Goal: Task Accomplishment & Management: Complete application form

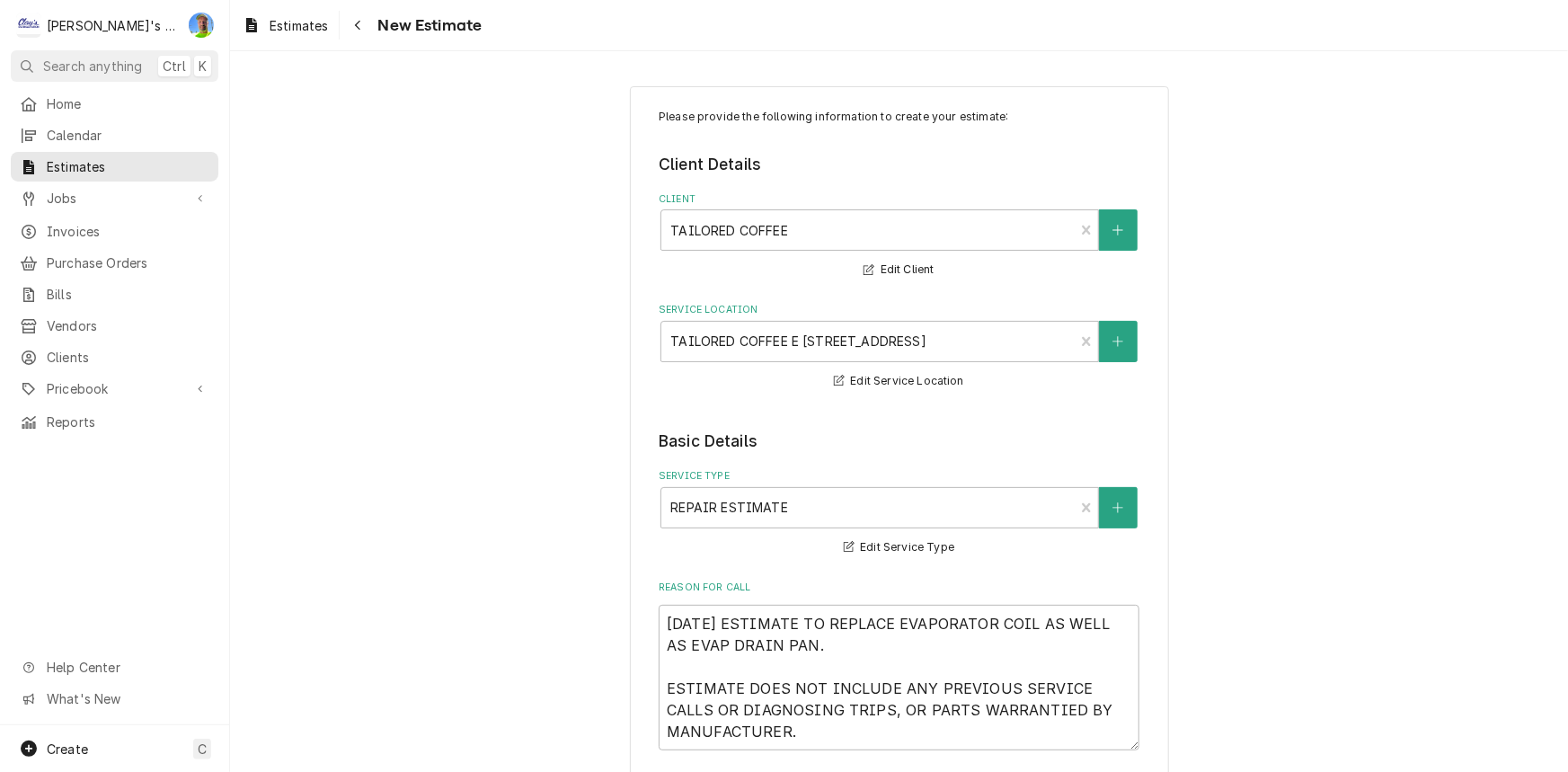
scroll to position [408, 0]
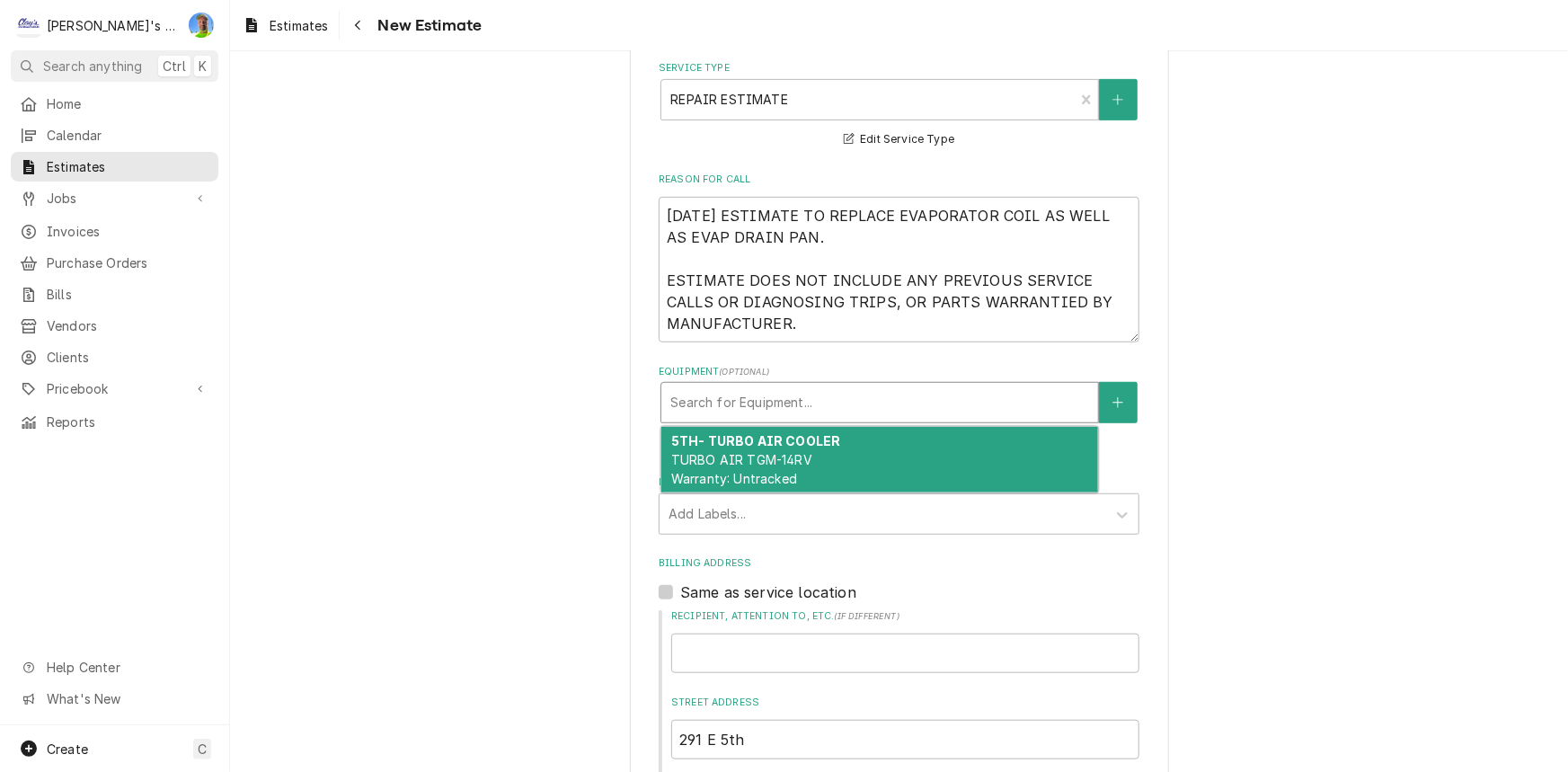
click at [802, 392] on div "Equipment" at bounding box center [879, 402] width 419 height 32
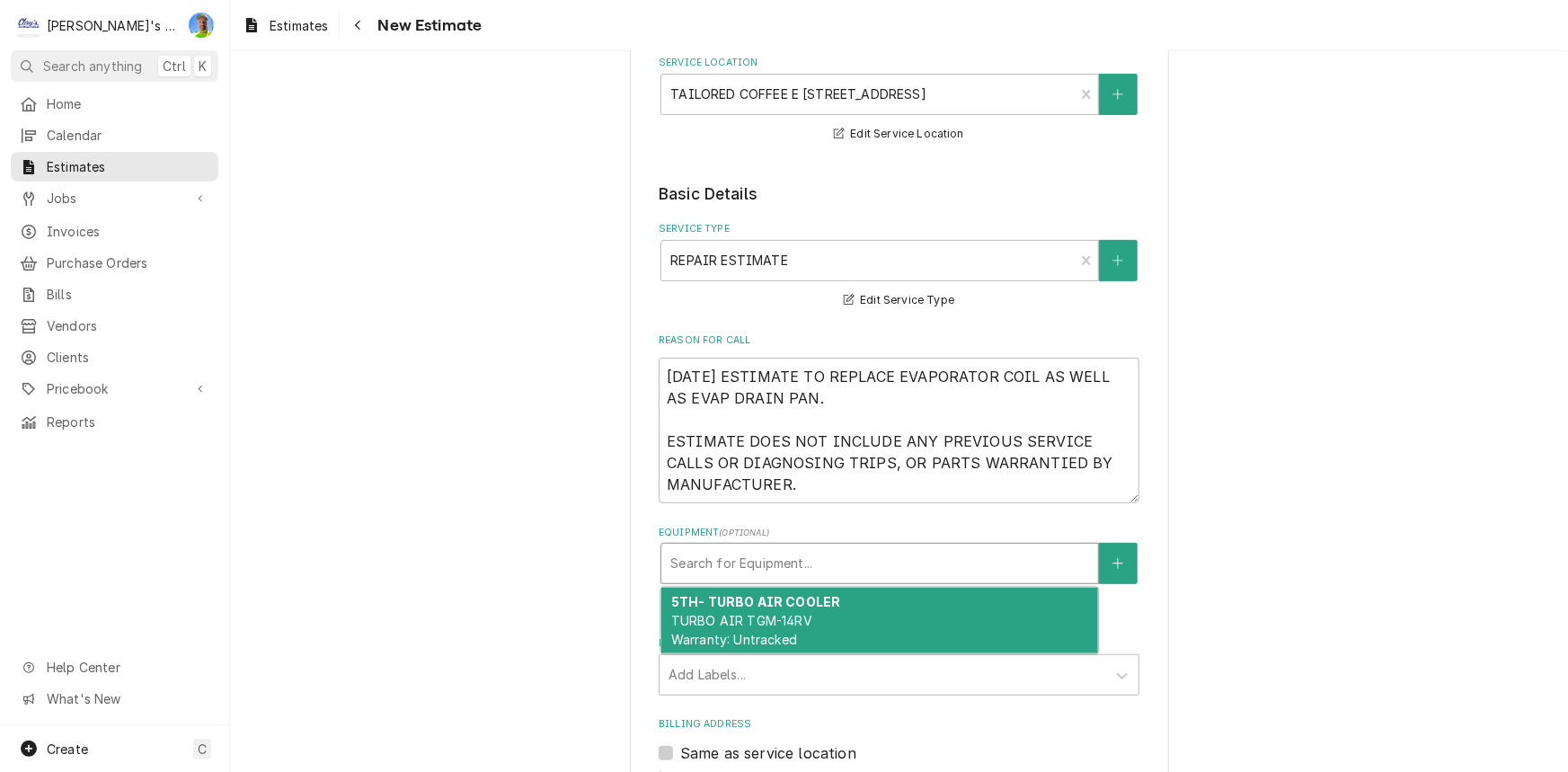
scroll to position [0, 0]
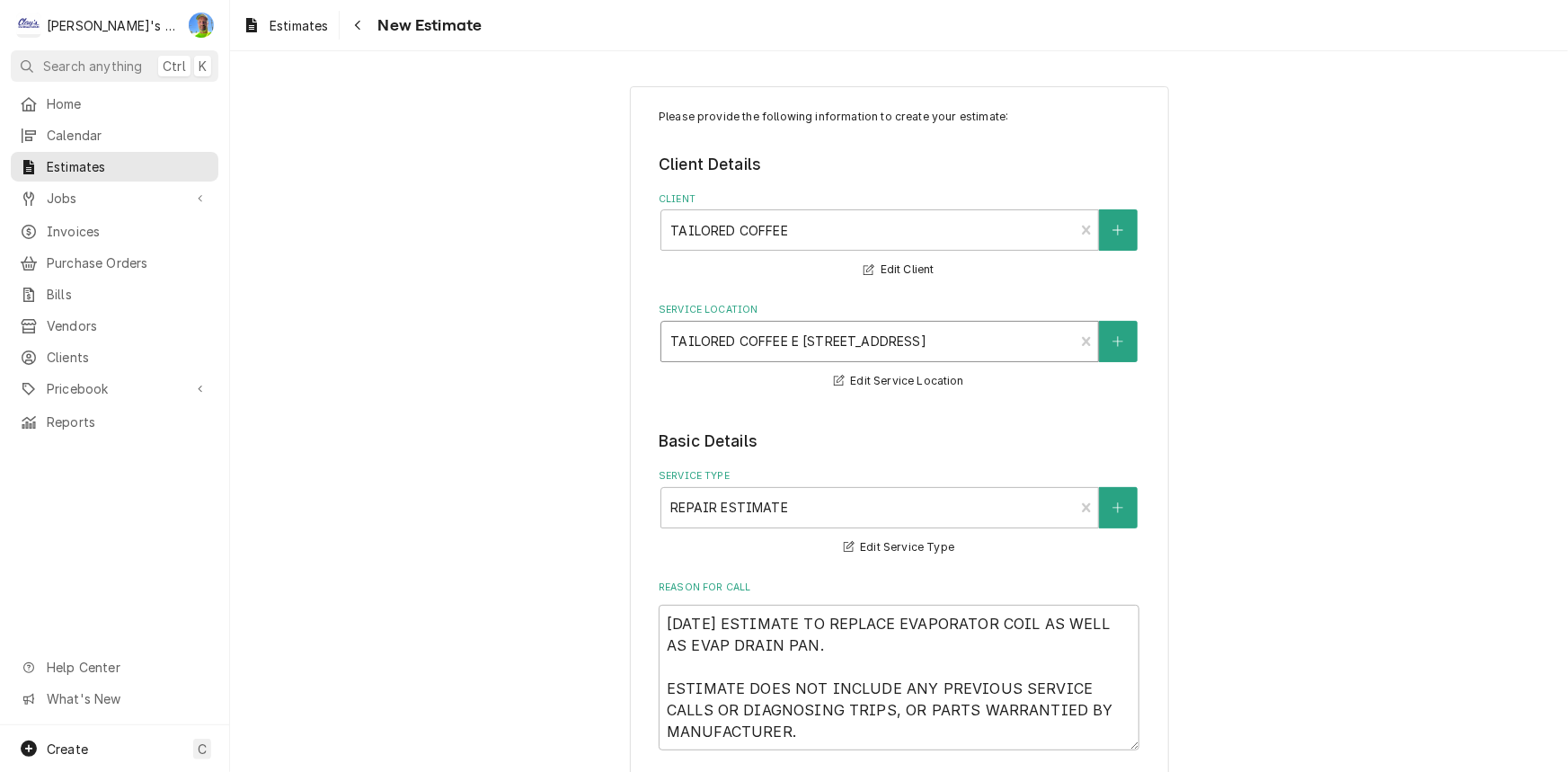
click at [797, 344] on div "Service Location" at bounding box center [867, 341] width 394 height 32
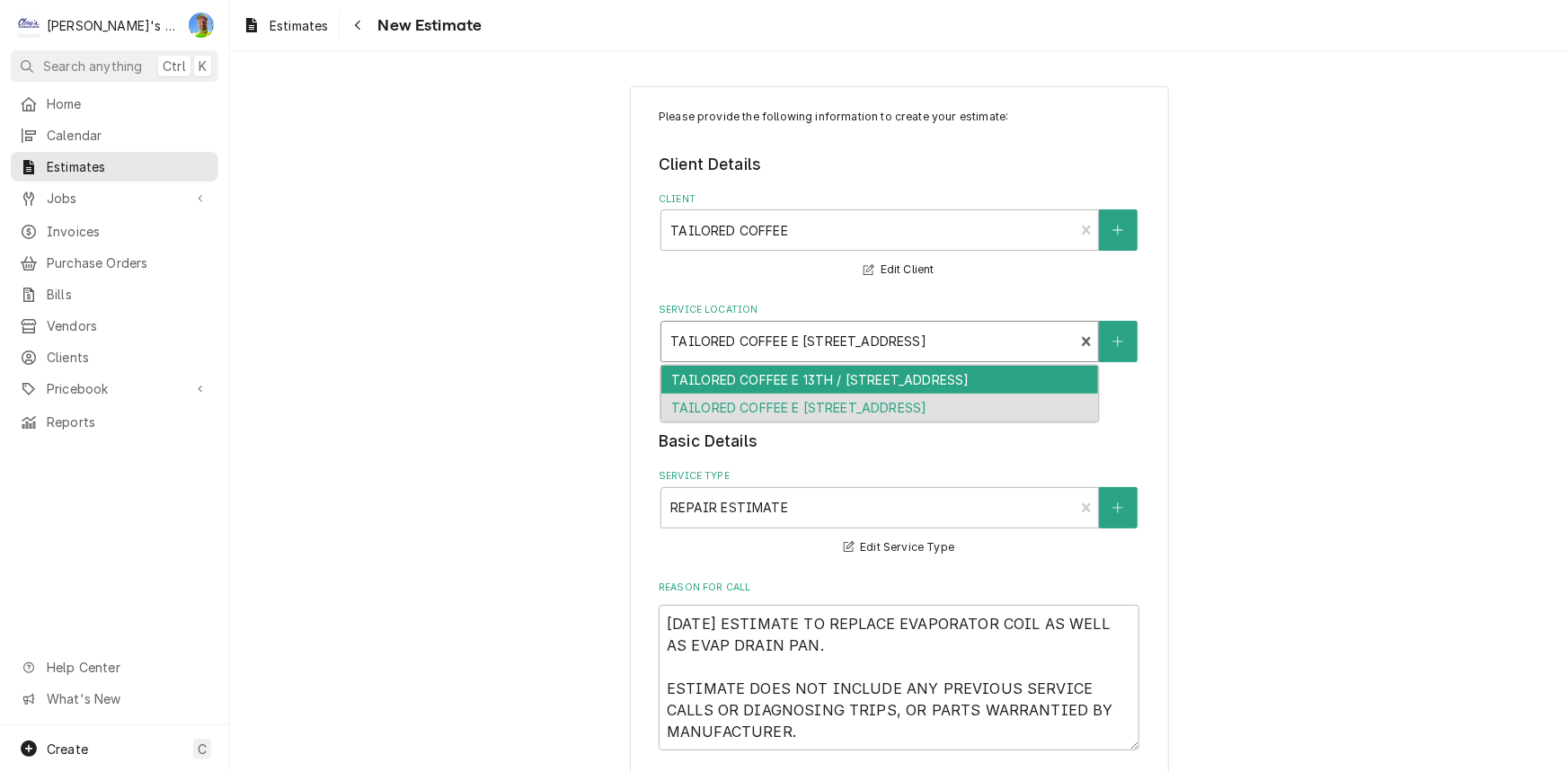
click at [774, 375] on div "TAILORED COFFEE E 13TH / 686 E 13TH, EUGENE, OR 97403" at bounding box center [879, 380] width 437 height 28
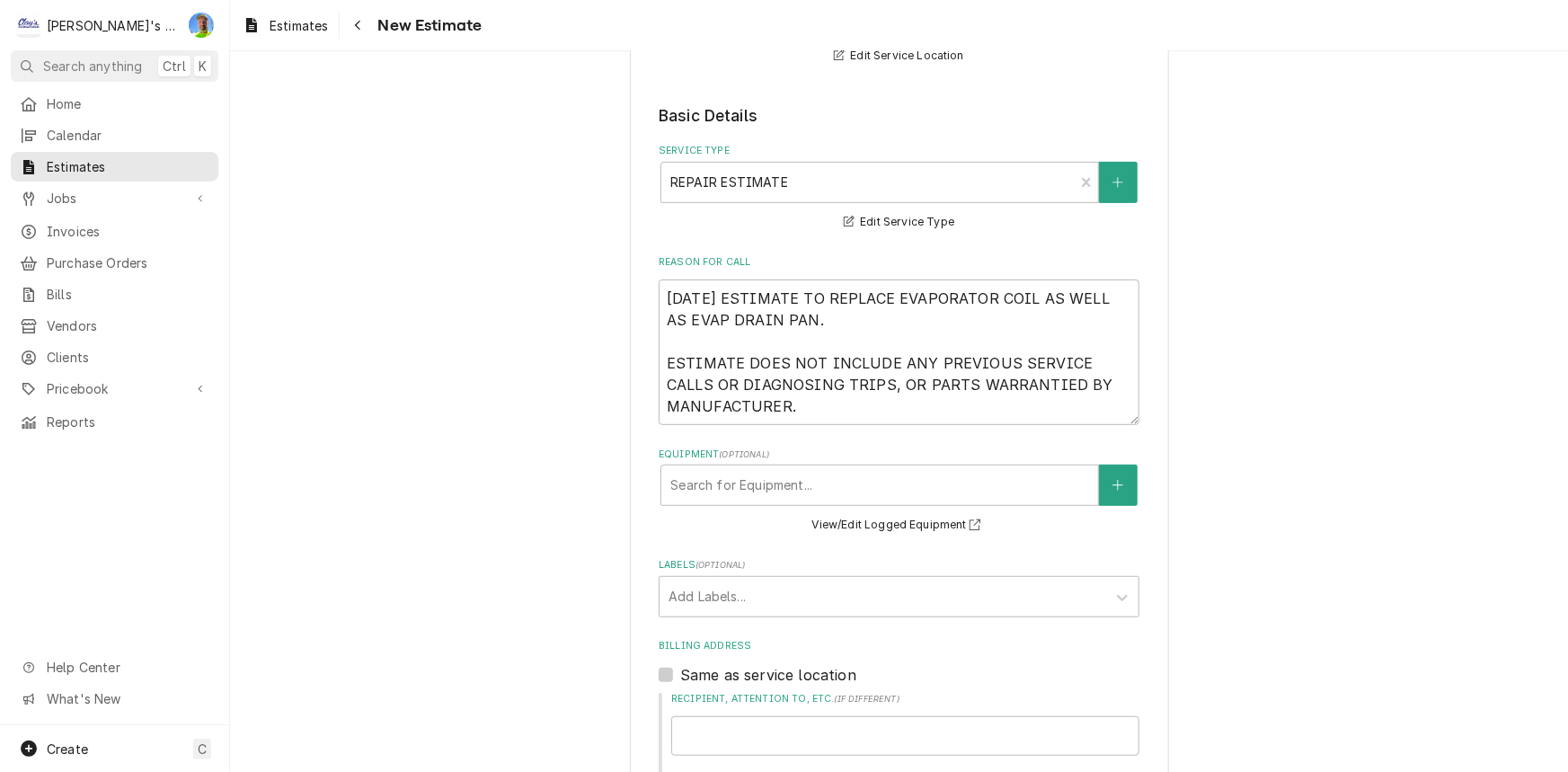
scroll to position [408, 0]
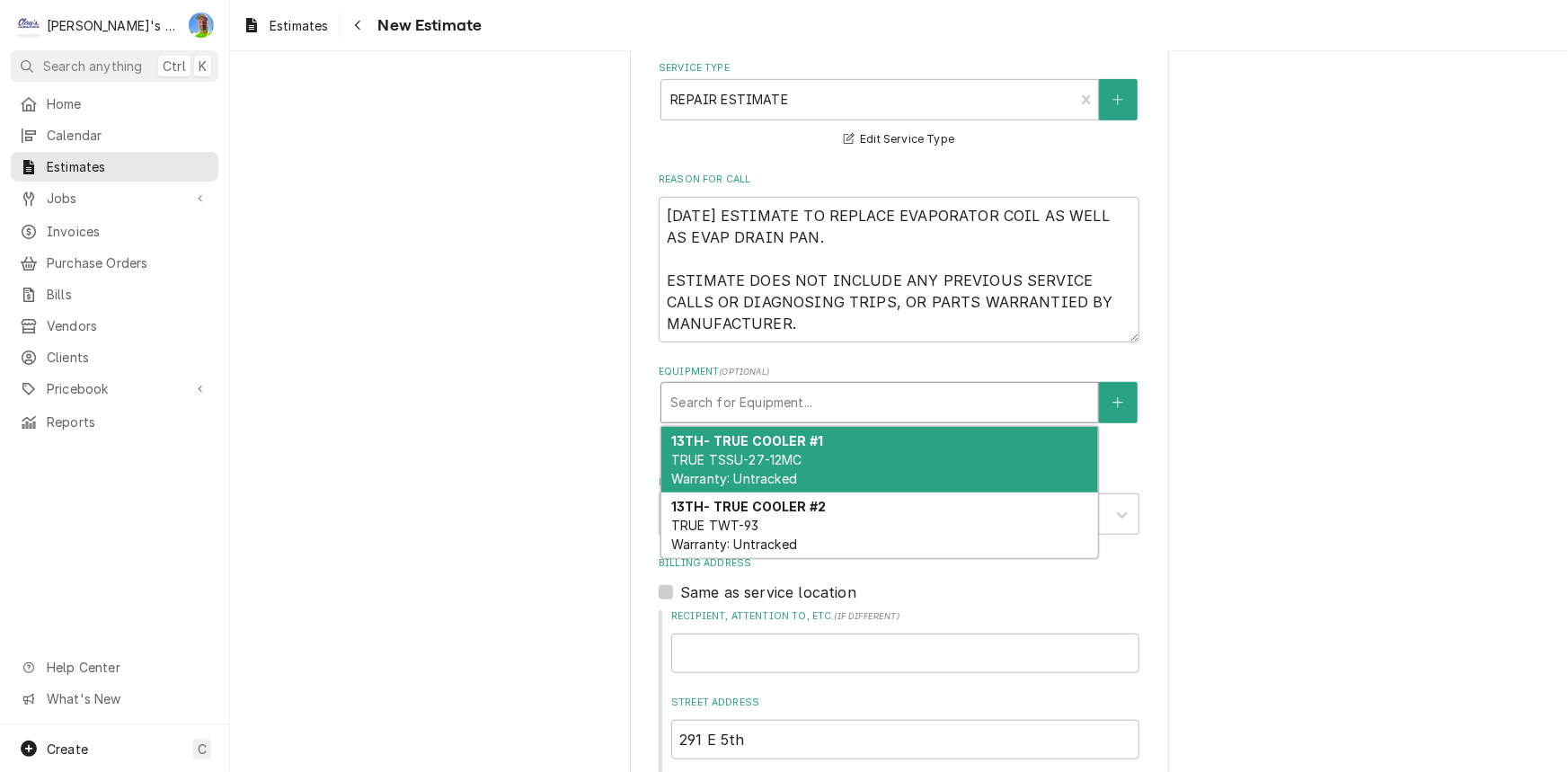
click at [773, 397] on div "Equipment" at bounding box center [879, 402] width 419 height 32
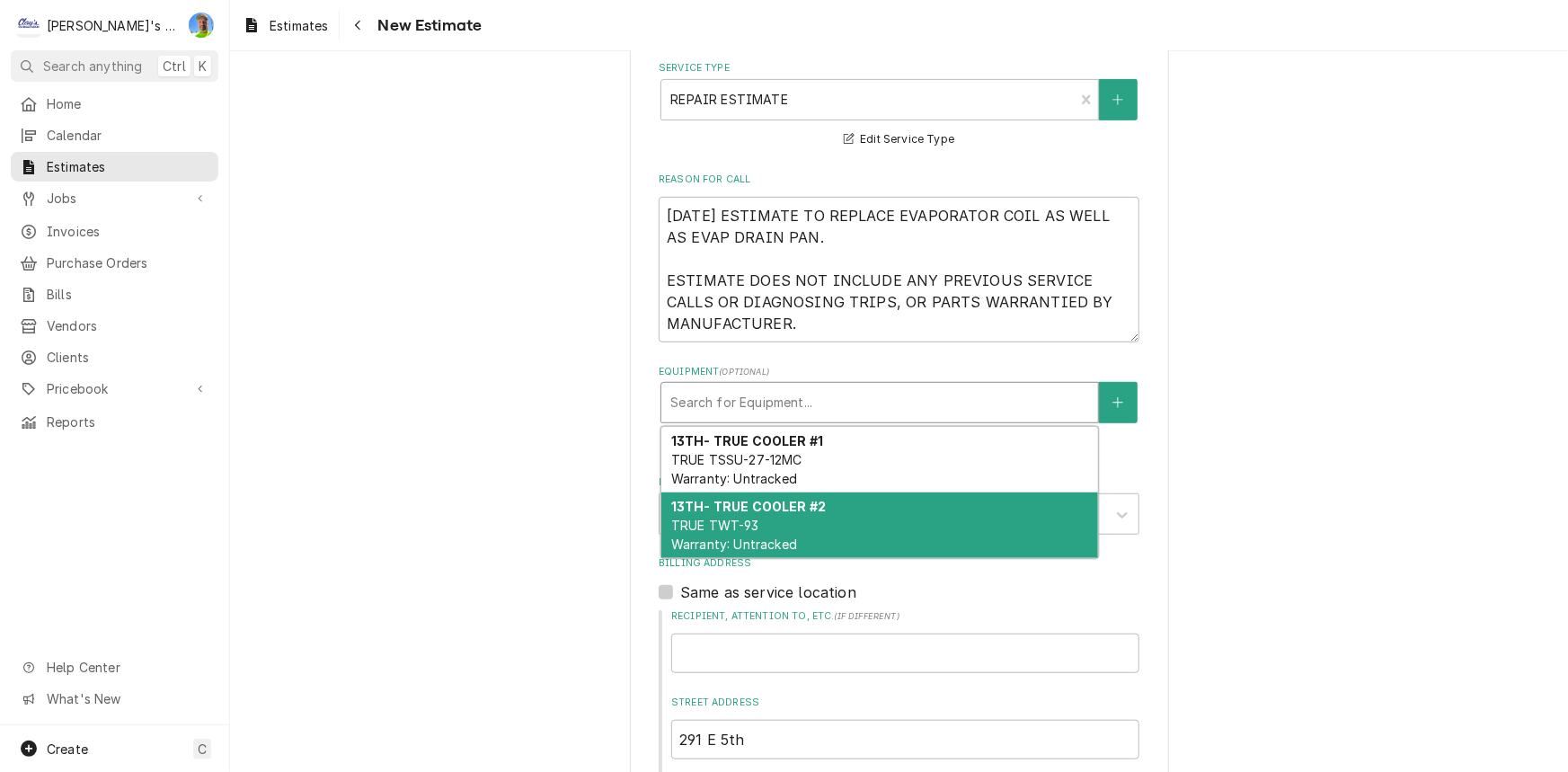
click at [845, 528] on div "13TH- TRUE COOLER #2 TRUE TWT-93 Warranty: Untracked" at bounding box center [879, 526] width 437 height 66
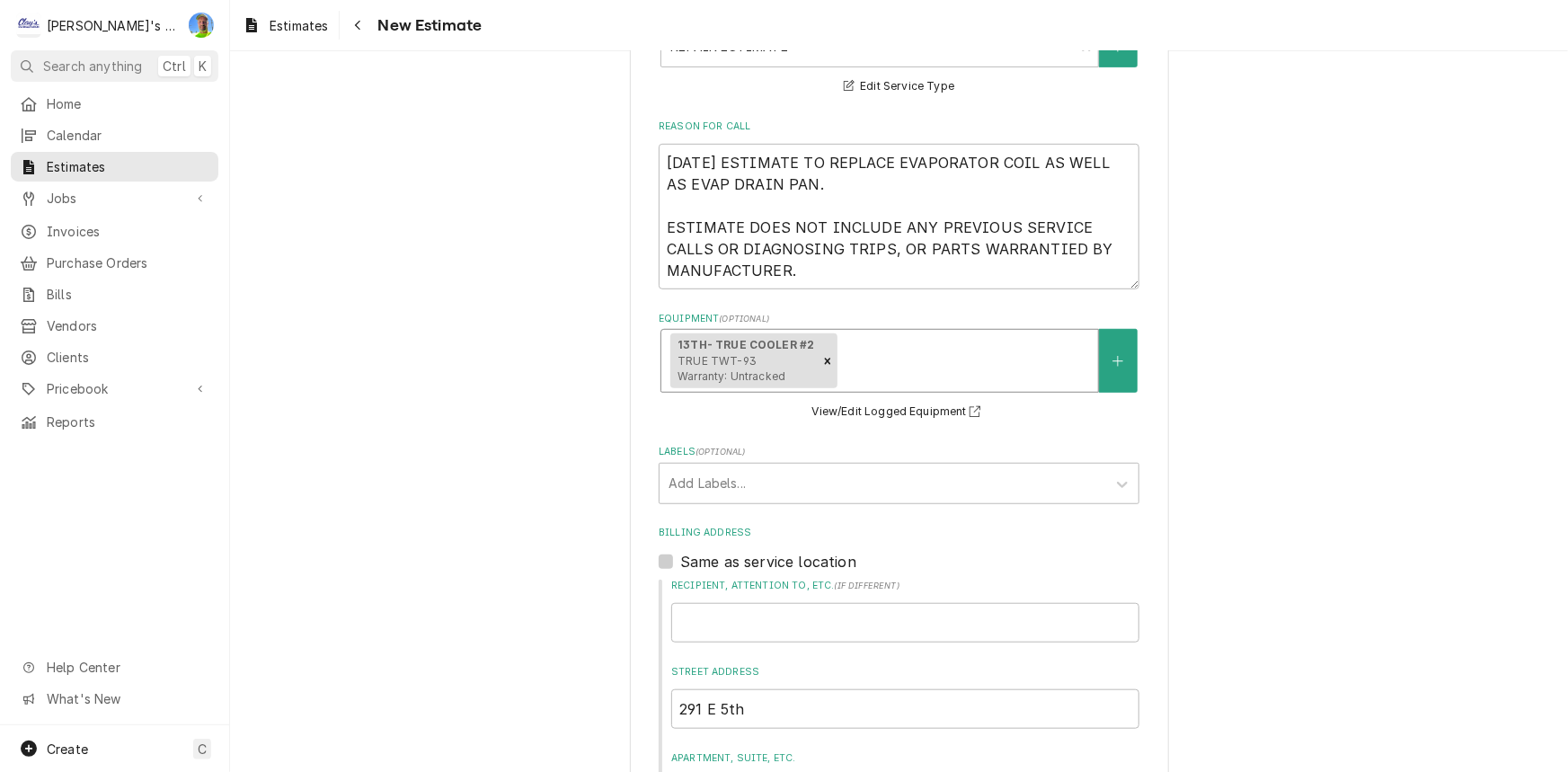
scroll to position [490, 0]
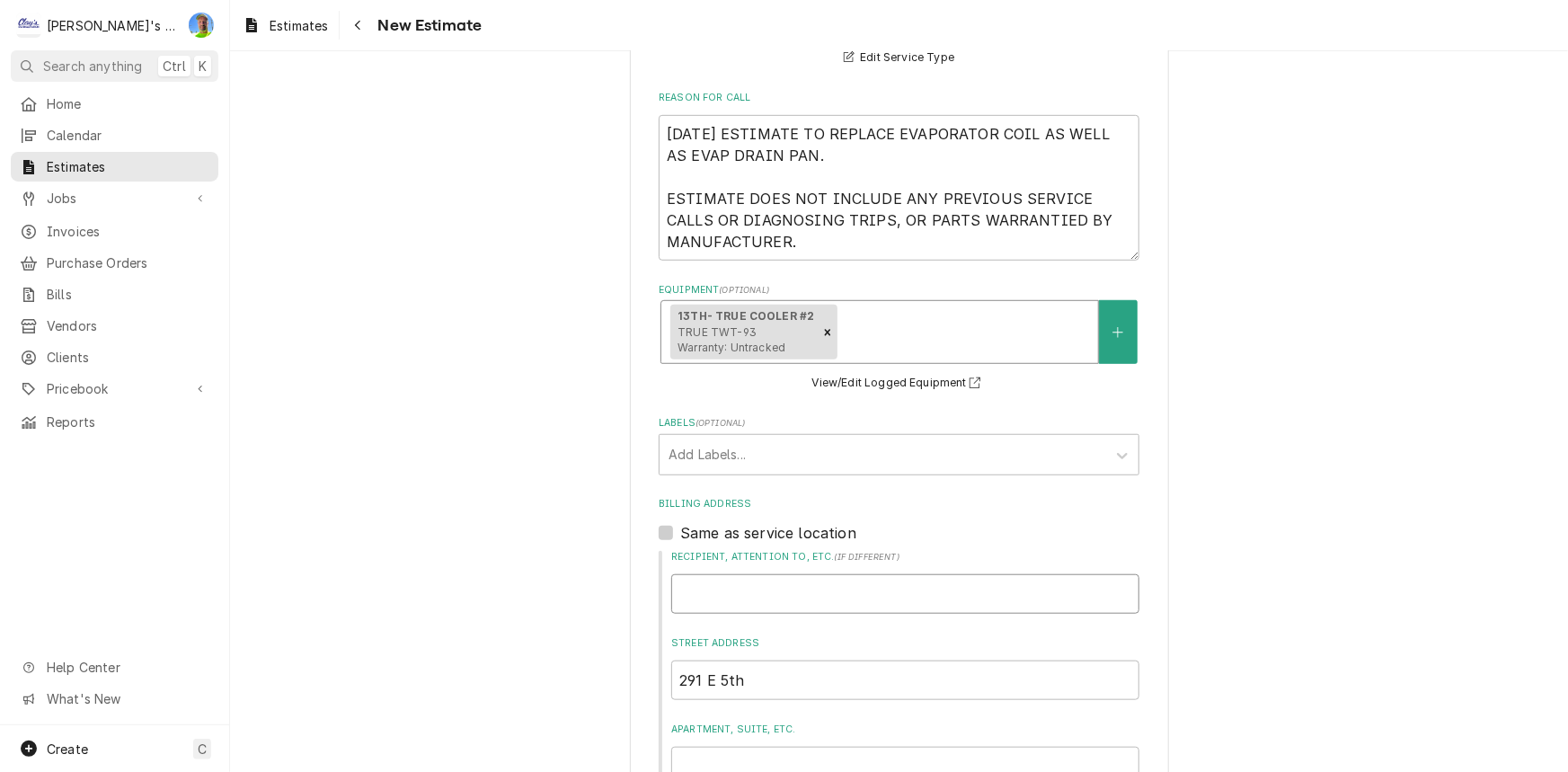
click at [752, 579] on input "Recipient, Attention To, etc. ( if different )" at bounding box center [905, 593] width 468 height 39
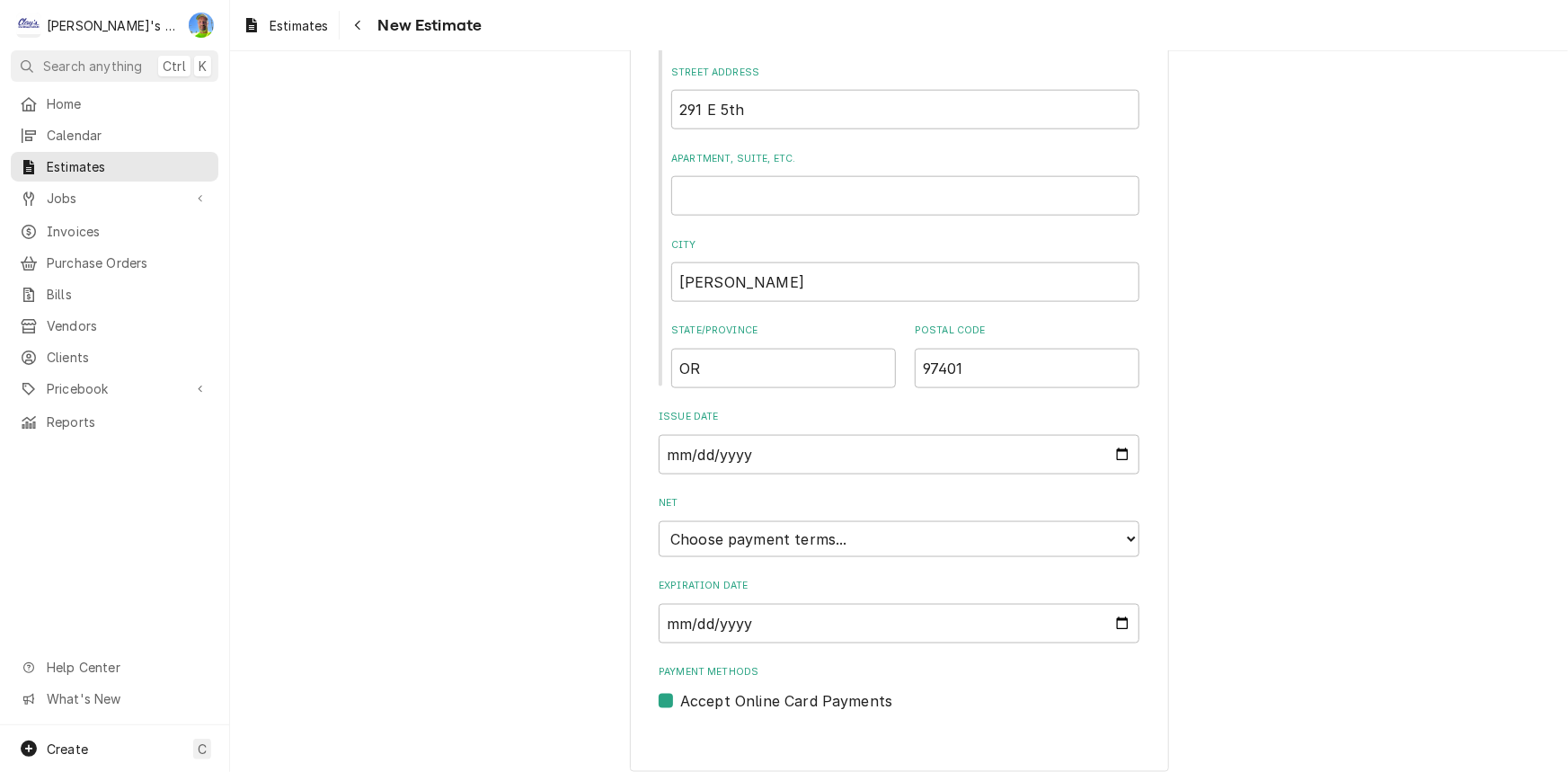
scroll to position [1061, 0]
click at [747, 538] on select "Choose payment terms... Same Day Net 7 Net 14 Net 21 Net 30 Net 45 Net 60 Net 90" at bounding box center [898, 537] width 481 height 36
type textarea "x"
click at [715, 630] on input "2025-10-07" at bounding box center [898, 622] width 481 height 39
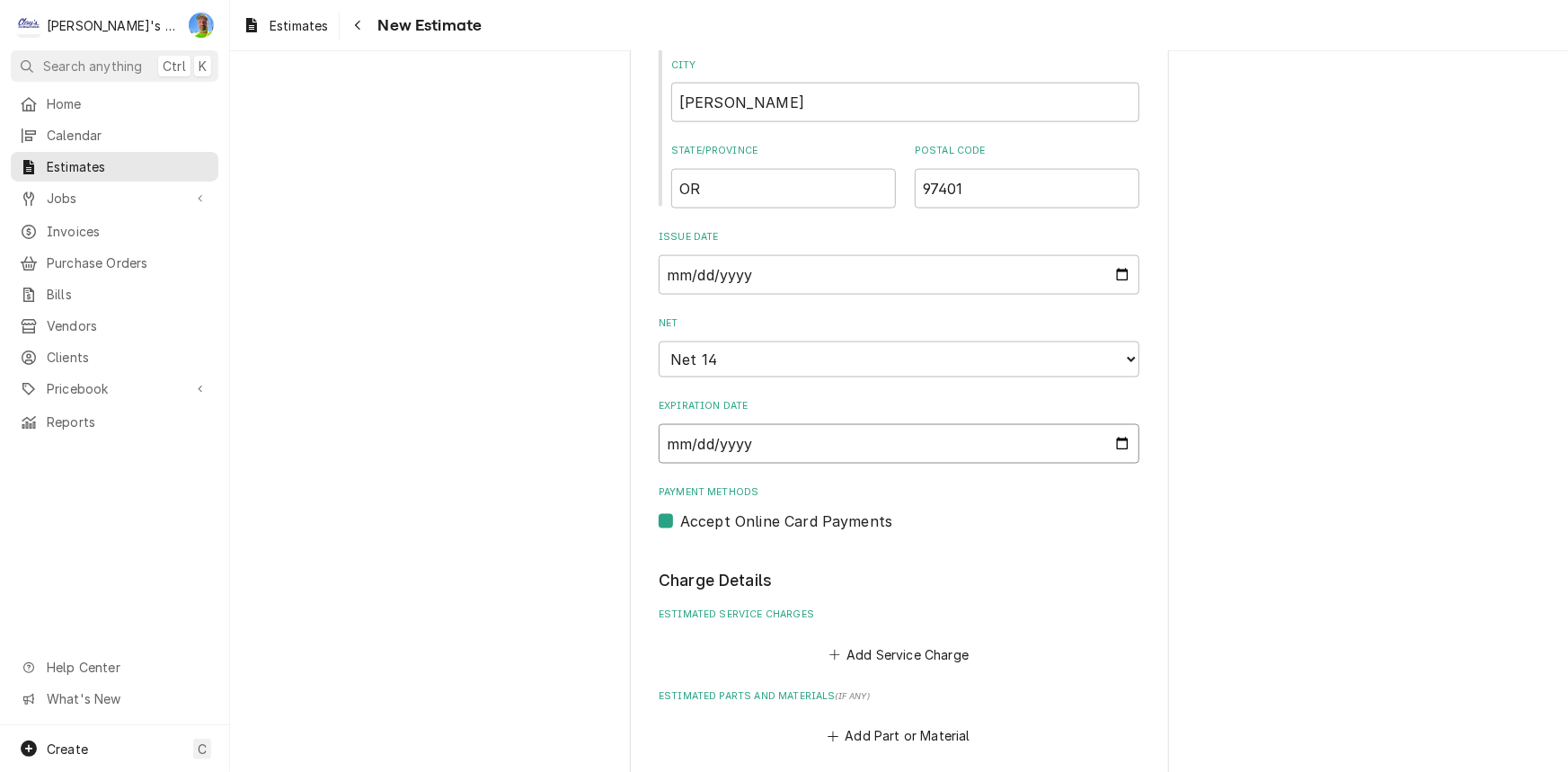
scroll to position [1389, 0]
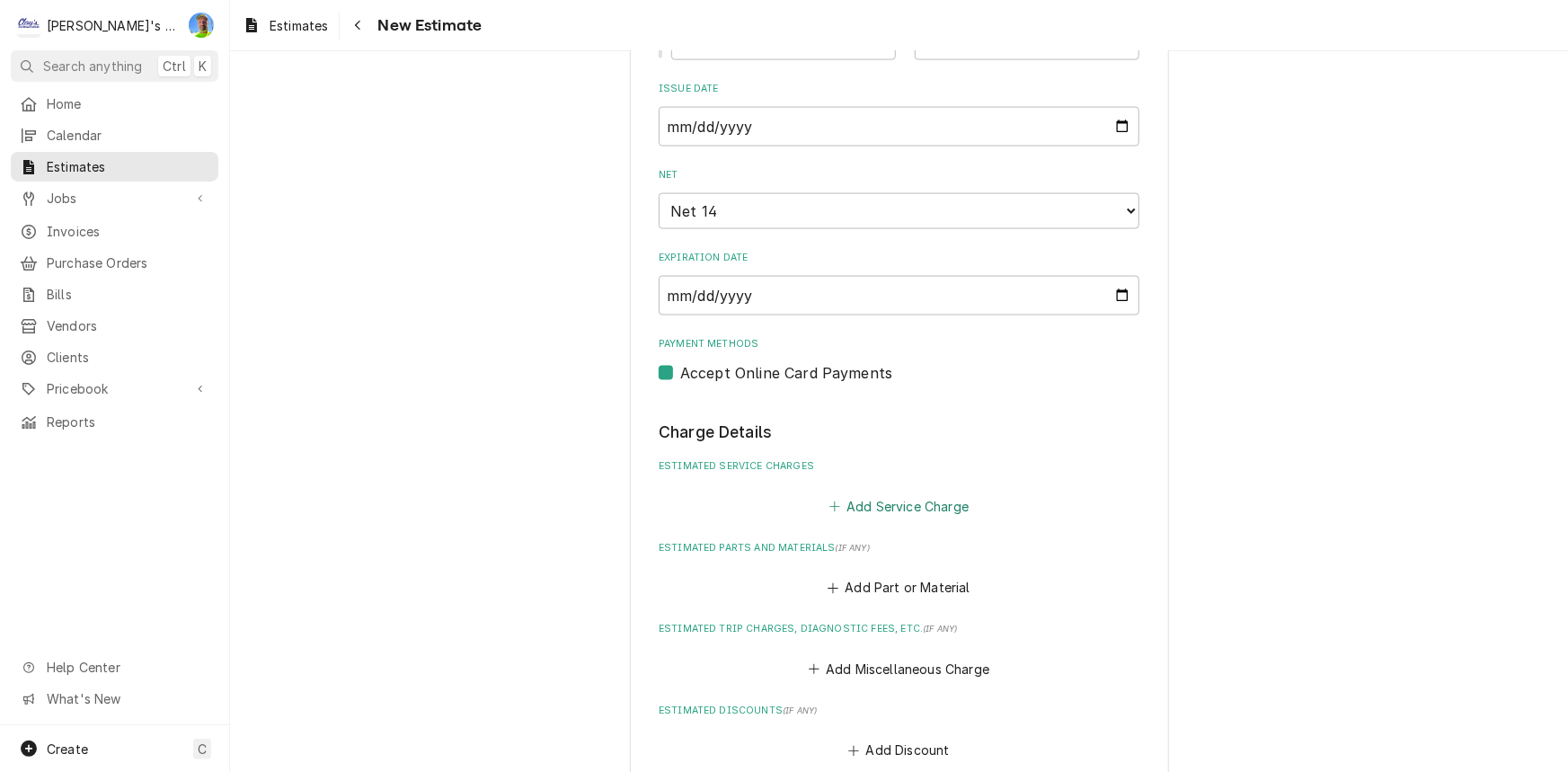
click at [862, 512] on button "Add Service Charge" at bounding box center [898, 507] width 146 height 26
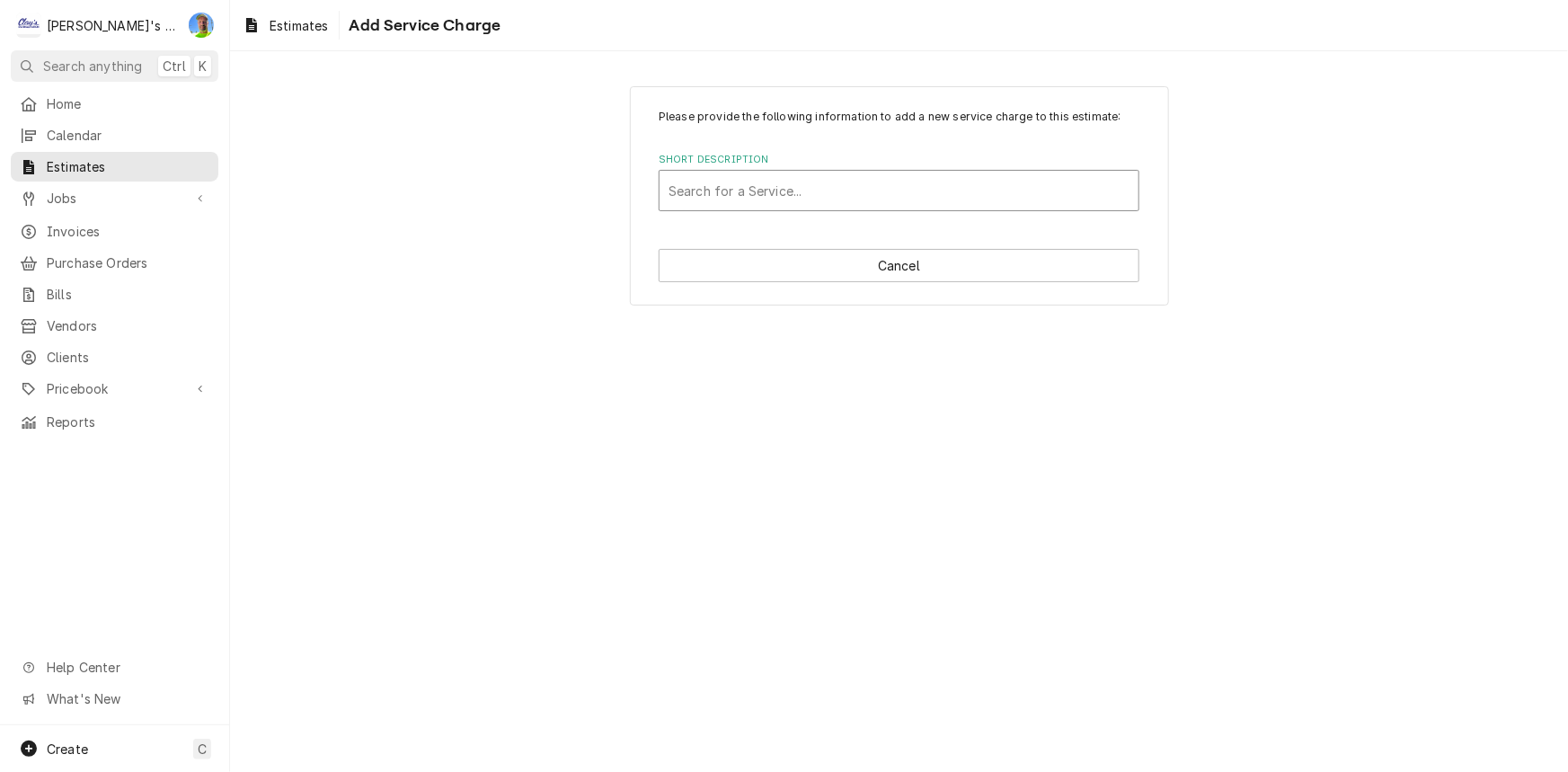
click at [830, 189] on div "Short Description" at bounding box center [898, 190] width 461 height 32
type input "LABOR"
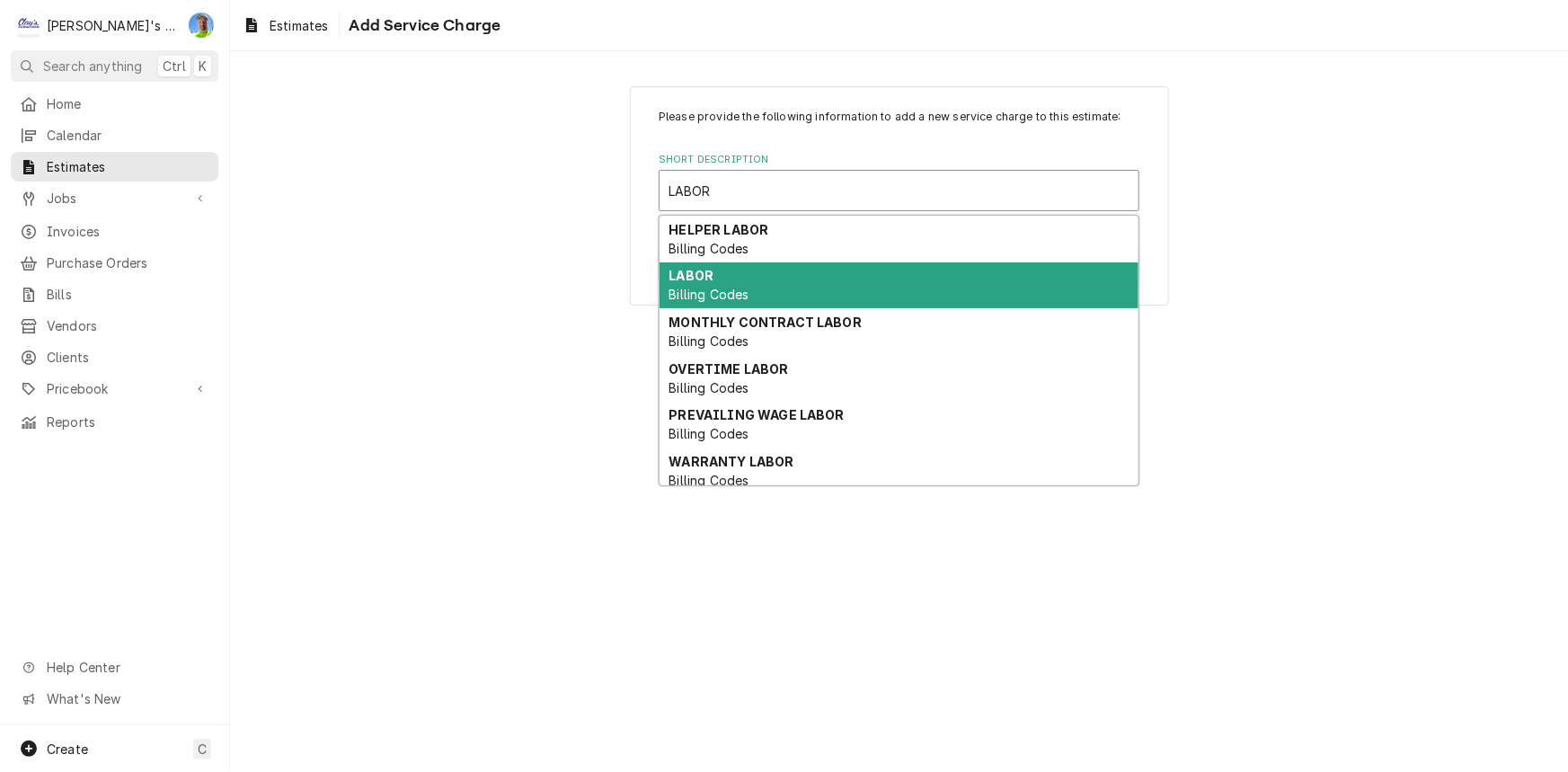
click at [767, 281] on div "LABOR Billing Codes" at bounding box center [898, 286] width 479 height 47
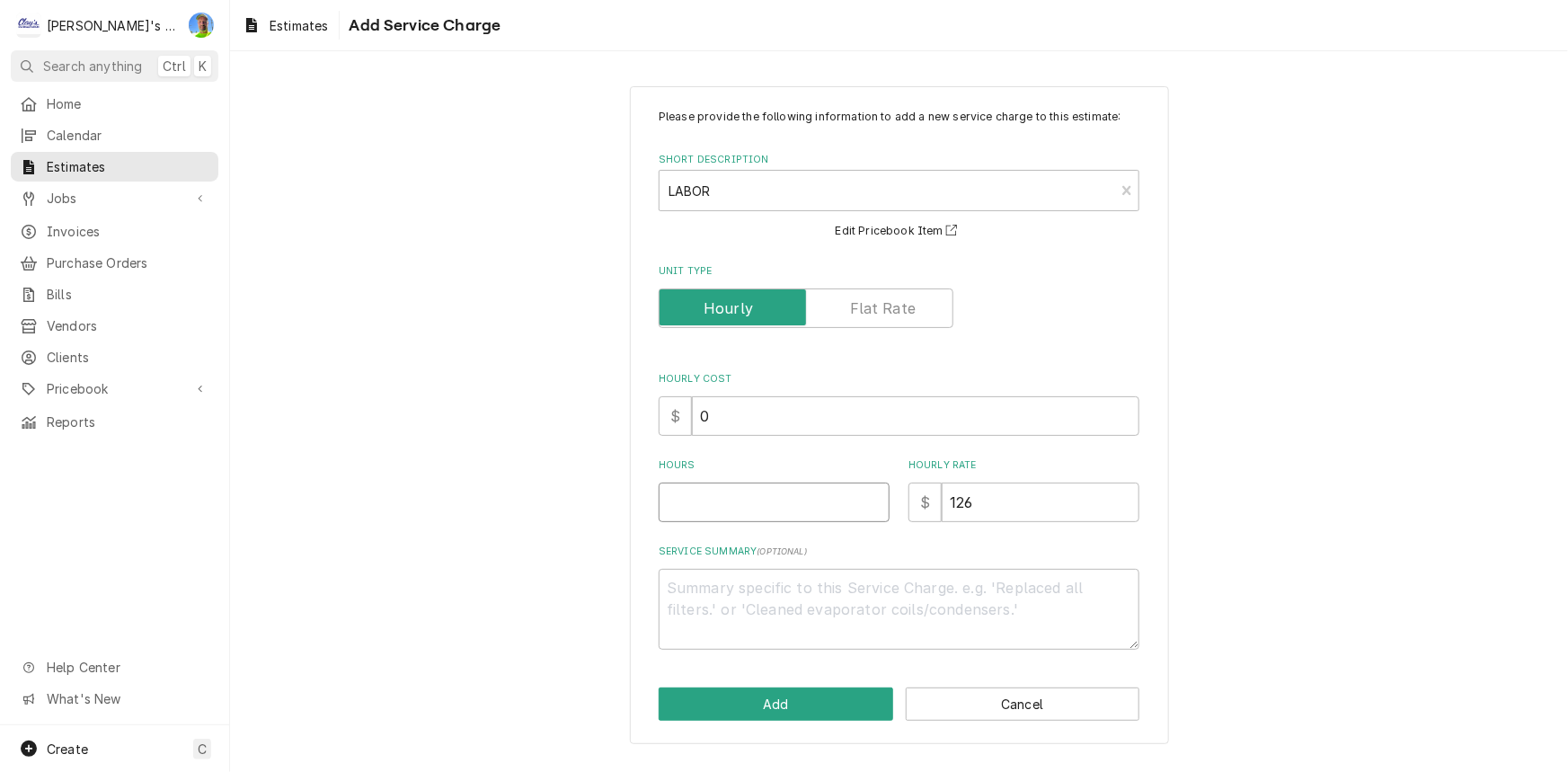
click at [711, 499] on input "Hours" at bounding box center [774, 502] width 231 height 39
type textarea "x"
type input "5"
click at [725, 710] on button "Add" at bounding box center [775, 704] width 234 height 33
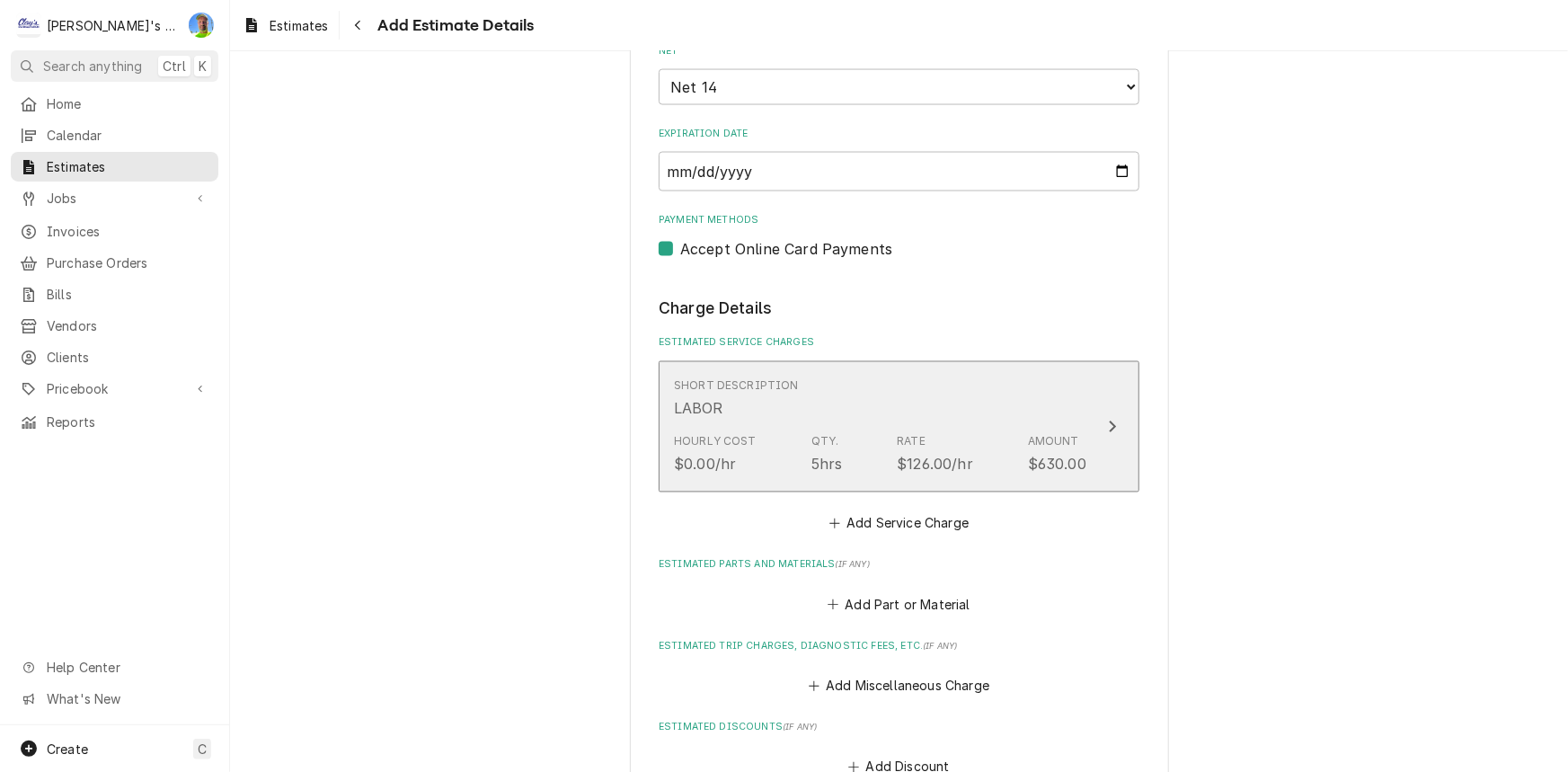
scroll to position [1612, 0]
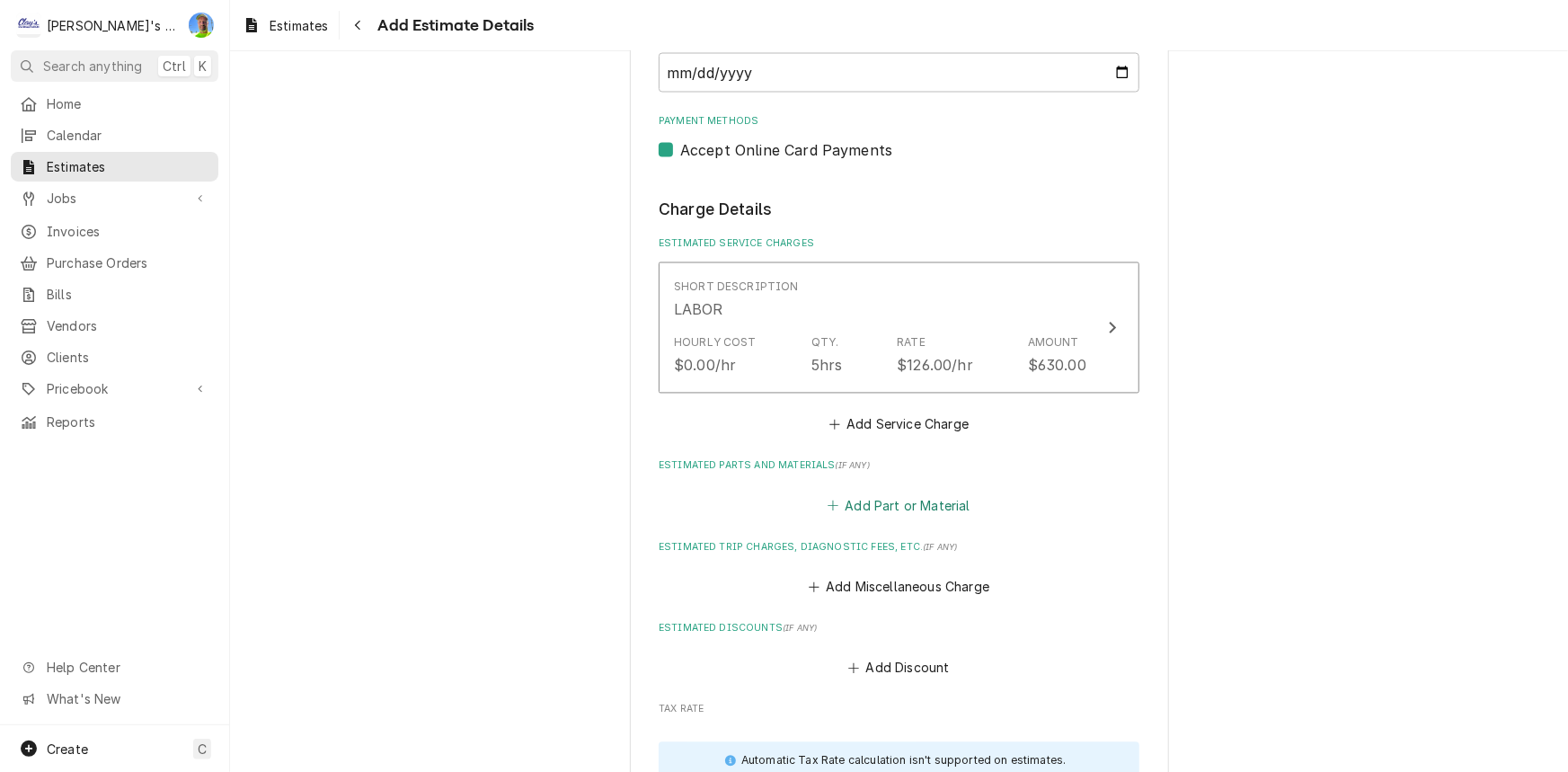
click at [871, 497] on button "Add Part or Material" at bounding box center [898, 506] width 149 height 26
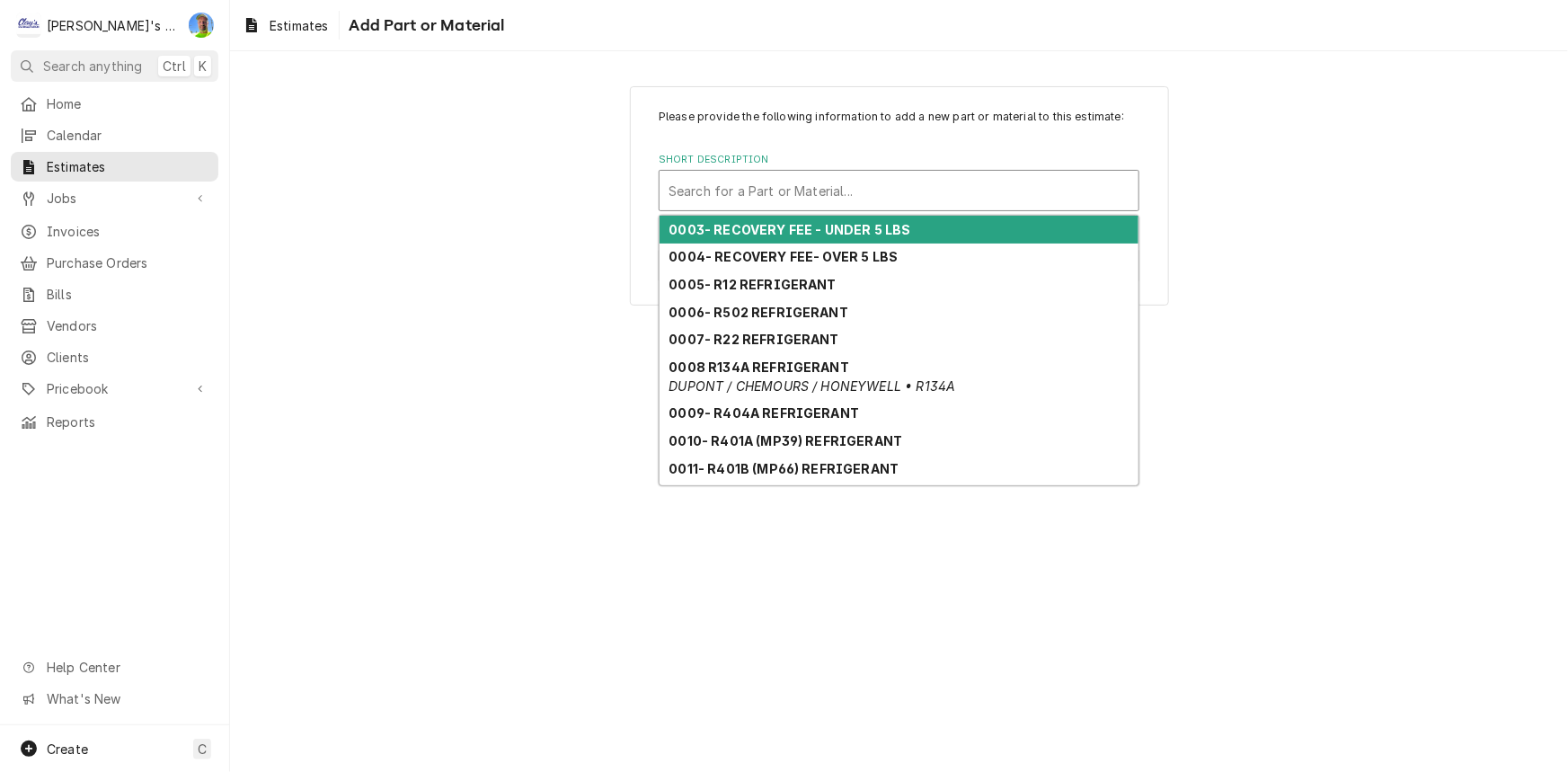
click at [751, 191] on div "Short Description" at bounding box center [898, 190] width 461 height 32
click at [611, 273] on div "Please provide the following information to add a new part or material to this …" at bounding box center [898, 195] width 1338 height 251
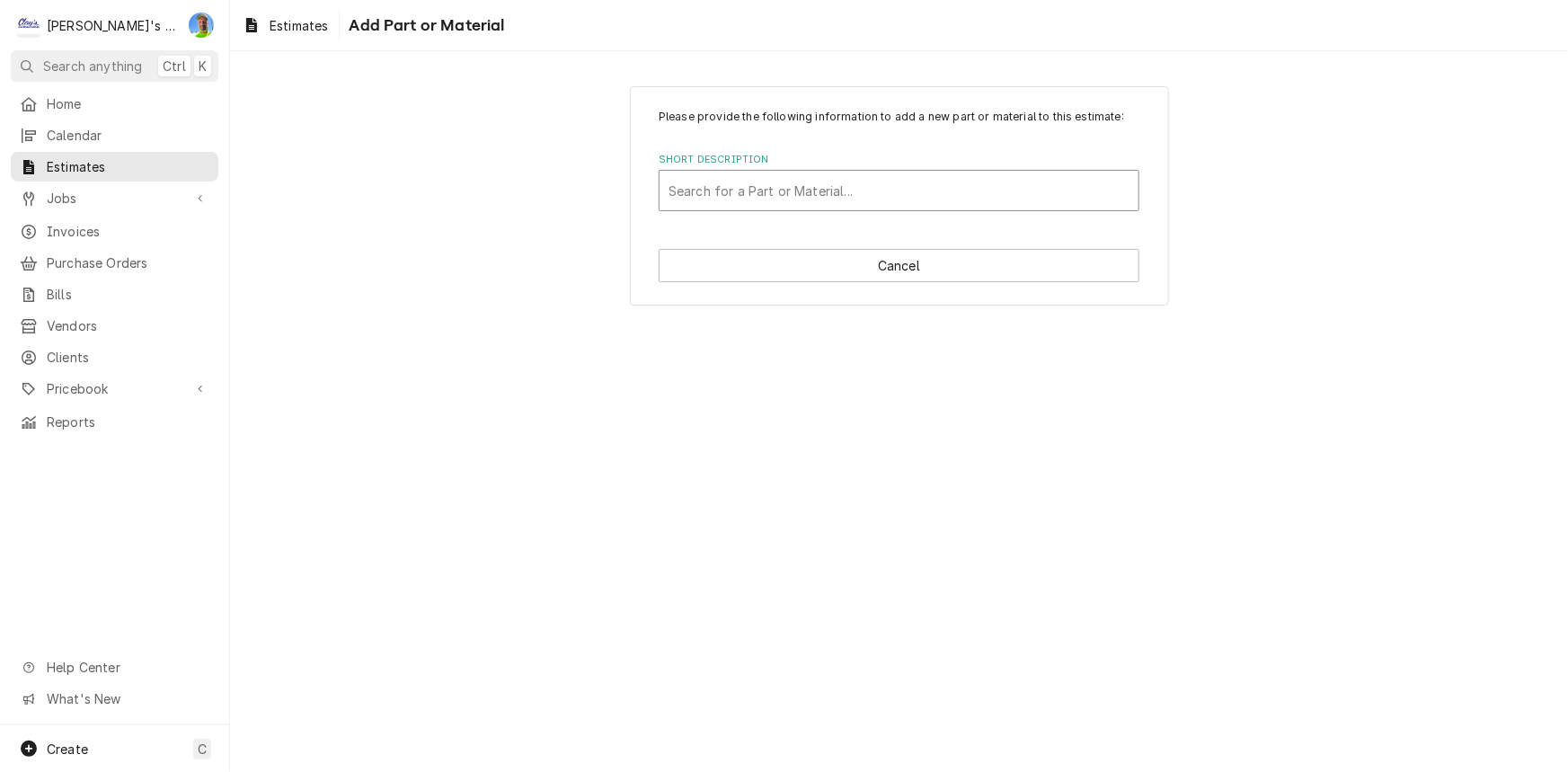
click at [784, 175] on div "Short Description" at bounding box center [898, 190] width 461 height 32
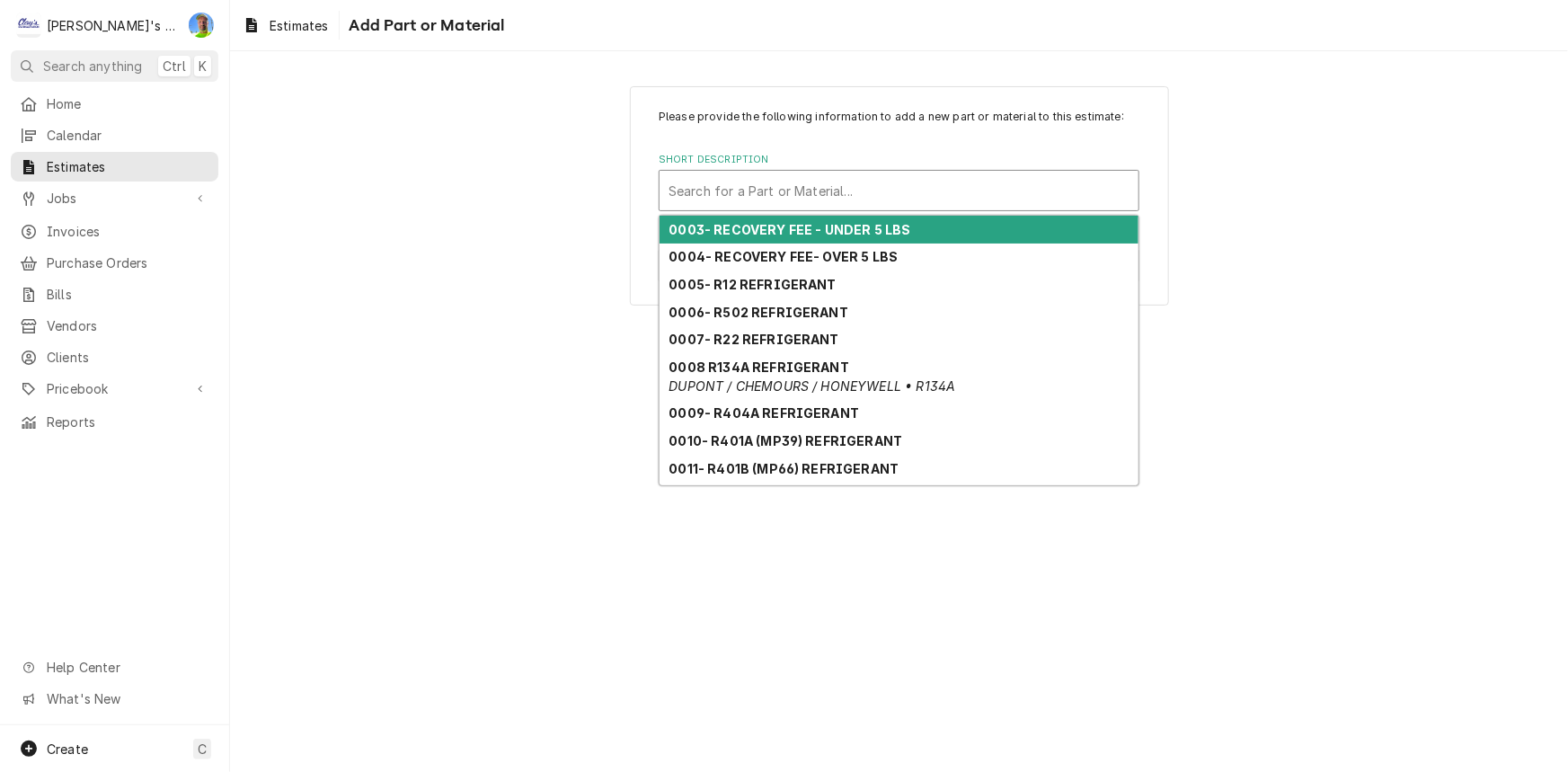
click at [829, 229] on strong "0003- RECOVERY FEE - UNDER 5 LBS" at bounding box center [790, 229] width 242 height 16
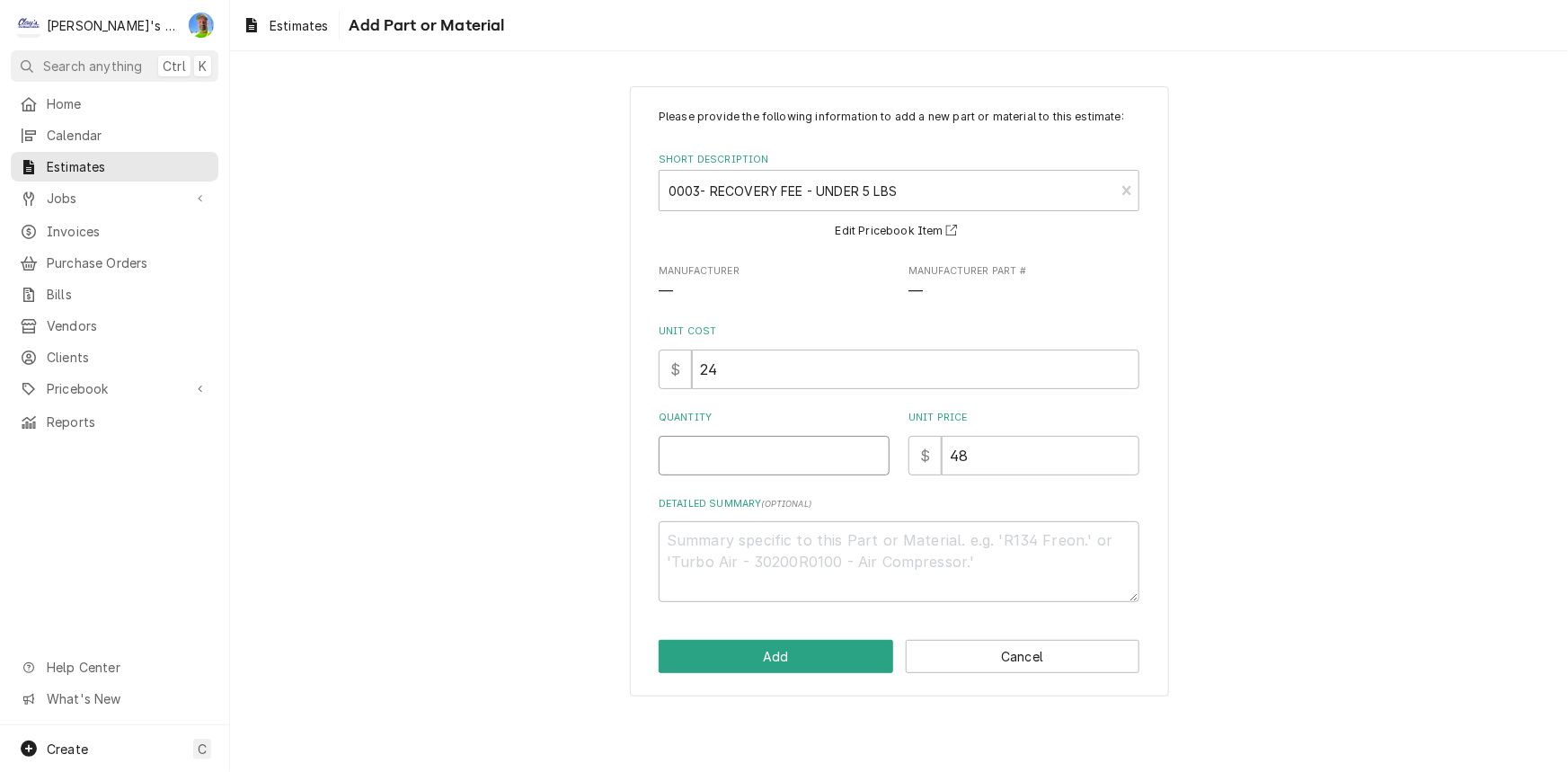
click at [769, 443] on input "Quantity" at bounding box center [774, 455] width 231 height 39
type textarea "x"
type input "1"
type textarea "x"
type input "1"
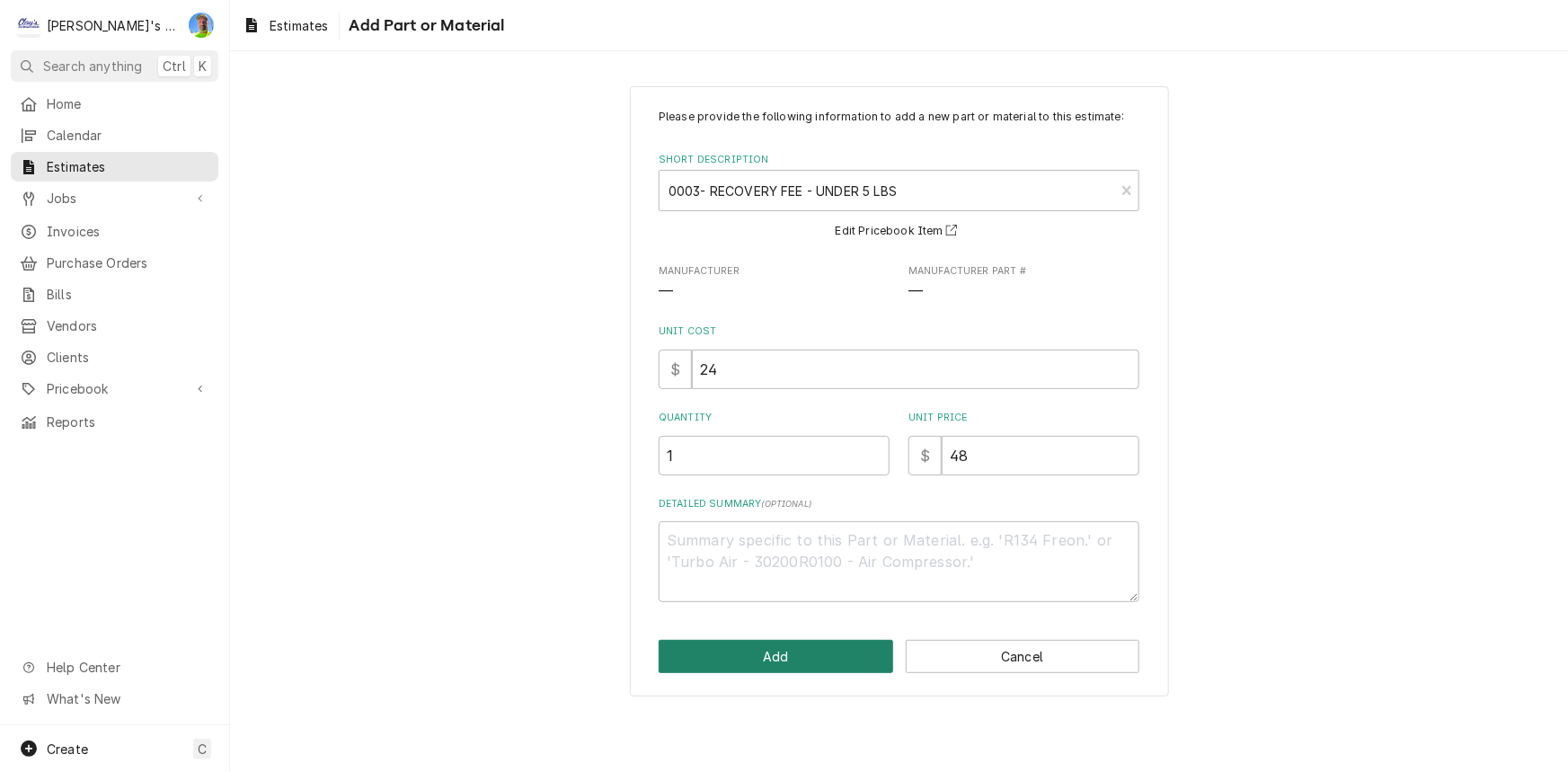
click at [772, 650] on button "Add" at bounding box center [775, 656] width 234 height 33
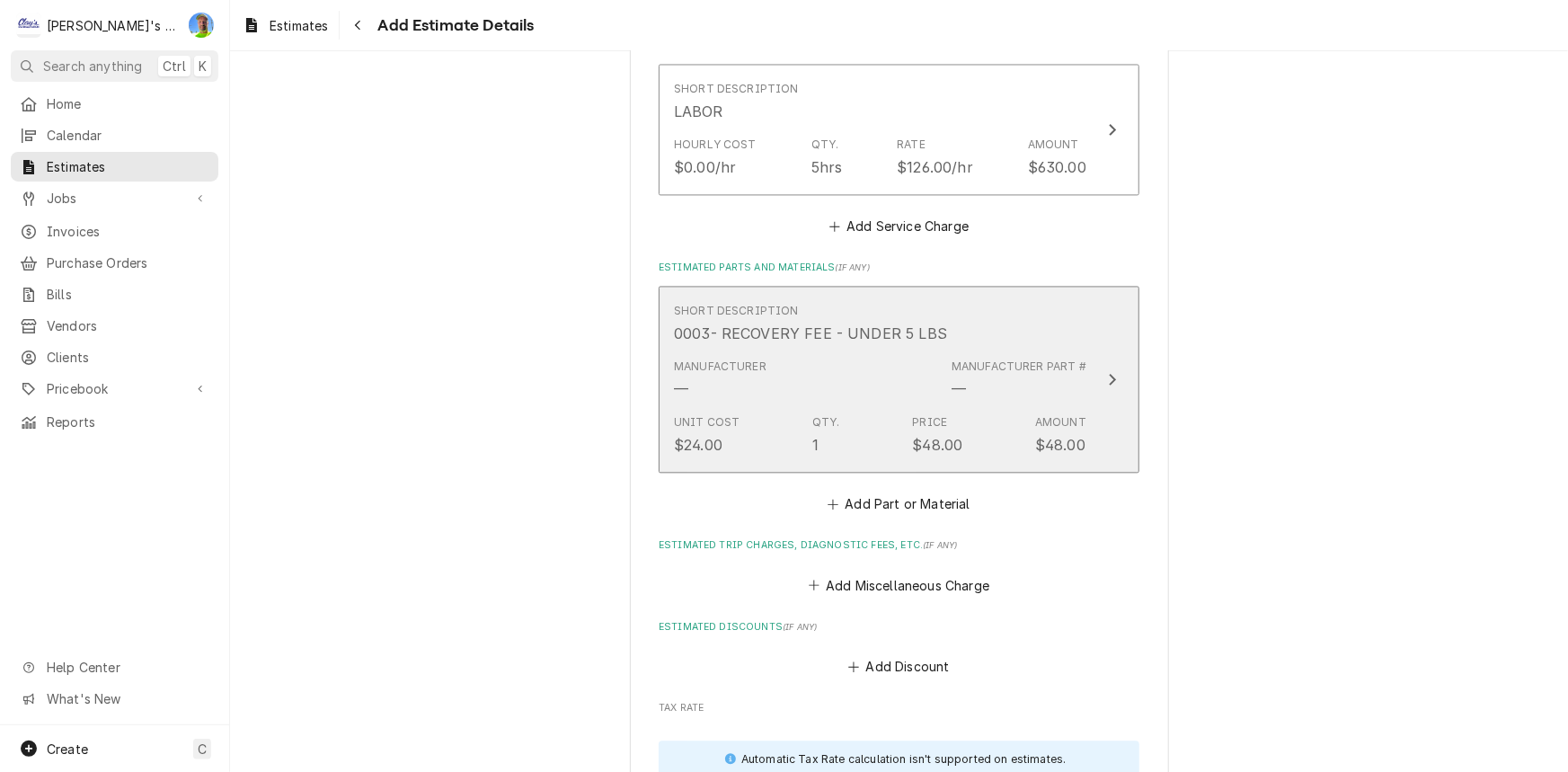
scroll to position [1834, 0]
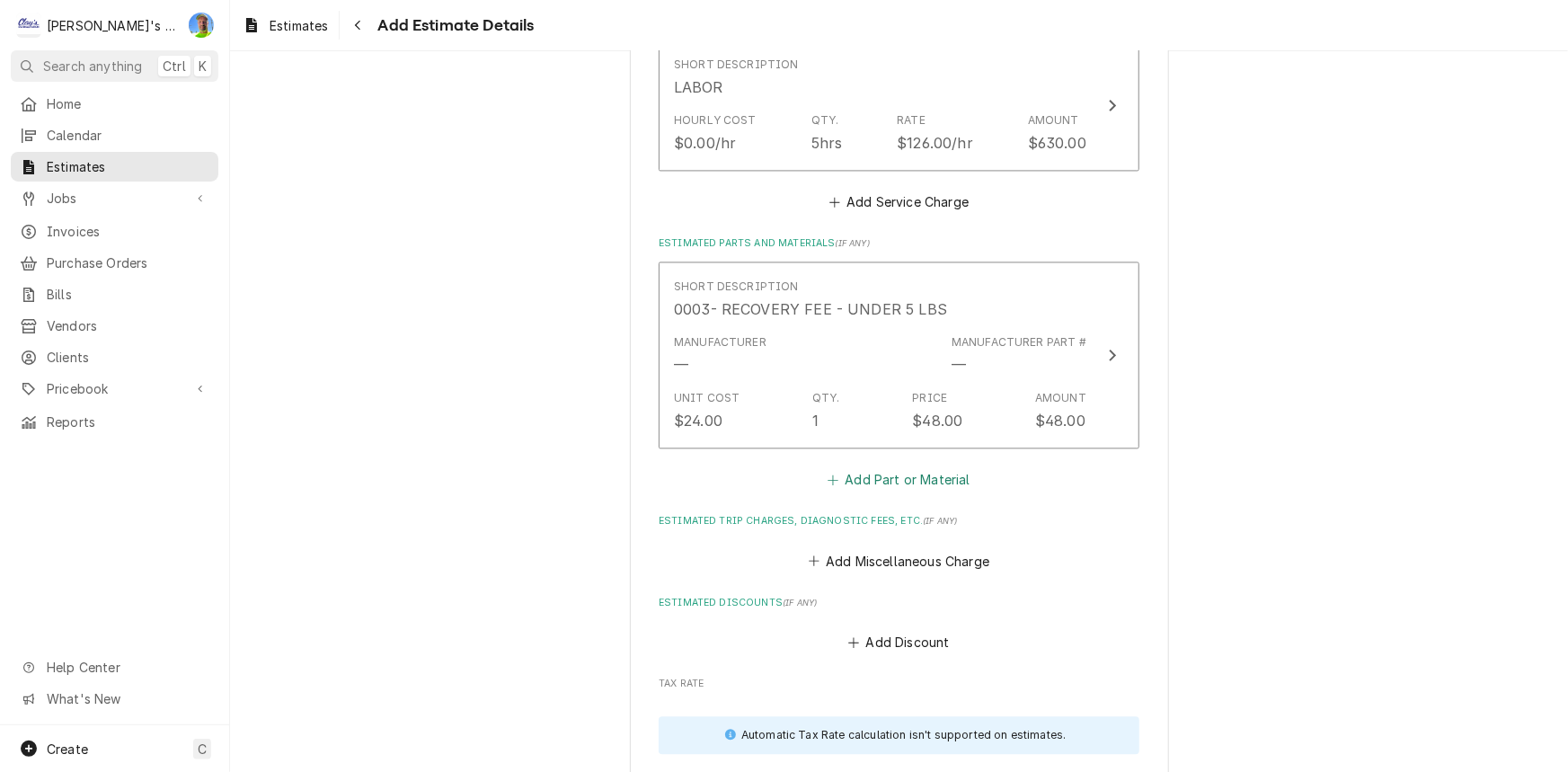
click at [879, 469] on button "Add Part or Material" at bounding box center [898, 480] width 149 height 26
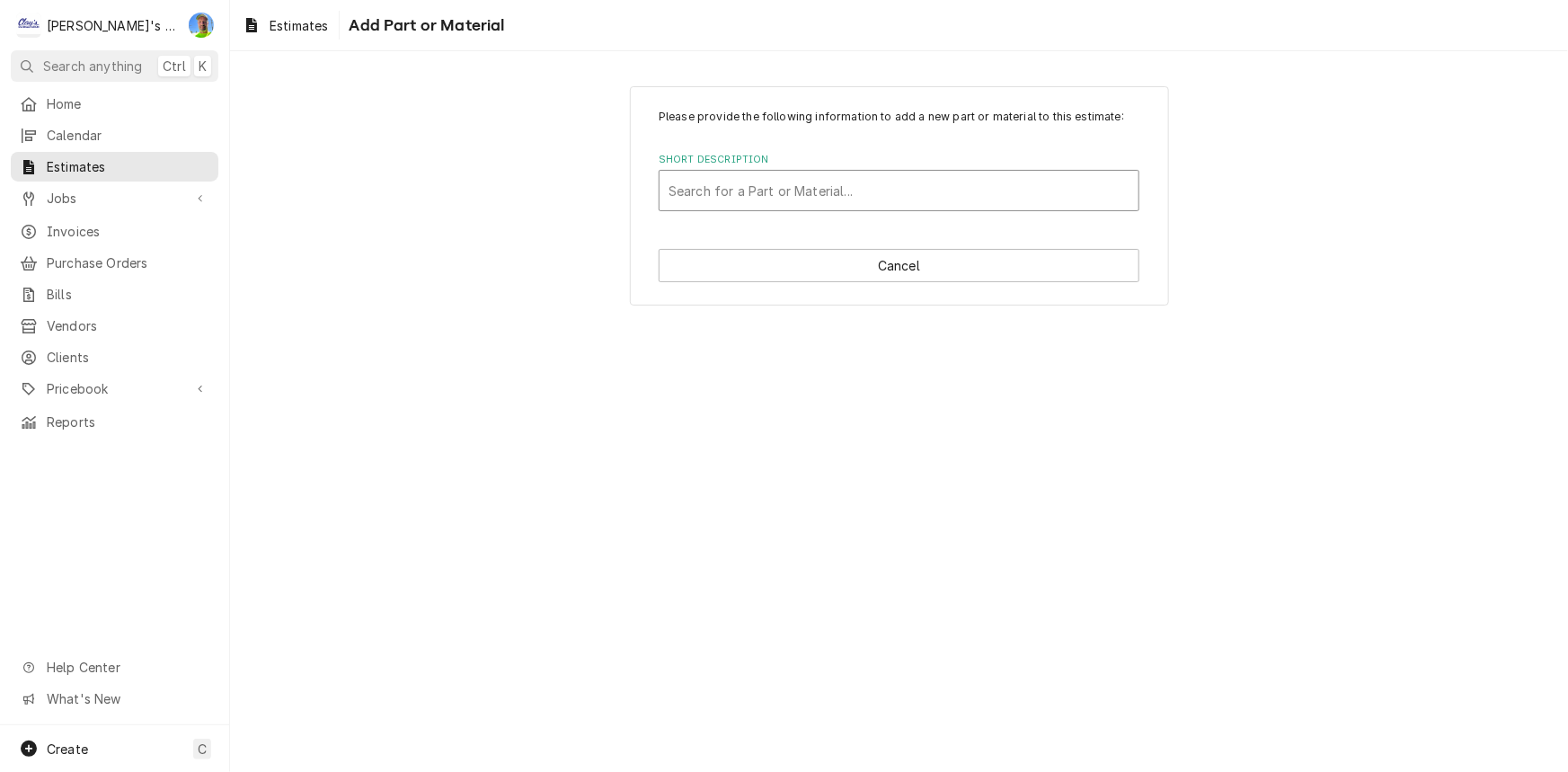
click at [813, 189] on div "Short Description" at bounding box center [898, 190] width 461 height 32
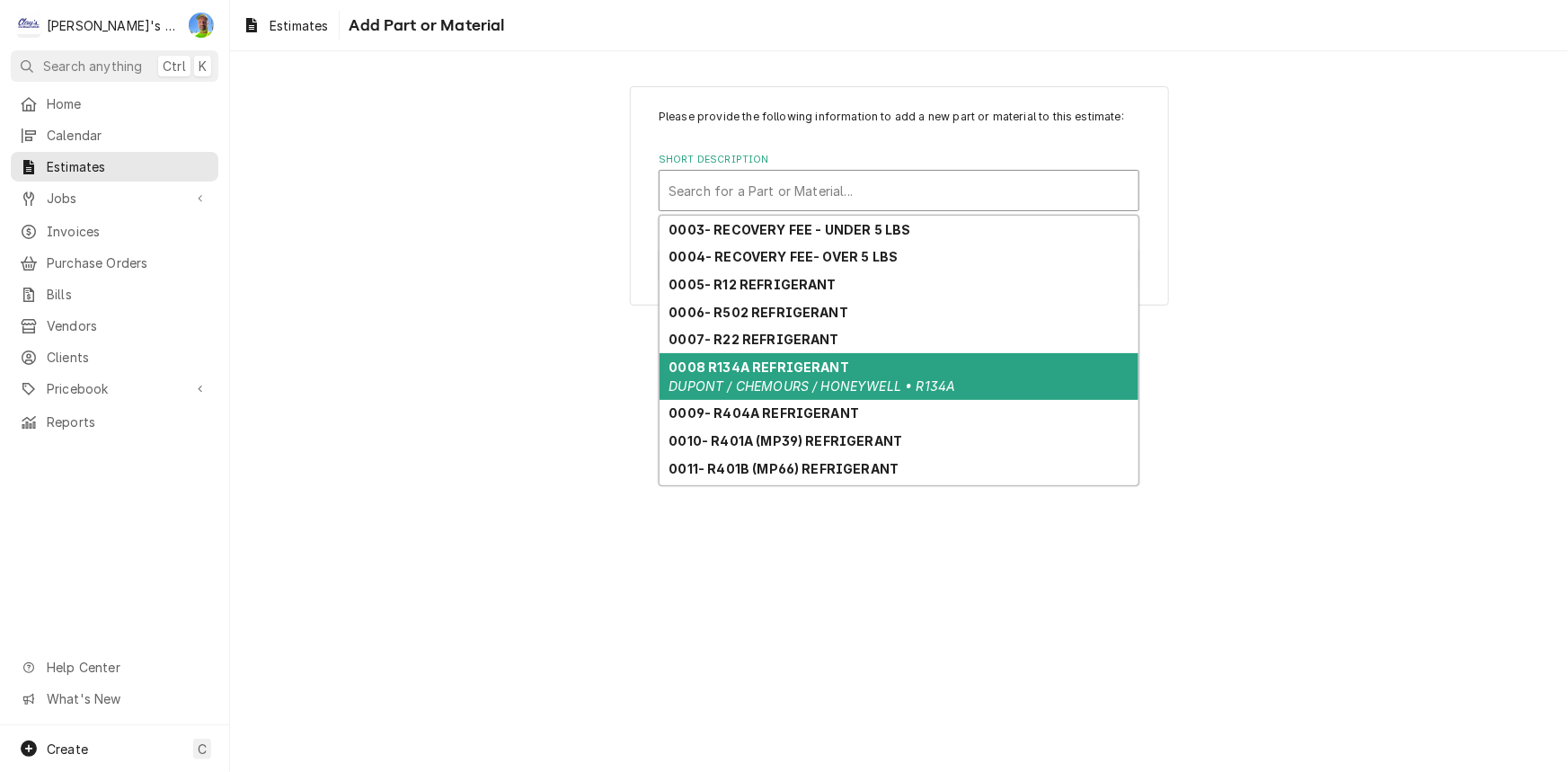
click at [843, 371] on div "0008 R134A REFRIGERANT DUPONT / CHEMOURS / HONEYWELL • R134A" at bounding box center [898, 376] width 479 height 47
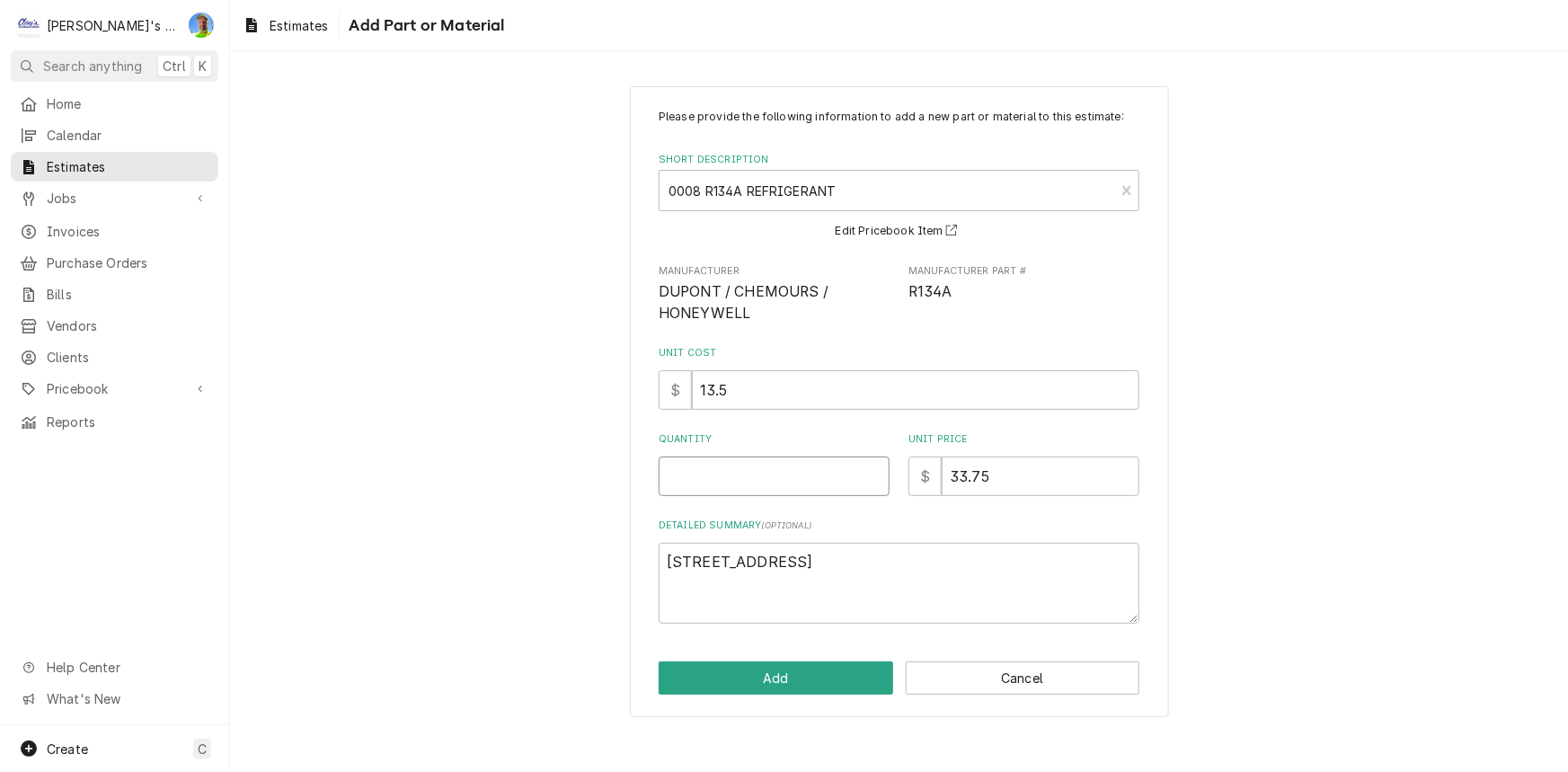
click at [750, 489] on input "Quantity" at bounding box center [774, 475] width 231 height 39
type textarea "x"
type input "2"
type textarea "x"
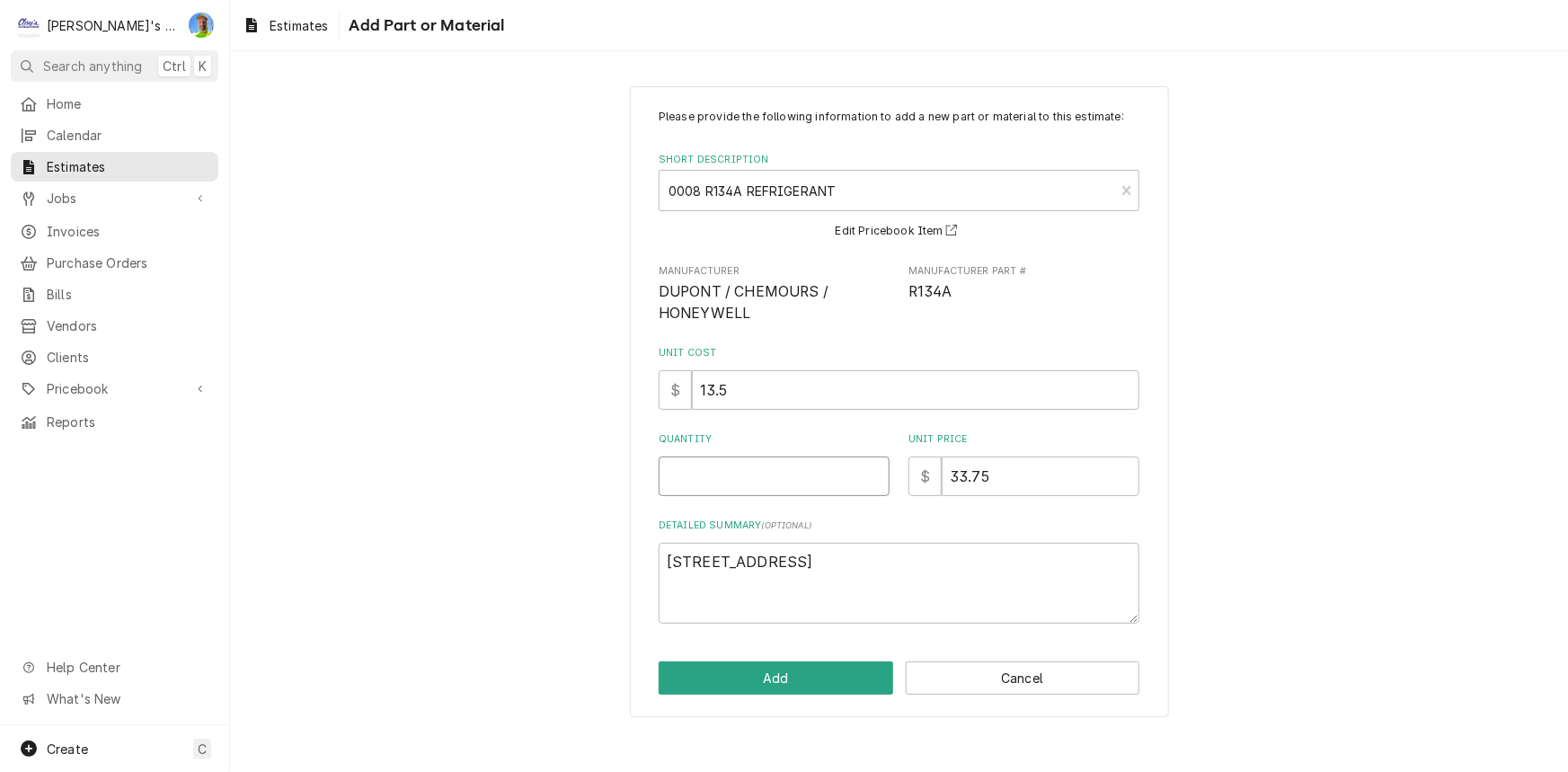
type input "1"
type textarea "x"
type input "1"
click at [702, 688] on button "Add" at bounding box center [775, 678] width 234 height 33
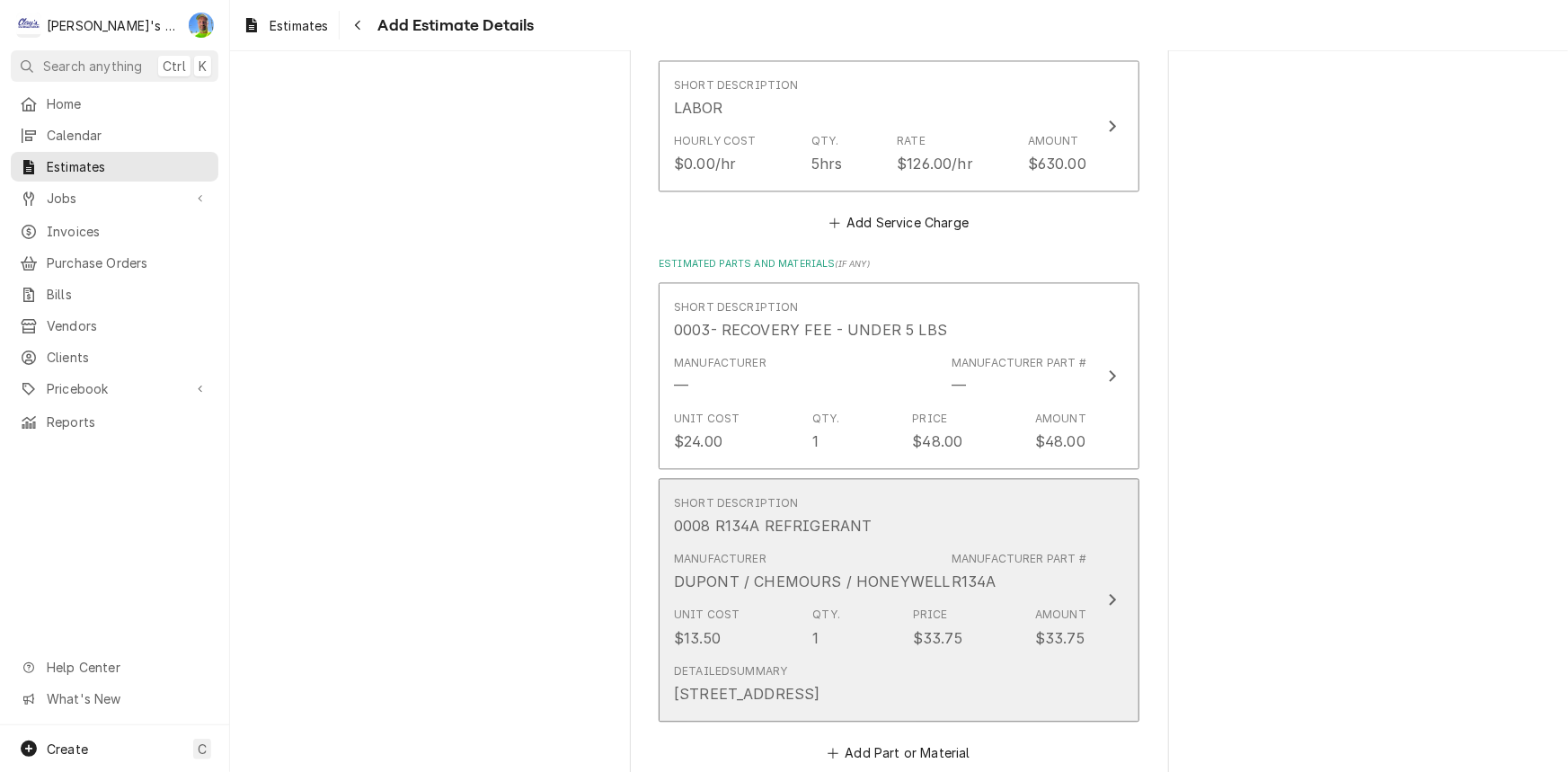
type textarea "x"
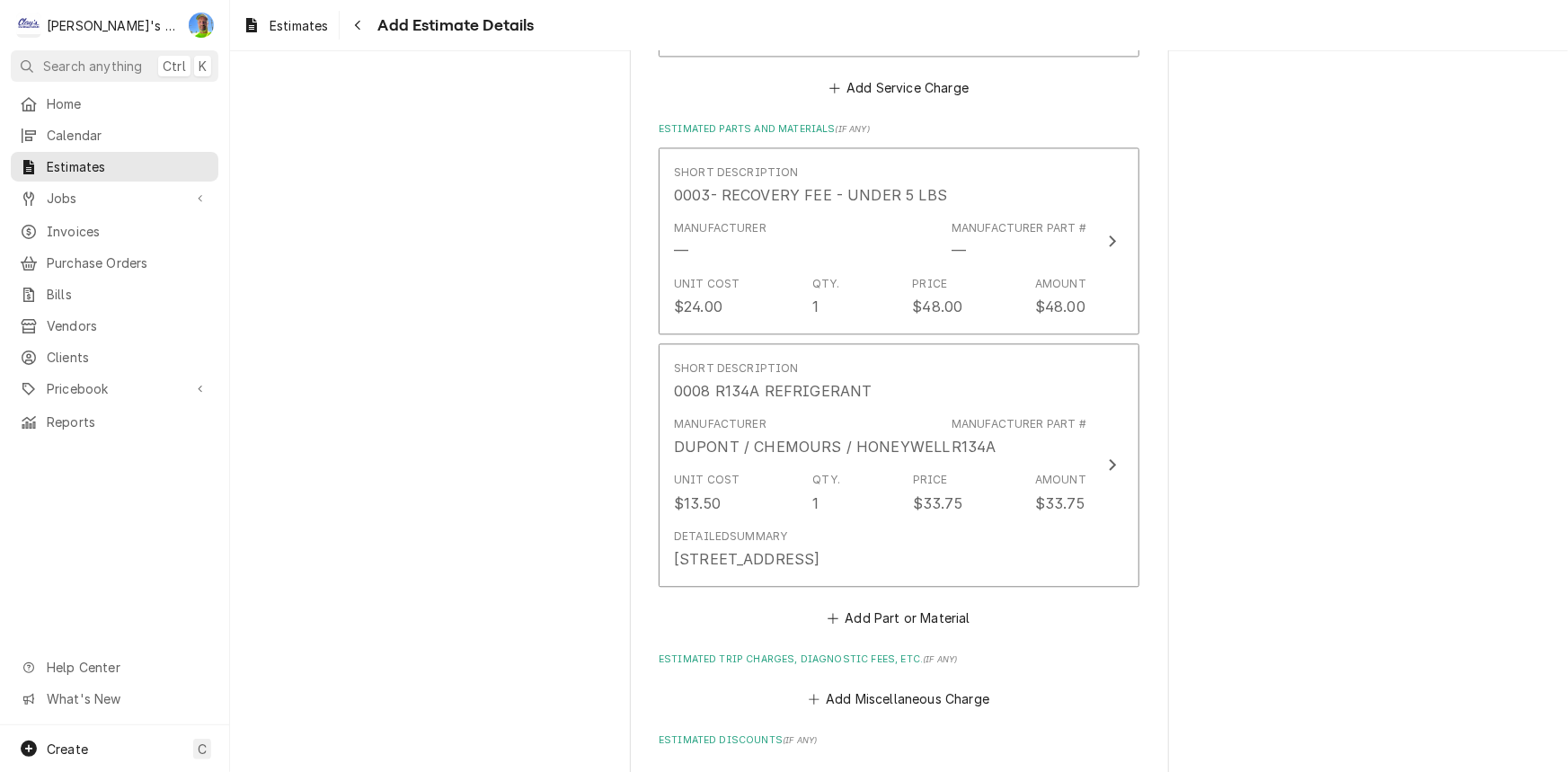
scroll to position [1977, 0]
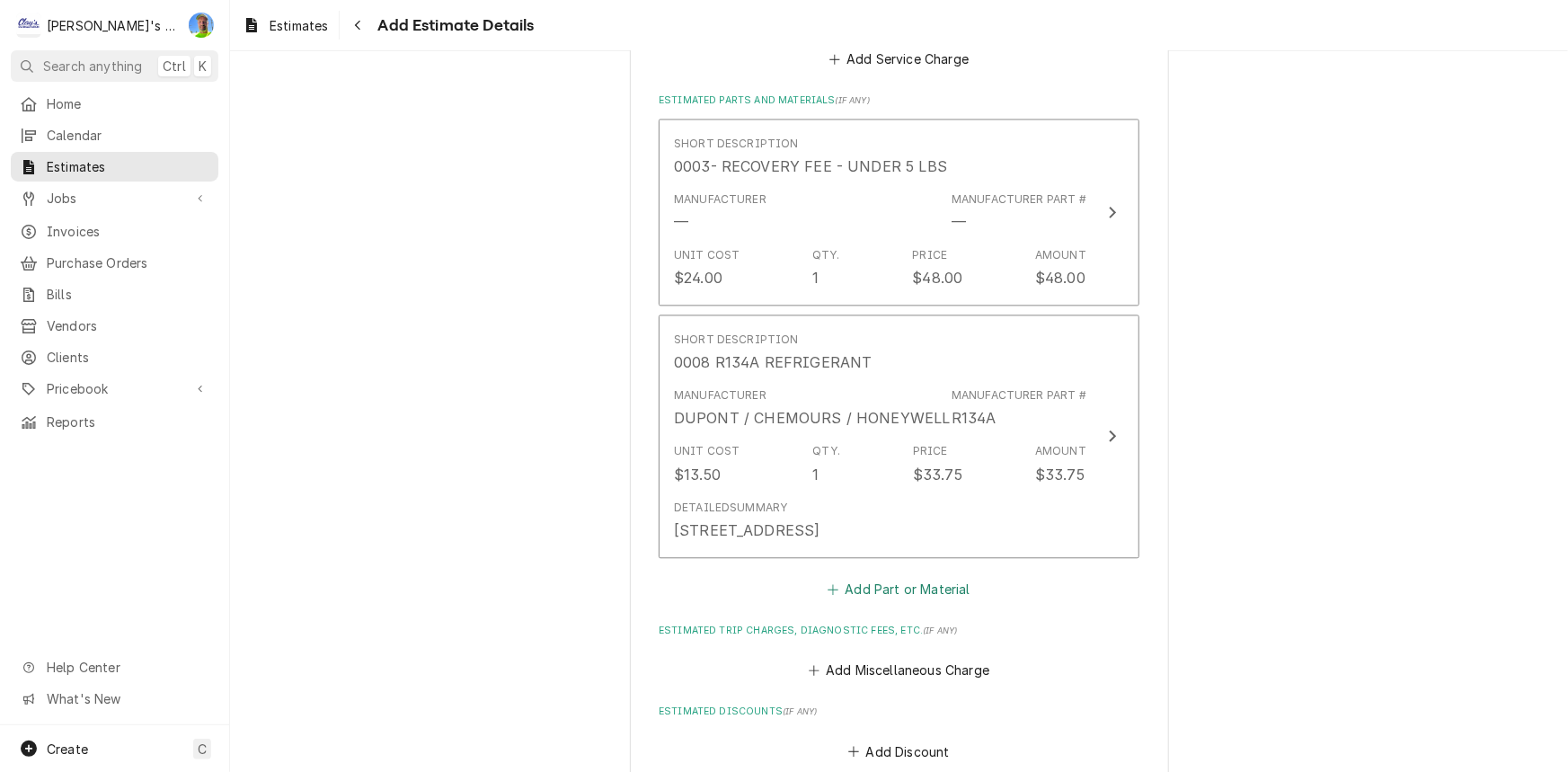
click at [867, 589] on button "Add Part or Material" at bounding box center [898, 589] width 149 height 26
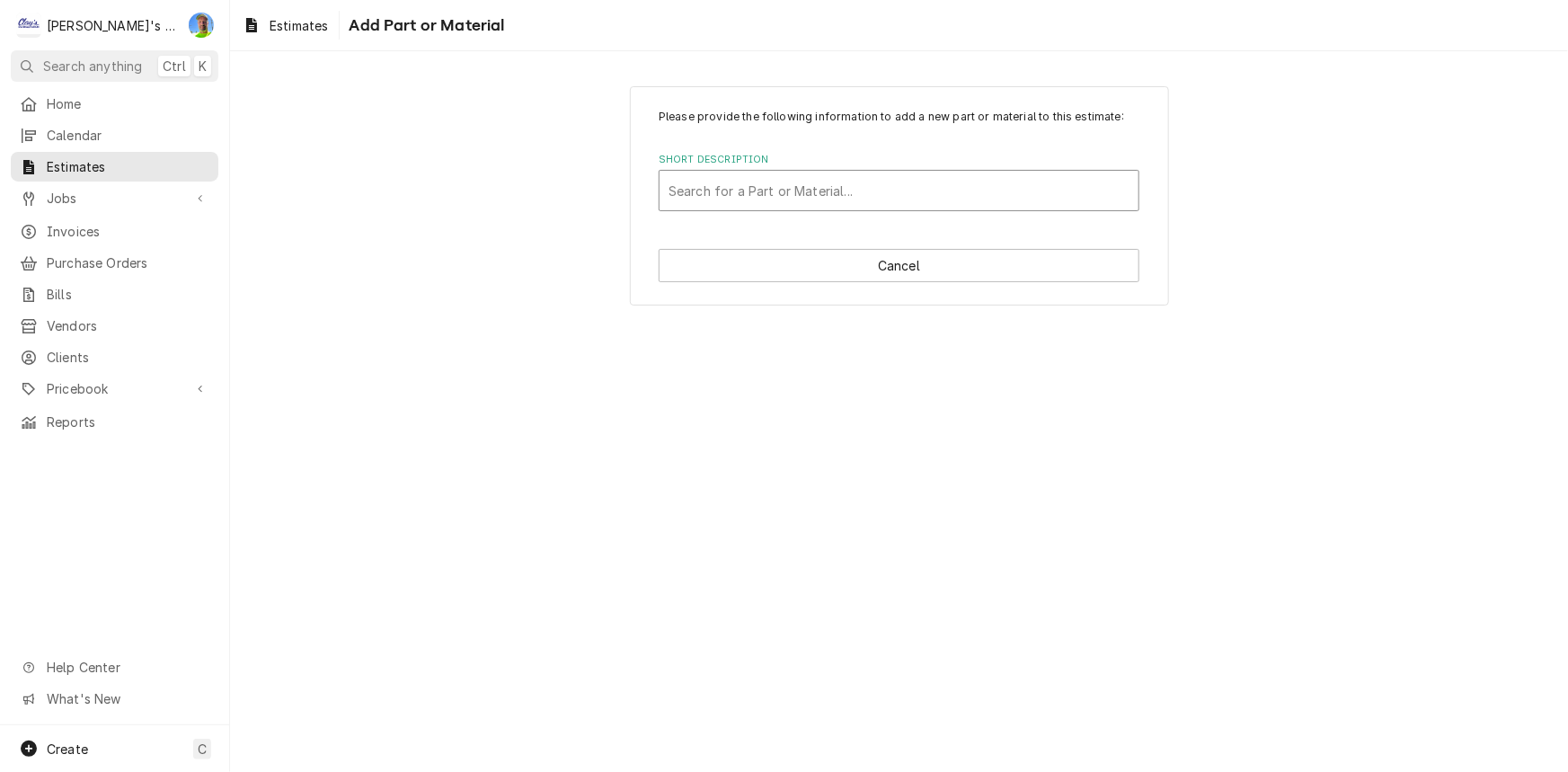
click at [807, 208] on div "Search for a Part or Material..." at bounding box center [898, 190] width 479 height 39
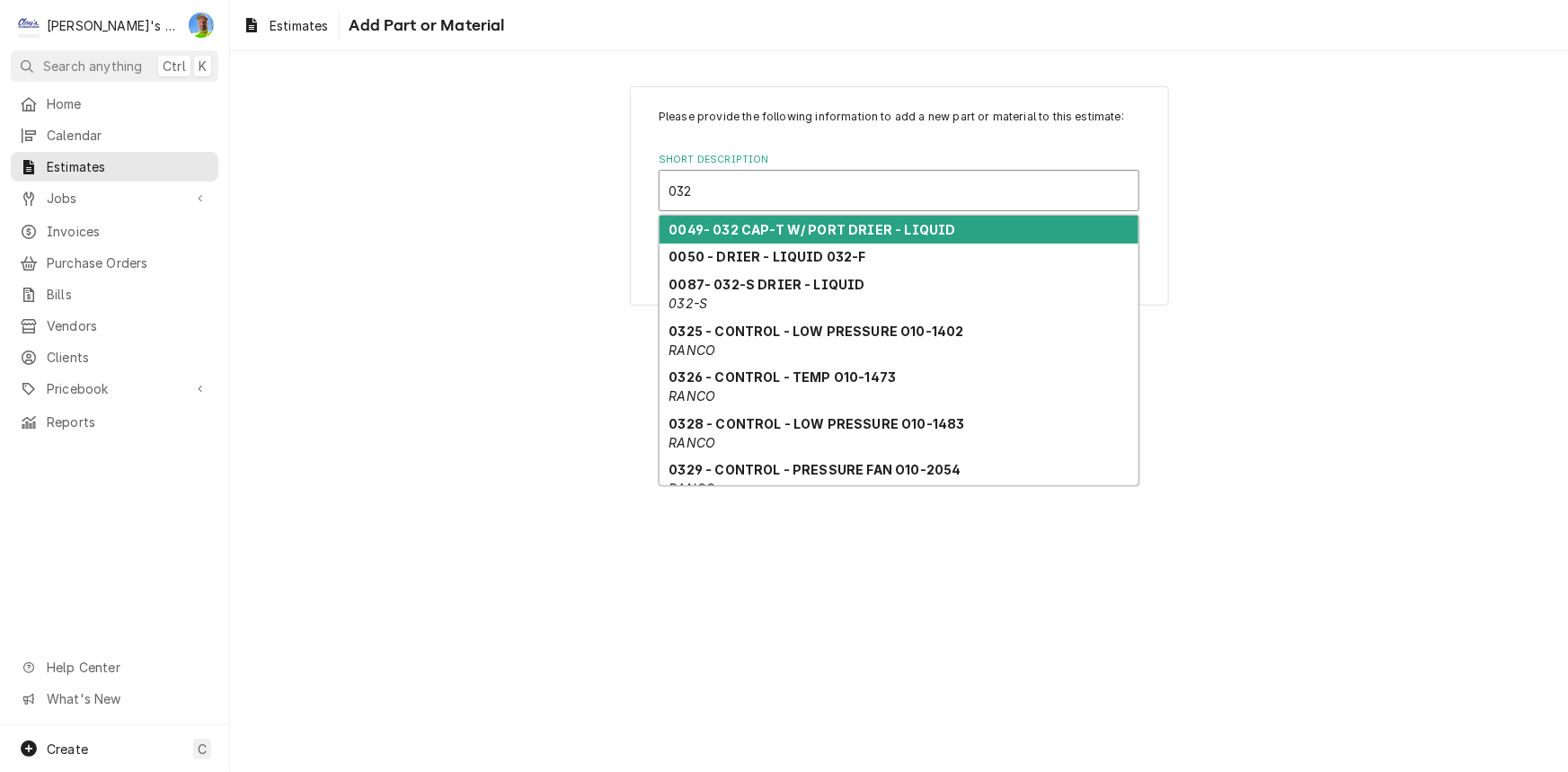
type input "032"
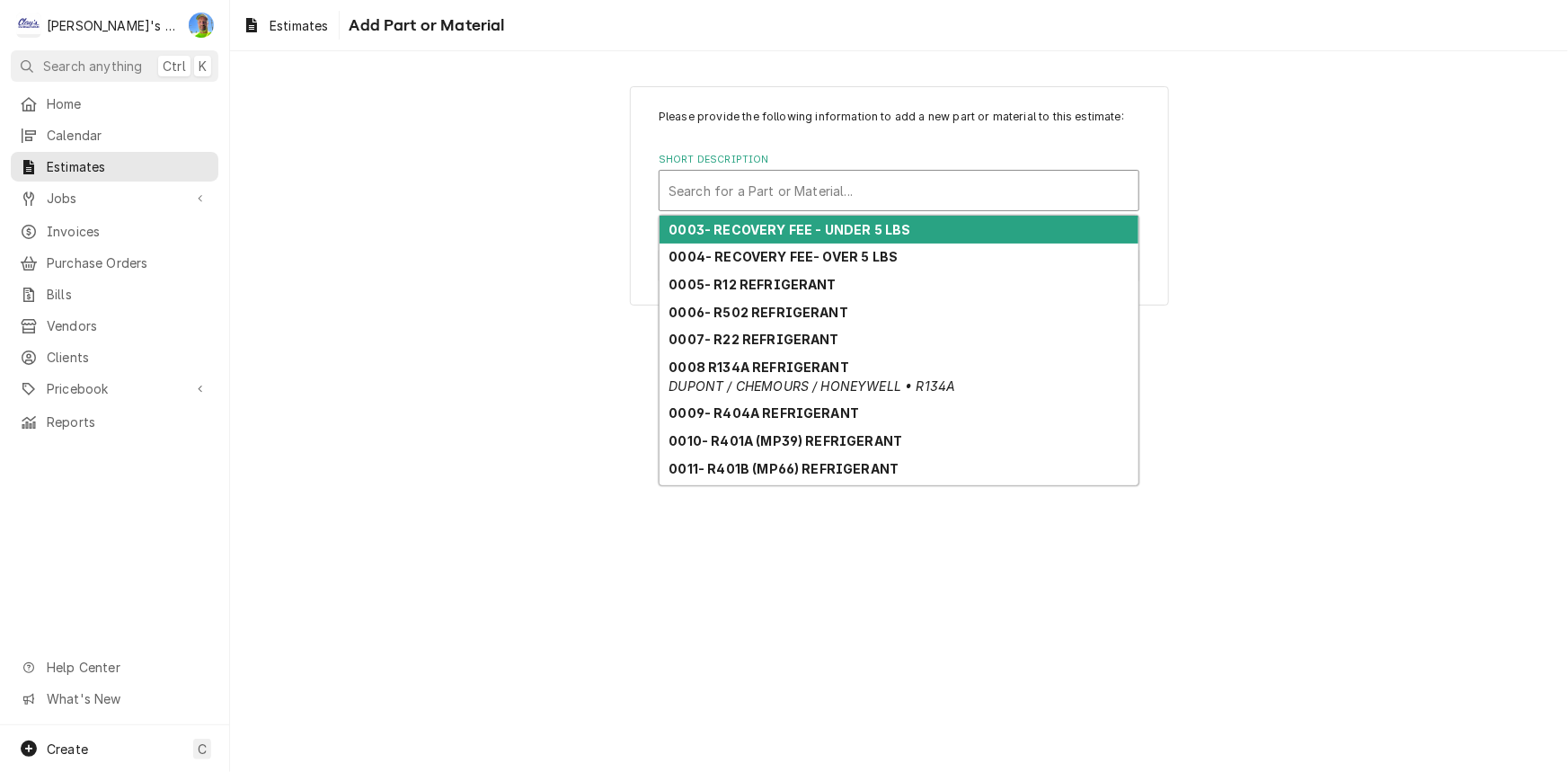
click at [756, 193] on div "Short Description" at bounding box center [898, 190] width 461 height 32
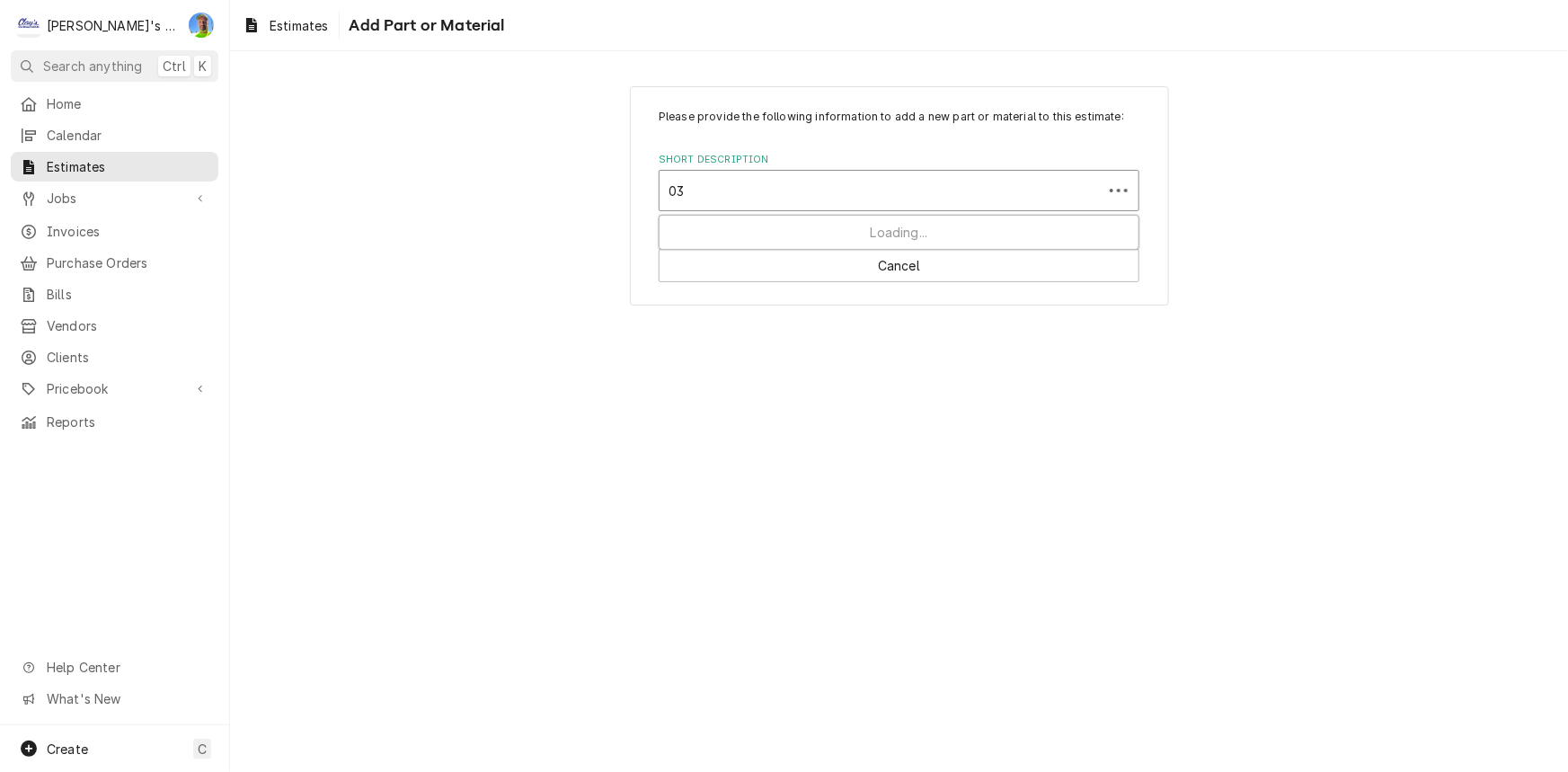
type input "032"
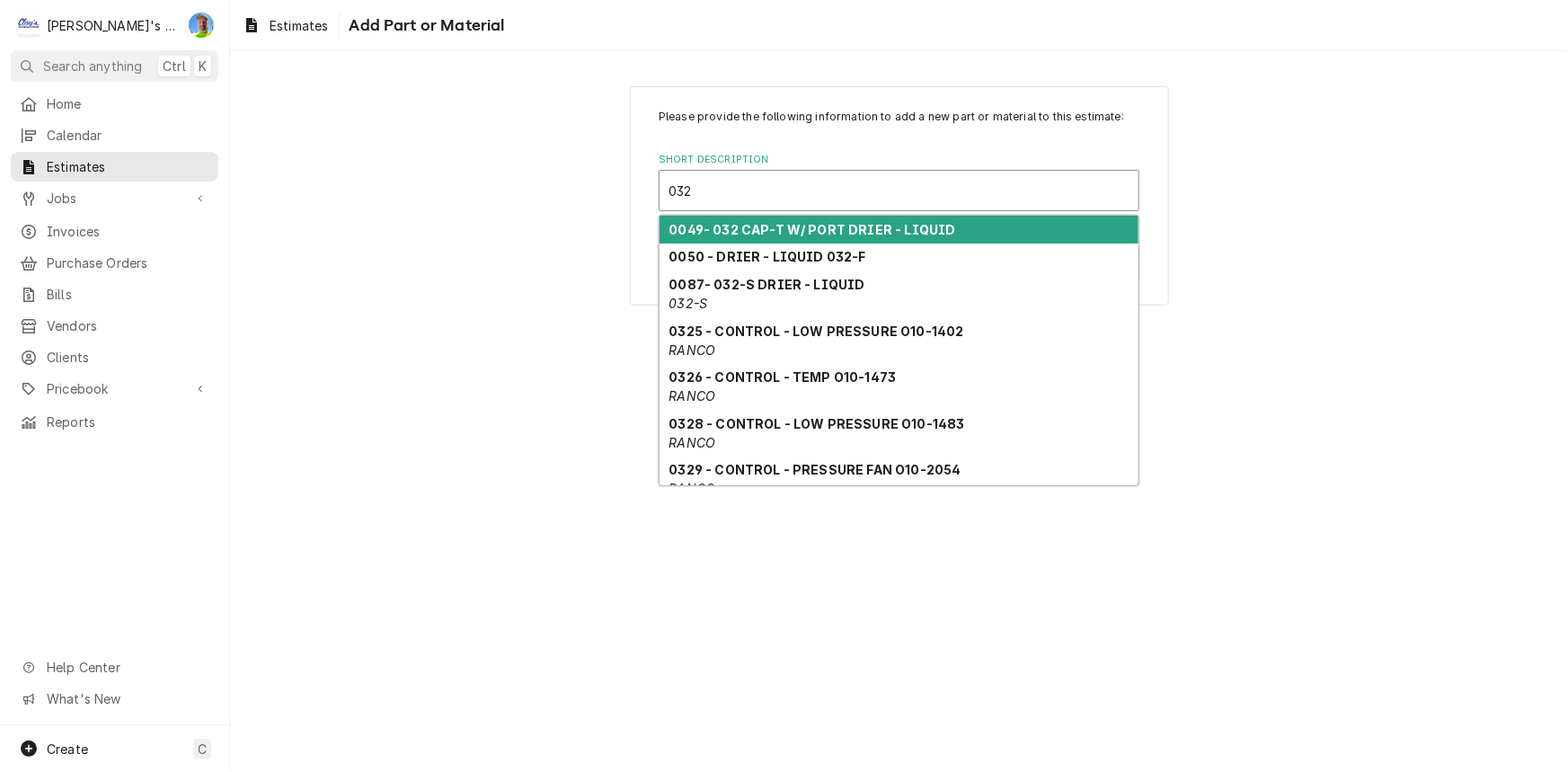
click at [741, 235] on strong "0049- 032 CAP-T W/ PORT DRIER - LIQUID" at bounding box center [813, 229] width 286 height 16
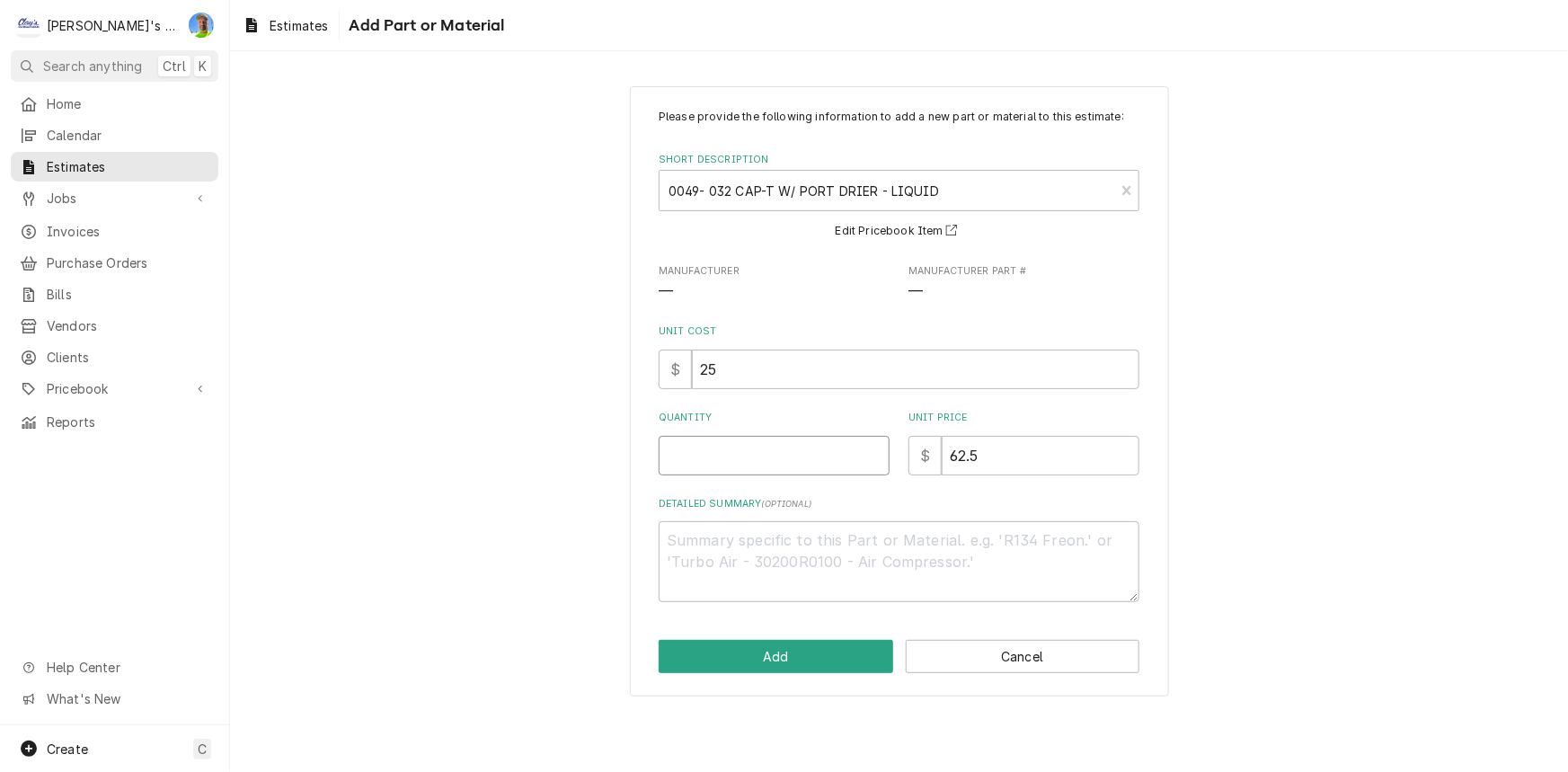
click at [787, 472] on input "Quantity" at bounding box center [774, 455] width 231 height 39
type textarea "x"
type input "1"
type textarea "x"
type input "1"
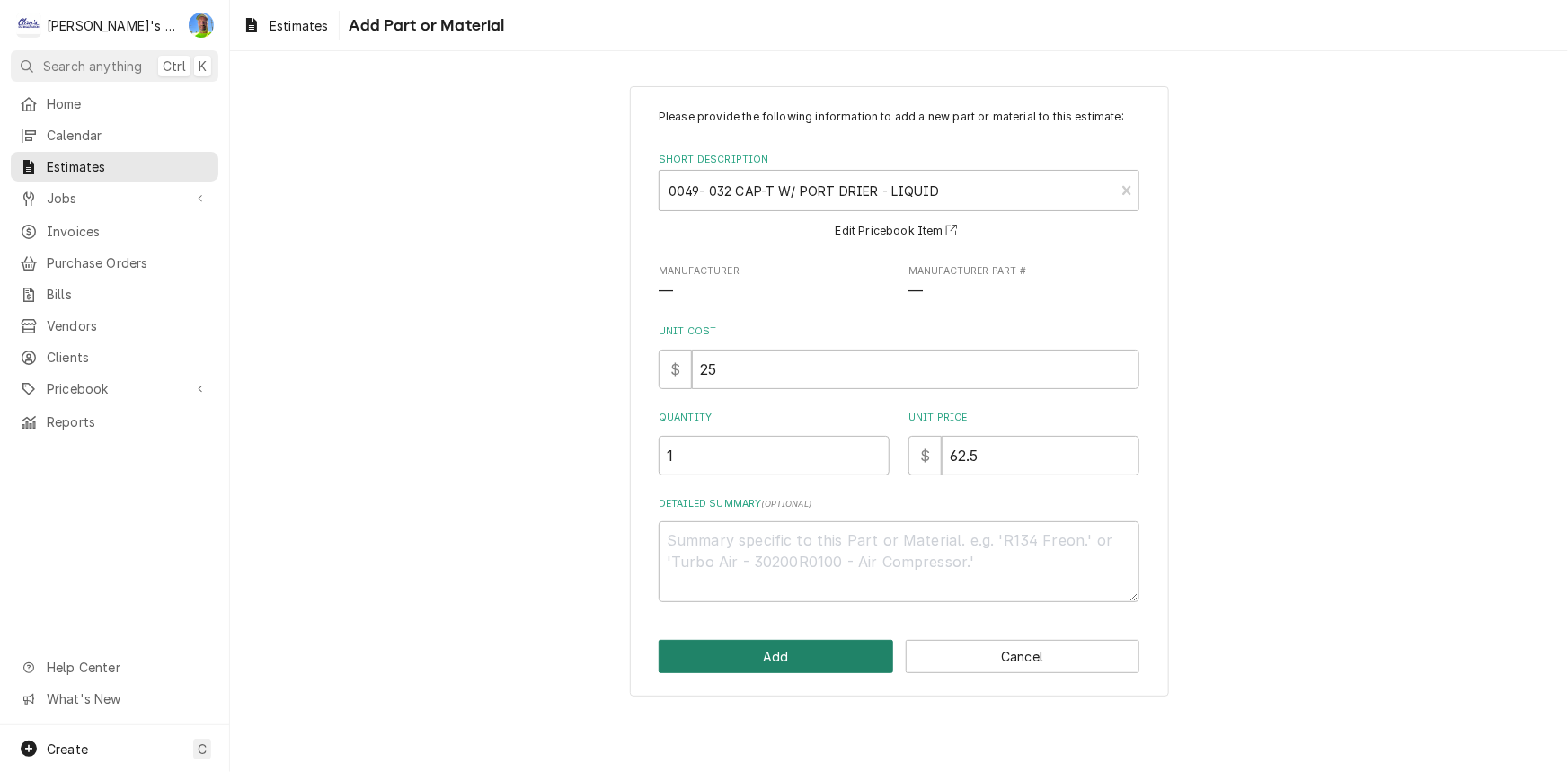
click at [784, 656] on button "Add" at bounding box center [775, 656] width 234 height 33
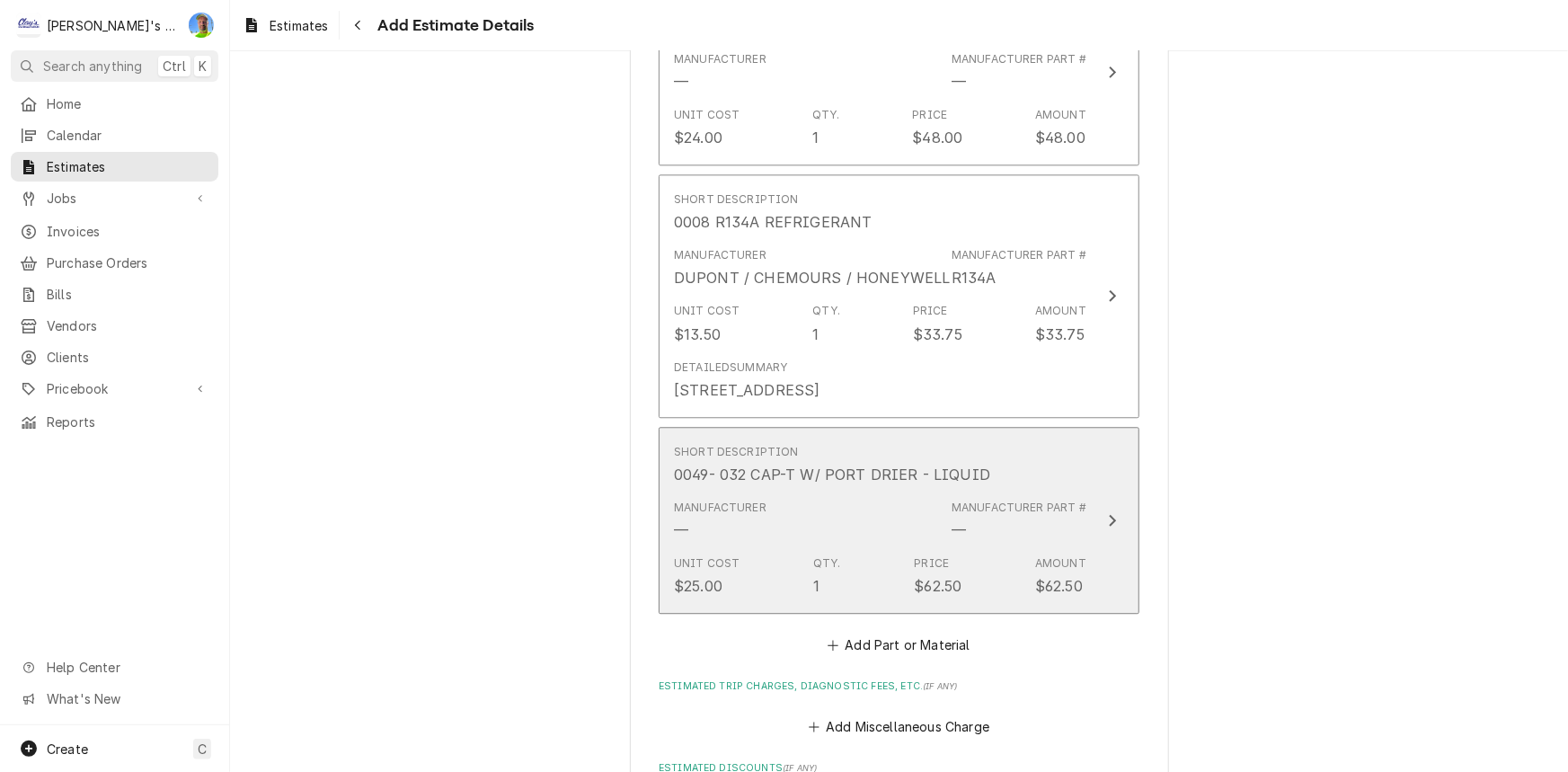
scroll to position [2120, 0]
click at [924, 530] on div "Manufacturer — Manufacturer Part # —" at bounding box center [880, 518] width 412 height 56
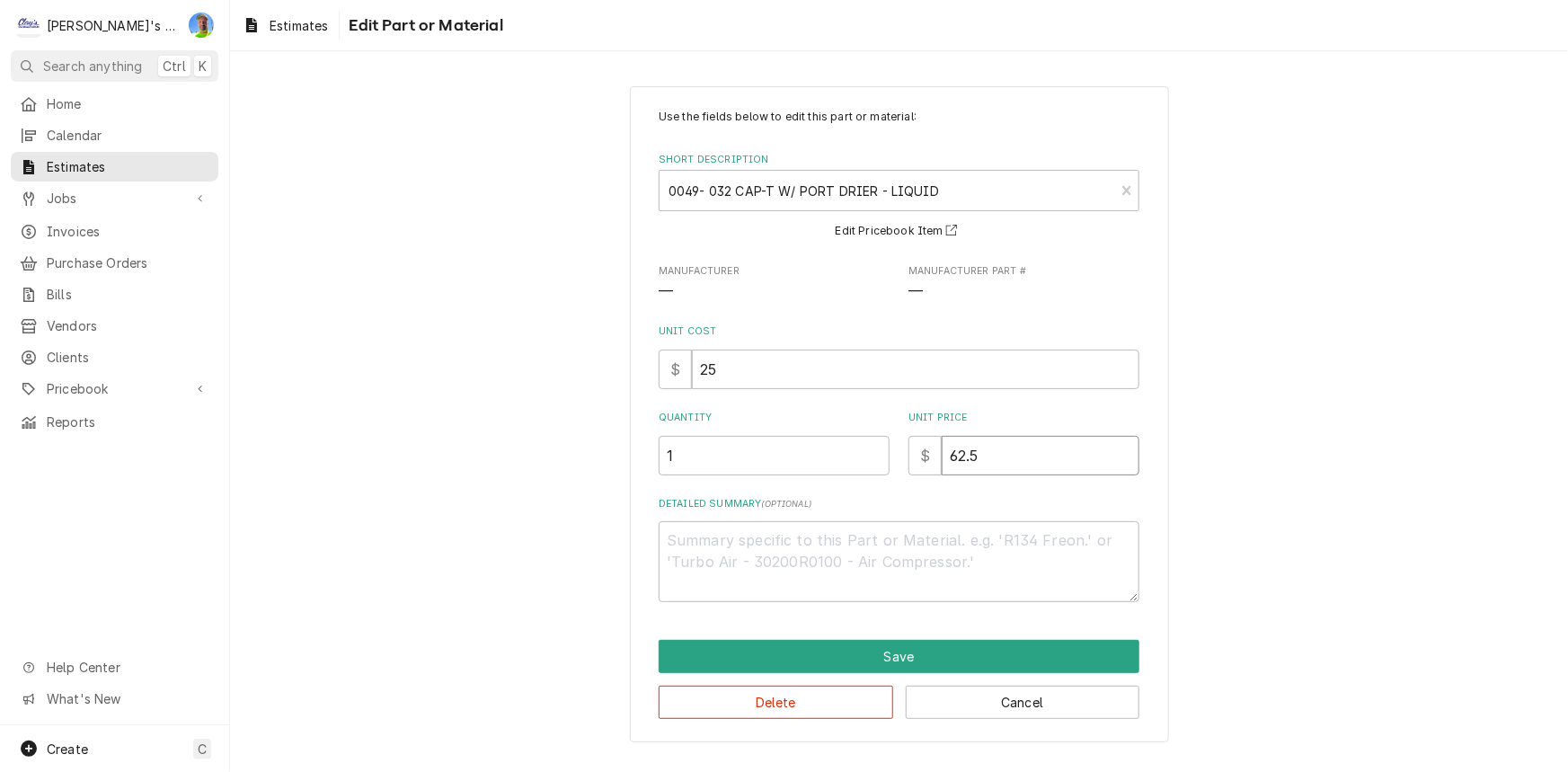
click at [1046, 457] on input "62.5" at bounding box center [1040, 455] width 198 height 39
type textarea "x"
type input "62"
type textarea "x"
type input "6"
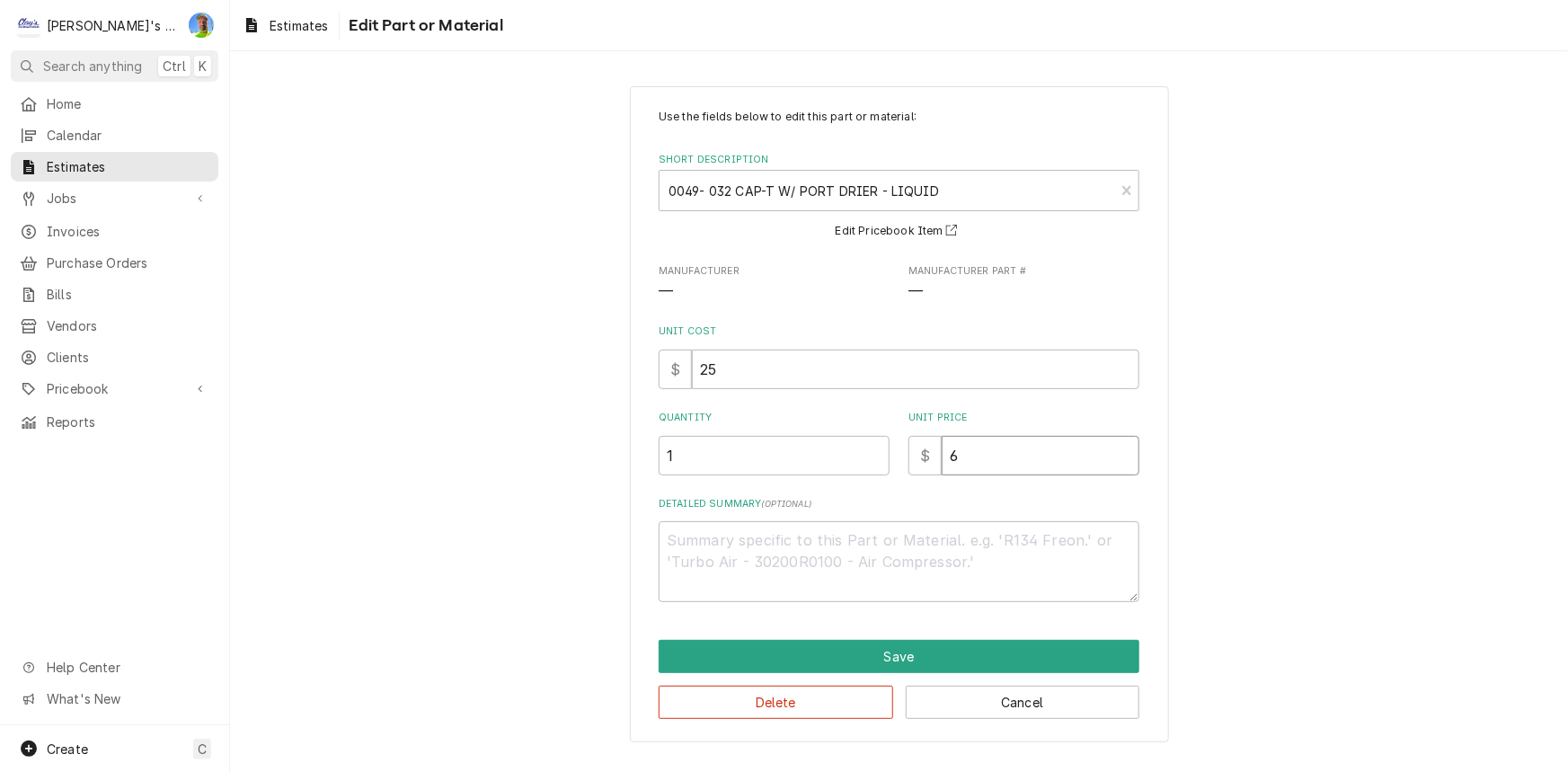
type textarea "x"
type input "63"
type textarea "x"
type input "63"
click at [856, 647] on button "Save" at bounding box center [898, 656] width 481 height 33
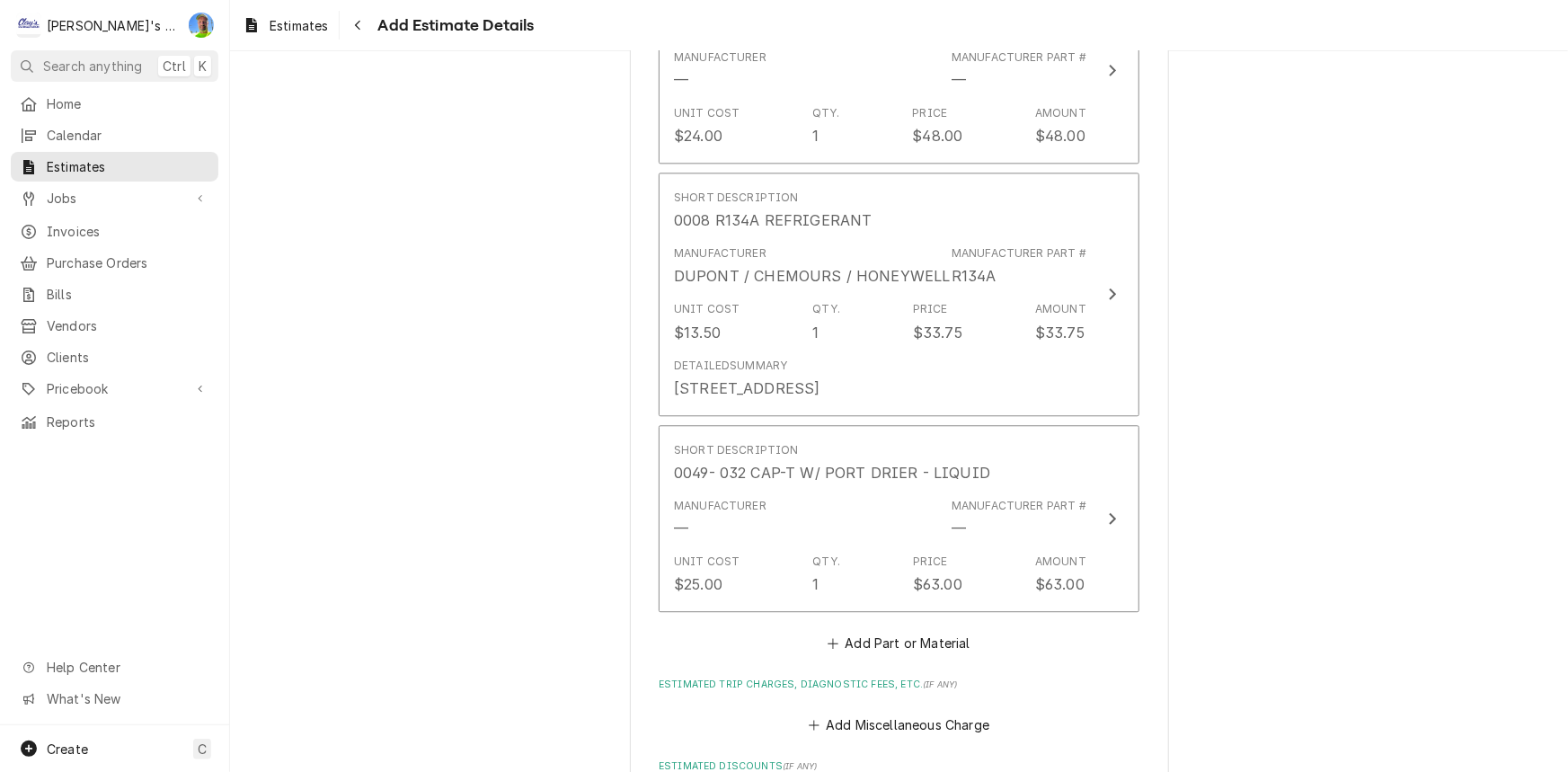
scroll to position [2097, 0]
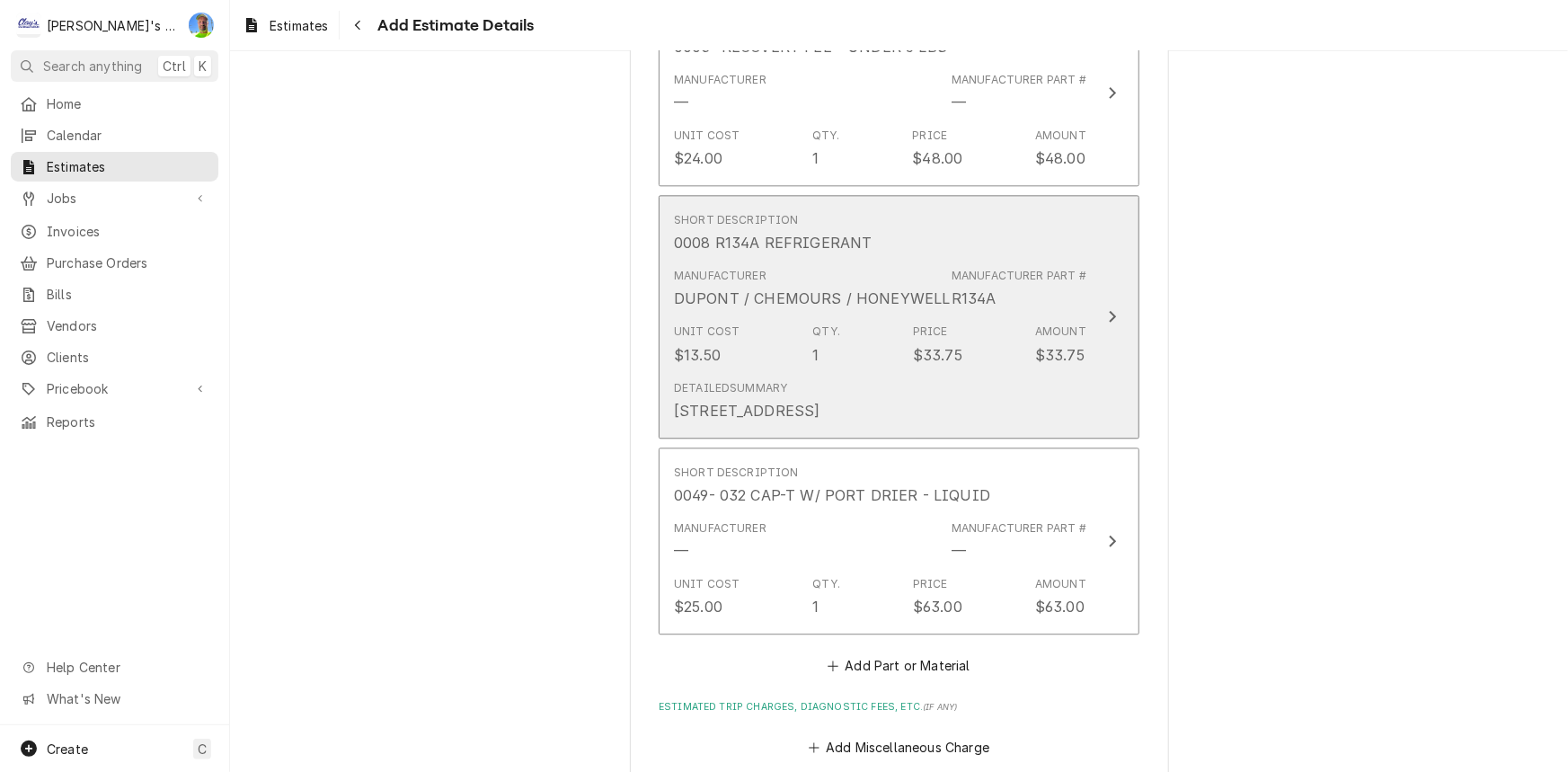
click at [1016, 306] on div "Manufacturer DUPONT / CHEMOURS / HONEYWELL Manufacturer Part # R134A" at bounding box center [880, 288] width 412 height 56
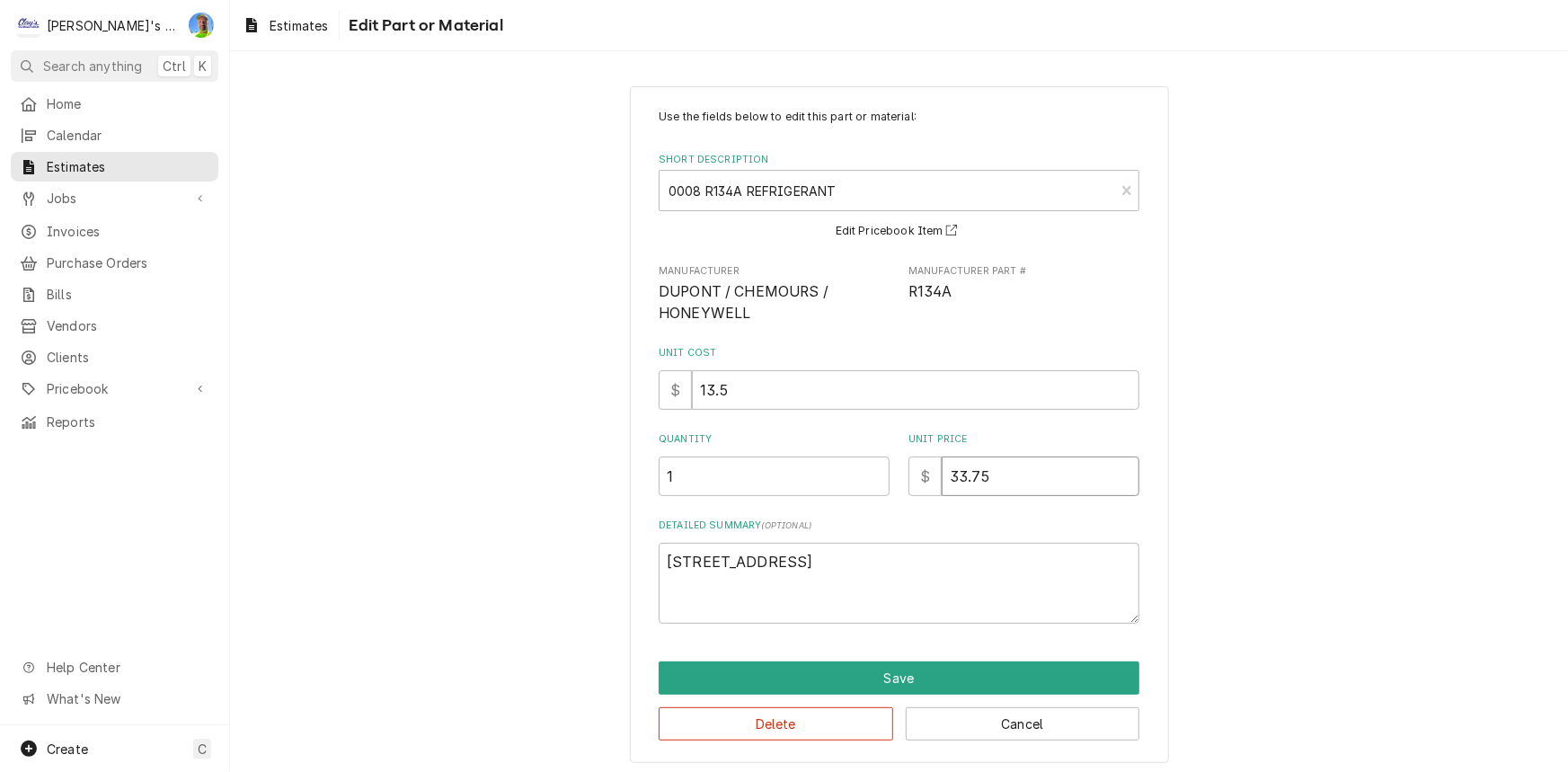
drag, startPoint x: 1019, startPoint y: 474, endPoint x: 955, endPoint y: 475, distance: 64.0
click at [955, 475] on input "33.75" at bounding box center [1040, 475] width 198 height 39
type textarea "x"
type input "34"
type textarea "x"
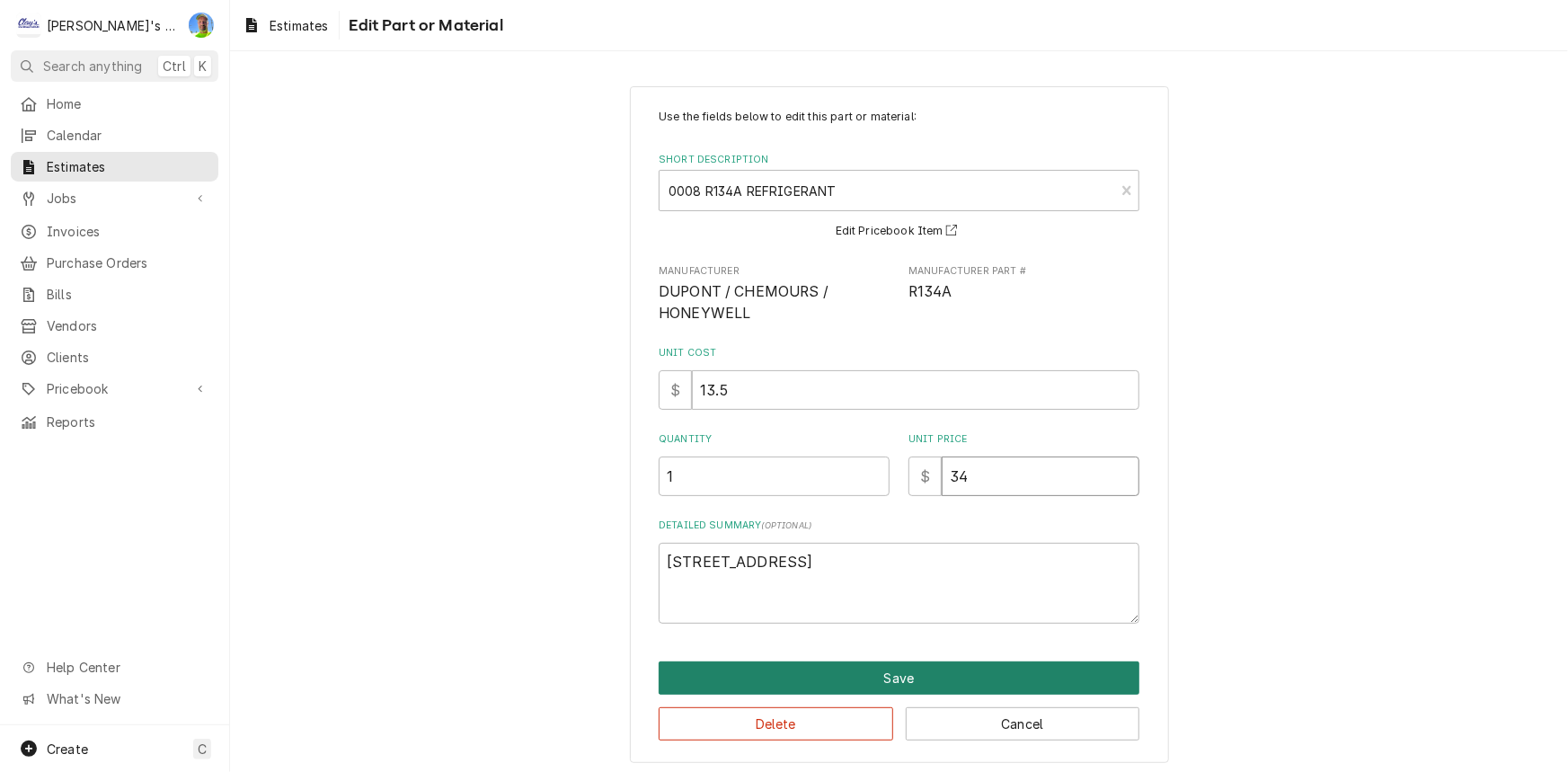
type input "34"
click at [834, 675] on button "Save" at bounding box center [898, 678] width 481 height 33
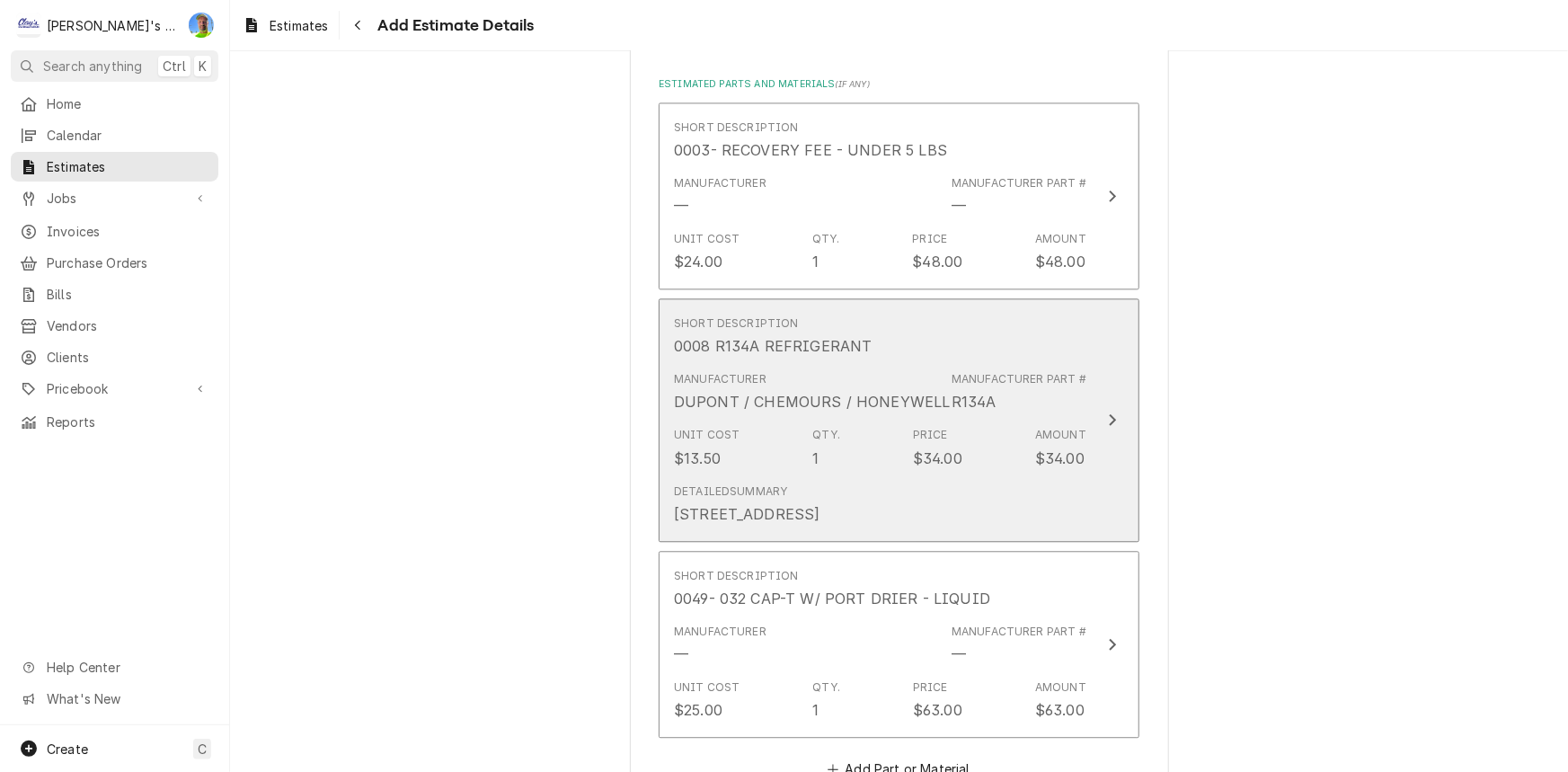
scroll to position [2238, 0]
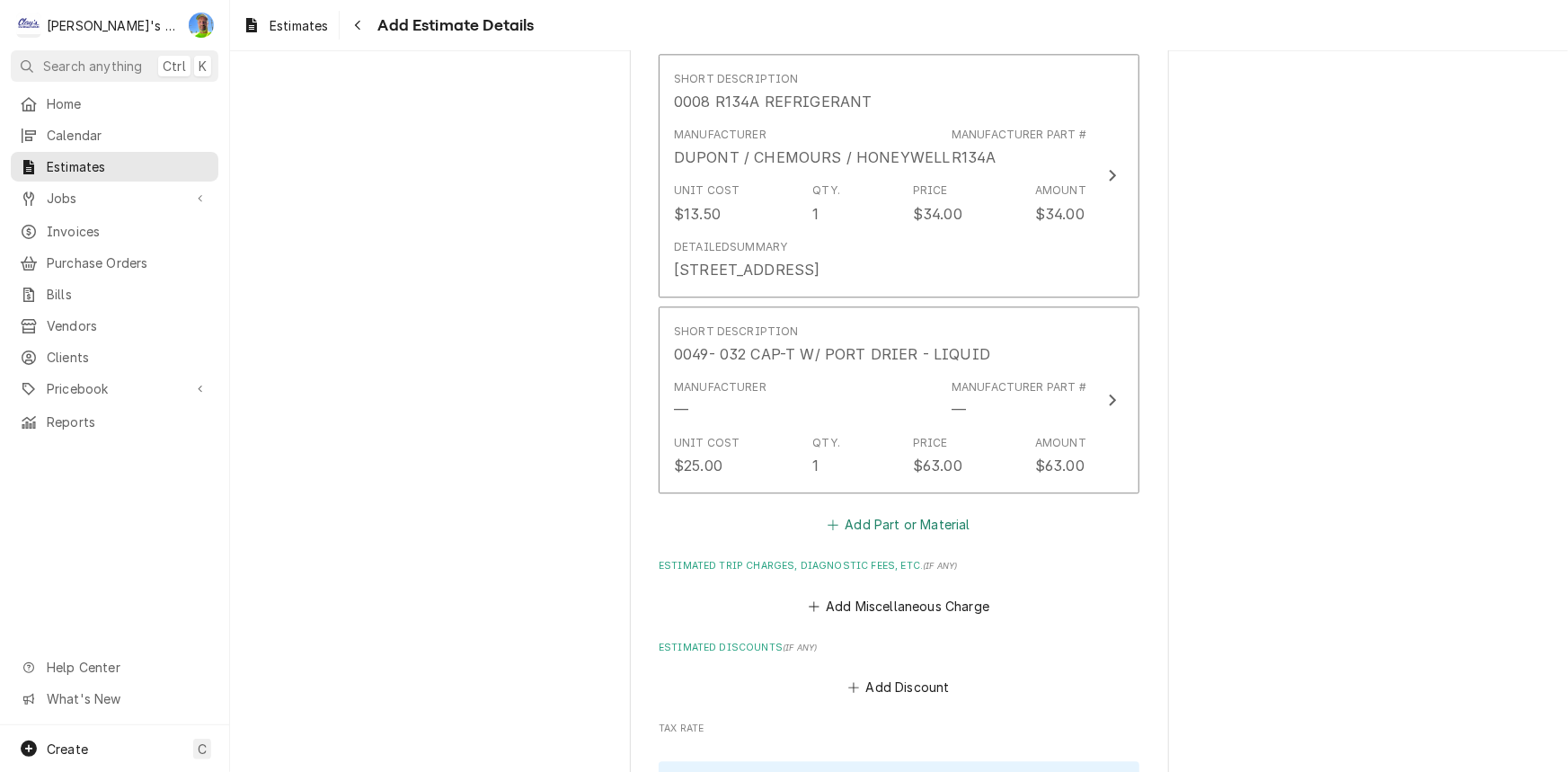
click at [919, 522] on button "Add Part or Material" at bounding box center [898, 525] width 149 height 26
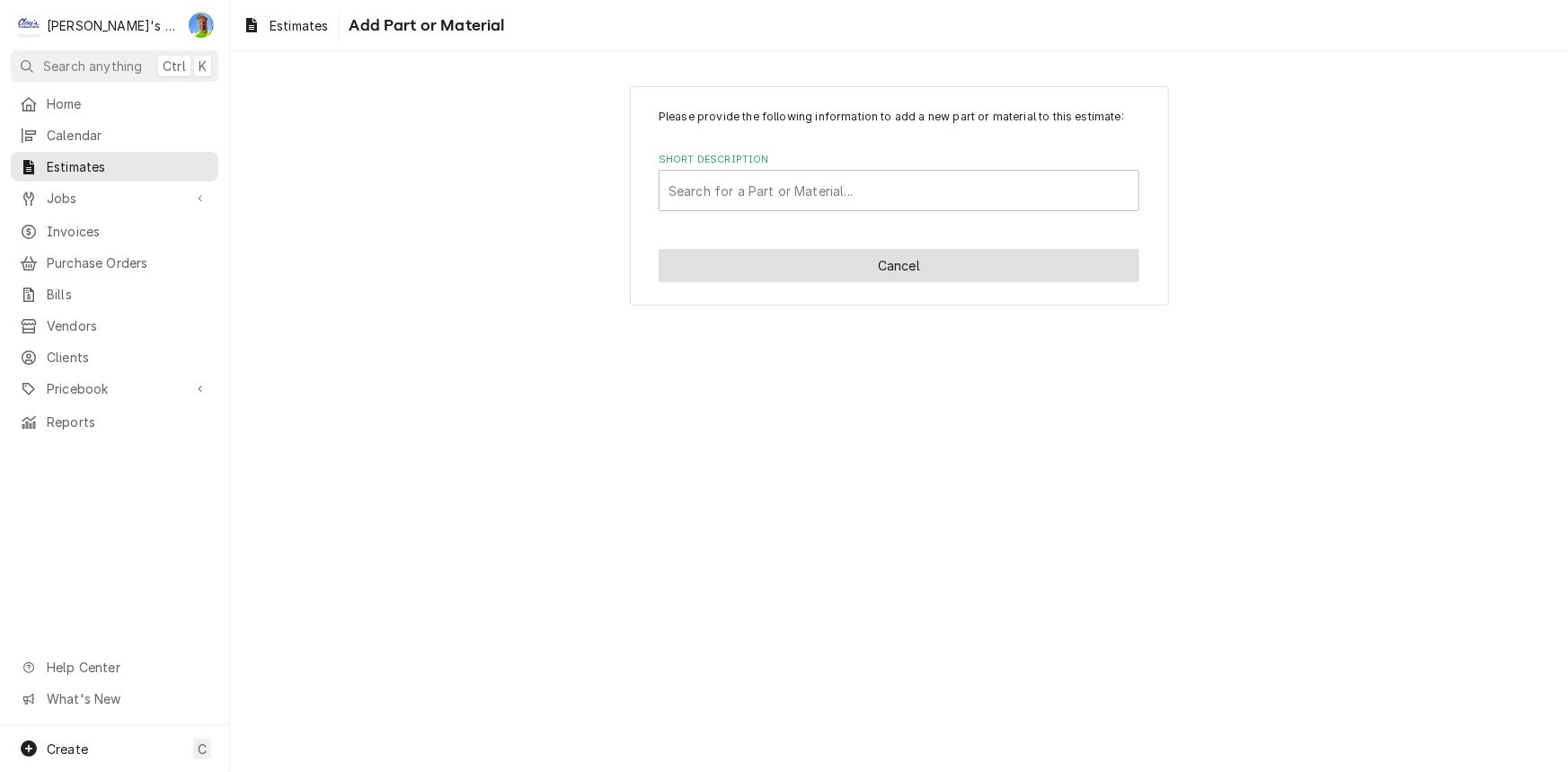
click at [830, 271] on button "Cancel" at bounding box center [898, 266] width 481 height 33
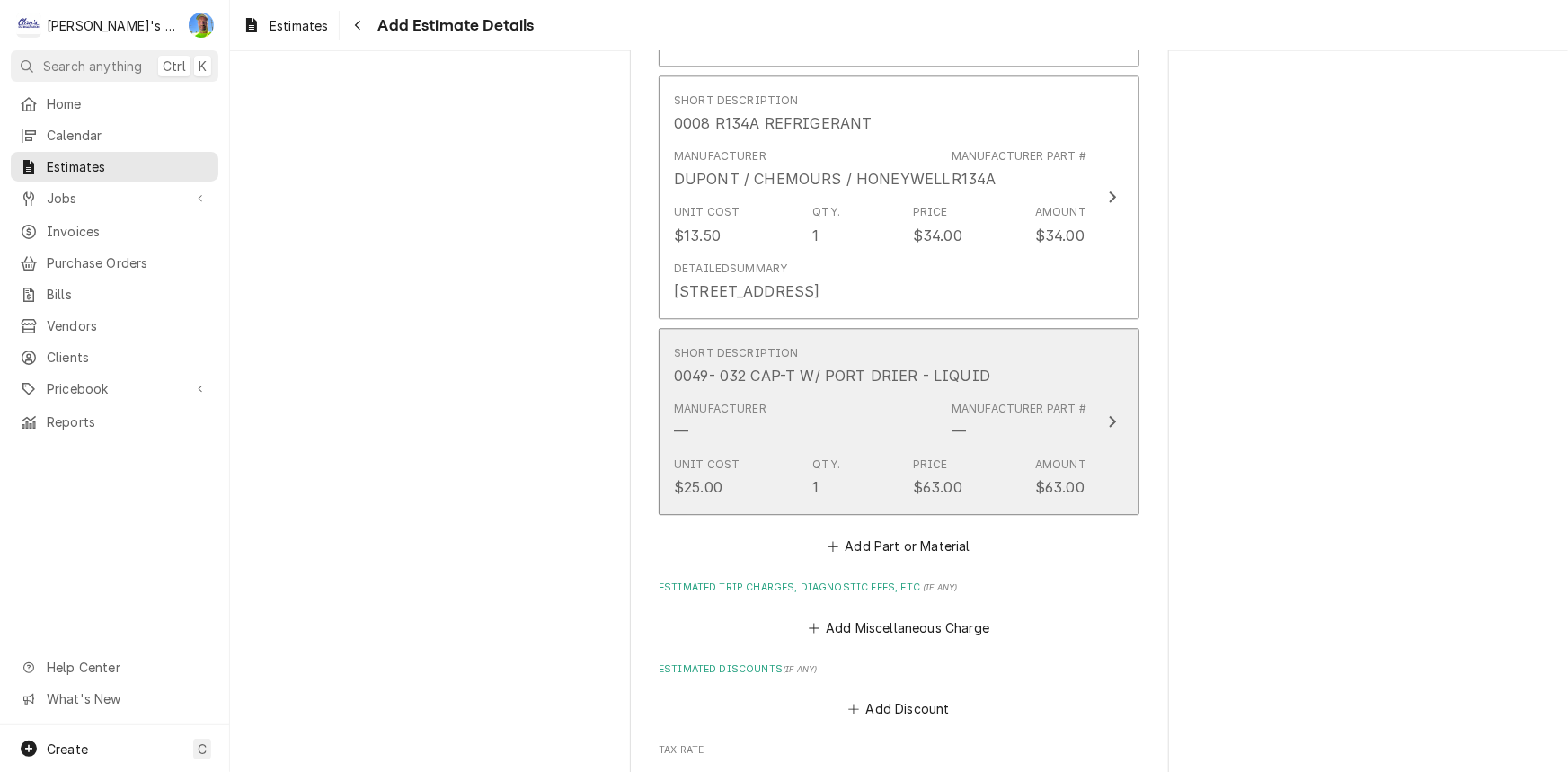
scroll to position [2217, 0]
type textarea "x"
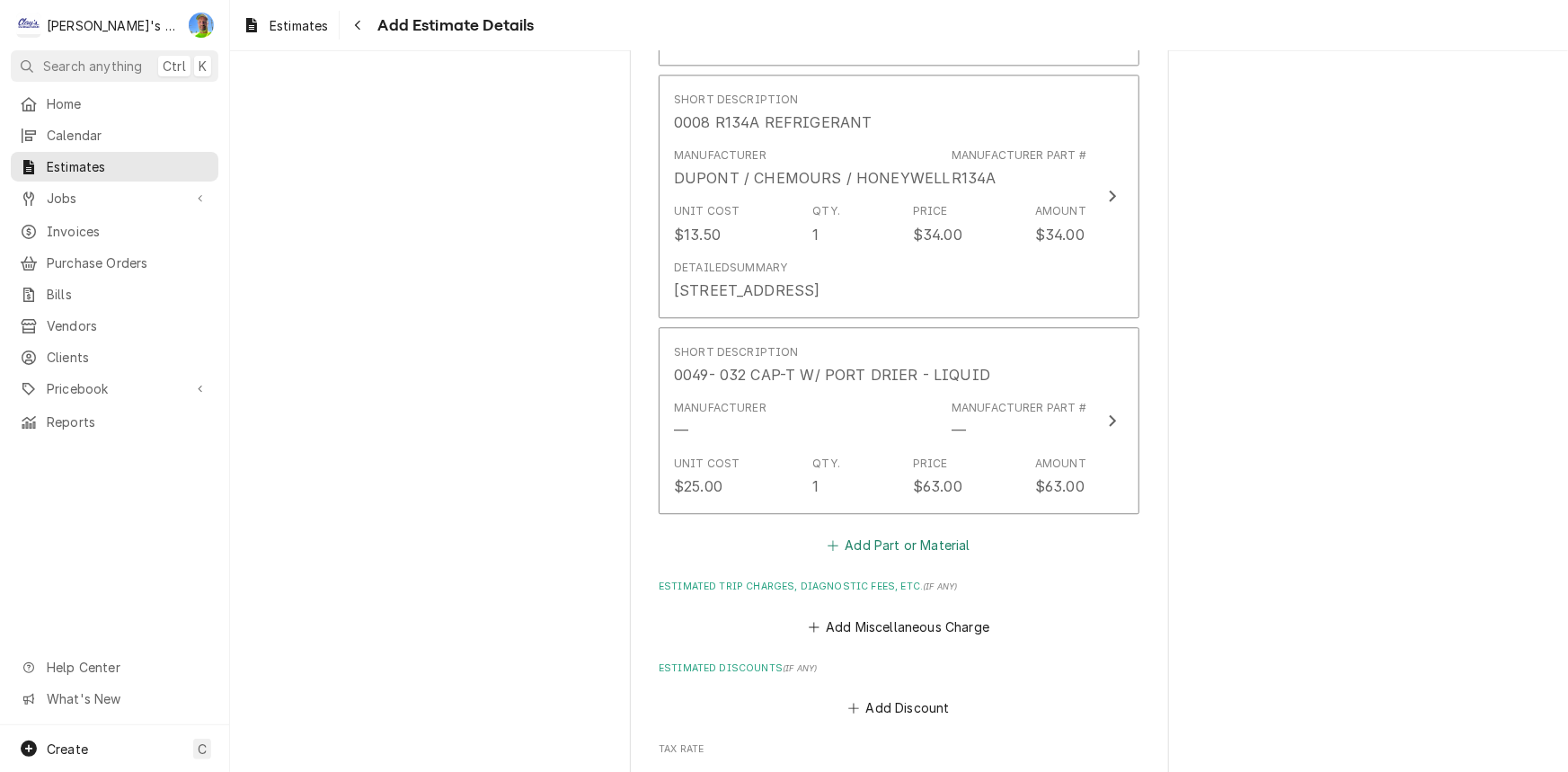
click at [931, 553] on button "Add Part or Material" at bounding box center [898, 546] width 149 height 26
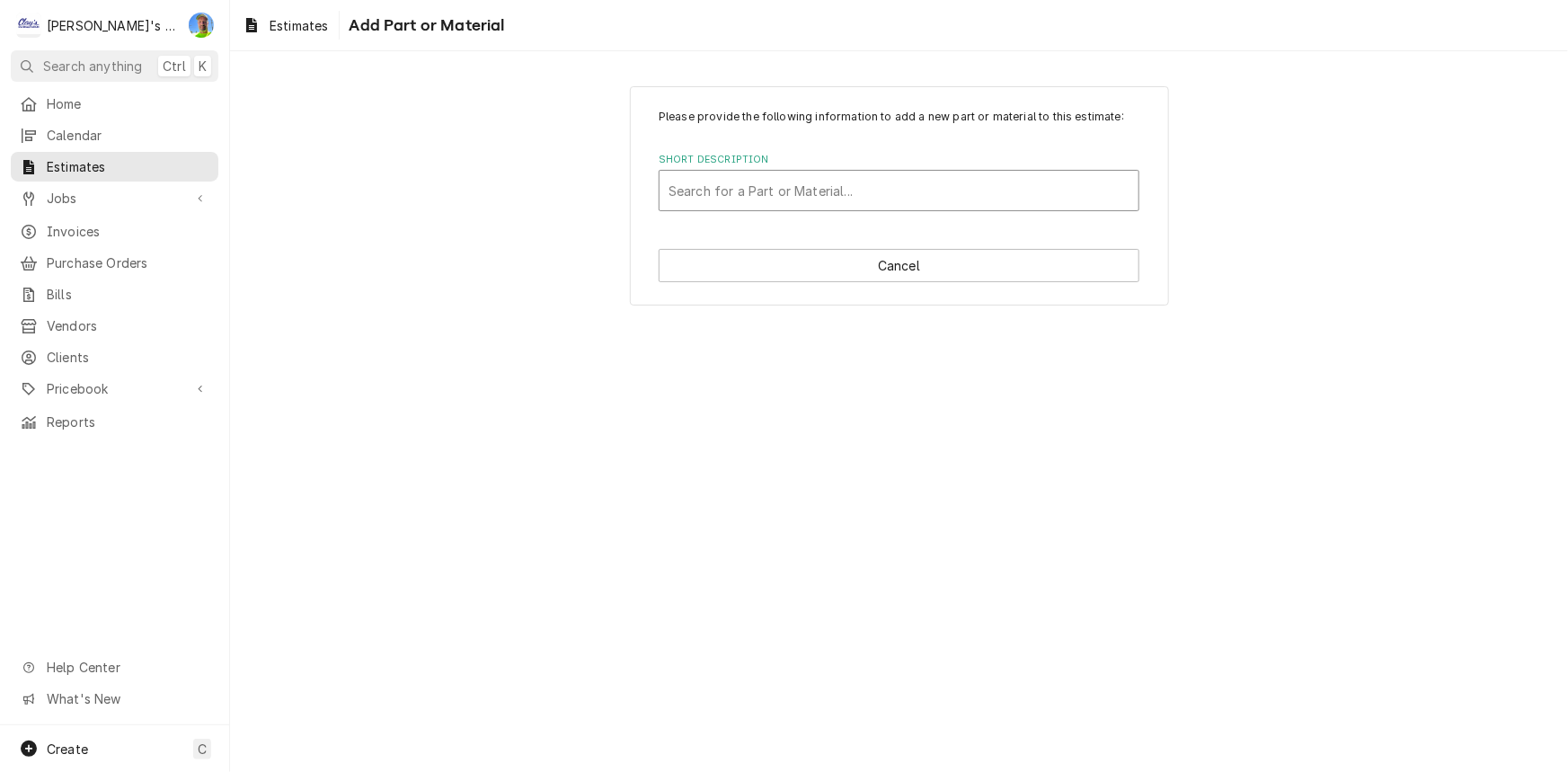
click at [835, 171] on div "Search for a Part or Material..." at bounding box center [898, 190] width 479 height 39
type input "NITROGEN"
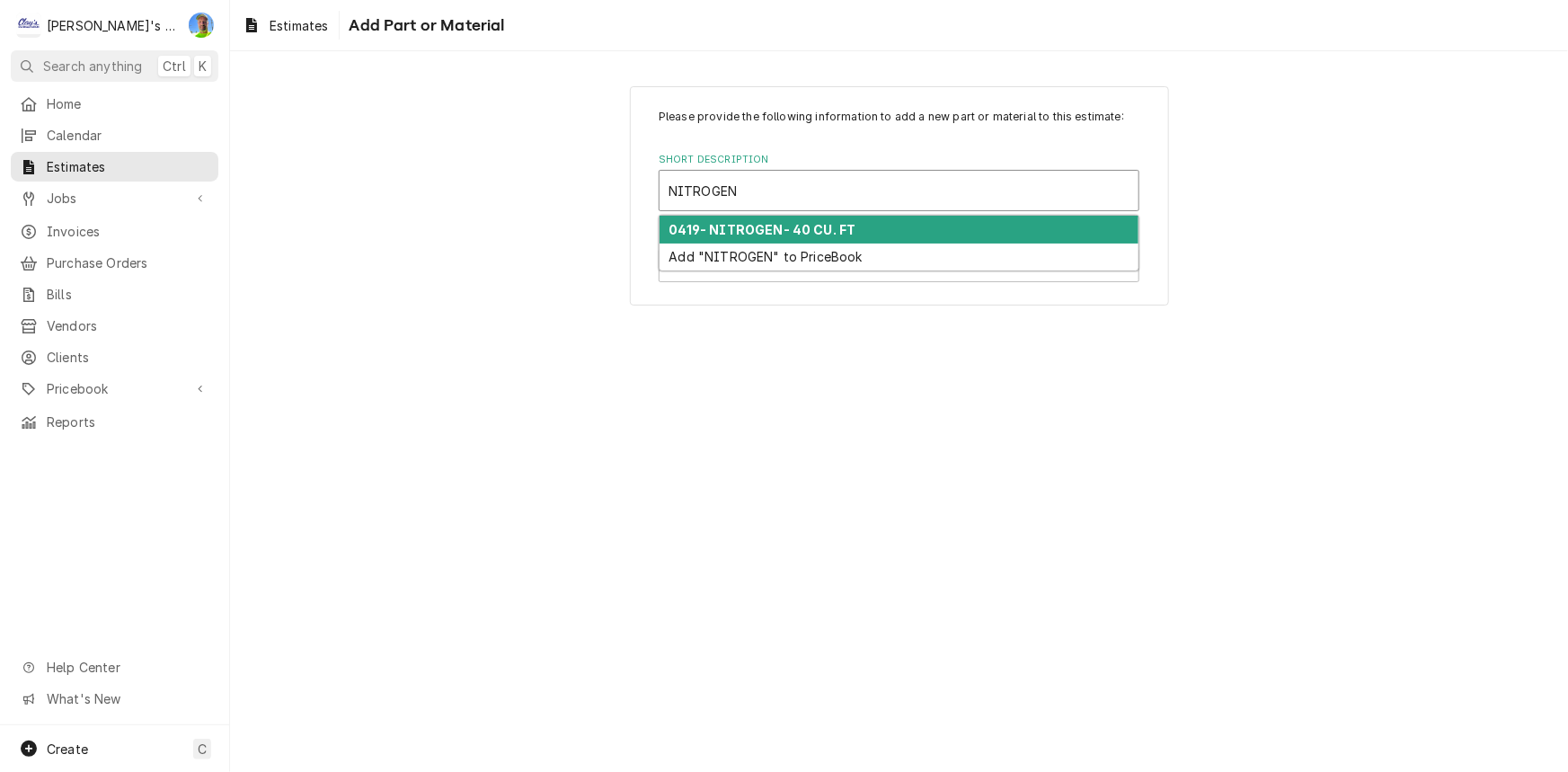
click at [837, 222] on strong "0419- NITROGEN- 40 CU. FT" at bounding box center [763, 229] width 187 height 16
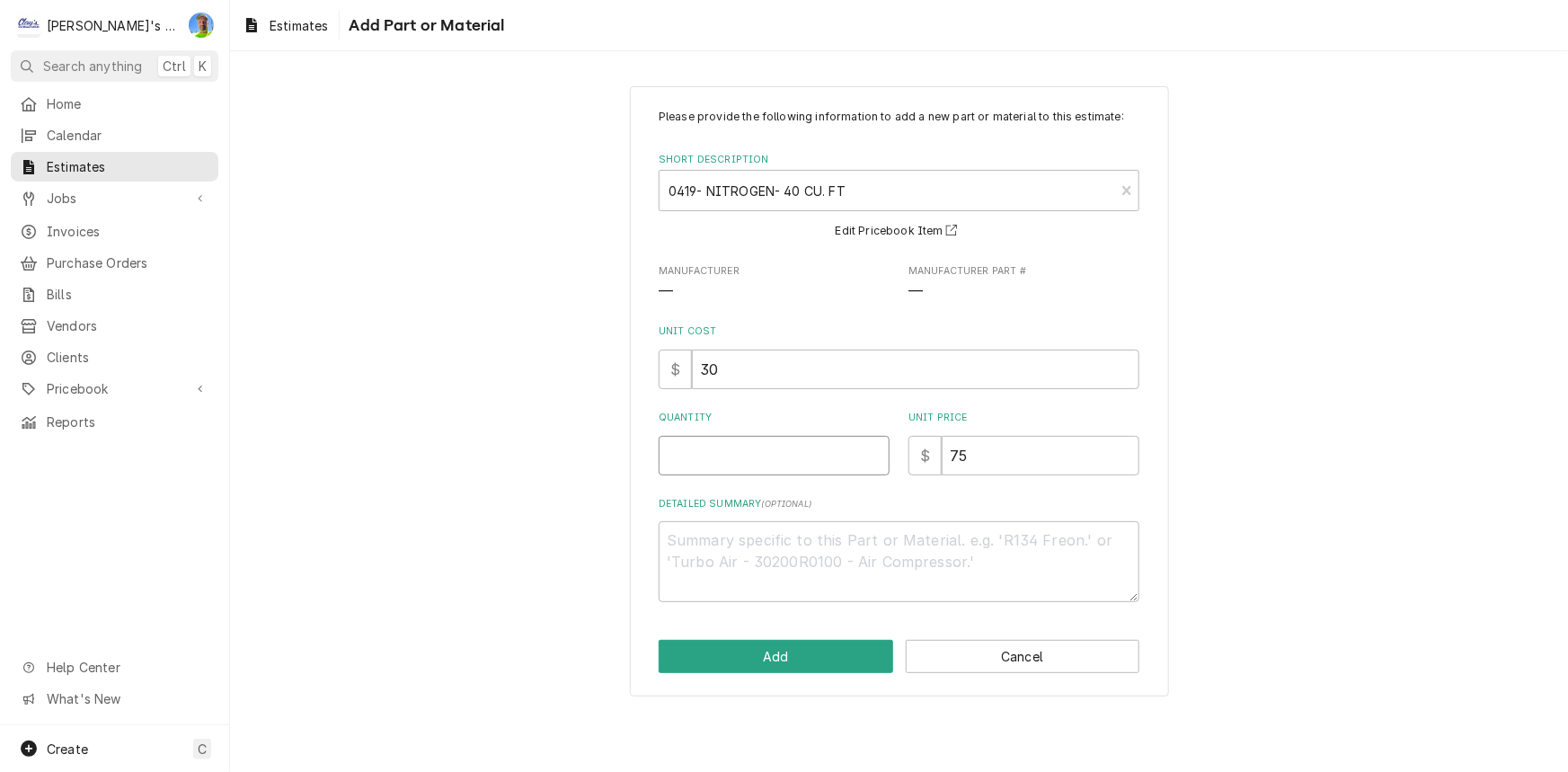
click at [704, 444] on input "Quantity" at bounding box center [774, 455] width 231 height 39
type textarea "x"
type input "1"
type textarea "x"
type input "1"
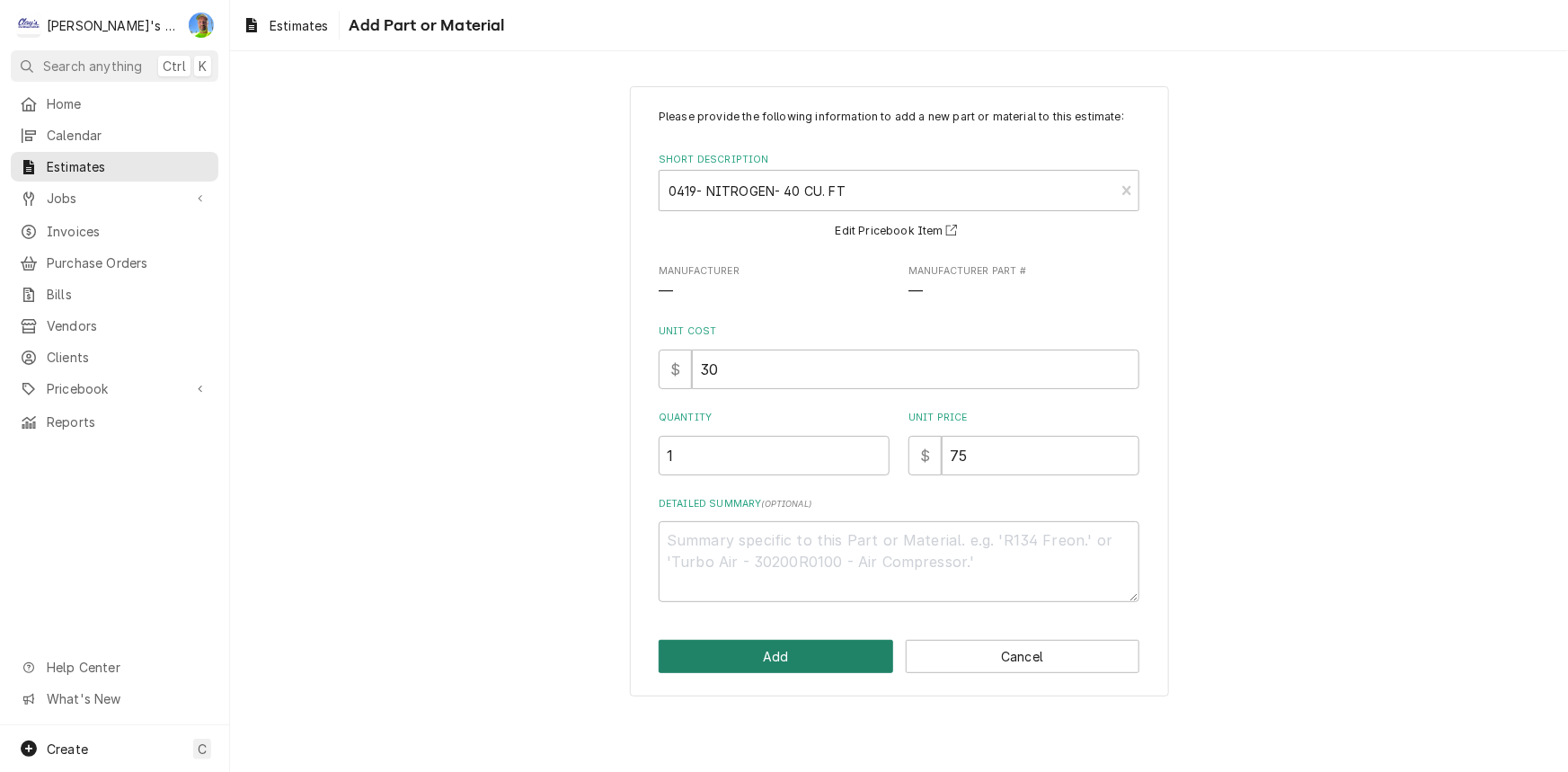
click at [722, 644] on button "Add" at bounding box center [775, 656] width 234 height 33
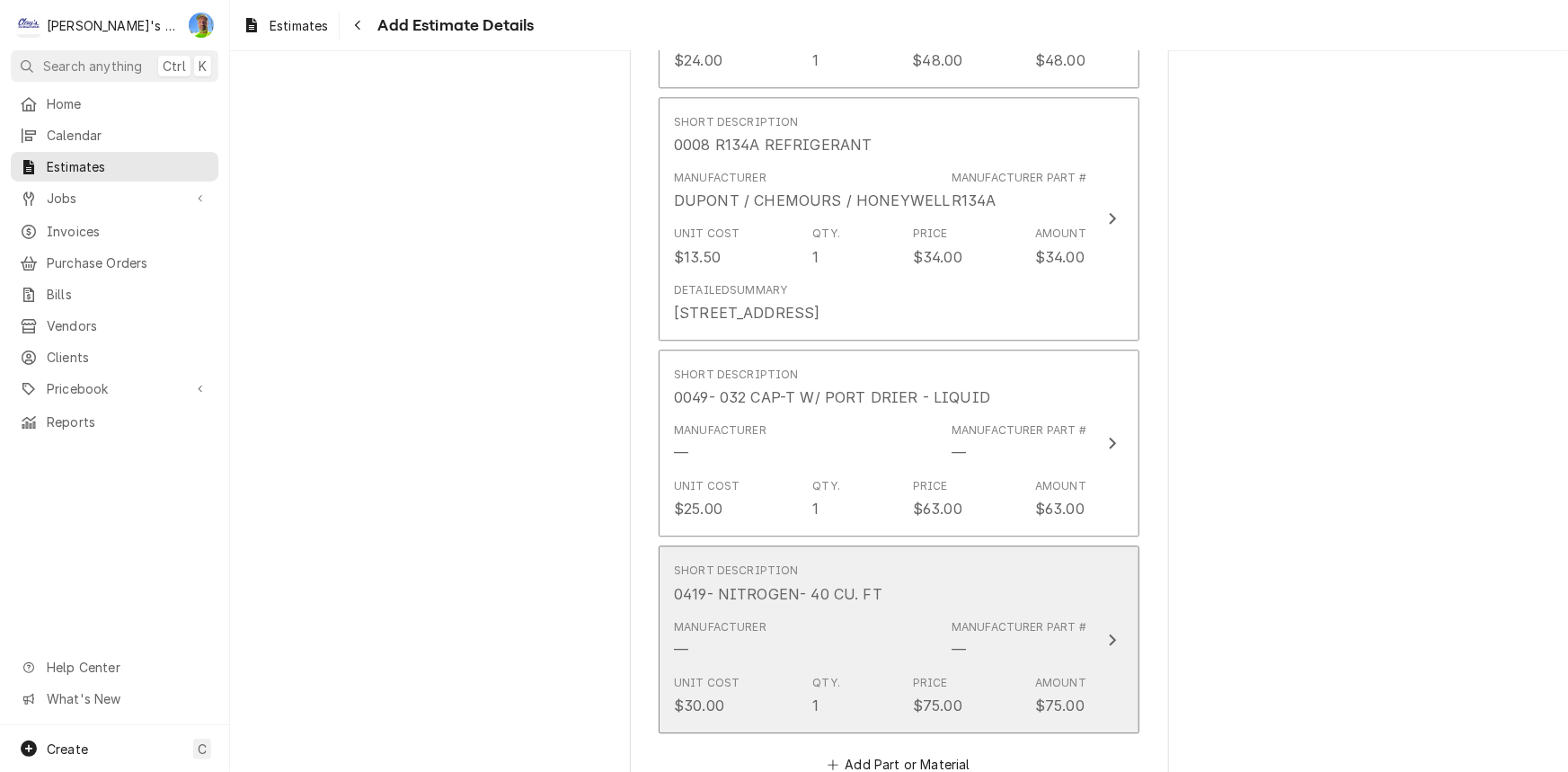
type textarea "x"
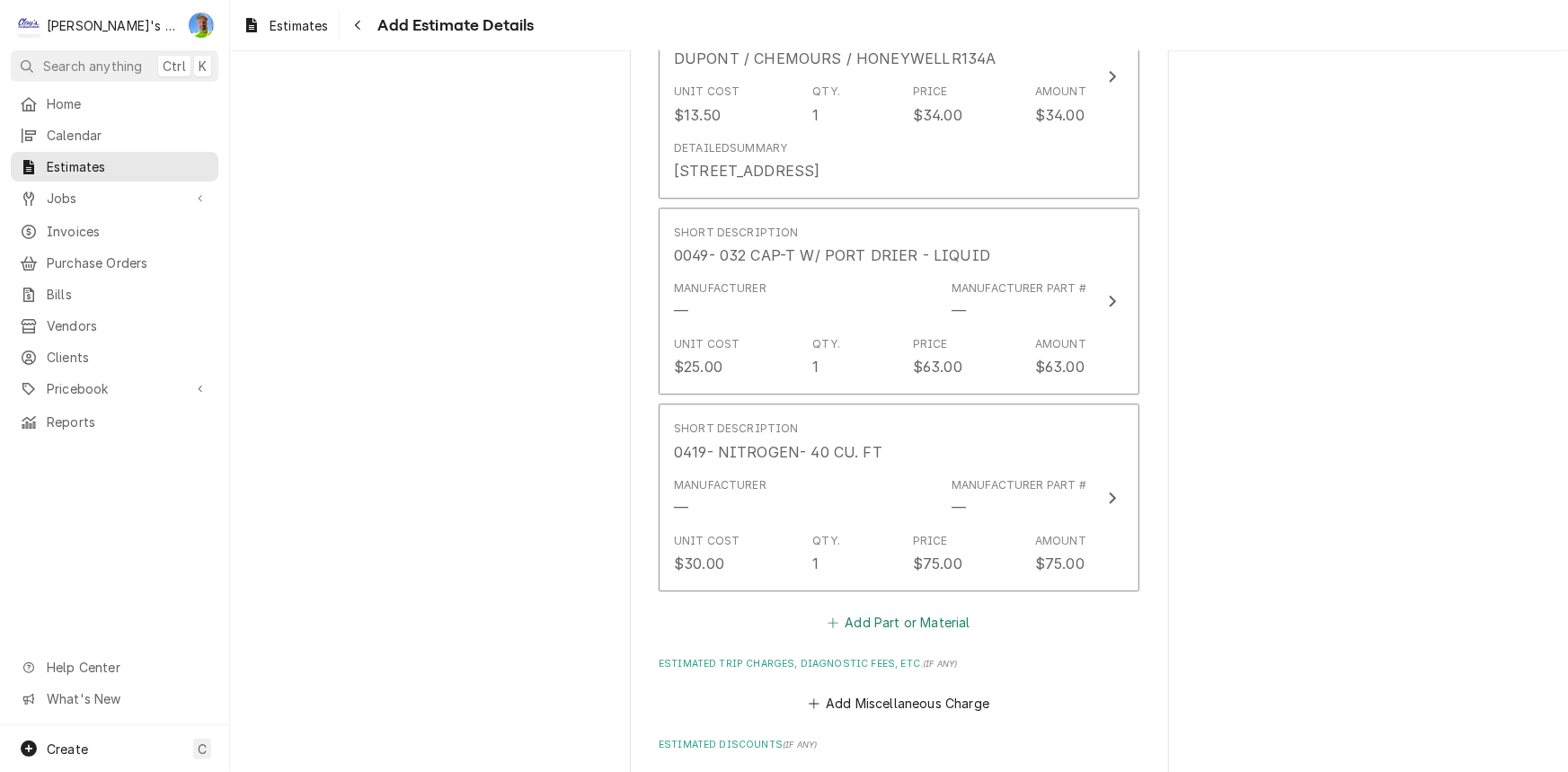
scroll to position [2359, 0]
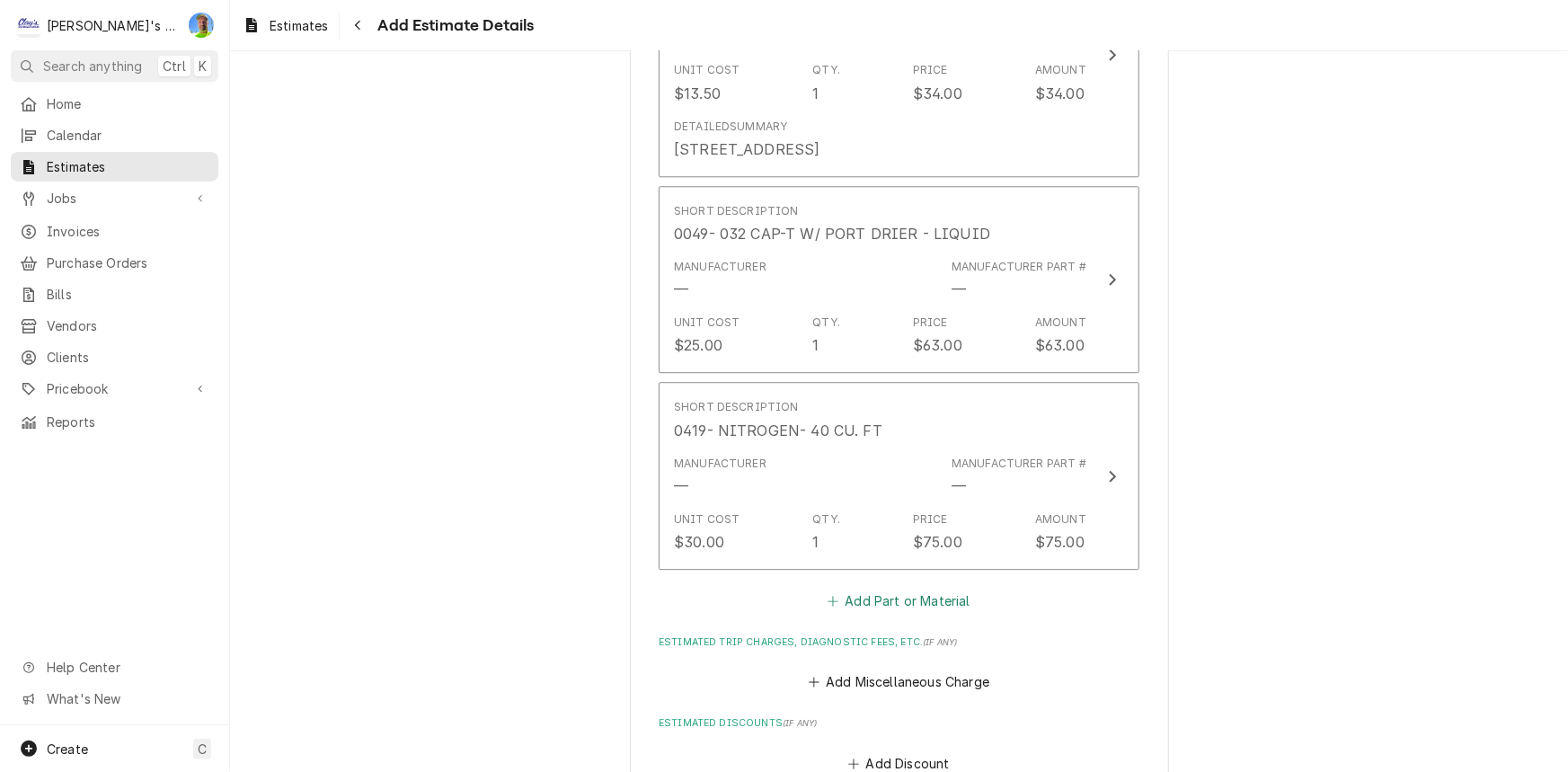
click at [832, 596] on icon "Estimated Parts and Materials" at bounding box center [833, 600] width 10 height 10
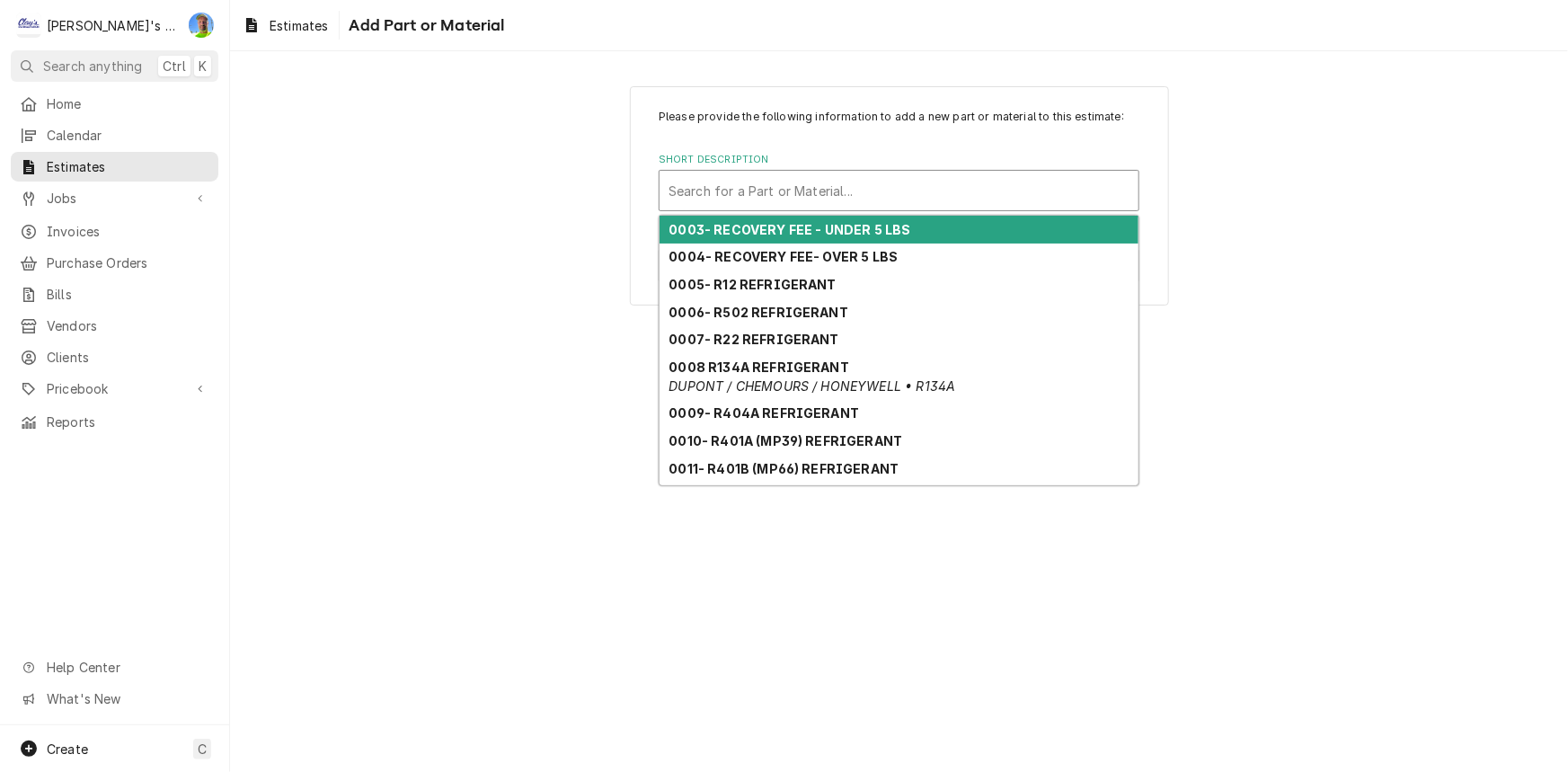
click at [775, 193] on div "Short Description" at bounding box center [898, 190] width 461 height 32
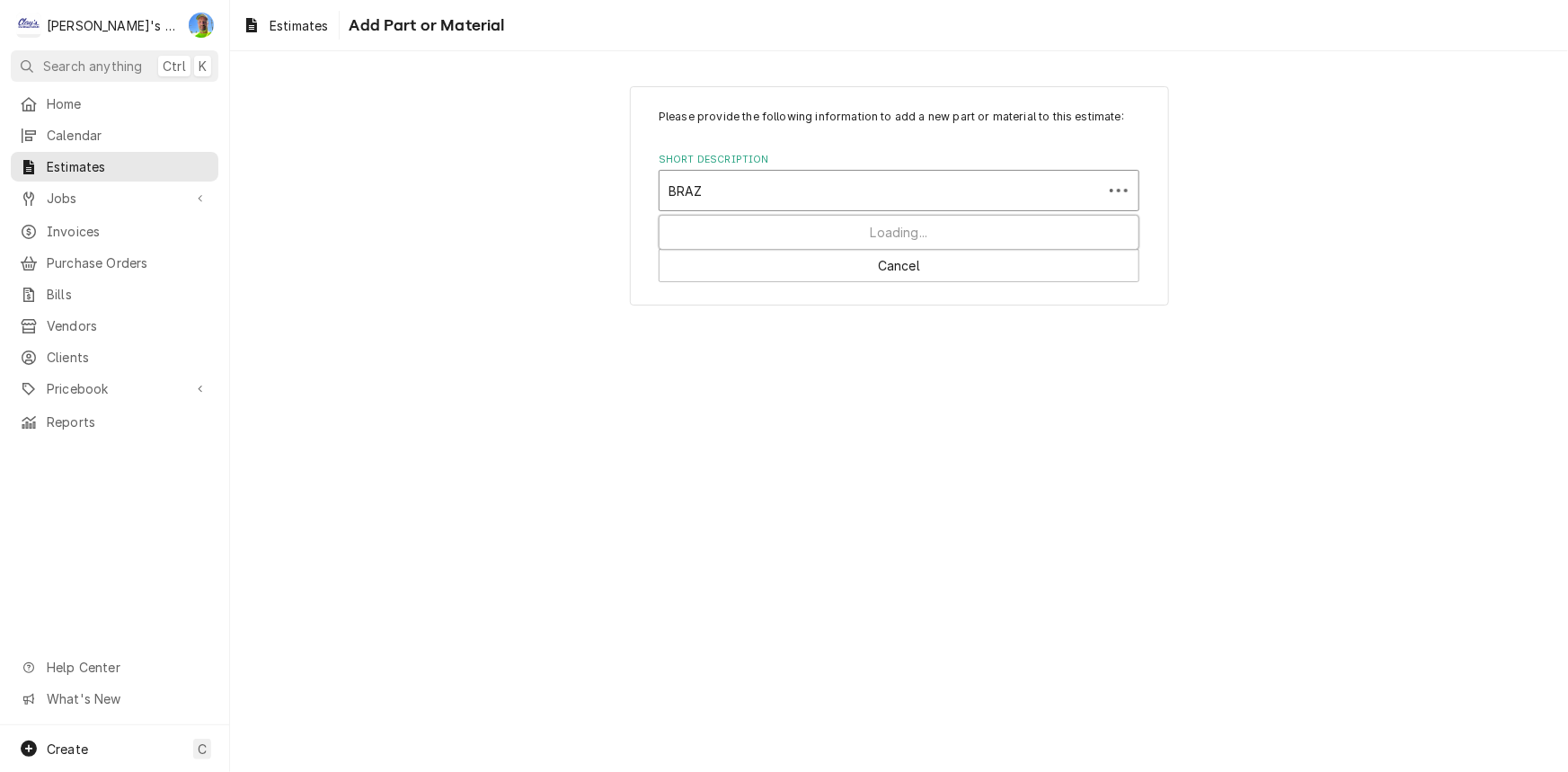
type input "BRAZE"
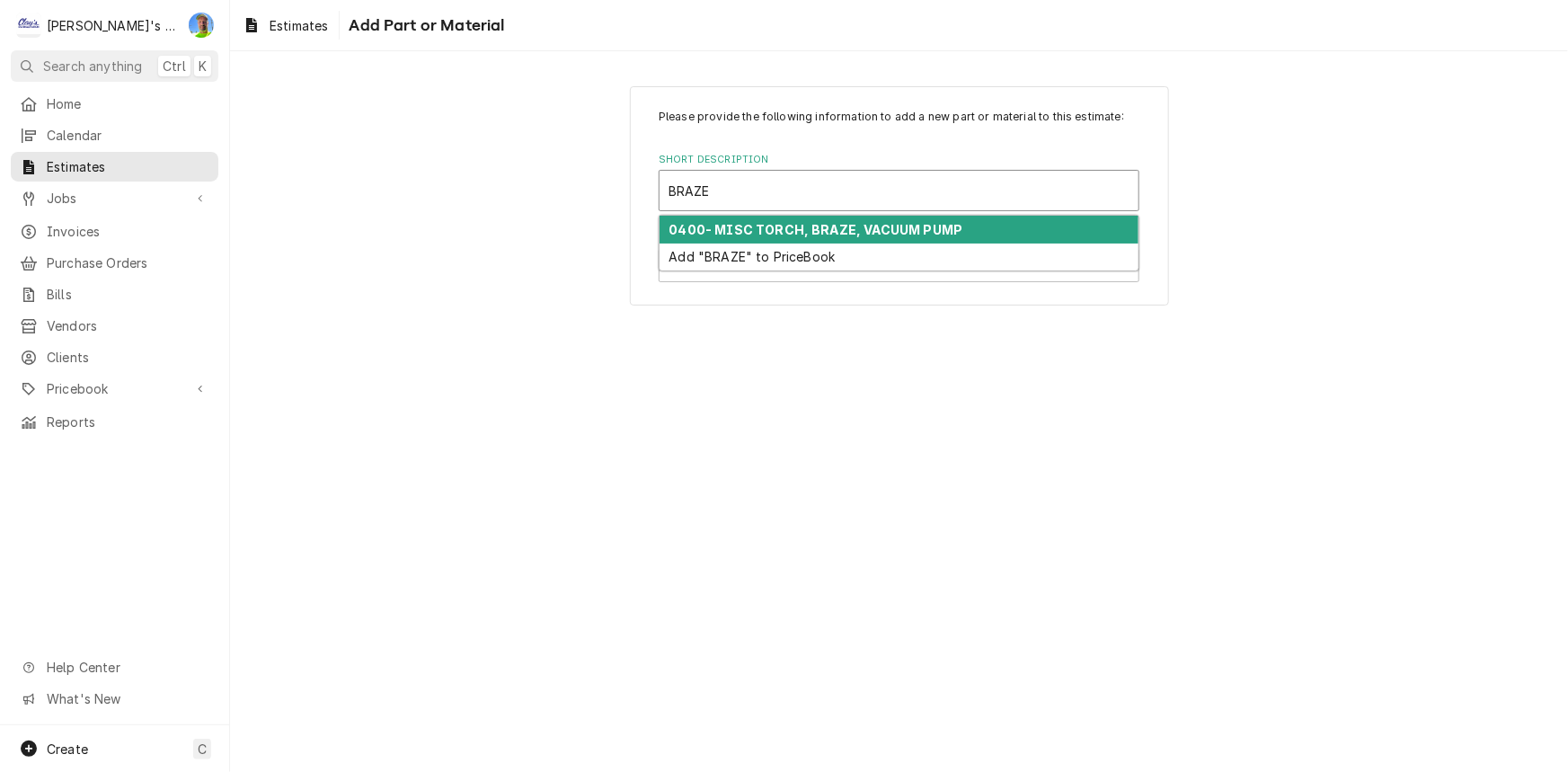
click at [786, 222] on strong "0400- MISC TORCH, BRAZE, VACUUM PUMP" at bounding box center [816, 229] width 294 height 16
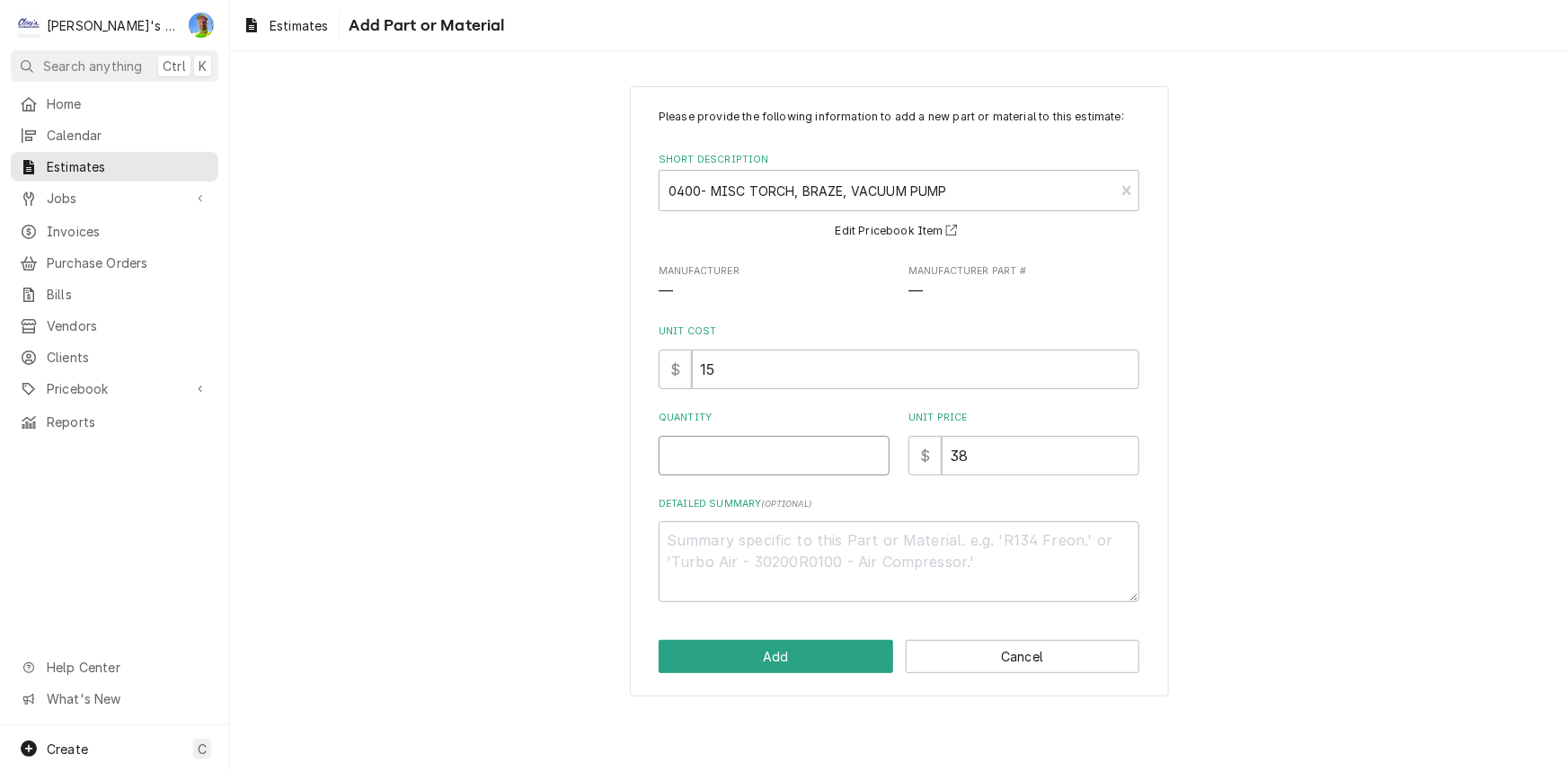
click at [795, 468] on input "Quantity" at bounding box center [774, 455] width 231 height 39
type textarea "x"
type input "1"
type textarea "x"
type input "1"
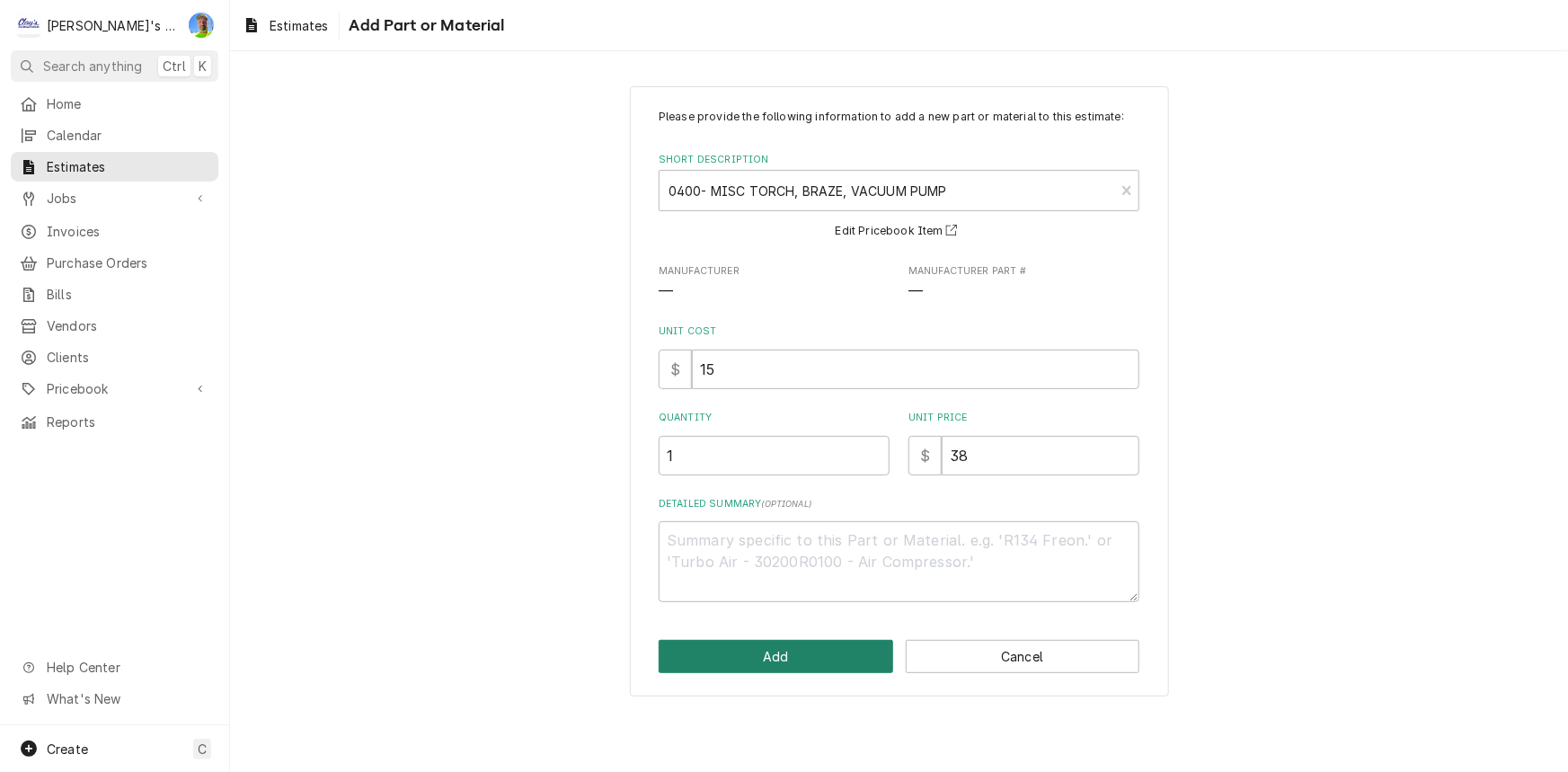
click at [753, 654] on button "Add" at bounding box center [775, 656] width 234 height 33
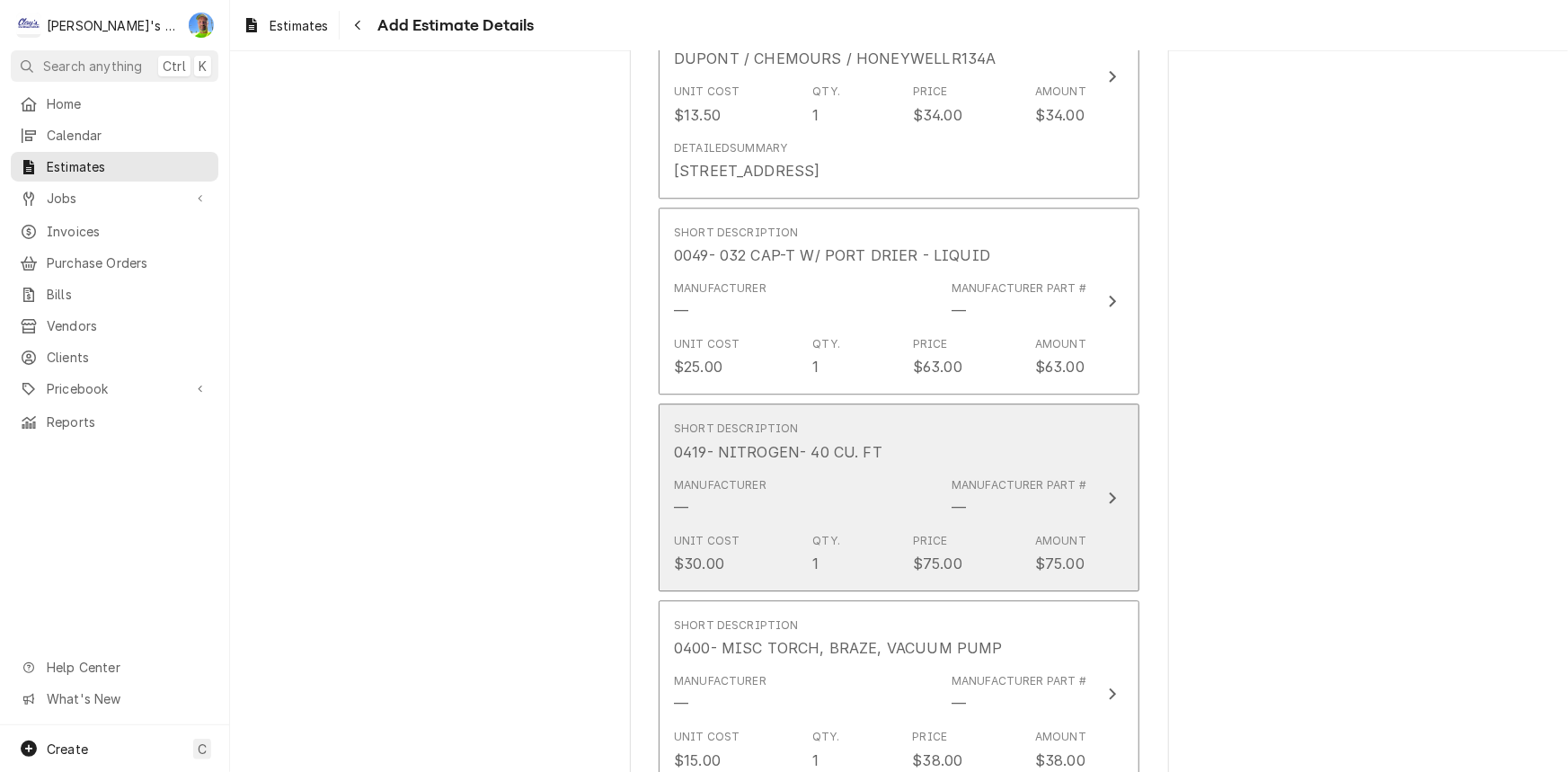
type textarea "x"
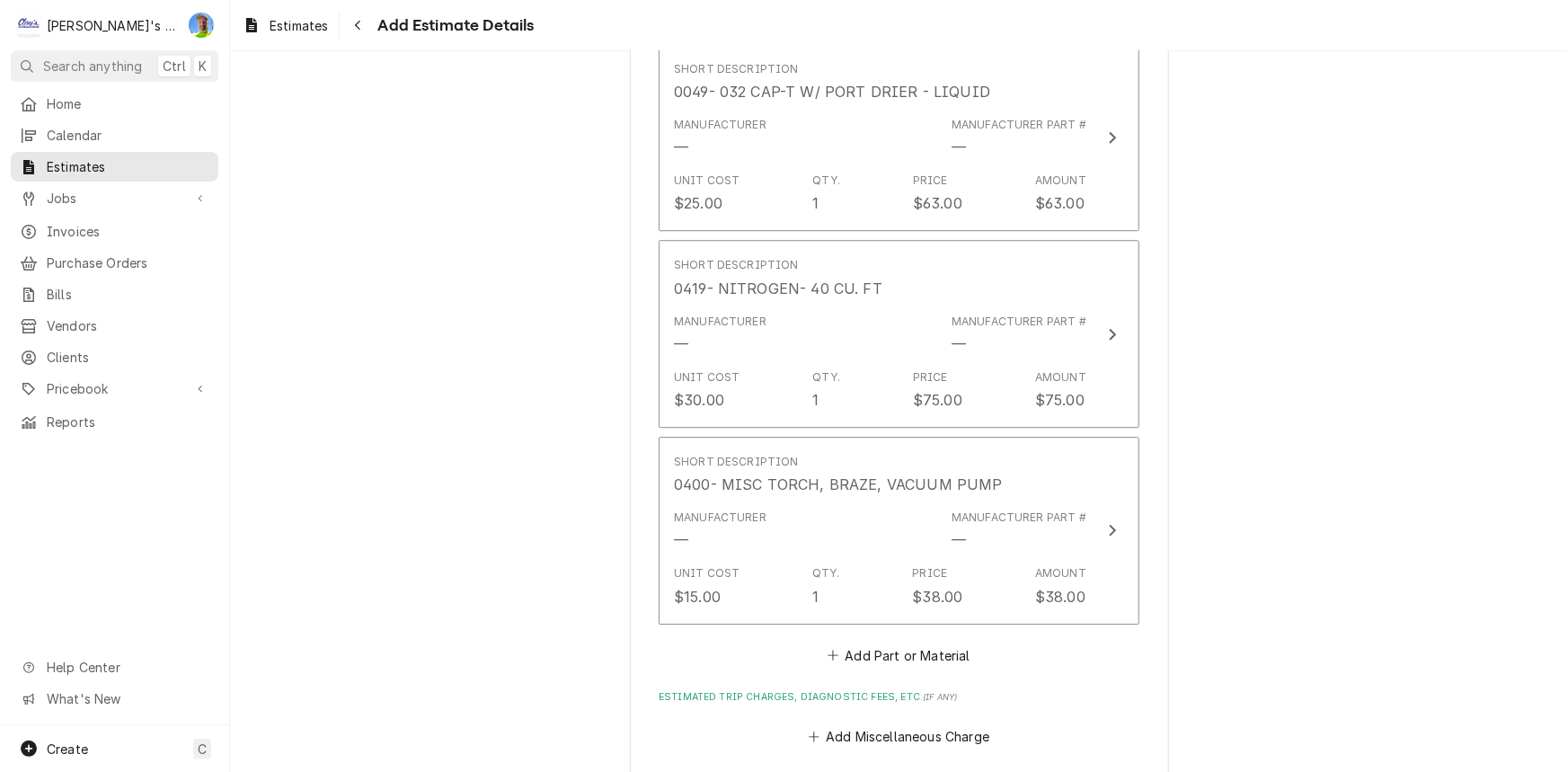
scroll to position [2828, 0]
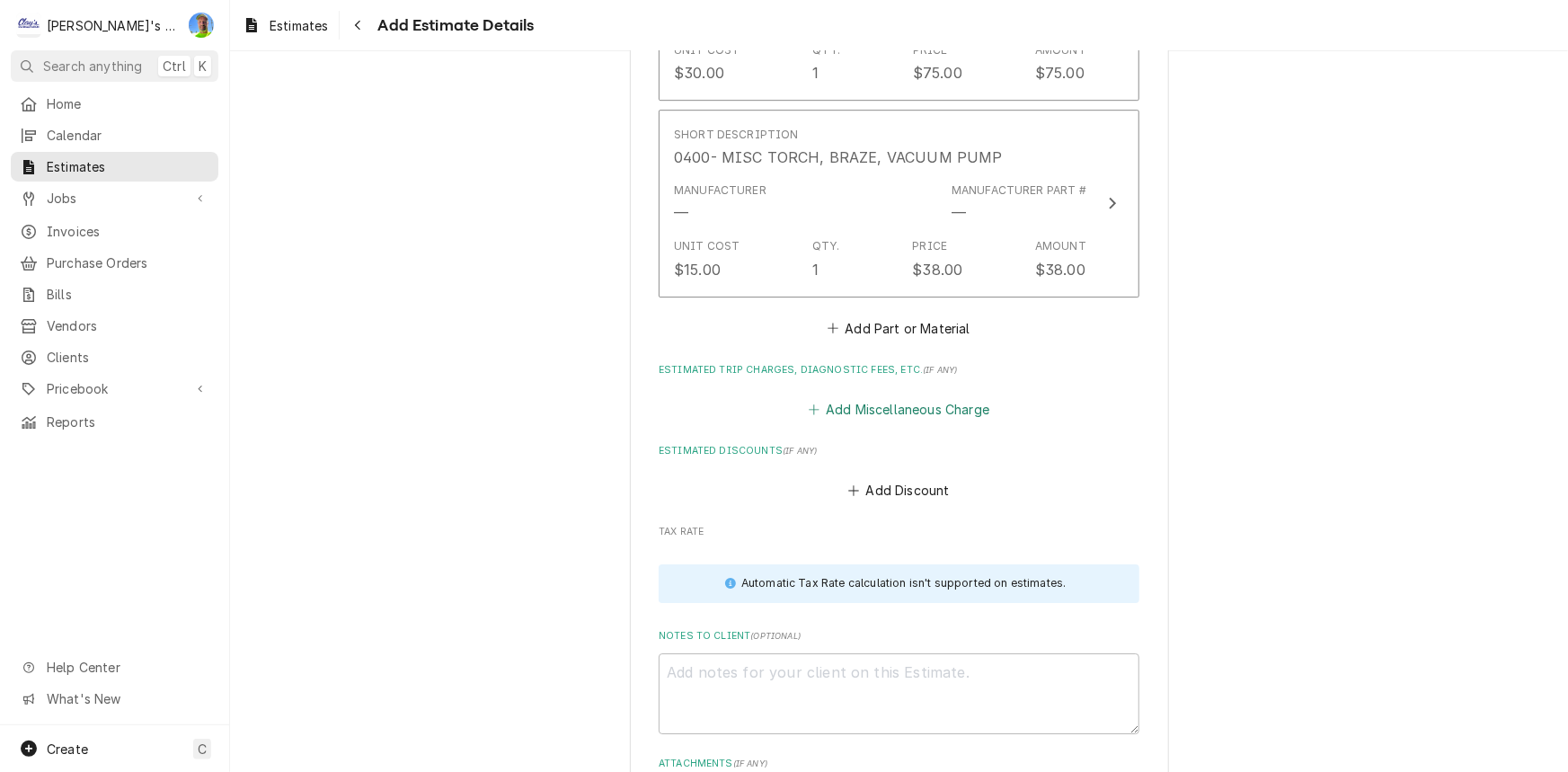
click at [880, 406] on button "Add Miscellaneous Charge" at bounding box center [898, 409] width 187 height 26
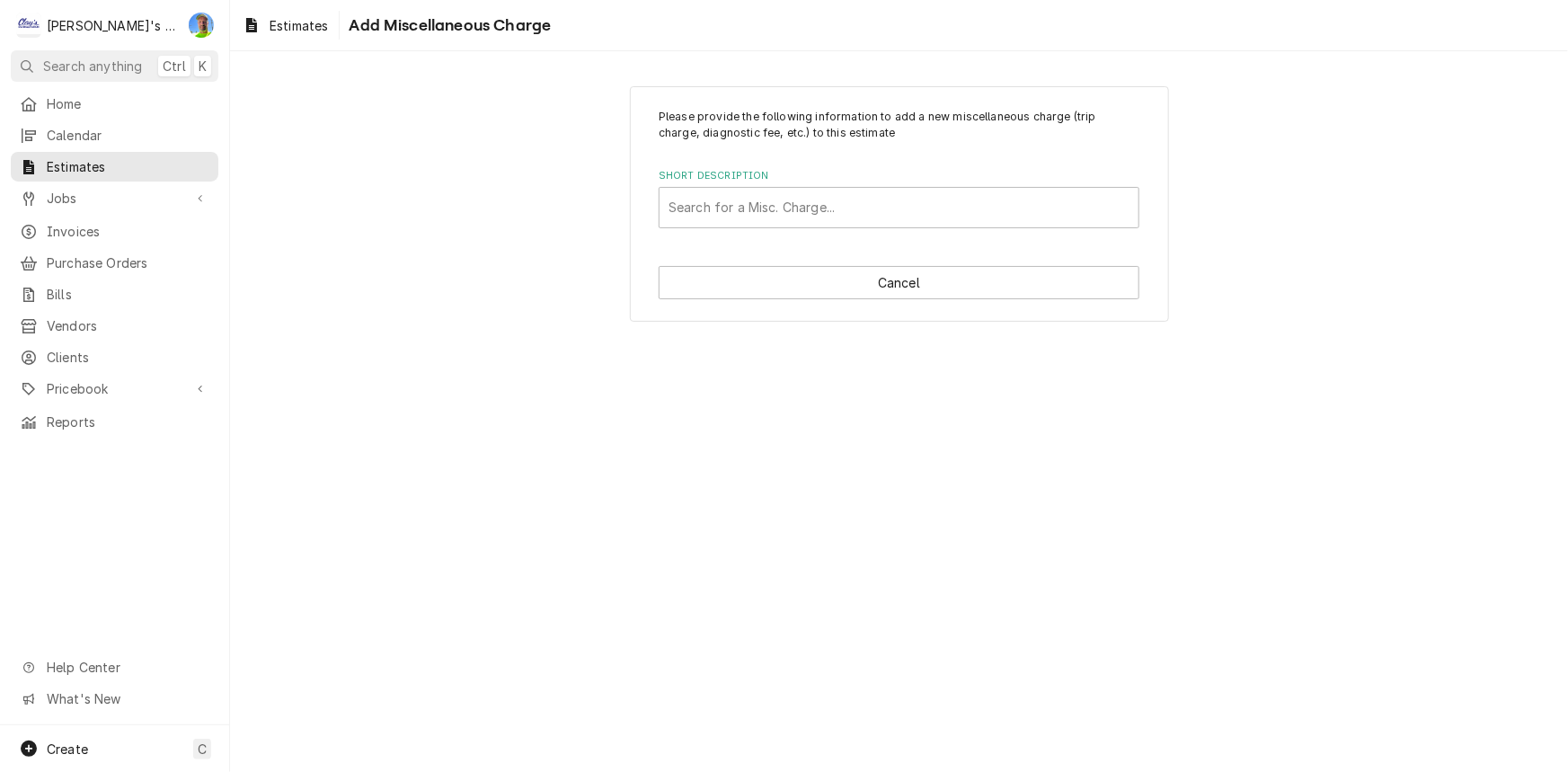
click at [805, 234] on div "Please provide the following information to add a new miscellaneous charge (tri…" at bounding box center [898, 204] width 539 height 236
click at [804, 209] on div "Short Description" at bounding box center [898, 207] width 461 height 32
type input "TRUCK"
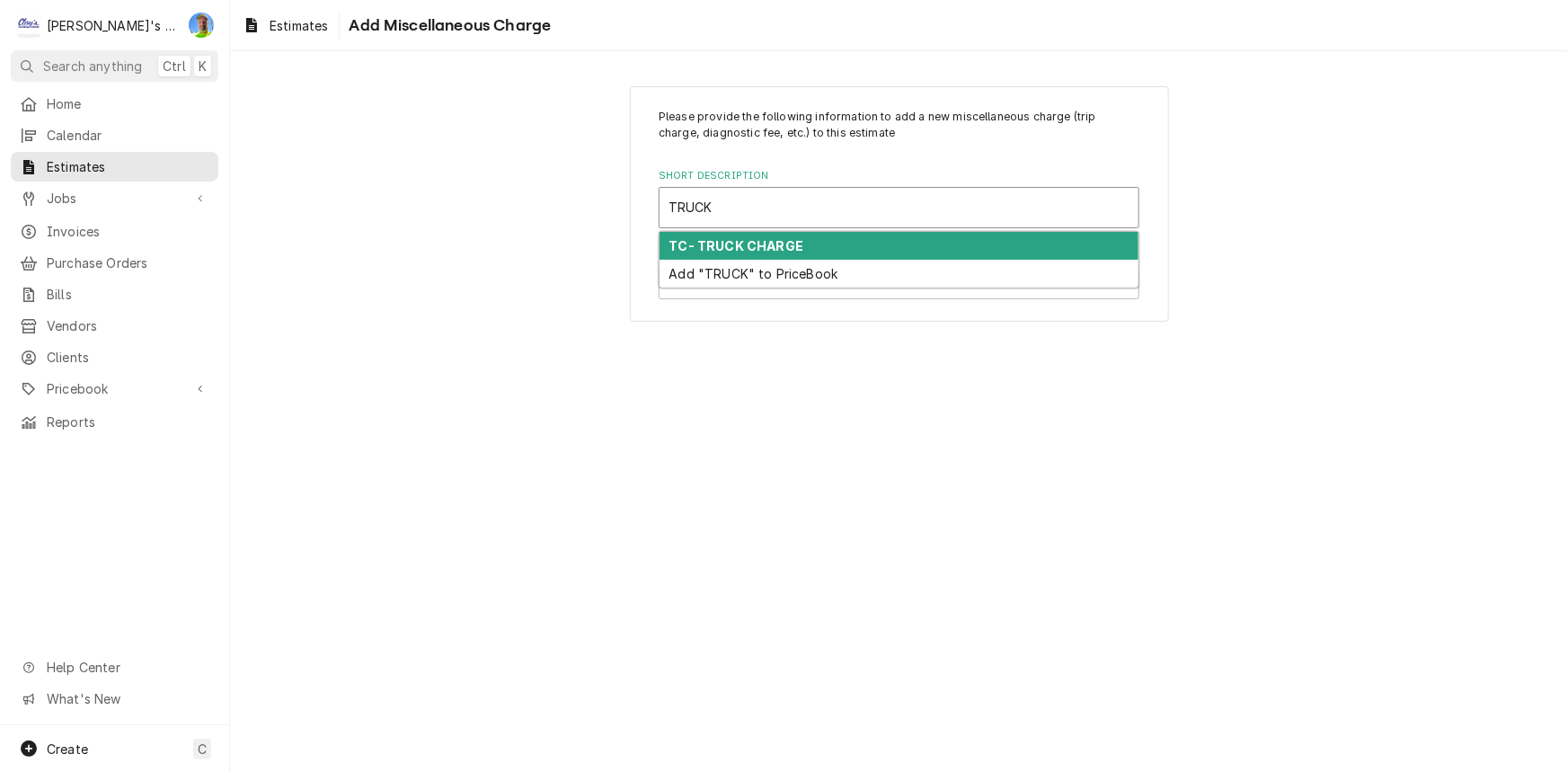
click at [807, 252] on div "TC- TRUCK CHARGE" at bounding box center [898, 245] width 479 height 28
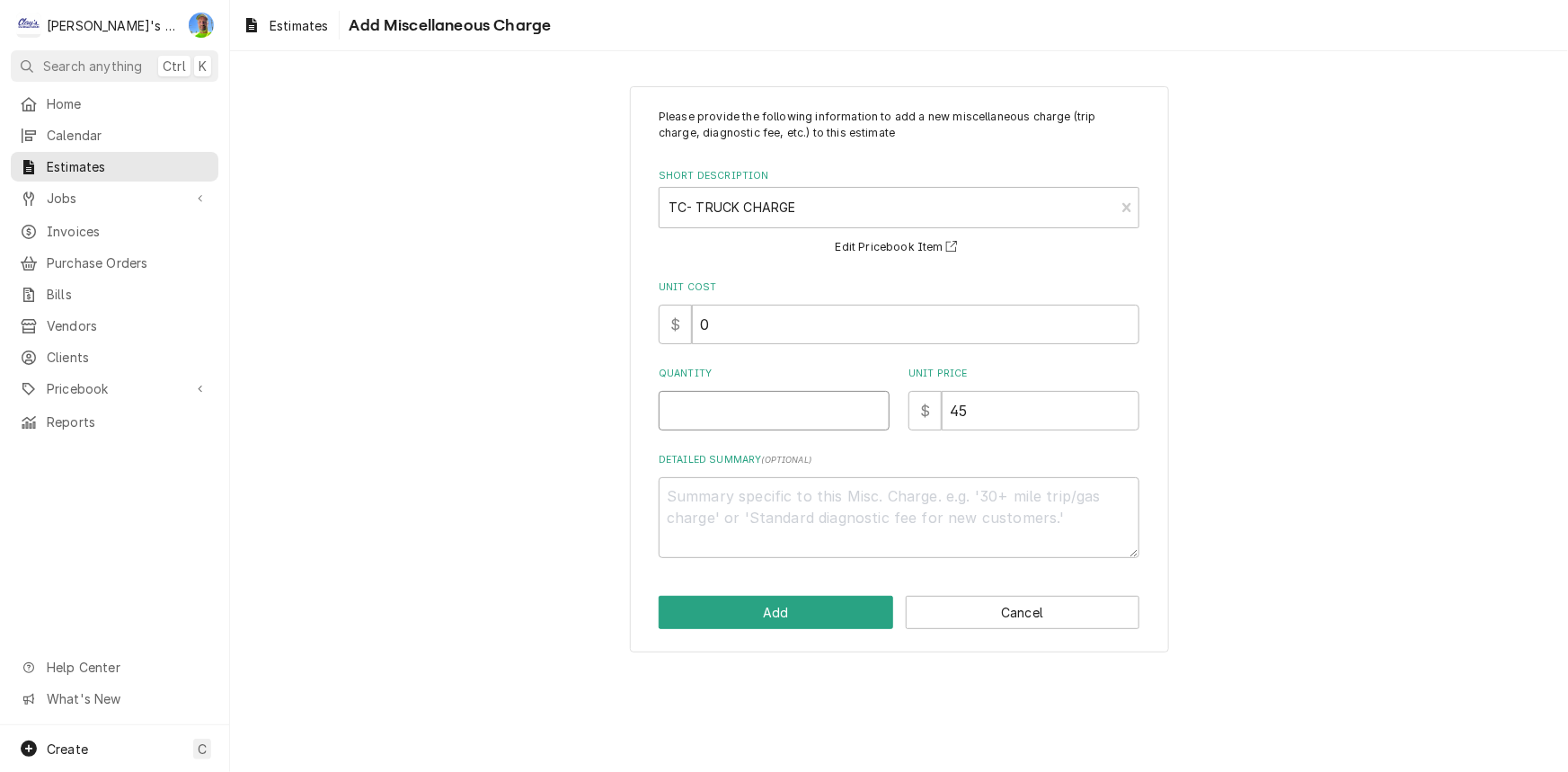
click at [826, 422] on input "Quantity" at bounding box center [774, 410] width 231 height 39
type textarea "x"
type input "1"
type textarea "x"
type input "1"
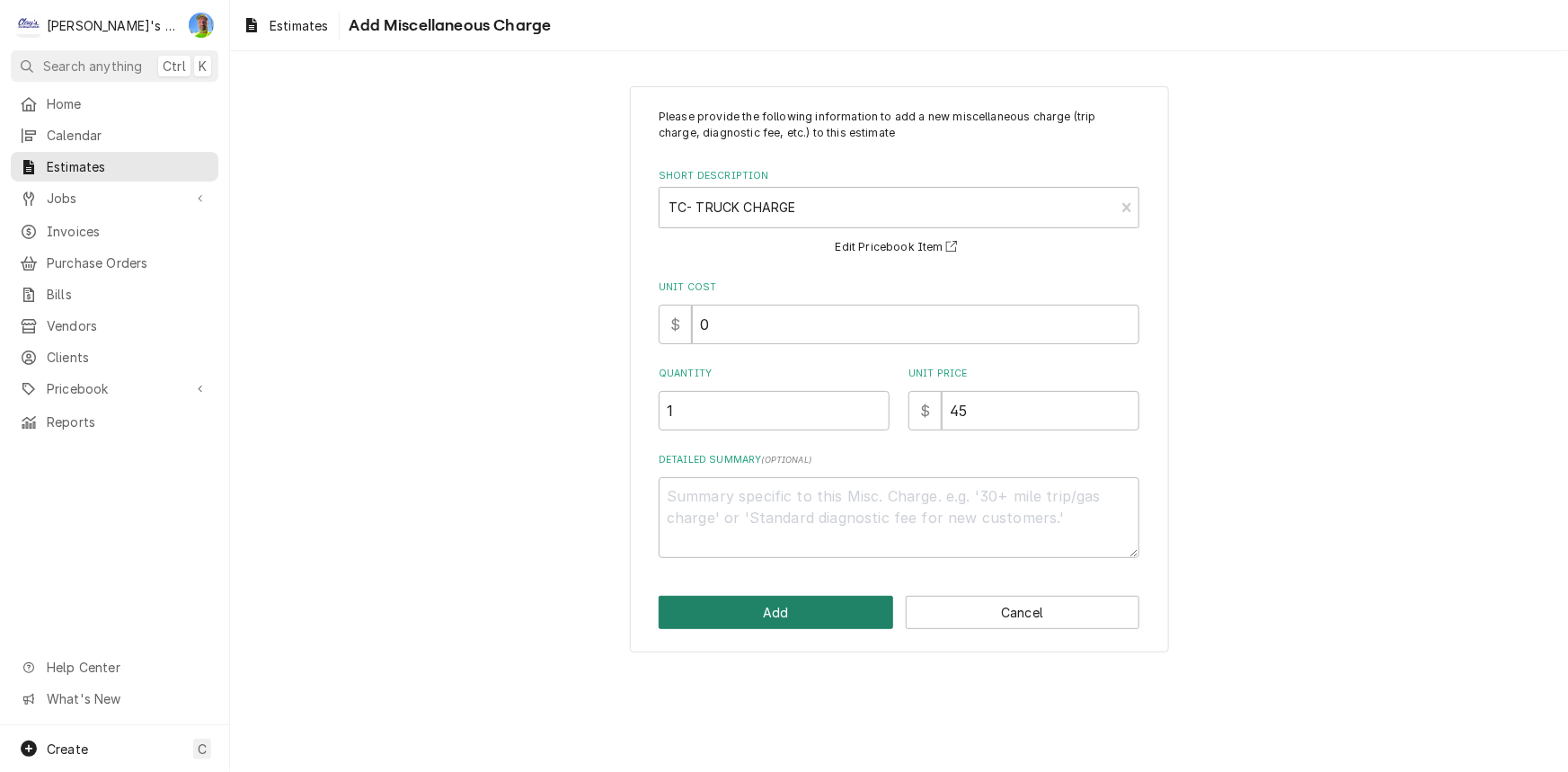
click at [737, 617] on button "Add" at bounding box center [775, 612] width 234 height 33
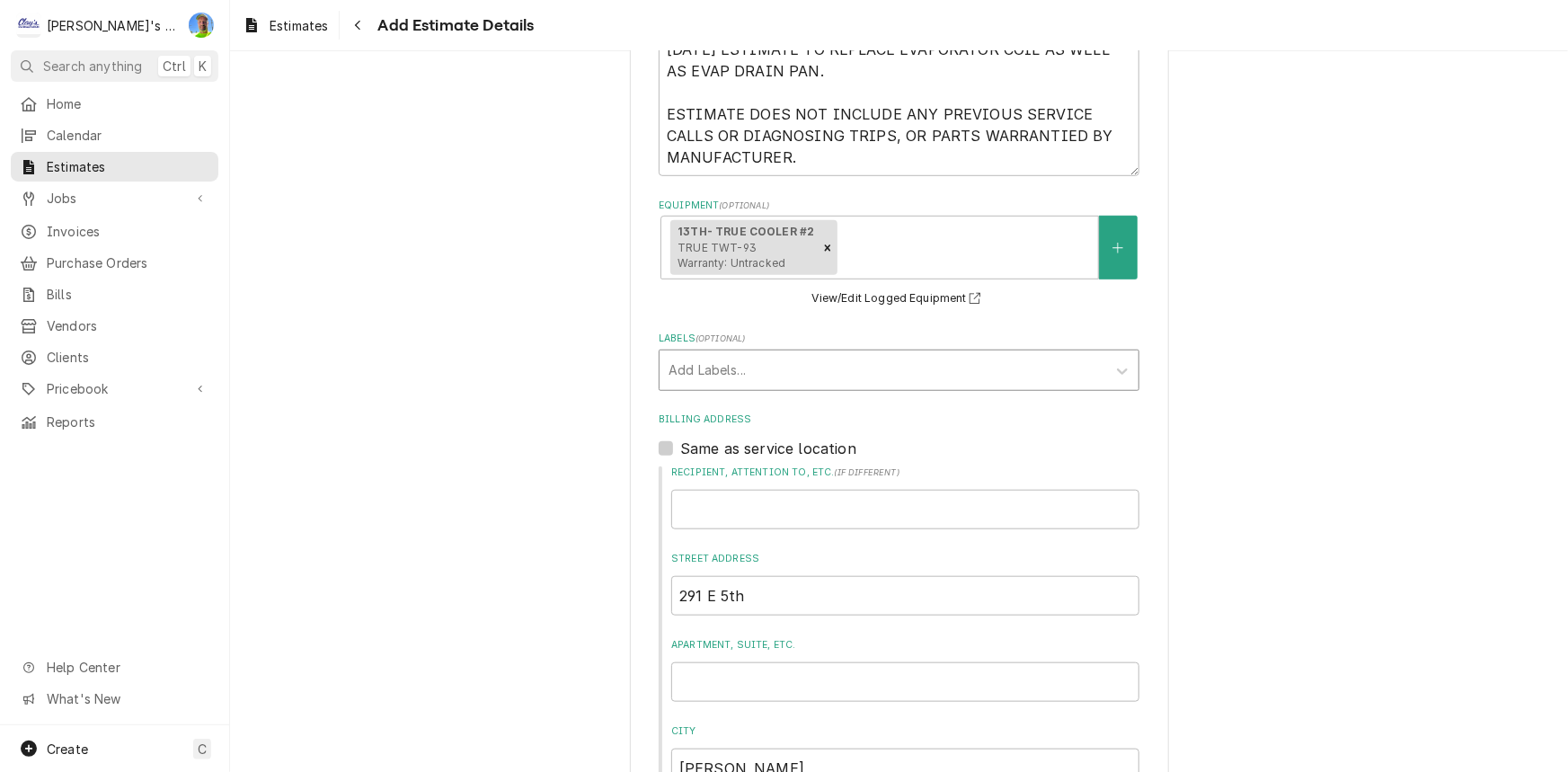
scroll to position [301, 0]
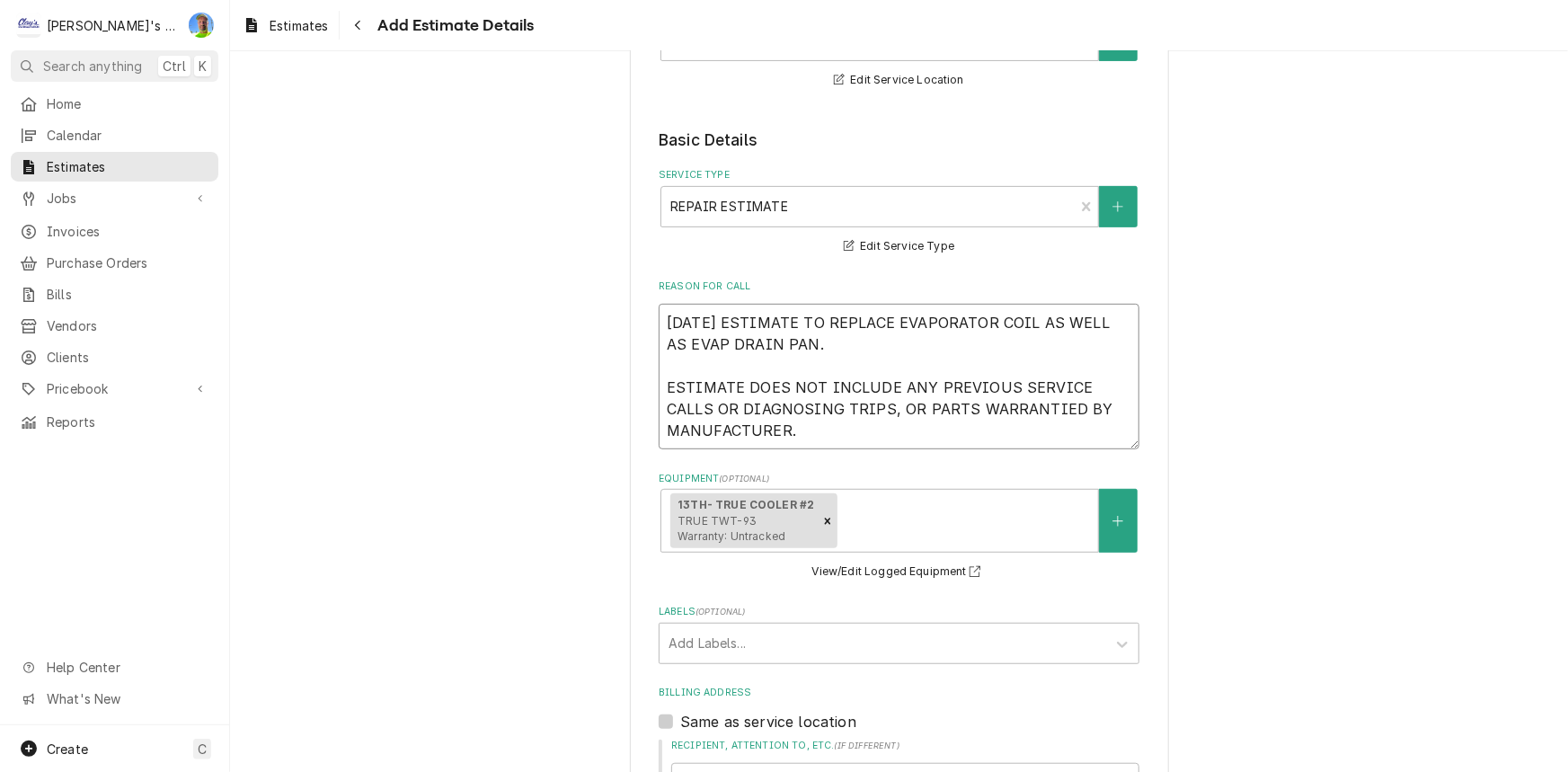
drag, startPoint x: 824, startPoint y: 421, endPoint x: 639, endPoint y: 312, distance: 214.7
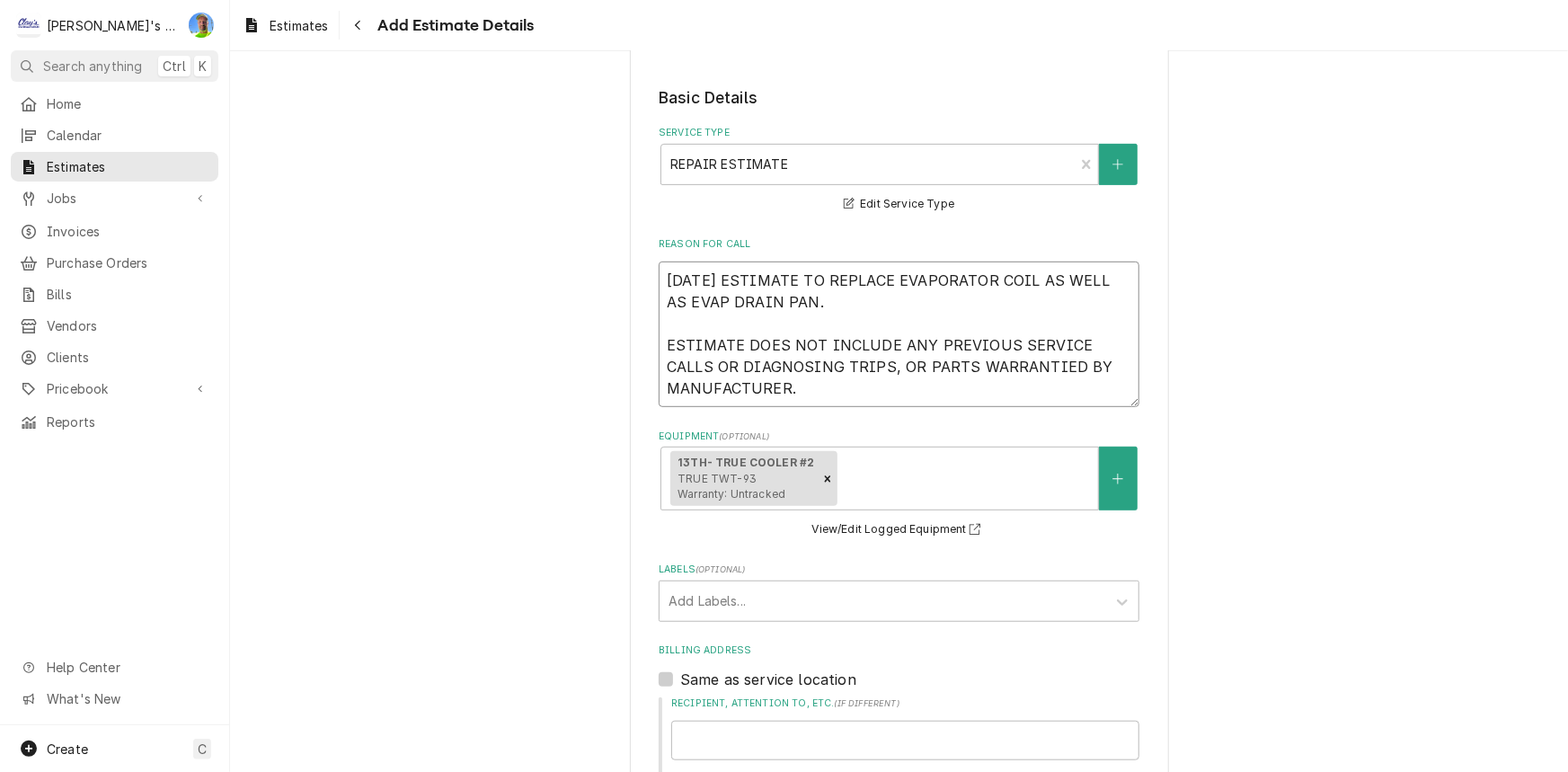
scroll to position [383, 0]
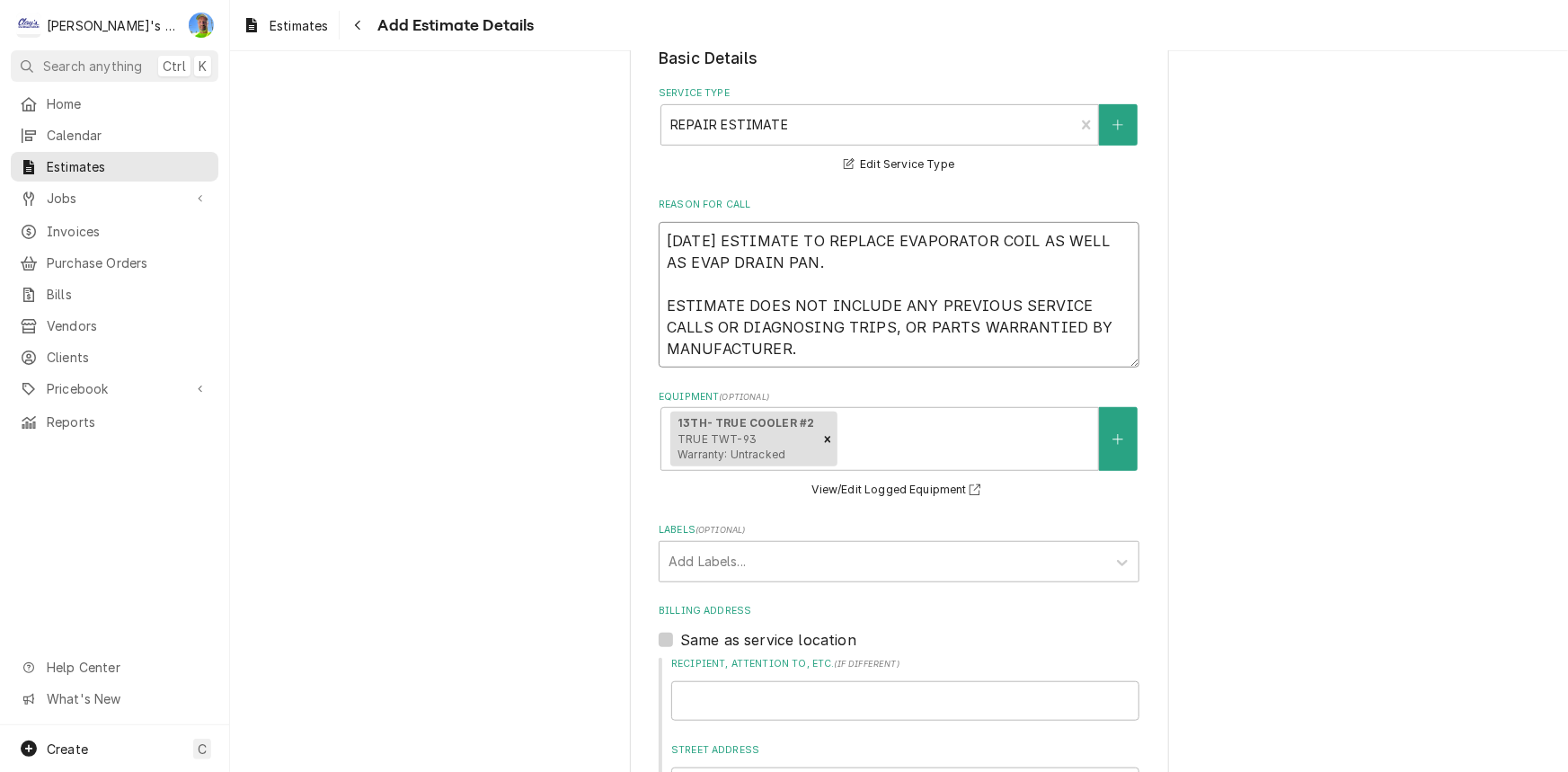
click at [824, 349] on textarea "[DATE] ESTIMATE TO REPLACE EVAPORATOR COIL AS WELL AS EVAP DRAIN PAN. ESTIMATE …" at bounding box center [898, 295] width 481 height 146
type textarea "x"
type textarea "[DATE] ESTIMATE TO REPLACE EVAPORATOR COIL AS WELL AS EVAP DRAIN PAN. ESTIMATE …"
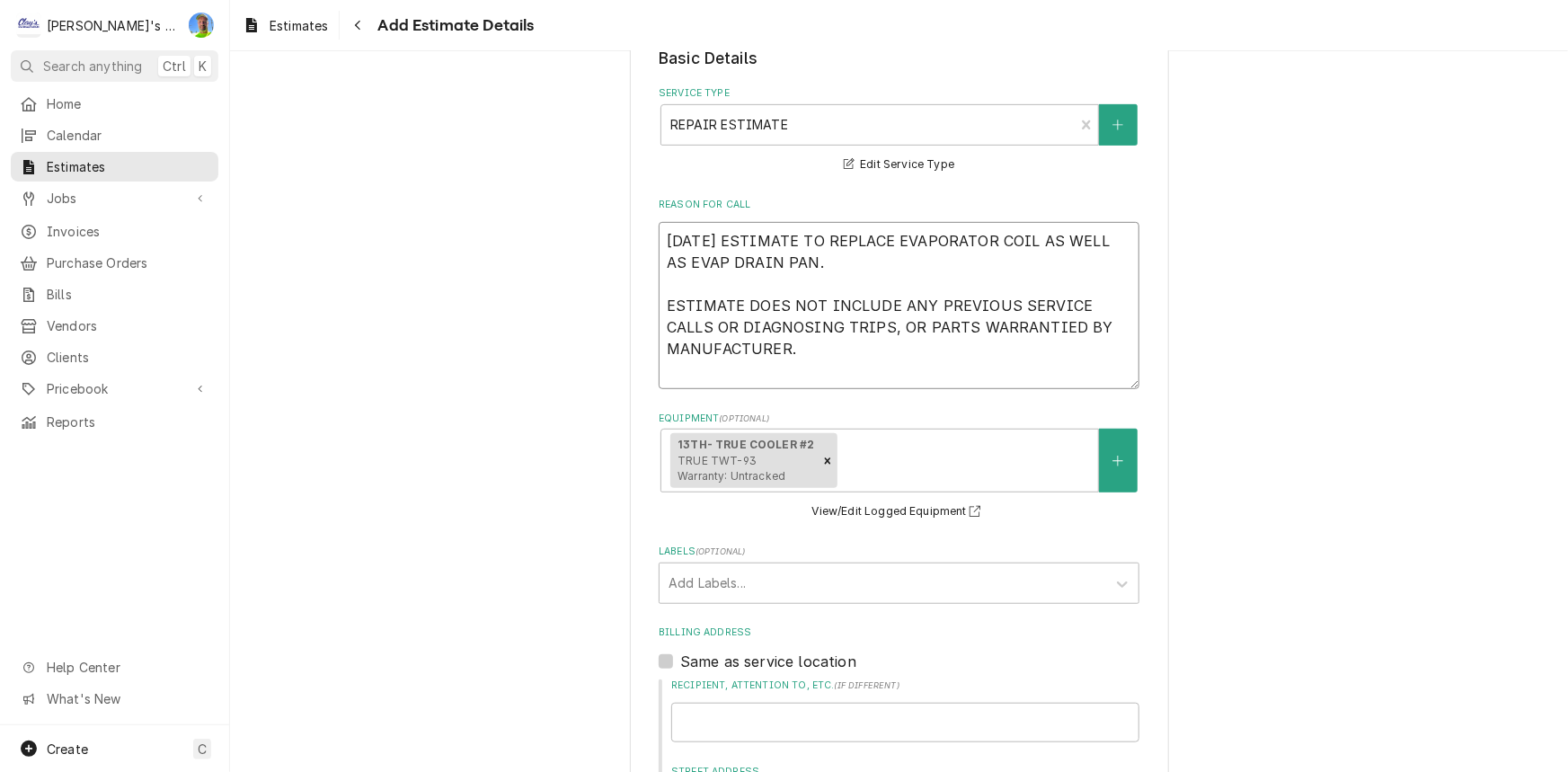
type textarea "x"
type textarea "[DATE] ESTIMATE TO REPLACE EVAPORATOR COIL AS WELL AS EVAP DRAIN PAN. ESTIMATE …"
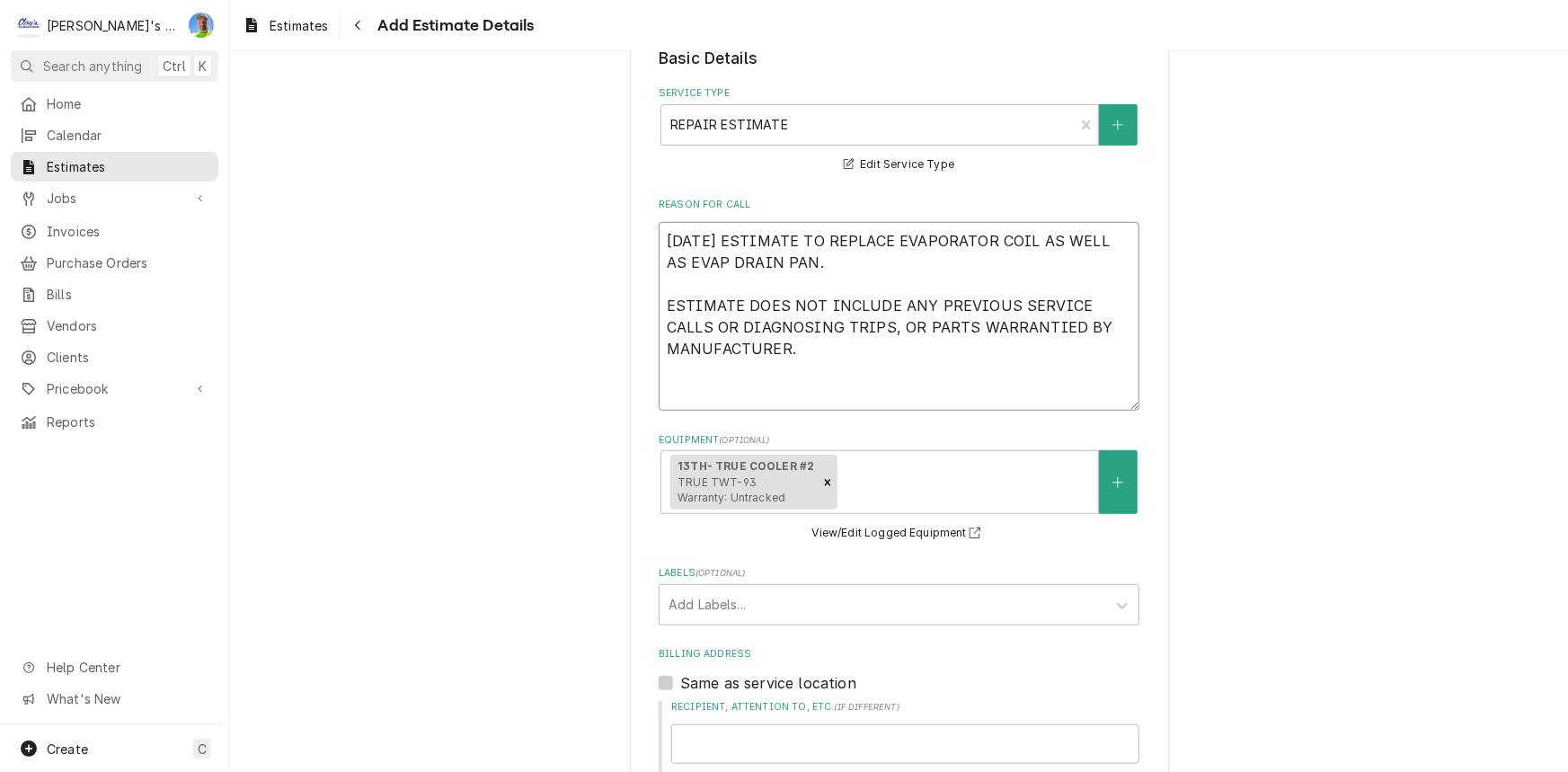
type textarea "x"
type textarea "9/23/2025 ESTIMATE TO REPLACE EVAPORATOR COIL AS WELL AS EVAP DRAIN PAN. ESTIMA…"
type textarea "x"
type textarea "9/23/2025 ESTIMATE TO REPLACE EVAPORATOR COIL AS WELL AS EVAP DRAIN PAN. ESTIMA…"
type textarea "x"
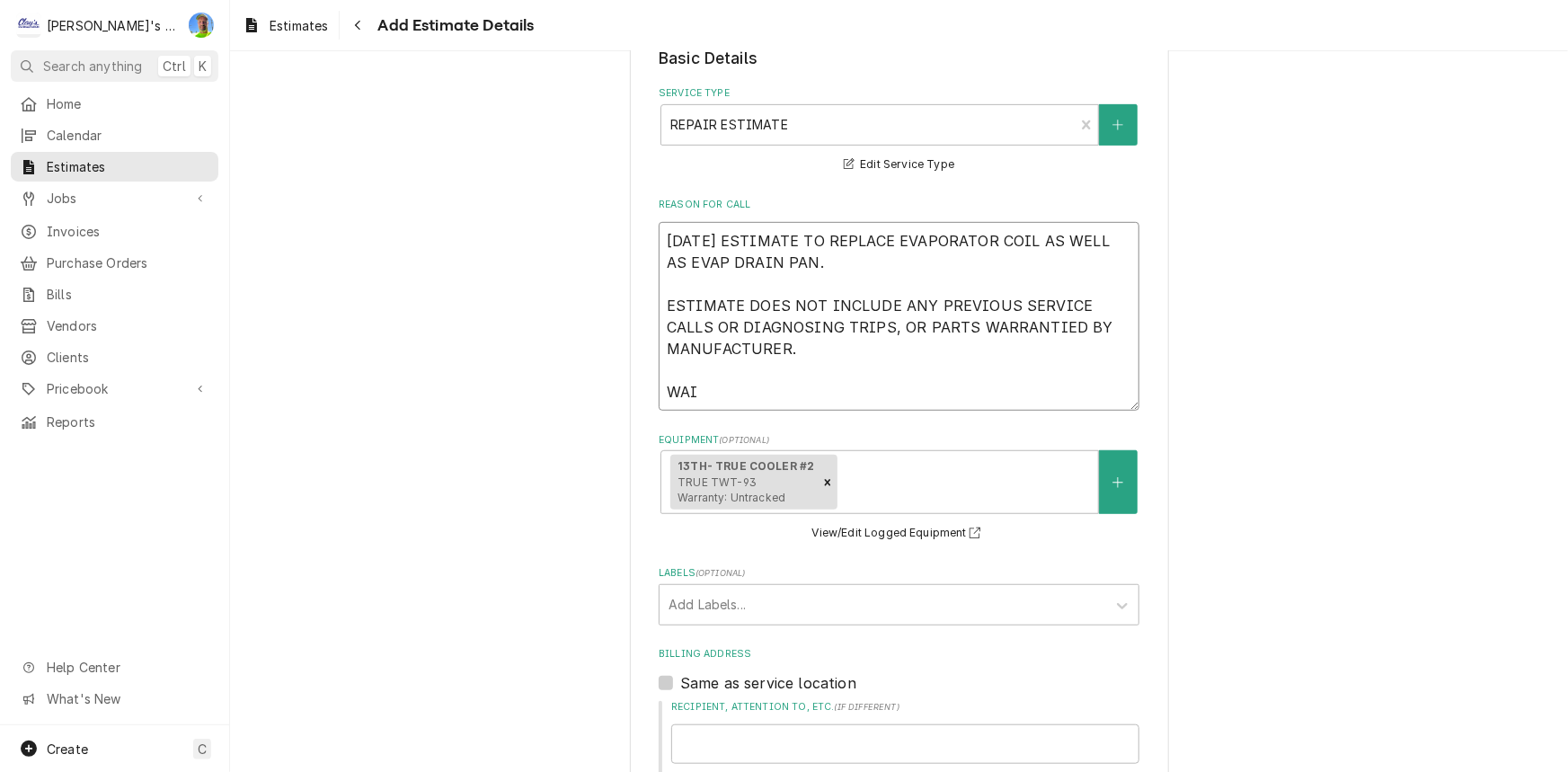
type textarea "9/23/2025 ESTIMATE TO REPLACE EVAPORATOR COIL AS WELL AS EVAP DRAIN PAN. ESTIMA…"
type textarea "x"
type textarea "9/23/2025 ESTIMATE TO REPLACE EVAPORATOR COIL AS WELL AS EVAP DRAIN PAN. ESTIMA…"
type textarea "x"
type textarea "9/23/2025 ESTIMATE TO REPLACE EVAPORATOR COIL AS WELL AS EVAP DRAIN PAN. ESTIMA…"
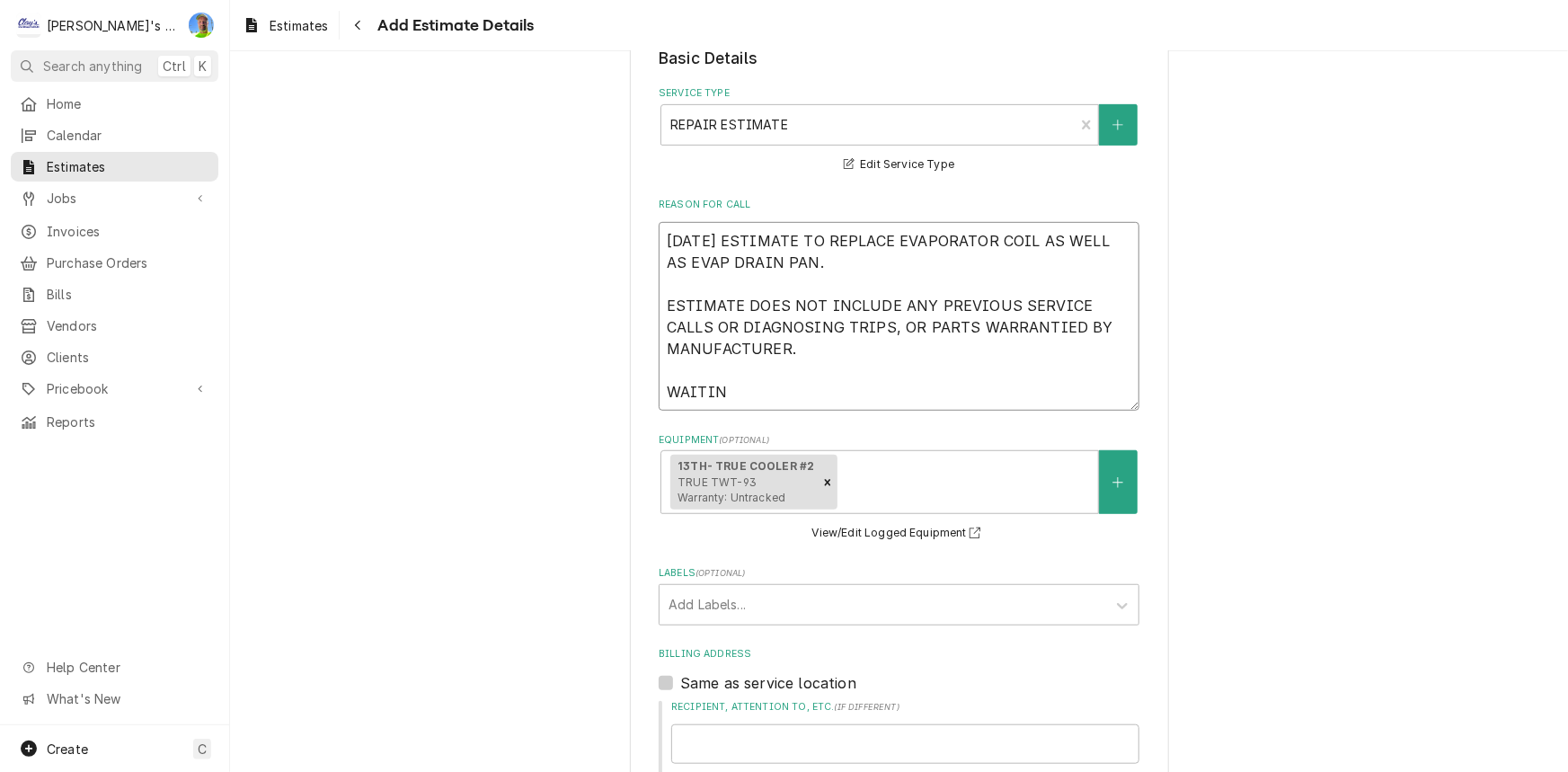
type textarea "x"
type textarea "9/23/2025 ESTIMATE TO REPLACE EVAPORATOR COIL AS WELL AS EVAP DRAIN PAN. ESTIMA…"
type textarea "x"
type textarea "9/23/2025 ESTIMATE TO REPLACE EVAPORATOR COIL AS WELL AS EVAP DRAIN PAN. ESTIMA…"
type textarea "x"
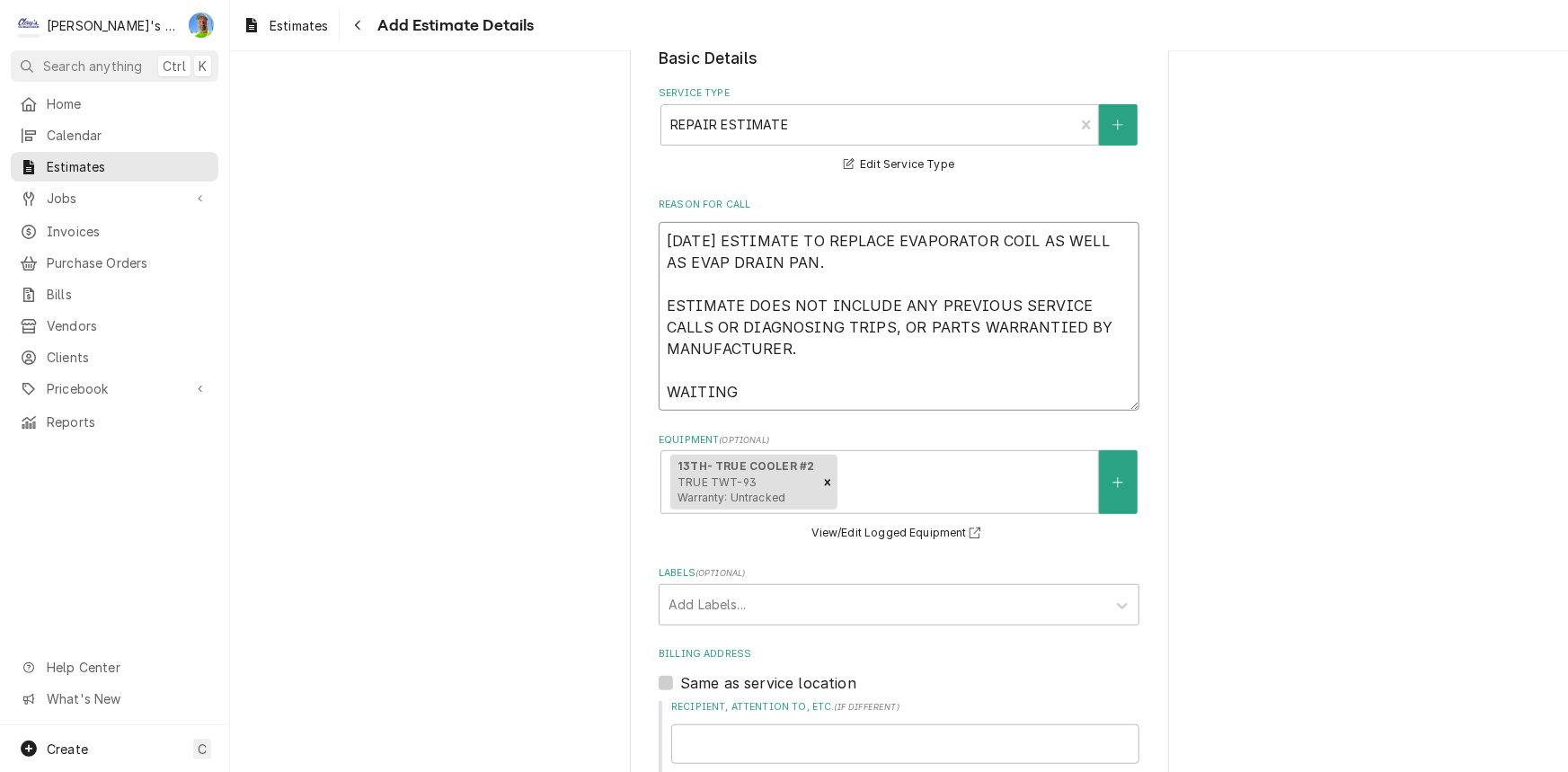
type textarea "9/23/2025 ESTIMATE TO REPLACE EVAPORATOR COIL AS WELL AS EVAP DRAIN PAN. ESTIMA…"
type textarea "x"
type textarea "9/23/2025 ESTIMATE TO REPLACE EVAPORATOR COIL AS WELL AS EVAP DRAIN PAN. ESTIMA…"
type textarea "x"
type textarea "9/23/2025 ESTIMATE TO REPLACE EVAPORATOR COIL AS WELL AS EVAP DRAIN PAN. ESTIMA…"
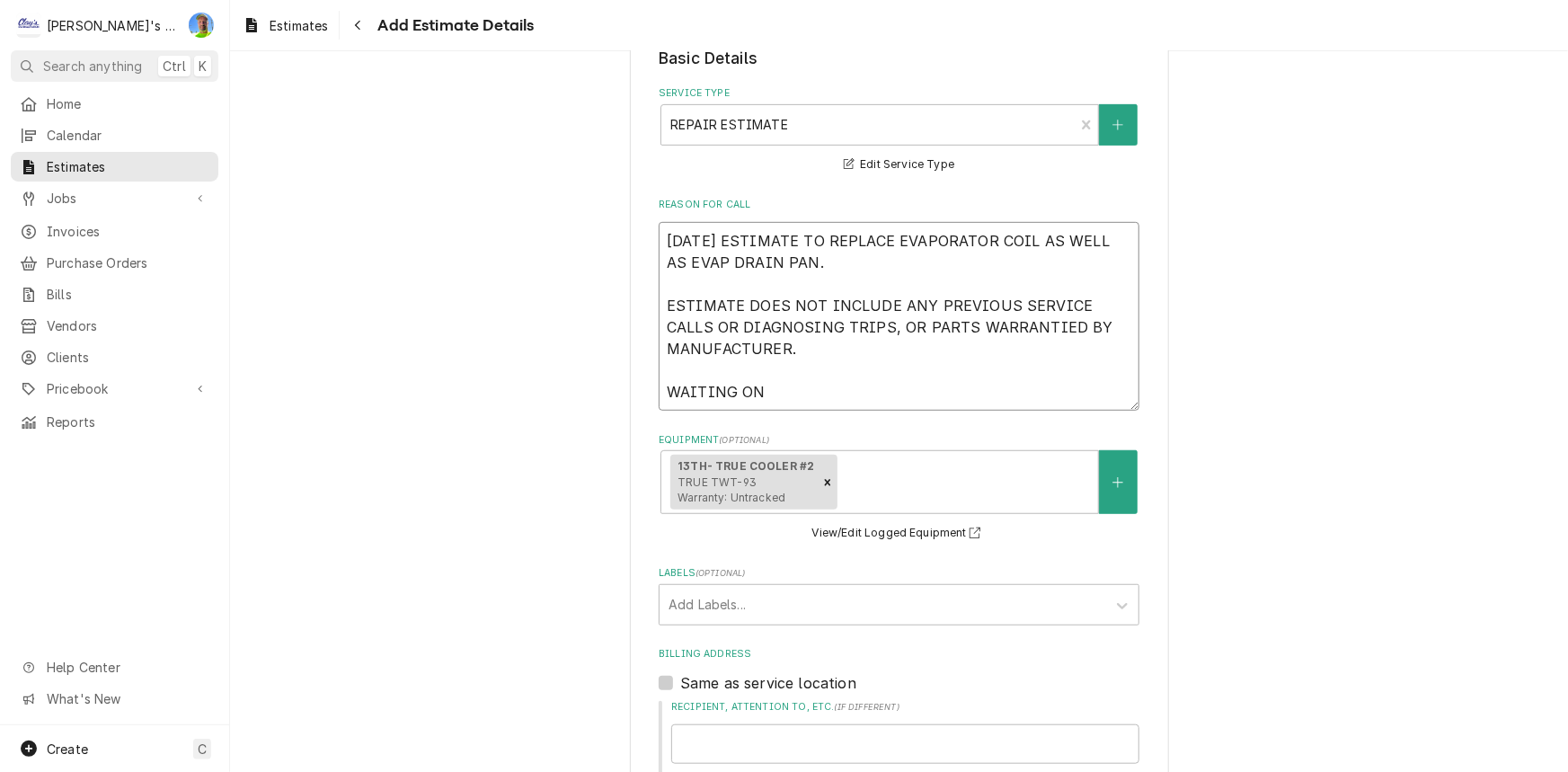
type textarea "x"
type textarea "9/23/2025 ESTIMATE TO REPLACE EVAPORATOR COIL AS WELL AS EVAP DRAIN PAN. ESTIMA…"
type textarea "x"
type textarea "9/23/2025 ESTIMATE TO REPLACE EVAPORATOR COIL AS WELL AS EVAP DRAIN PAN. ESTIMA…"
type textarea "x"
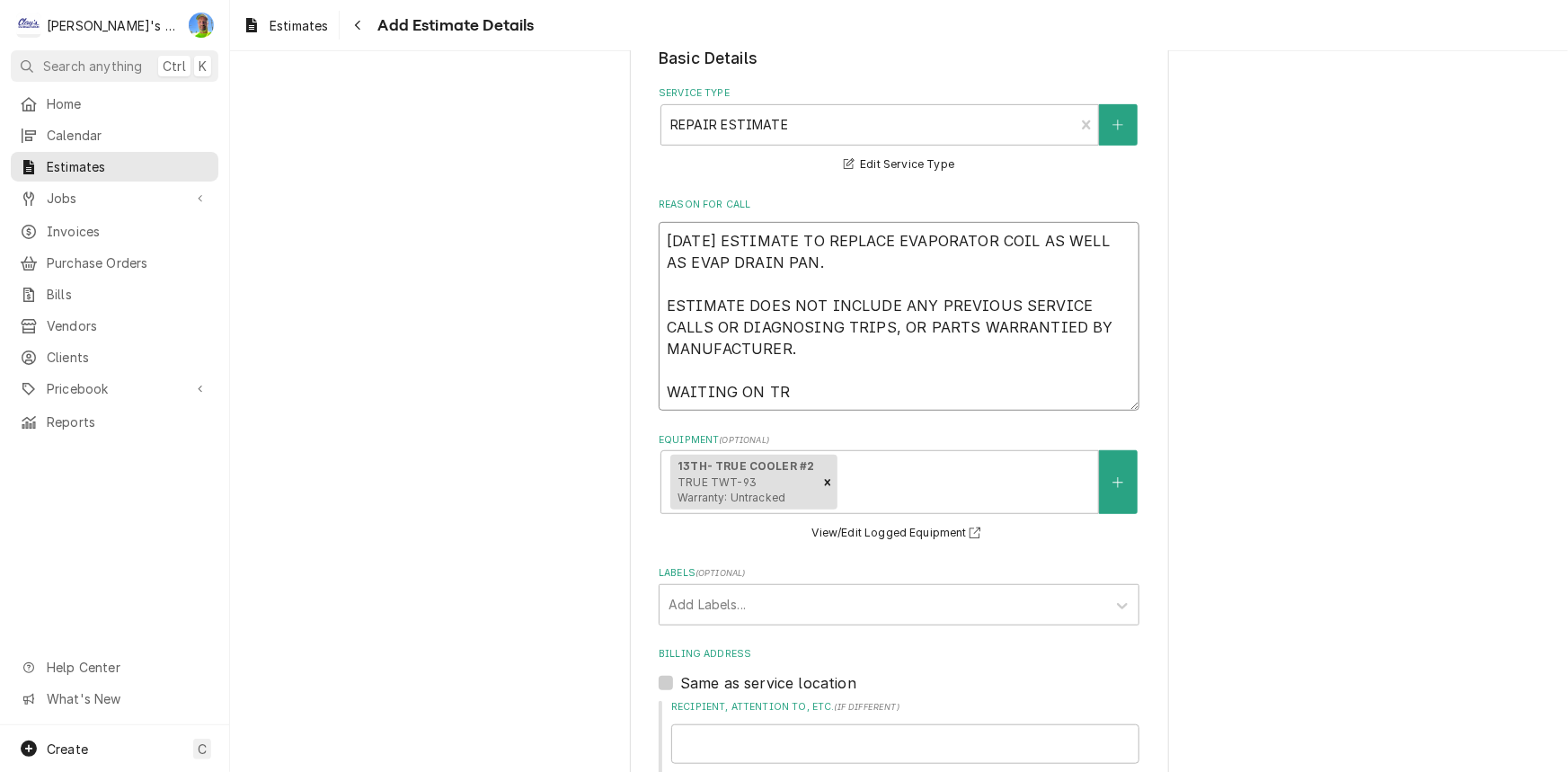
type textarea "9/23/2025 ESTIMATE TO REPLACE EVAPORATOR COIL AS WELL AS EVAP DRAIN PAN. ESTIMA…"
type textarea "x"
type textarea "9/23/2025 ESTIMATE TO REPLACE EVAPORATOR COIL AS WELL AS EVAP DRAIN PAN. ESTIMA…"
type textarea "x"
type textarea "9/23/2025 ESTIMATE TO REPLACE EVAPORATOR COIL AS WELL AS EVAP DRAIN PAN. ESTIMA…"
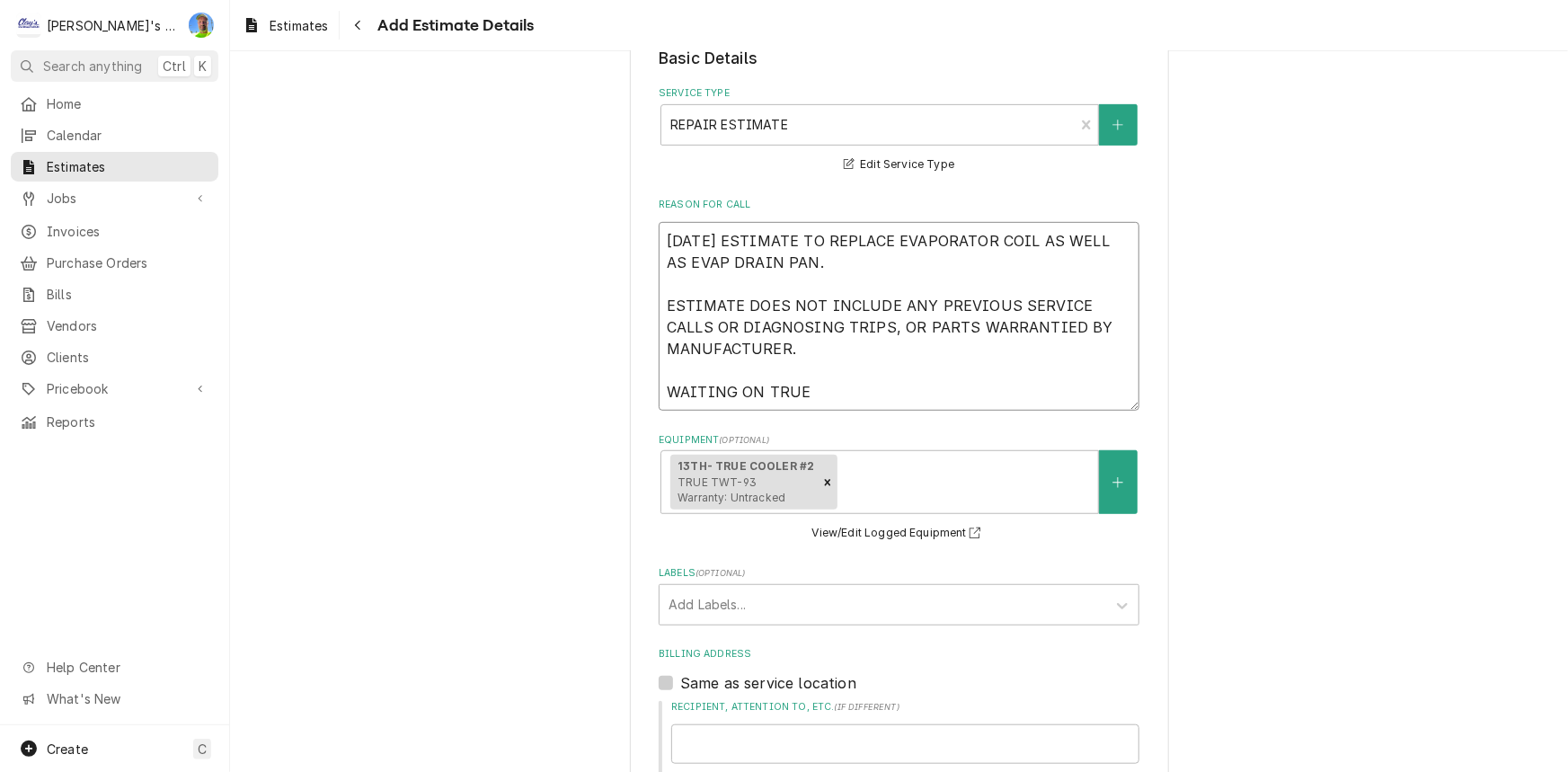
type textarea "x"
type textarea "9/23/2025 ESTIMATE TO REPLACE EVAPORATOR COIL AS WELL AS EVAP DRAIN PAN. ESTIMA…"
type textarea "x"
type textarea "9/23/2025 ESTIMATE TO REPLACE EVAPORATOR COIL AS WELL AS EVAP DRAIN PAN. ESTIMA…"
type textarea "x"
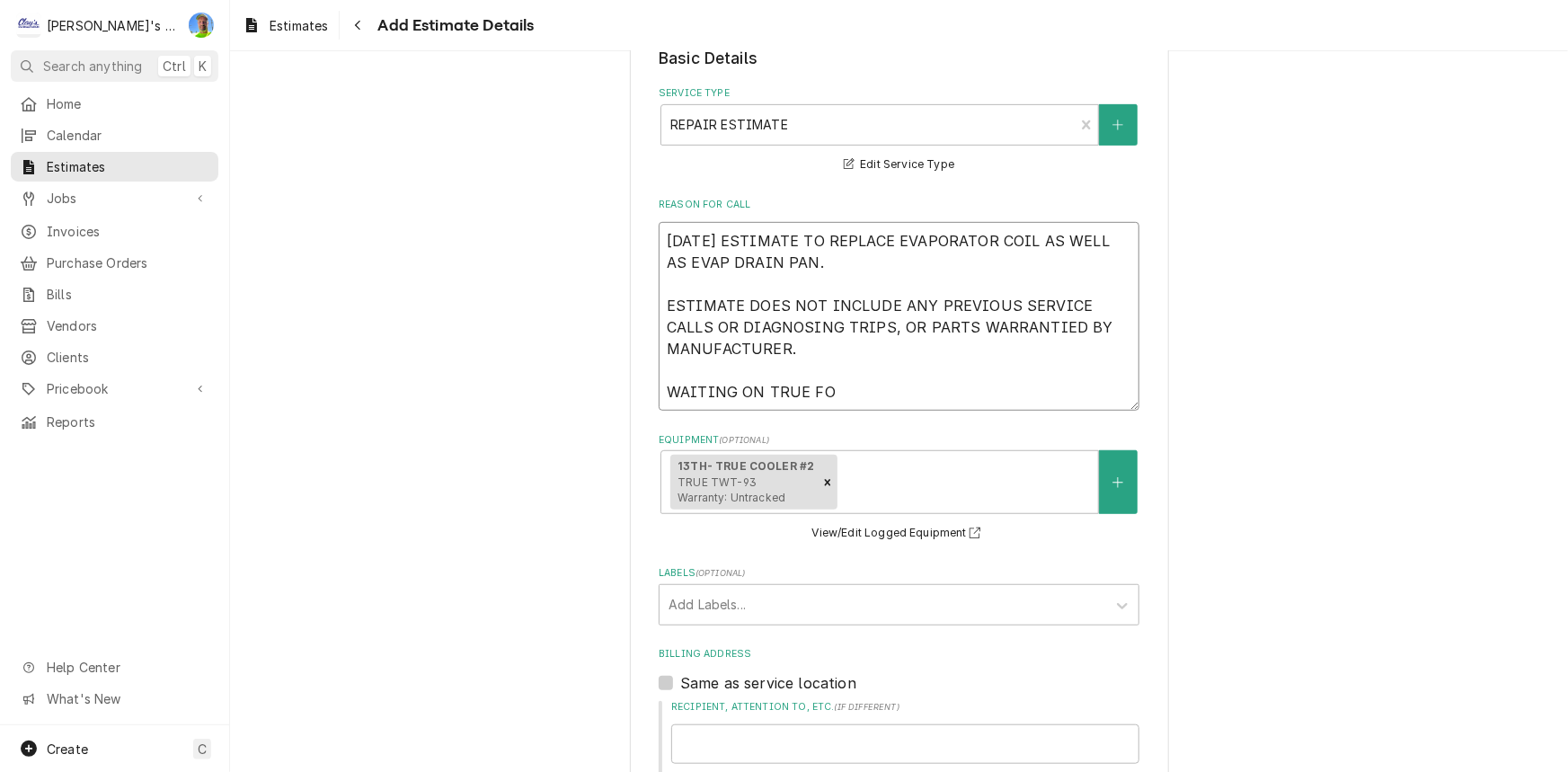
type textarea "9/23/2025 ESTIMATE TO REPLACE EVAPORATOR COIL AS WELL AS EVAP DRAIN PAN. ESTIMA…"
type textarea "x"
type textarea "9/23/2025 ESTIMATE TO REPLACE EVAPORATOR COIL AS WELL AS EVAP DRAIN PAN. ESTIMA…"
type textarea "x"
type textarea "9/23/2025 ESTIMATE TO REPLACE EVAPORATOR COIL AS WELL AS EVAP DRAIN PAN. ESTIMA…"
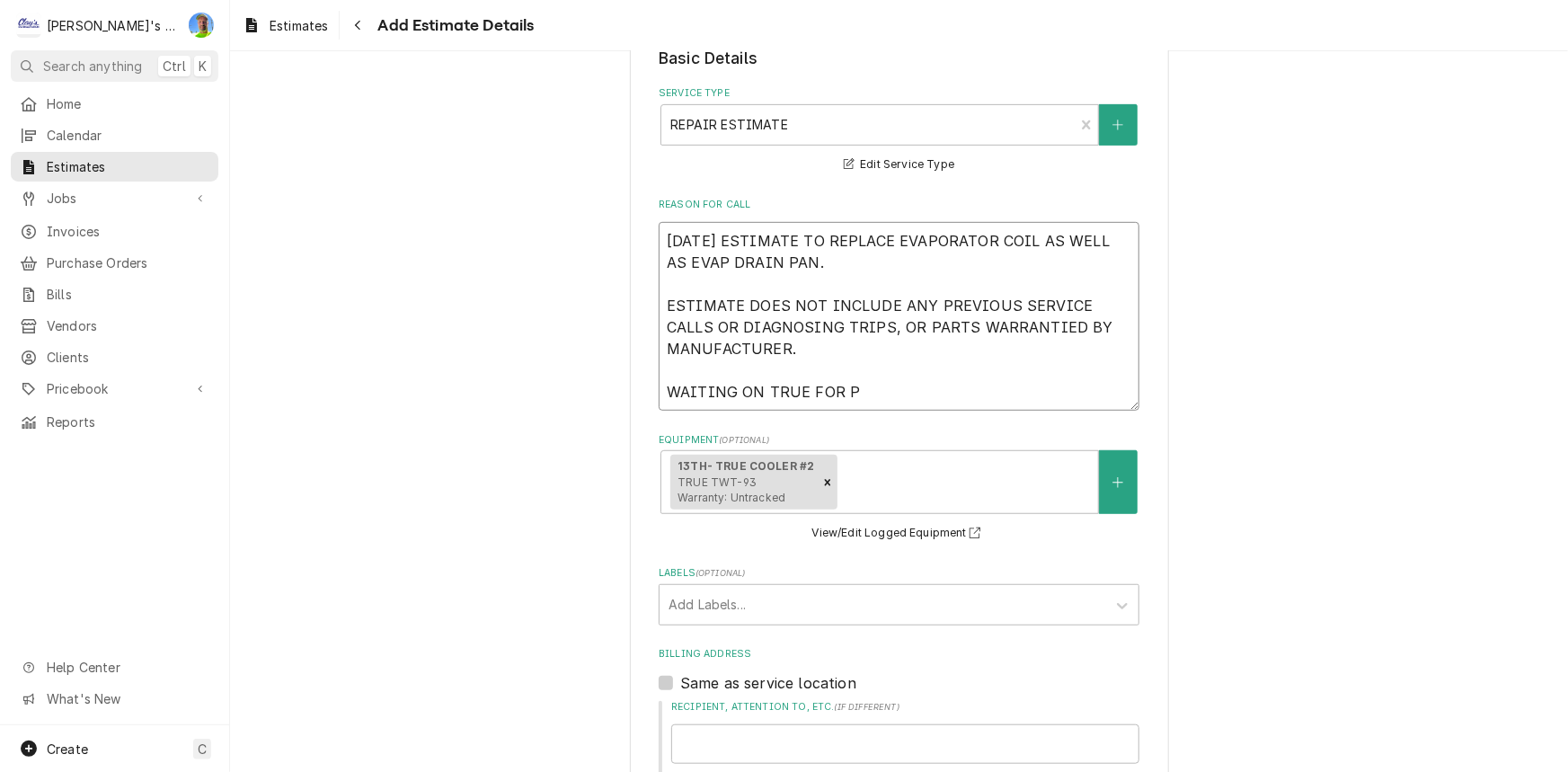
type textarea "x"
type textarea "9/23/2025 ESTIMATE TO REPLACE EVAPORATOR COIL AS WELL AS EVAP DRAIN PAN. ESTIMA…"
type textarea "x"
type textarea "9/23/2025 ESTIMATE TO REPLACE EVAPORATOR COIL AS WELL AS EVAP DRAIN PAN. ESTIMA…"
type textarea "x"
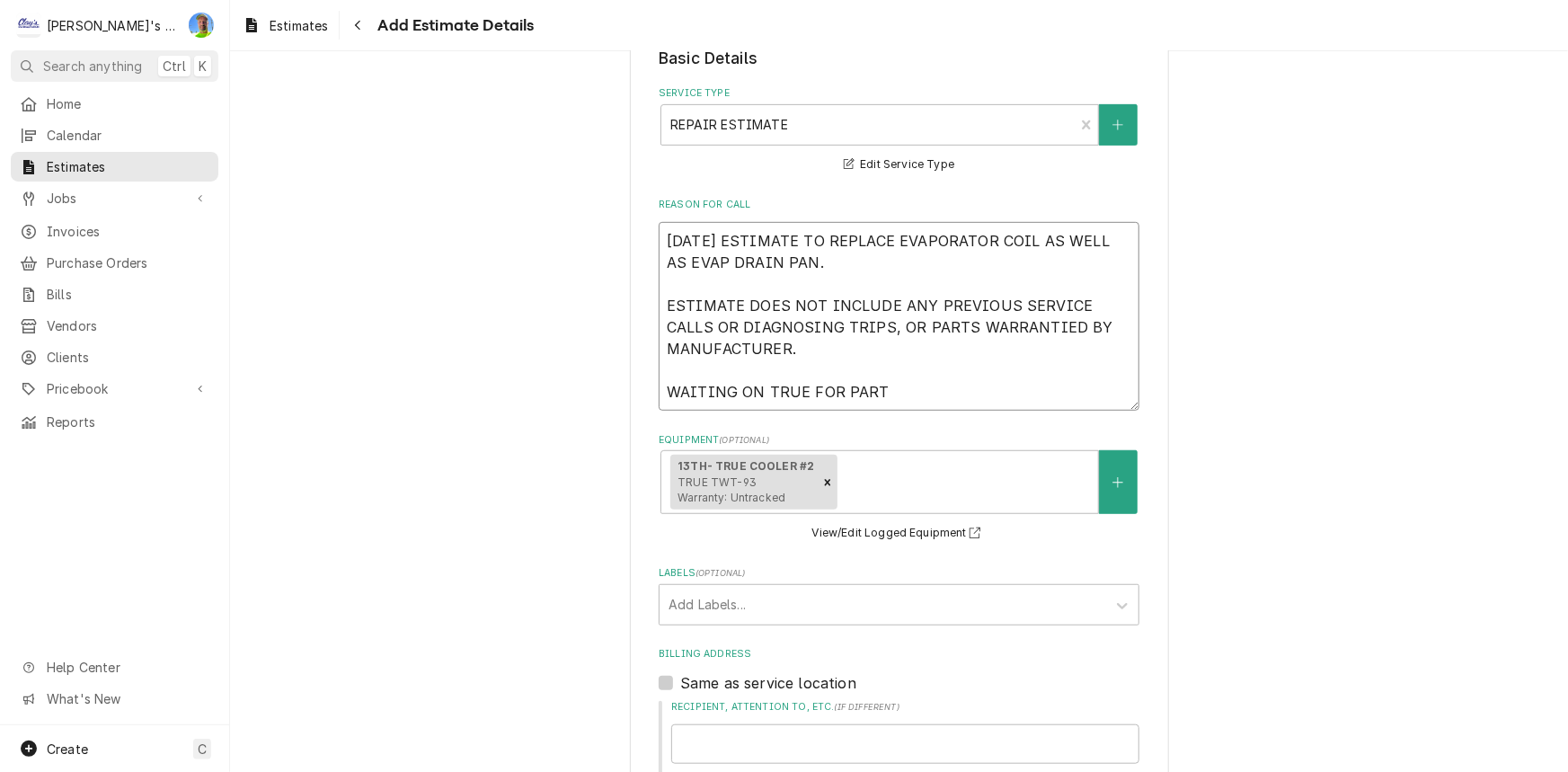
type textarea "9/23/2025 ESTIMATE TO REPLACE EVAPORATOR COIL AS WELL AS EVAP DRAIN PAN. ESTIMA…"
type textarea "x"
type textarea "9/23/2025 ESTIMATE TO REPLACE EVAPORATOR COIL AS WELL AS EVAP DRAIN PAN. ESTIMA…"
type textarea "x"
type textarea "9/23/2025 ESTIMATE TO REPLACE EVAPORATOR COIL AS WELL AS EVAP DRAIN PAN. ESTIMA…"
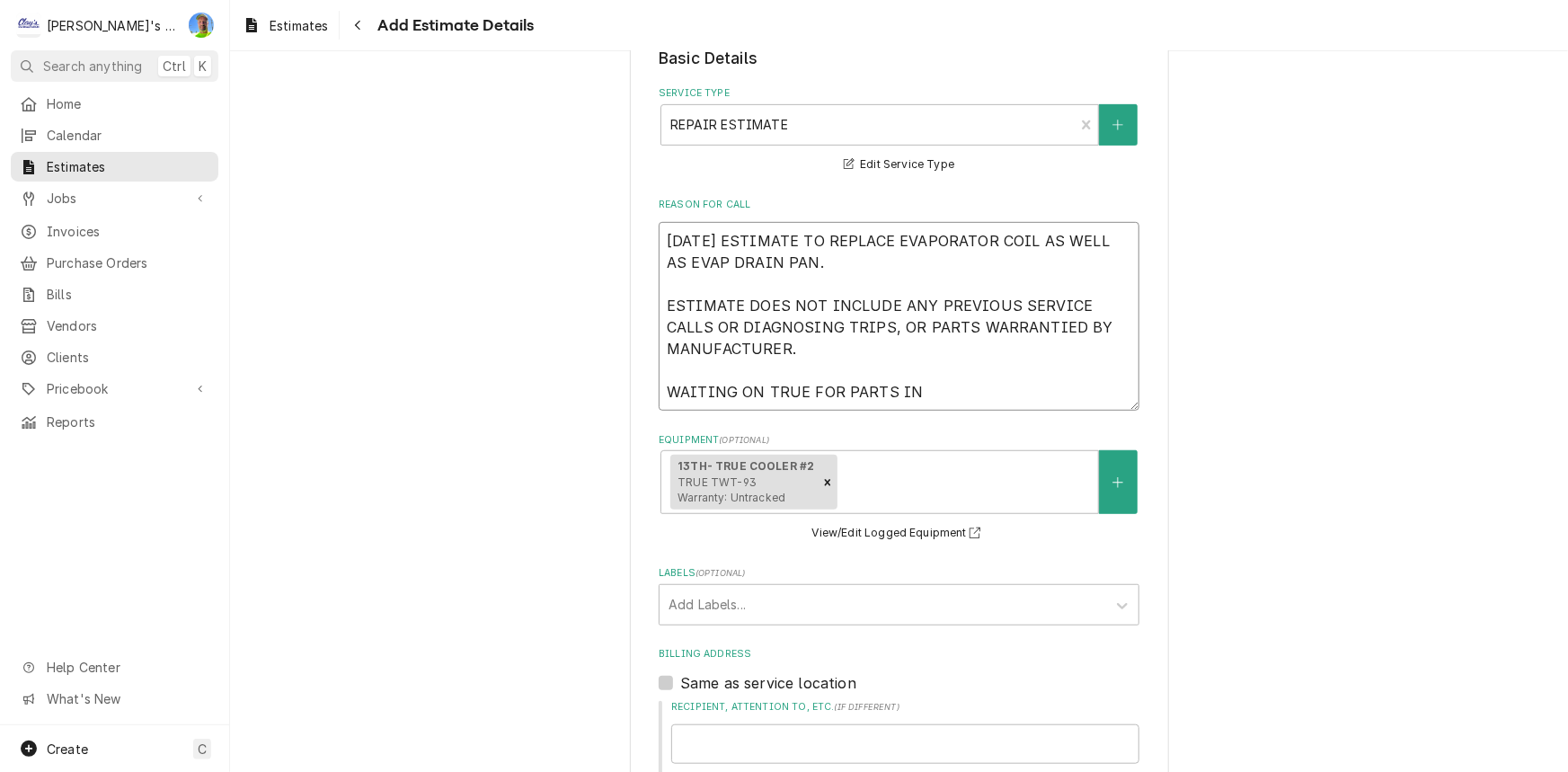
type textarea "x"
type textarea "9/23/2025 ESTIMATE TO REPLACE EVAPORATOR COIL AS WELL AS EVAP DRAIN PAN. ESTIMA…"
type textarea "x"
type textarea "[DATE] ESTIMATE TO REPLACE EVAPORATOR COIL AS WELL AS EVAP DRAIN PAN. ESTIMATE …"
type textarea "x"
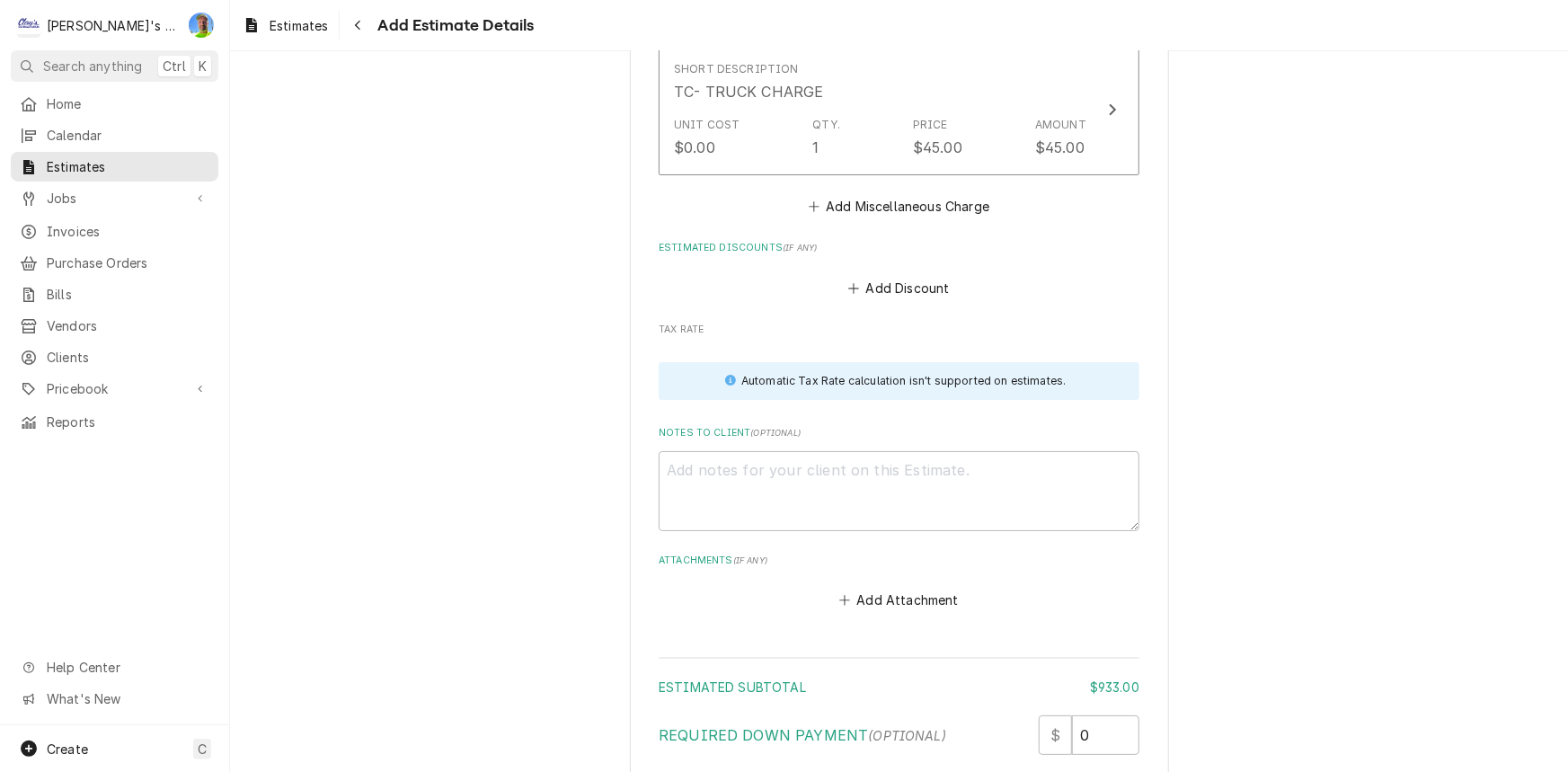
scroll to position [3243, 0]
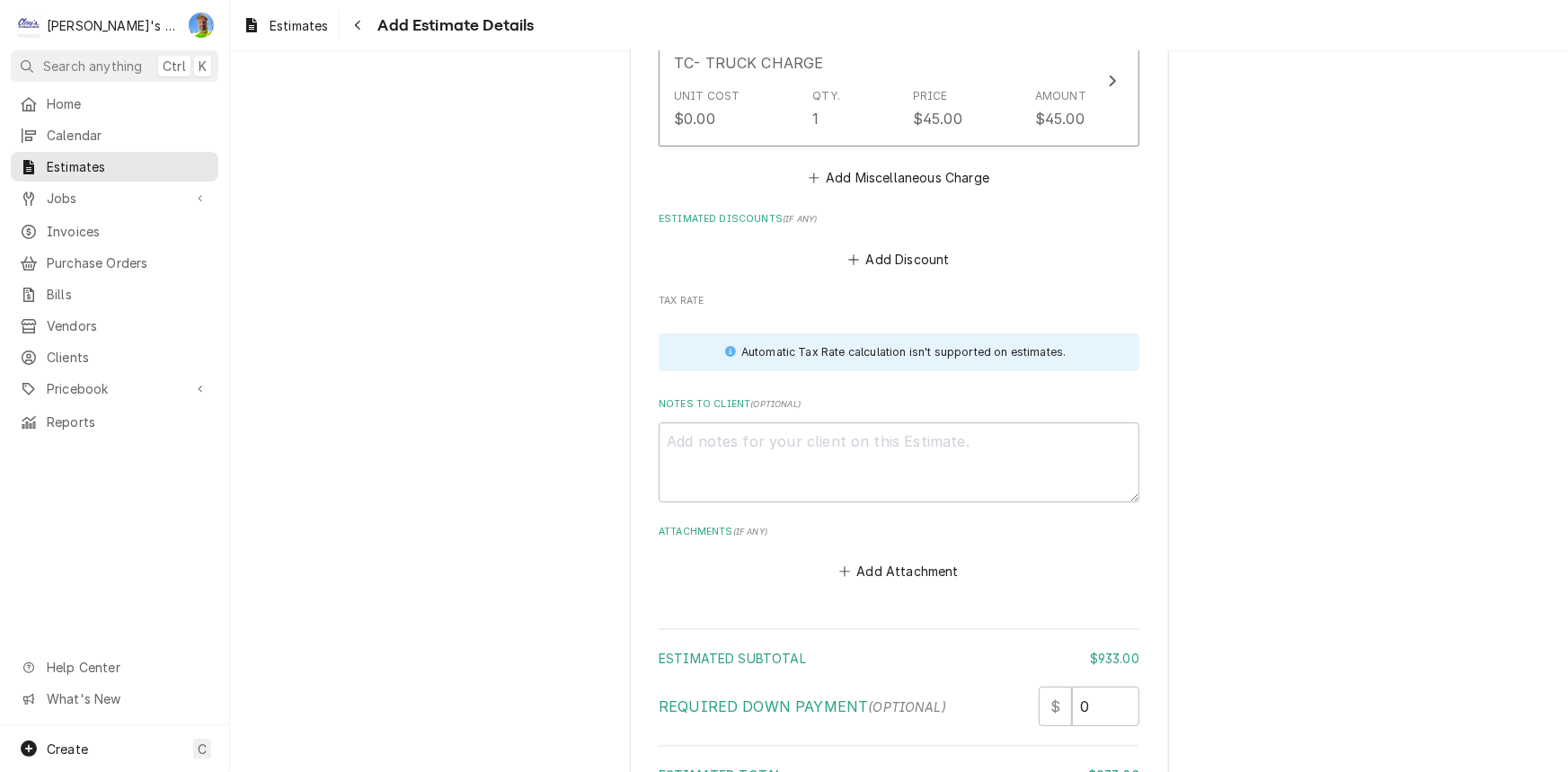
type textarea "[DATE] ESTIMATE TO REPLACE EVAPORATOR COIL AS WELL AS EVAP DRAIN PAN. ESTIMATE …"
click at [806, 457] on textarea "Notes to Client ( optional )" at bounding box center [898, 463] width 481 height 81
paste textarea "[DATE] ESTIMATE TO REPLACE EVAPORATOR COIL AS WELL AS EVAP DRAIN PAN. ESTIMATE …"
type textarea "x"
type textarea "[DATE] ESTIMATE TO REPLACE EVAPORATOR COIL AS WELL AS EVAP DRAIN PAN. ESTIMATE …"
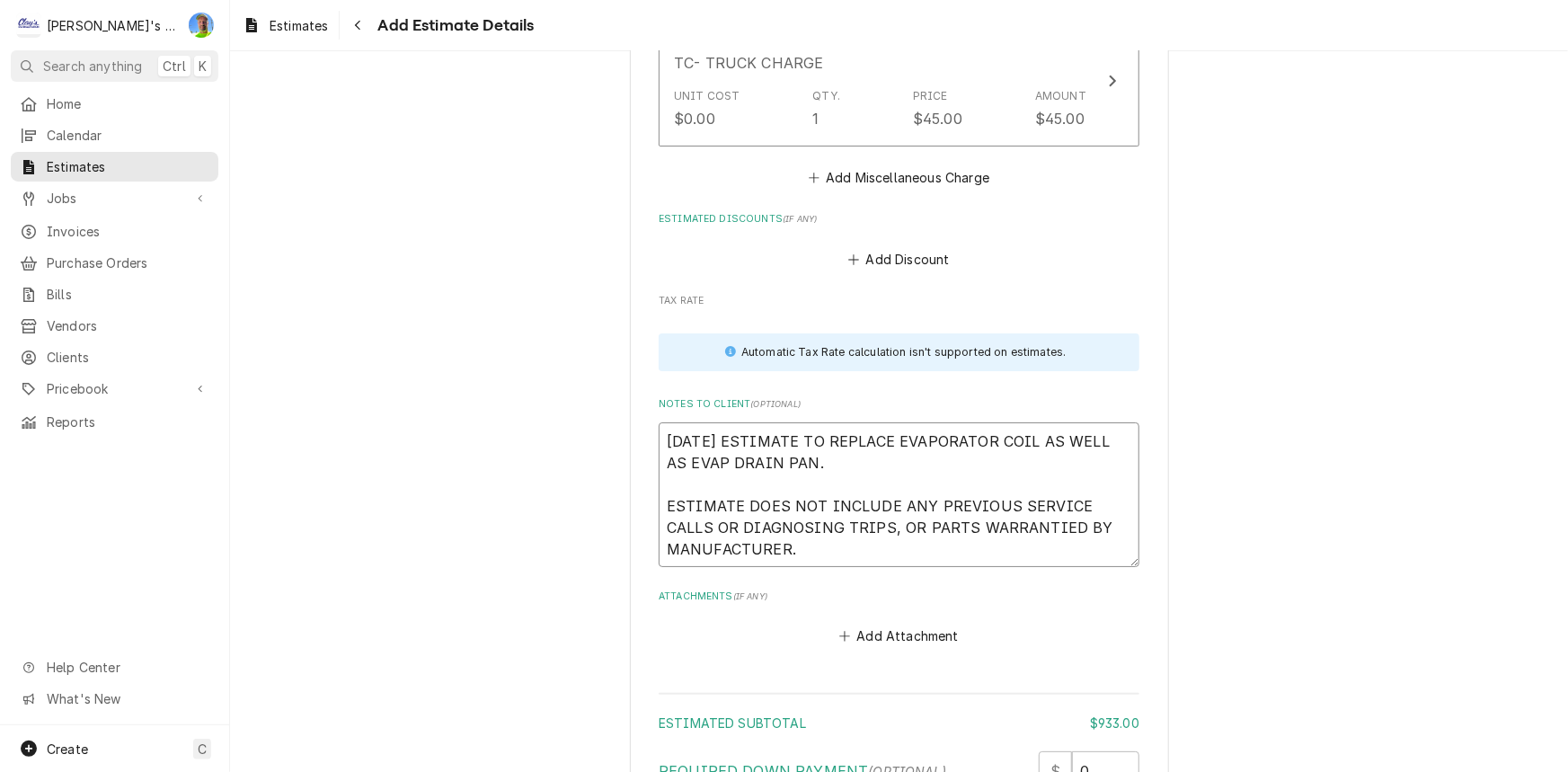
type textarea "x"
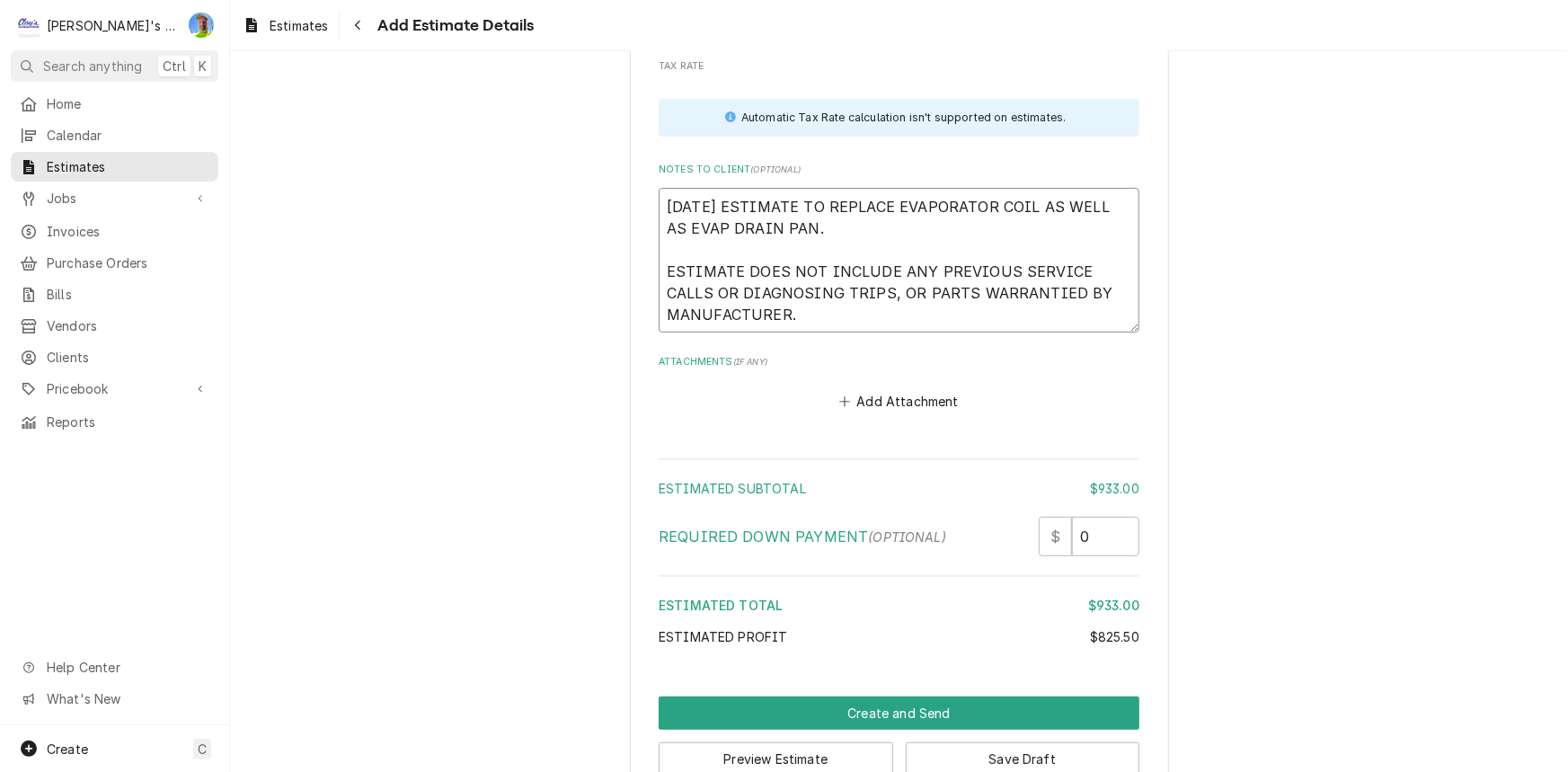
scroll to position [3514, 0]
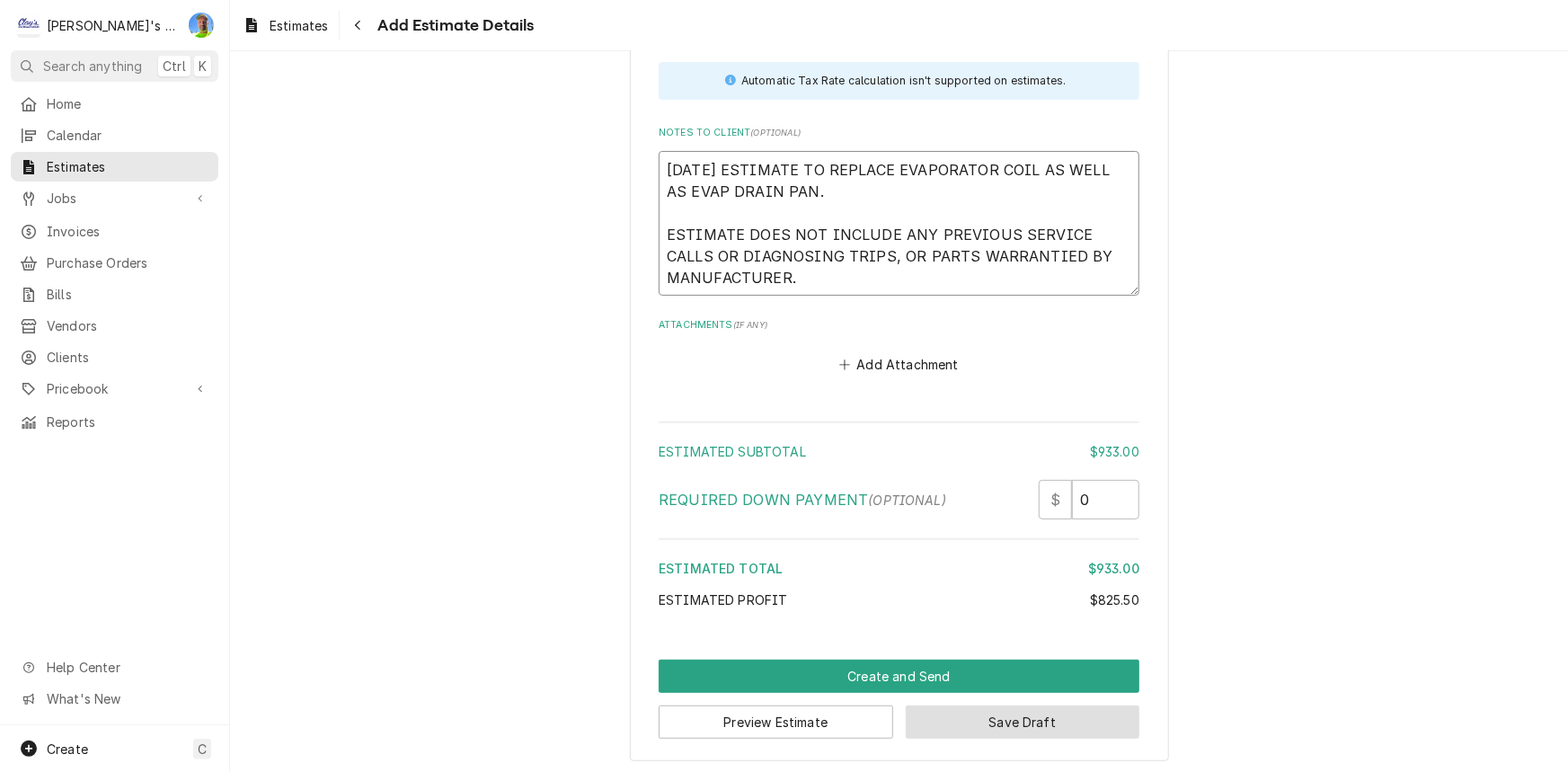
type textarea "[DATE] ESTIMATE TO REPLACE EVAPORATOR COIL AS WELL AS EVAP DRAIN PAN. ESTIMATE …"
click at [969, 720] on button "Save Draft" at bounding box center [1023, 722] width 234 height 33
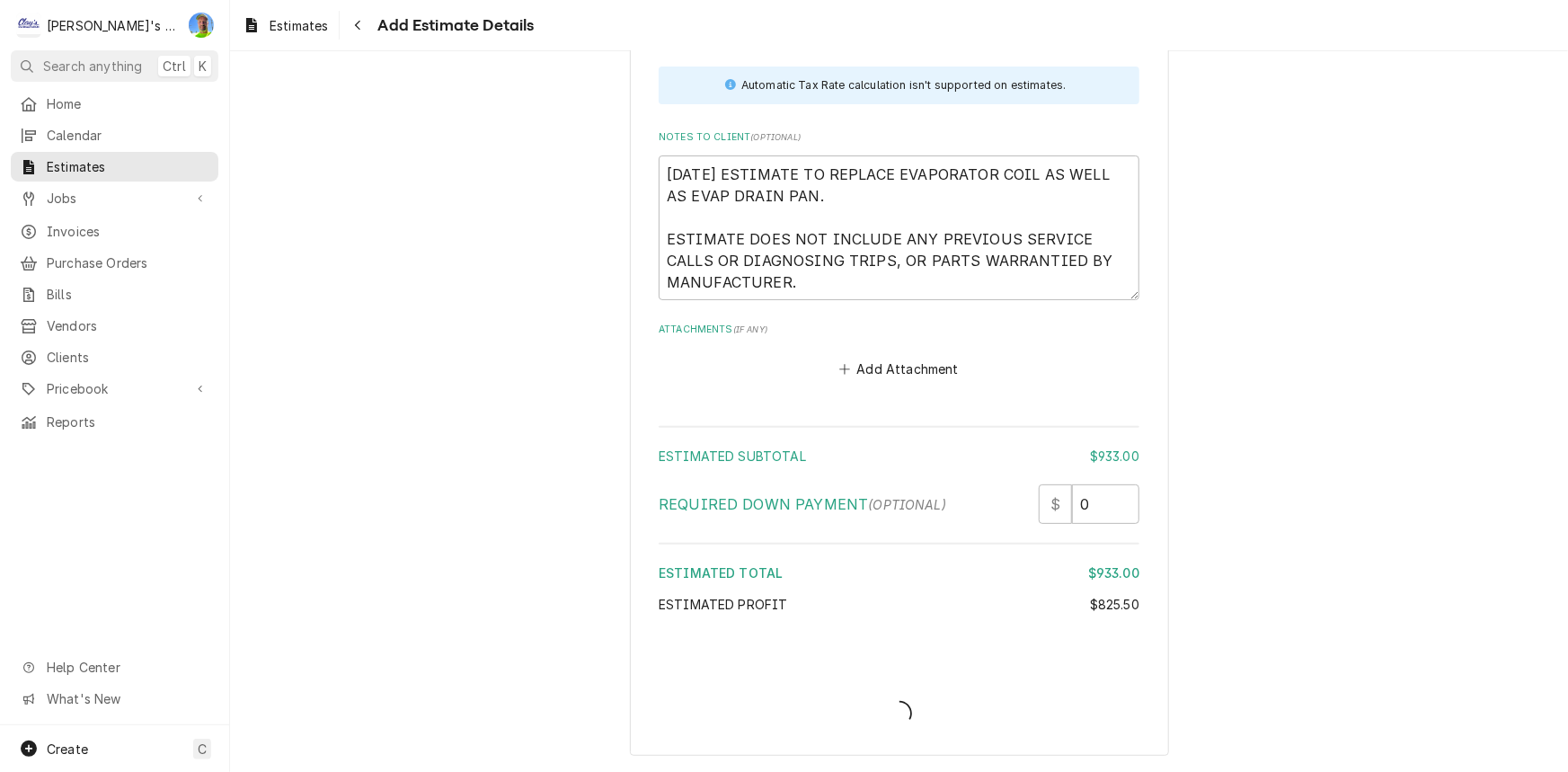
scroll to position [3505, 0]
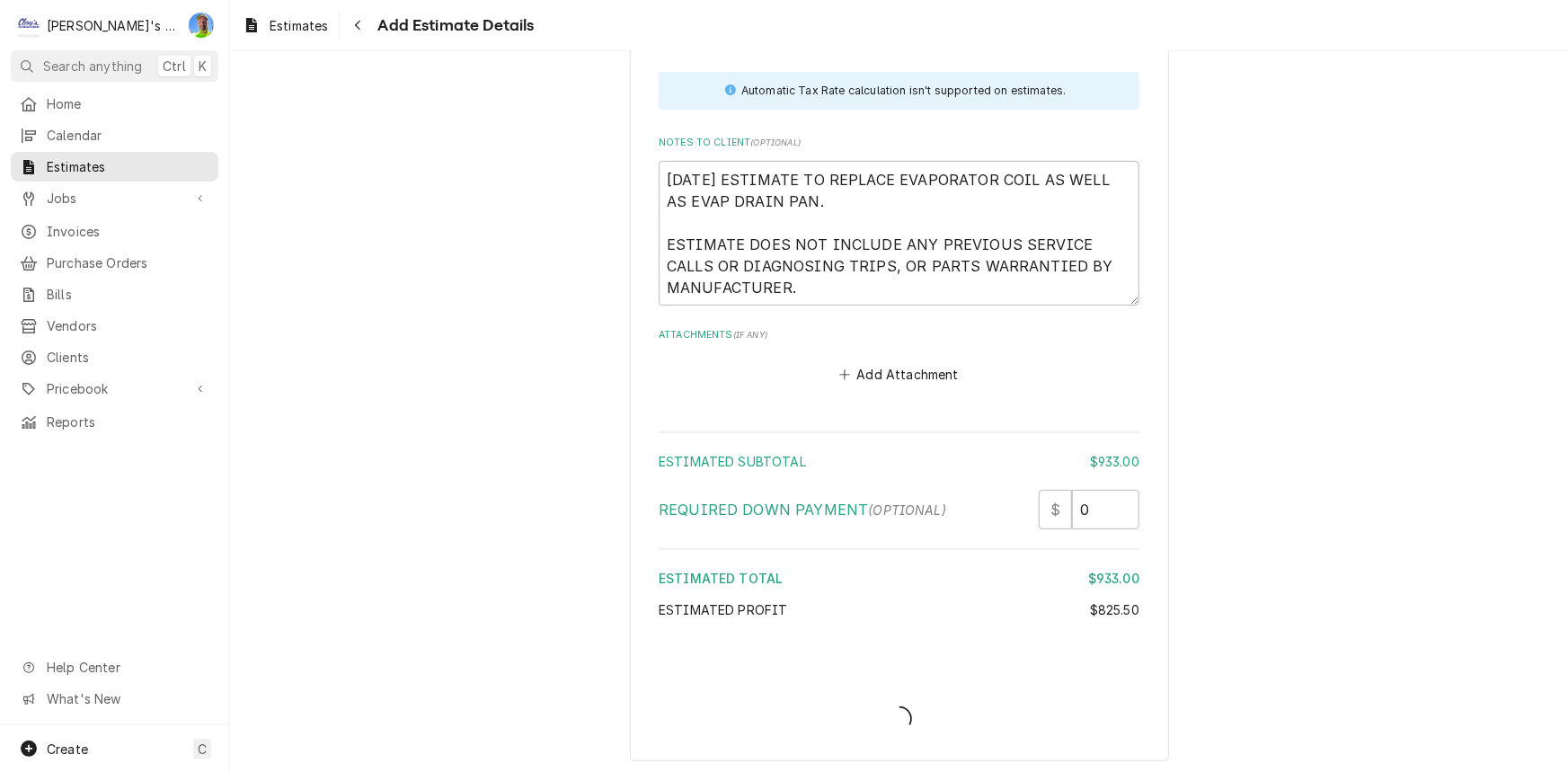
type textarea "x"
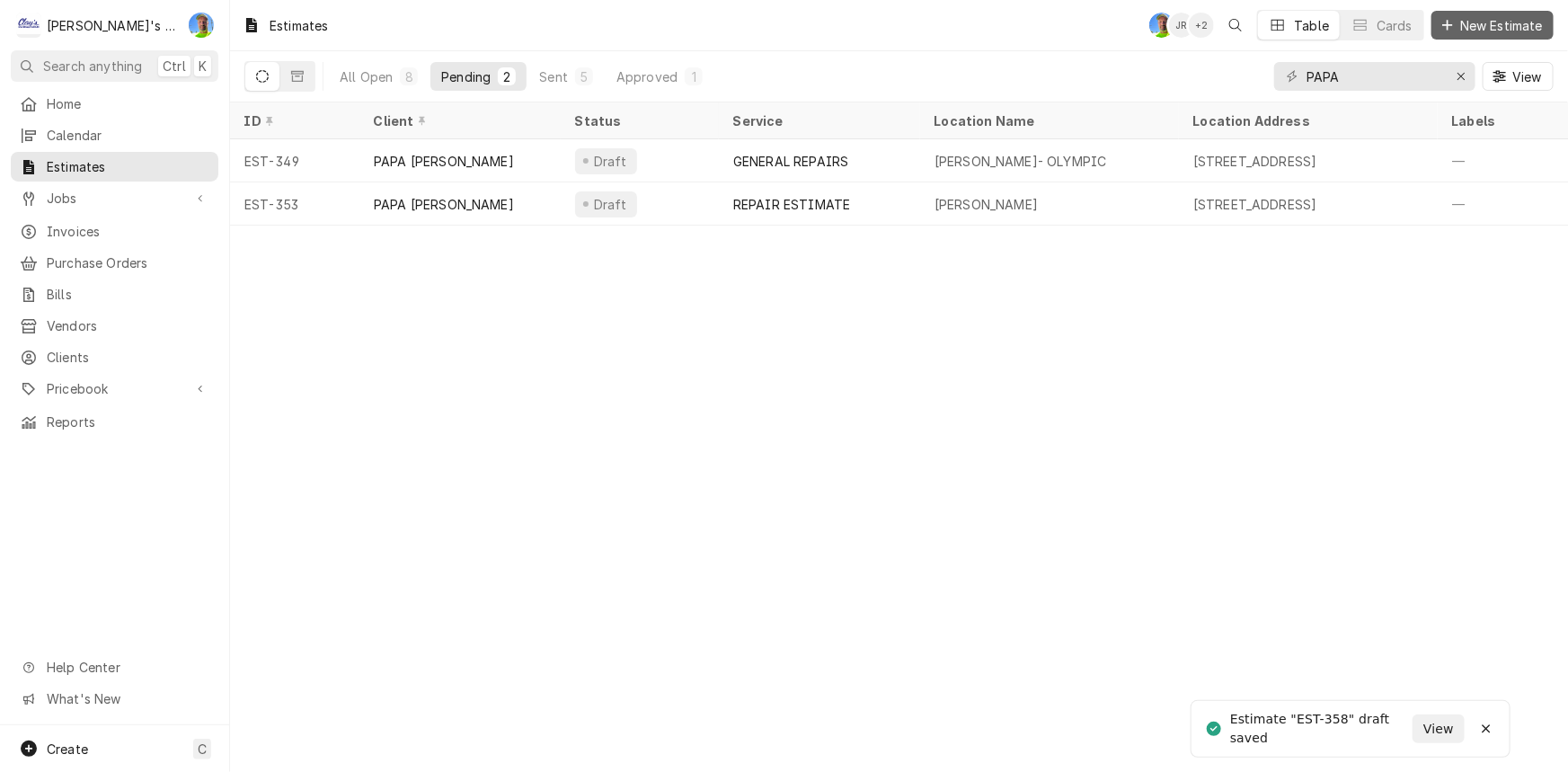
click at [1478, 27] on span "New Estimate" at bounding box center [1501, 26] width 90 height 19
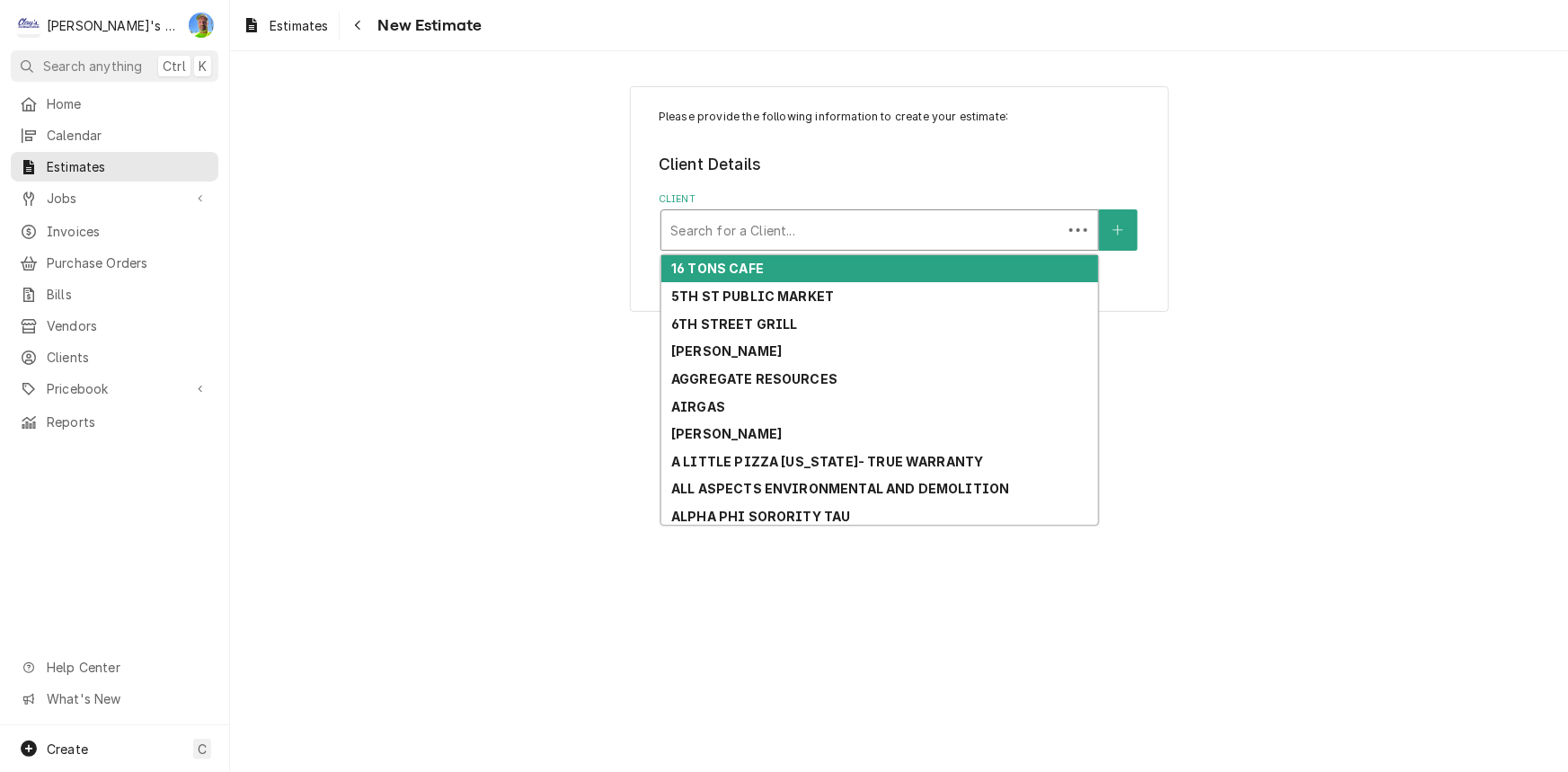
click at [754, 244] on div "Client" at bounding box center [862, 229] width 383 height 32
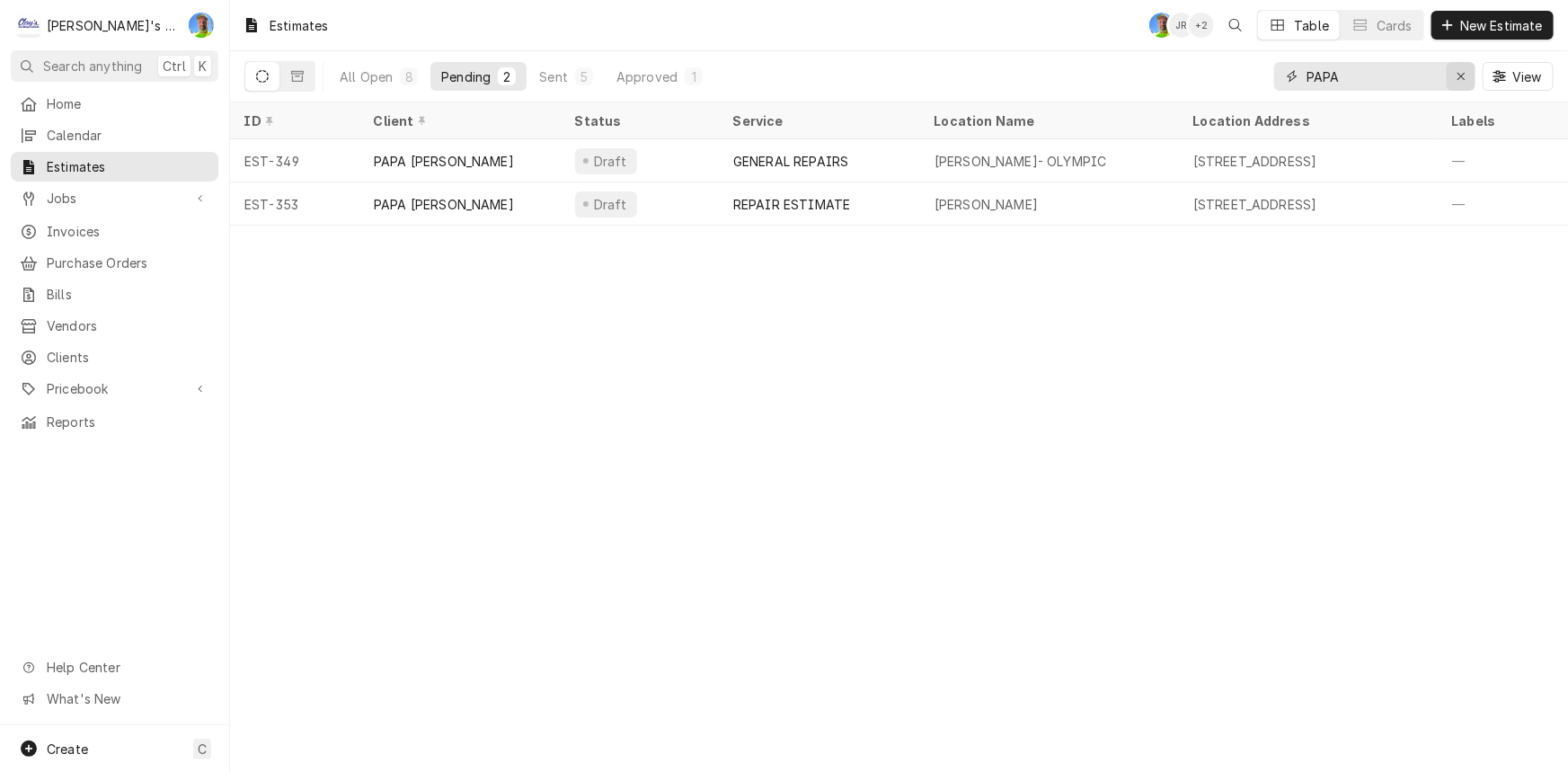
click at [1458, 81] on icon "Erase input" at bounding box center [1461, 77] width 10 height 13
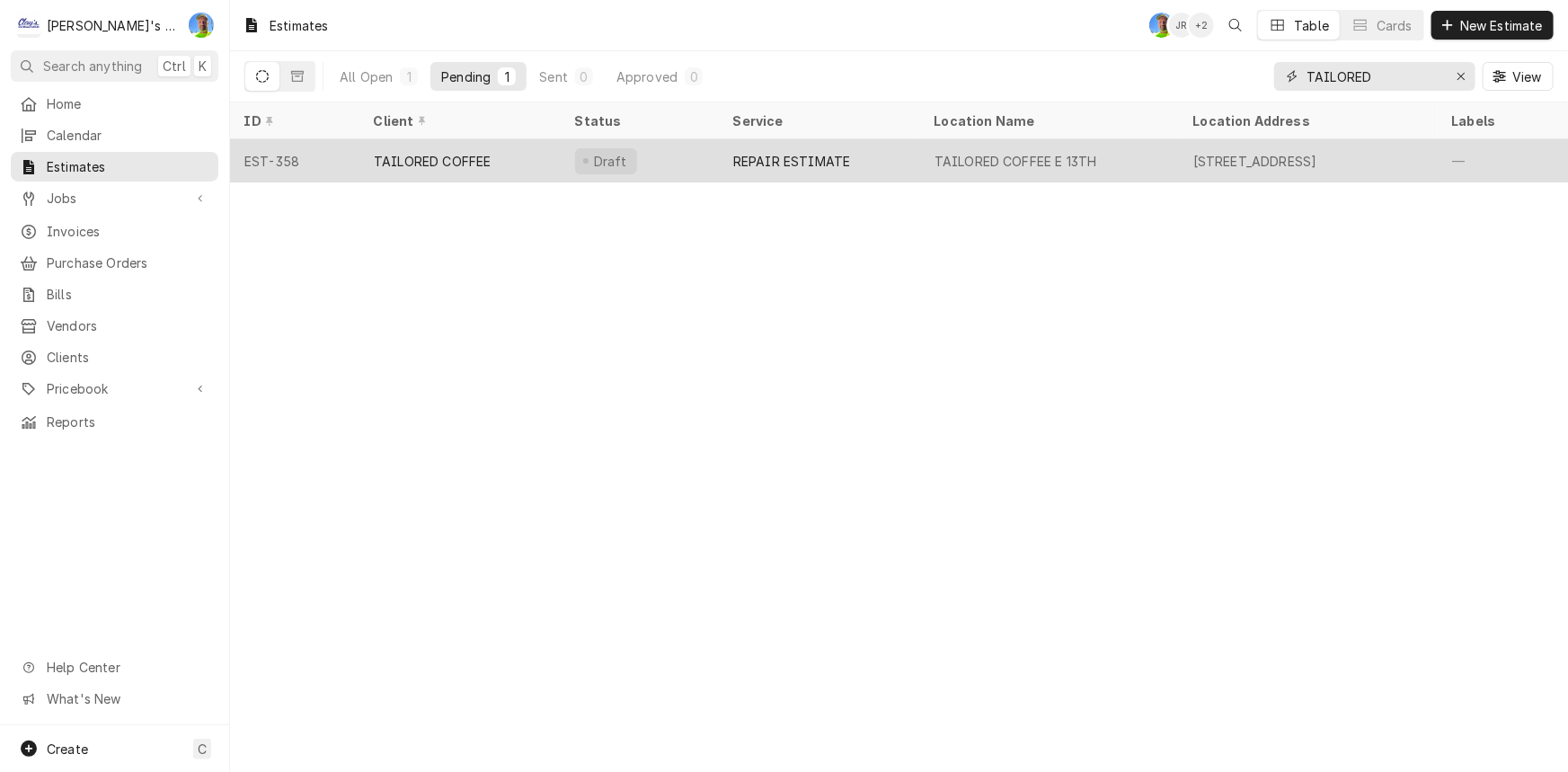
type input "TAILORED"
click at [653, 156] on div "Draft" at bounding box center [639, 161] width 158 height 43
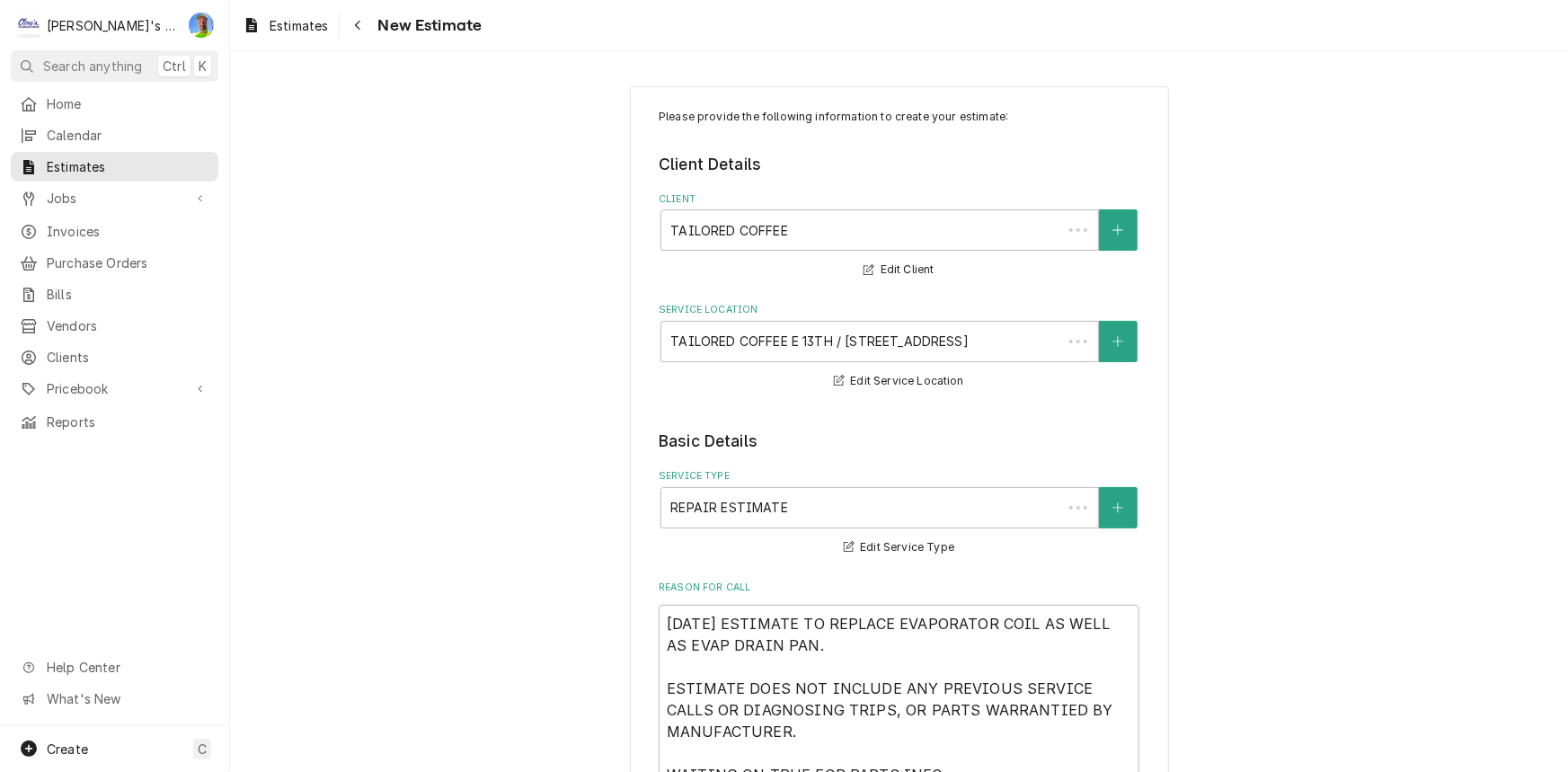
type textarea "x"
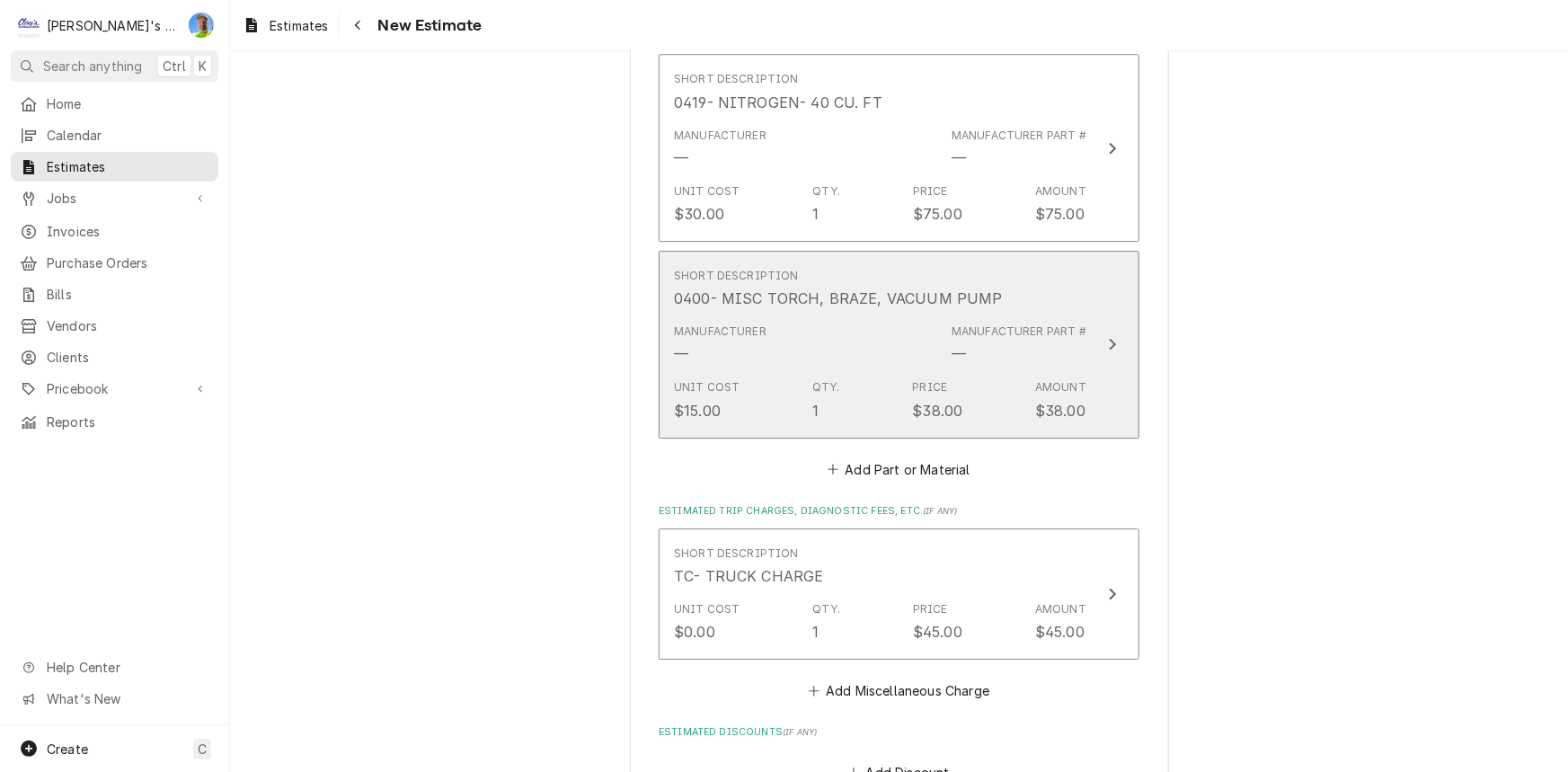
scroll to position [2778, 0]
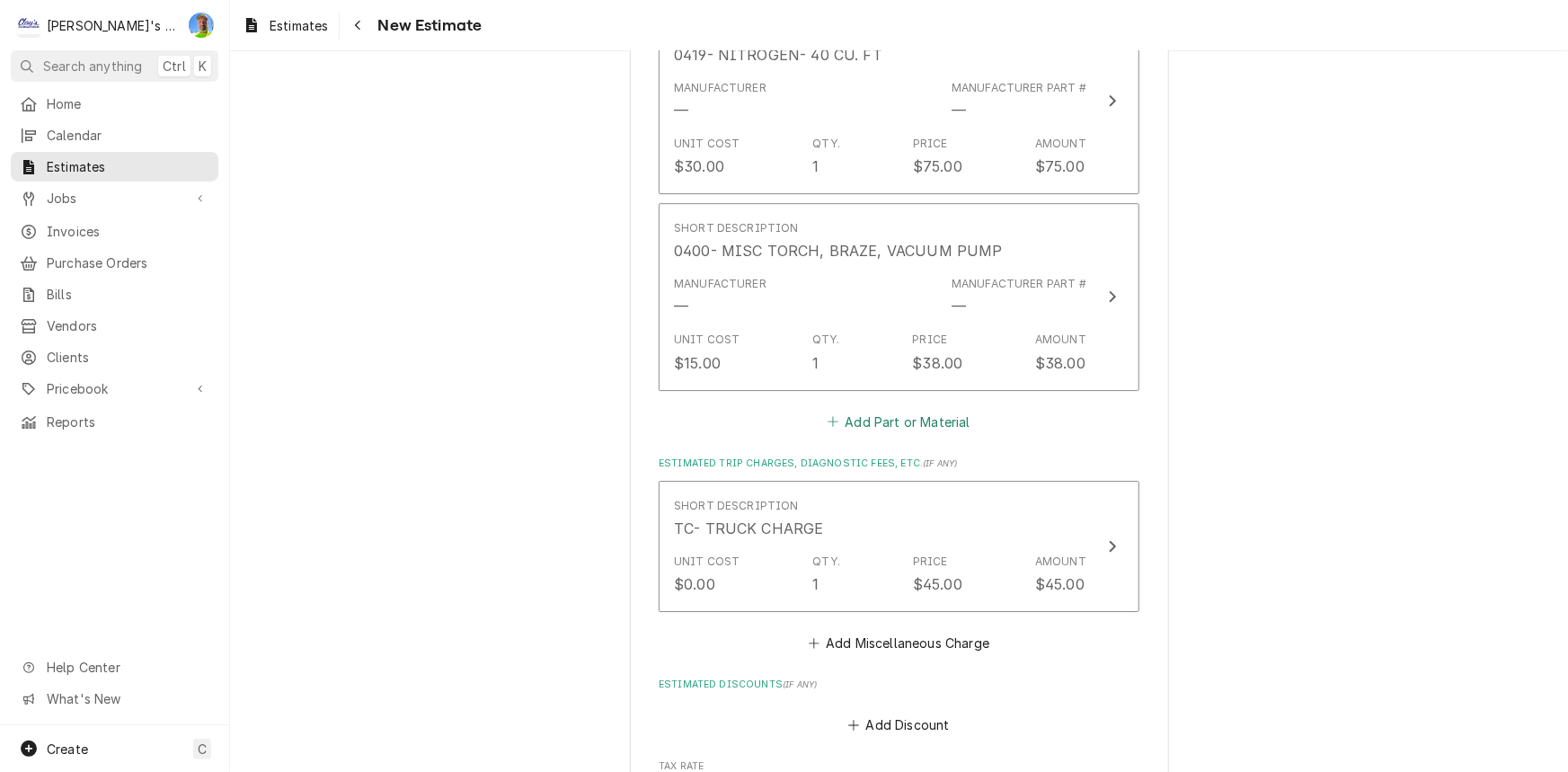
click at [869, 418] on button "Add Part or Material" at bounding box center [898, 422] width 149 height 26
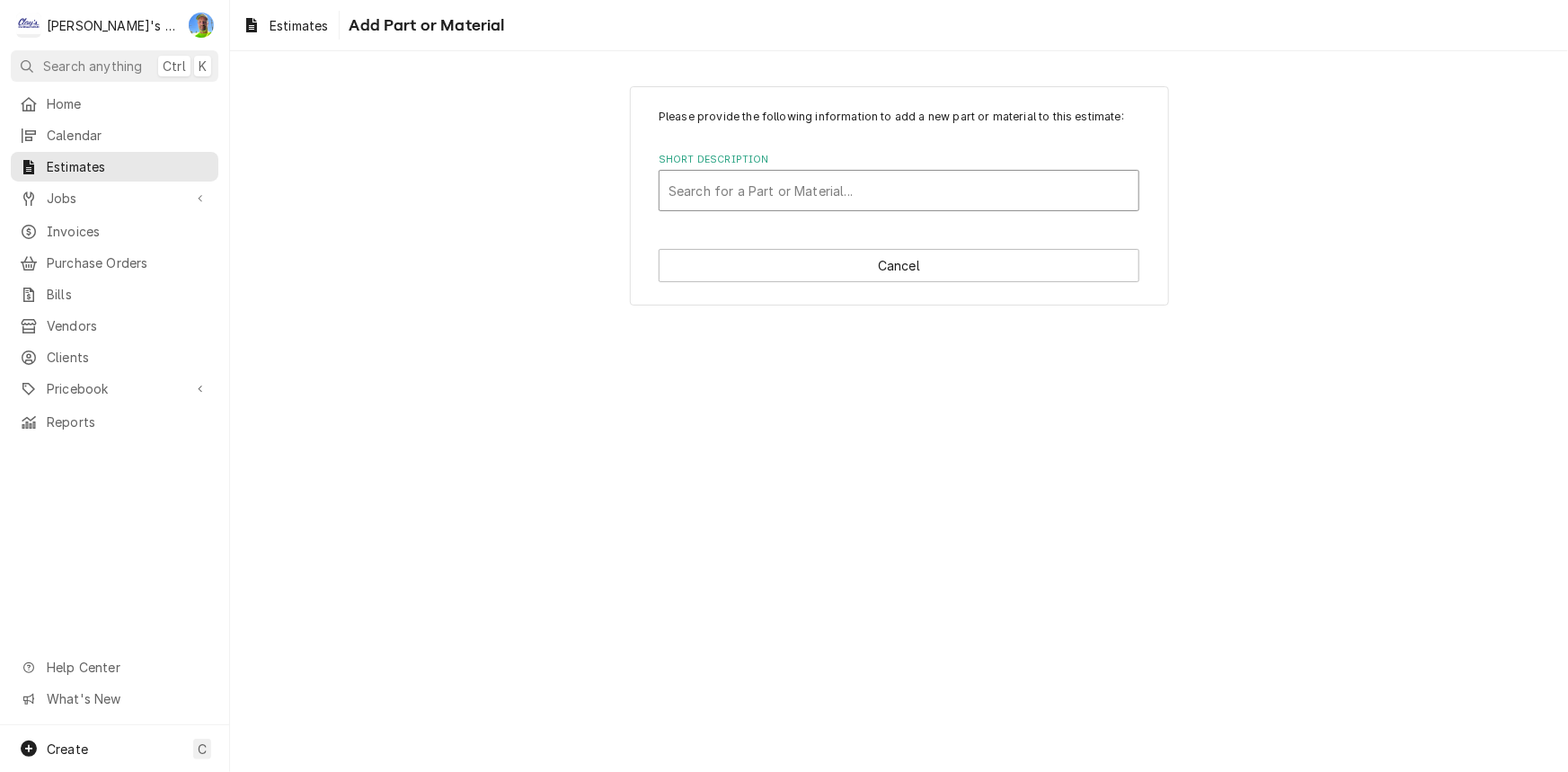
click at [803, 170] on div "Search for a Part or Material..." at bounding box center [898, 190] width 481 height 41
type input "TRUE EVAP COIL 35741"
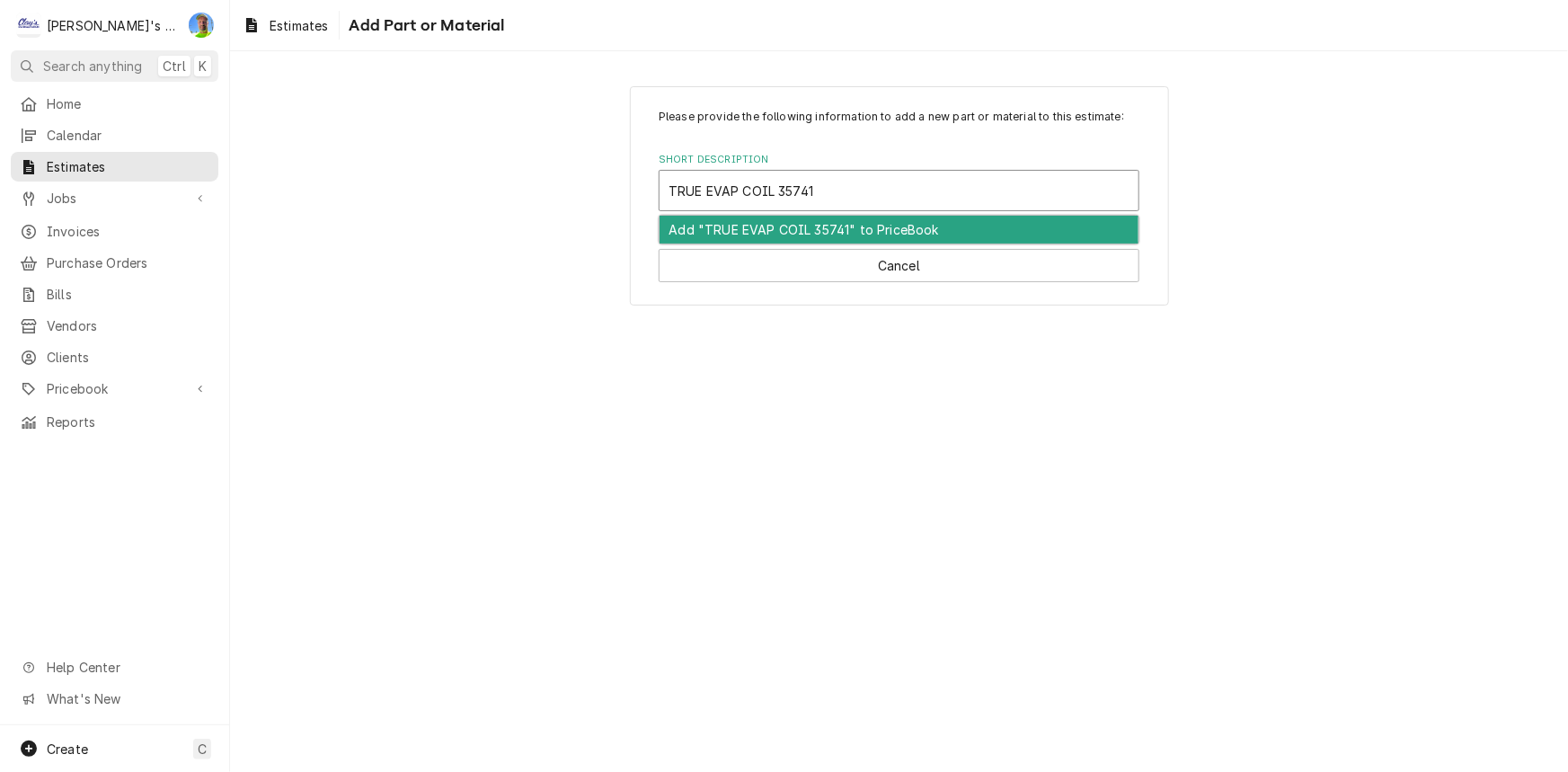
click at [805, 222] on div "Add "TRUE EVAP COIL 35741" to PriceBook" at bounding box center [898, 229] width 479 height 28
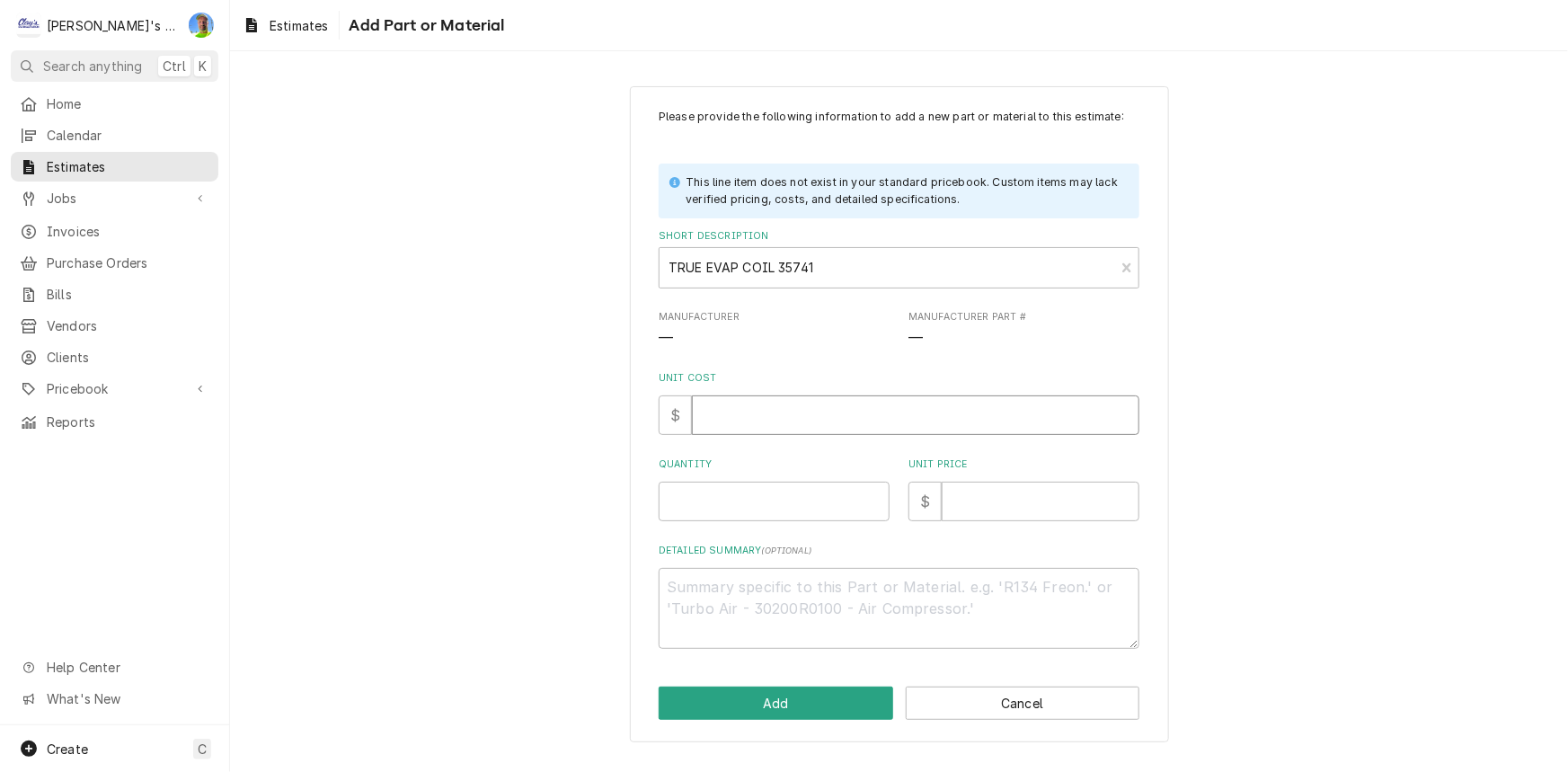
click at [785, 413] on input "Unit Cost" at bounding box center [915, 414] width 448 height 39
type textarea "x"
type input "4"
type textarea "x"
type input "43"
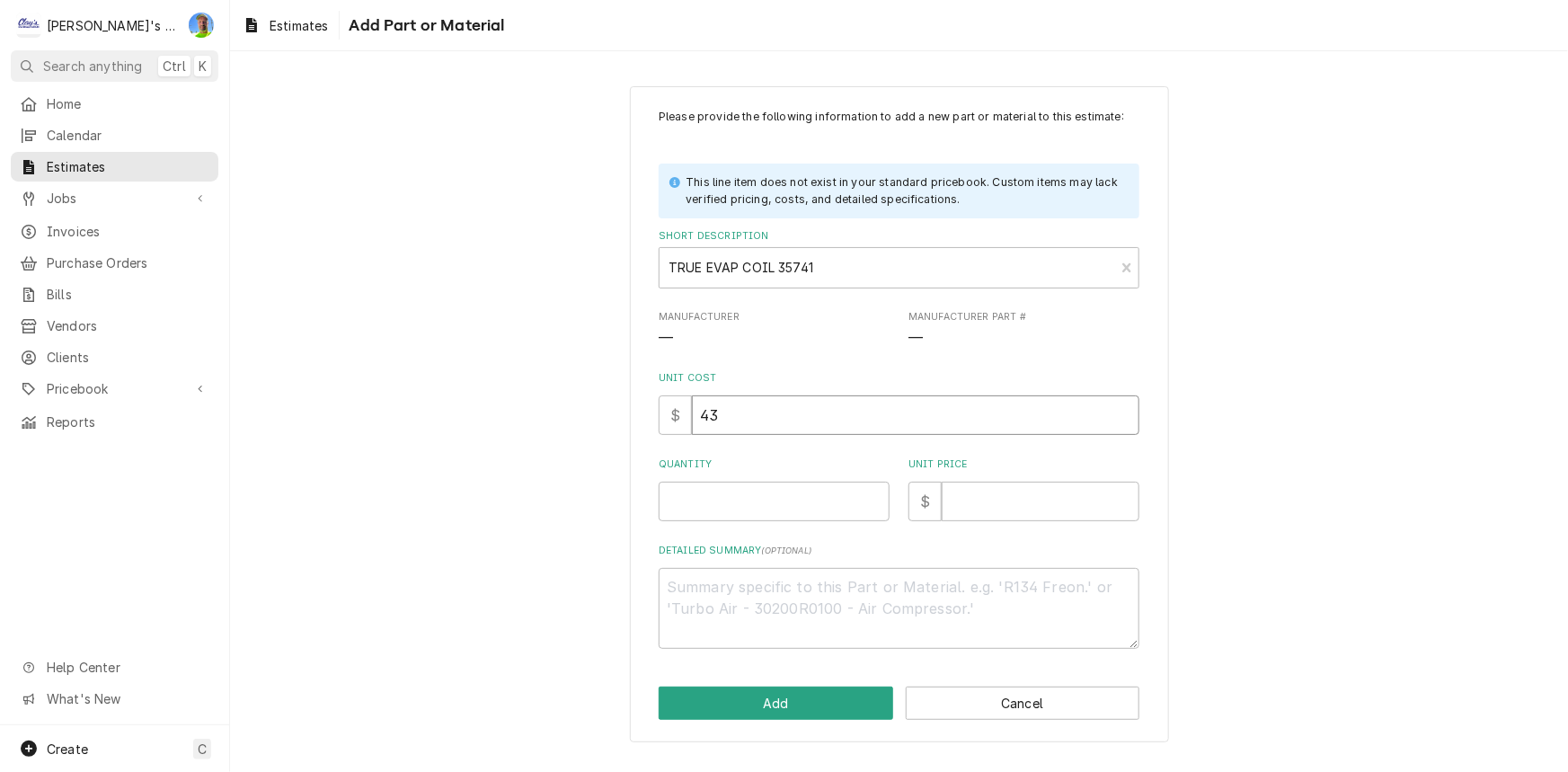
type textarea "x"
type input "433"
type textarea "x"
type input "433.5"
type textarea "x"
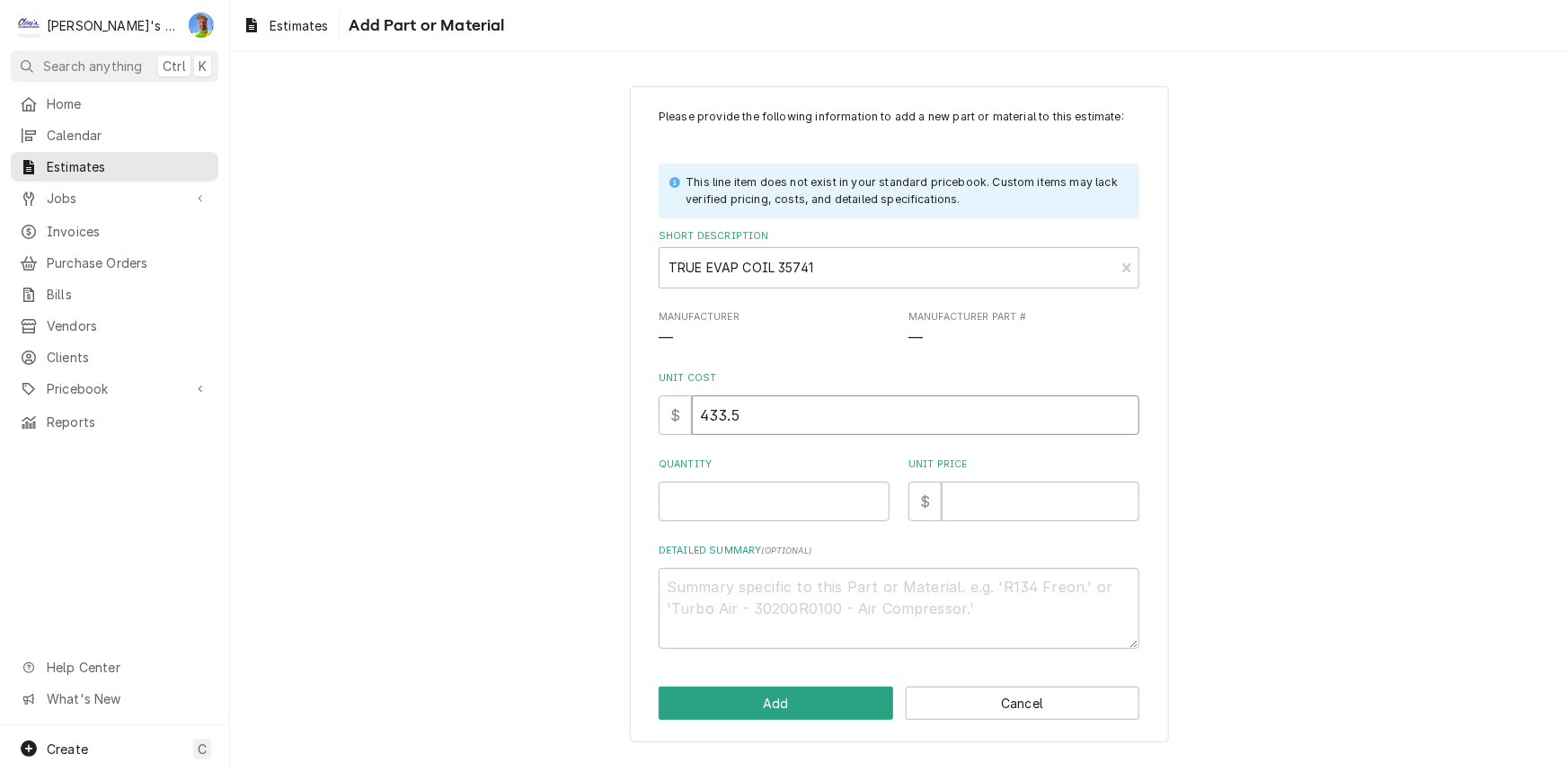
type input "433.59"
type textarea "x"
type input "433.59"
click at [773, 497] on input "Quantity" at bounding box center [774, 501] width 231 height 39
type textarea "x"
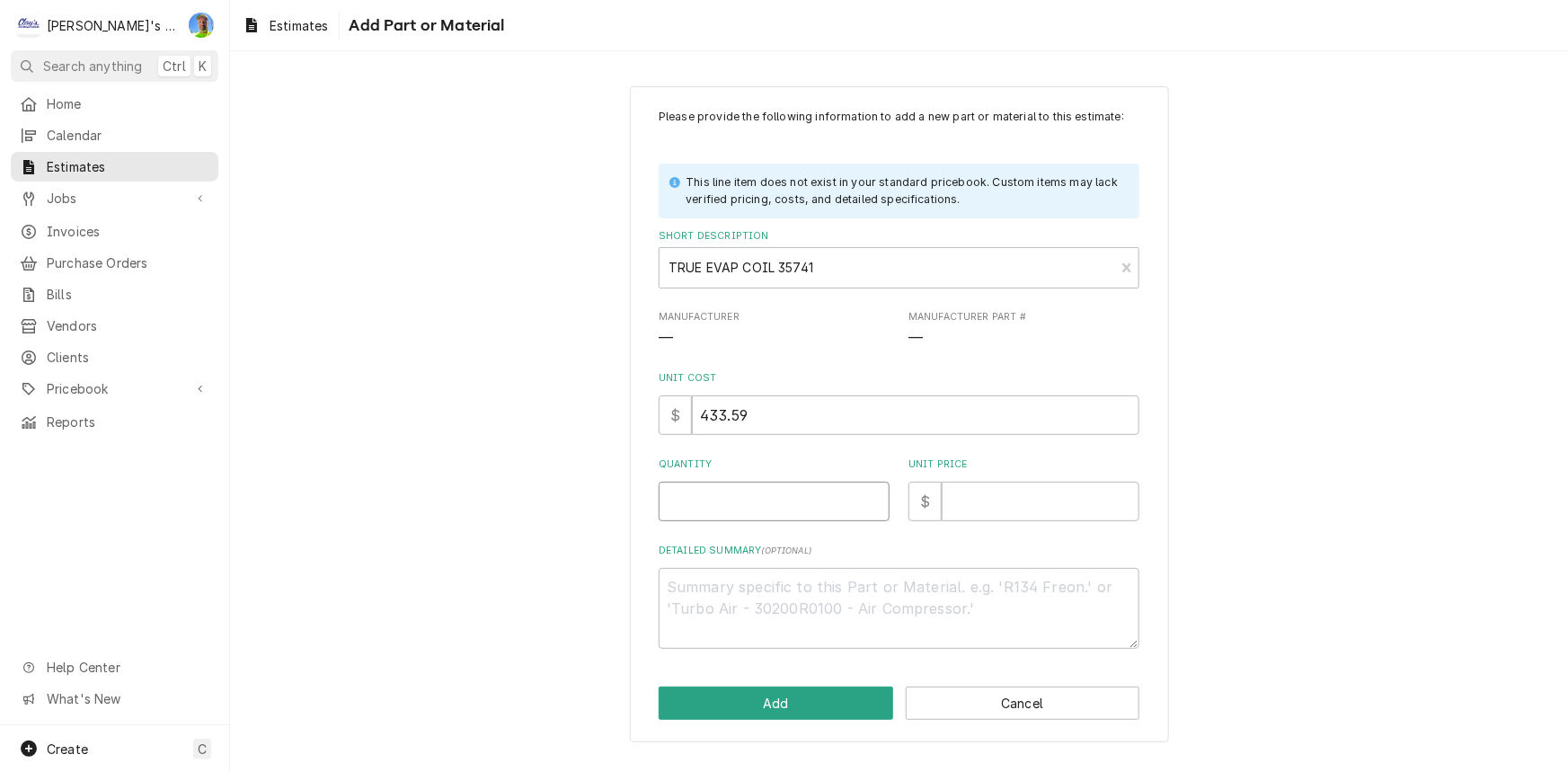
type input "1"
type textarea "x"
type input "1"
click at [1030, 502] on input "Unit Price" at bounding box center [1040, 501] width 198 height 39
click at [958, 504] on input "Unit Price" at bounding box center [1040, 501] width 198 height 39
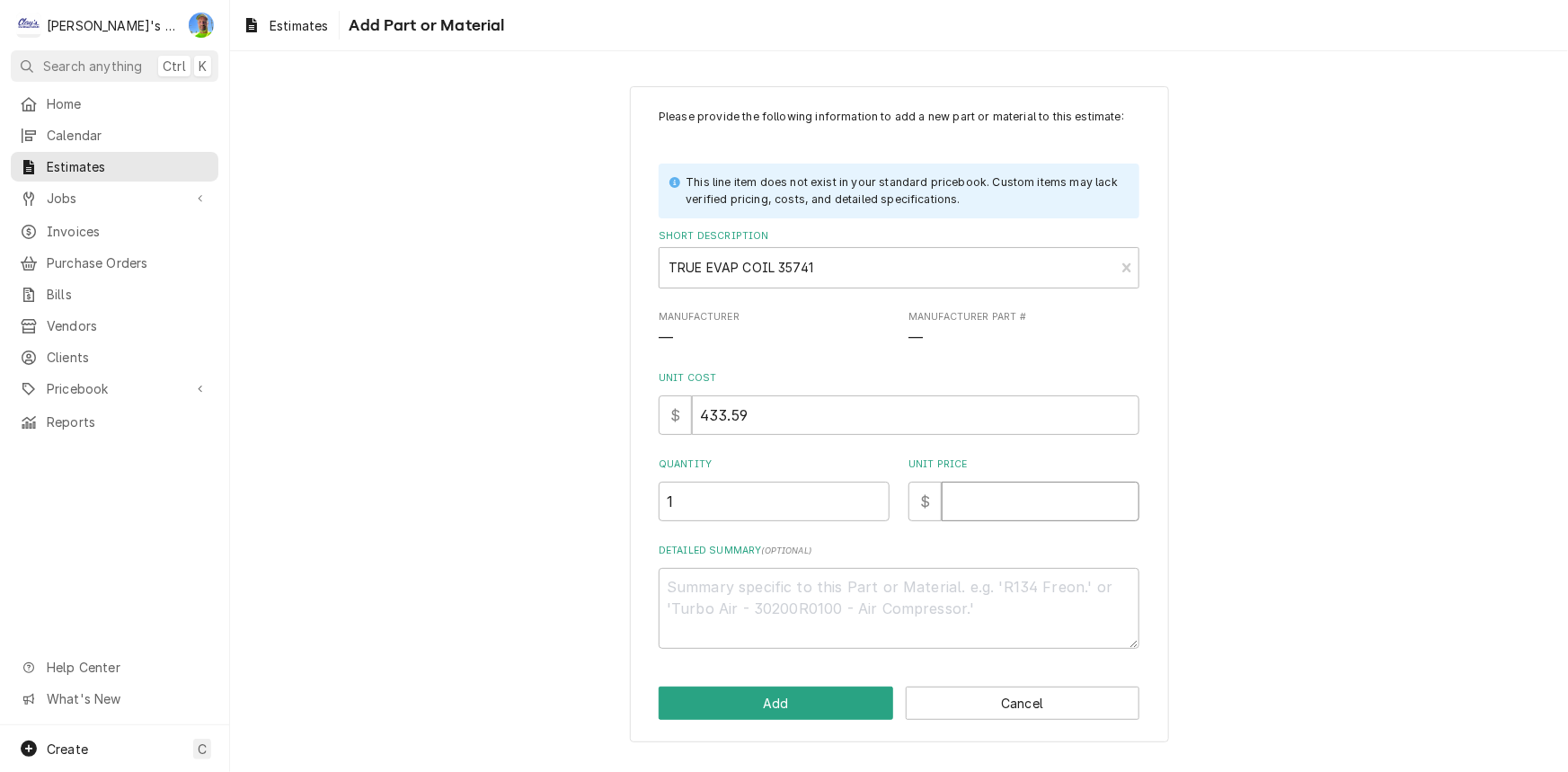
type textarea "x"
type input "9"
type textarea "x"
type input "91"
type textarea "x"
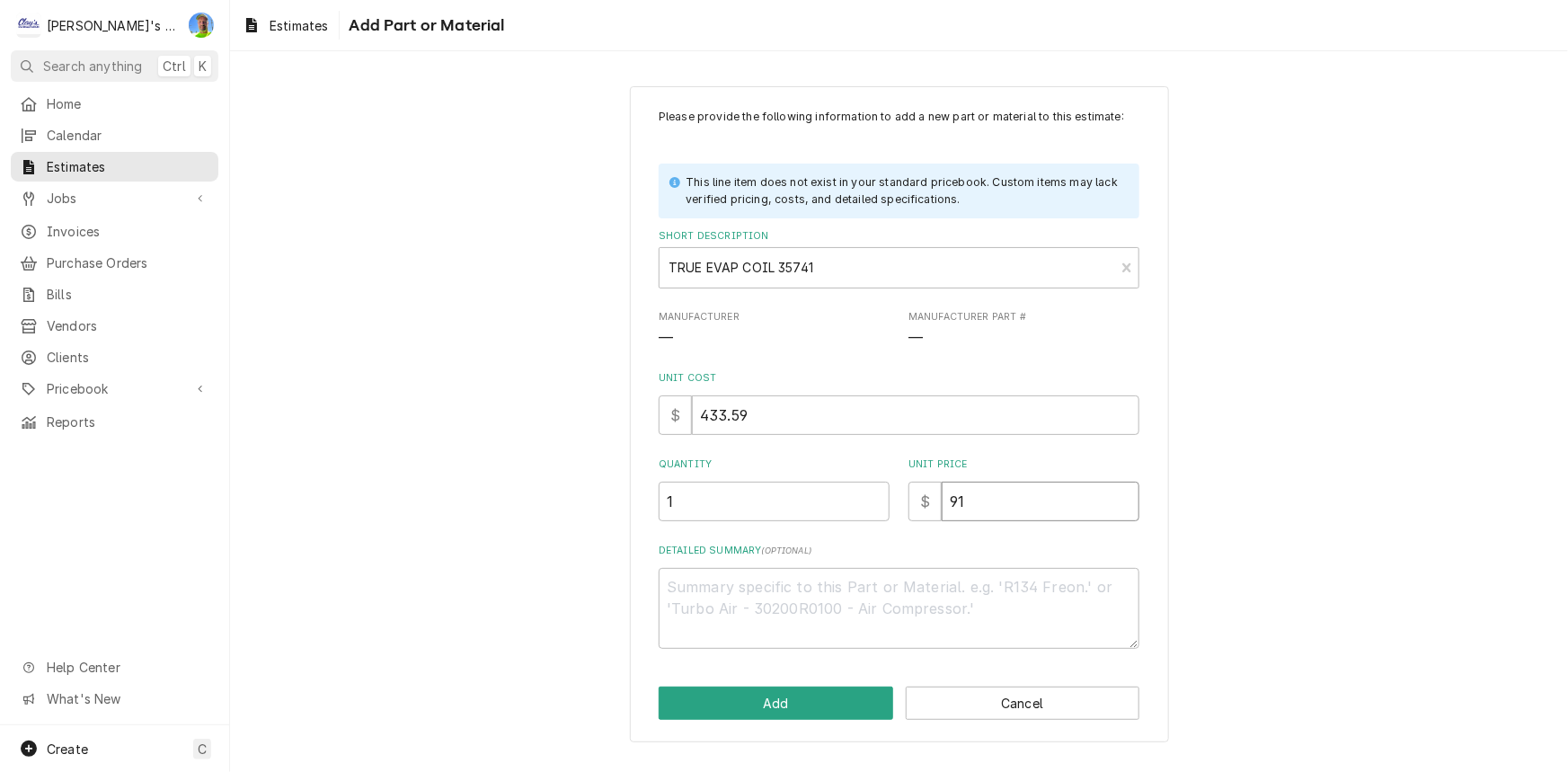
type input "911"
type textarea "x"
type input "911"
click at [797, 704] on button "Add" at bounding box center [775, 704] width 234 height 33
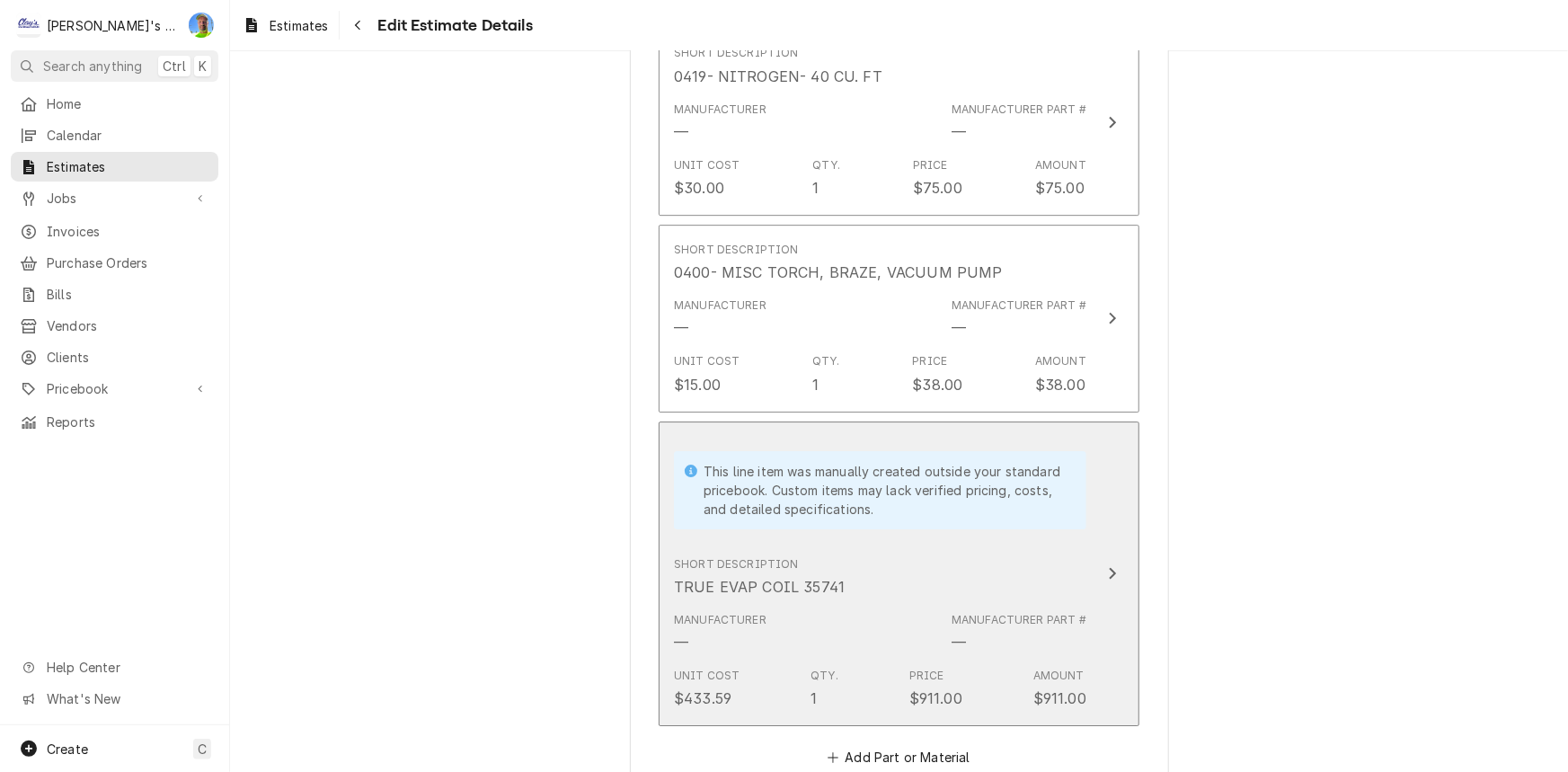
type textarea "x"
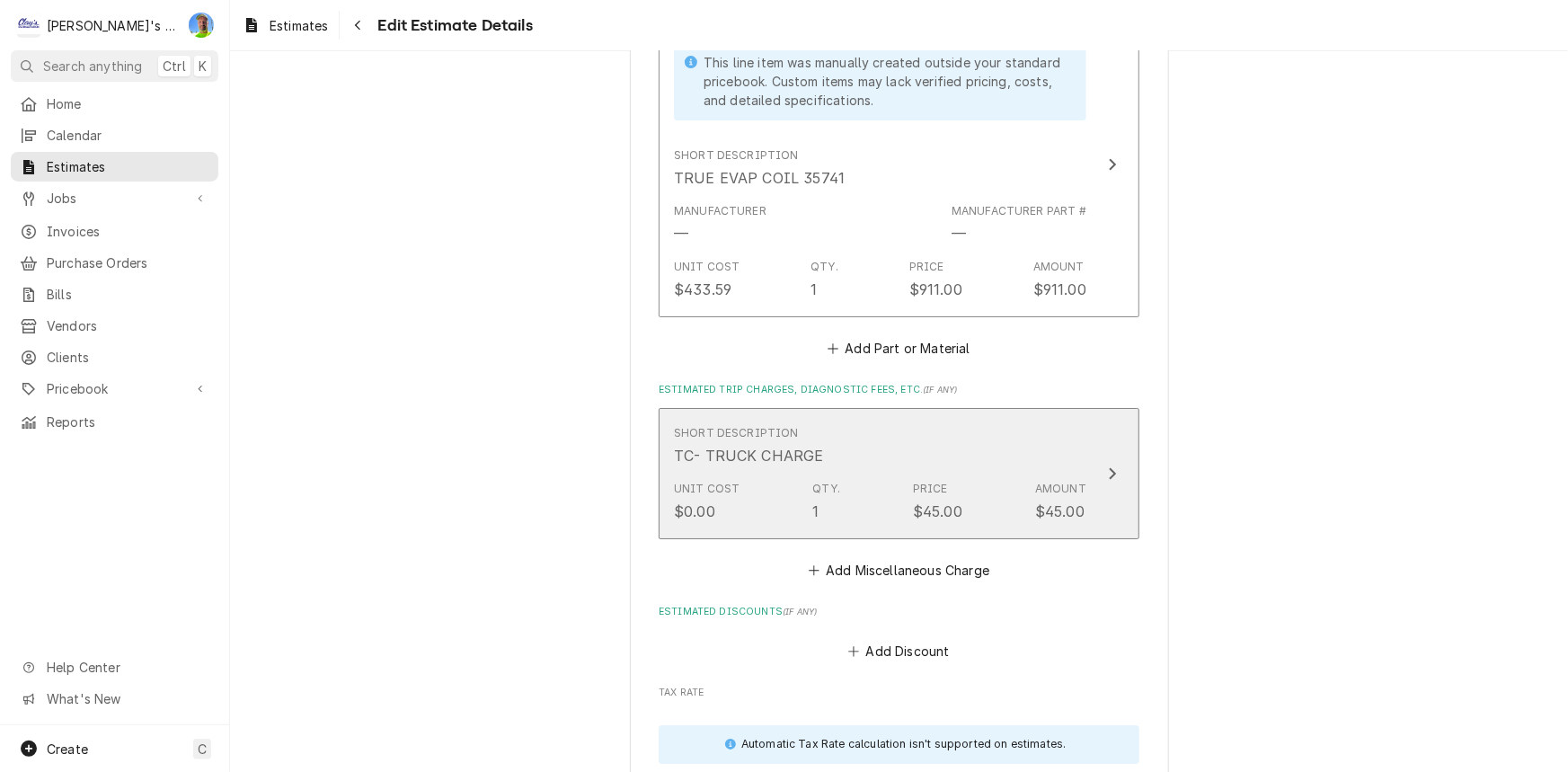
scroll to position [3164, 0]
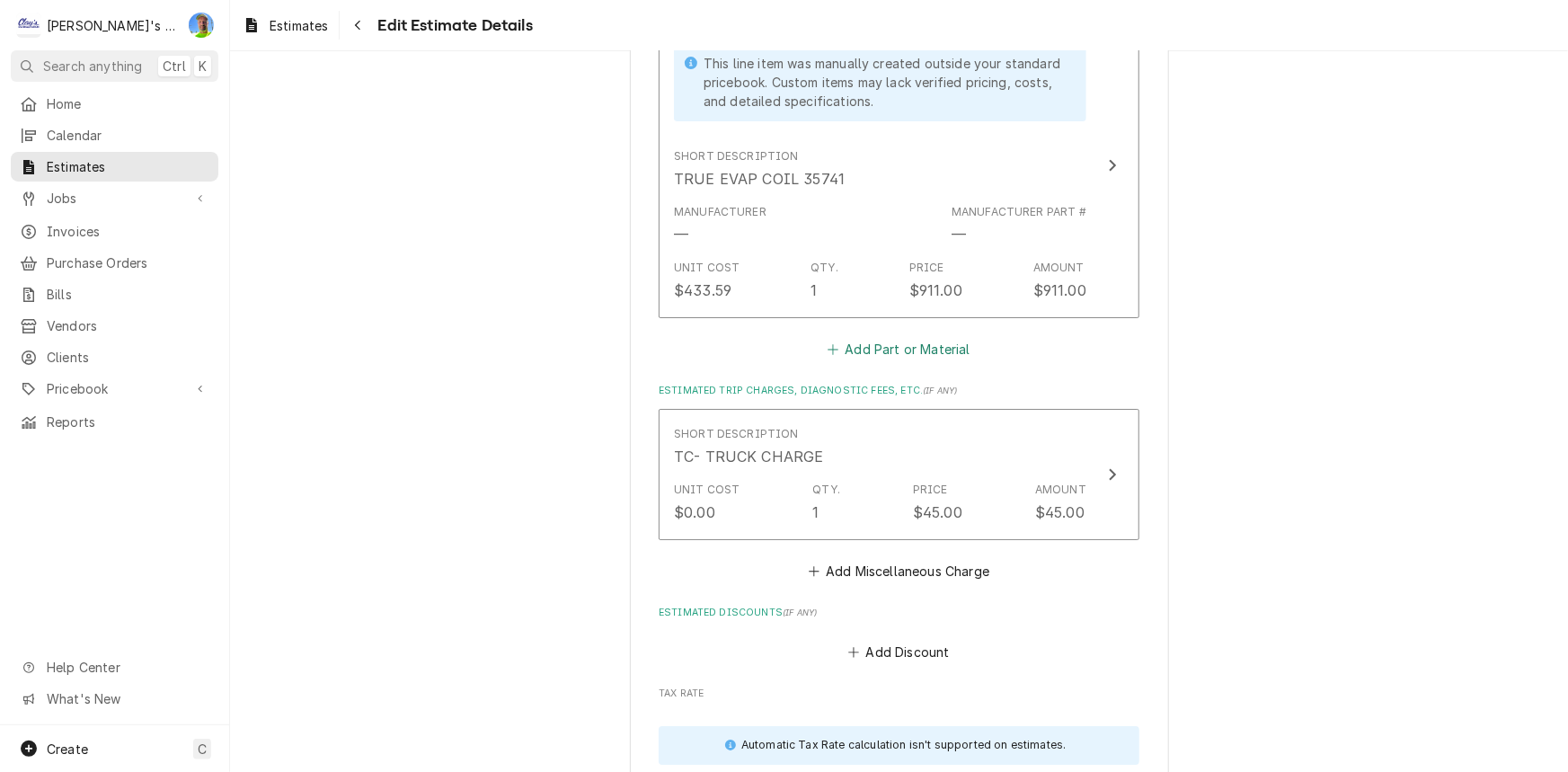
click at [898, 346] on button "Add Part or Material" at bounding box center [898, 349] width 149 height 26
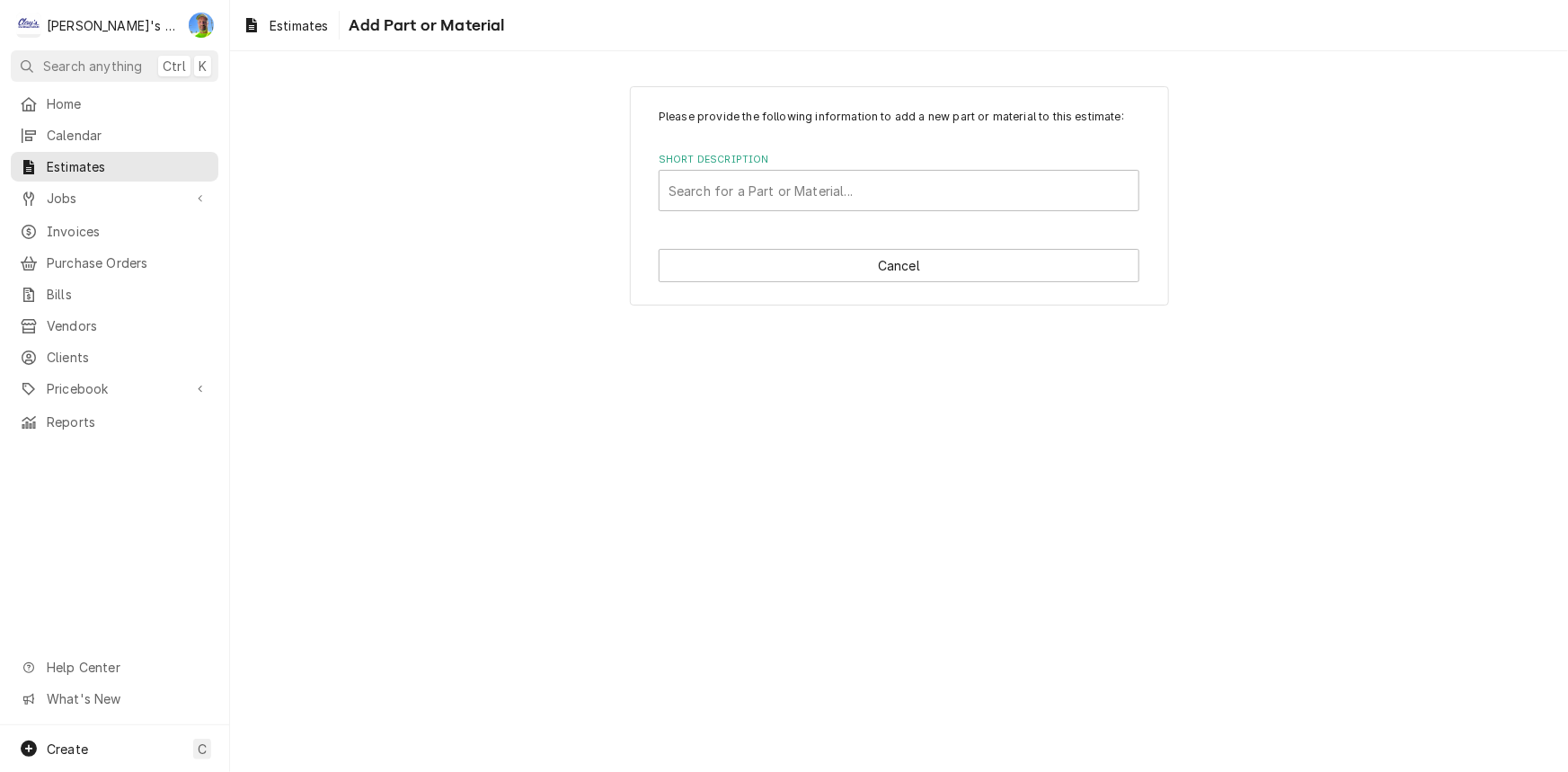
click at [857, 212] on div "Please provide the following information to add a new part or material to this …" at bounding box center [898, 196] width 539 height 219
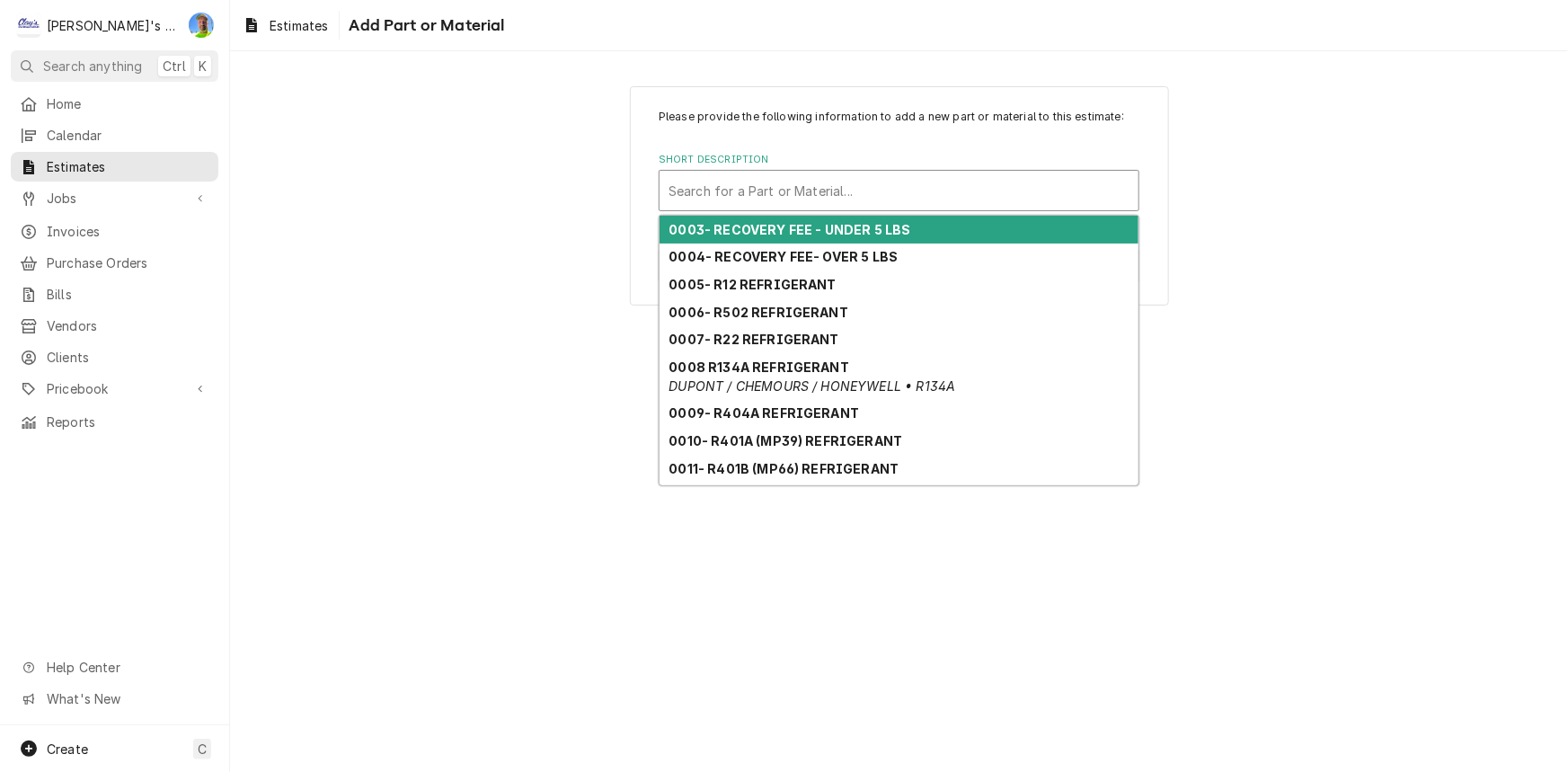
click at [858, 195] on div "Short Description" at bounding box center [898, 190] width 461 height 32
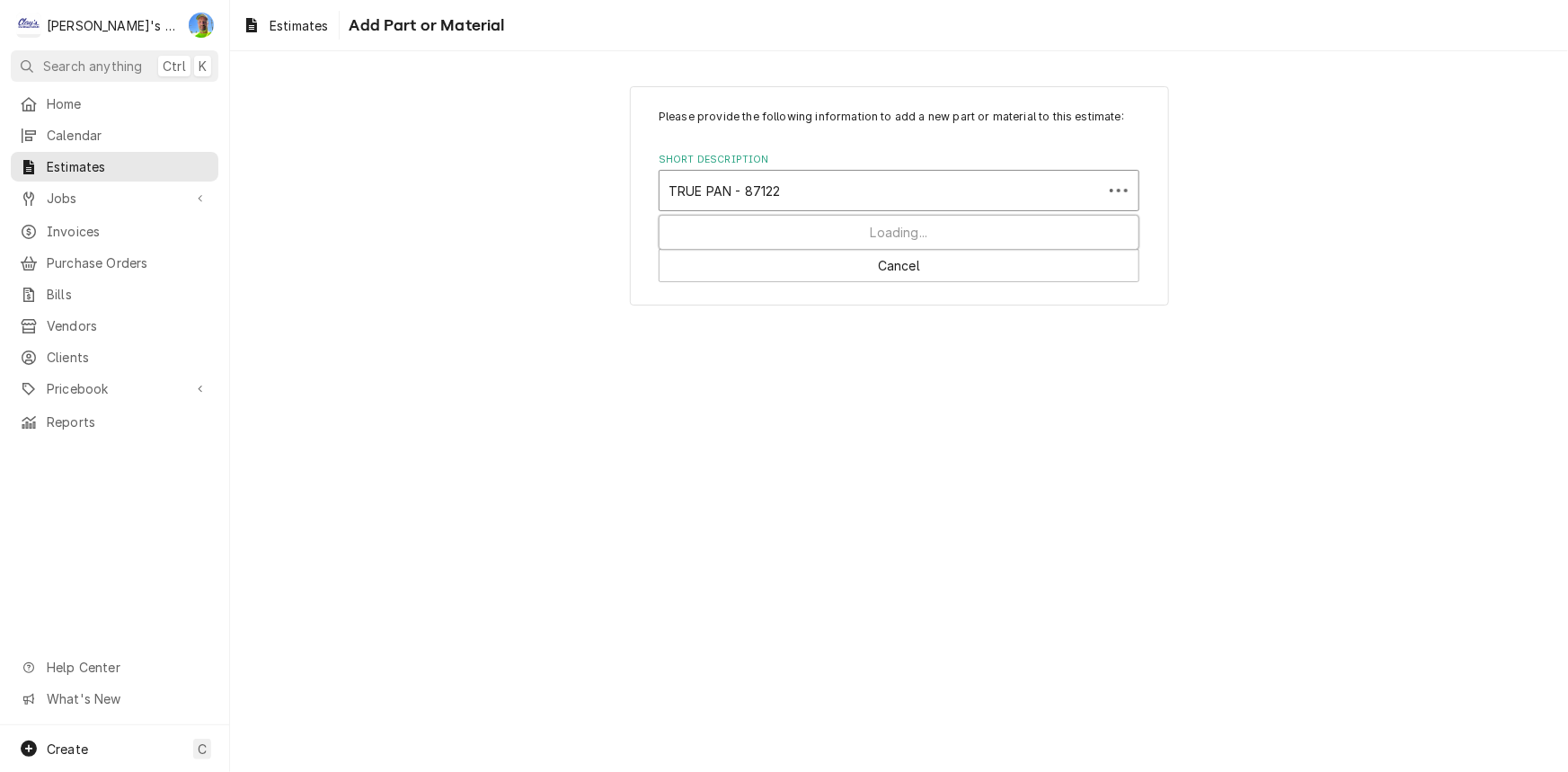
type input "TRUE PAN - 871221"
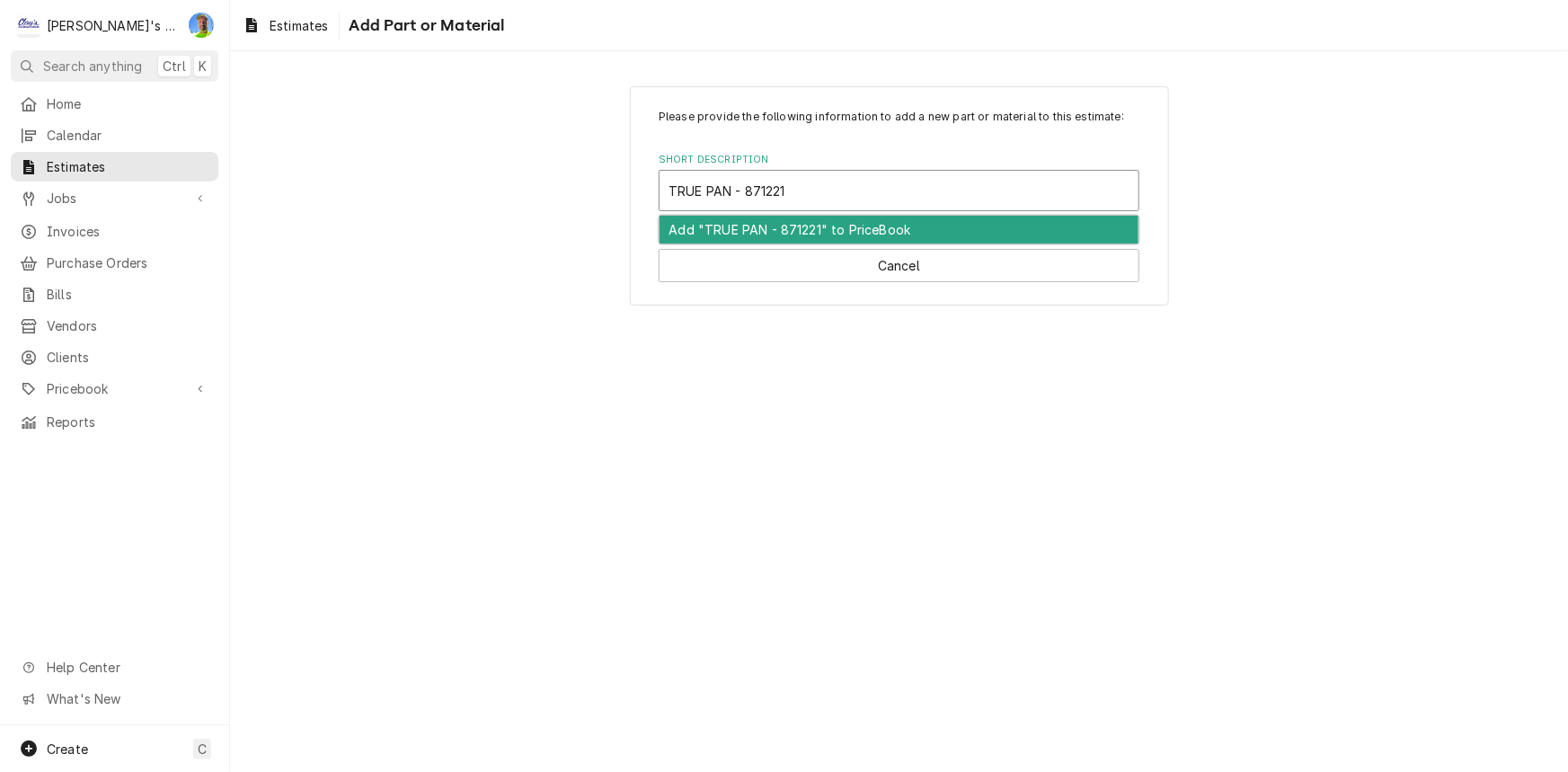
click at [855, 225] on div "Add "TRUE PAN - 871221" to PriceBook" at bounding box center [898, 229] width 479 height 28
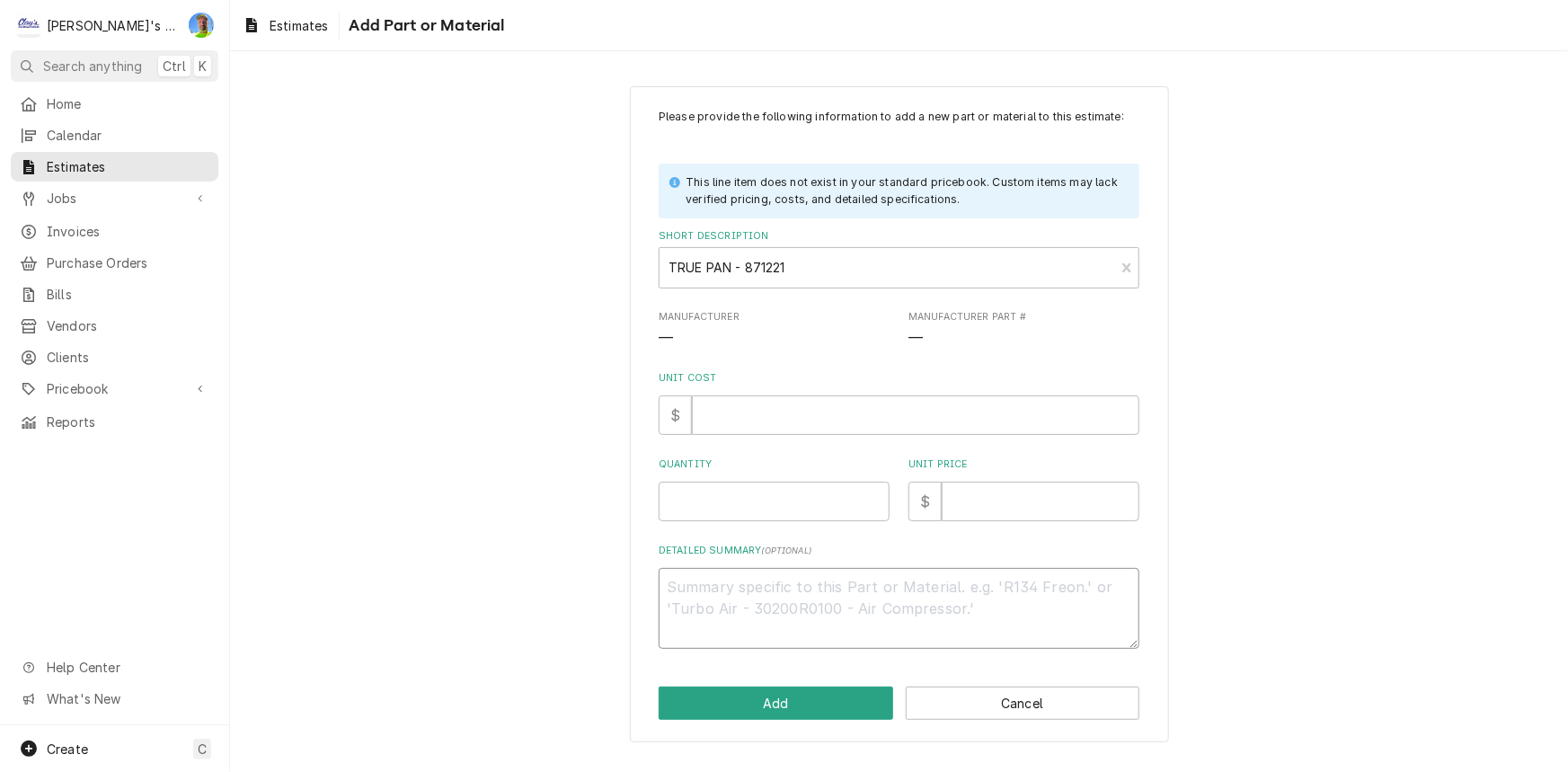
click at [776, 590] on textarea "Detailed Summary ( optional )" at bounding box center [898, 609] width 481 height 81
type textarea "x"
type textarea "T"
type textarea "x"
type textarea "TR"
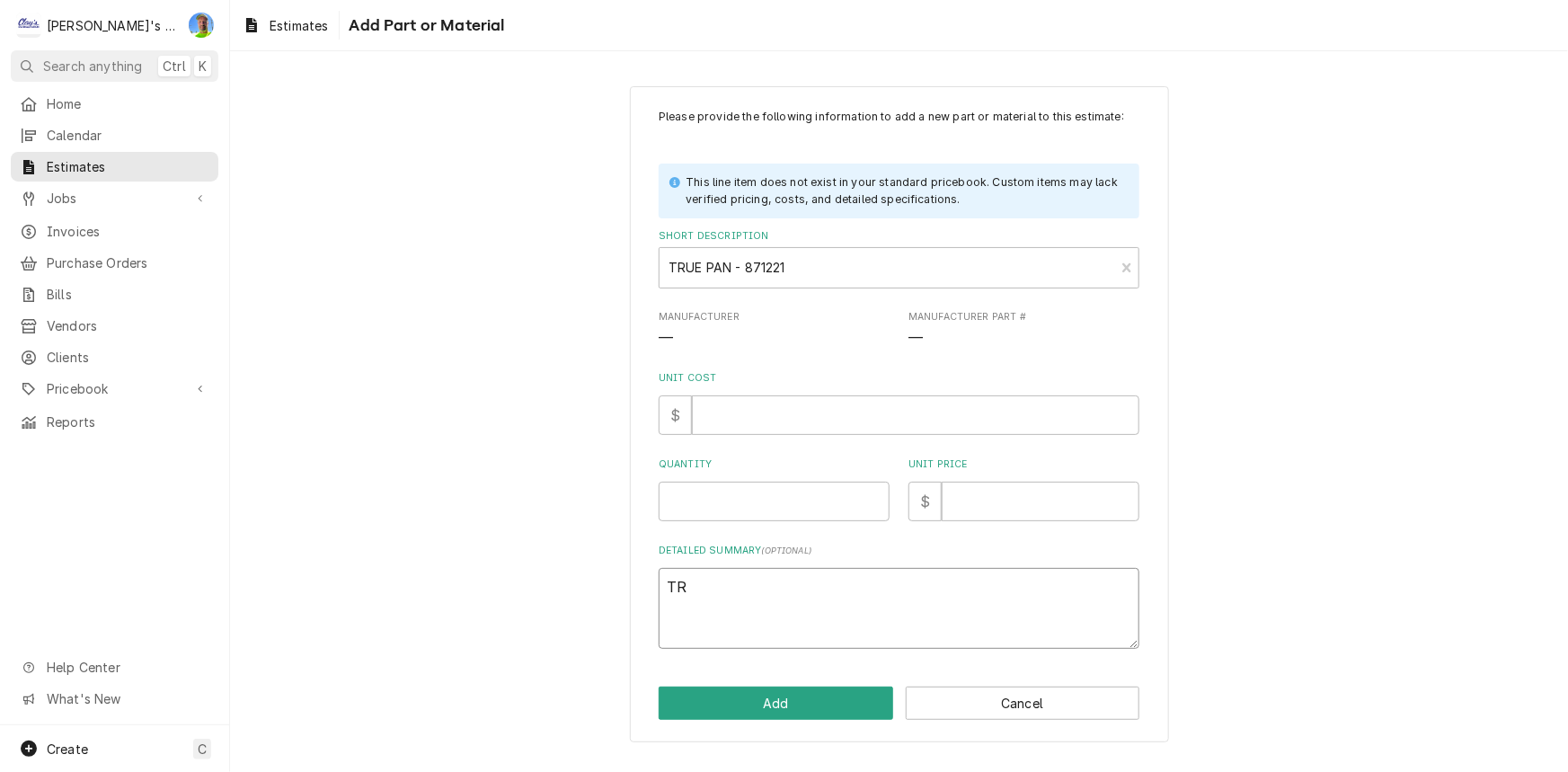
type textarea "x"
type textarea "TRU"
type textarea "x"
type textarea "TRUE"
type textarea "x"
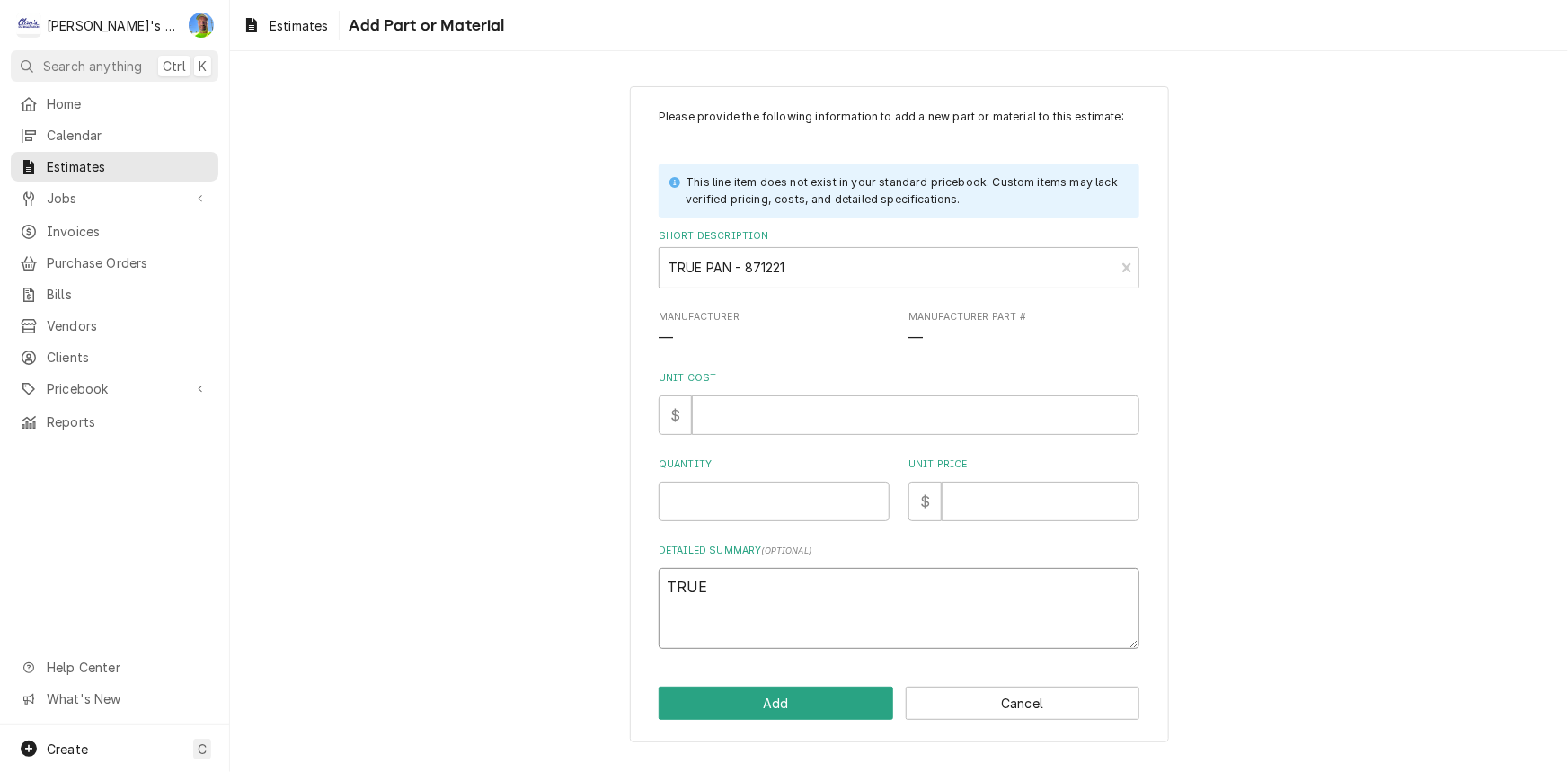
type textarea "TRUE"
type textarea "x"
type textarea "TRUE E"
type textarea "x"
type textarea "TRUE EV"
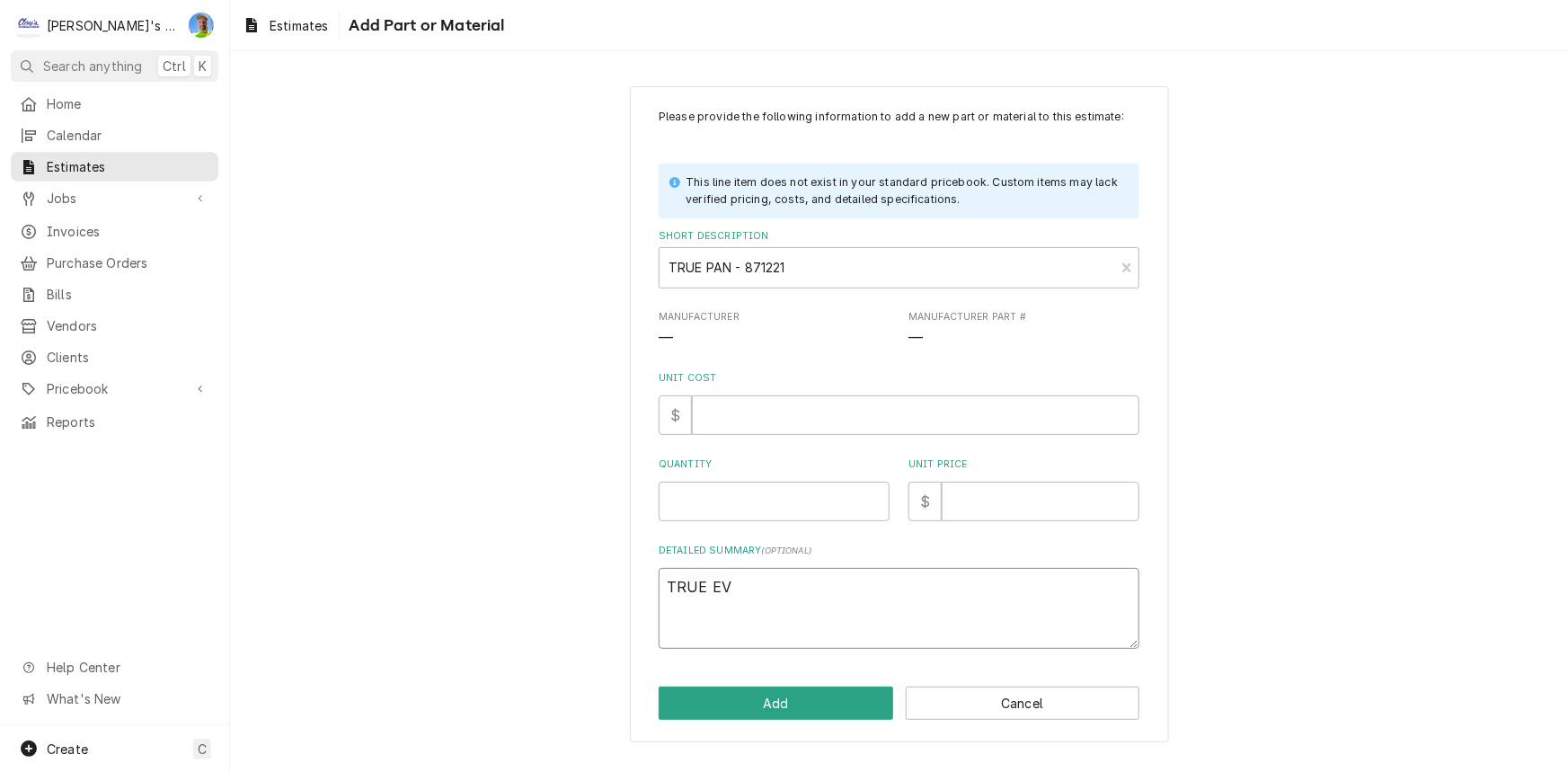
type textarea "x"
type textarea "TRUE EVA"
type textarea "x"
type textarea "TRUE EVAP"
type textarea "x"
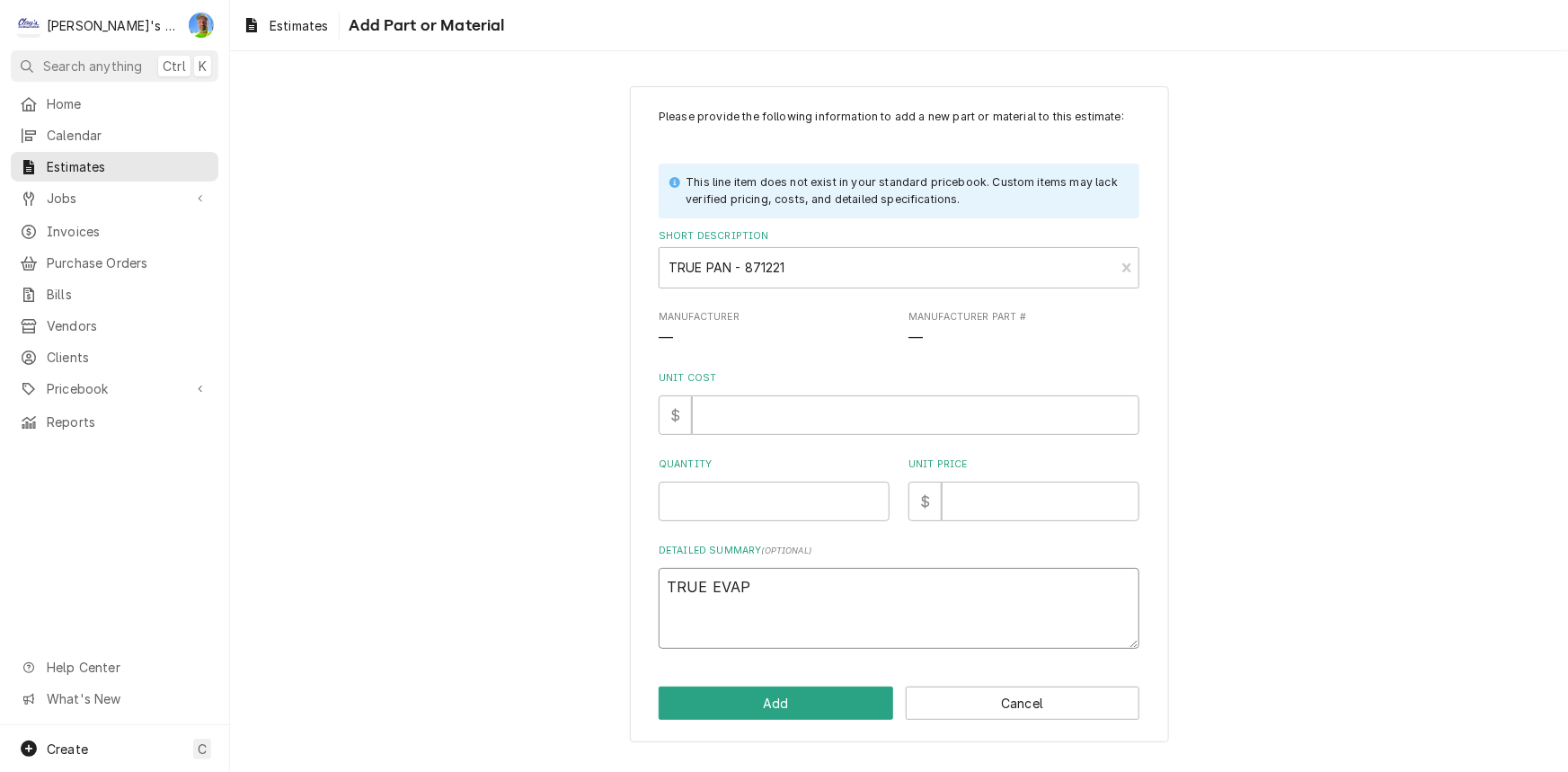
type textarea "TRUE EVAP"
type textarea "x"
type textarea "TRUE EVAP P"
type textarea "x"
type textarea "TRUE EVAP PA"
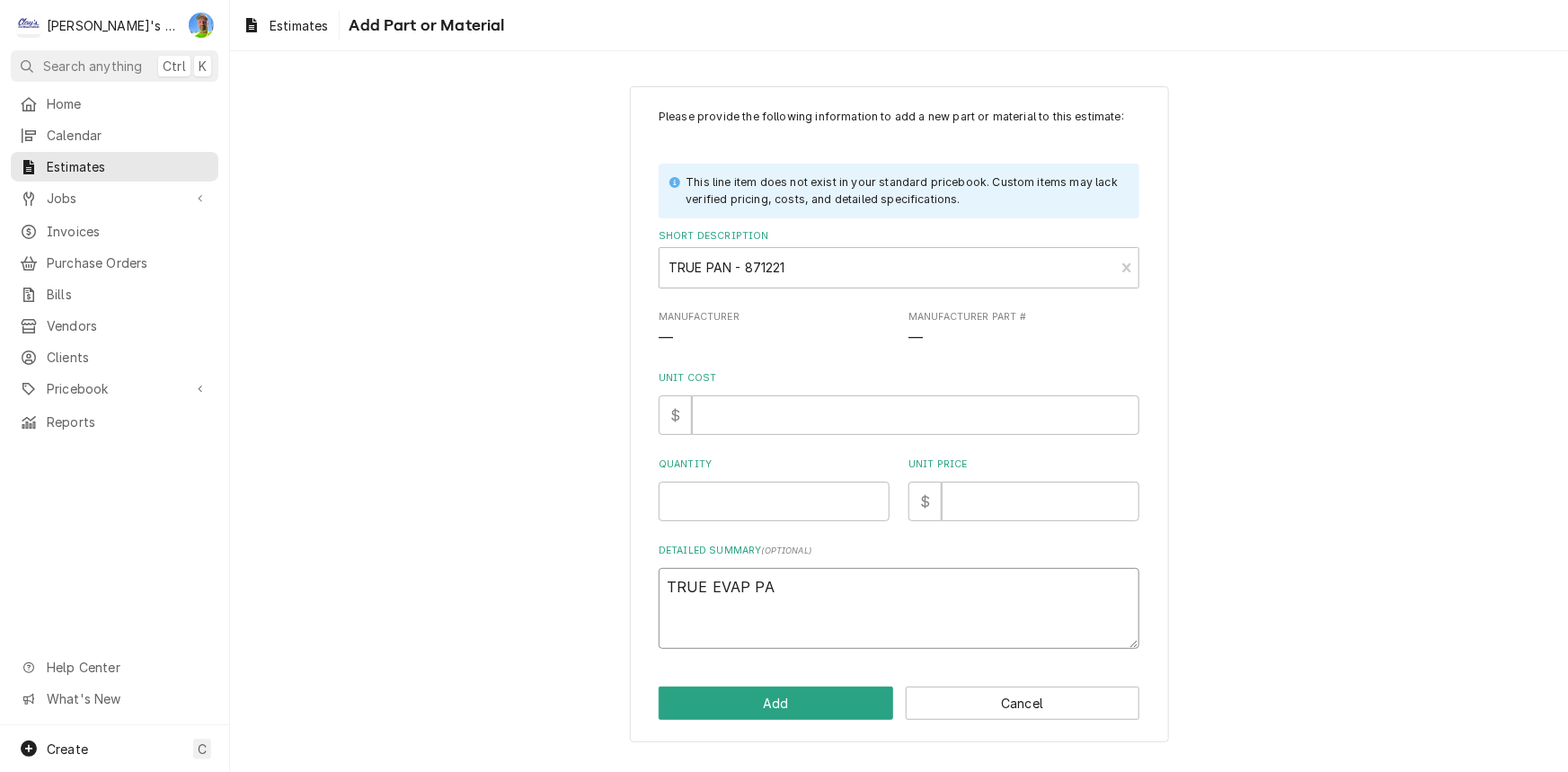
type textarea "x"
type textarea "TRUE EVAP PAN"
type textarea "x"
type textarea "TRUE EVAP PAN"
type textarea "x"
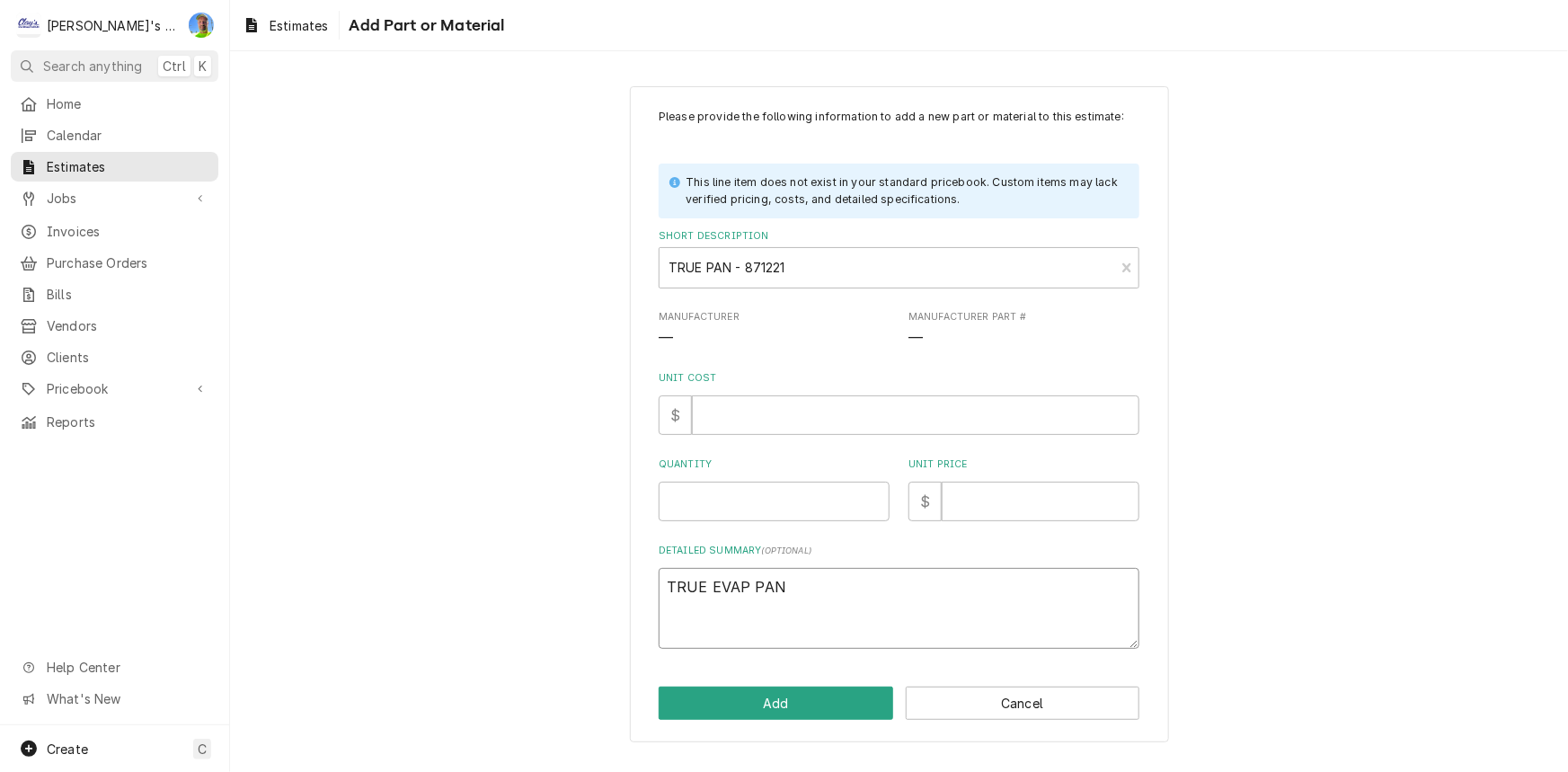
type textarea "TRUE EVAP PAN F"
type textarea "x"
type textarea "TRUE EVAP PAN FO"
type textarea "x"
type textarea "TRUE EVAP PAN FOR"
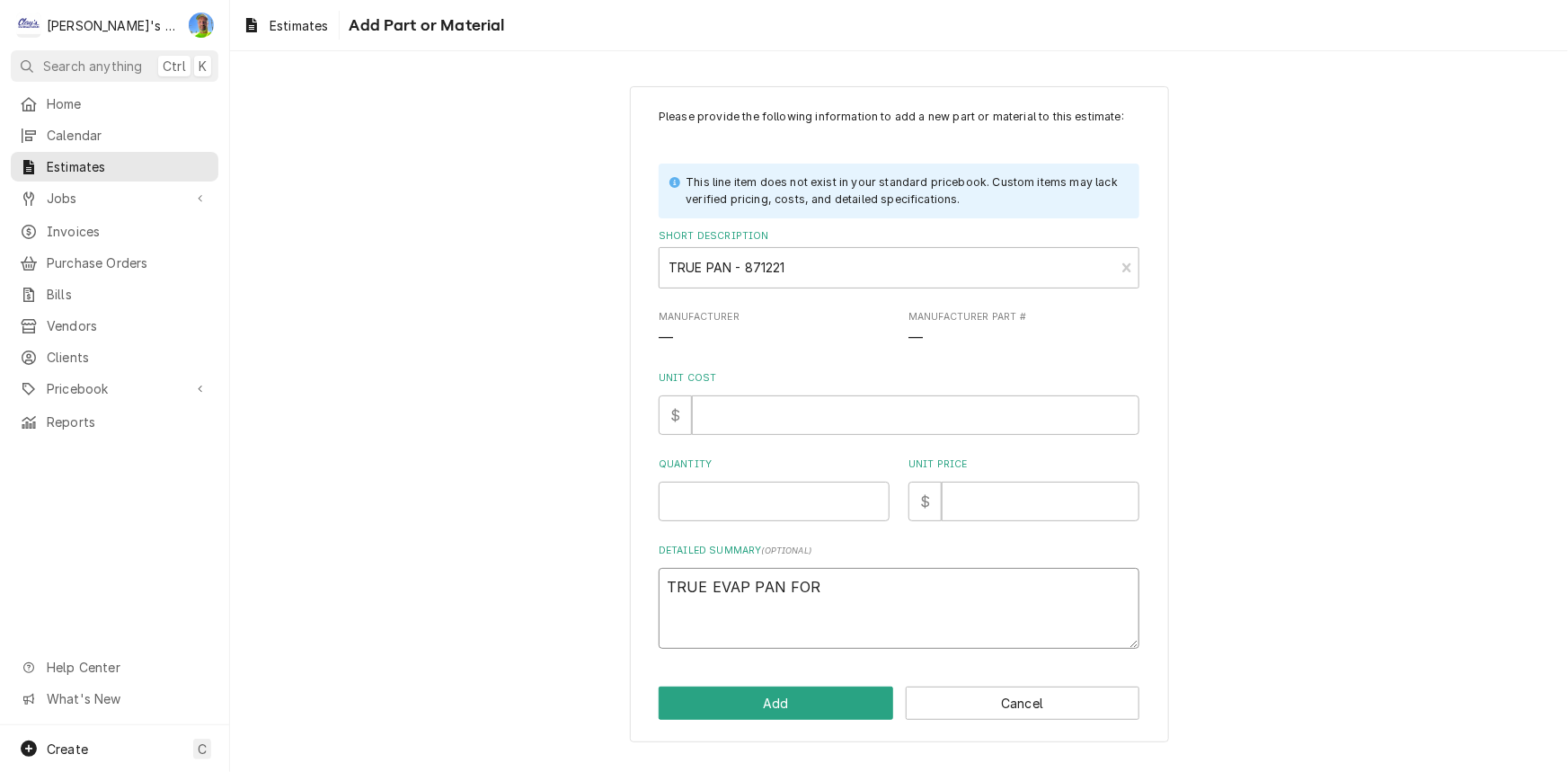
type textarea "x"
type textarea "TRUE EVAP PAN FOR"
type textarea "x"
type textarea "TRUE EVAP PAN FOR T"
type textarea "x"
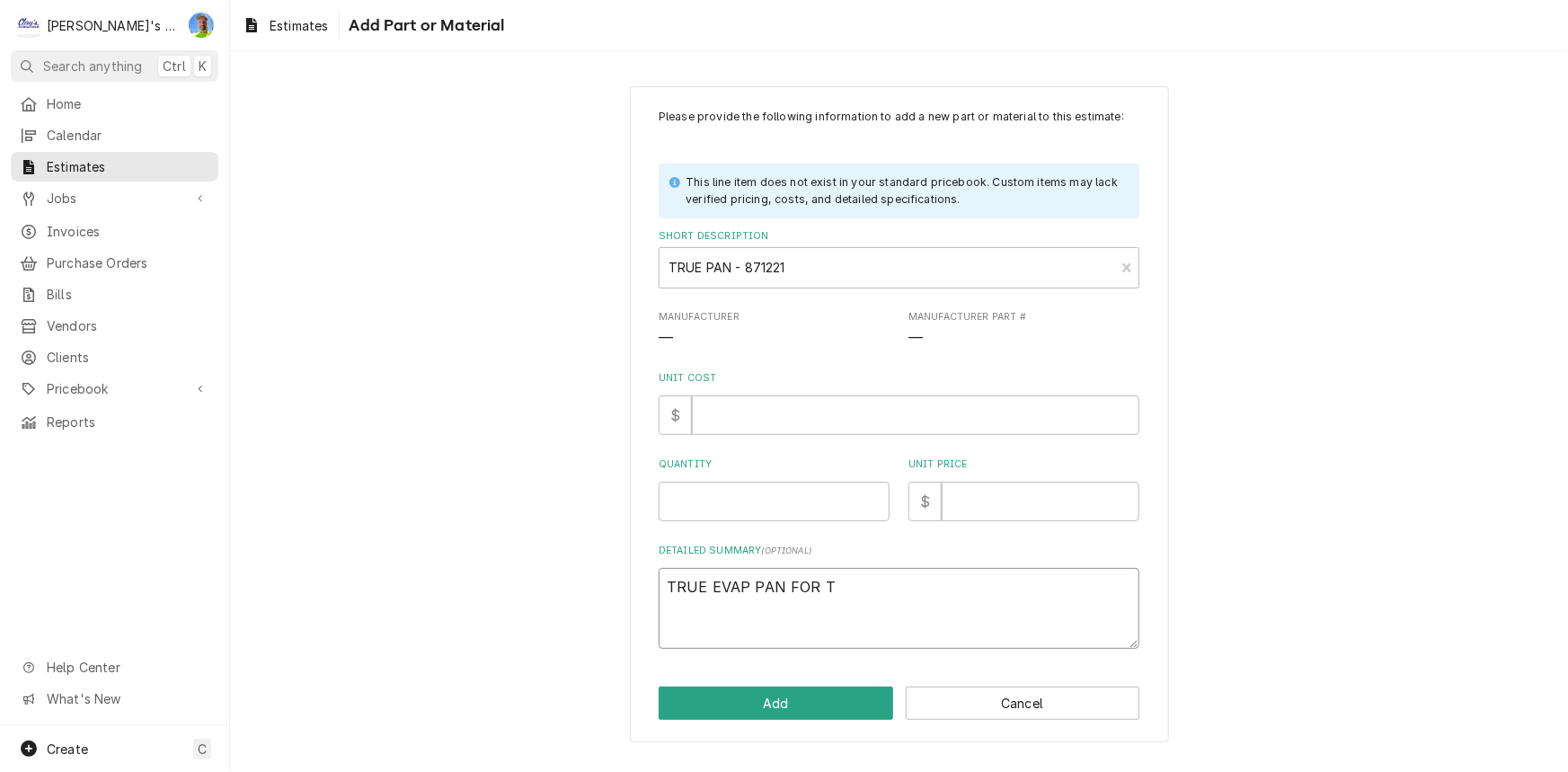
type textarea "TRUE EVAP PAN FOR TW"
type textarea "x"
type textarea "TRUE EVAP PAN FOR TWT"
type textarea "x"
type textarea "TRUE EVAP PAN FOR TWT-"
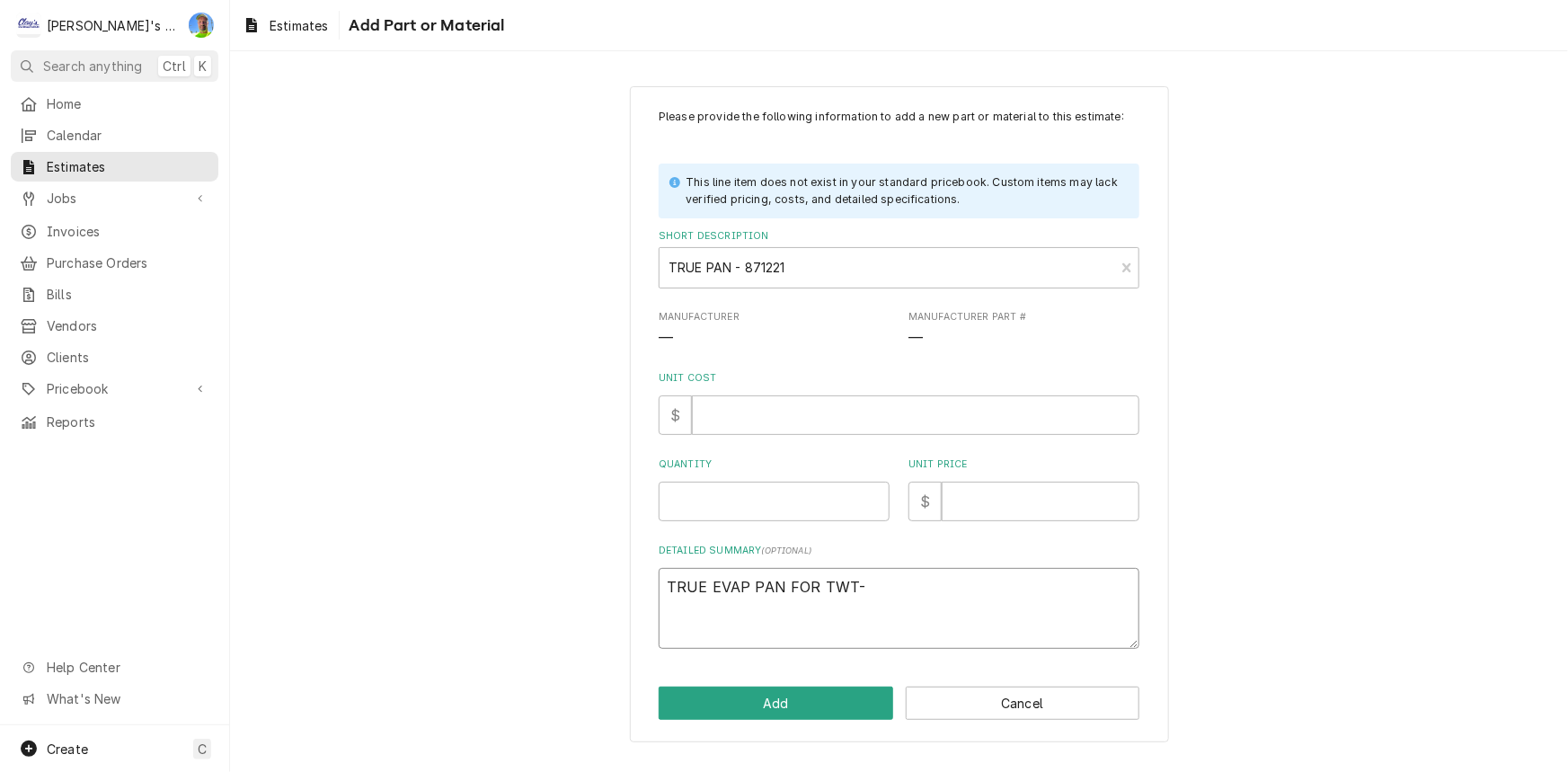
type textarea "x"
type textarea "TRUE EVAP PAN FOR TWT-9"
type textarea "x"
type textarea "TRUE EVAP PAN FOR TWT-93"
type textarea "x"
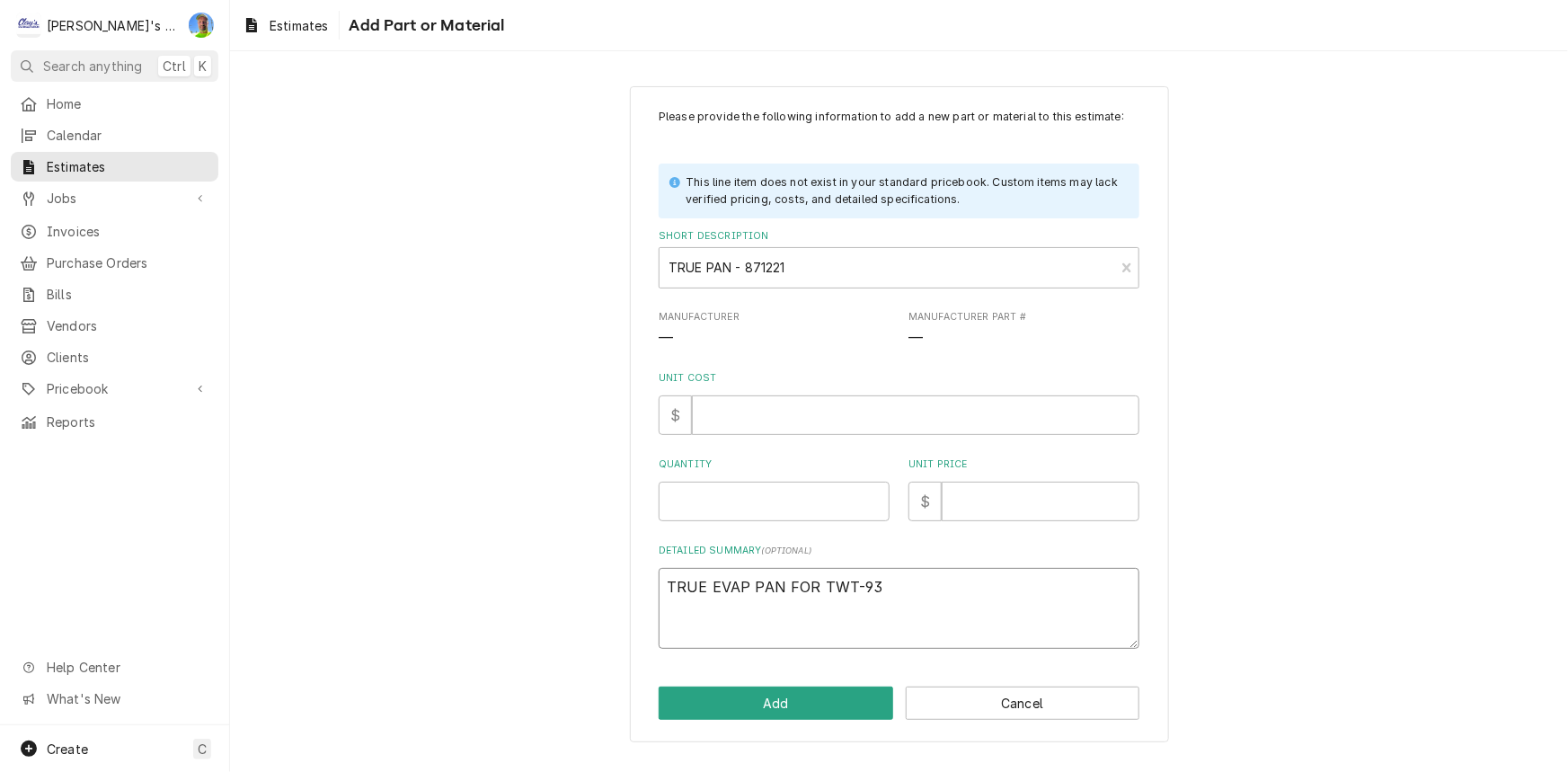
type textarea "TRUE EVAP PAN FOR TWT-93"
click at [792, 429] on input "Unit Cost" at bounding box center [915, 414] width 448 height 39
type textarea "x"
type input "5"
type textarea "x"
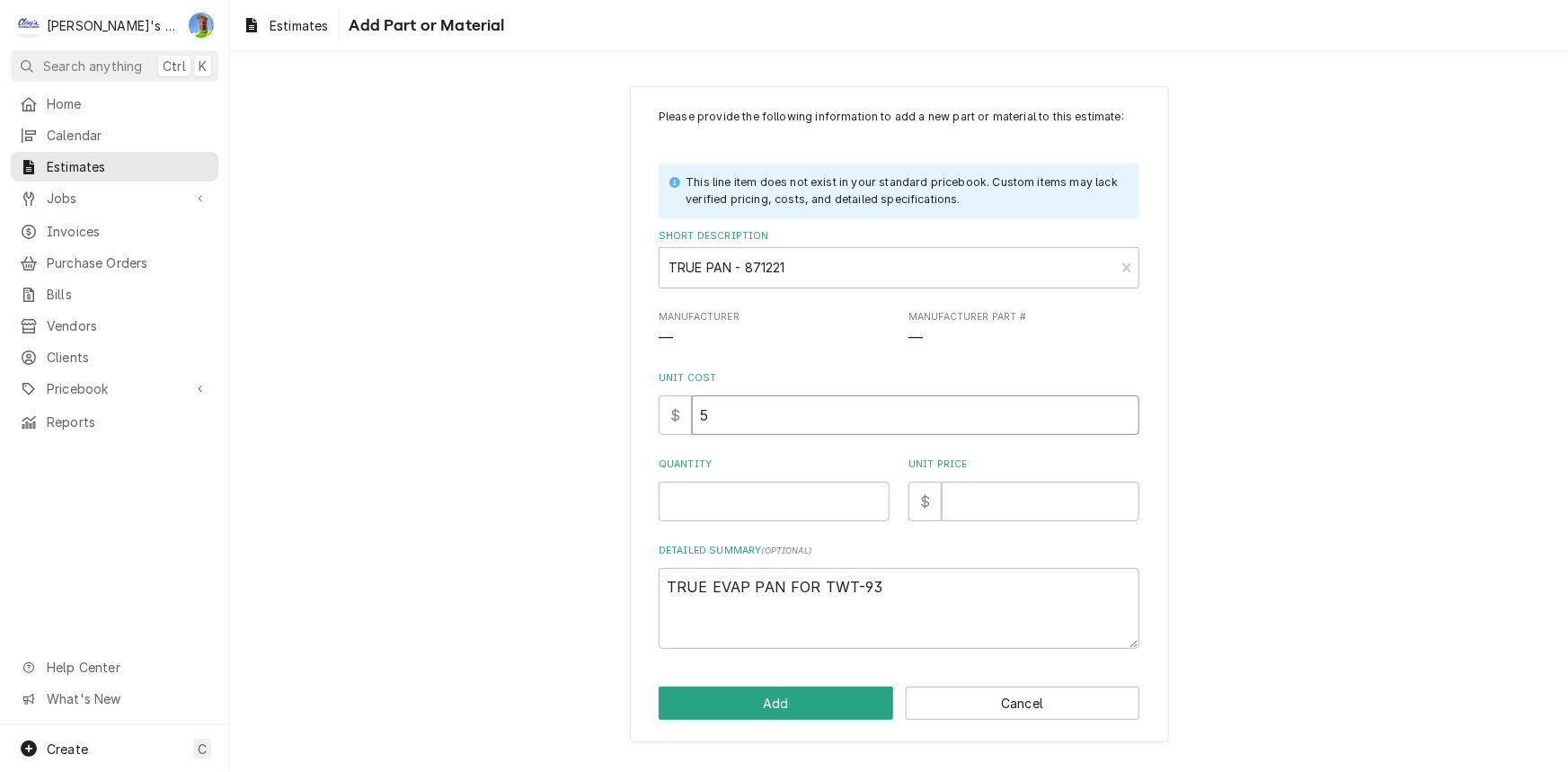
type input "55"
type textarea "x"
type input "55.4"
type textarea "x"
type input "55.40"
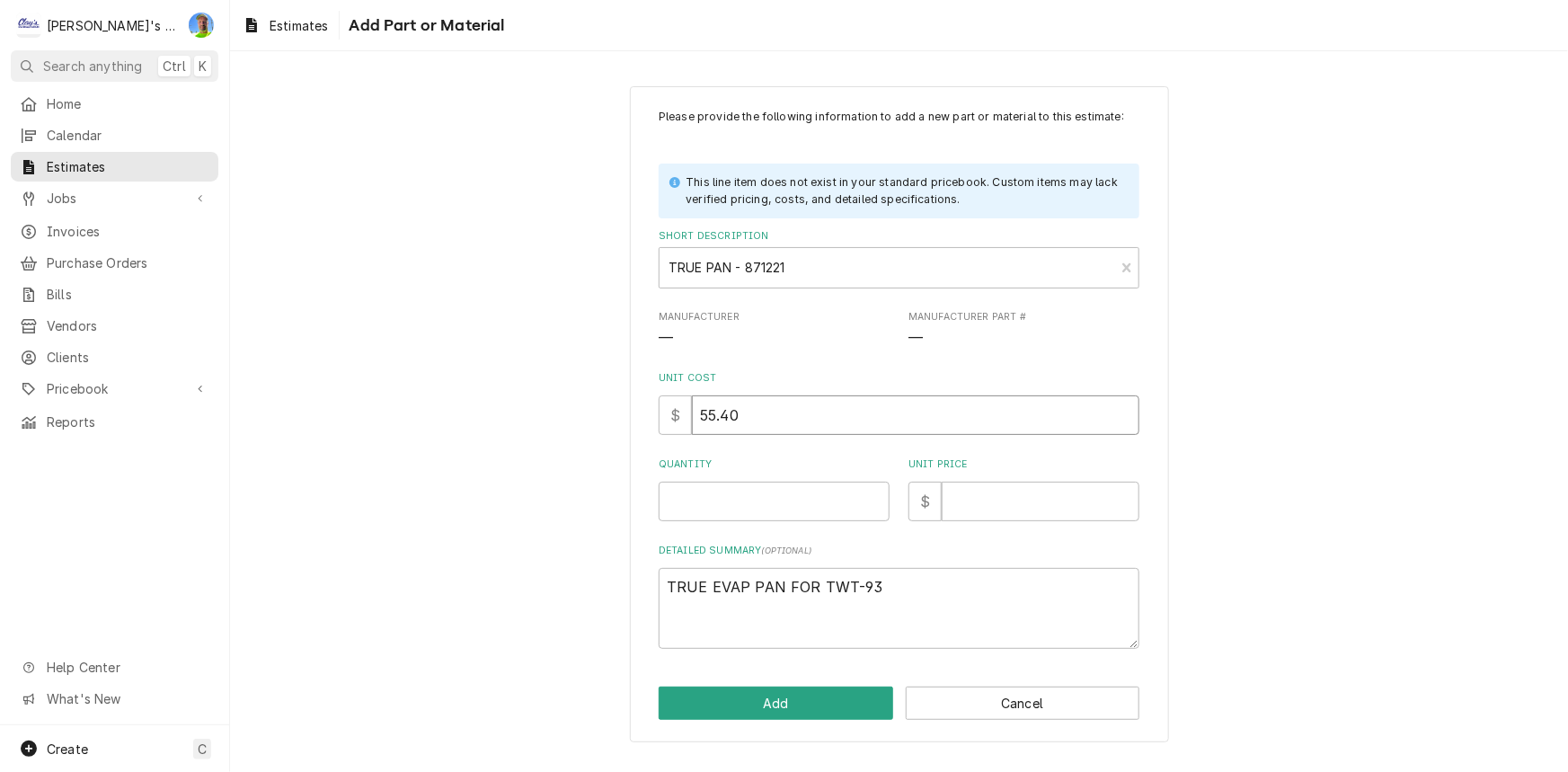
type textarea "x"
type input "55.40"
click at [781, 504] on input "Quantity" at bounding box center [774, 501] width 231 height 39
type textarea "x"
type input "1"
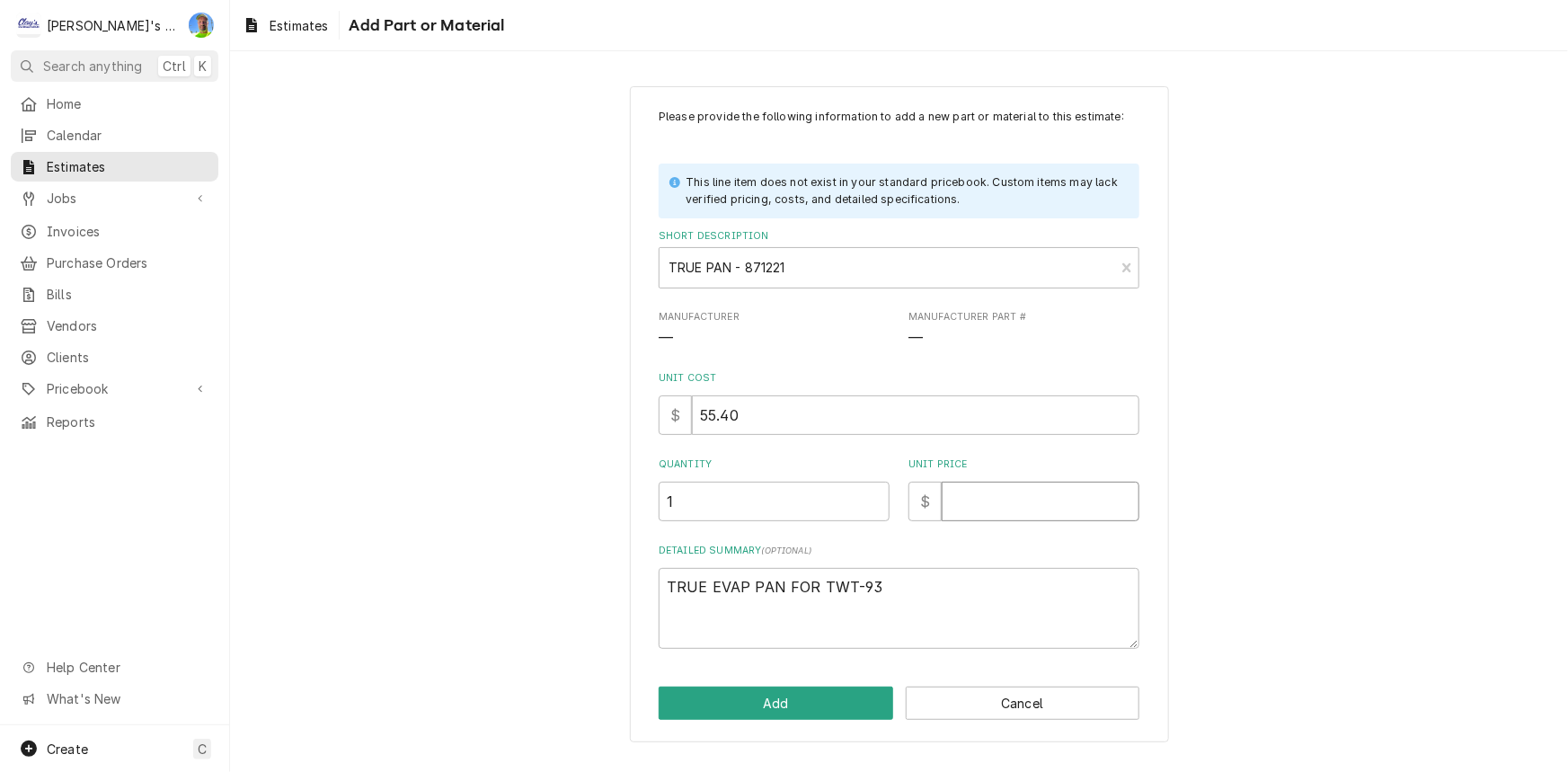
click at [1033, 502] on input "Unit Price" at bounding box center [1040, 501] width 198 height 39
click at [992, 485] on input "Unit Price" at bounding box center [1040, 501] width 198 height 39
type textarea "x"
type input "1"
type textarea "x"
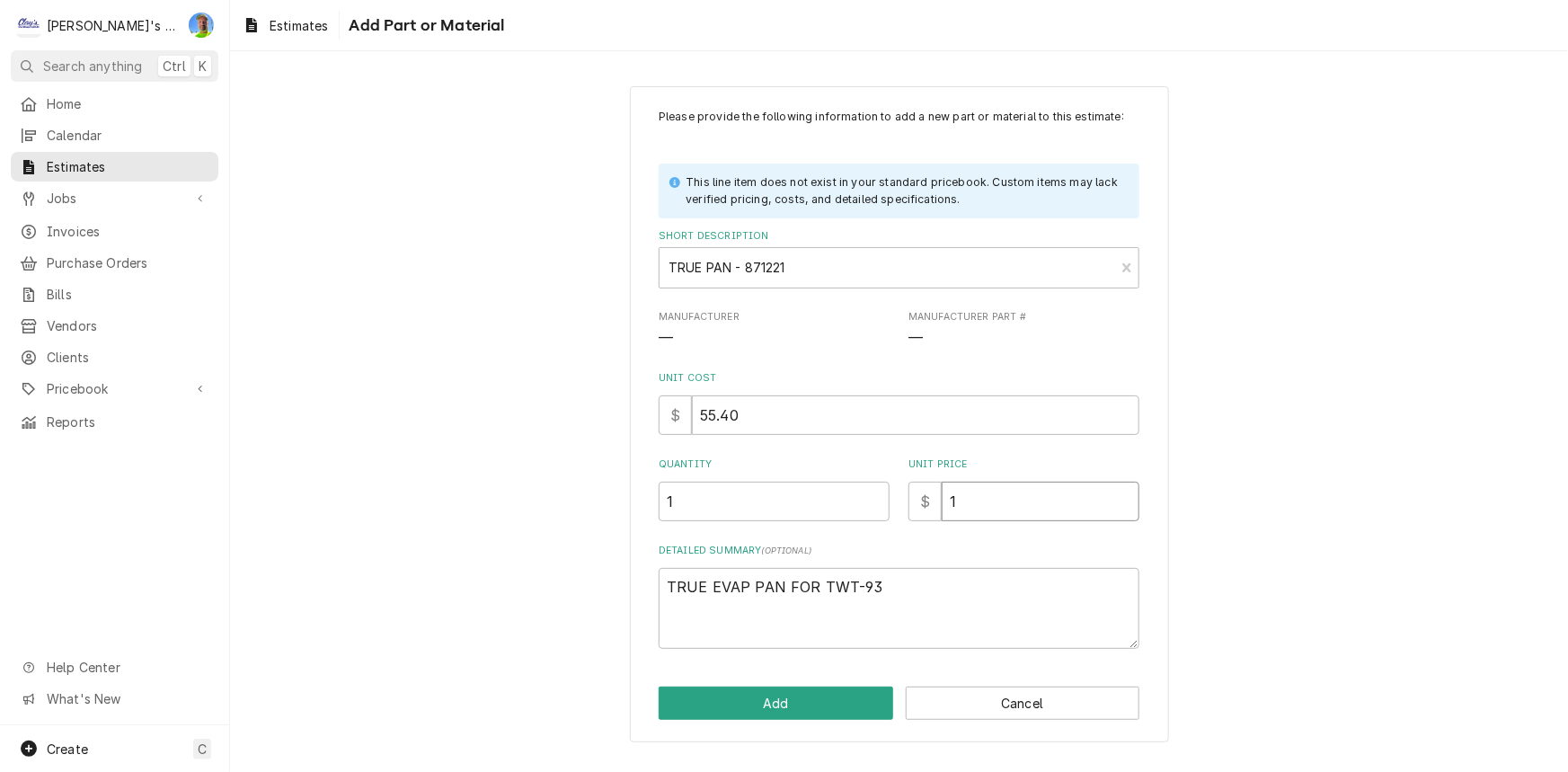
type input "11"
type textarea "x"
type input "117"
type textarea "x"
type input "117"
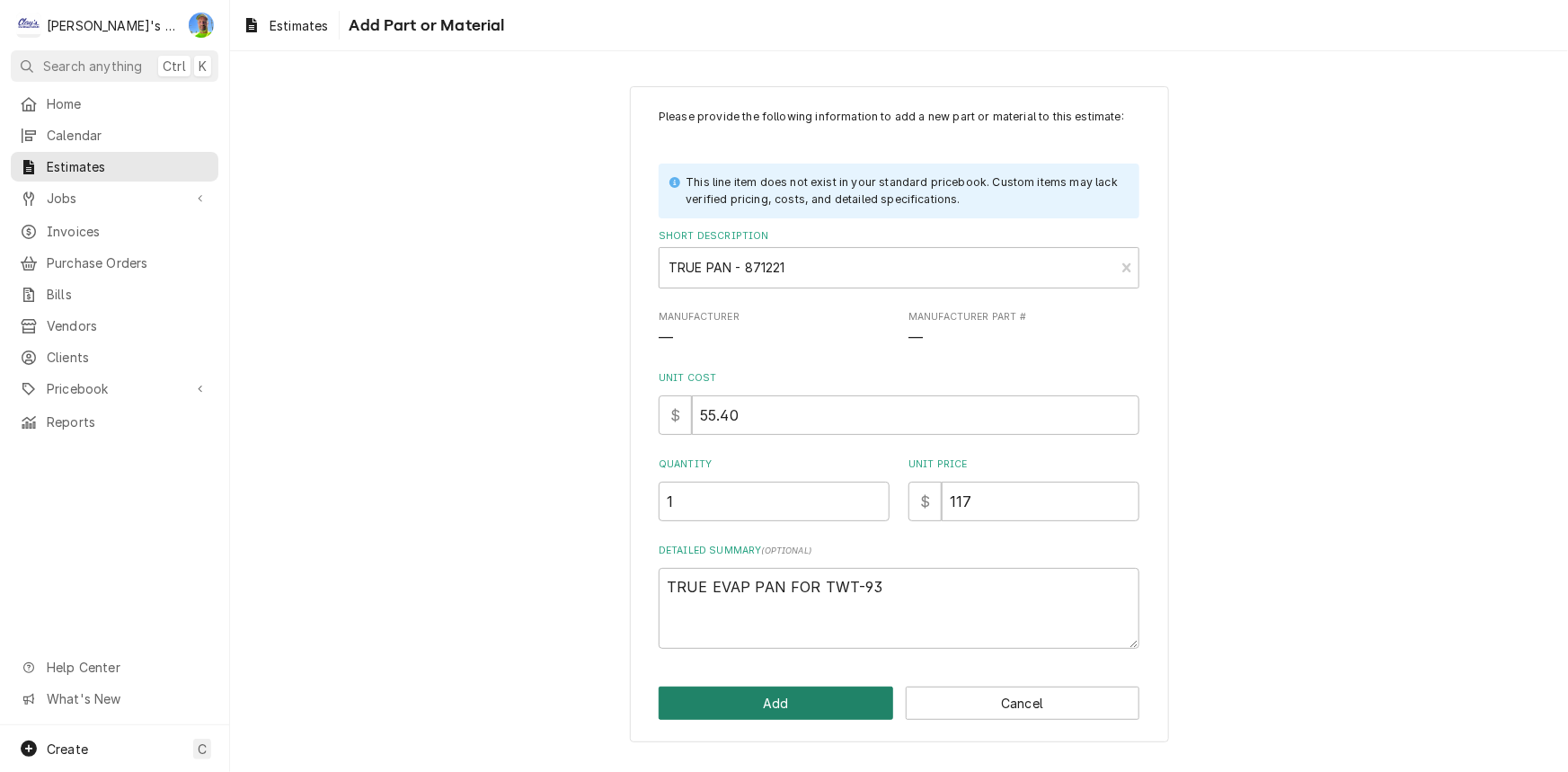
click at [718, 715] on button "Add" at bounding box center [775, 704] width 234 height 33
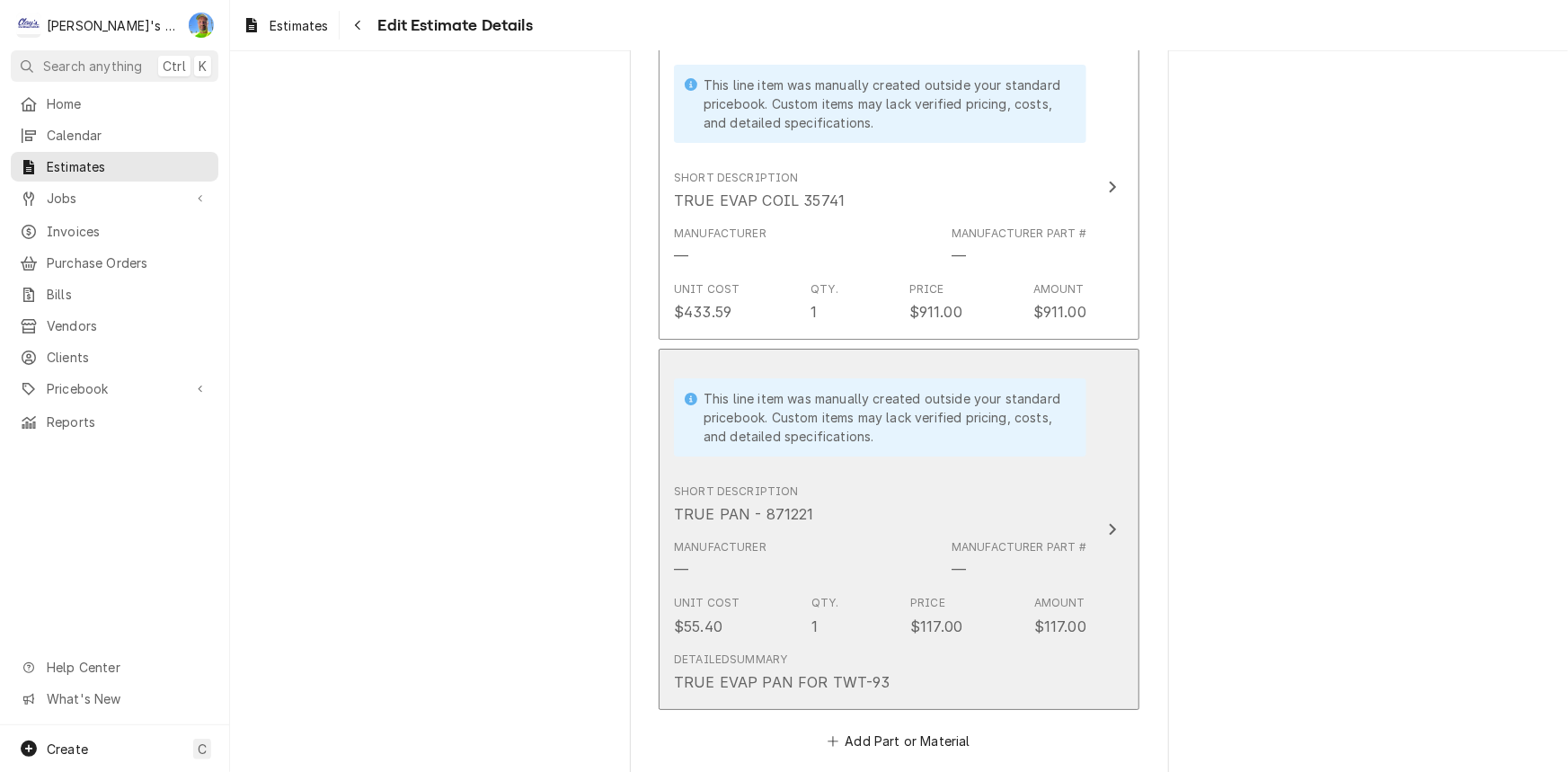
type textarea "x"
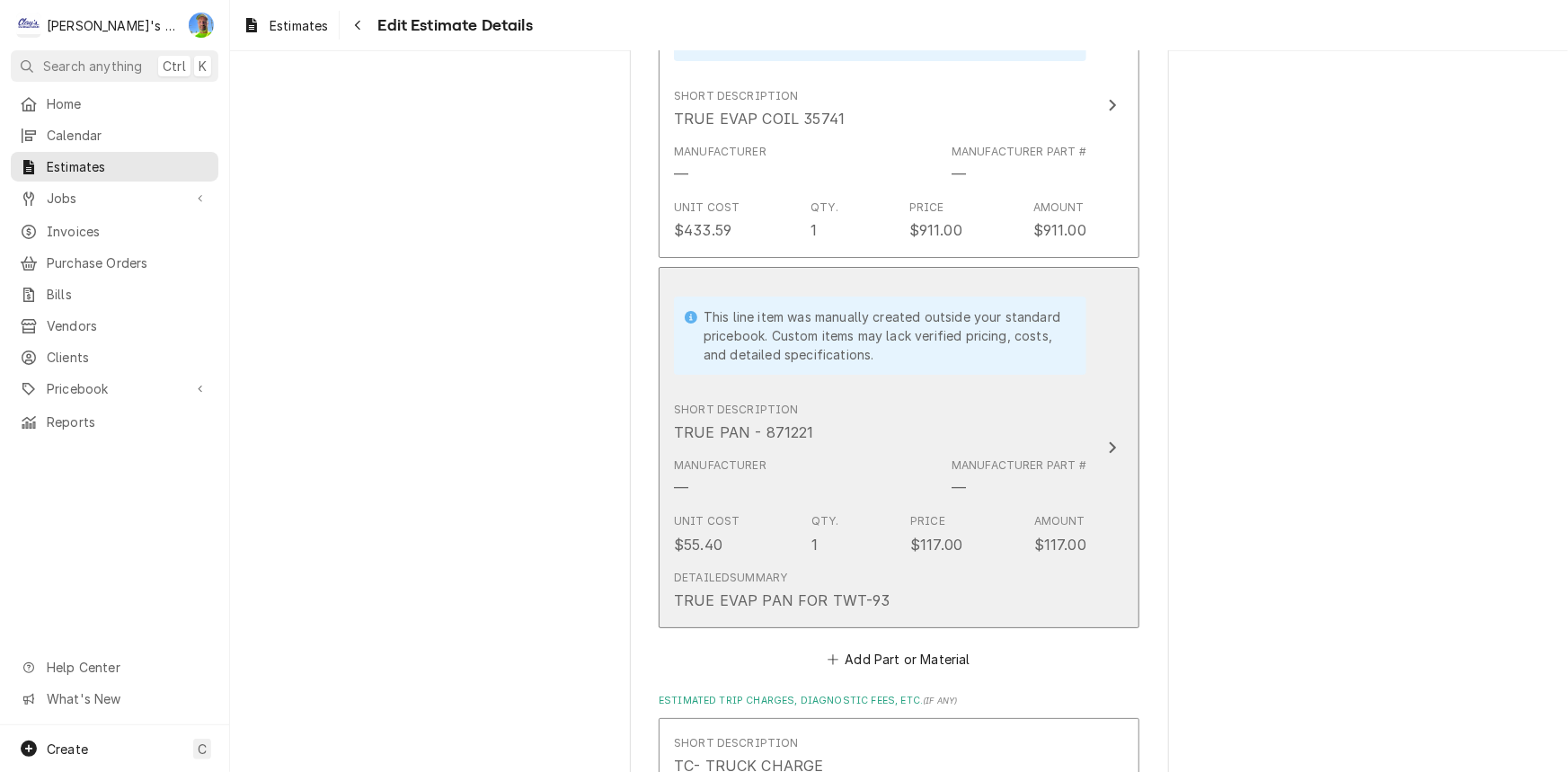
scroll to position [3306, 0]
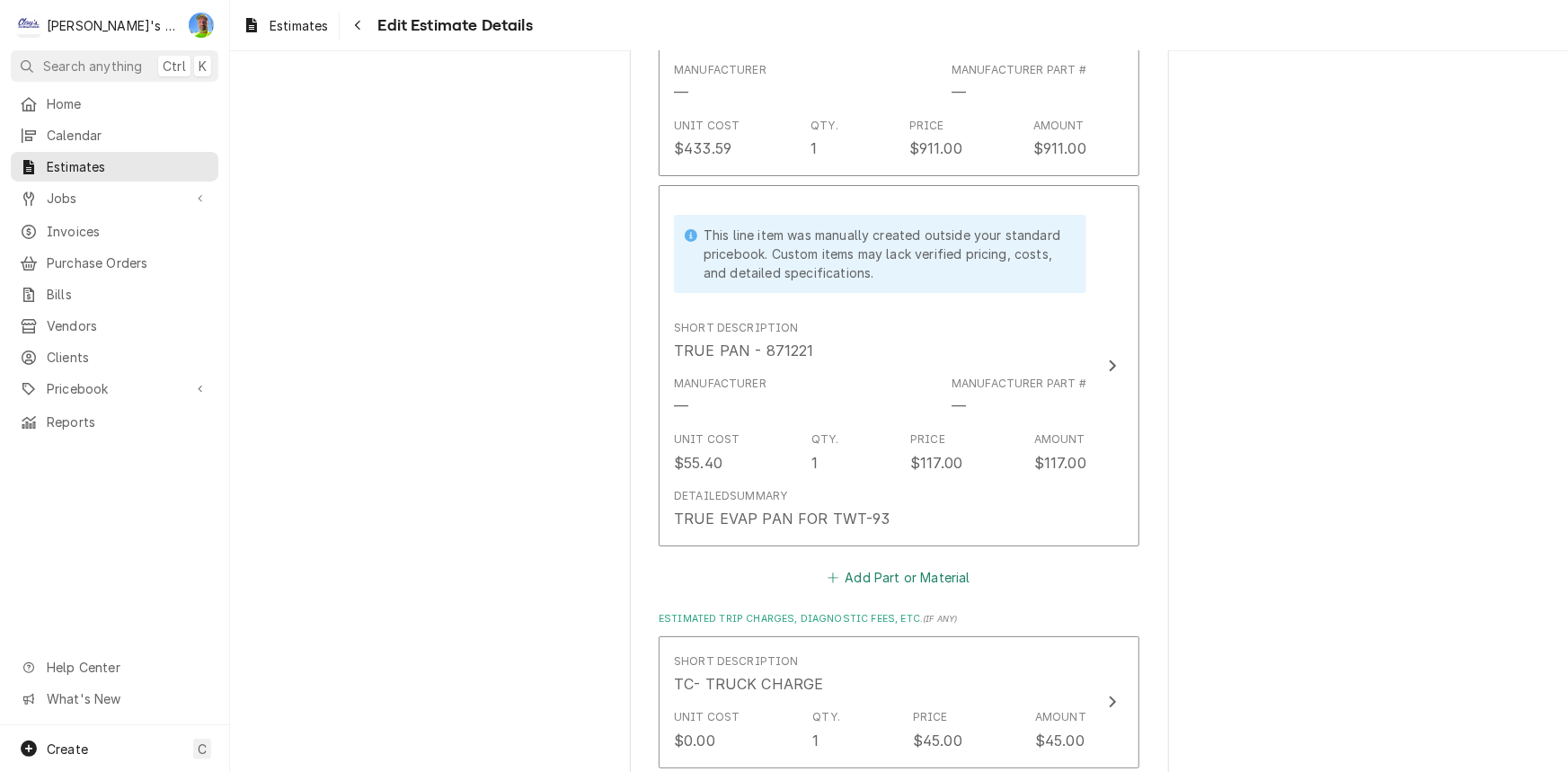
click at [853, 578] on button "Add Part or Material" at bounding box center [898, 578] width 149 height 26
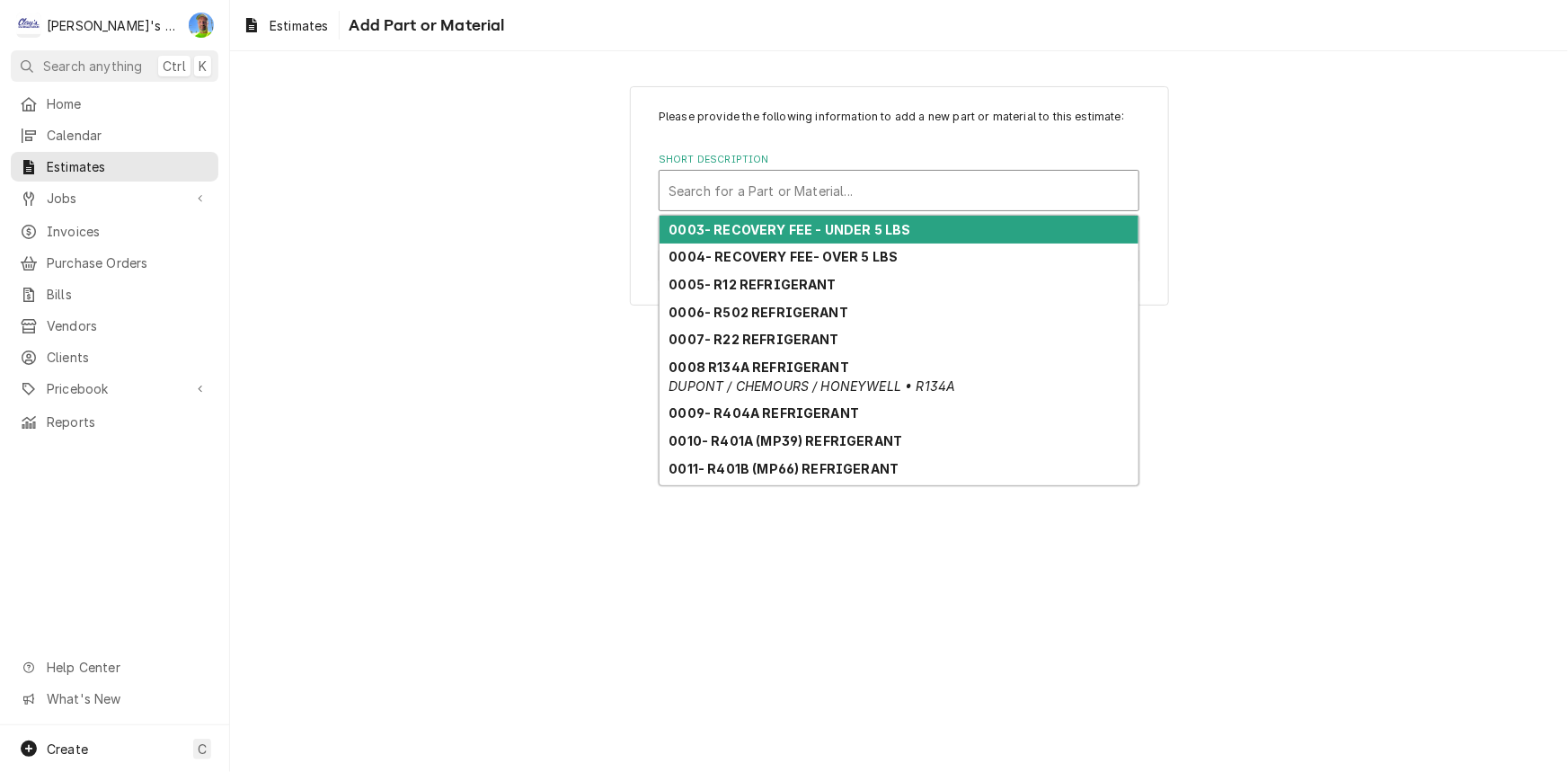
click at [802, 172] on div "Search for a Part or Material..." at bounding box center [898, 190] width 479 height 39
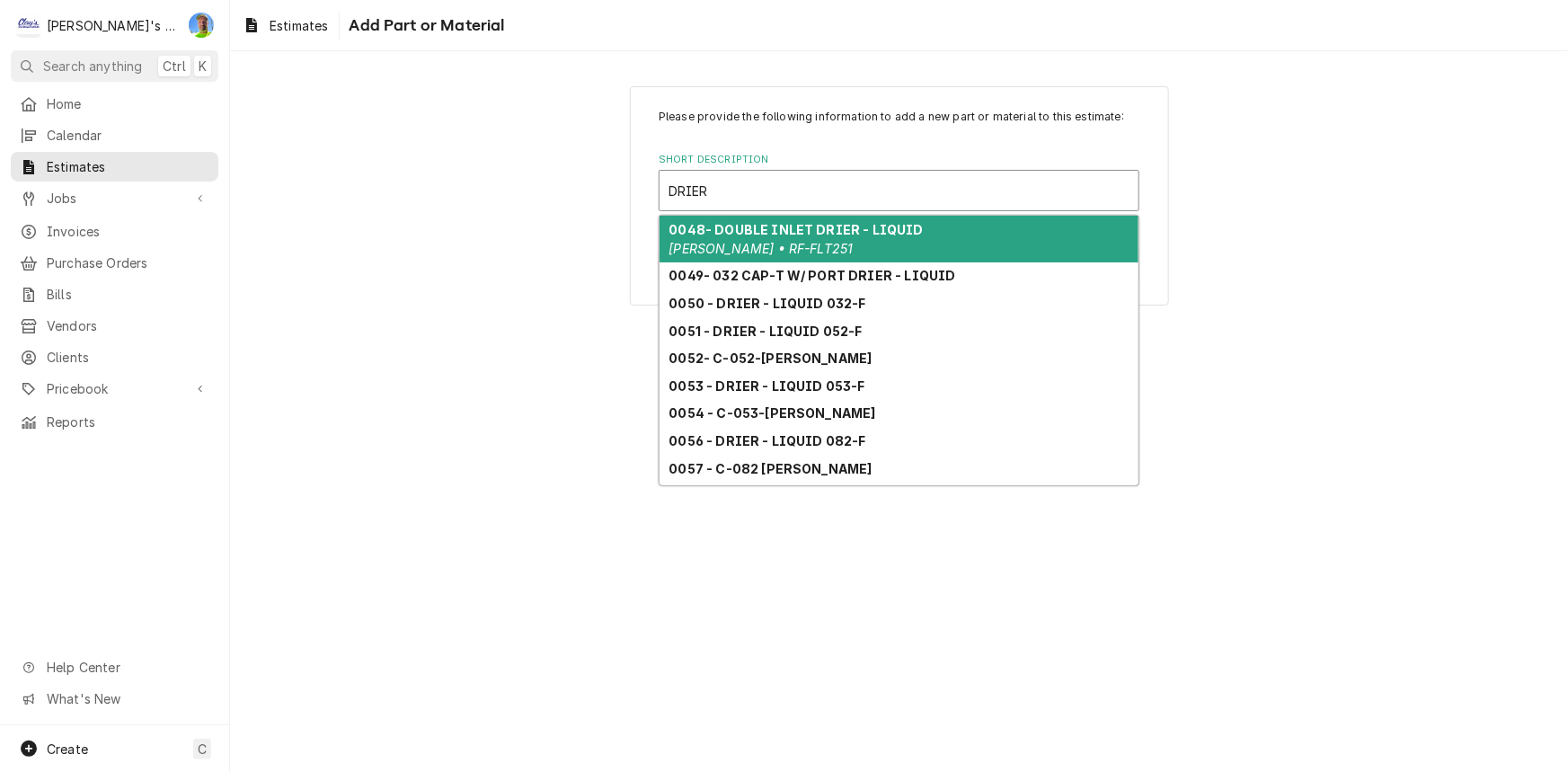
type input "DRIER"
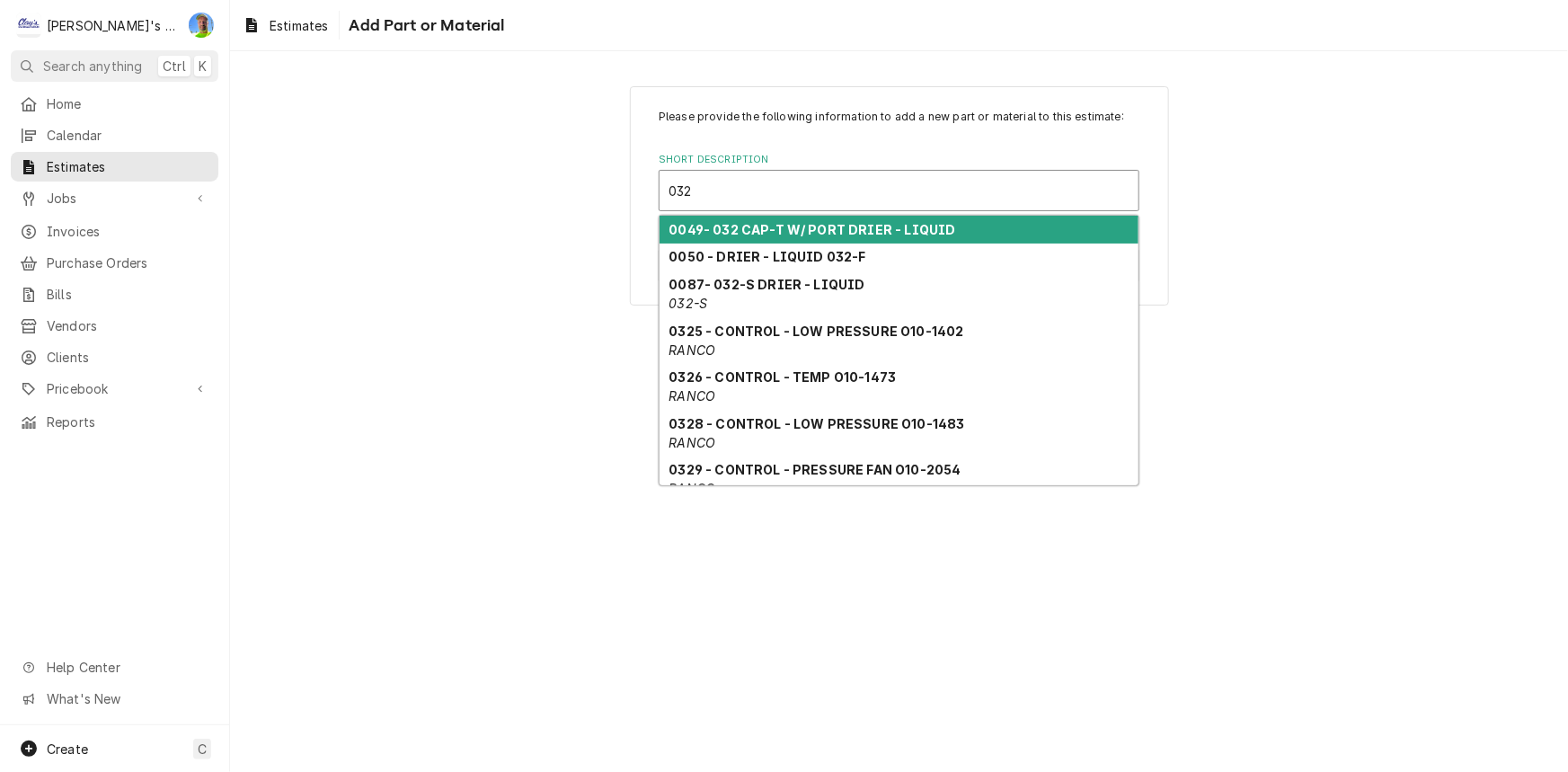
type input "032"
click at [395, 306] on div "Please provide the following information to add a new part or material to this …" at bounding box center [898, 195] width 1338 height 251
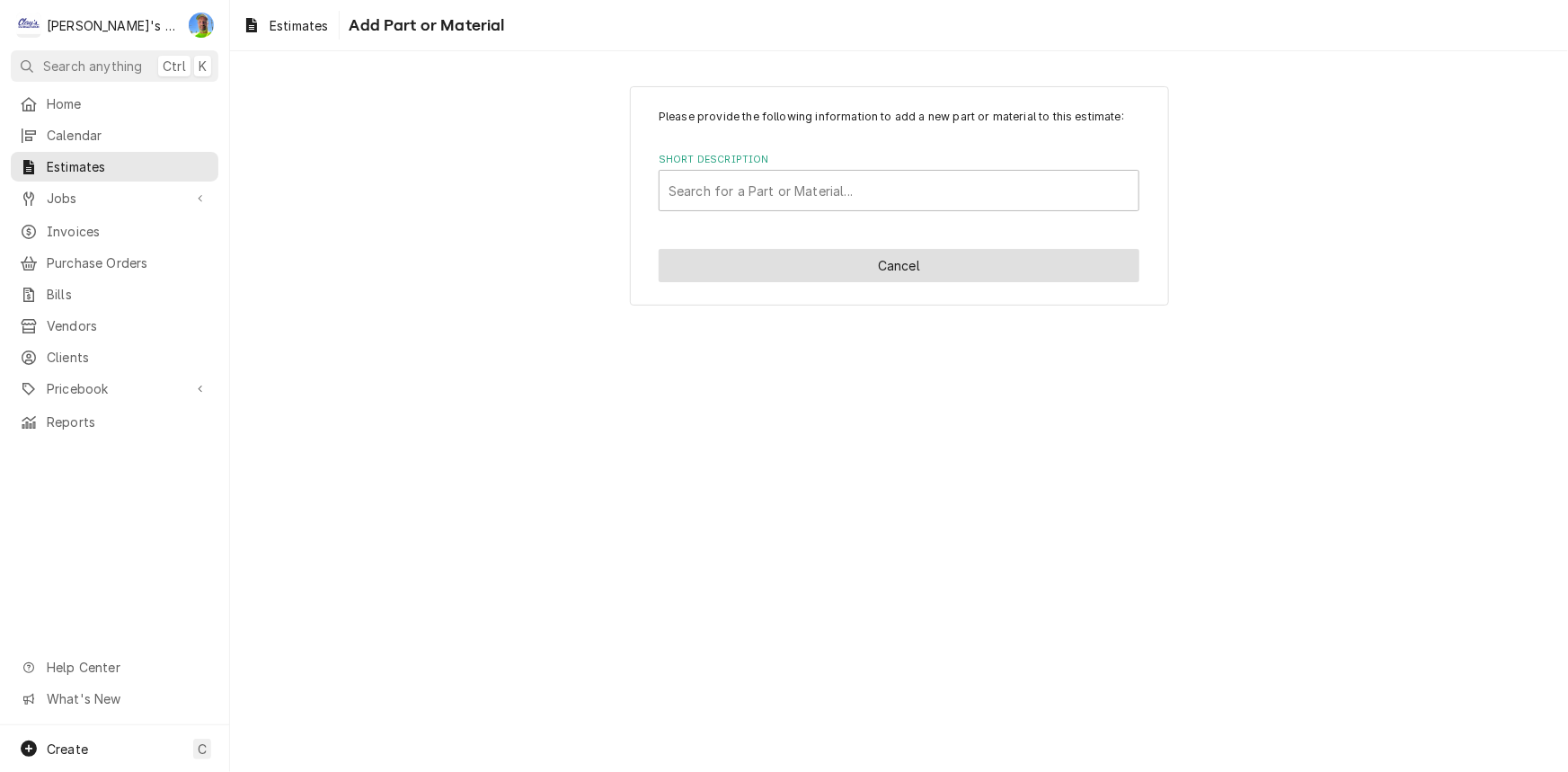
click at [880, 263] on button "Cancel" at bounding box center [898, 266] width 481 height 33
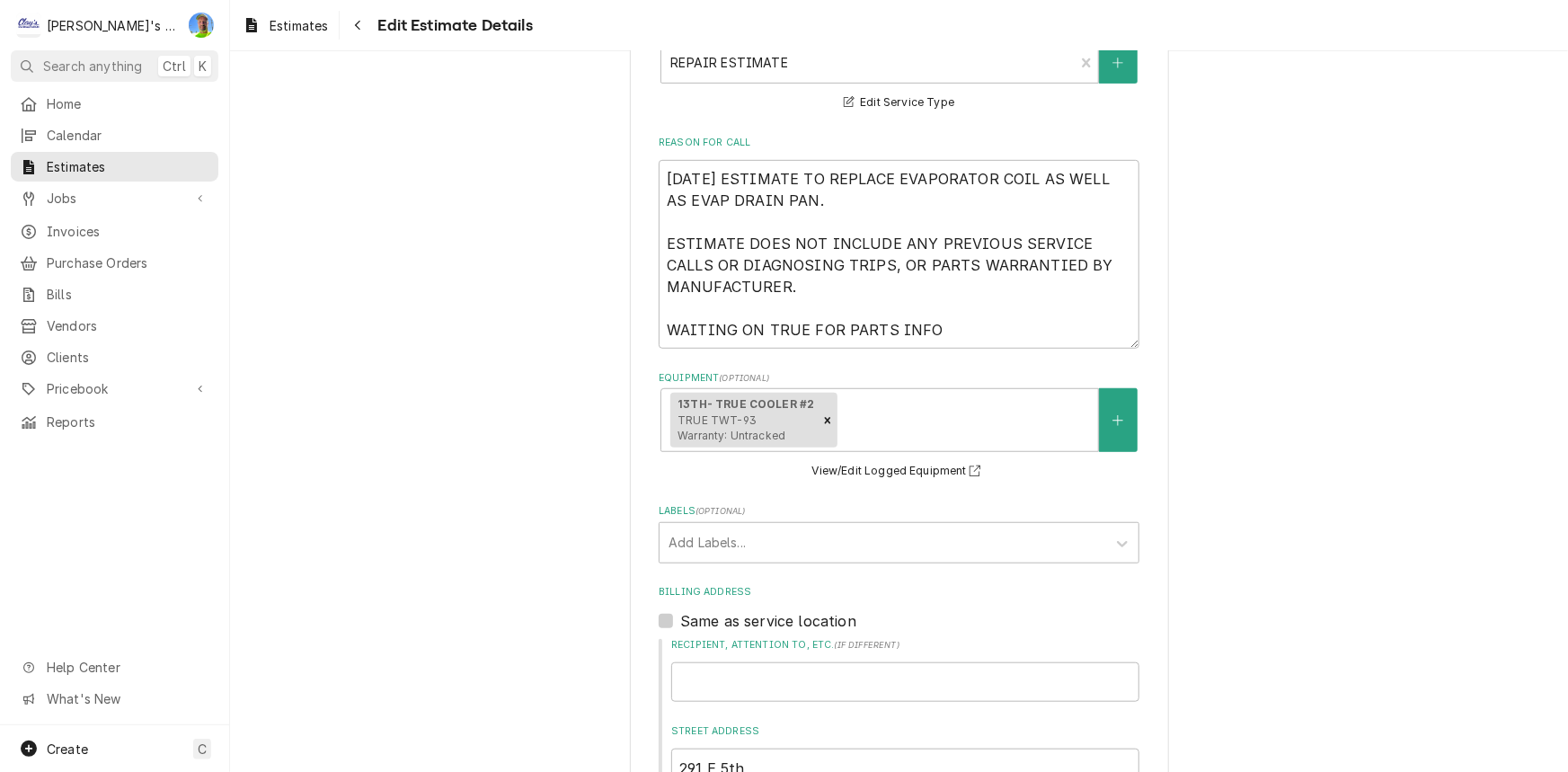
scroll to position [97, 0]
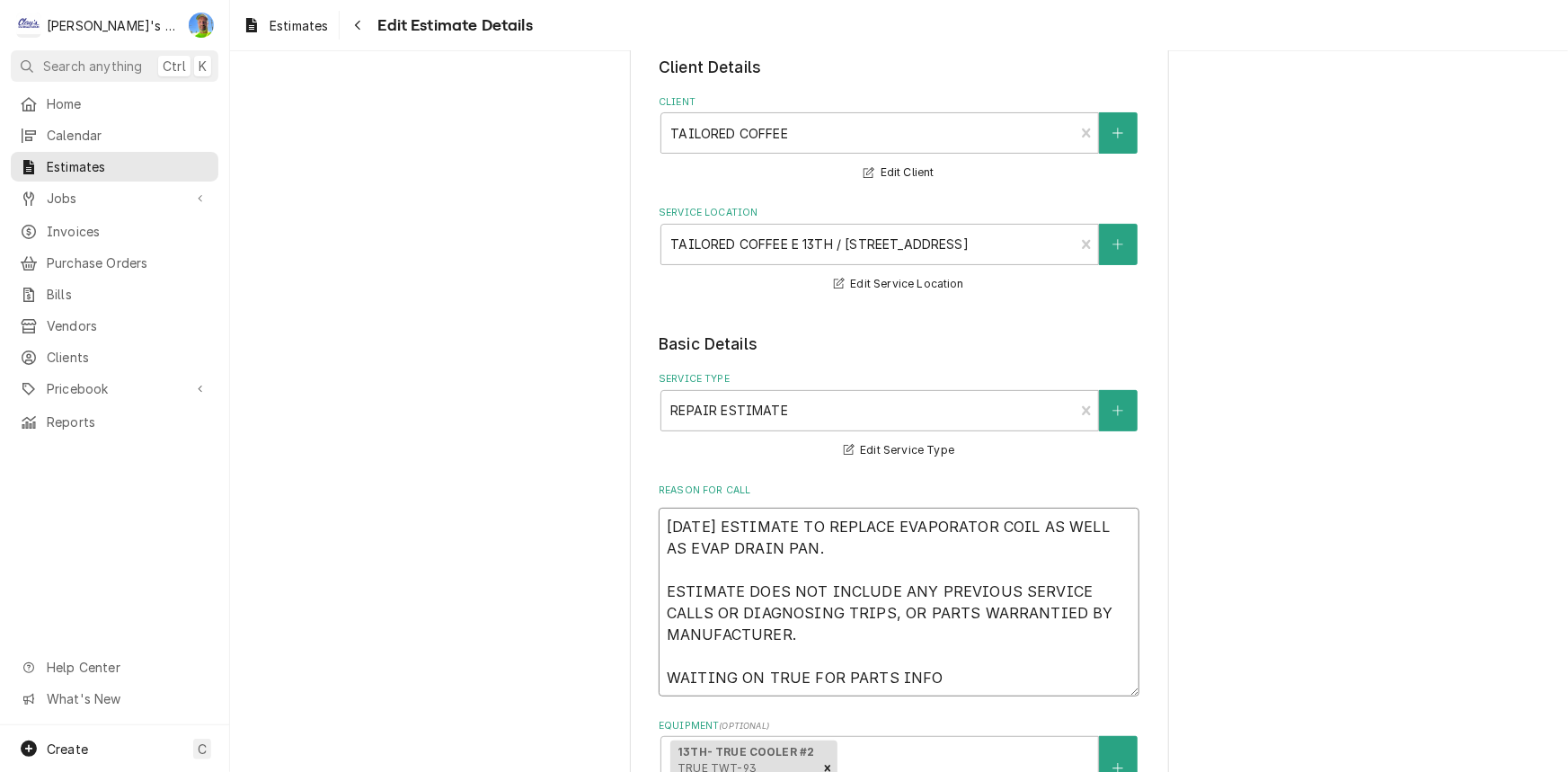
drag, startPoint x: 933, startPoint y: 665, endPoint x: 939, endPoint y: 692, distance: 27.7
click at [939, 692] on textarea "9/23/2025 ESTIMATE TO REPLACE EVAPORATOR COIL AS WELL AS EVAP DRAIN PAN. ESTIMA…" at bounding box center [898, 602] width 481 height 189
type textarea "x"
type textarea "9/23/2025 ESTIMATE TO REPLACE EVAPORATOR COIL AS WELL AS EVAP DRAIN PAN. ESTIMA…"
type textarea "x"
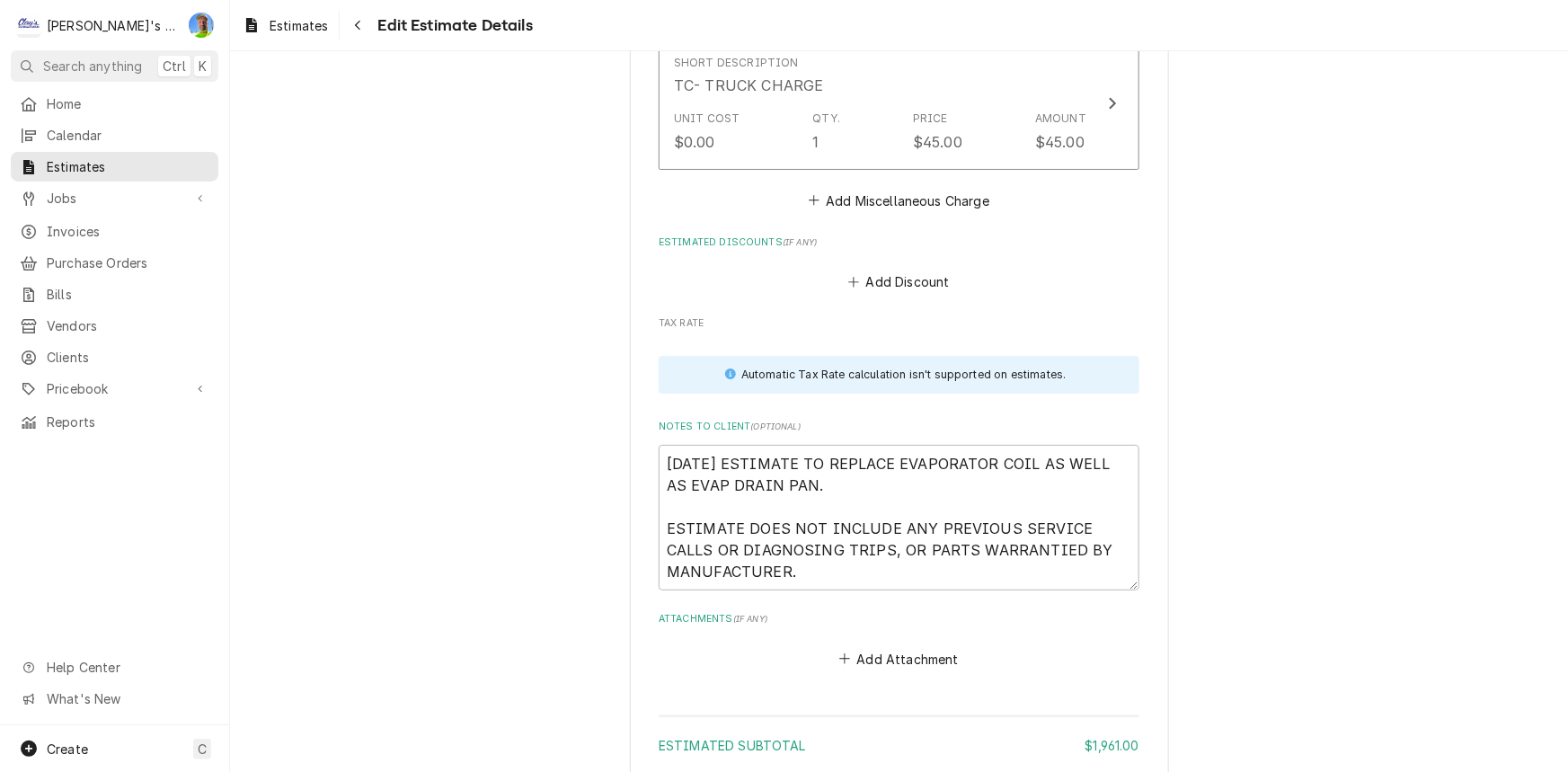
scroll to position [3937, 0]
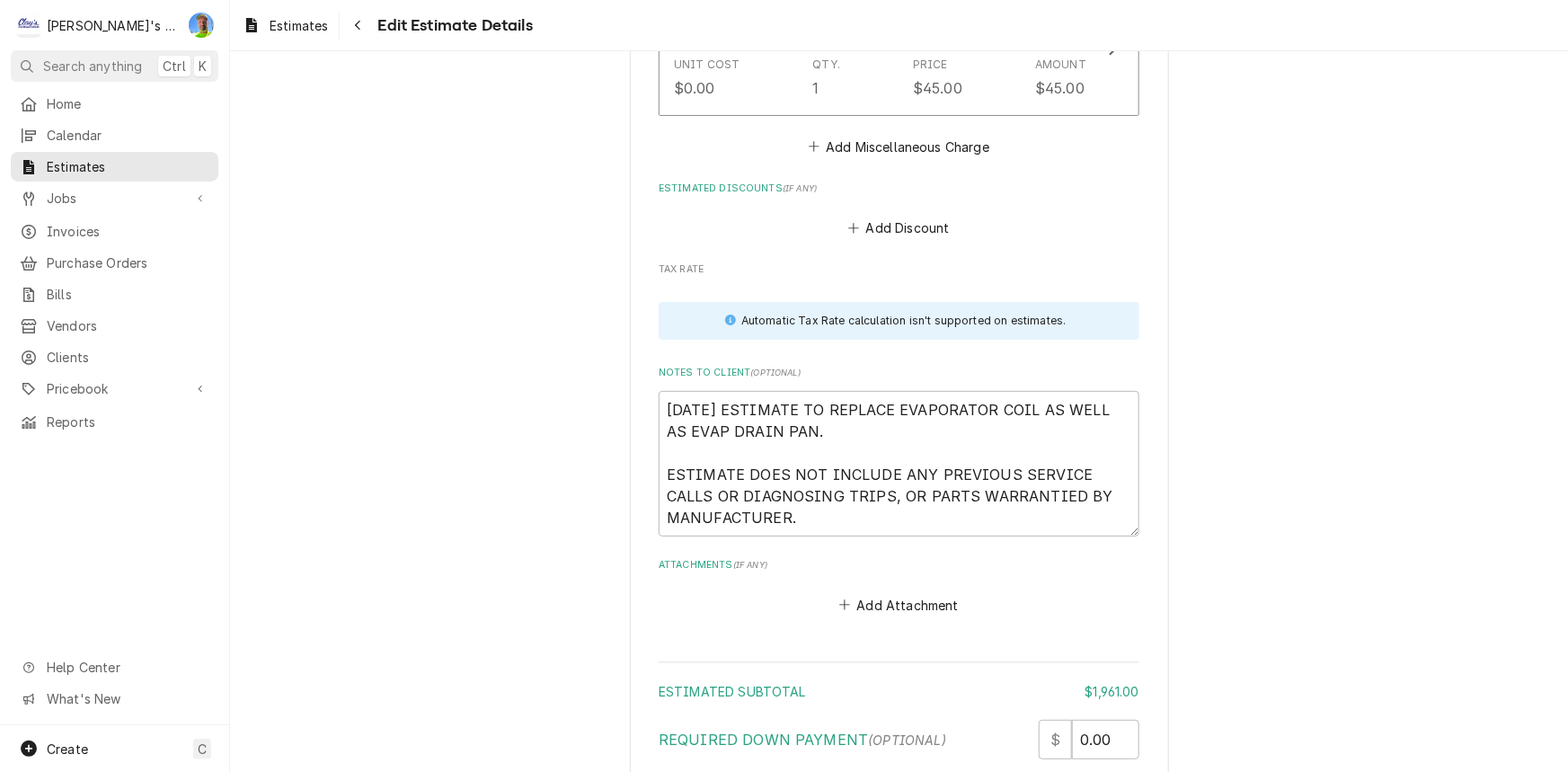
type textarea "9/23/2025 ESTIMATE TO REPLACE EVAPORATOR COIL AS WELL AS EVAP DRAIN PAN. ESTIMA…"
click at [821, 423] on textarea "9/23/2025 ESTIMATE TO REPLACE EVAPORATOR COIL AS WELL AS EVAP DRAIN PAN. ESTIMA…" at bounding box center [898, 464] width 481 height 146
type textarea "x"
type textarea "9/23/2025 ESTIMATE TO REPLACE EVAPORATOR COIL AS WELL AS EVAP DRAIN PAN. ESTIMA…"
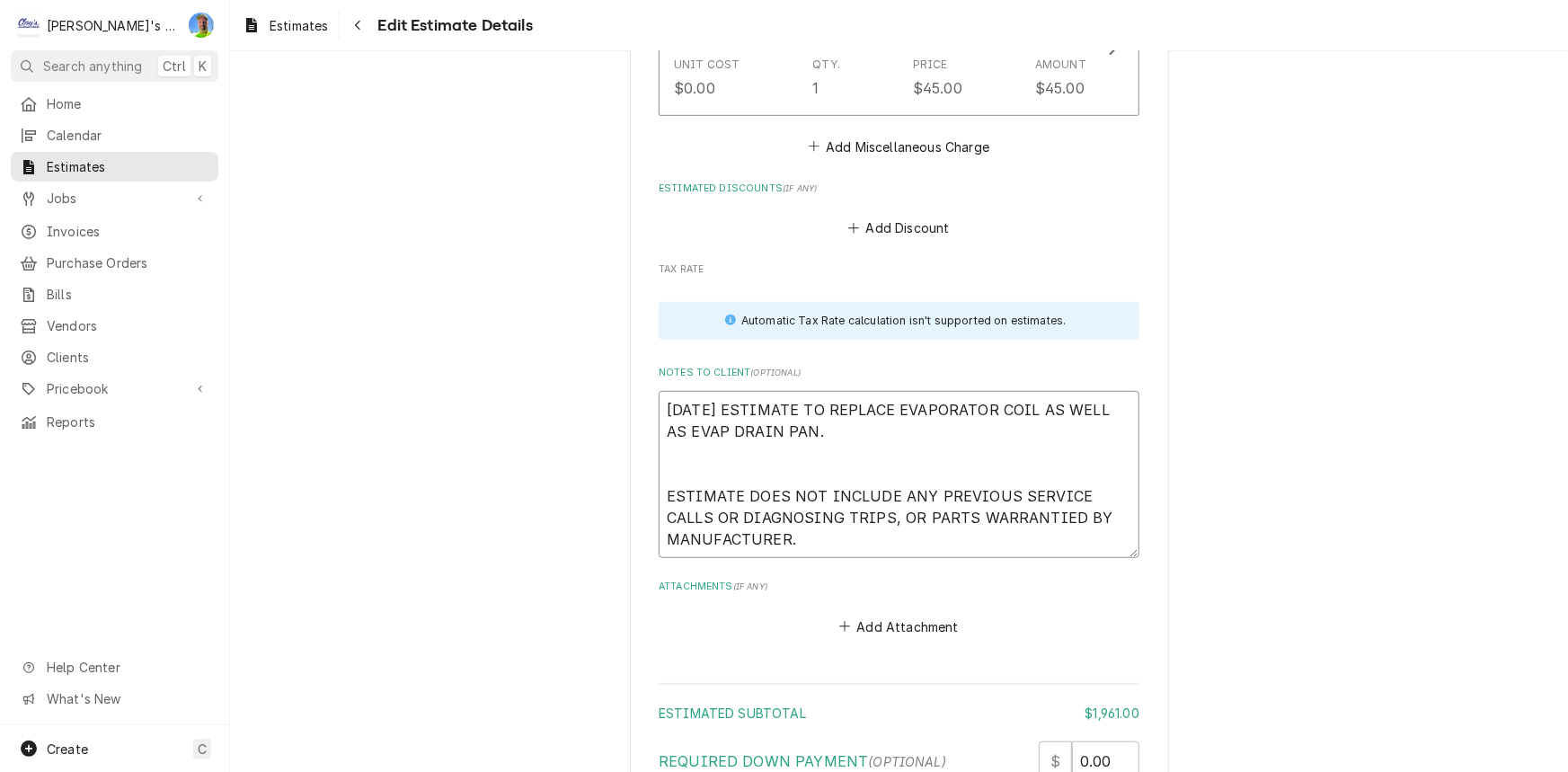
type textarea "x"
type textarea "9/23/2025 ESTIMATE TO REPLACE EVAPORATOR COIL AS WELL AS EVAP DRAIN PAN. E ESTI…"
type textarea "x"
type textarea "9/23/2025 ESTIMATE TO REPLACE EVAPORATOR COIL AS WELL AS EVAP DRAIN PAN. ES EST…"
type textarea "x"
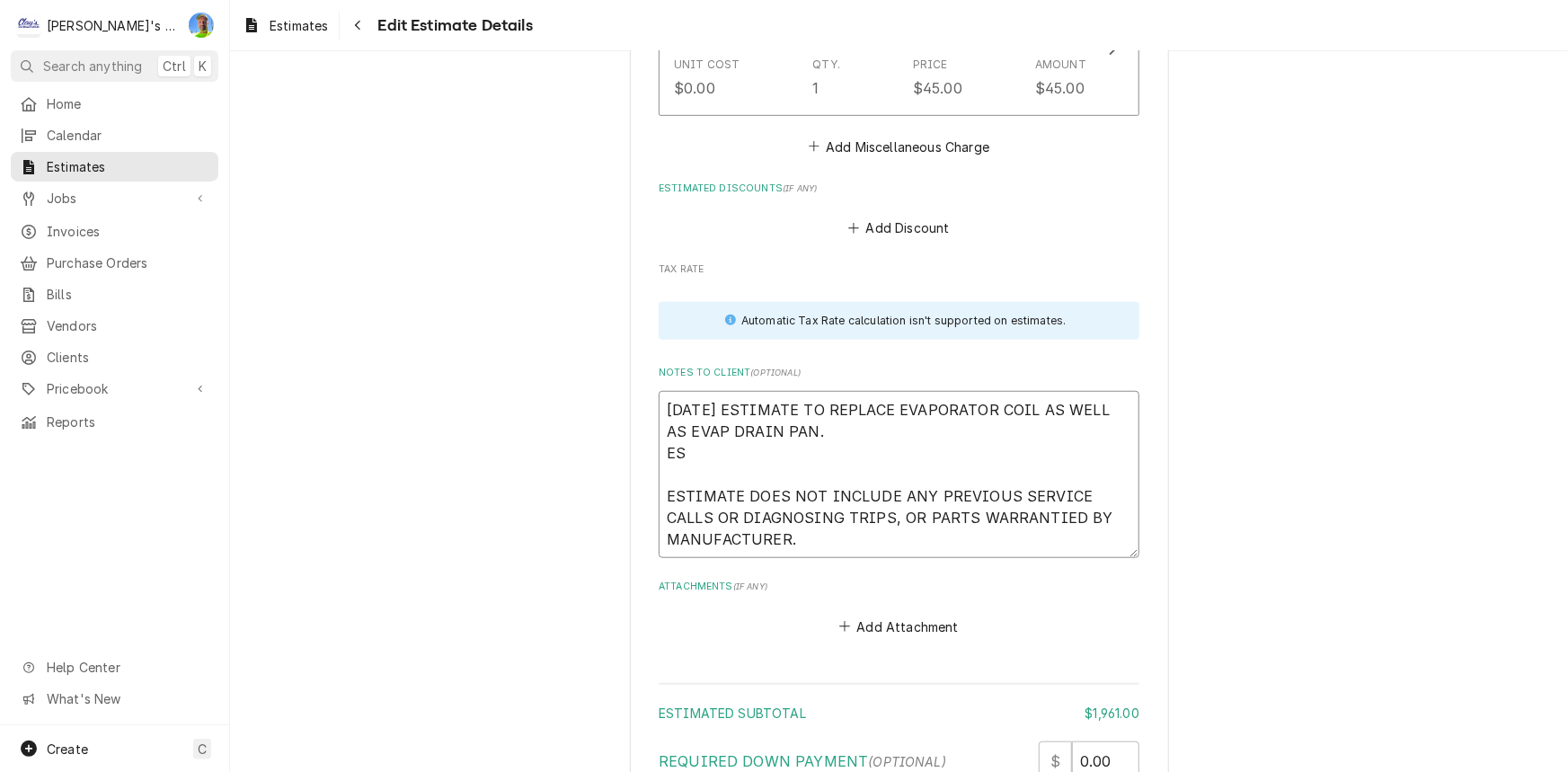
type textarea "9/23/2025 ESTIMATE TO REPLACE EVAPORATOR COIL AS WELL AS EVAP DRAIN PAN. ESI ES…"
type textarea "x"
type textarea "9/23/2025 ESTIMATE TO REPLACE EVAPORATOR COIL AS WELL AS EVAP DRAIN PAN. ESIT E…"
type textarea "x"
type textarea "9/23/2025 ESTIMATE TO REPLACE EVAPORATOR COIL AS WELL AS EVAP DRAIN PAN. ESI ES…"
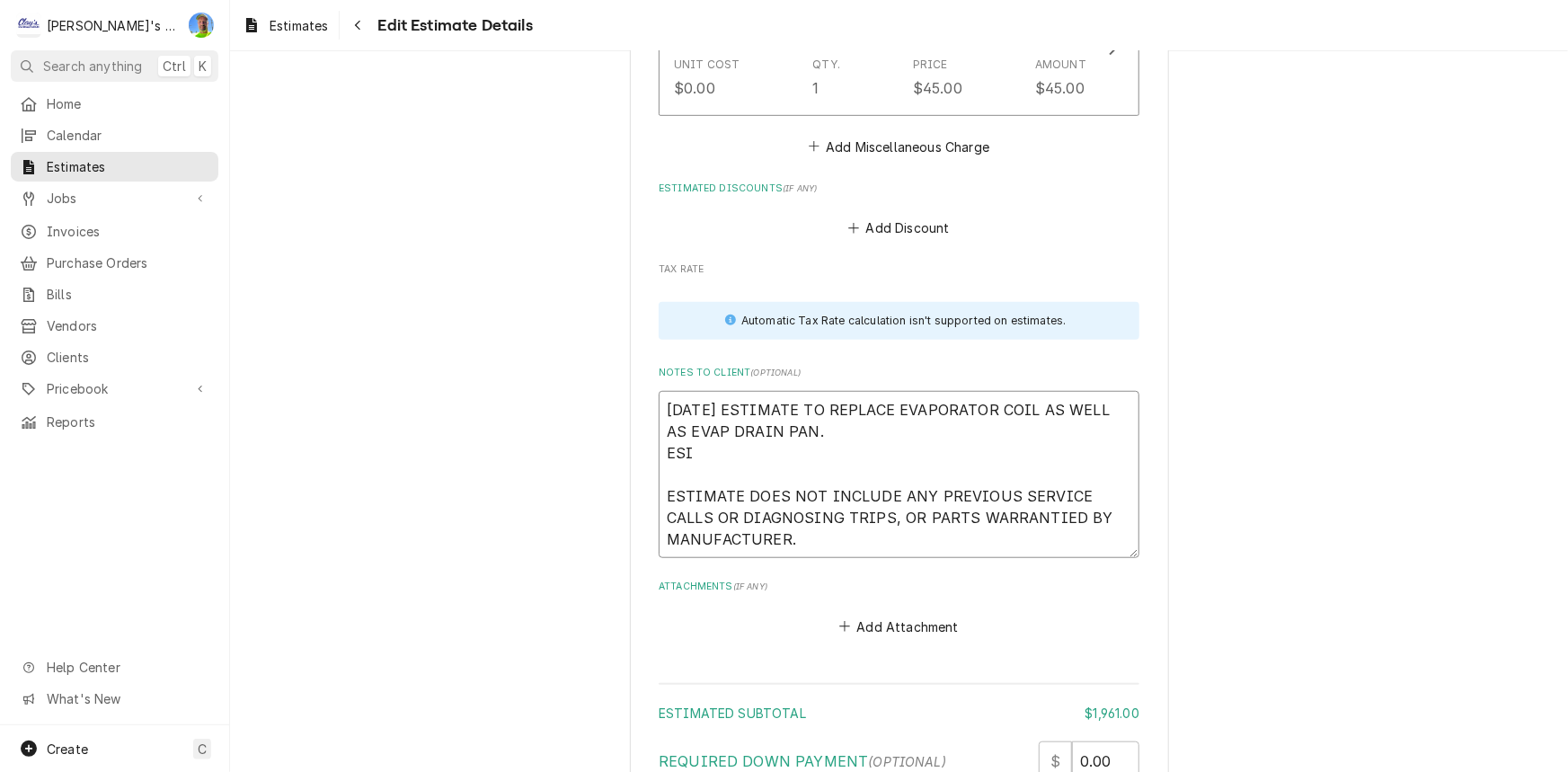
type textarea "x"
type textarea "9/23/2025 ESTIMATE TO REPLACE EVAPORATOR COIL AS WELL AS EVAP DRAIN PAN. ES EST…"
type textarea "x"
type textarea "9/23/2025 ESTIMATE TO REPLACE EVAPORATOR COIL AS WELL AS EVAP DRAIN PAN. EST ES…"
type textarea "x"
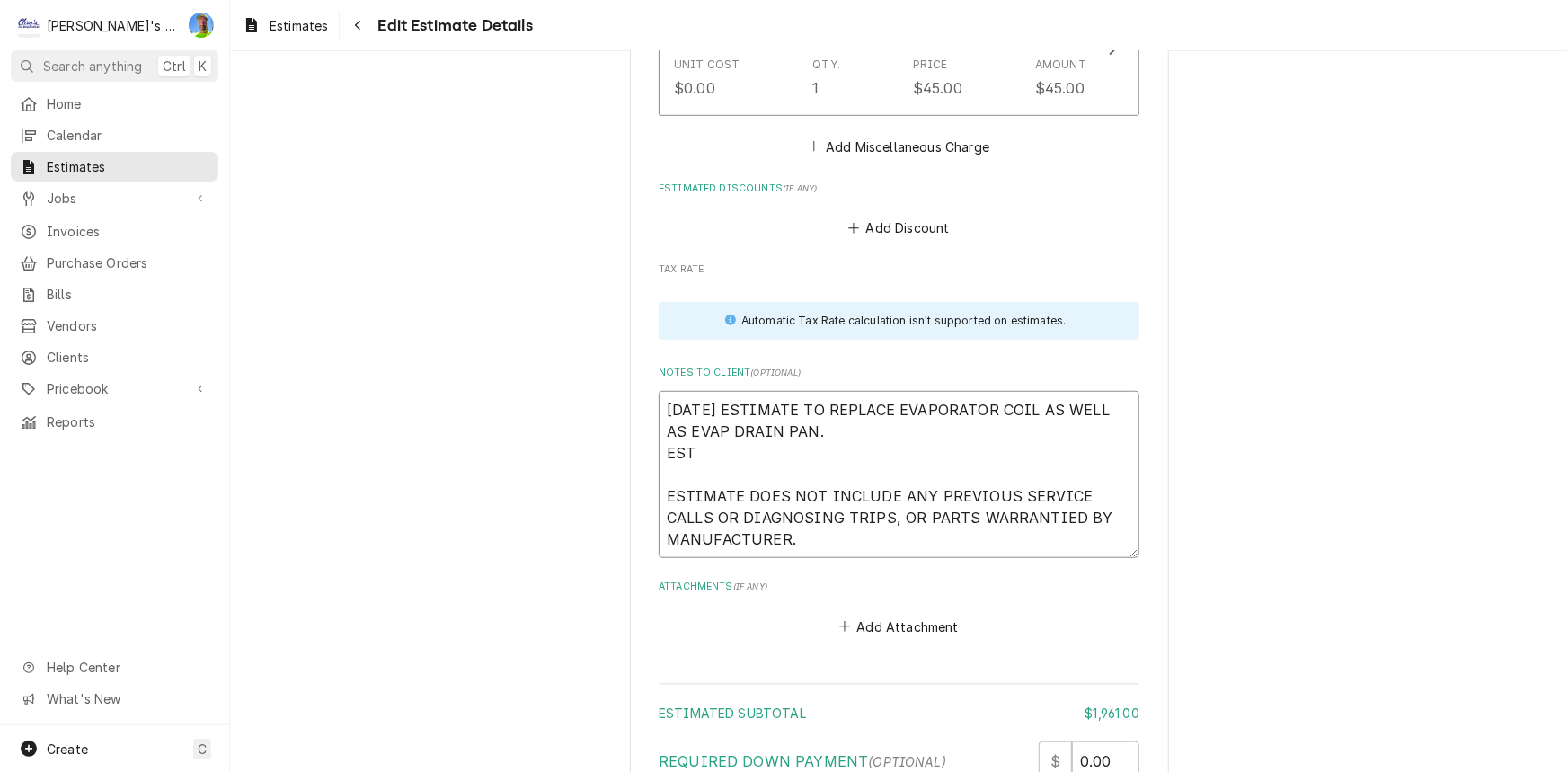
type textarea "9/23/2025 ESTIMATE TO REPLACE EVAPORATOR COIL AS WELL AS EVAP DRAIN PAN. ESTI E…"
type textarea "x"
type textarea "9/23/2025 ESTIMATE TO REPLACE EVAPORATOR COIL AS WELL AS EVAP DRAIN PAN. ESTIM …"
type textarea "x"
type textarea "9/23/2025 ESTIMATE TO REPLACE EVAPORATOR COIL AS WELL AS EVAP DRAIN PAN. ESTIMA…"
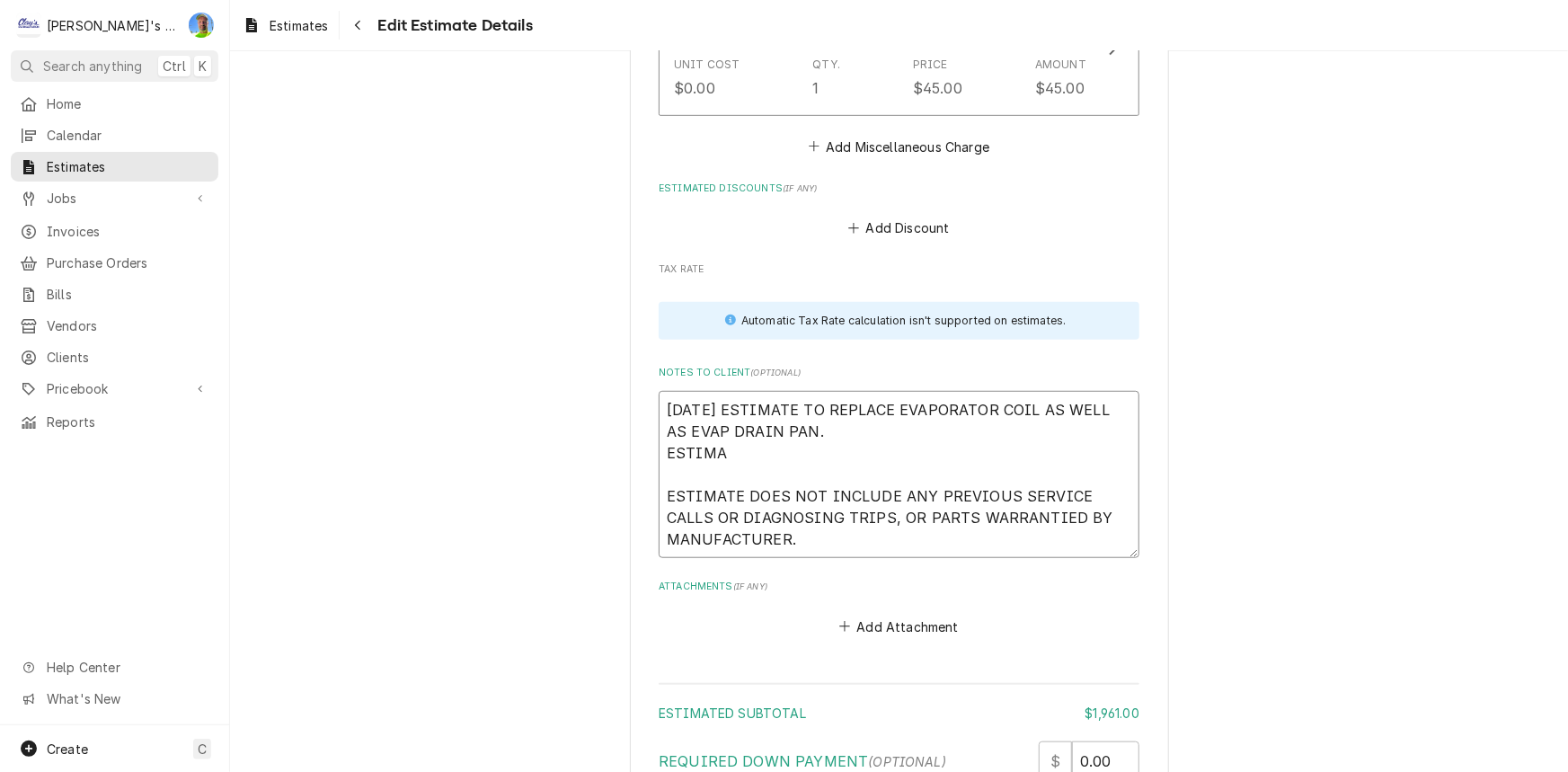
type textarea "x"
type textarea "9/23/2025 ESTIMATE TO REPLACE EVAPORATOR COIL AS WELL AS EVAP DRAIN PAN. ESTIMA…"
type textarea "x"
type textarea "9/23/2025 ESTIMATE TO REPLACE EVAPORATOR COIL AS WELL AS EVAP DRAIN PAN. ESTIMA…"
type textarea "x"
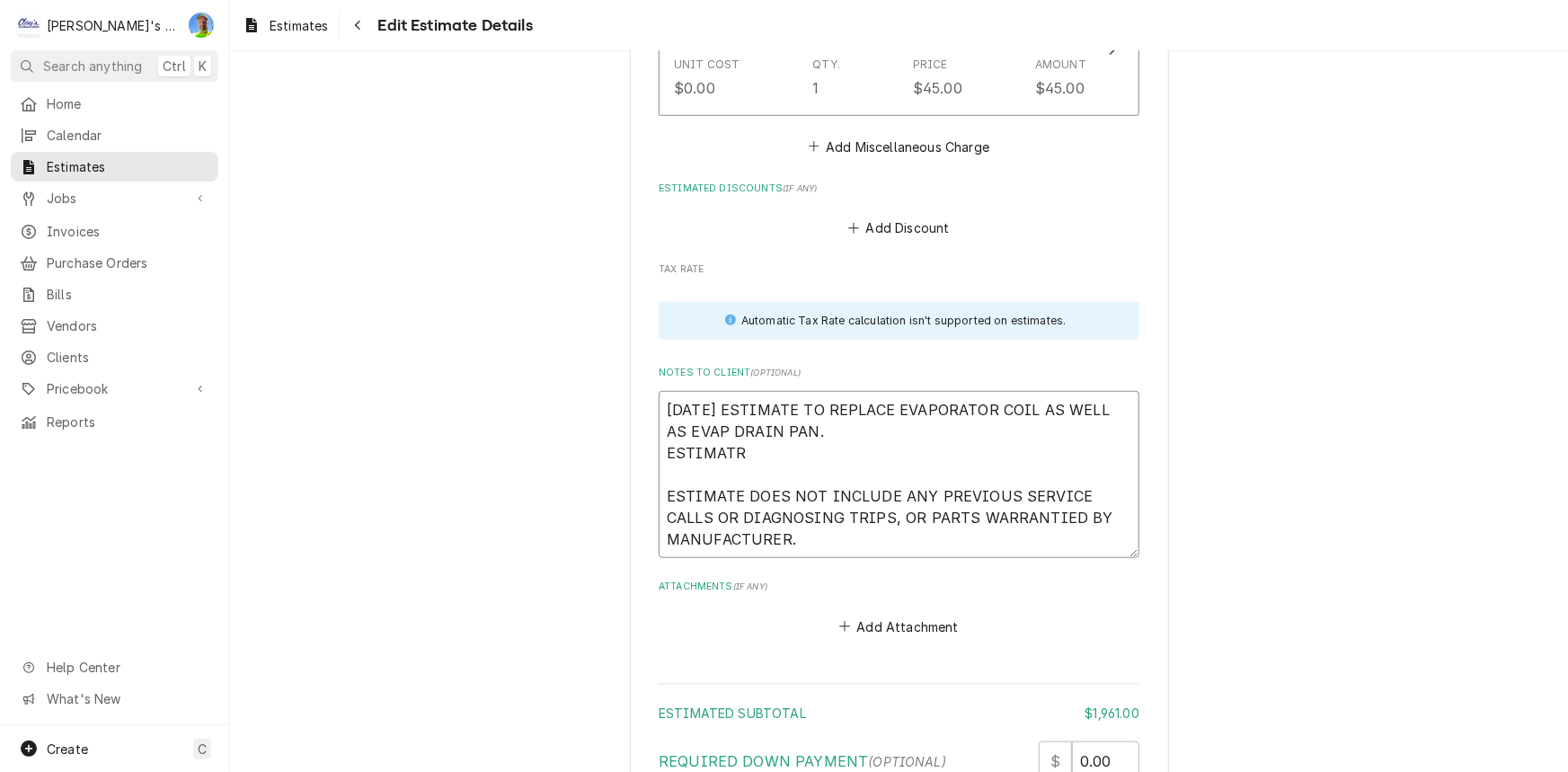
type textarea "9/23/2025 ESTIMATE TO REPLACE EVAPORATOR COIL AS WELL AS EVAP DRAIN PAN. ESTIMA…"
type textarea "x"
type textarea "9/23/2025 ESTIMATE TO REPLACE EVAPORATOR COIL AS WELL AS EVAP DRAIN PAN. ESTIMA…"
type textarea "x"
type textarea "9/23/2025 ESTIMATE TO REPLACE EVAPORATOR COIL AS WELL AS EVAP DRAIN PAN. ESTIMA…"
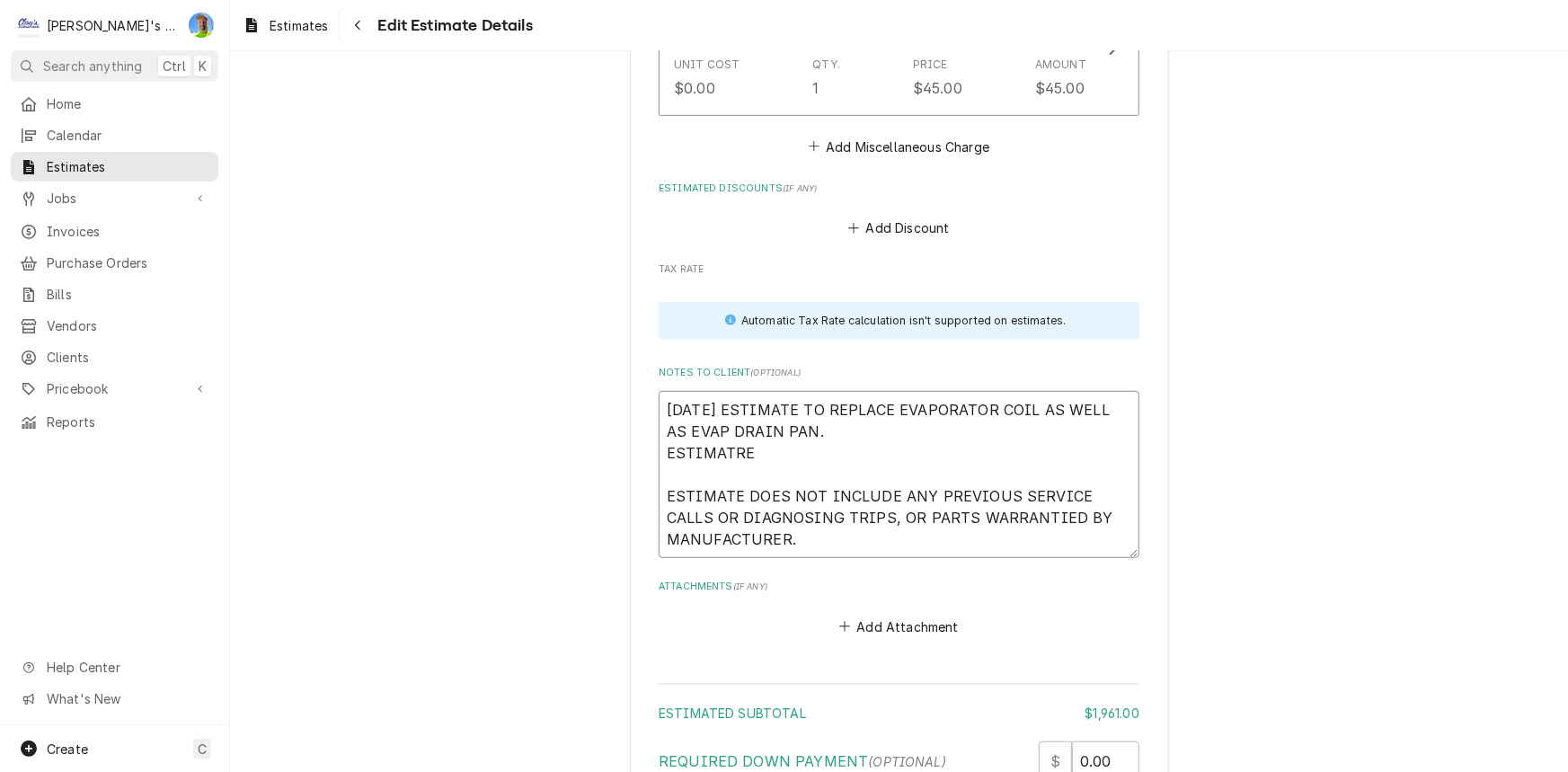
type textarea "x"
type textarea "9/23/2025 ESTIMATE TO REPLACE EVAPORATOR COIL AS WELL AS EVAP DRAIN PAN. ESTIMA…"
type textarea "x"
type textarea "9/23/2025 ESTIMATE TO REPLACE EVAPORATOR COIL AS WELL AS EVAP DRAIN PAN. ESTIMA…"
type textarea "x"
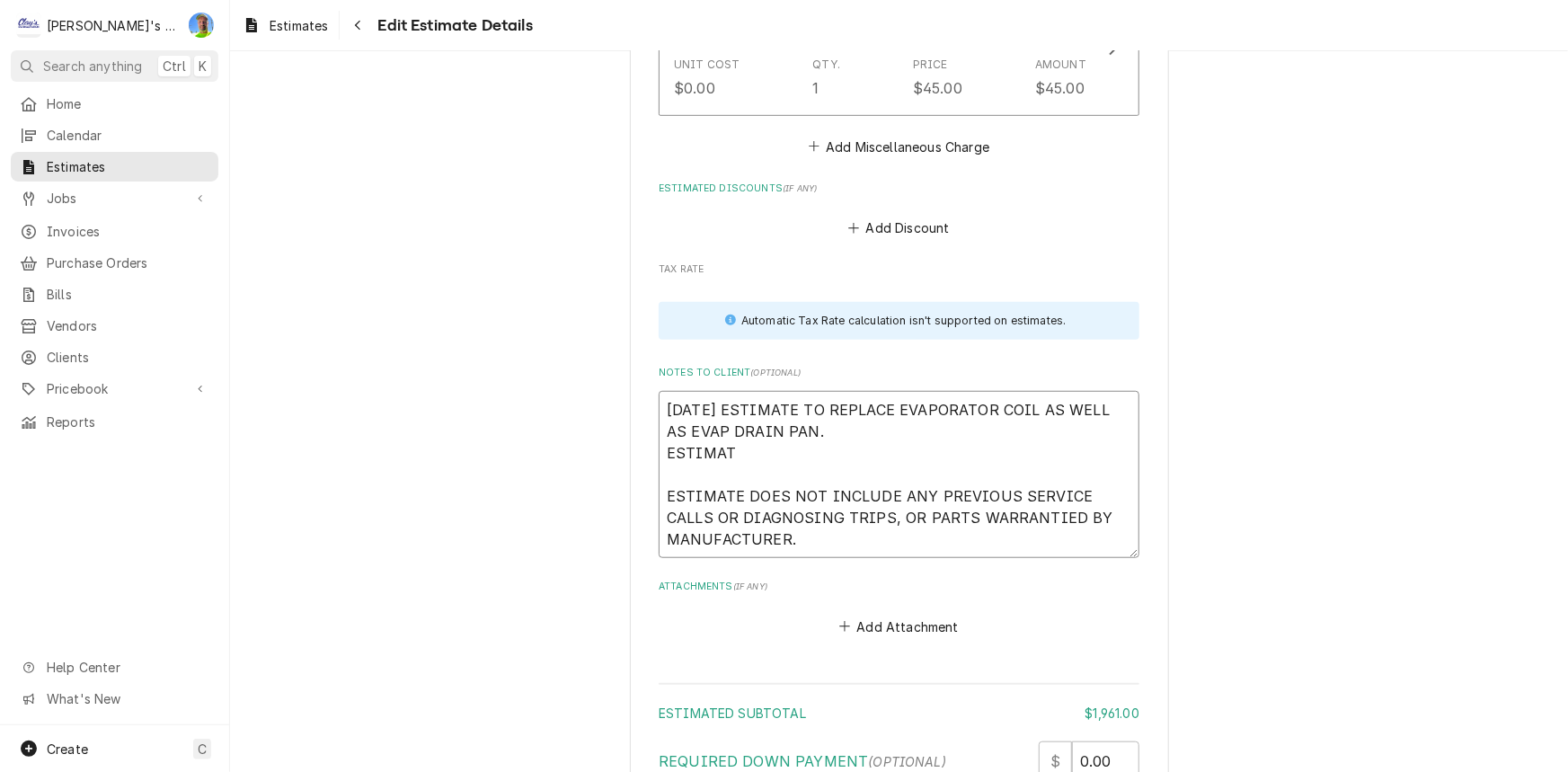
type textarea "9/23/2025 ESTIMATE TO REPLACE EVAPORATOR COIL AS WELL AS EVAP DRAIN PAN. ESTIMA…"
type textarea "x"
type textarea "9/23/2025 ESTIMATE TO REPLACE EVAPORATOR COIL AS WELL AS EVAP DRAIN PAN. ESTIMA…"
type textarea "x"
type textarea "9/23/2025 ESTIMATE TO REPLACE EVAPORATOR COIL AS WELL AS EVAP DRAIN PAN. ESTIMA…"
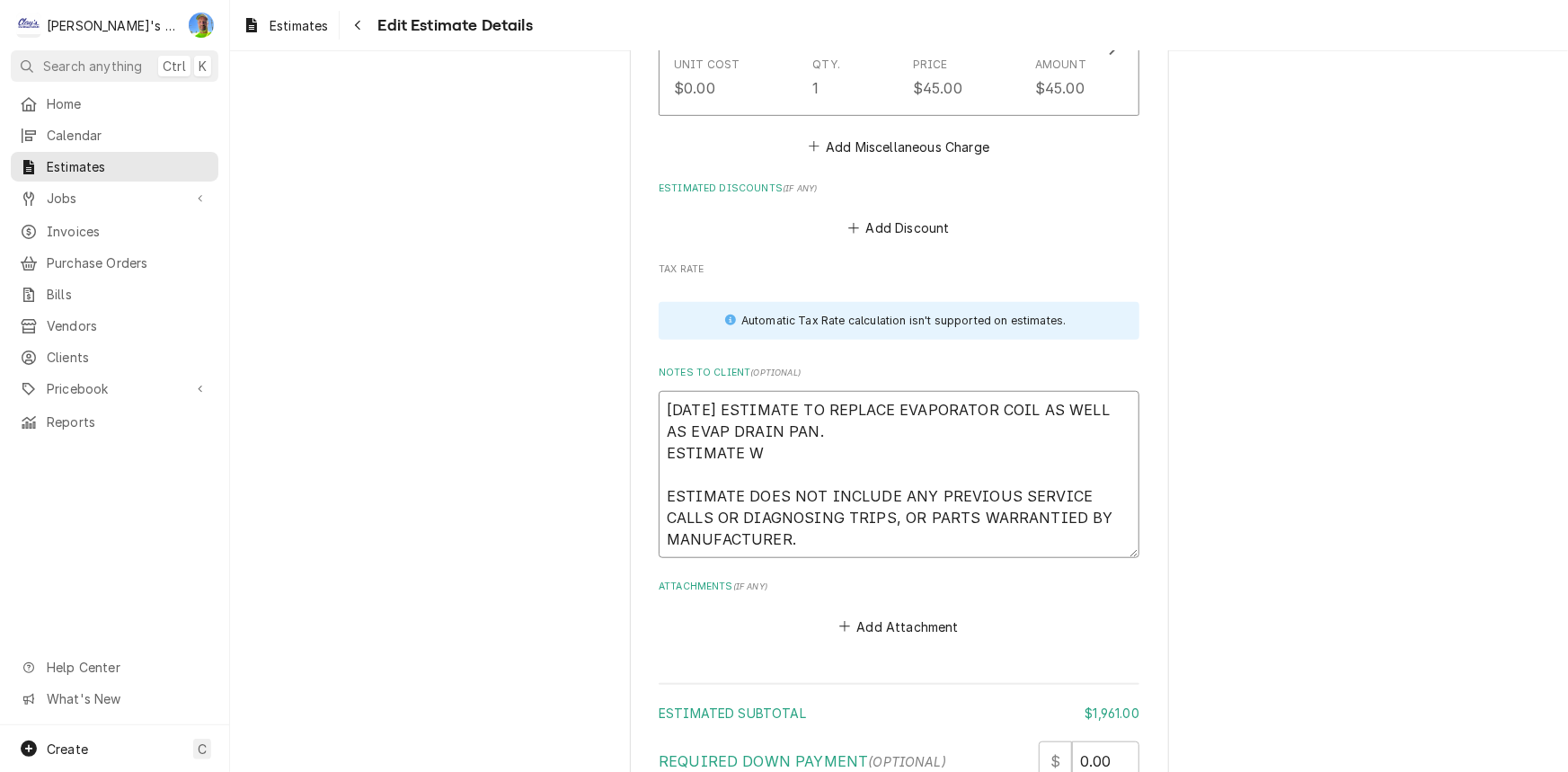
type textarea "x"
type textarea "9/23/2025 ESTIMATE TO REPLACE EVAPORATOR COIL AS WELL AS EVAP DRAIN PAN. ESTIMA…"
type textarea "x"
type textarea "9/23/2025 ESTIMATE TO REPLACE EVAPORATOR COIL AS WELL AS EVAP DRAIN PAN. ESTIMA…"
type textarea "x"
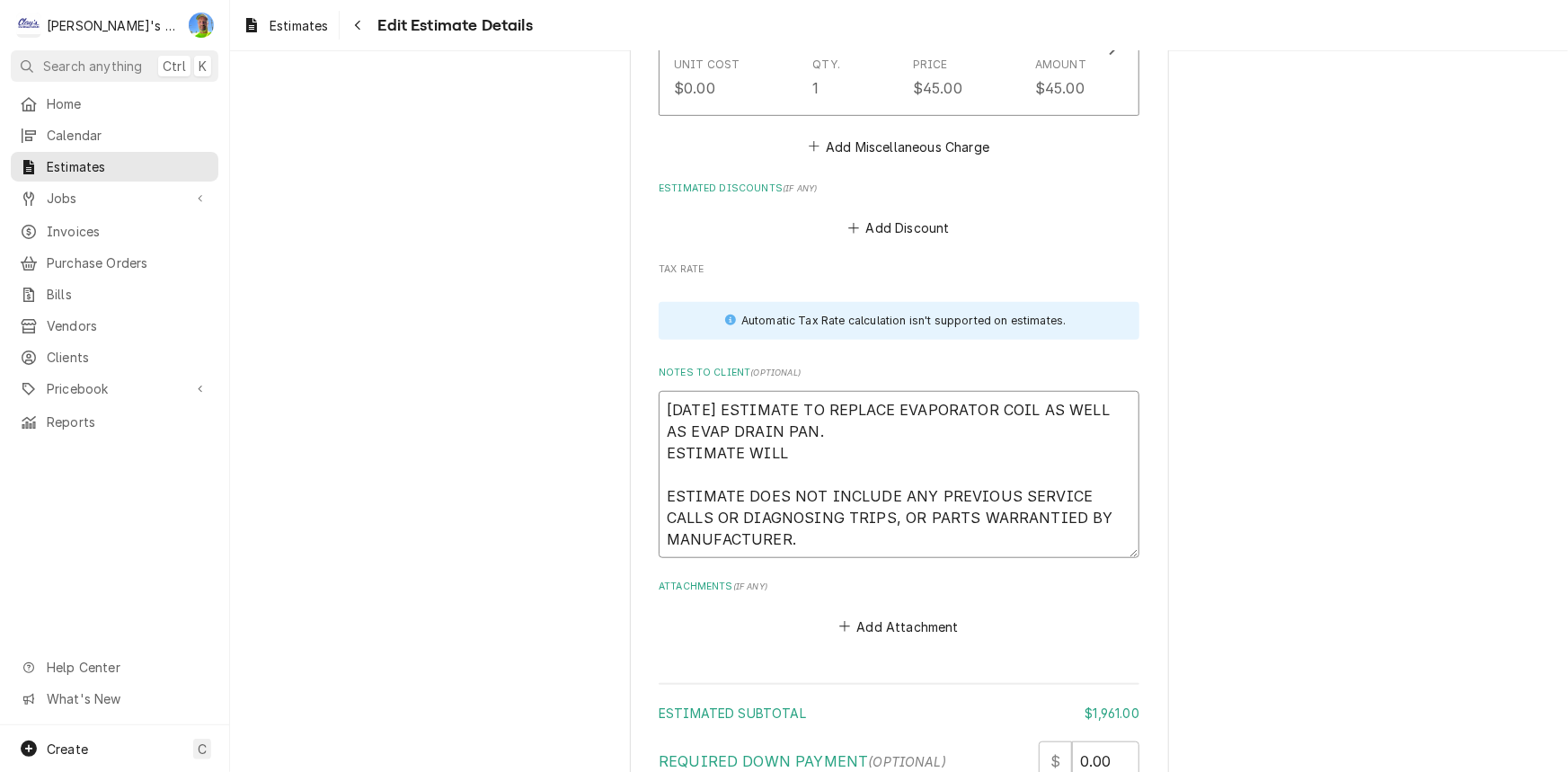
type textarea "9/23/2025 ESTIMATE TO REPLACE EVAPORATOR COIL AS WELL AS EVAP DRAIN PAN. ESTIMA…"
type textarea "x"
type textarea "9/23/2025 ESTIMATE TO REPLACE EVAPORATOR COIL AS WELL AS EVAP DRAIN PAN. ESTIMA…"
type textarea "x"
type textarea "9/23/2025 ESTIMATE TO REPLACE EVAPORATOR COIL AS WELL AS EVAP DRAIN PAN. ESTIMA…"
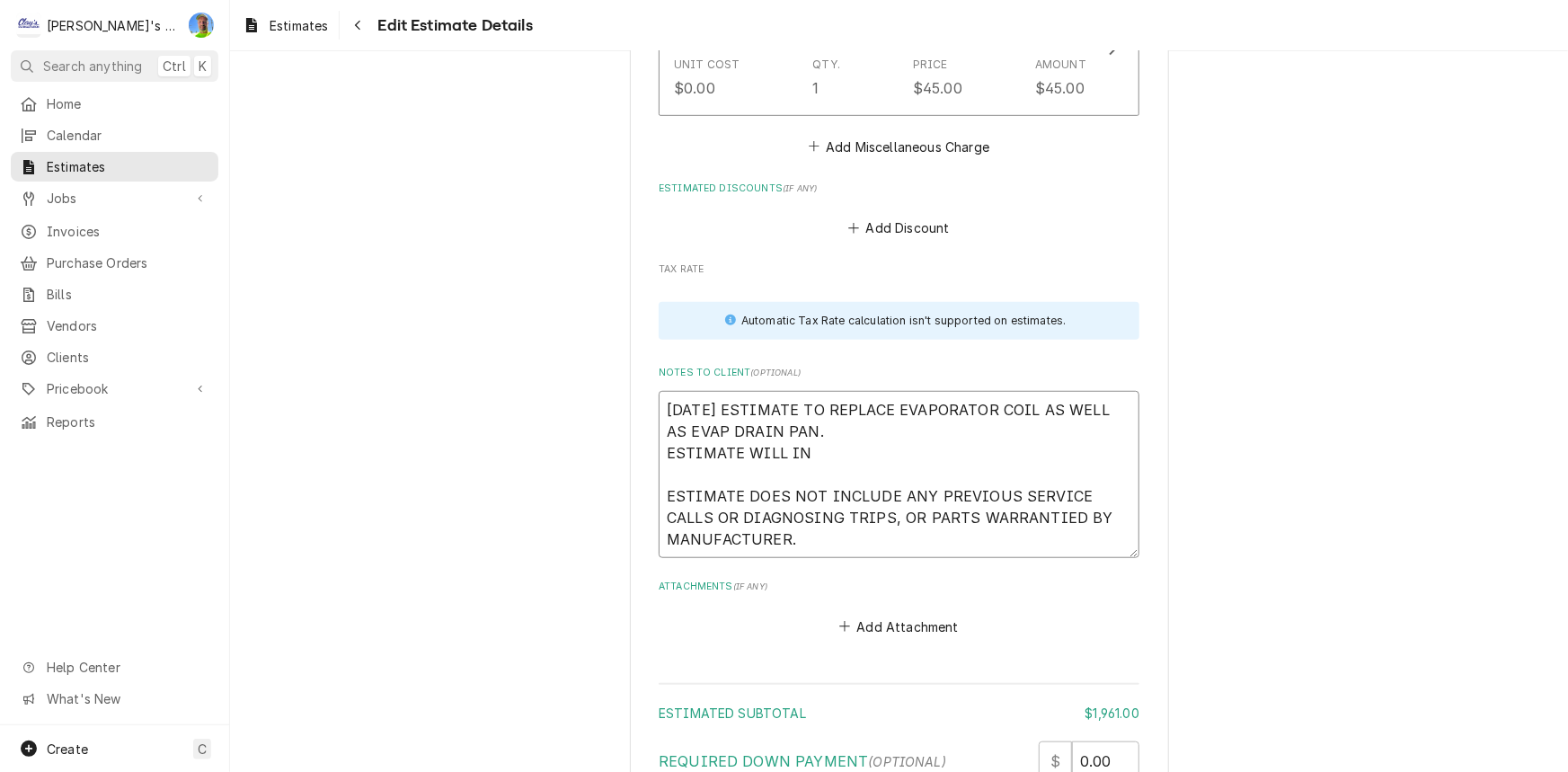
type textarea "x"
type textarea "9/23/2025 ESTIMATE TO REPLACE EVAPORATOR COIL AS WELL AS EVAP DRAIN PAN. ESTIMA…"
type textarea "x"
type textarea "9/23/2025 ESTIMATE TO REPLACE EVAPORATOR COIL AS WELL AS EVAP DRAIN PAN. ESTIMA…"
type textarea "x"
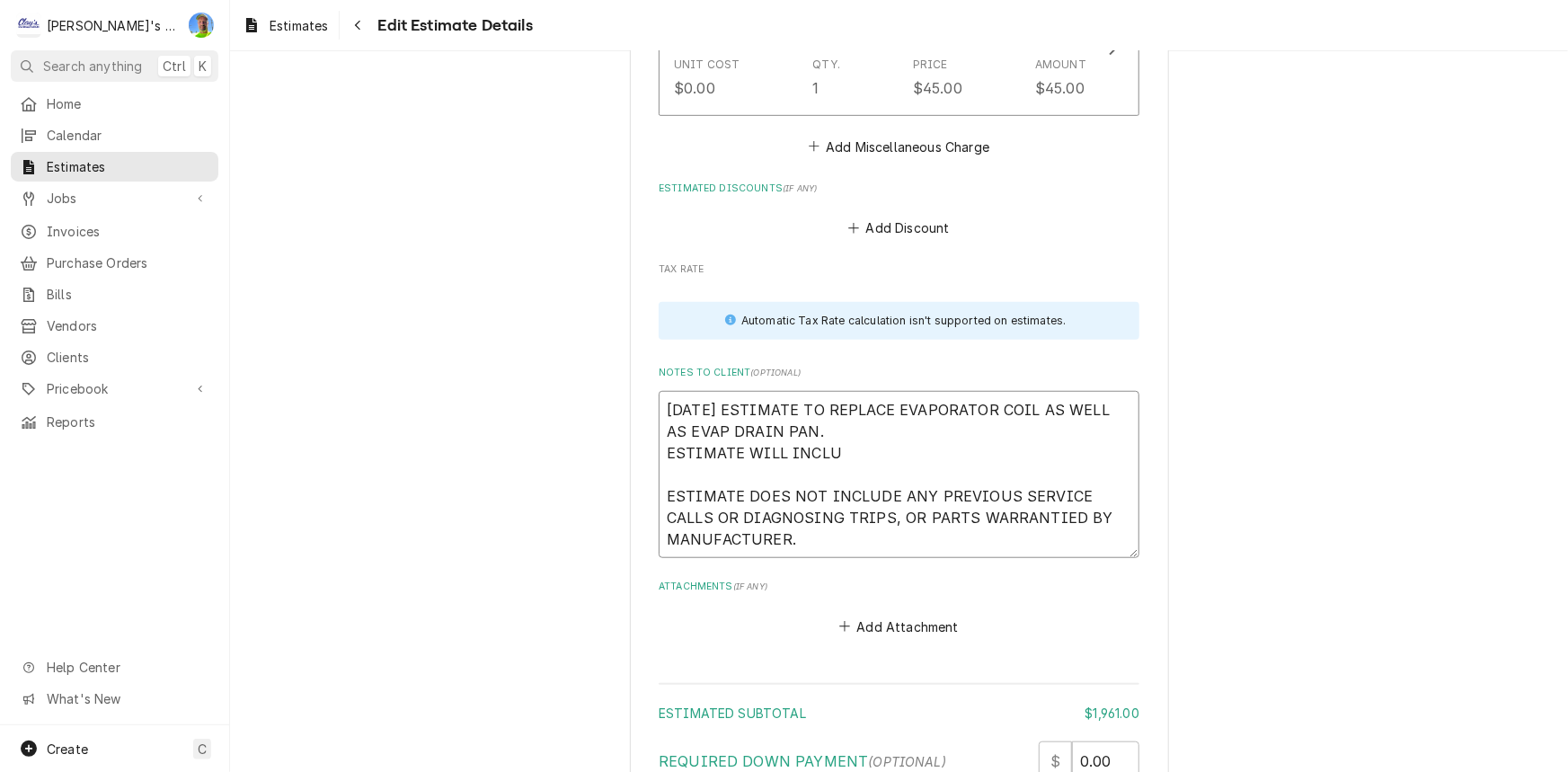
type textarea "9/23/2025 ESTIMATE TO REPLACE EVAPORATOR COIL AS WELL AS EVAP DRAIN PAN. ESTIMA…"
type textarea "x"
type textarea "9/23/2025 ESTIMATE TO REPLACE EVAPORATOR COIL AS WELL AS EVAP DRAIN PAN. ESTIMA…"
type textarea "x"
type textarea "9/23/2025 ESTIMATE TO REPLACE EVAPORATOR COIL AS WELL AS EVAP DRAIN PAN. ESTIMA…"
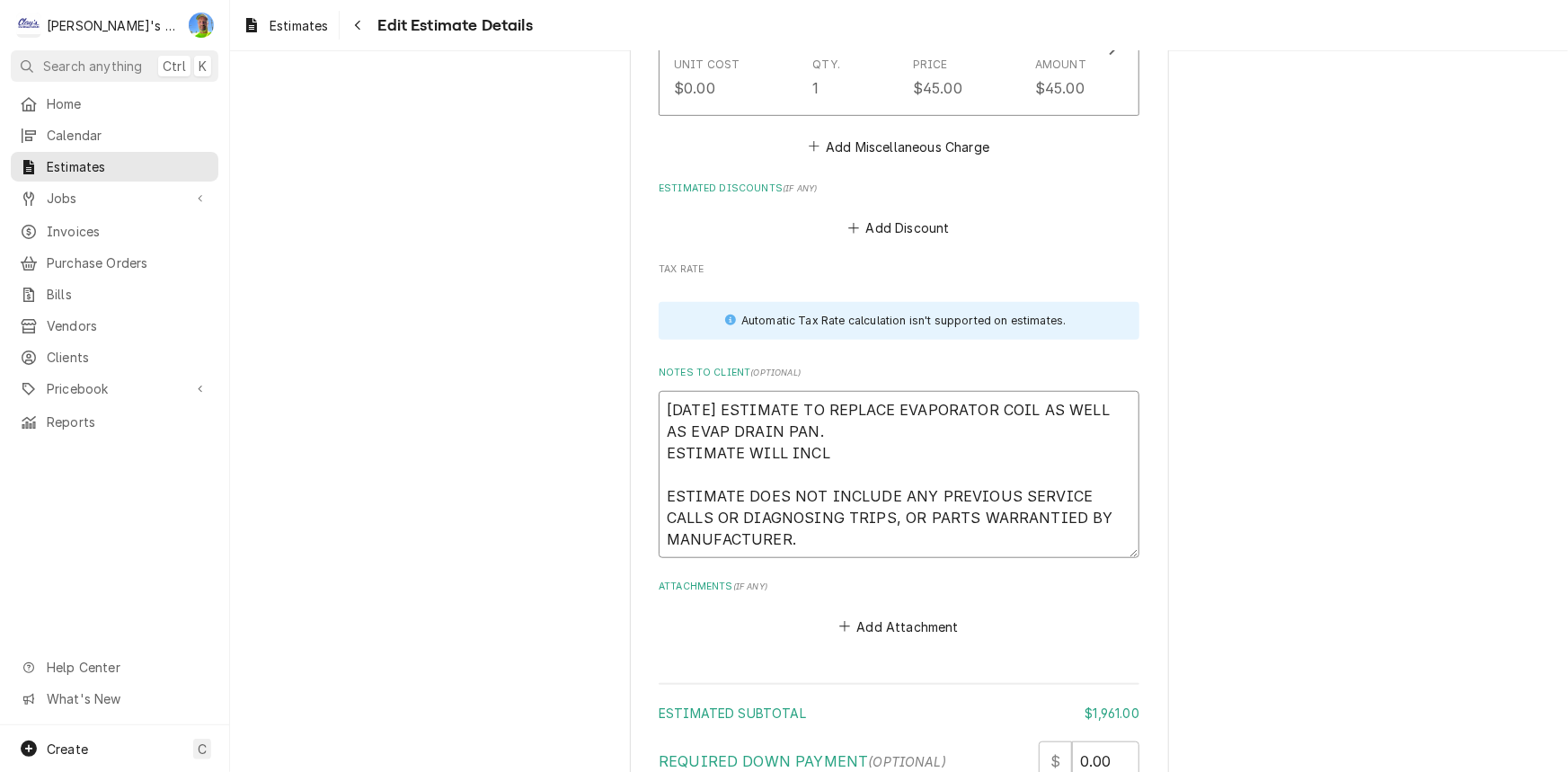
type textarea "x"
type textarea "9/23/2025 ESTIMATE TO REPLACE EVAPORATOR COIL AS WELL AS EVAP DRAIN PAN. ESTIMA…"
type textarea "x"
type textarea "9/23/2025 ESTIMATE TO REPLACE EVAPORATOR COIL AS WELL AS EVAP DRAIN PAN. ESTIMA…"
type textarea "x"
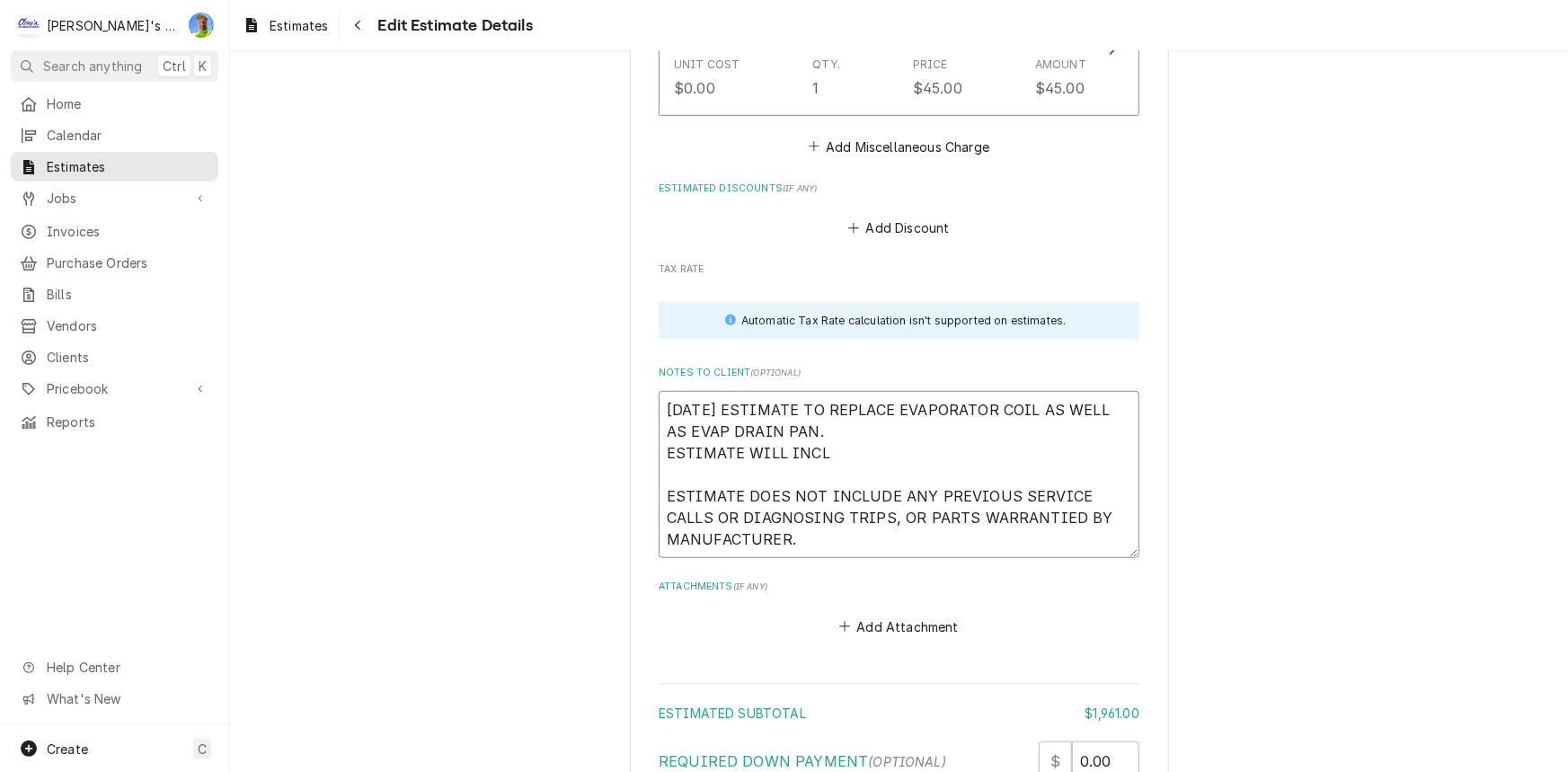
type textarea "9/23/2025 ESTIMATE TO REPLACE EVAPORATOR COIL AS WELL AS EVAP DRAIN PAN. ESTIMA…"
type textarea "x"
type textarea "9/23/2025 ESTIMATE TO REPLACE EVAPORATOR COIL AS WELL AS EVAP DRAIN PAN. ESTIMA…"
type textarea "x"
type textarea "9/23/2025 ESTIMATE TO REPLACE EVAPORATOR COIL AS WELL AS EVAP DRAIN PAN. ESTIMA…"
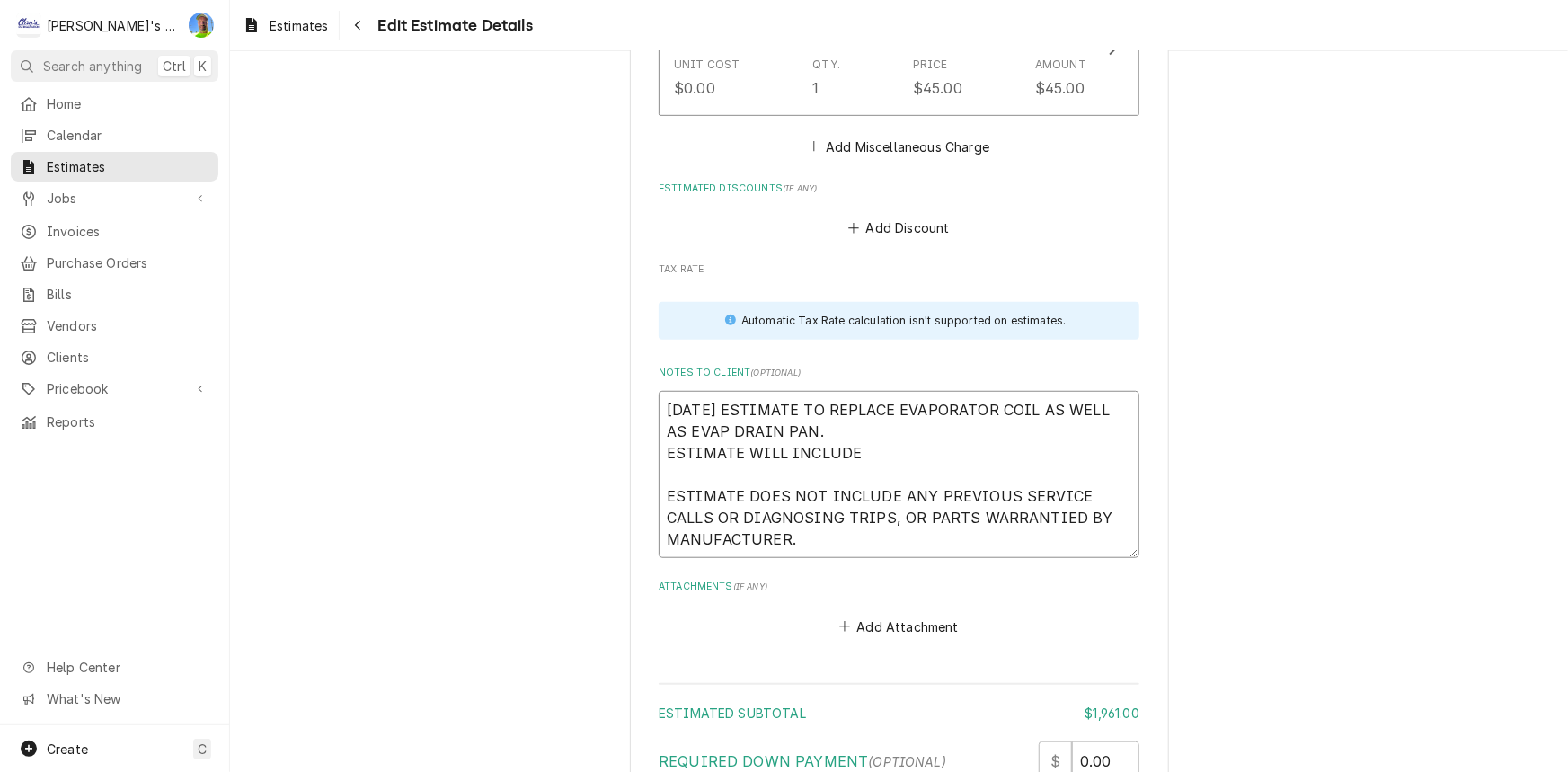
type textarea "x"
type textarea "9/23/2025 ESTIMATE TO REPLACE EVAPORATOR COIL AS WELL AS EVAP DRAIN PAN. ESTIMA…"
type textarea "x"
type textarea "9/23/2025 ESTIMATE TO REPLACE EVAPORATOR COIL AS WELL AS EVAP DRAIN PAN. ESTIMA…"
type textarea "x"
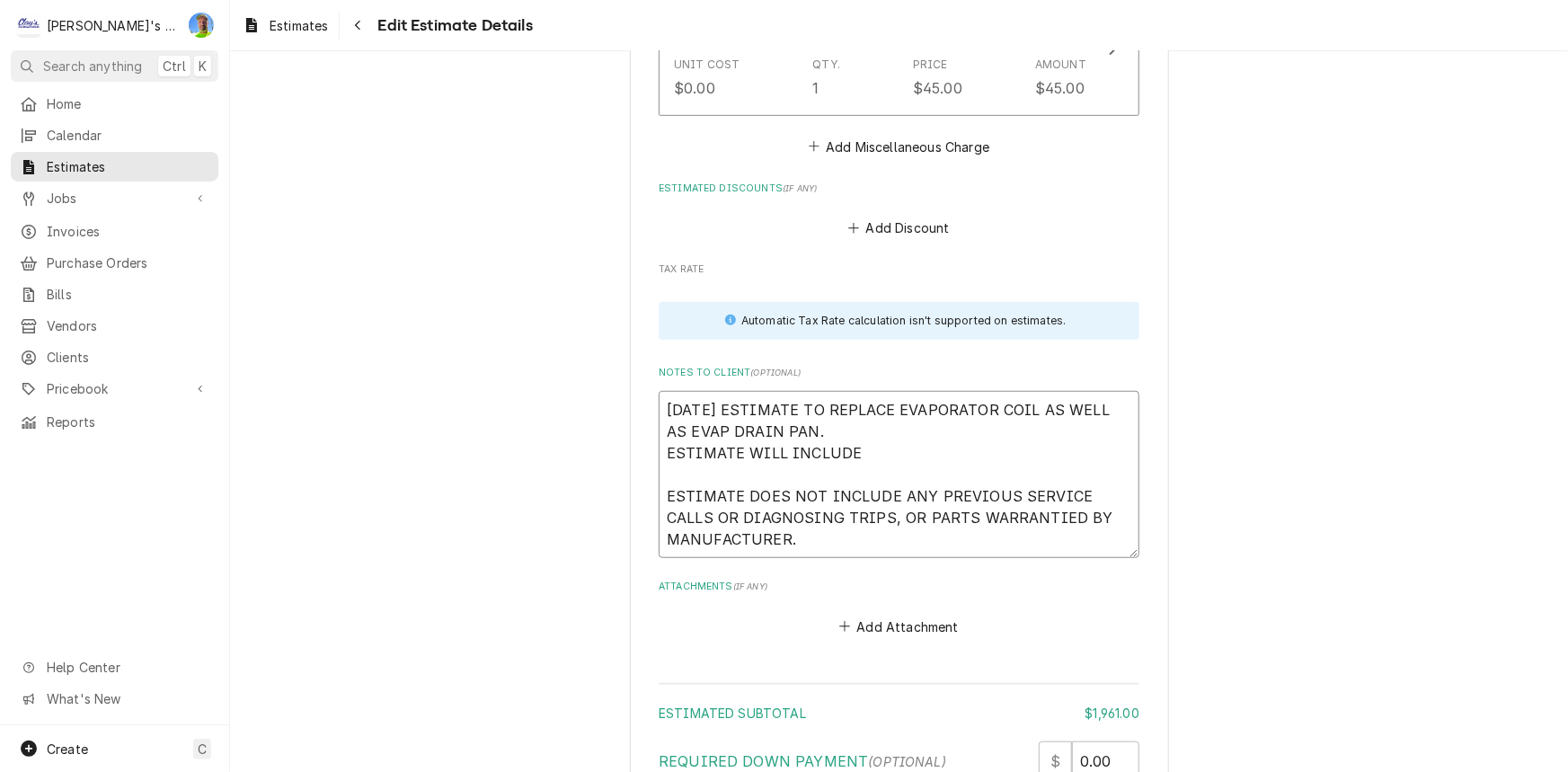
type textarea "9/23/2025 ESTIMATE TO REPLACE EVAPORATOR COIL AS WELL AS EVAP DRAIN PAN. ESTIMA…"
type textarea "x"
type textarea "9/23/2025 ESTIMATE TO REPLACE EVAPORATOR COIL AS WELL AS EVAP DRAIN PAN. ESTIMA…"
type textarea "x"
type textarea "9/23/2025 ESTIMATE TO REPLACE EVAPORATOR COIL AS WELL AS EVAP DRAIN PAN. ESTIMA…"
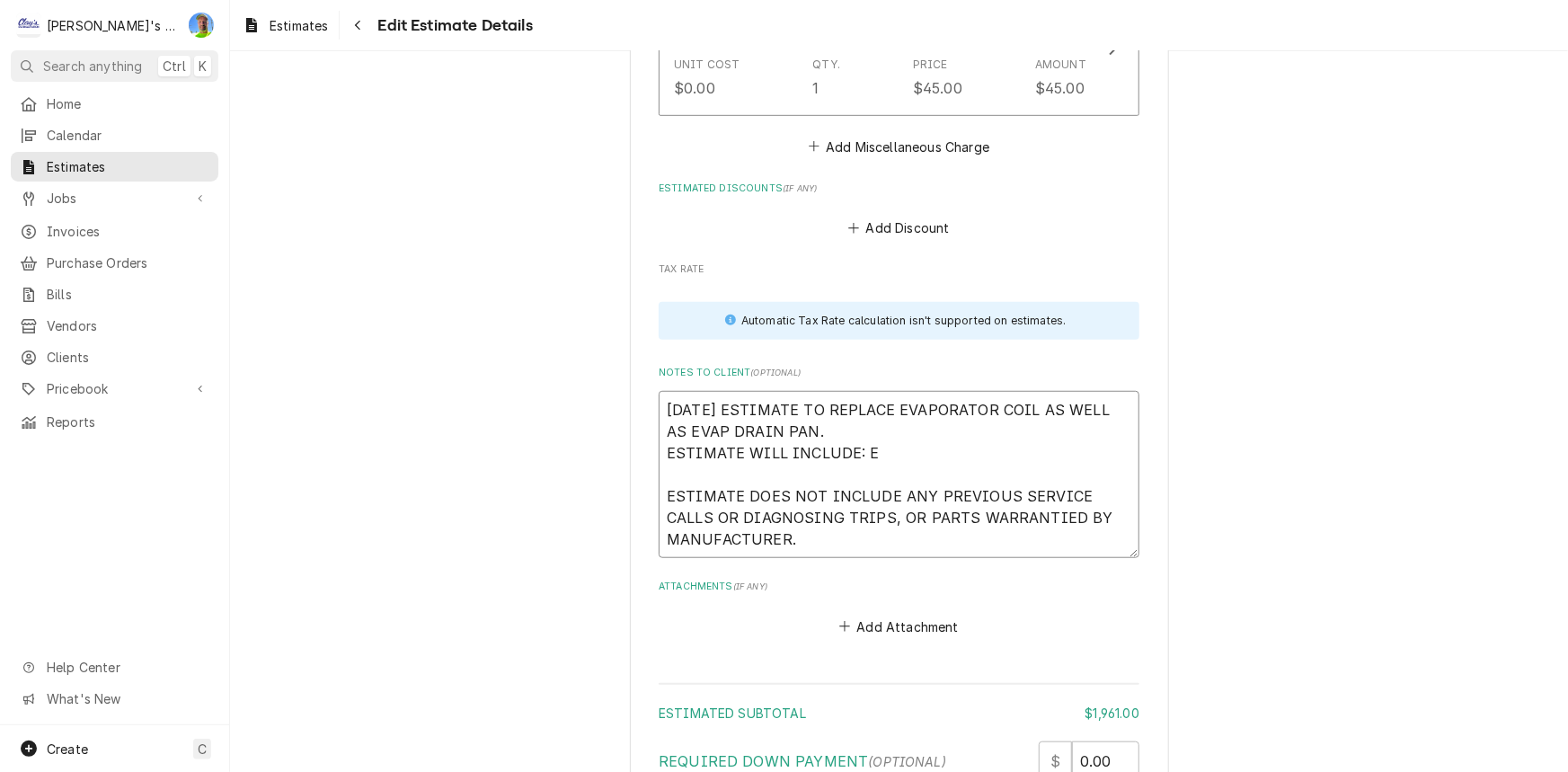
type textarea "x"
type textarea "9/23/2025 ESTIMATE TO REPLACE EVAPORATOR COIL AS WELL AS EVAP DRAIN PAN. ESTIMA…"
type textarea "x"
type textarea "9/23/2025 ESTIMATE TO REPLACE EVAPORATOR COIL AS WELL AS EVAP DRAIN PAN. ESTIMA…"
type textarea "x"
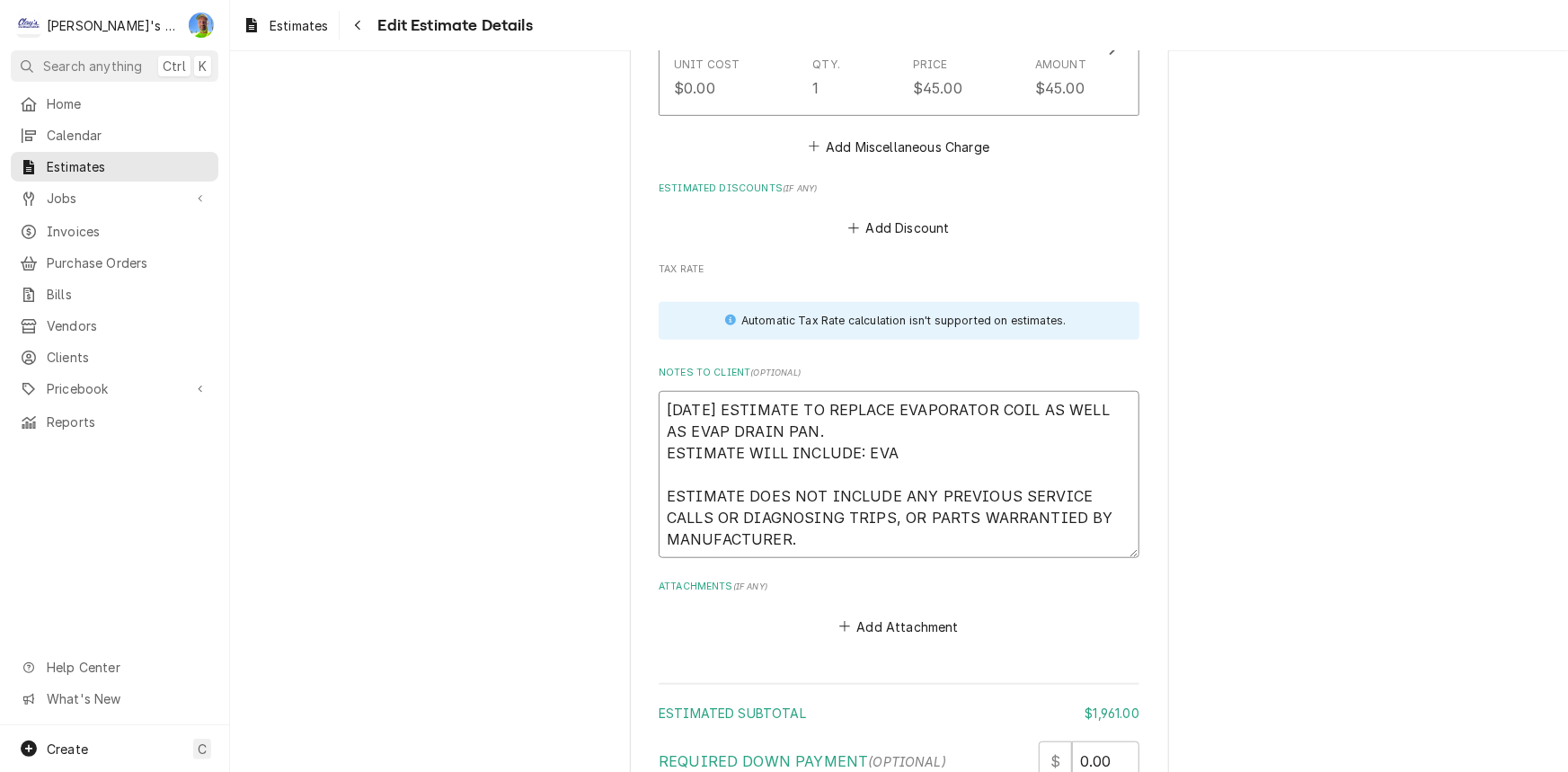
type textarea "9/23/2025 ESTIMATE TO REPLACE EVAPORATOR COIL AS WELL AS EVAP DRAIN PAN. ESTIMA…"
type textarea "x"
type textarea "9/23/2025 ESTIMATE TO REPLACE EVAPORATOR COIL AS WELL AS EVAP DRAIN PAN. ESTIMA…"
type textarea "x"
type textarea "9/23/2025 ESTIMATE TO REPLACE EVAPORATOR COIL AS WELL AS EVAP DRAIN PAN. ESTIMA…"
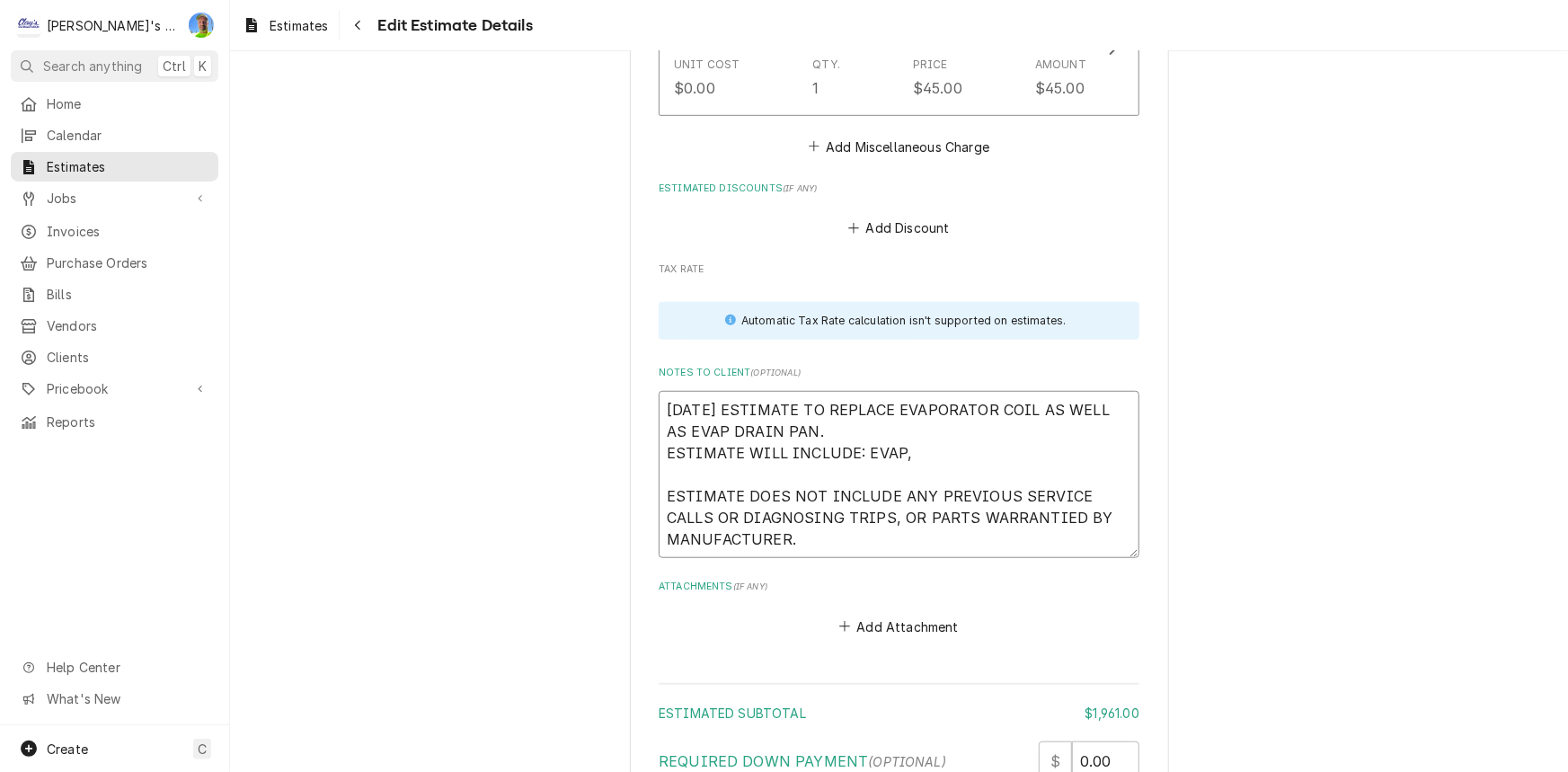
type textarea "x"
type textarea "9/23/2025 ESTIMATE TO REPLACE EVAPORATOR COIL AS WELL AS EVAP DRAIN PAN. ESTIMA…"
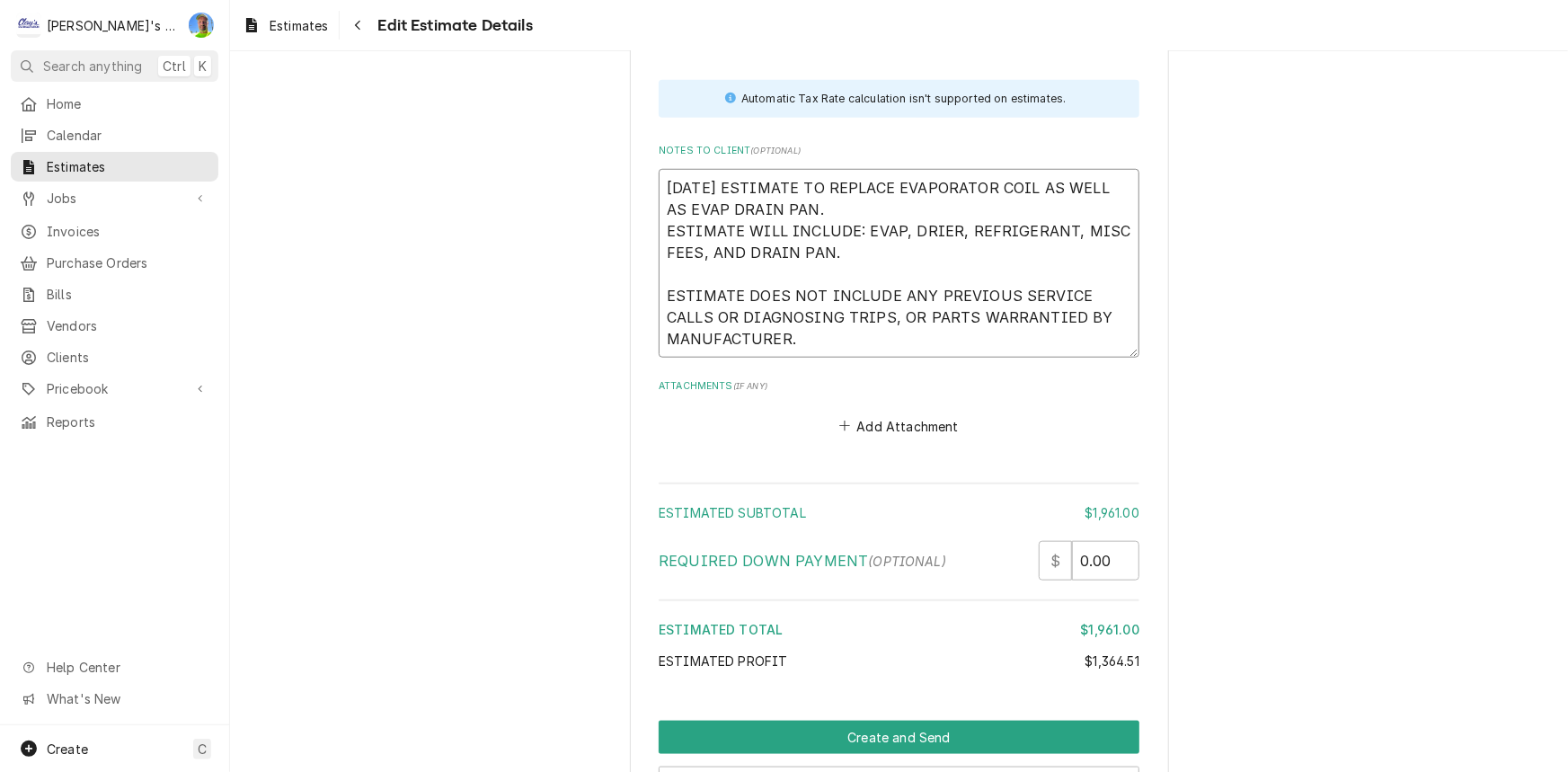
scroll to position [4346, 0]
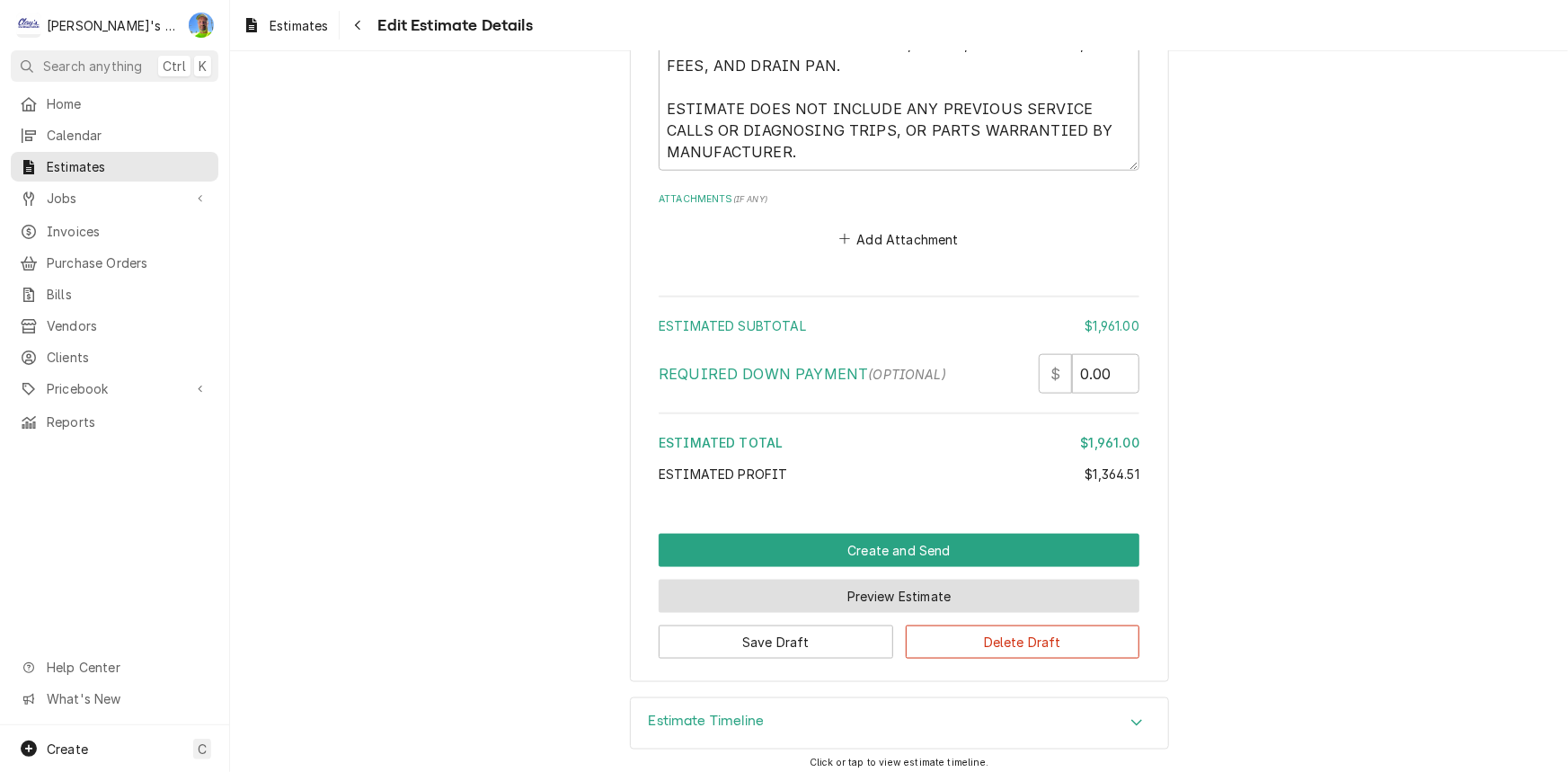
click at [947, 598] on button "Preview Estimate" at bounding box center [898, 596] width 481 height 33
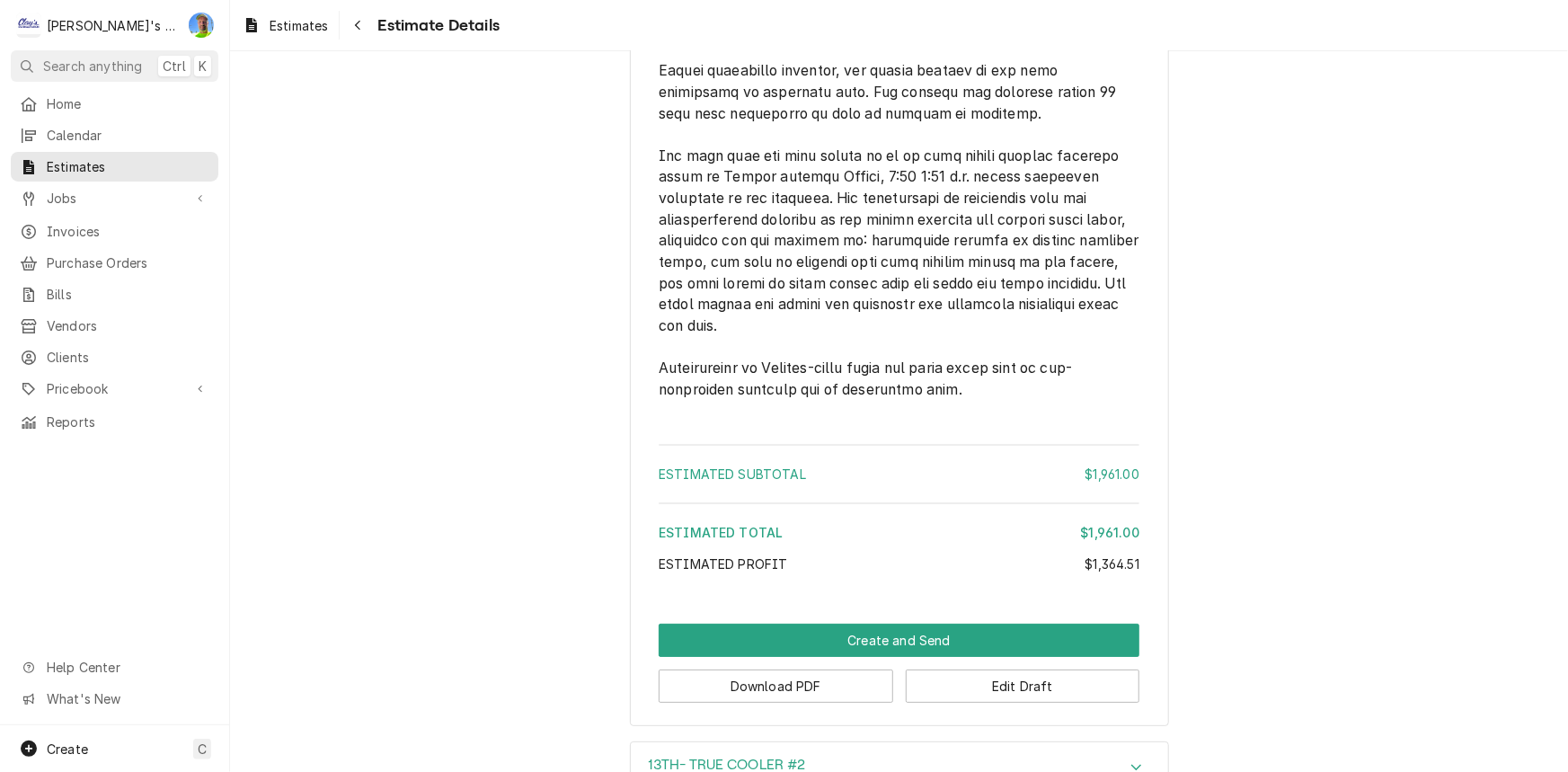
scroll to position [3425, 0]
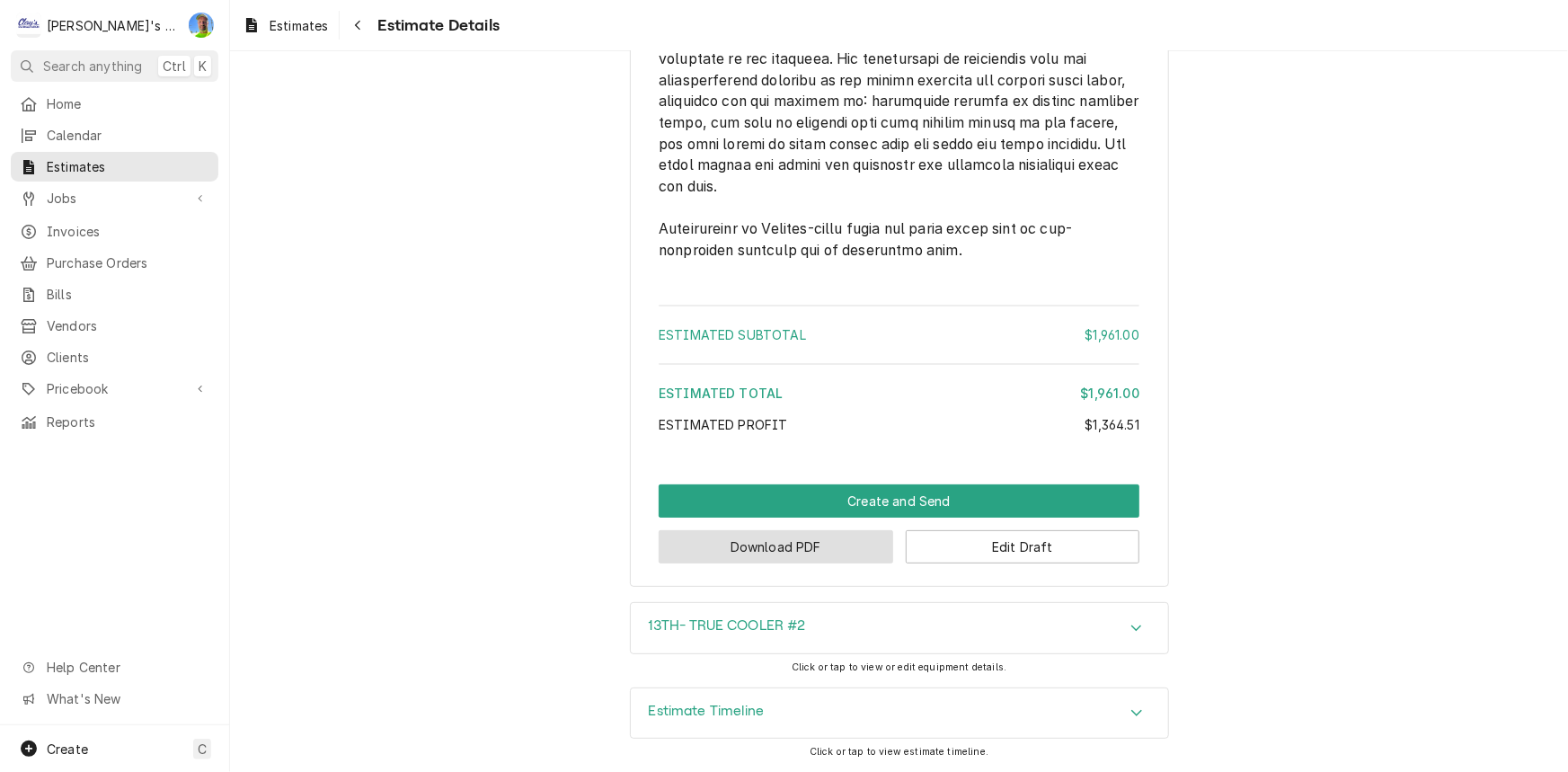
click at [822, 558] on button "Download PDF" at bounding box center [775, 547] width 234 height 33
click at [279, 26] on span "Estimates" at bounding box center [299, 26] width 58 height 19
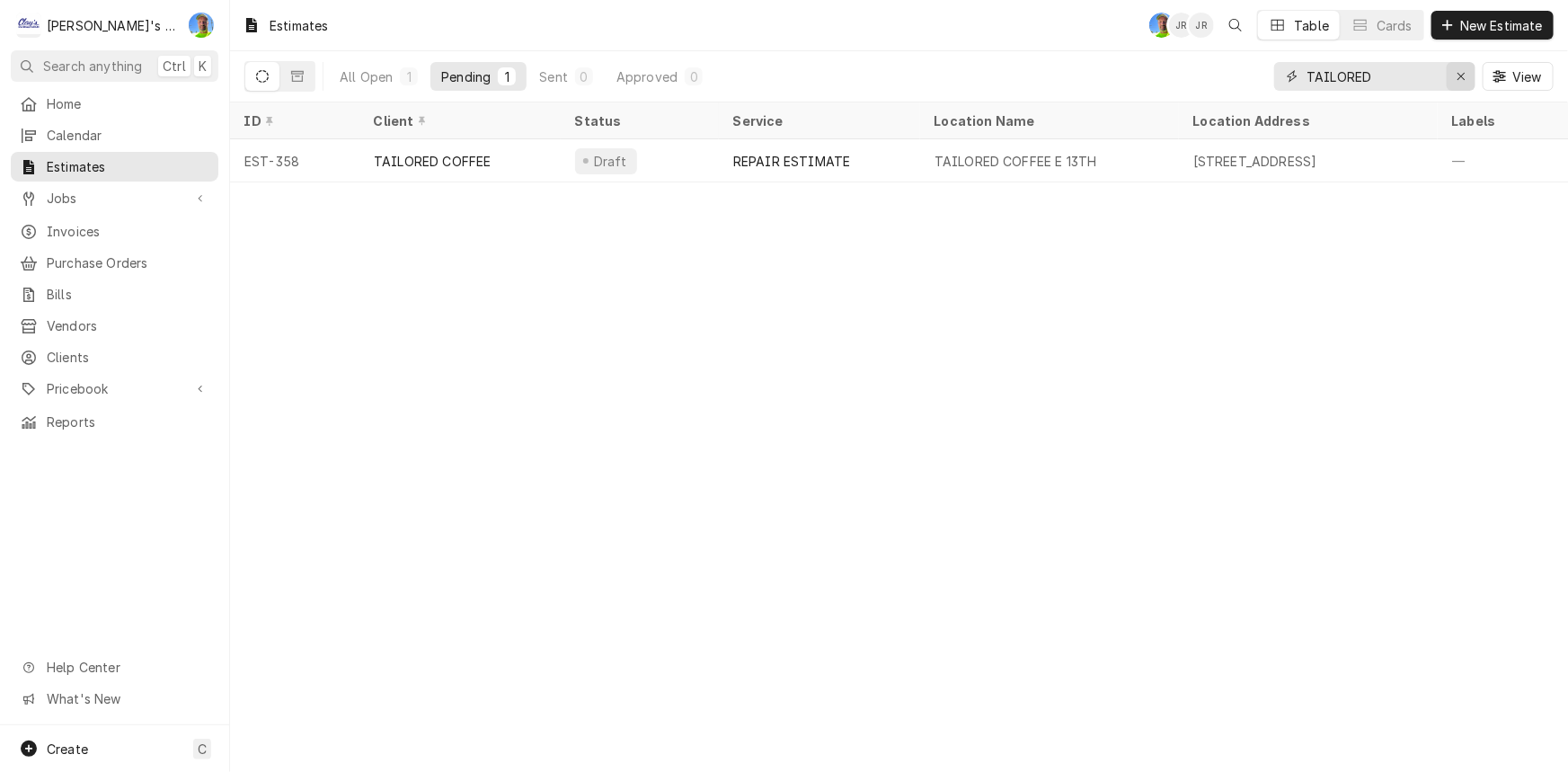
click at [1472, 70] on button "Erase input" at bounding box center [1461, 77] width 29 height 29
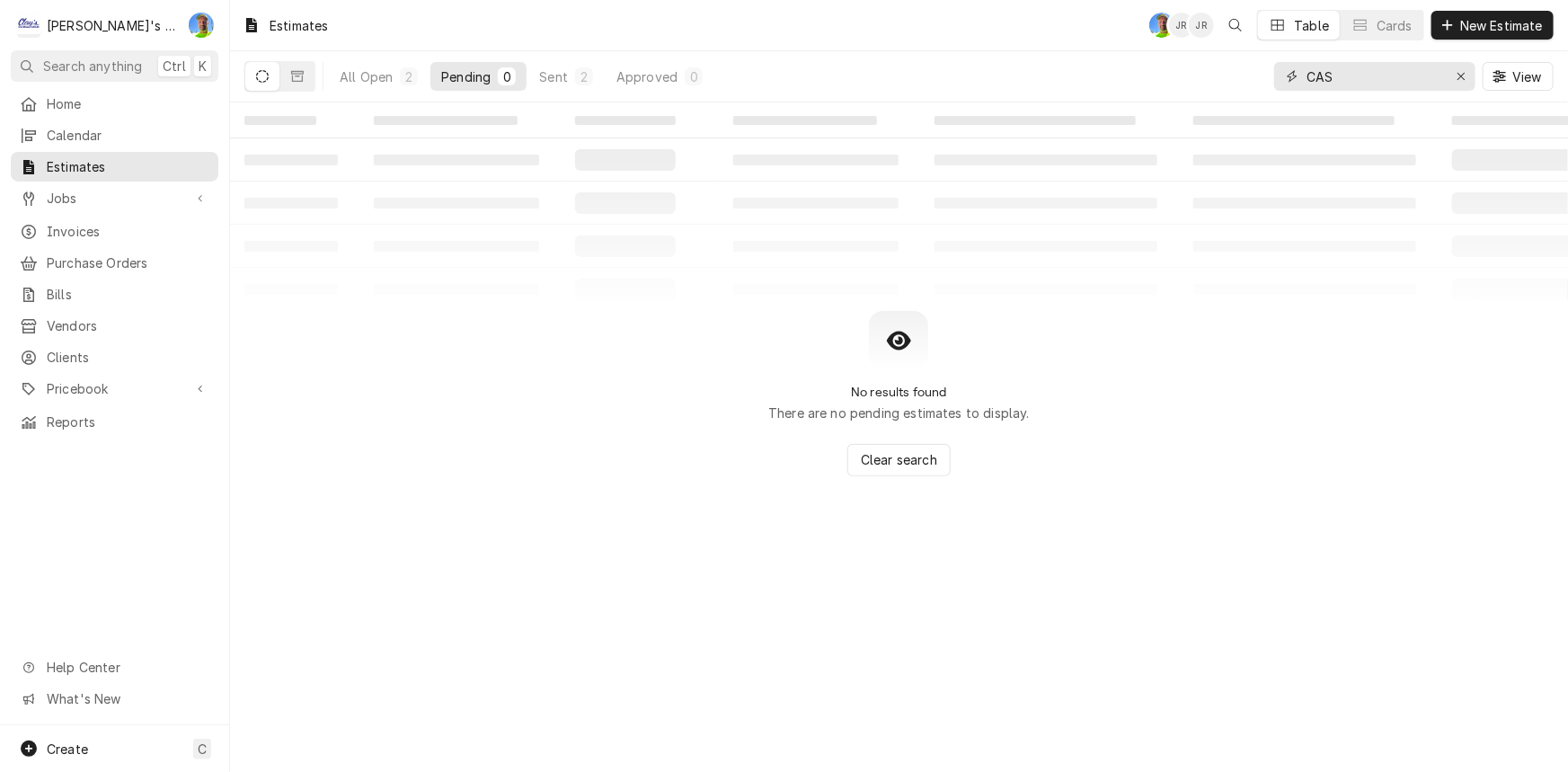
type input "CAS"
click at [1479, 39] on div "GA JR JR Table Cards New Estimate" at bounding box center [1351, 25] width 404 height 30
click at [1481, 34] on button "New Estimate" at bounding box center [1492, 26] width 122 height 29
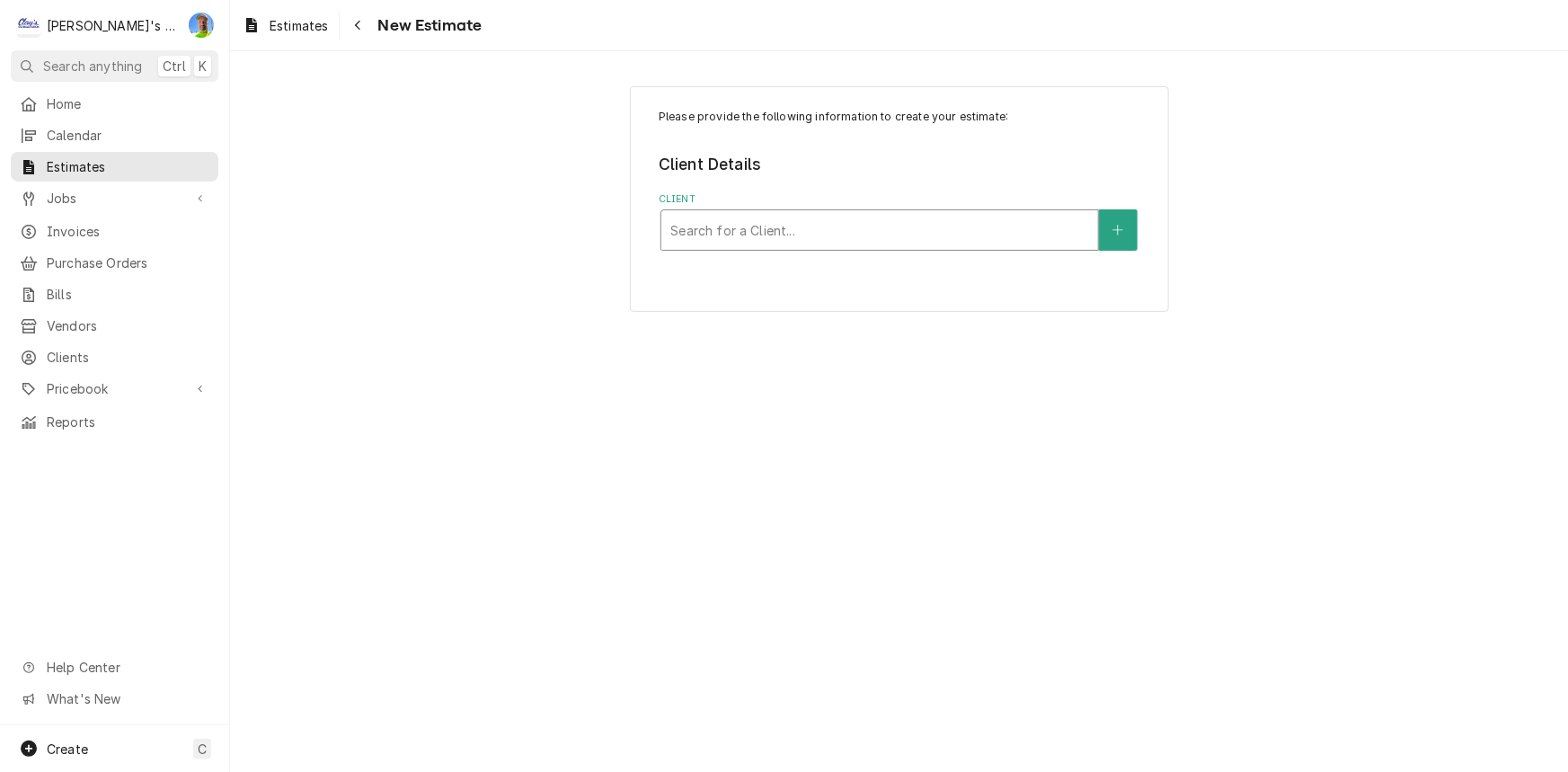
click at [900, 223] on div "Client" at bounding box center [879, 229] width 419 height 32
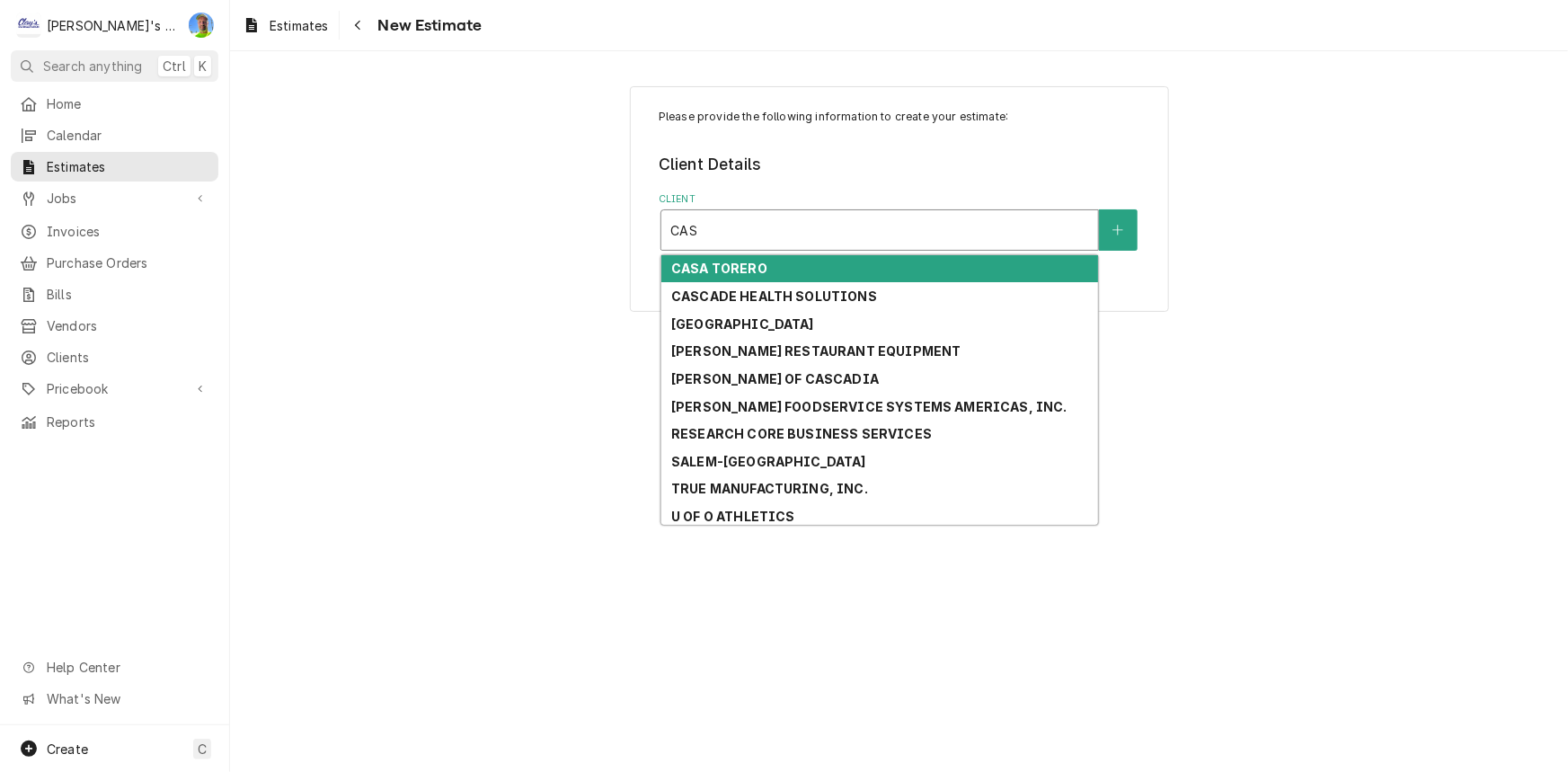
type input "CASC"
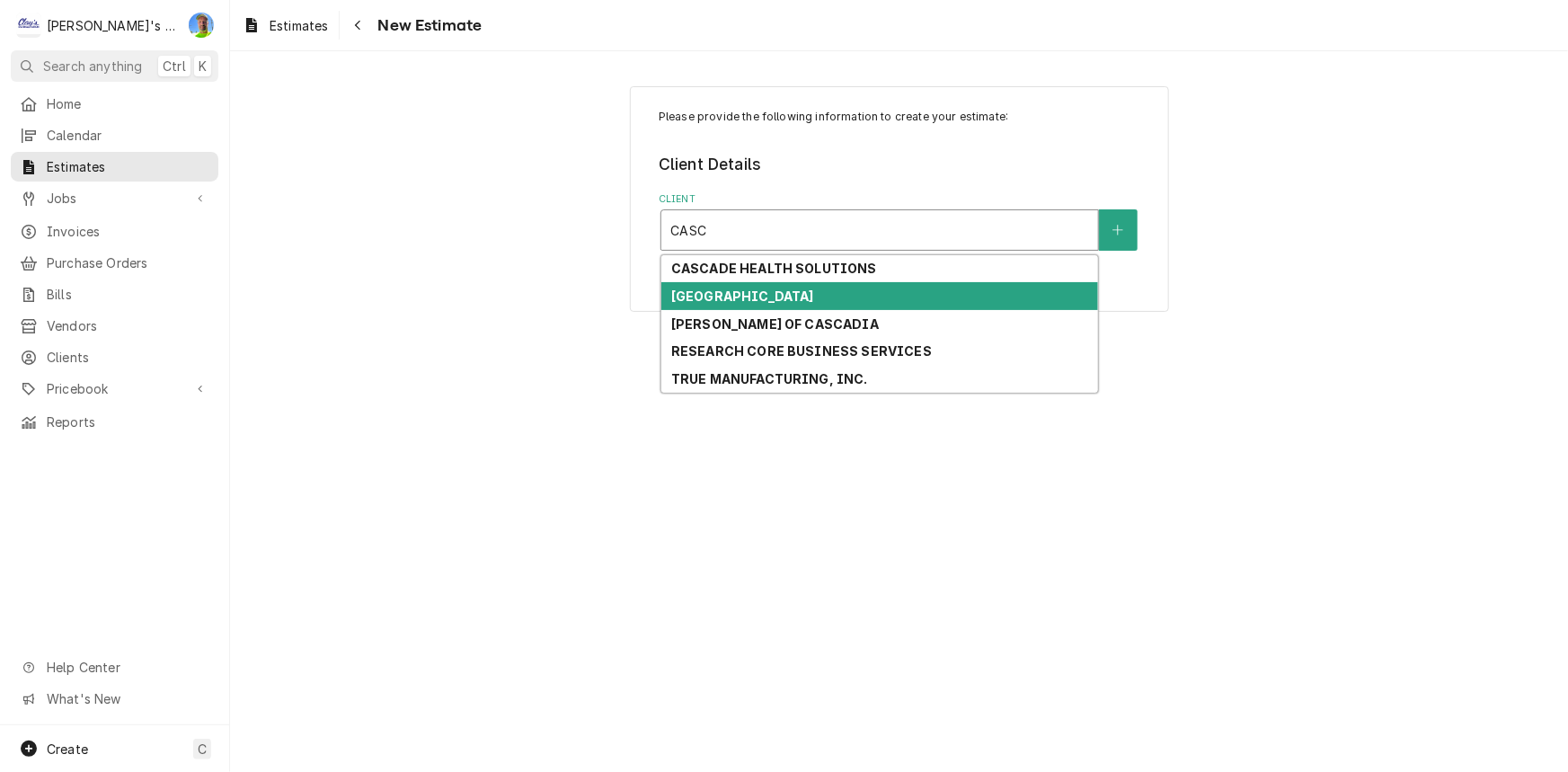
click at [764, 297] on strong "CASCADE MANOR" at bounding box center [742, 296] width 143 height 16
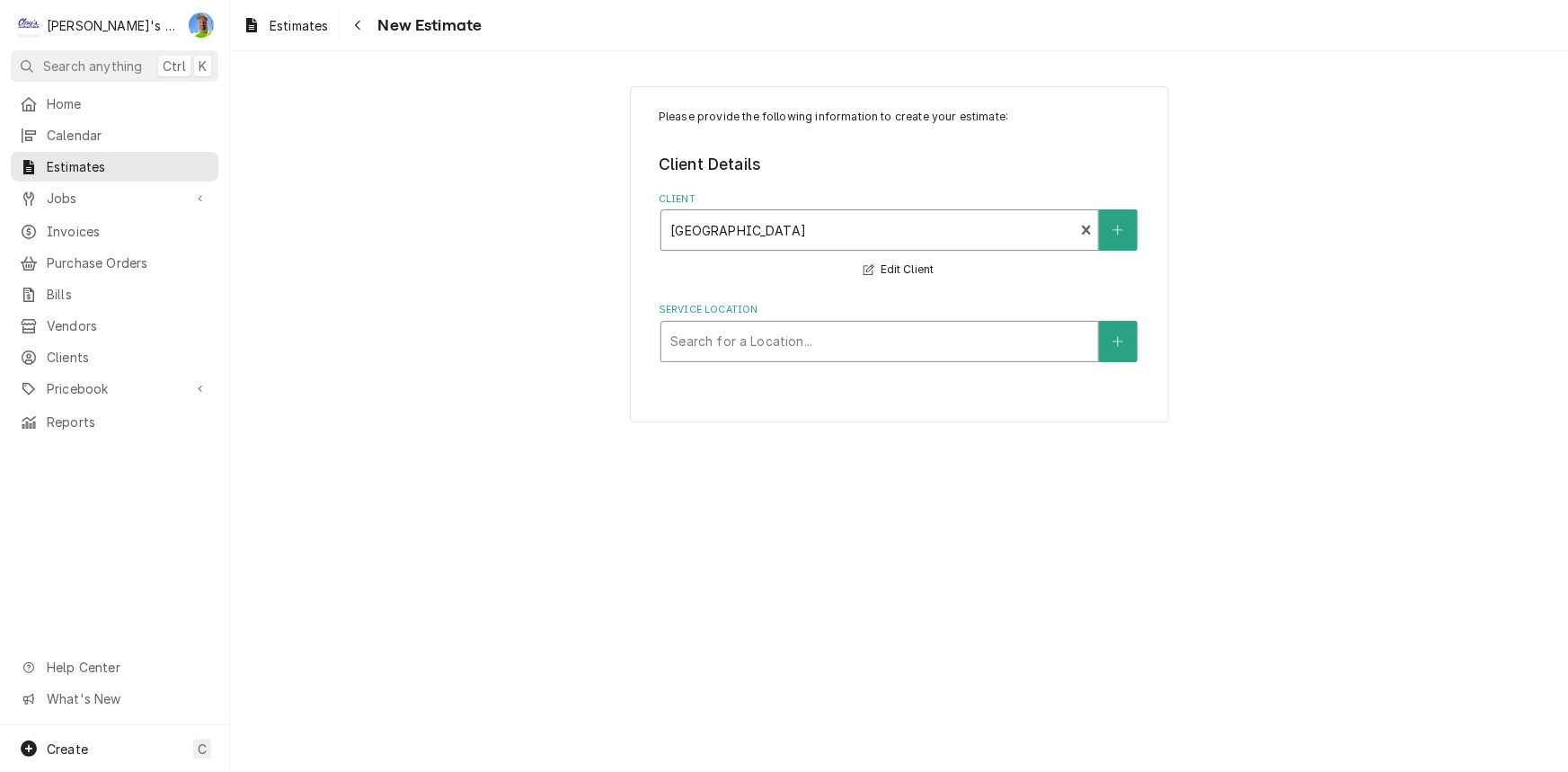
click at [752, 338] on div "Service Location" at bounding box center [879, 341] width 419 height 32
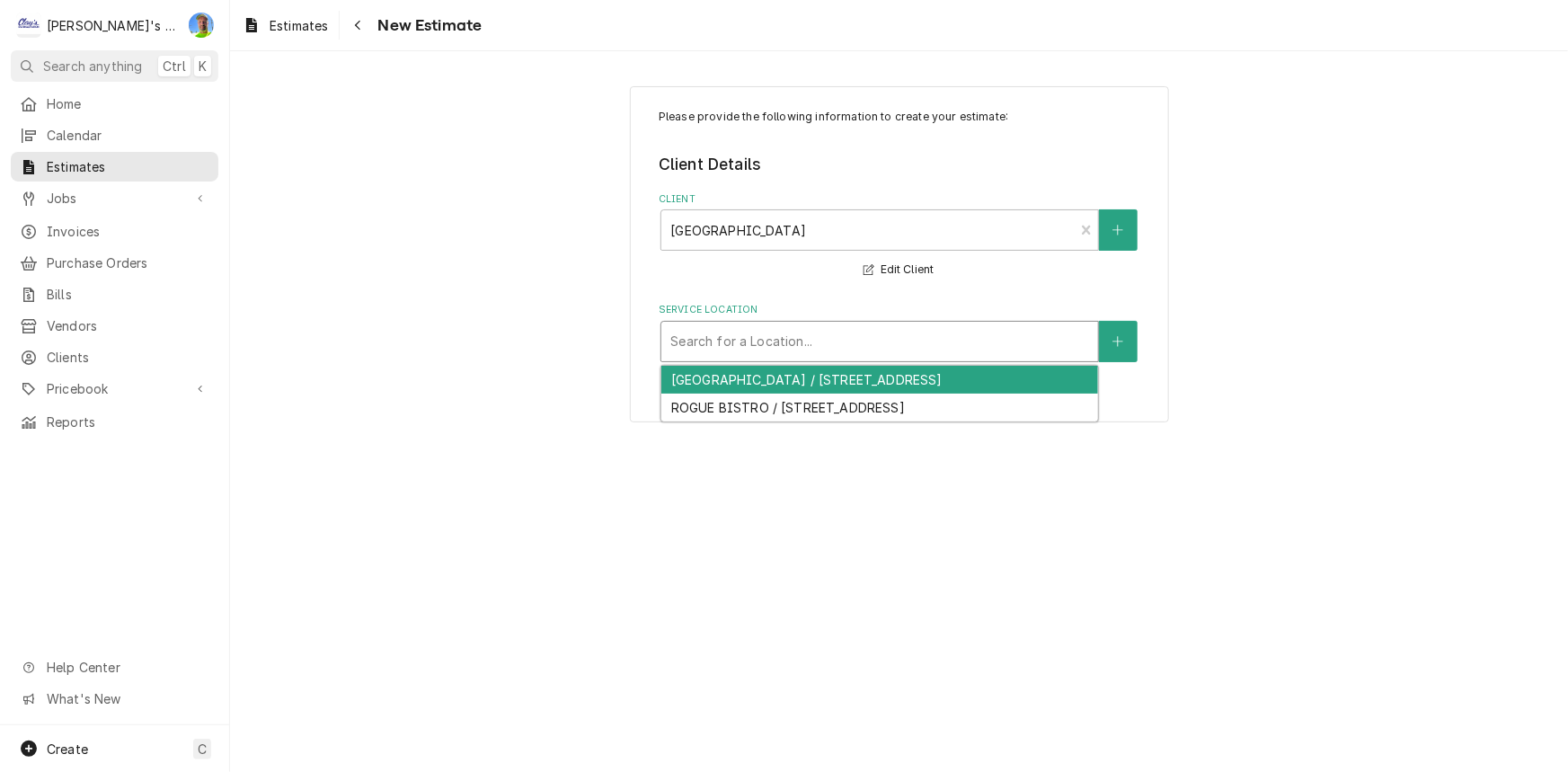
click at [912, 381] on div "CASCADE MANOR / 65 W 30TH AVE, EUGENE, OR 97405" at bounding box center [879, 380] width 437 height 28
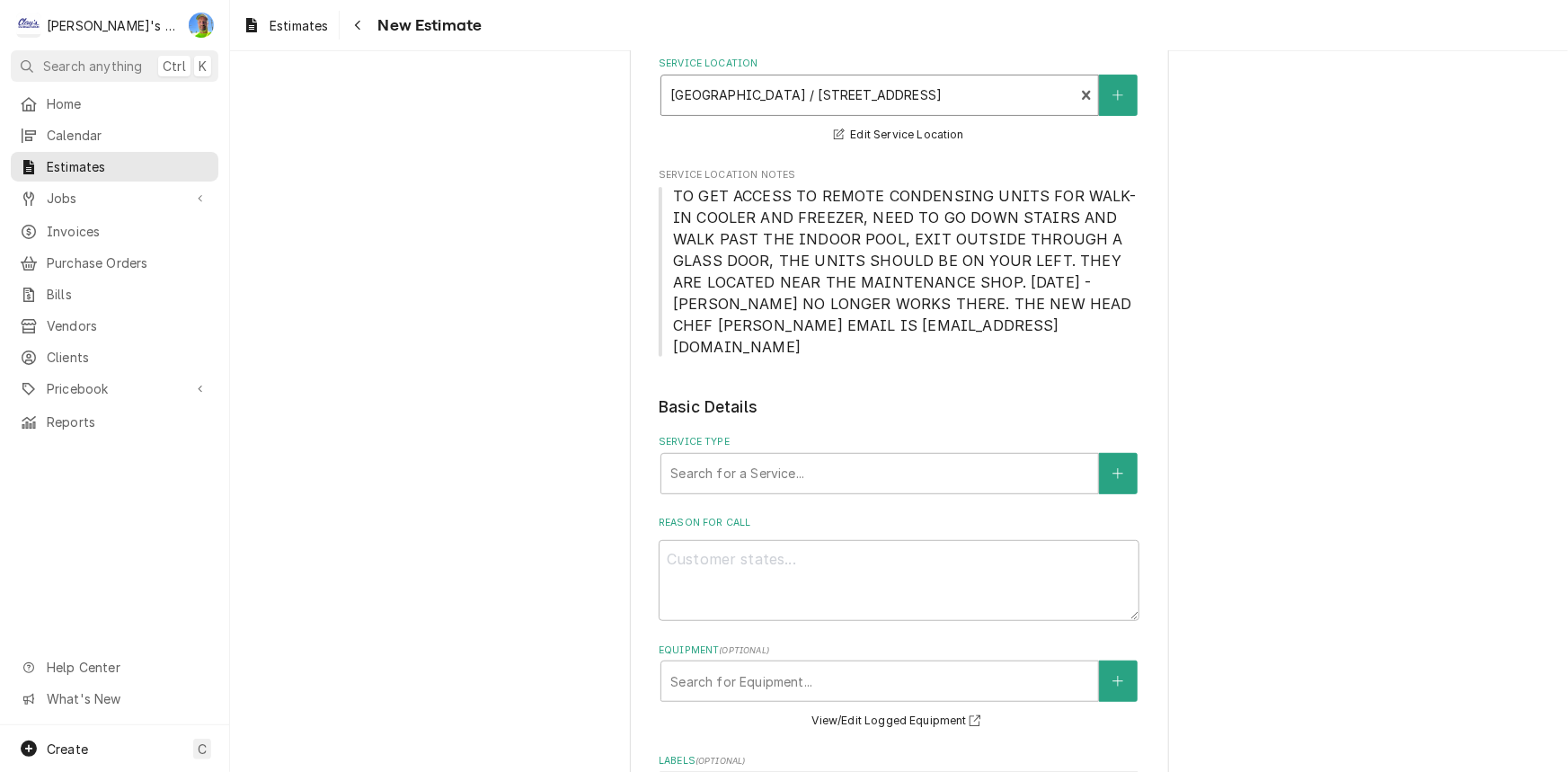
scroll to position [327, 0]
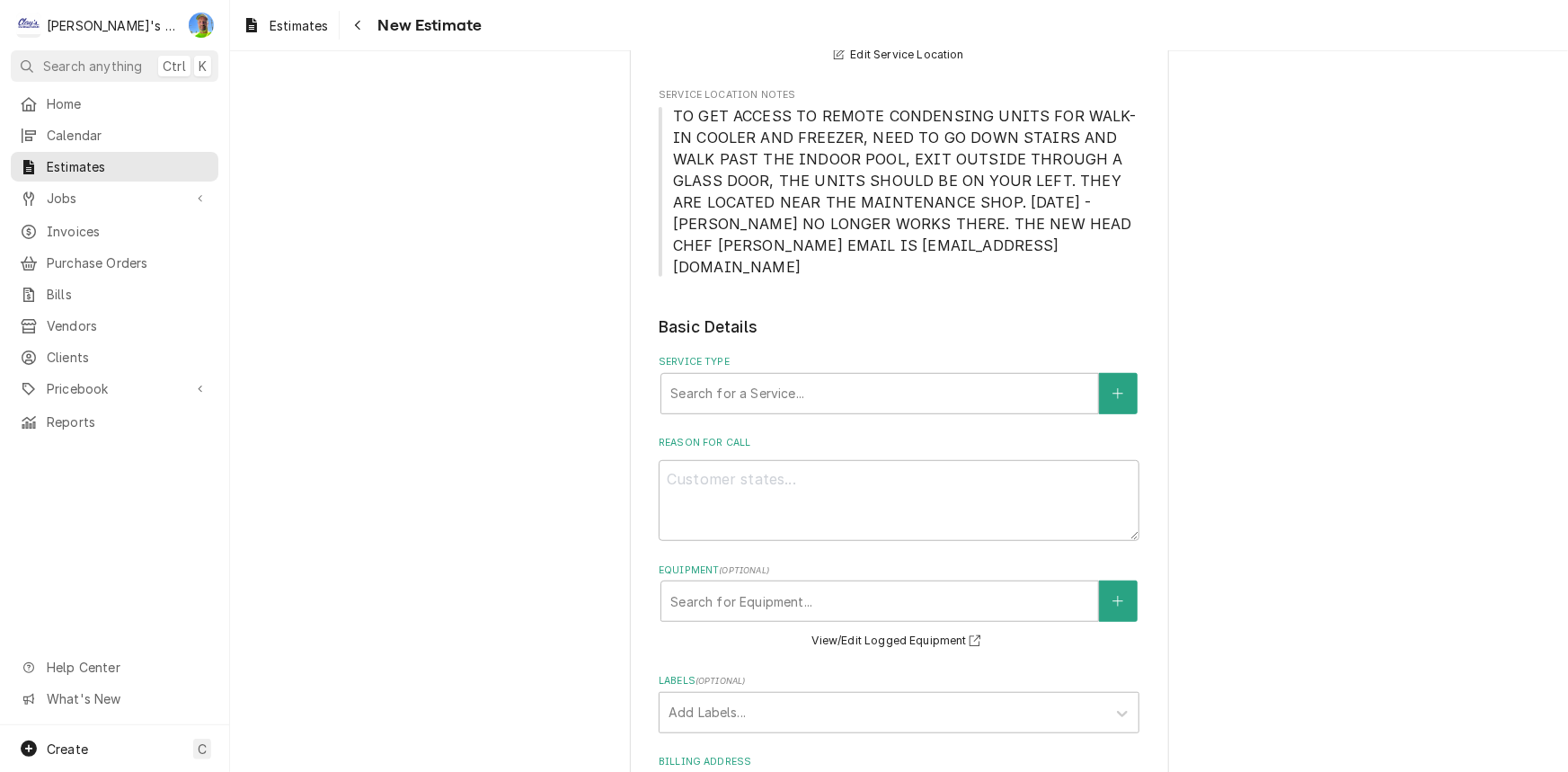
click at [862, 355] on label "Service Type" at bounding box center [898, 362] width 481 height 15
click at [857, 378] on div "Service Type" at bounding box center [879, 393] width 419 height 32
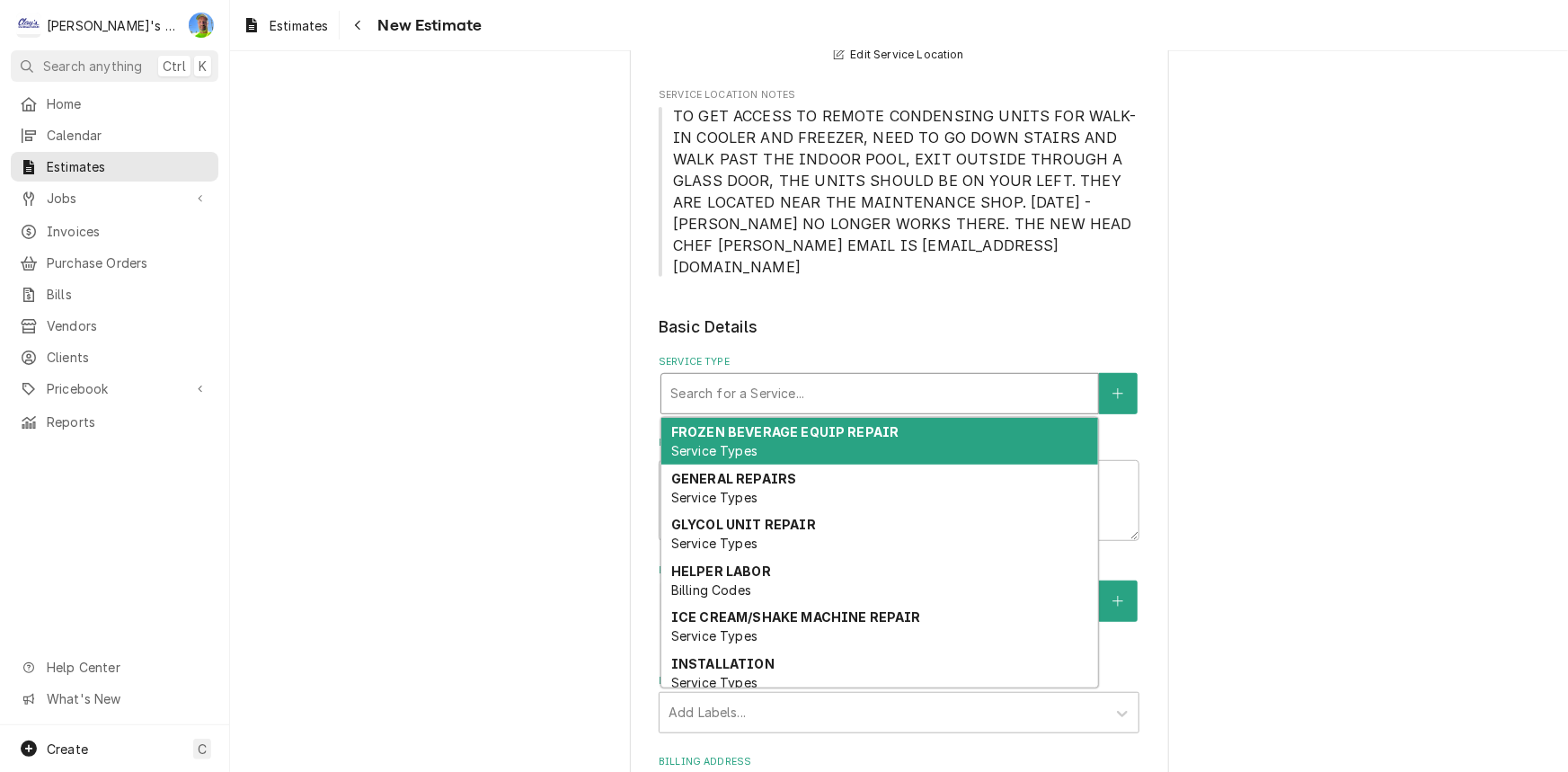
type textarea "x"
type input "I"
type textarea "x"
type input "IN"
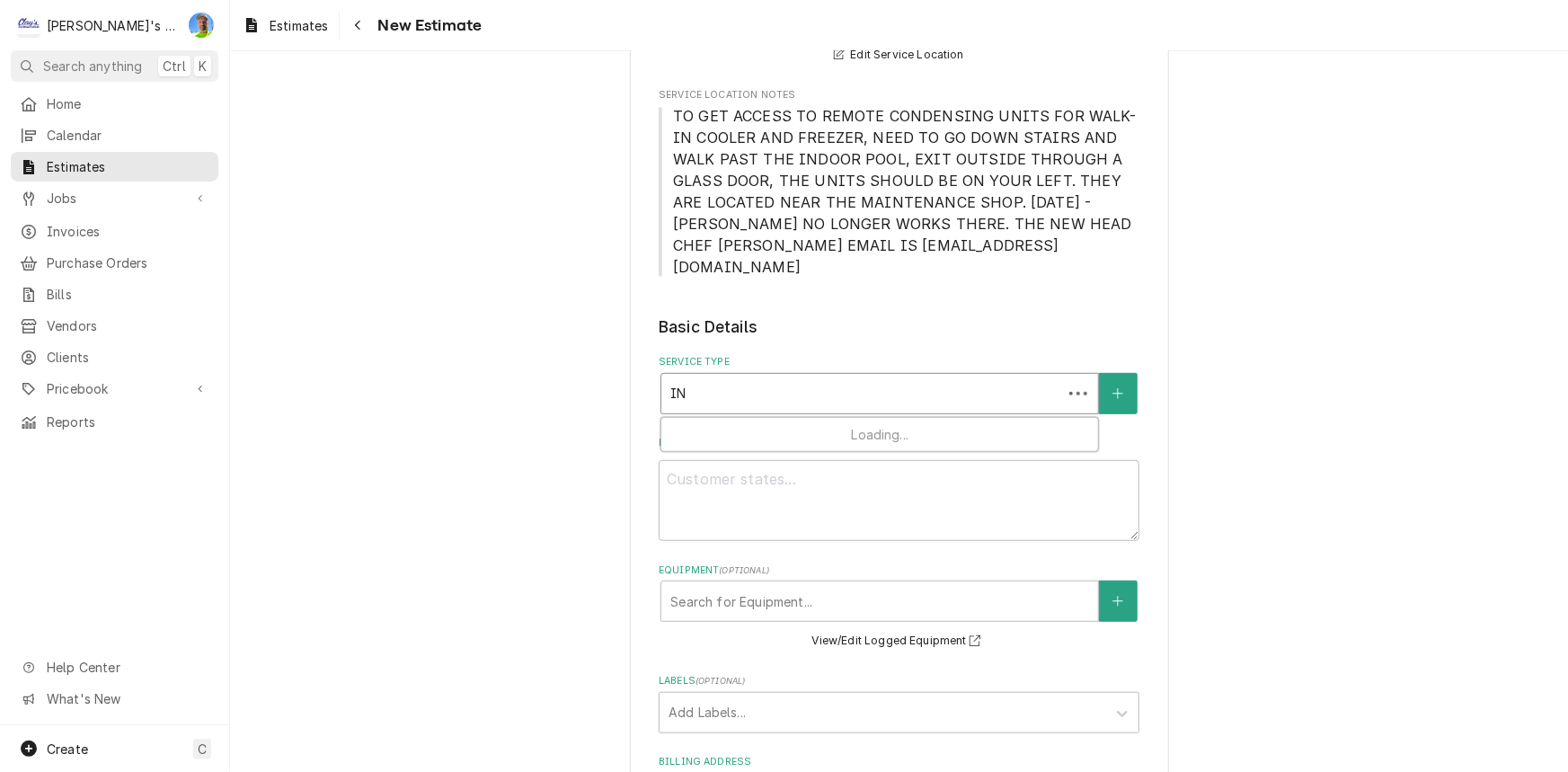
type textarea "x"
type input "INS"
type textarea "x"
type input "INST"
type textarea "x"
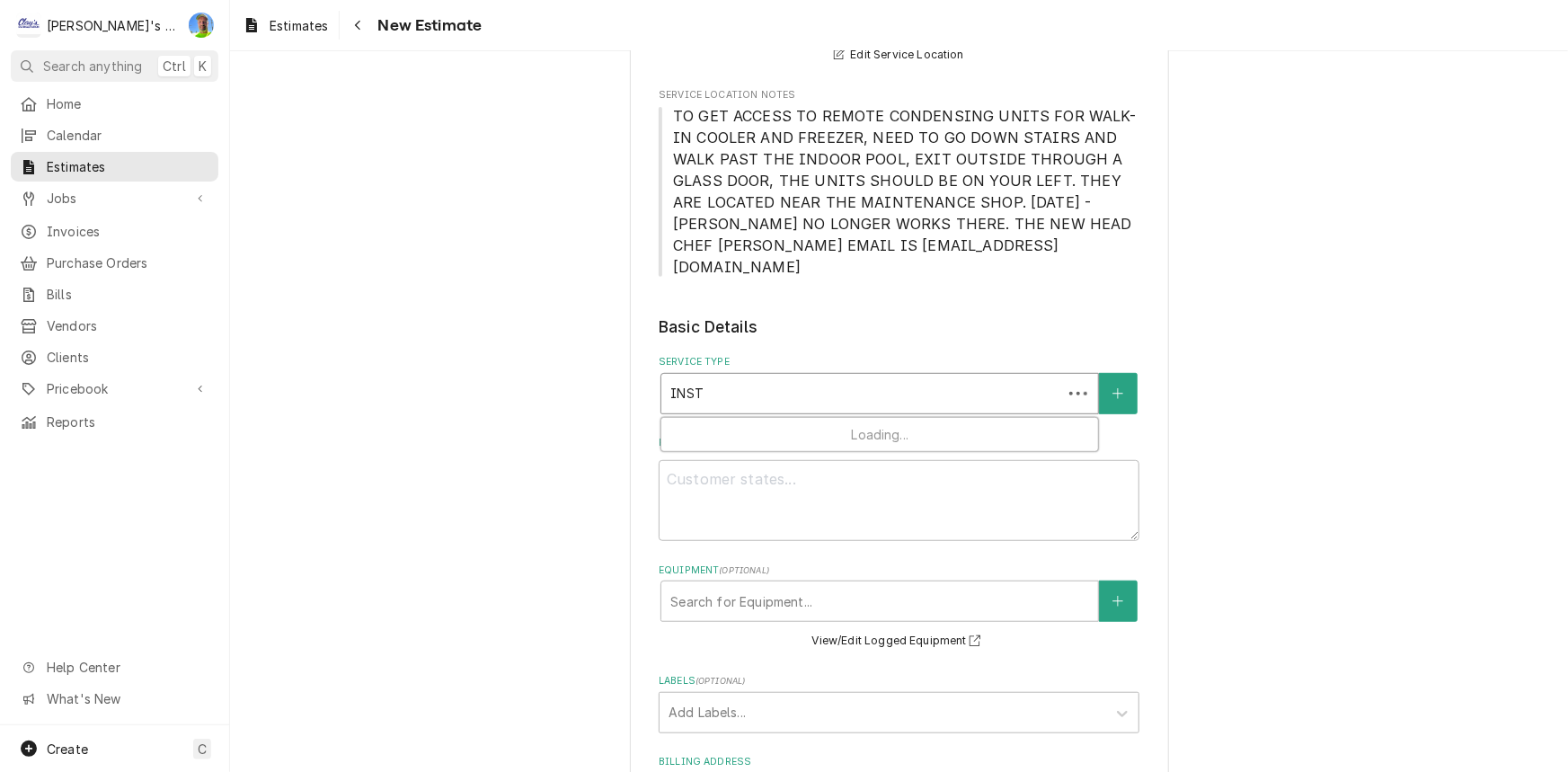
type input "INSTA"
type textarea "x"
type input "INSTAL"
type textarea "x"
type input "INSTALL"
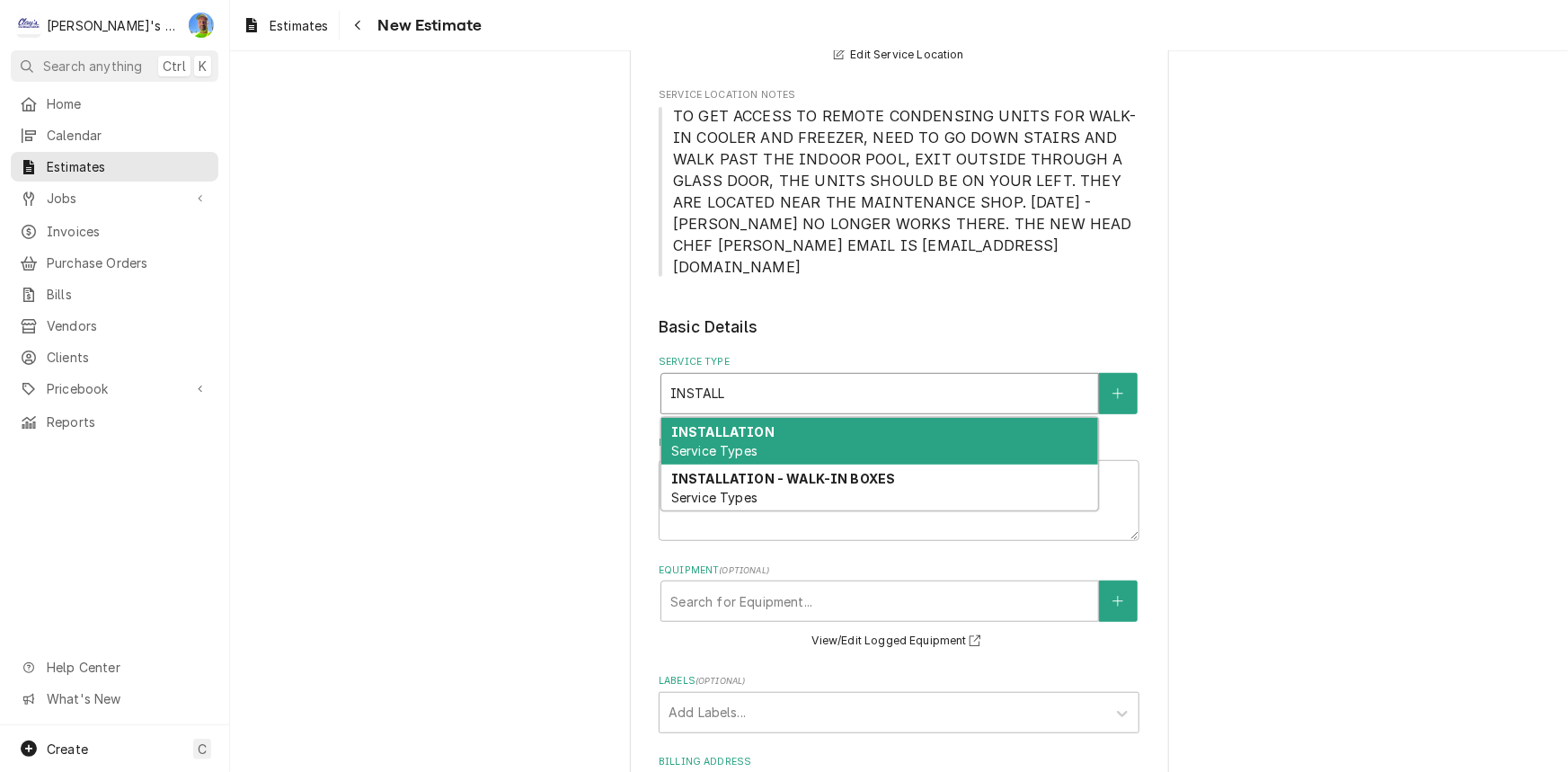
click at [862, 423] on div "INSTALLATION Service Types" at bounding box center [879, 441] width 437 height 47
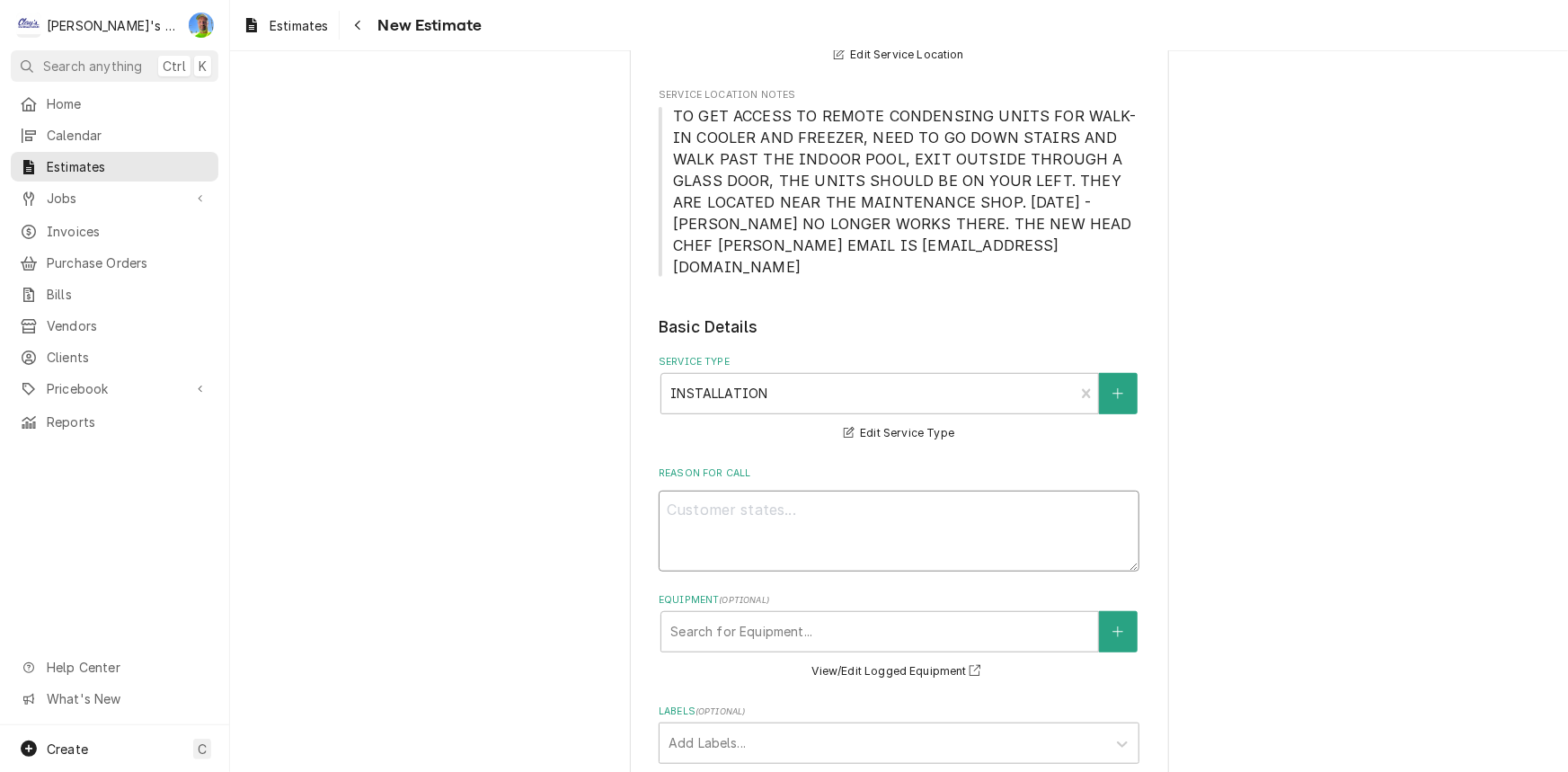
click at [794, 496] on textarea "Reason For Call" at bounding box center [898, 531] width 481 height 81
type textarea "x"
type textarea "9"
type textarea "x"
type textarea "9."
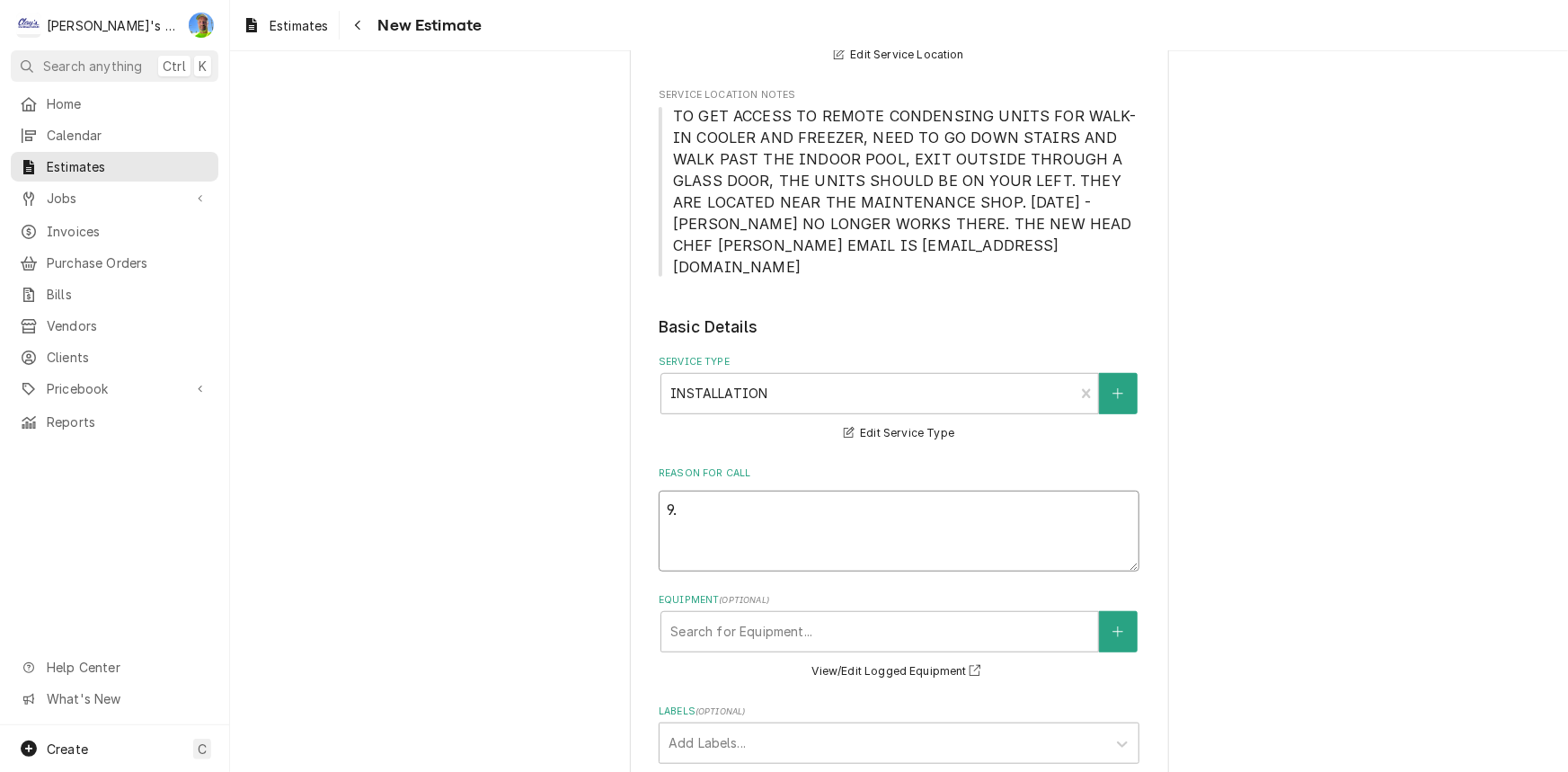
type textarea "x"
type textarea "9"
type textarea "x"
type textarea "9/"
type textarea "x"
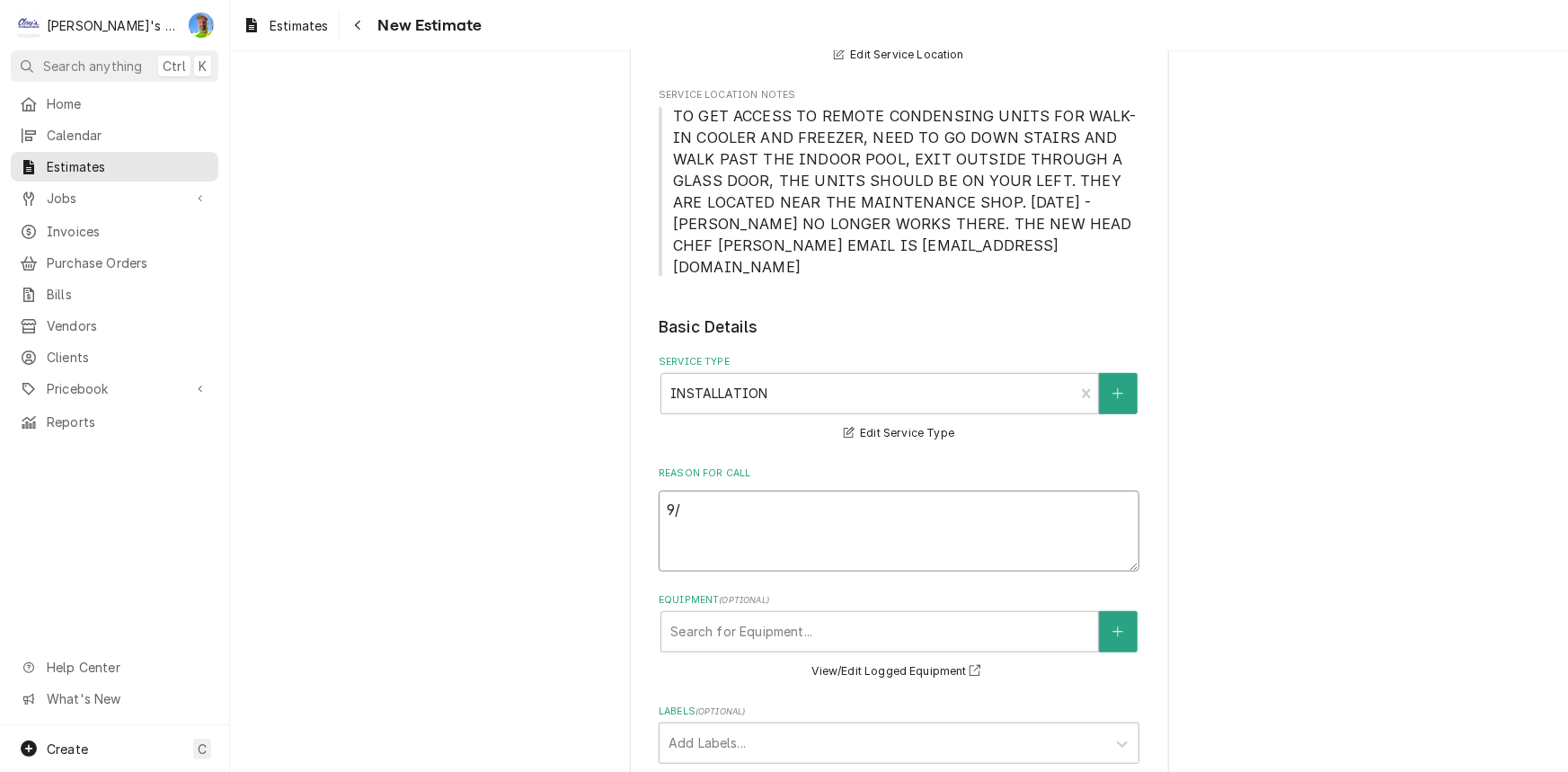
type textarea "9/3"
type textarea "x"
type textarea "9/2"
type textarea "x"
type textarea "9/23"
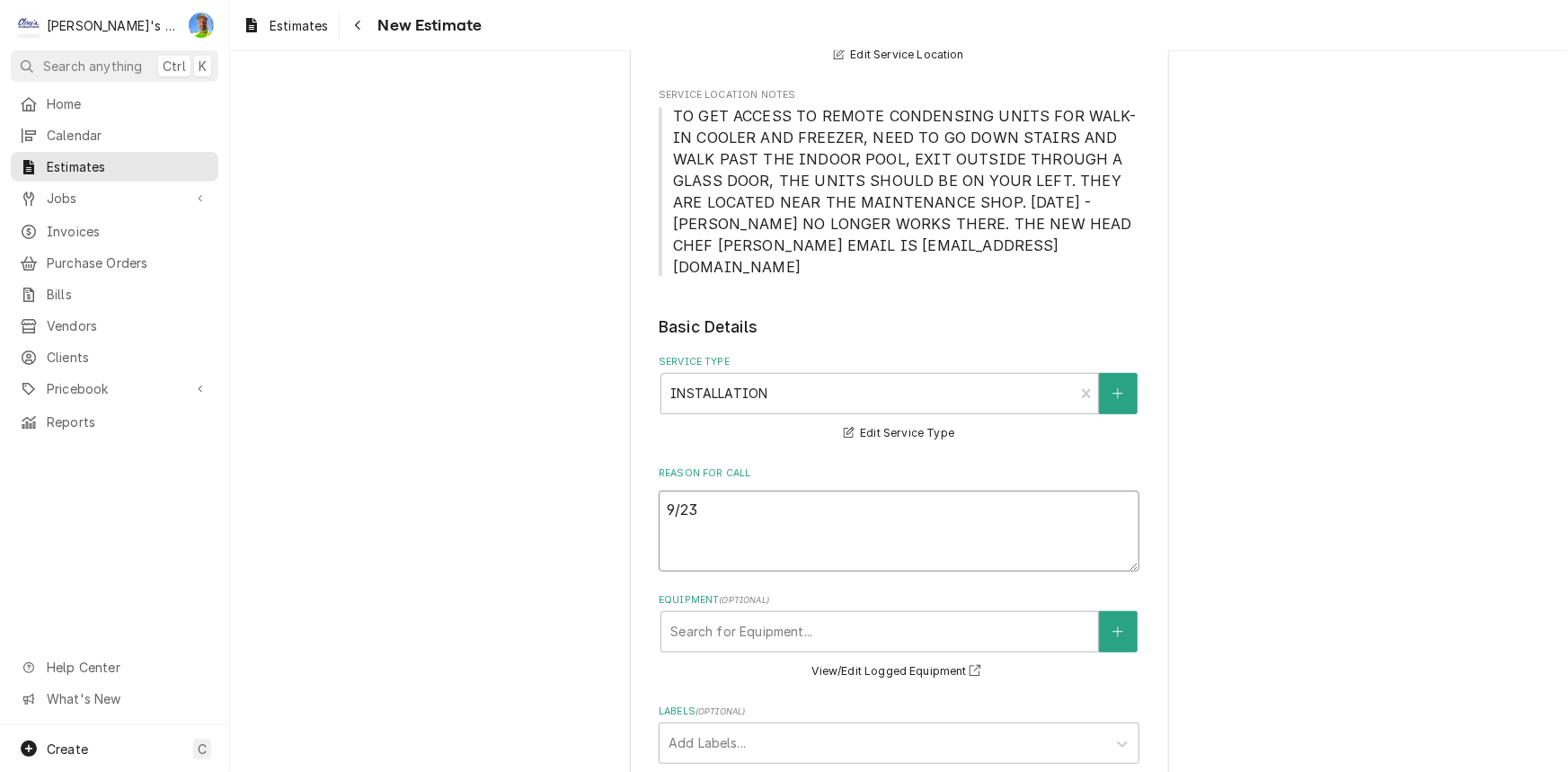
type textarea "x"
type textarea "9/23/"
type textarea "x"
type textarea "9/23/2"
type textarea "x"
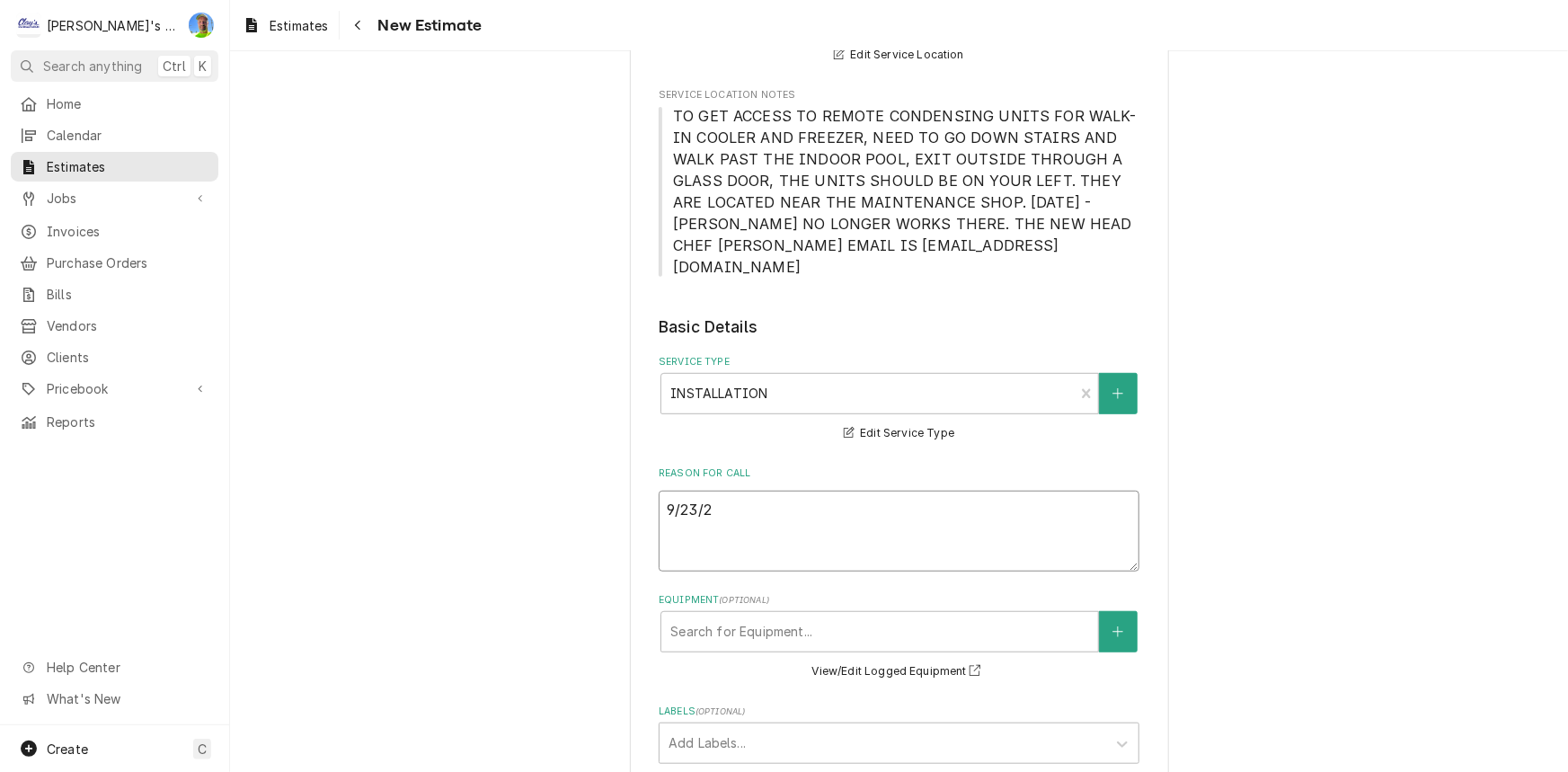
type textarea "9/23/20"
type textarea "x"
type textarea "9/23/202"
type textarea "x"
type textarea "9/23/2025"
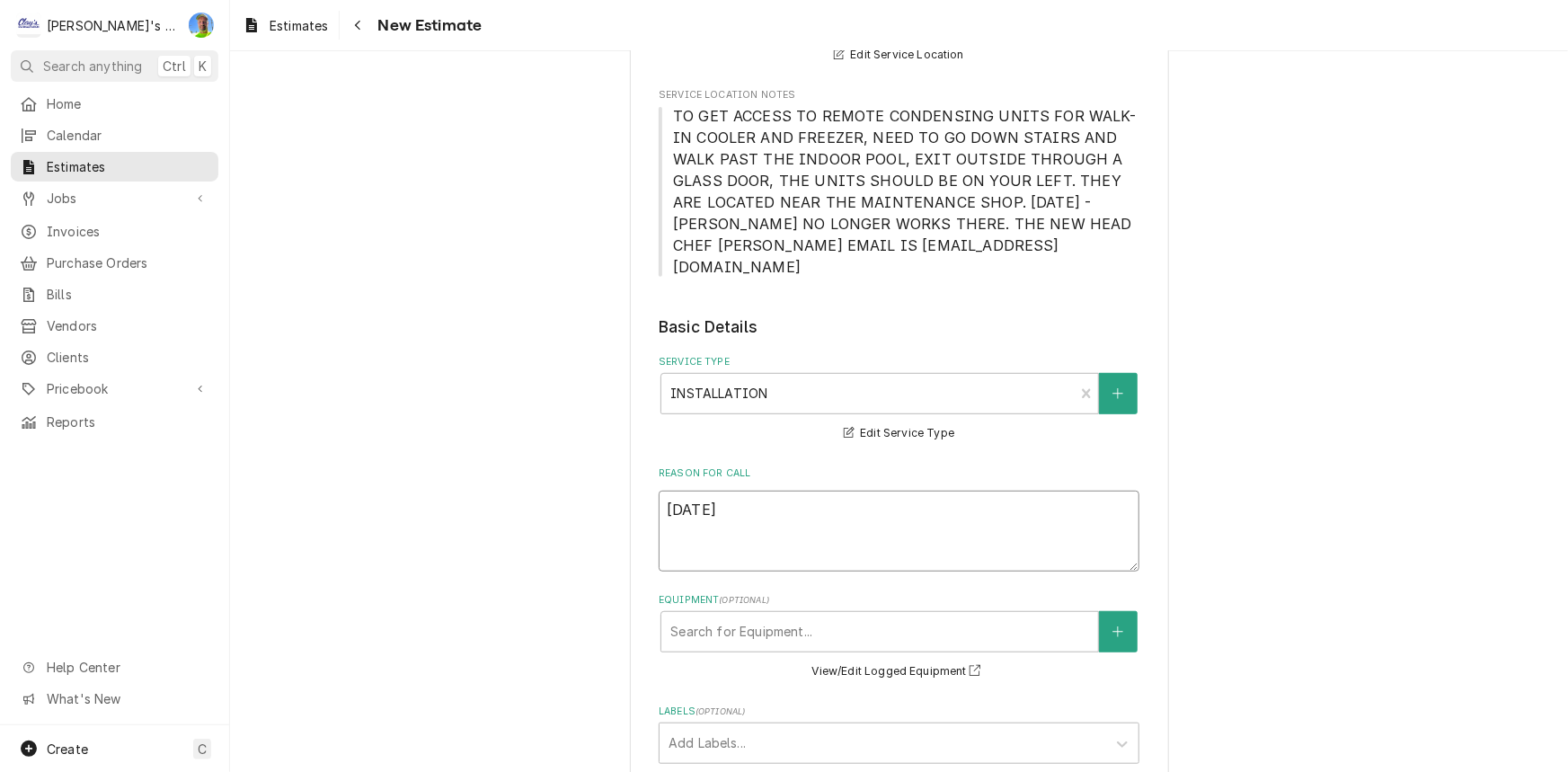
type textarea "x"
type textarea "9/23/2025"
type textarea "x"
type textarea "9/23/2025 j"
type textarea "x"
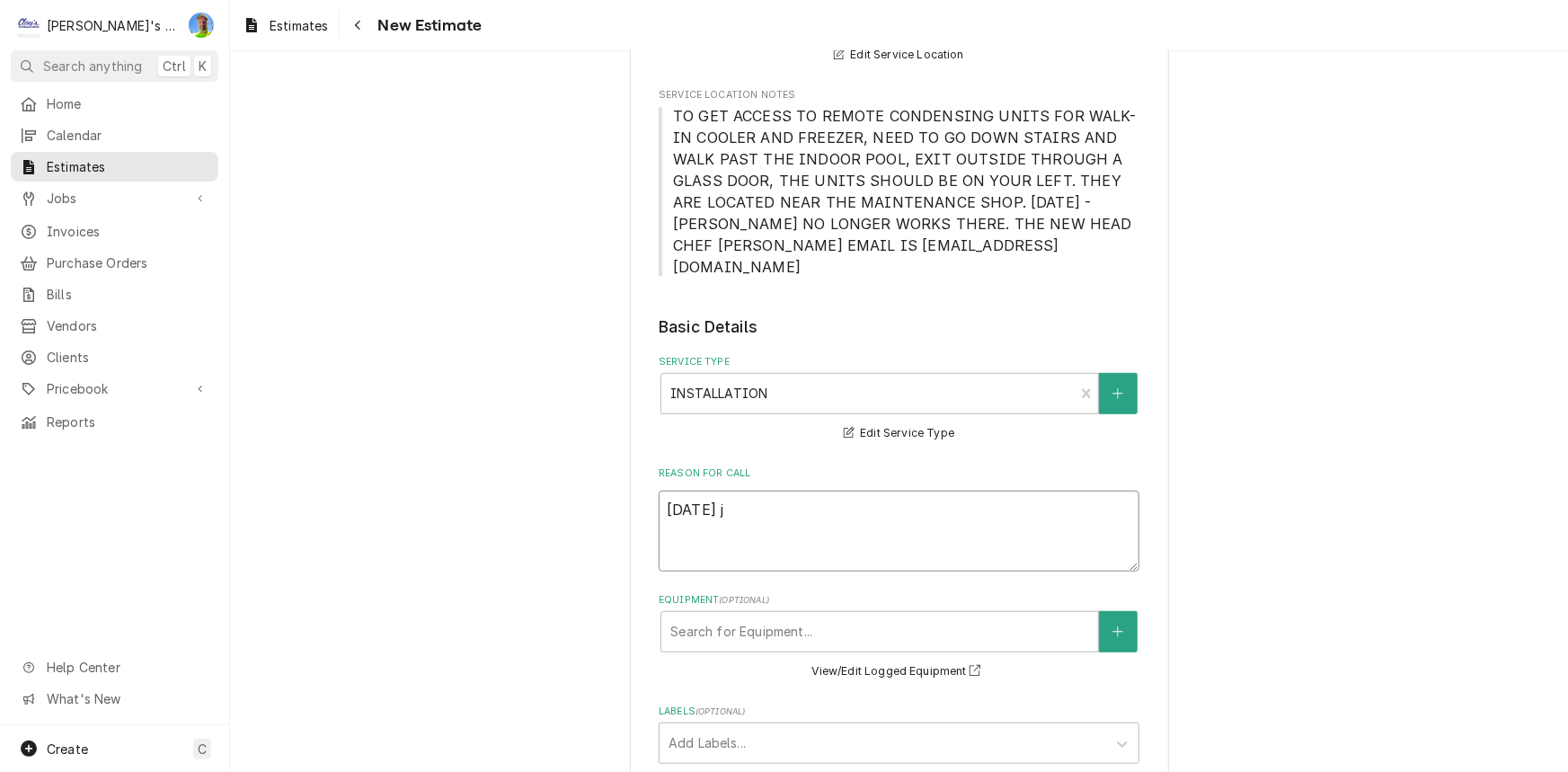
type textarea "9/23/2025"
type textarea "x"
type textarea "9/23/2025 E"
type textarea "x"
type textarea "9/23/2025 ES"
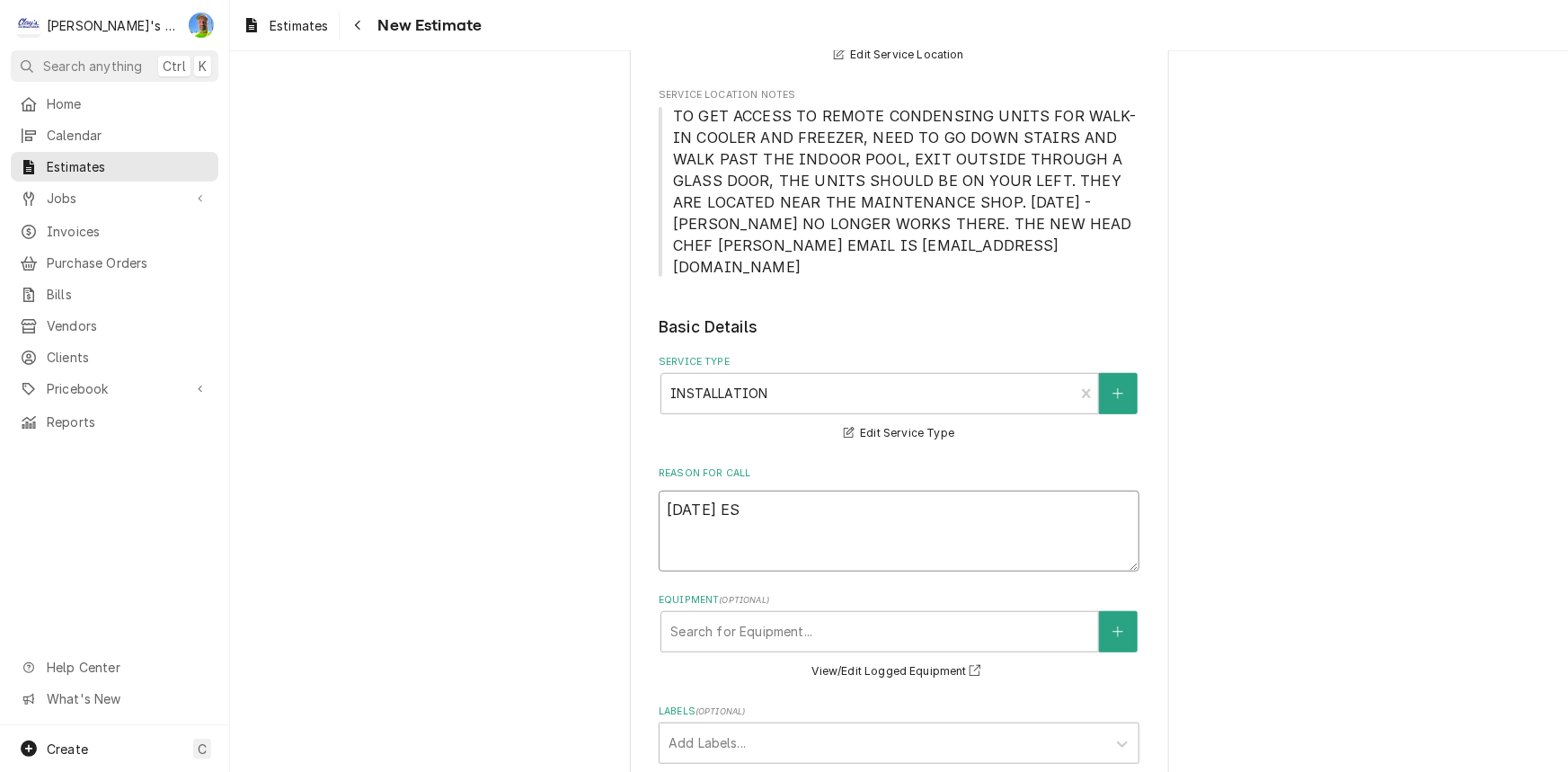
type textarea "x"
type textarea "9/23/2025 EST"
type textarea "x"
type textarea "9/23/2025 ESTI"
type textarea "x"
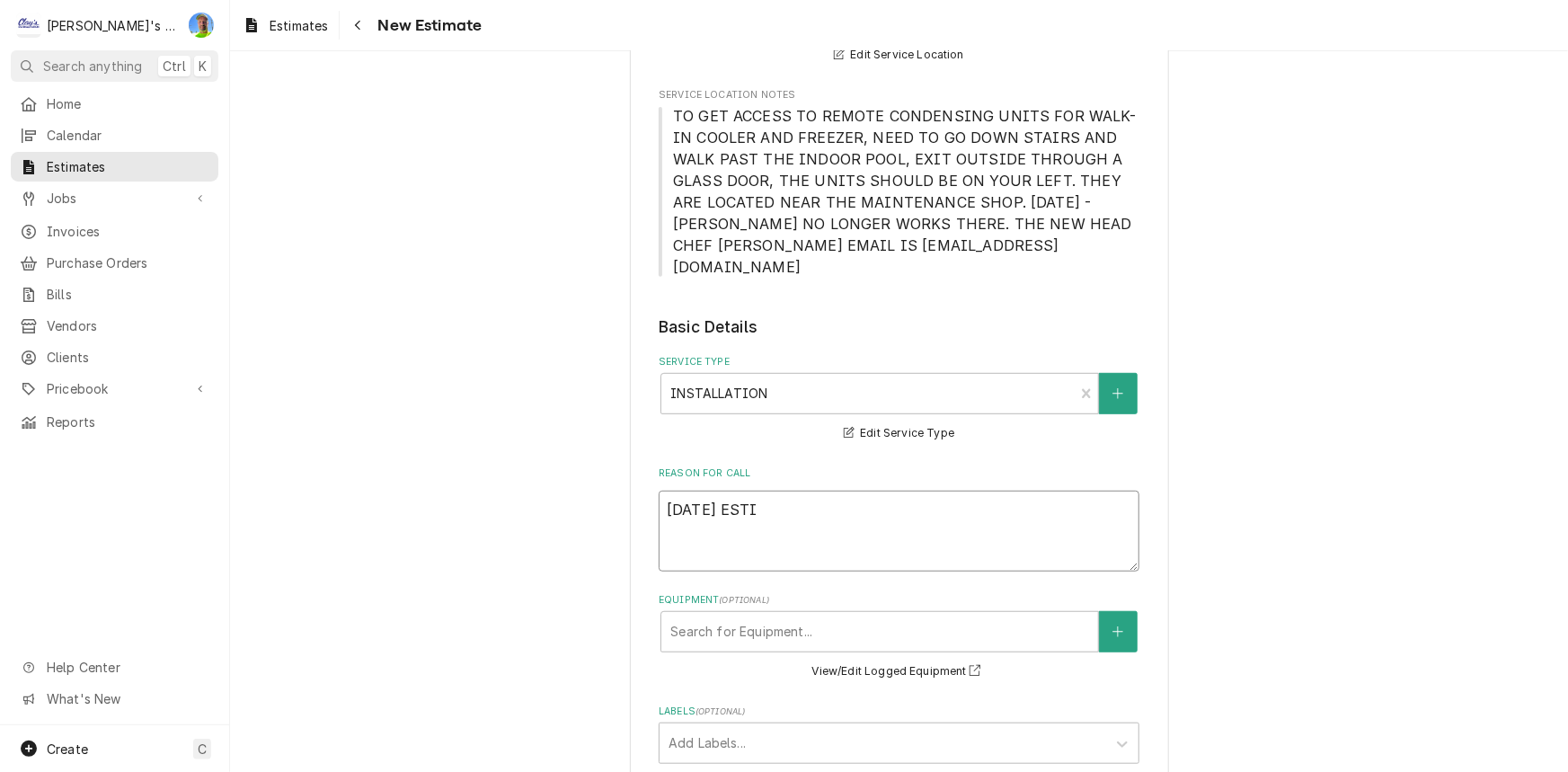
type textarea "9/23/2025 ESTIM"
type textarea "x"
type textarea "9/23/2025 ESTIMA"
type textarea "x"
type textarea "9/23/2025 ESTIMAT"
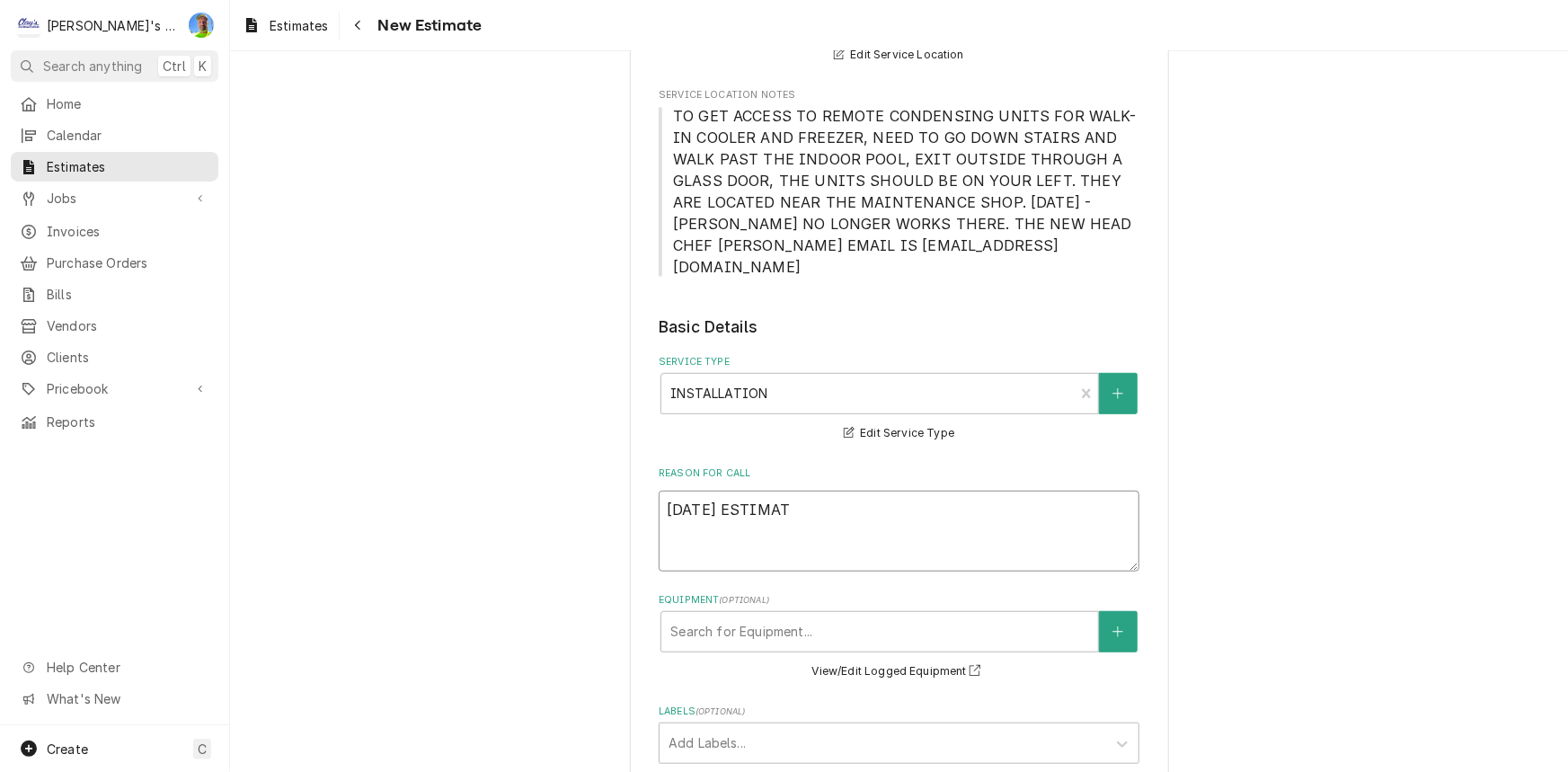
type textarea "x"
type textarea "9/23/2025 ESTIMATE"
type textarea "x"
type textarea "9/23/2025 ESTIMATE"
type textarea "x"
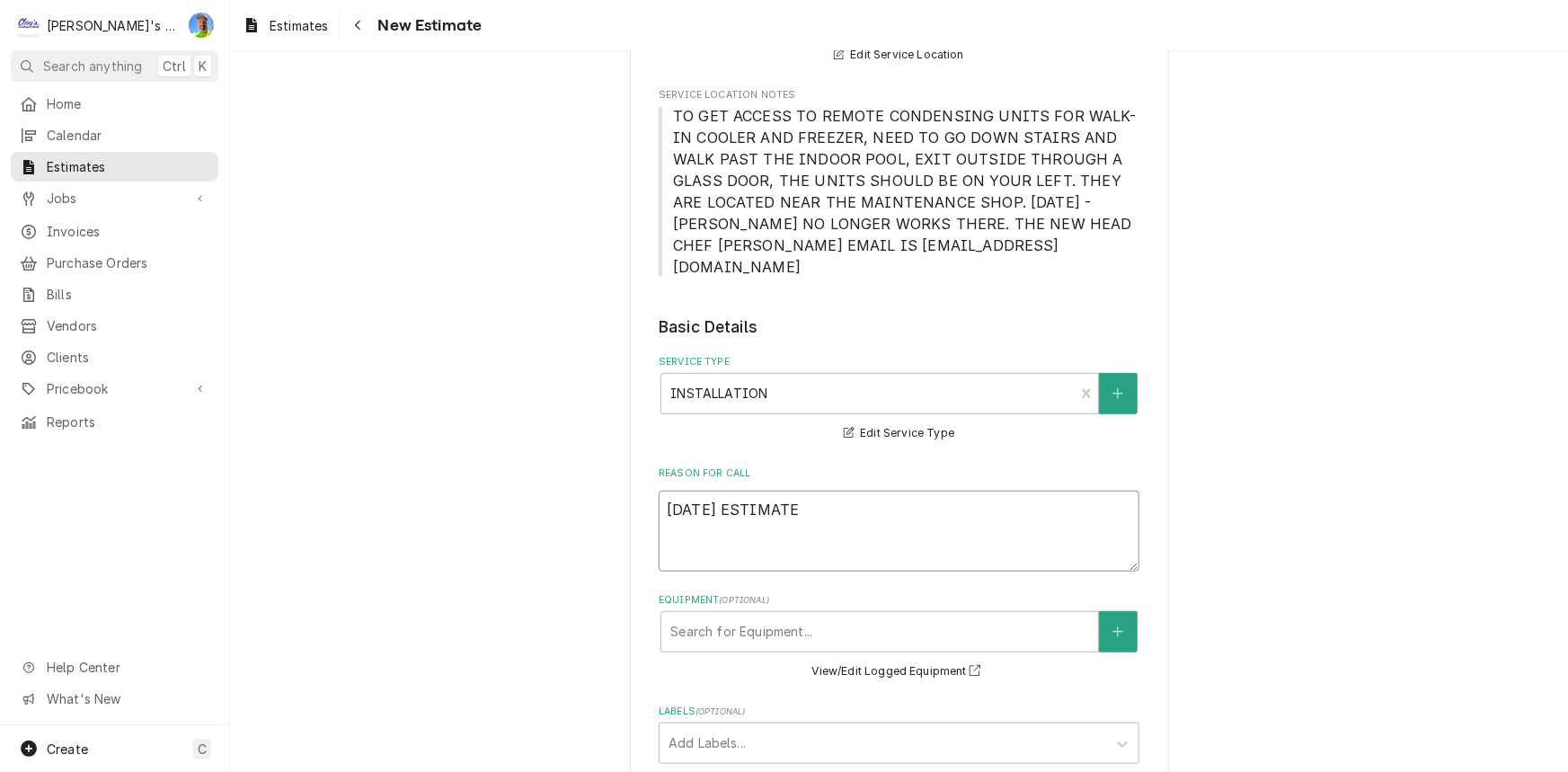
type textarea "9/23/2025 ESTIMATE F"
type textarea "x"
type textarea "9/23/2025 ESTIMATE FO"
type textarea "x"
type textarea "9/23/2025 ESTIMATE FOR"
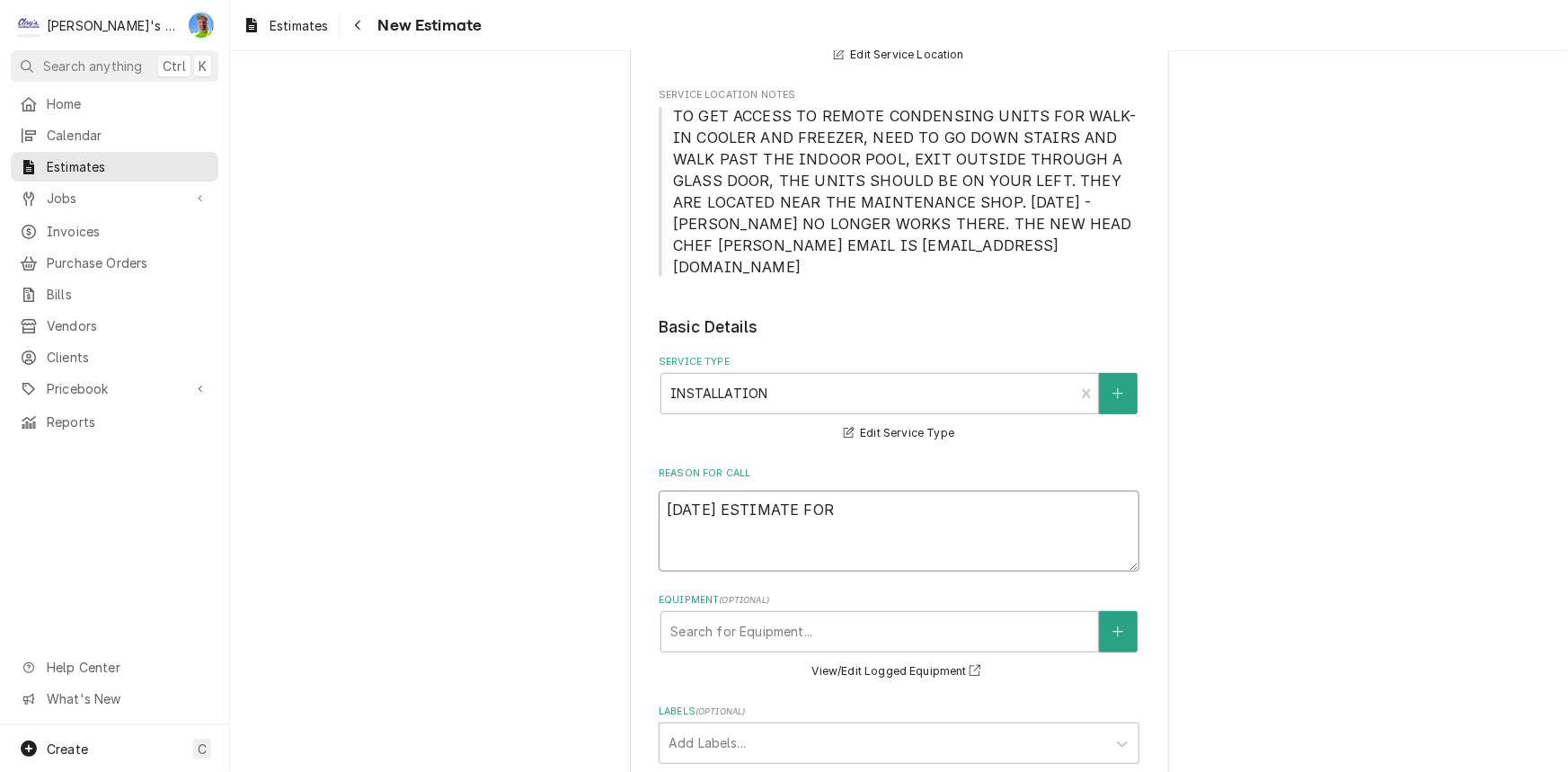
type textarea "x"
type textarea "9/23/2025 ESTIMATE FOR"
type textarea "x"
type textarea "9/23/2025 ESTIMATE FOR R"
type textarea "x"
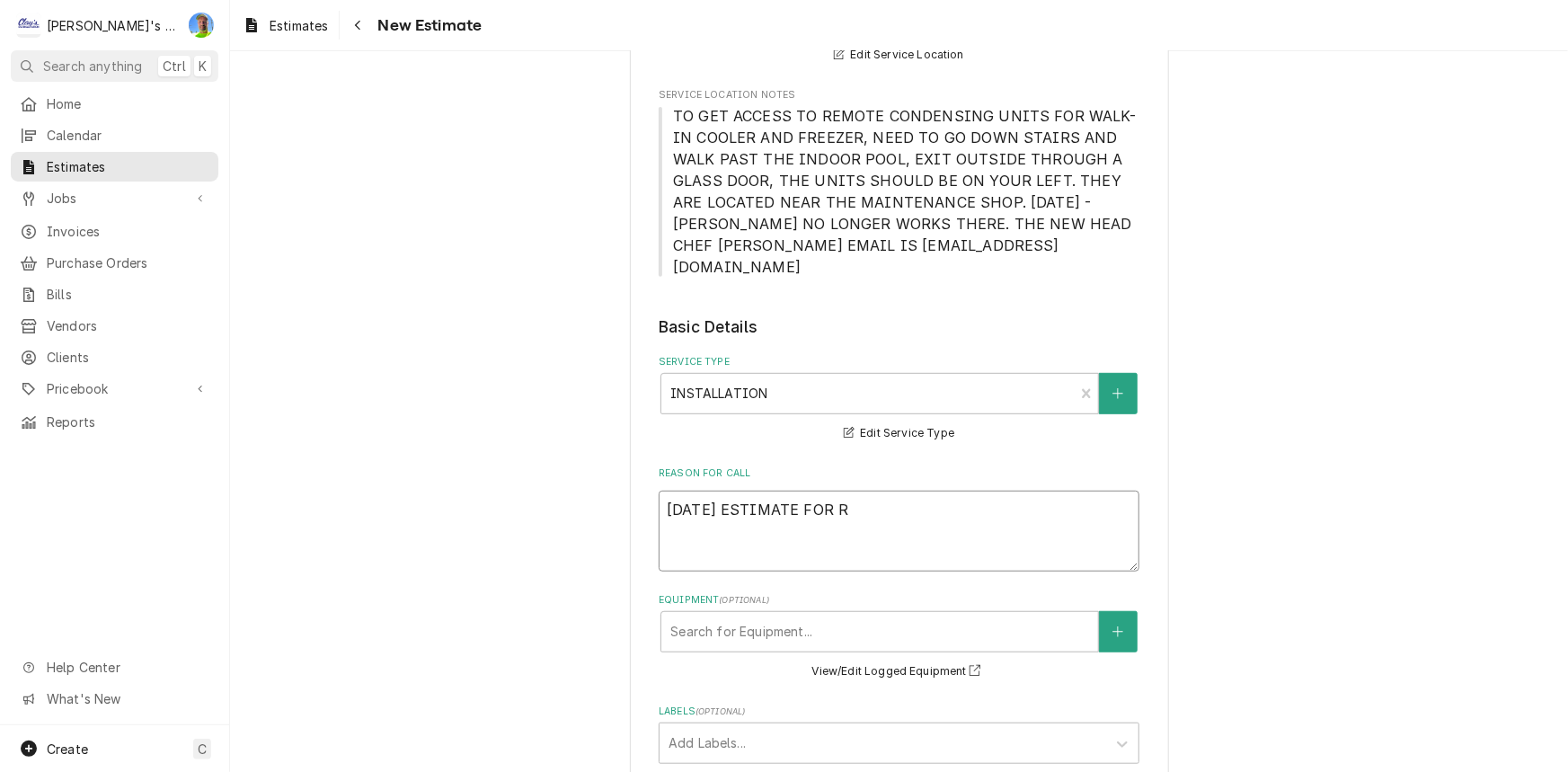
type textarea "9/23/2025 ESTIMATE FOR RE"
type textarea "x"
type textarea "9/23/2025 ESTIMATE FOR REM"
type textarea "x"
type textarea "9/23/2025 ESTIMATE FOR REMO"
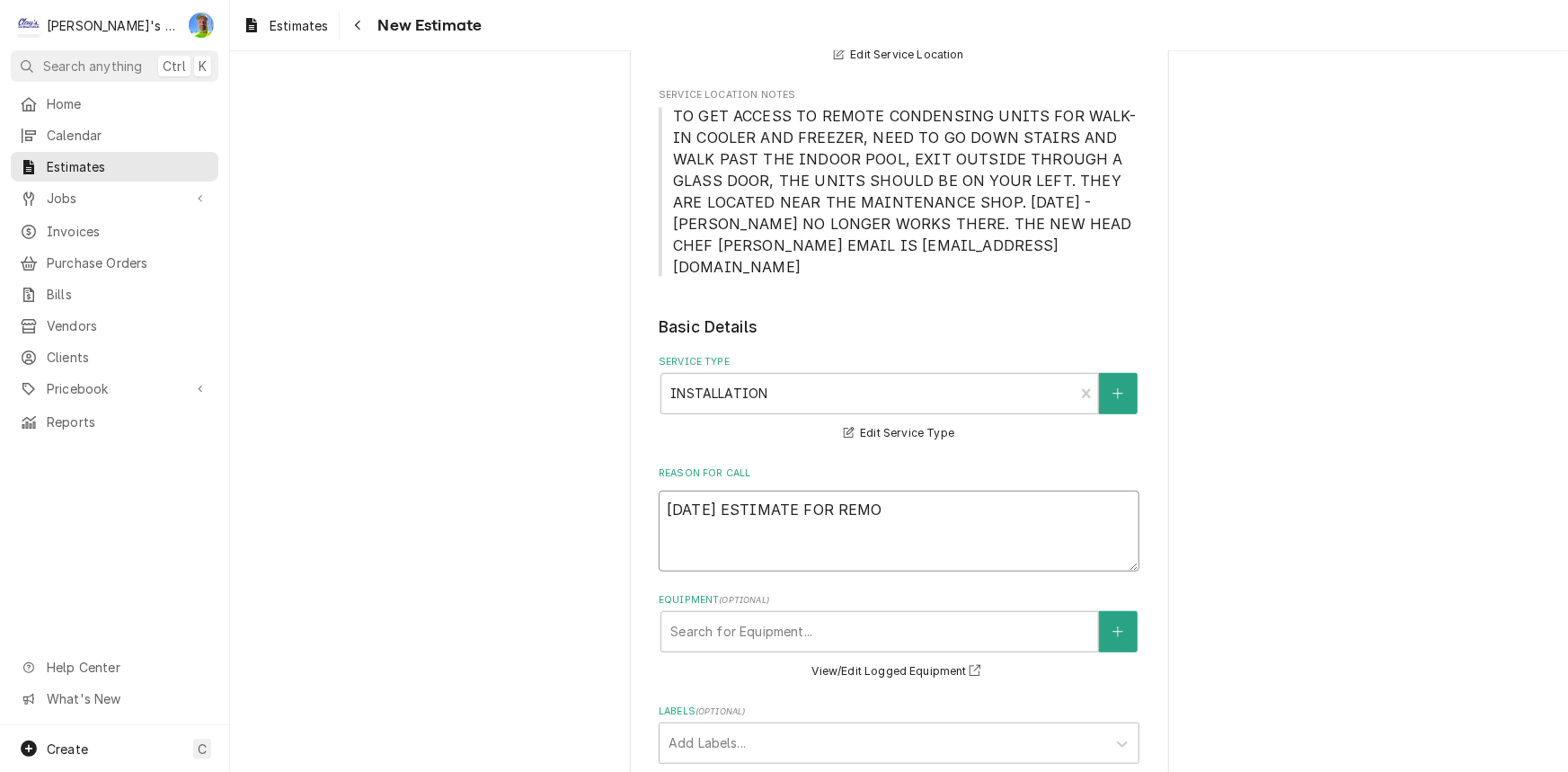
type textarea "x"
type textarea "9/23/2025 ESTIMATE FOR REMOV"
type textarea "x"
type textarea "9/23/2025 ESTIMATE FOR REMOVA"
type textarea "x"
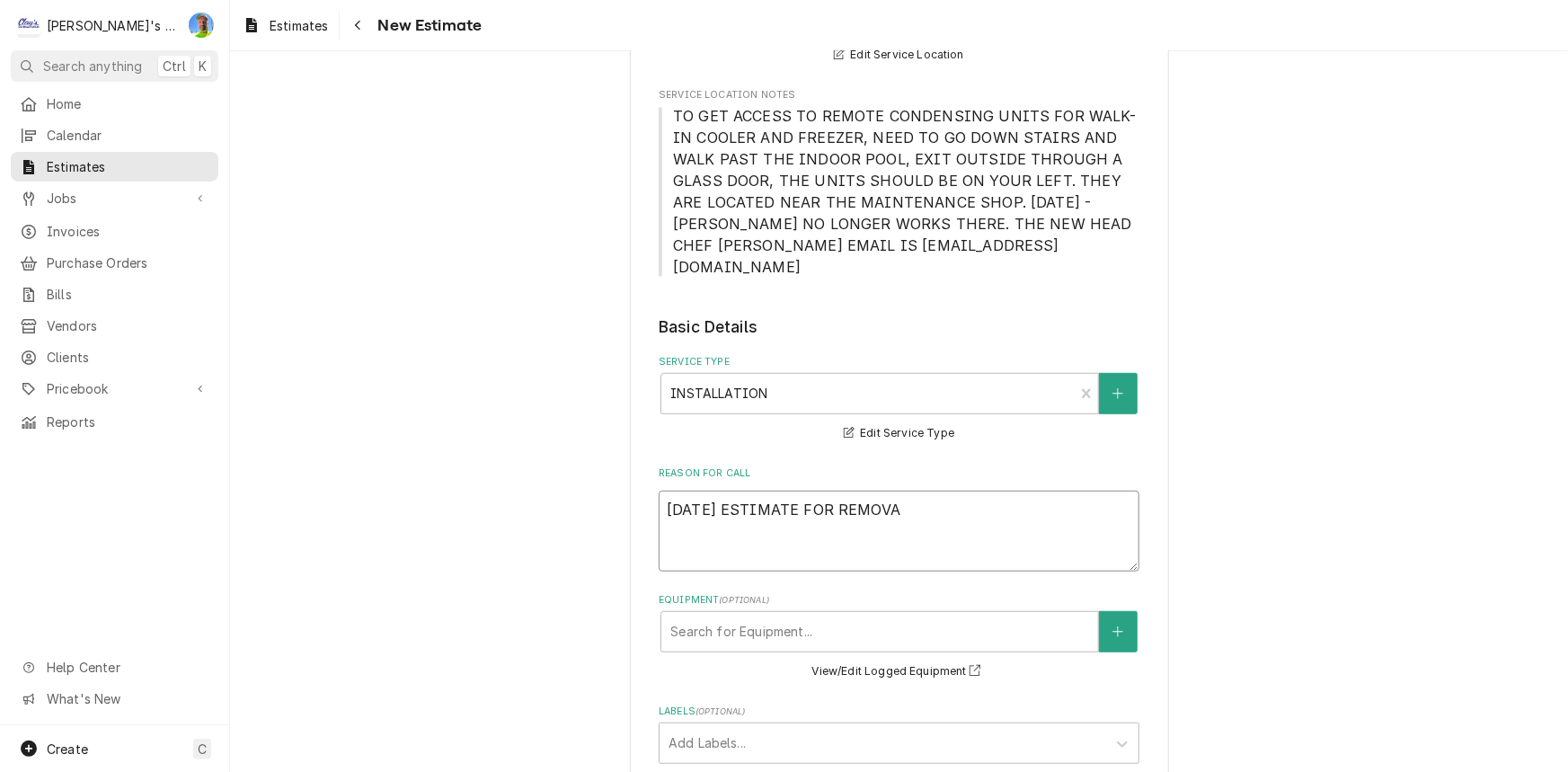
type textarea "9/23/2025 ESTIMATE FOR REMOVAL"
type textarea "x"
type textarea "9/23/2025 ESTIMATE FOR REMOVAL"
type textarea "x"
type textarea "9/23/2025 ESTIMATE FOR REMOVAL O"
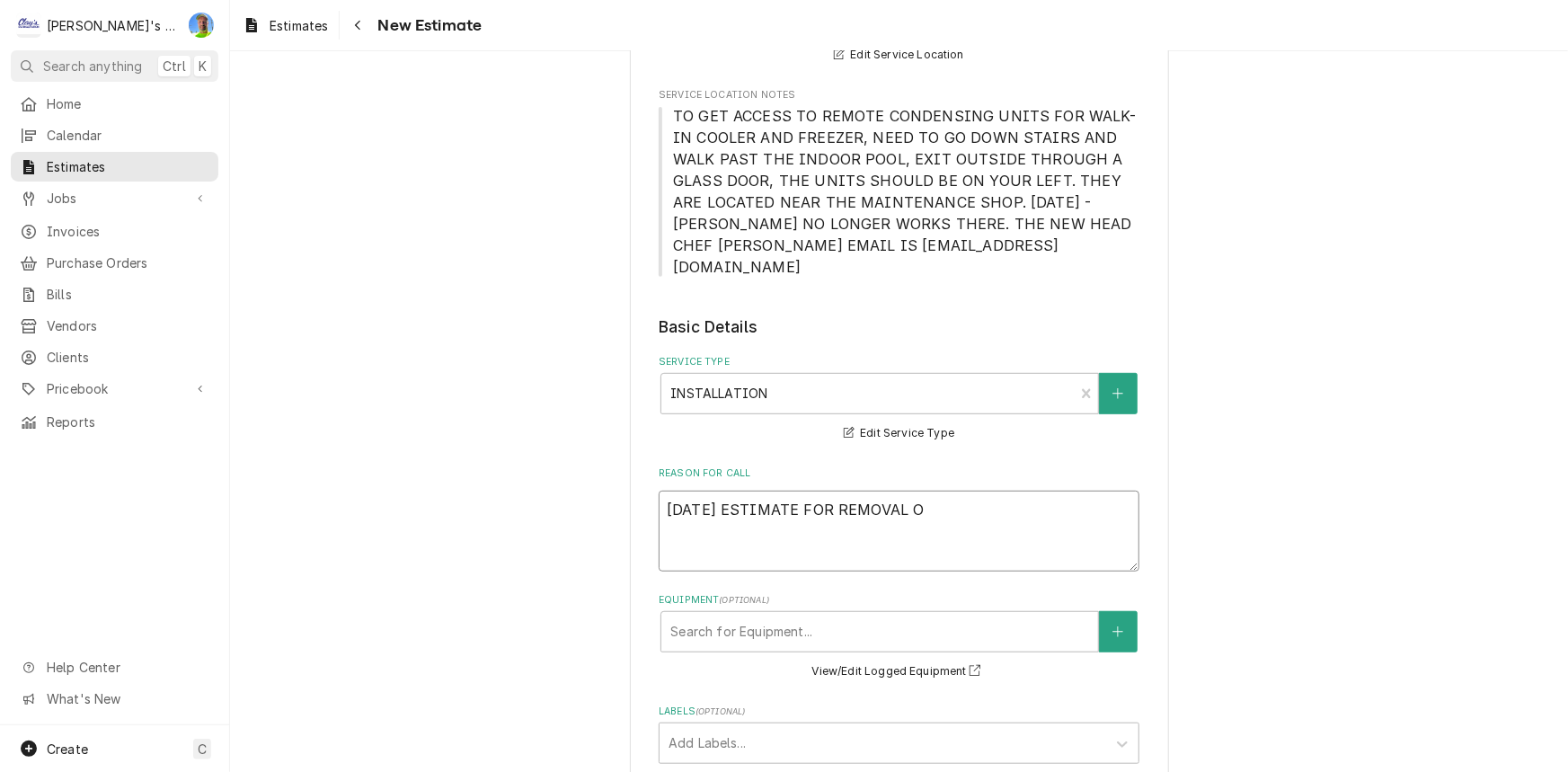
type textarea "x"
type textarea "9/23/2025 ESTIMATE FOR REMOVAL OF"
type textarea "x"
type textarea "9/23/2025 ESTIMATE FOR REMOVAL OF"
type textarea "x"
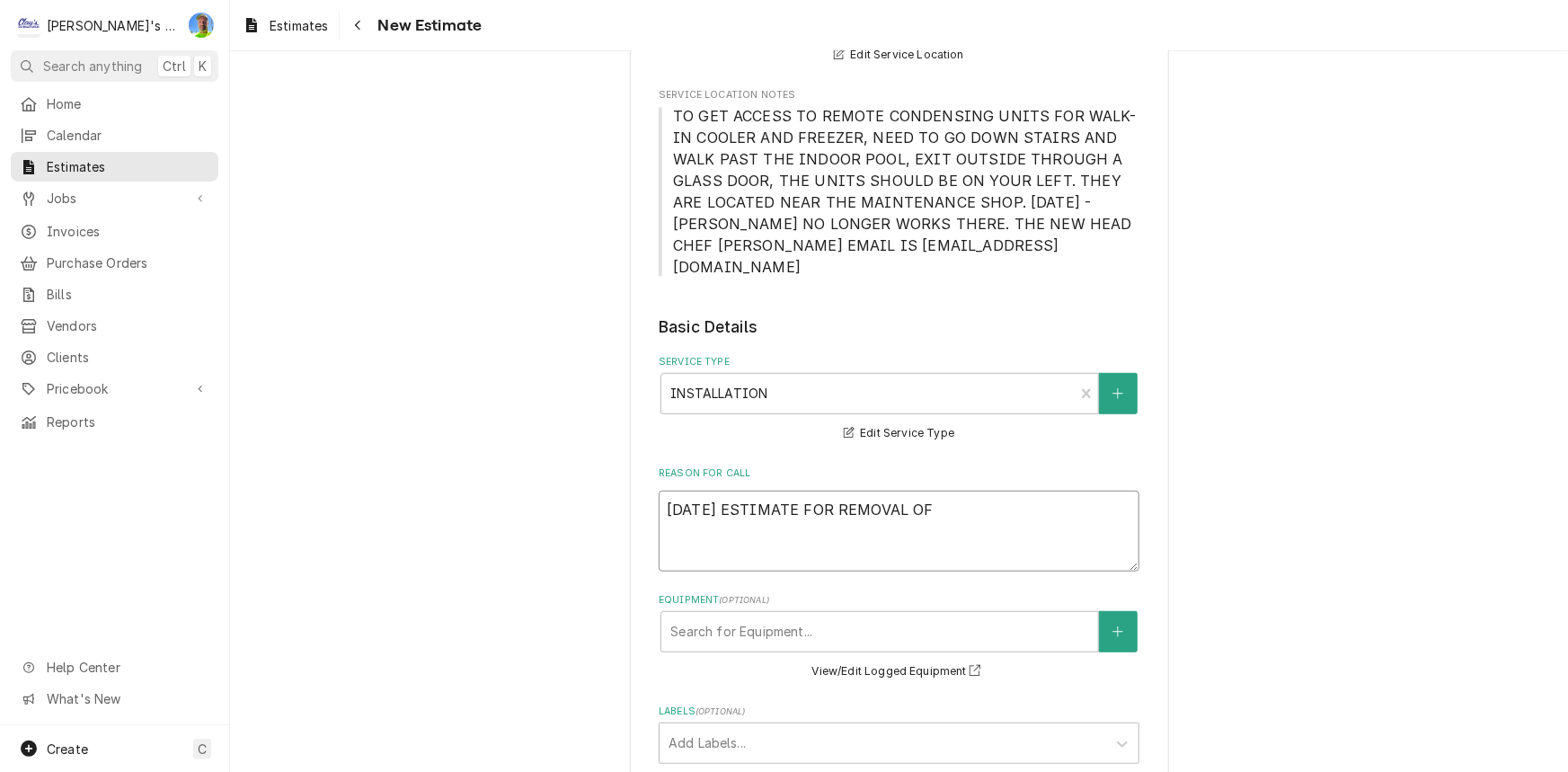
type textarea "9/23/2025 ESTIMATE FOR REMOVAL OF O"
type textarea "x"
type textarea "9/23/2025 ESTIMATE FOR REMOVAL OF OL"
type textarea "x"
type textarea "9/23/2025 ESTIMATE FOR REMOVAL OF OLD"
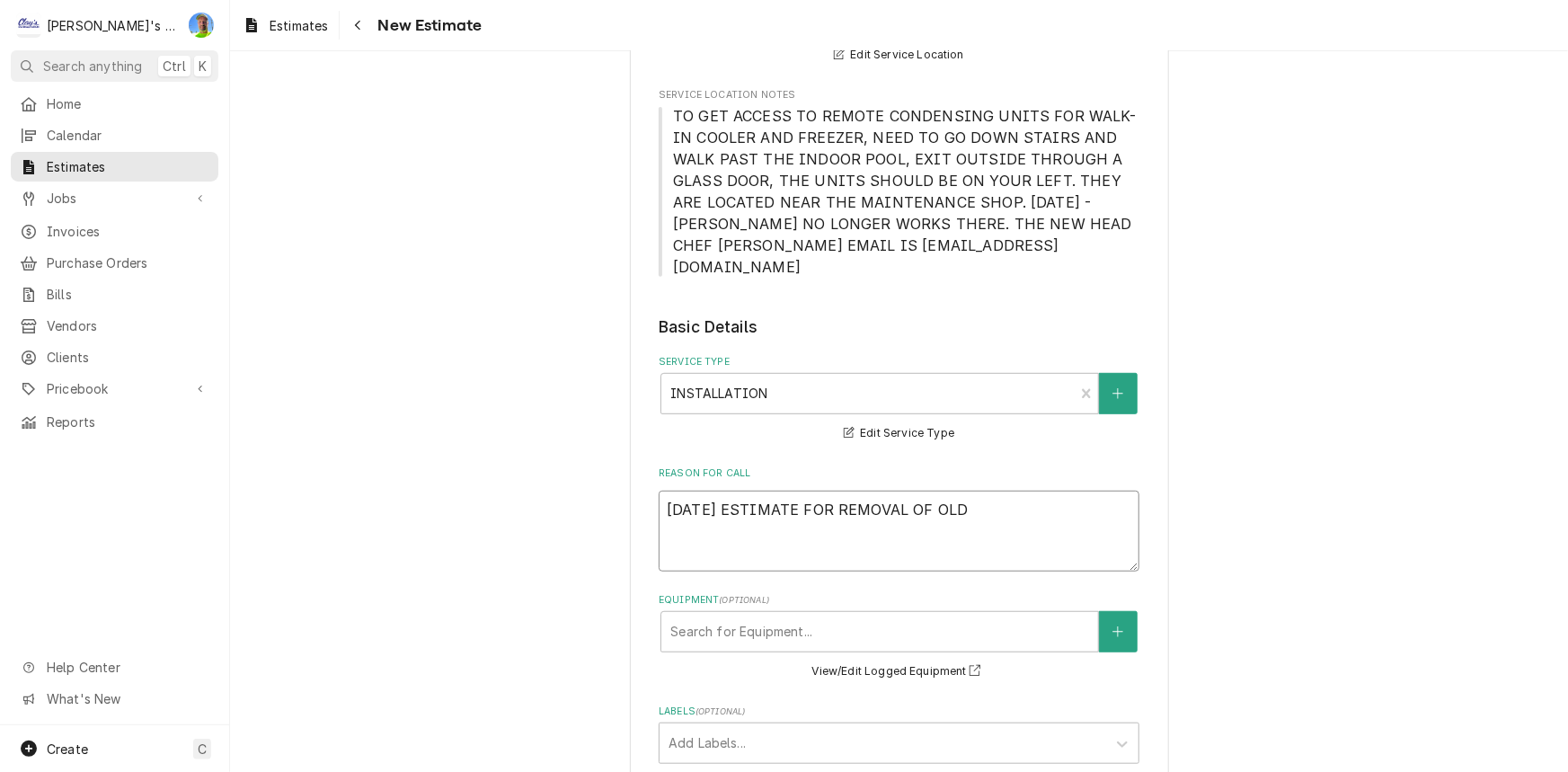
type textarea "x"
type textarea "9/23/2025 ESTIMATE FOR REMOVAL OF OLD"
type textarea "x"
type textarea "9/23/2025 ESTIMATE FOR REMOVAL OF OLD I"
type textarea "x"
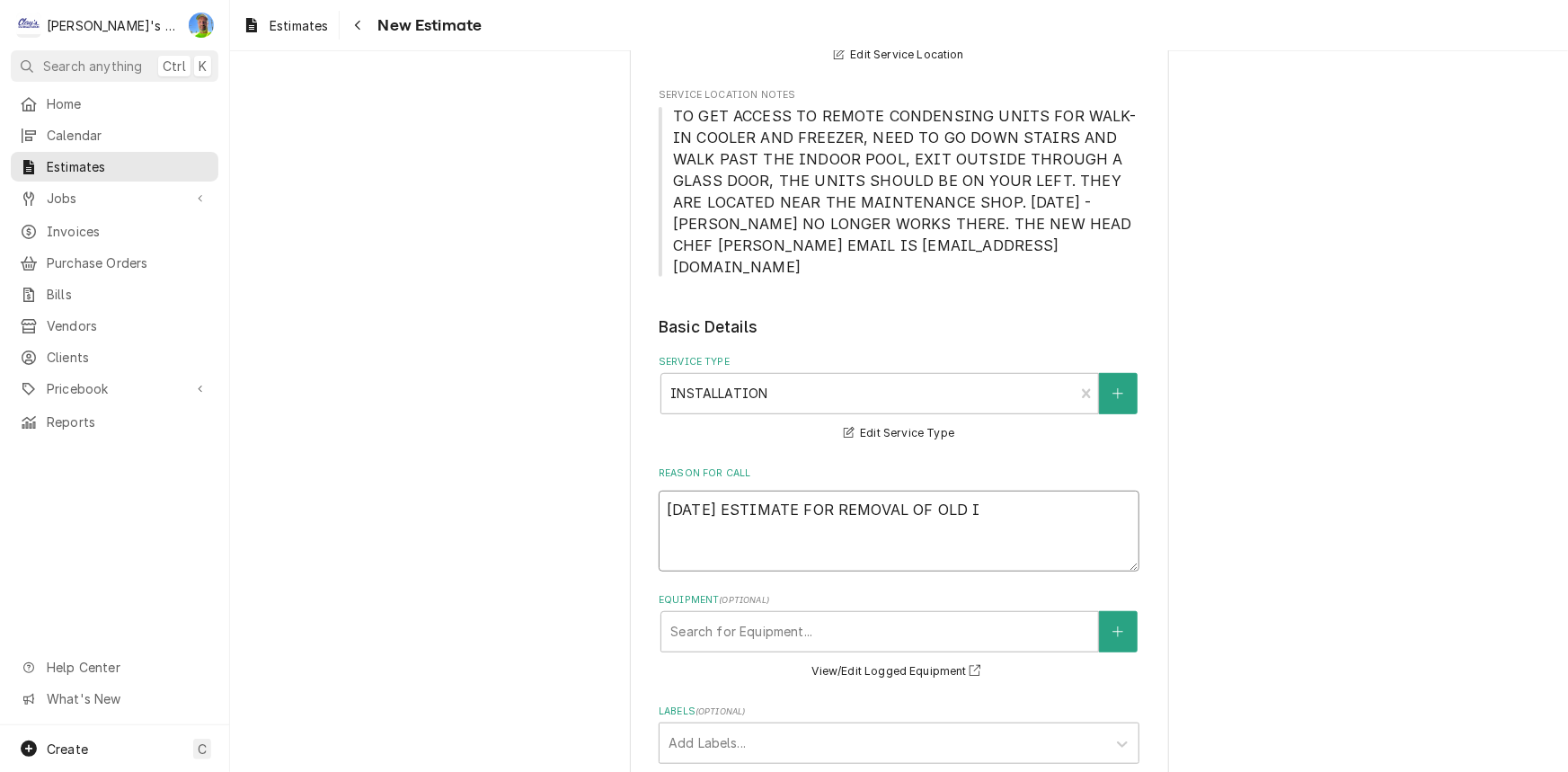
type textarea "9/23/2025 ESTIMATE FOR REMOVAL OF OLD IC"
type textarea "x"
type textarea "9/23/2025 ESTIMATE FOR REMOVAL OF OLD ICE"
type textarea "x"
type textarea "9/23/2025 ESTIMATE FOR REMOVAL OF OLD ICE"
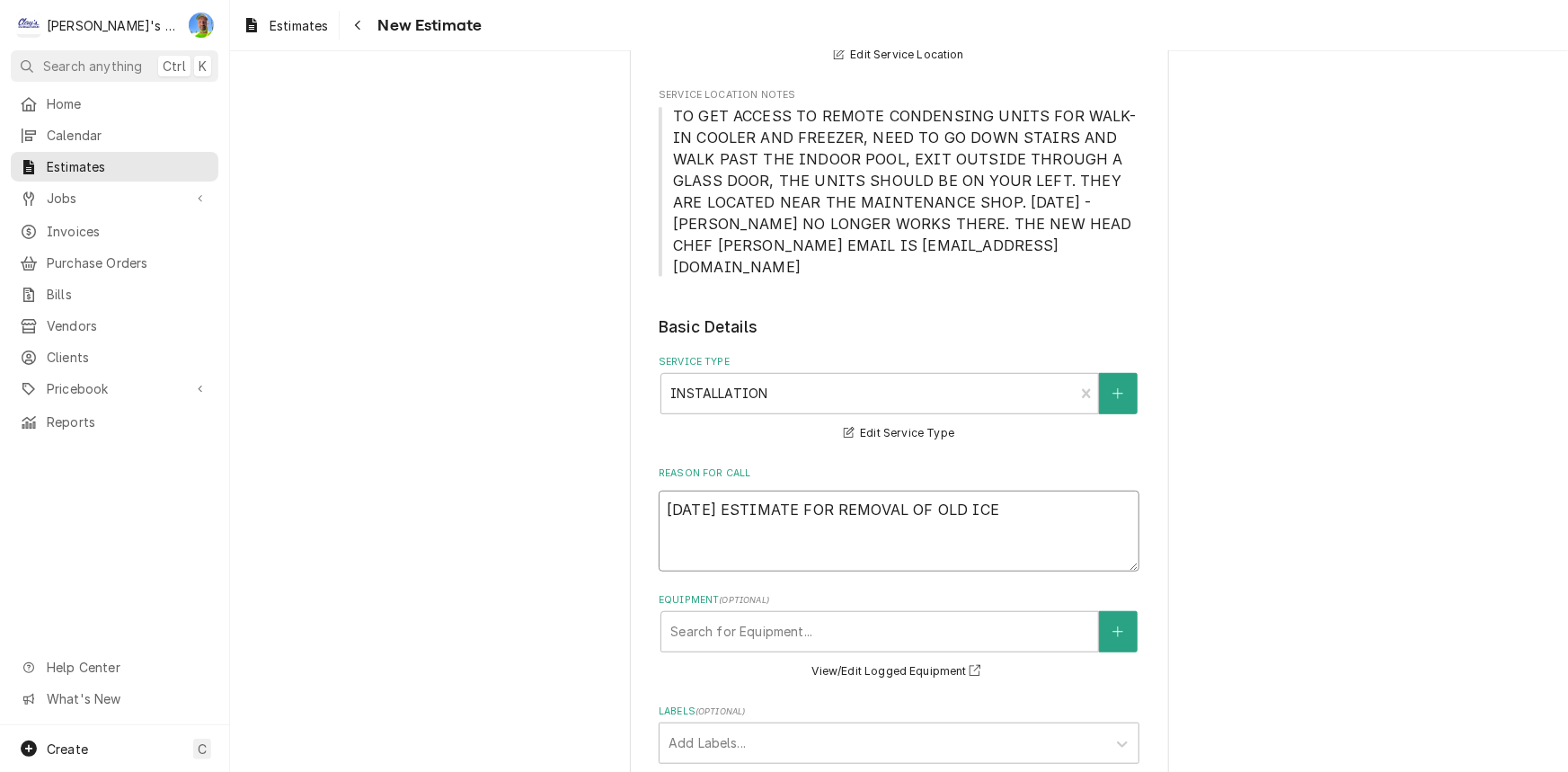
type textarea "x"
type textarea "9/23/2025 ESTIMATE FOR REMOVAL OF OLD ICE M"
type textarea "x"
type textarea "9/23/2025 ESTIMATE FOR REMOVAL OF OLD ICE MA"
type textarea "x"
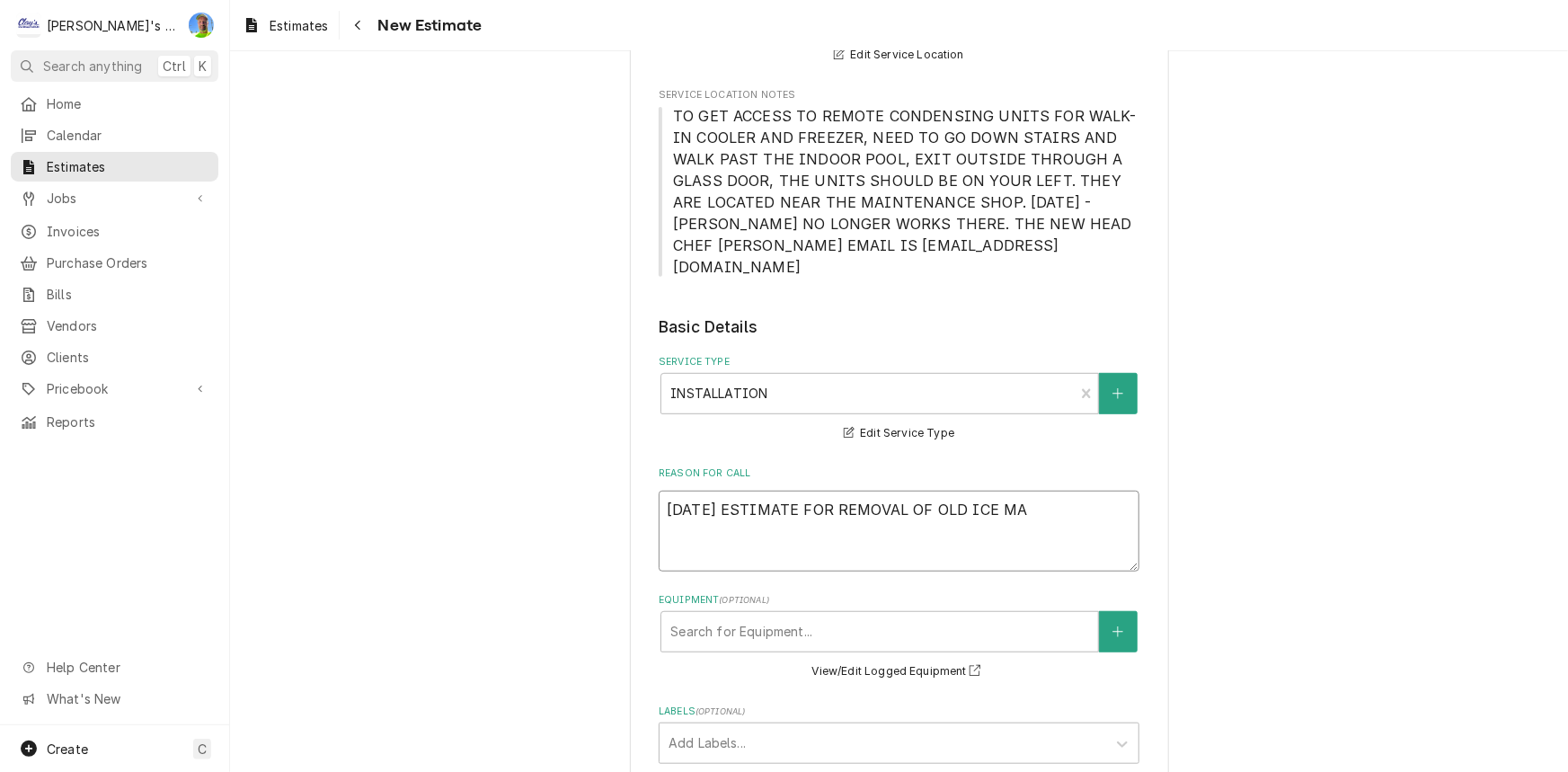
type textarea "9/23/2025 ESTIMATE FOR REMOVAL OF OLD ICE MAC"
type textarea "x"
type textarea "9/23/2025 ESTIMATE FOR REMOVAL OF OLD ICE MACH"
type textarea "x"
type textarea "9/23/2025 ESTIMATE FOR REMOVAL OF OLD ICE MACHI"
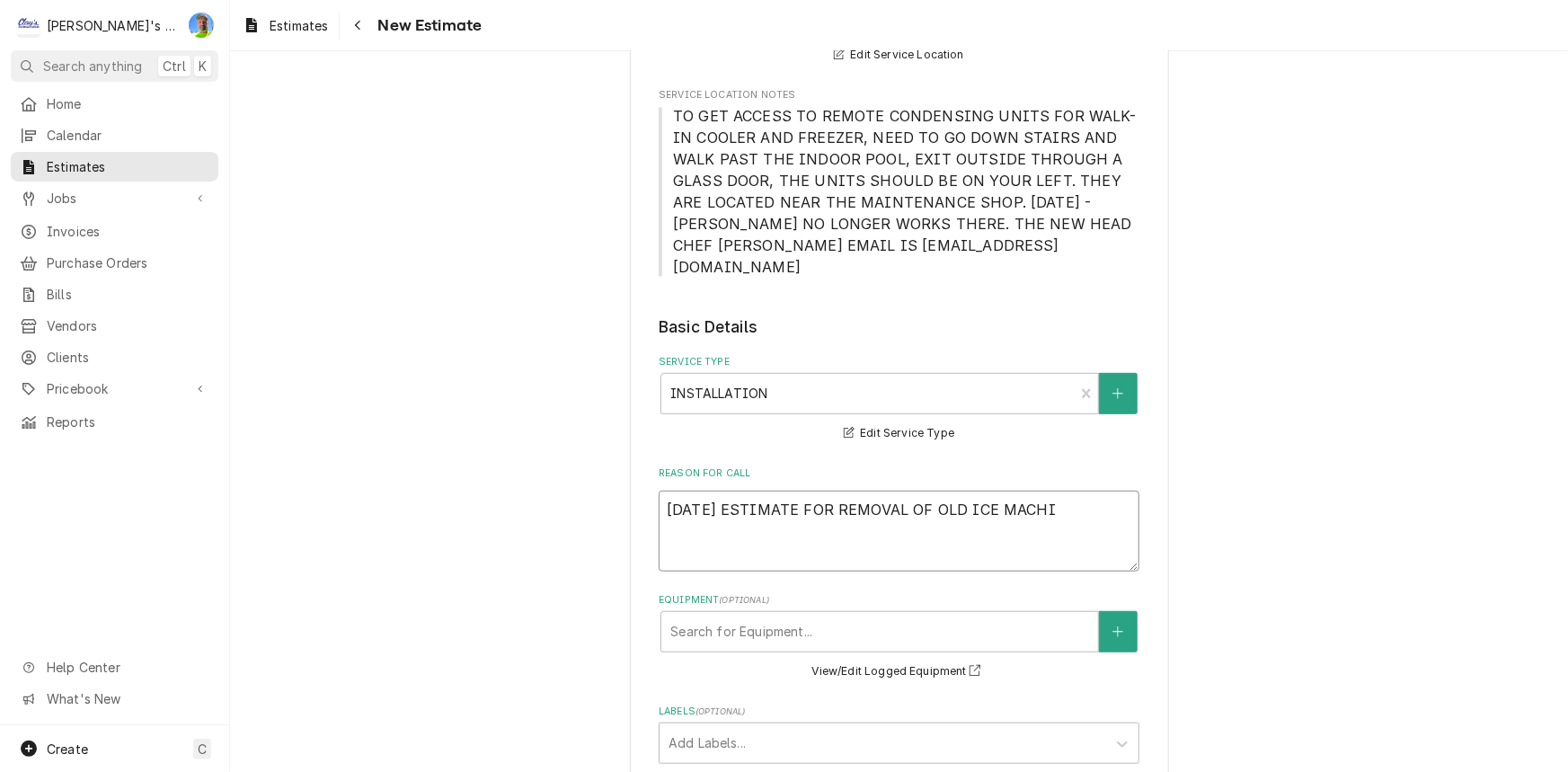
type textarea "x"
type textarea "9/23/2025 ESTIMATE FOR REMOVAL OF OLD ICE MACHIN"
type textarea "x"
type textarea "9/23/2025 ESTIMATE FOR REMOVAL OF OLD ICE MACHINE"
type textarea "x"
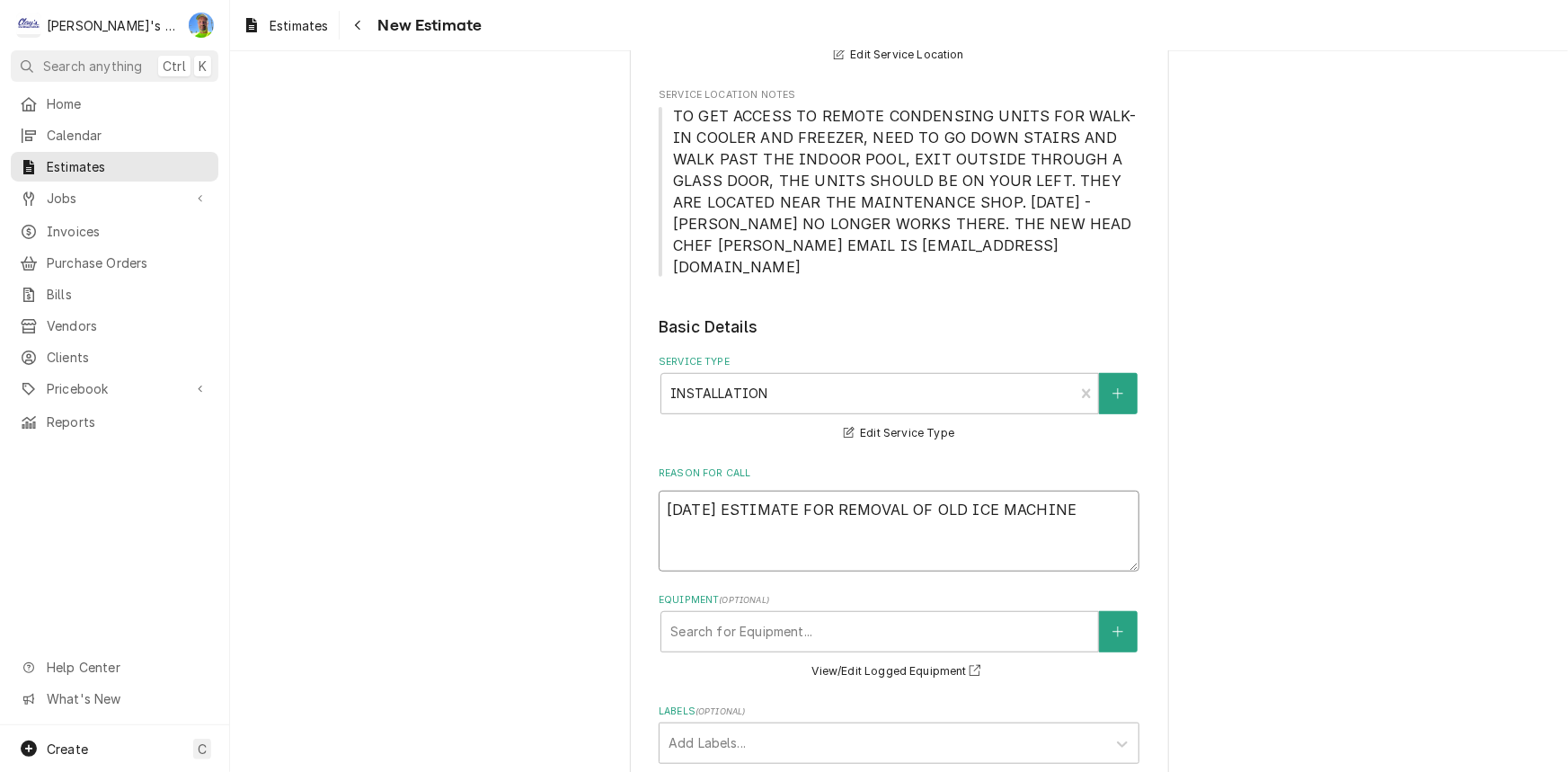
type textarea "9/23/2025 ESTIMATE FOR REMOVAL OF OLD ICE MACHINE"
type textarea "x"
type textarea "9/23/2025 ESTIMATE FOR REMOVAL OF OLD ICE MACHINE A"
type textarea "x"
type textarea "9/23/2025 ESTIMATE FOR REMOVAL OF OLD ICE MACHINE AN"
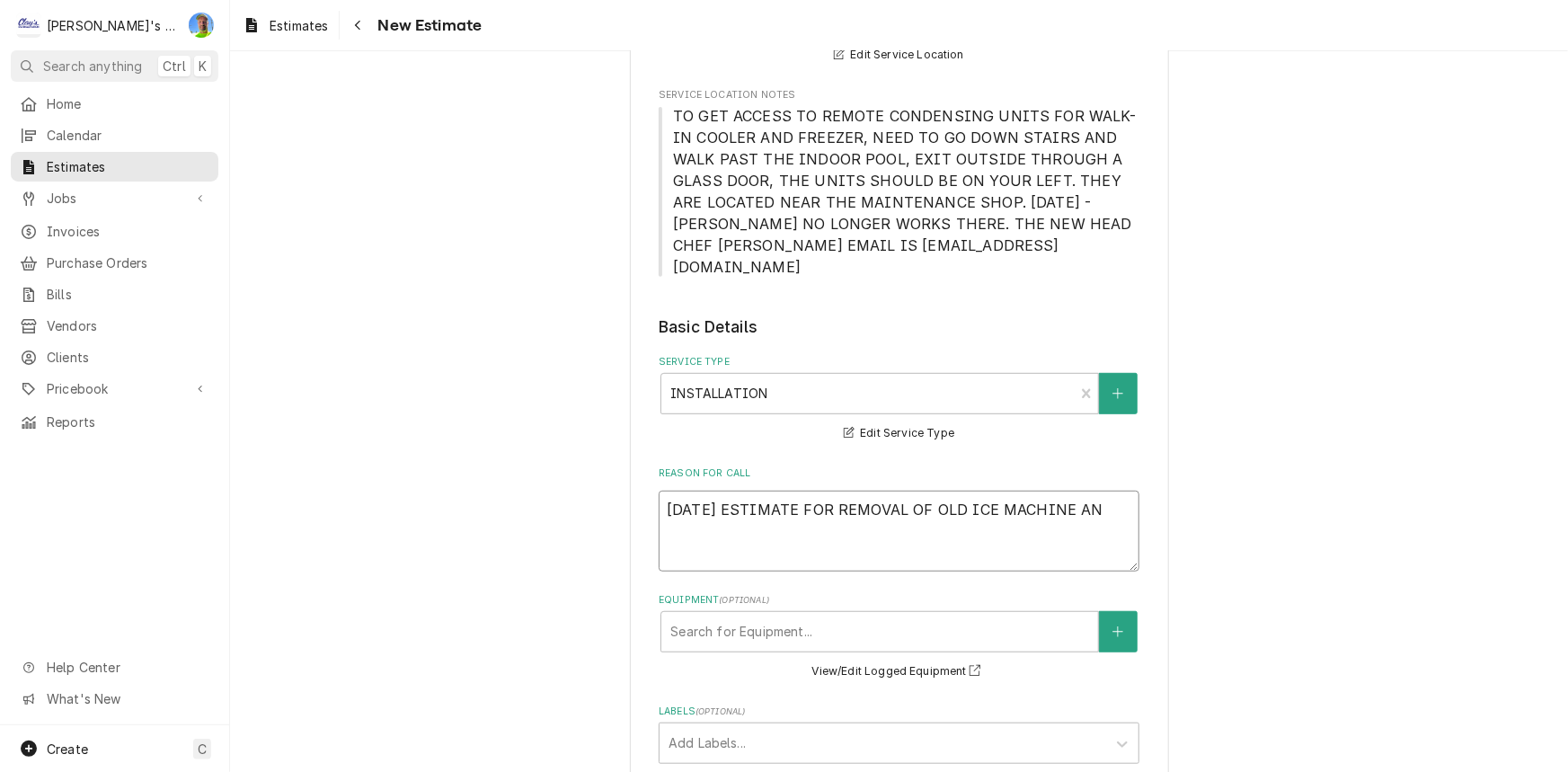
type textarea "x"
type textarea "9/23/2025 ESTIMATE FOR REMOVAL OF OLD ICE MACHINE AND"
type textarea "x"
type textarea "9/23/2025 ESTIMATE FOR REMOVAL OF OLD ICE MACHINE AND"
type textarea "x"
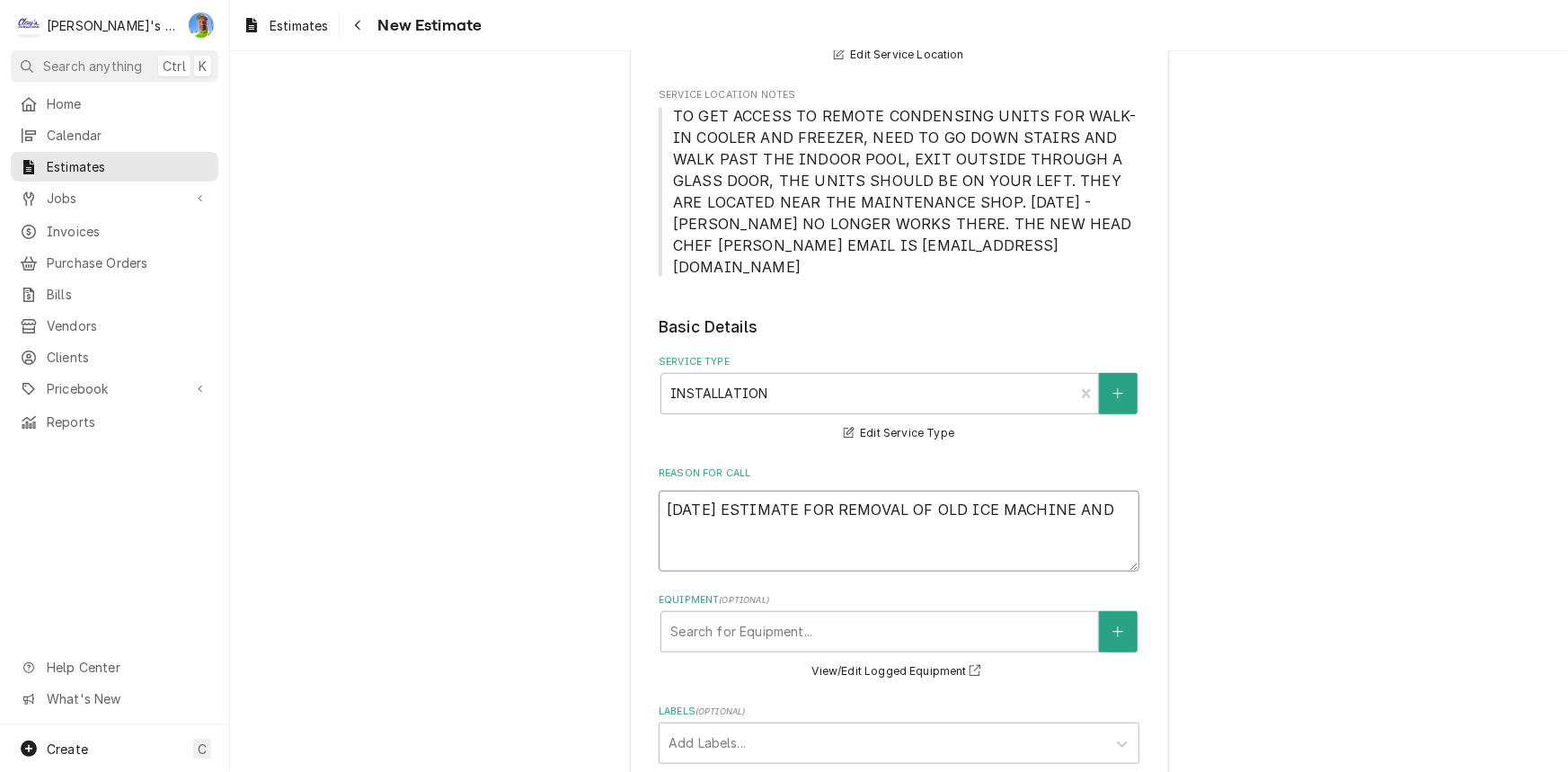
type textarea "9/23/2025 ESTIMATE FOR REMOVAL OF OLD ICE MACHINE AND I"
type textarea "x"
type textarea "9/23/2025 ESTIMATE FOR REMOVAL OF OLD ICE MACHINE AND IN"
type textarea "x"
type textarea "9/23/2025 ESTIMATE FOR REMOVAL OF OLD ICE MACHINE AND INS"
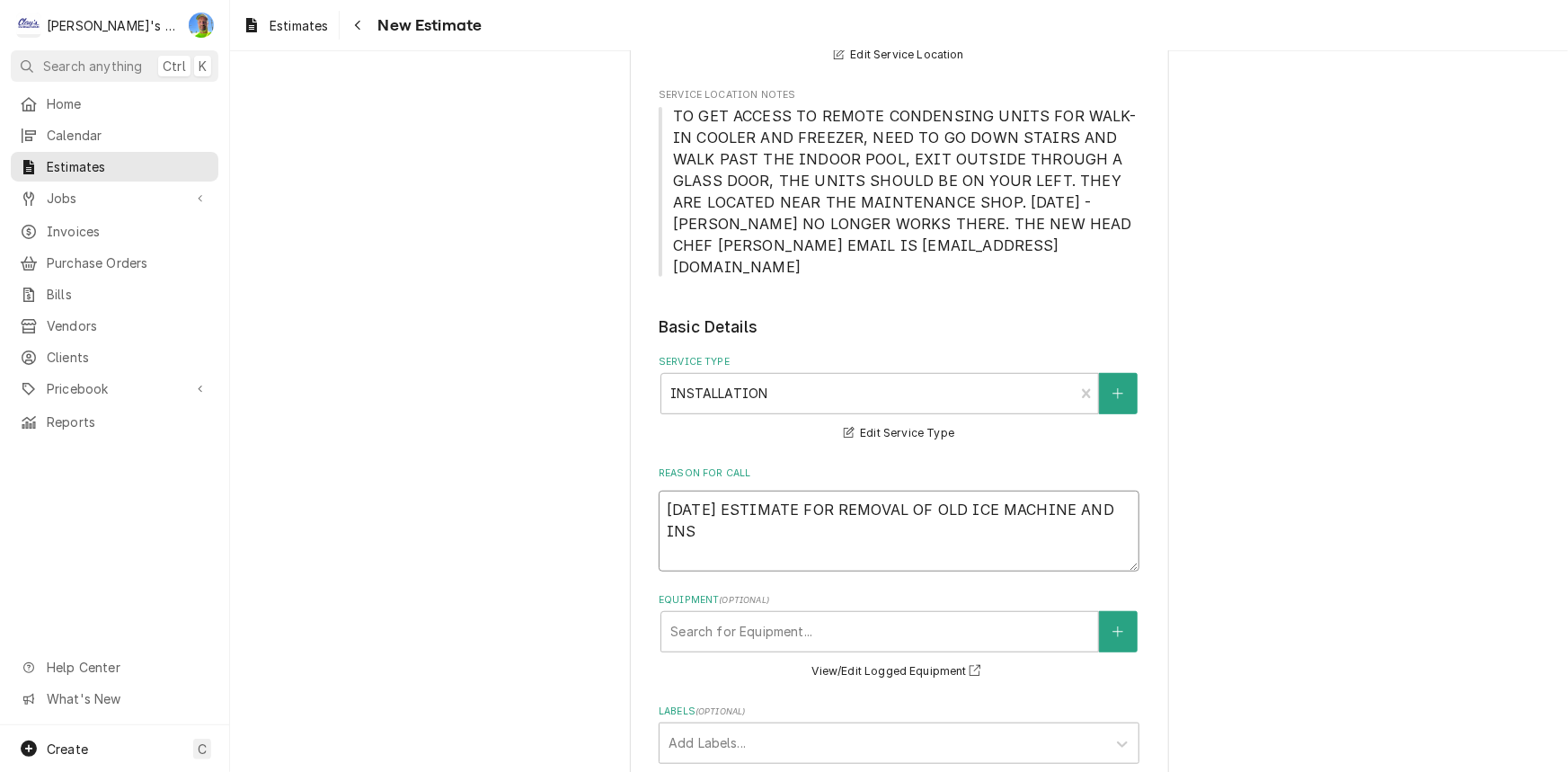
type textarea "x"
type textarea "9/23/2025 ESTIMATE FOR REMOVAL OF OLD ICE MACHINE AND INSTA"
type textarea "x"
type textarea "9/23/2025 ESTIMATE FOR REMOVAL OF OLD ICE MACHINE AND INSTAL"
type textarea "x"
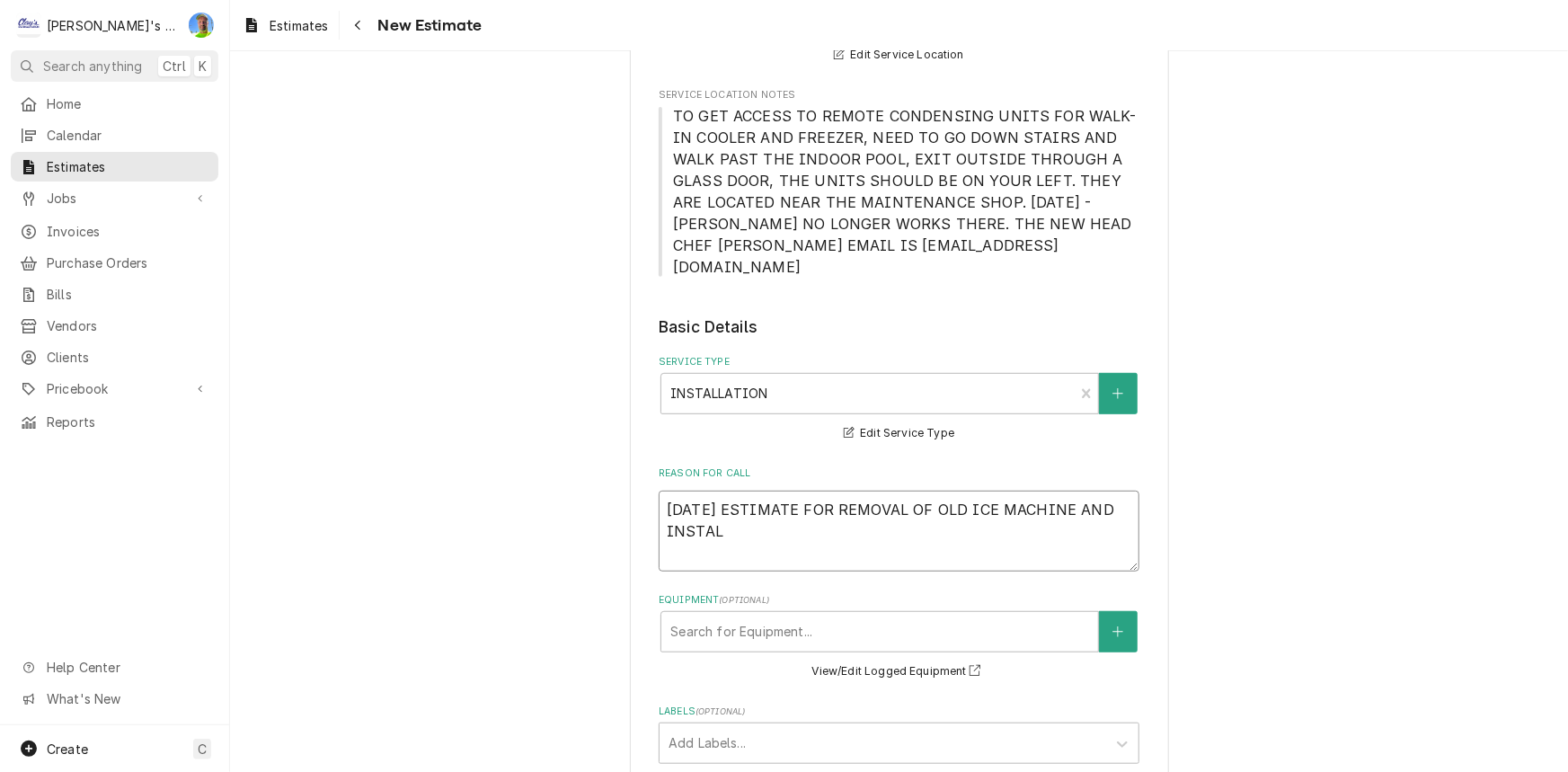
type textarea "9/23/2025 ESTIMATE FOR REMOVAL OF OLD ICE MACHINE AND INSTALL"
type textarea "x"
type textarea "9/23/2025 ESTIMATE FOR REMOVAL OF OLD ICE MACHINE AND INSTALLA"
type textarea "x"
type textarea "9/23/2025 ESTIMATE FOR REMOVAL OF OLD ICE MACHINE AND INSTALLAT"
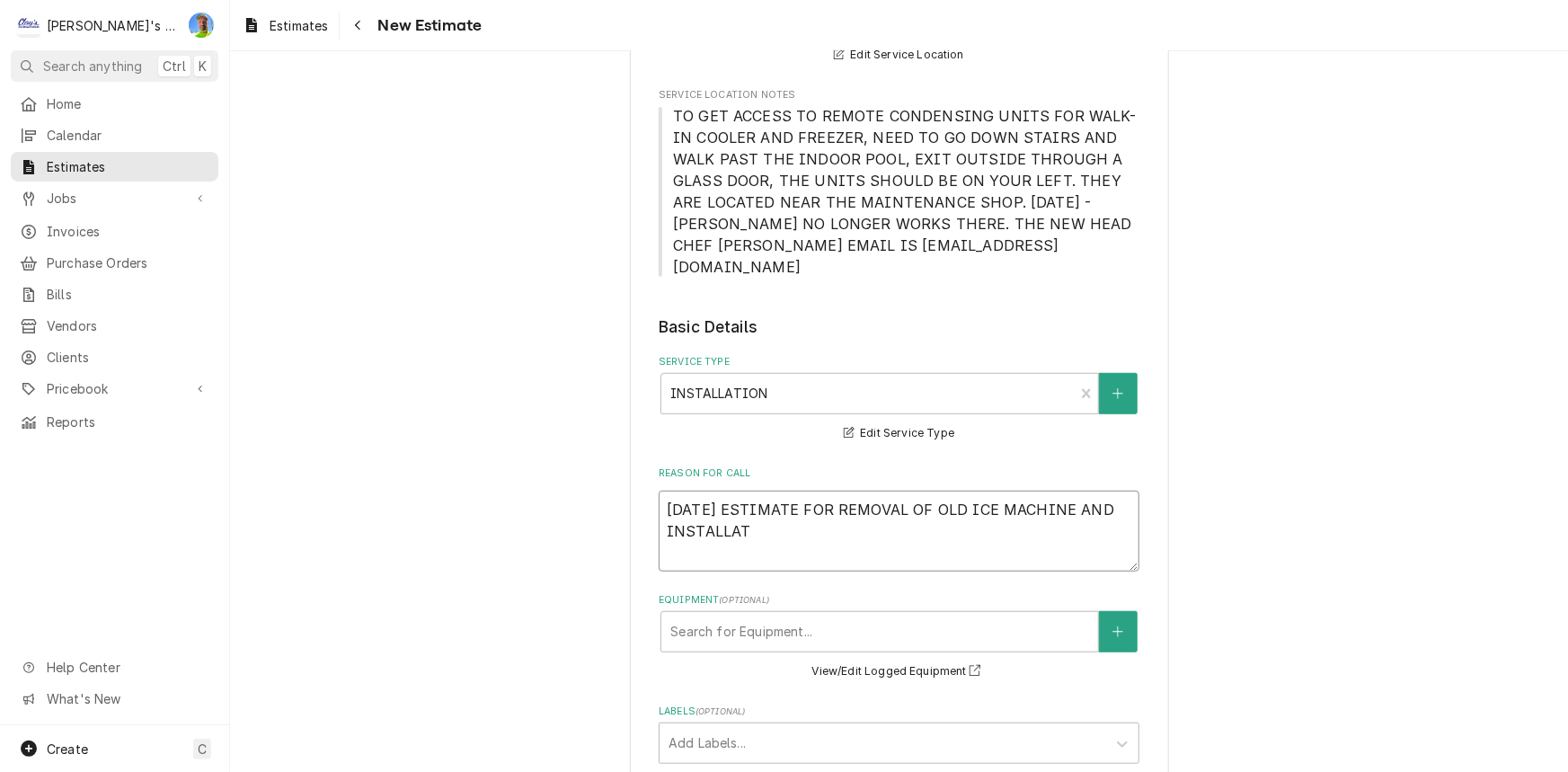
type textarea "x"
type textarea "9/23/2025 ESTIMATE FOR REMOVAL OF OLD ICE MACHINE AND INSTALLATI"
type textarea "x"
type textarea "9/23/2025 ESTIMATE FOR REMOVAL OF OLD ICE MACHINE AND INSTALLATIO"
type textarea "x"
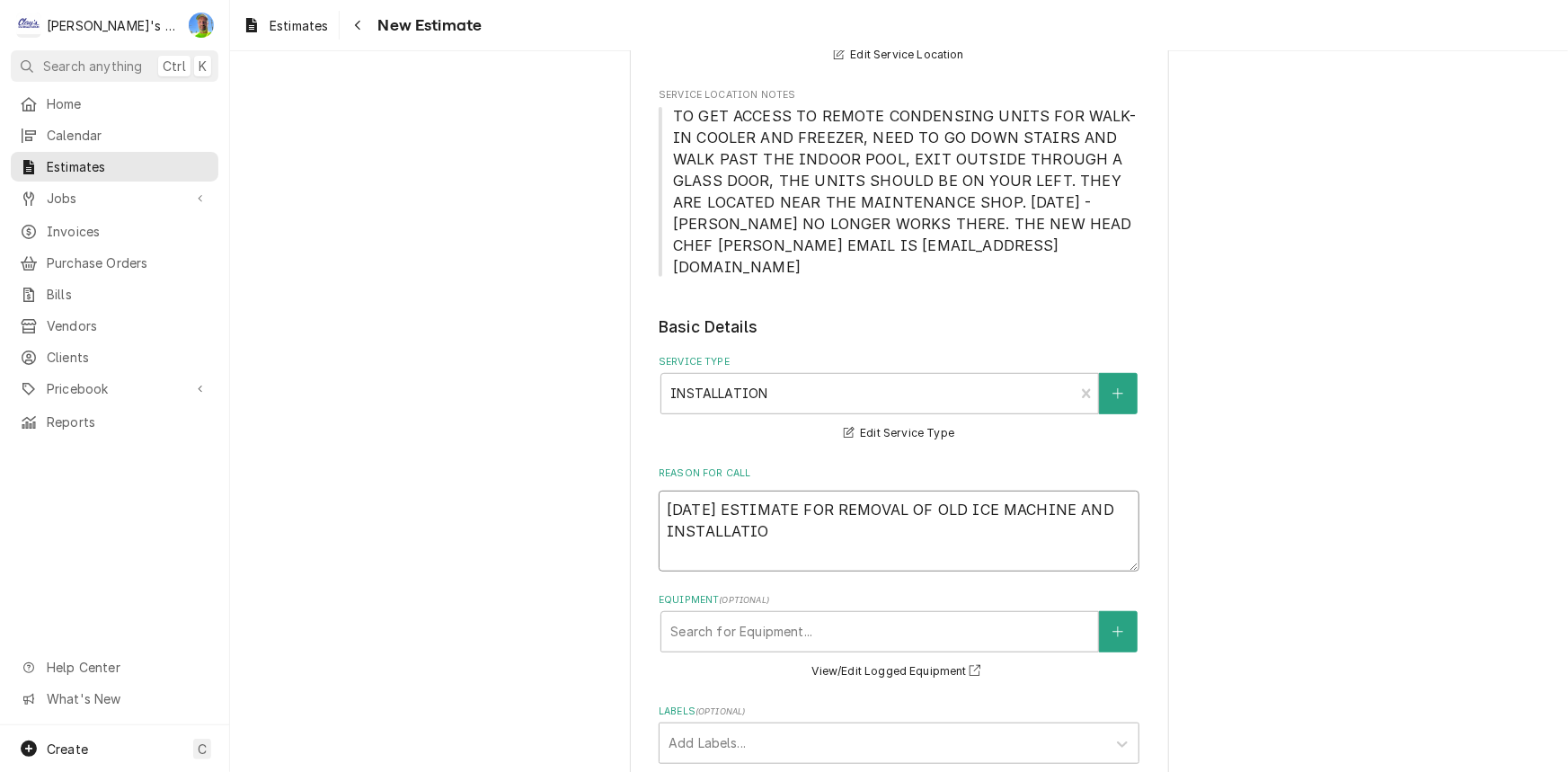
type textarea "9/23/2025 ESTIMATE FOR REMOVAL OF OLD ICE MACHINE AND INSTALLATION"
type textarea "x"
type textarea "9/23/2025 ESTIMATE FOR REMOVAL OF OLD ICE MACHINE AND INSTALLATION"
type textarea "x"
type textarea "9/23/2025 ESTIMATE FOR REMOVAL OF OLD ICE MACHINE AND INSTALLATION O"
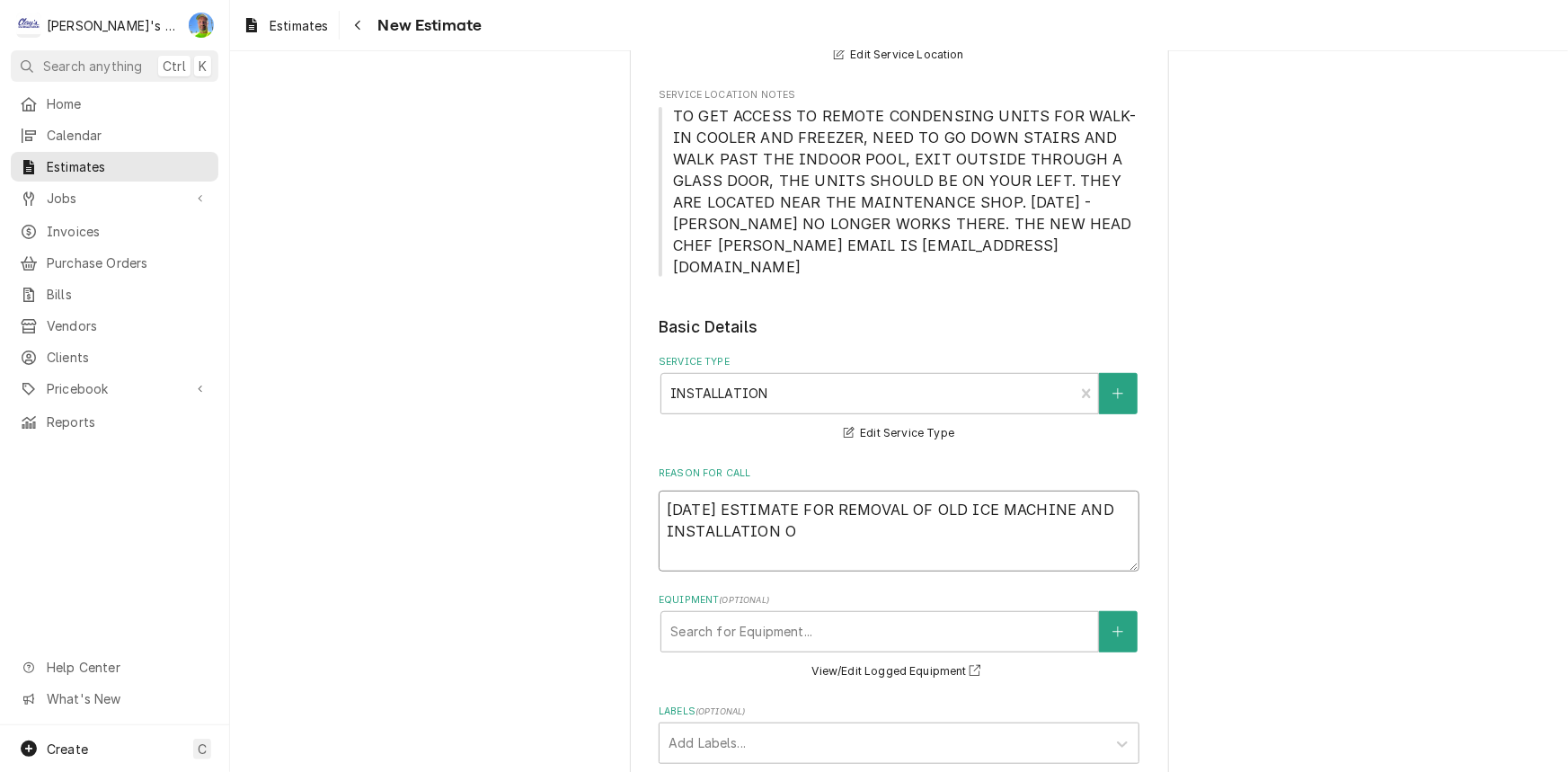
type textarea "x"
type textarea "9/23/2025 ESTIMATE FOR REMOVAL OF OLD ICE MACHINE AND INSTALLATION OF"
type textarea "x"
type textarea "9/23/2025 ESTIMATE FOR REMOVAL OF OLD ICE MACHINE AND INSTALLATION OF"
type textarea "x"
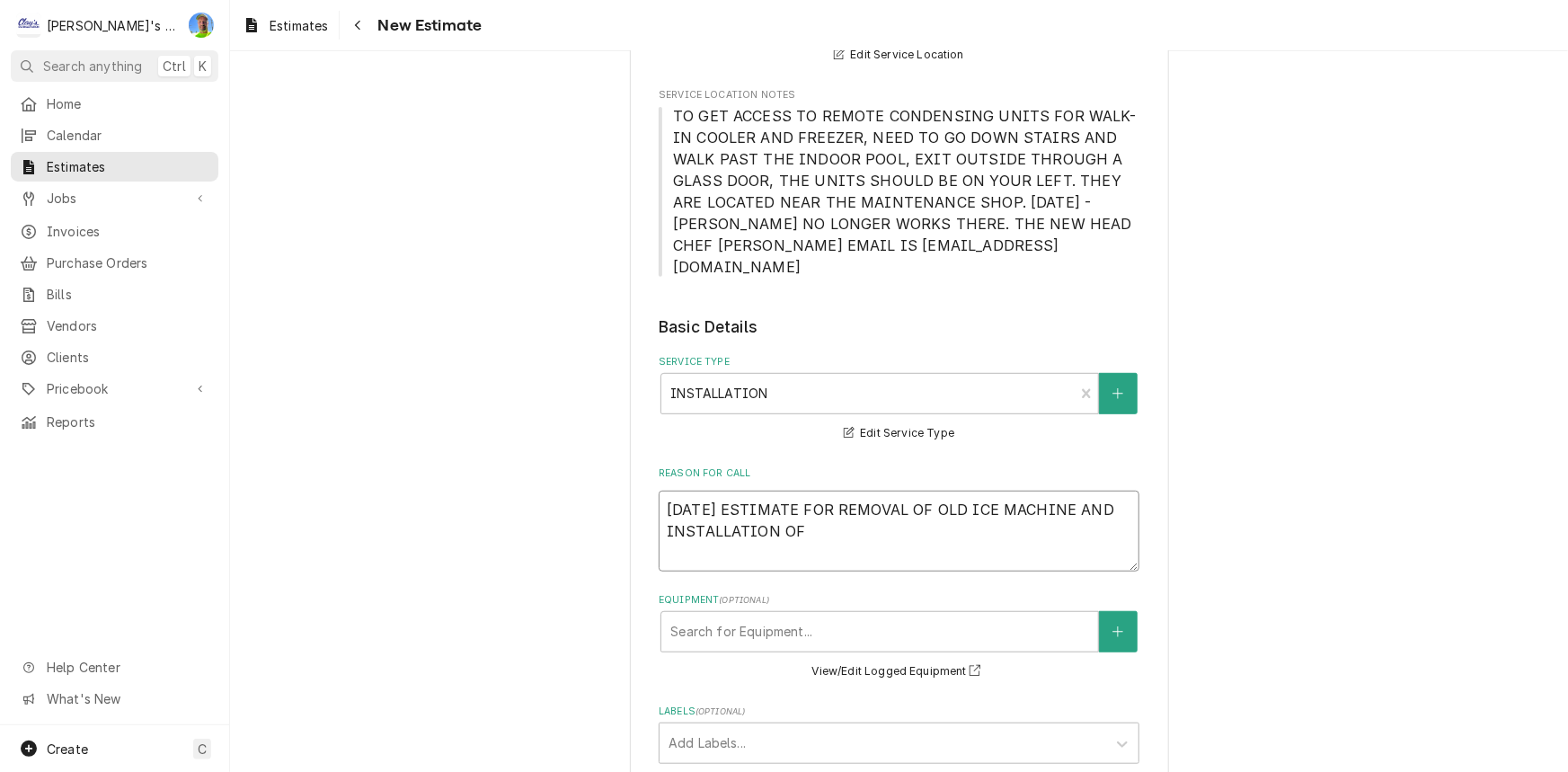
type textarea "9/23/2025 ESTIMATE FOR REMOVAL OF OLD ICE MACHINE AND INSTALLATION OF N"
type textarea "x"
type textarea "9/23/2025 ESTIMATE FOR REMOVAL OF OLD ICE MACHINE AND INSTALLATION OF NE"
type textarea "x"
type textarea "9/23/2025 ESTIMATE FOR REMOVAL OF OLD ICE MACHINE AND INSTALLATION OF NEW"
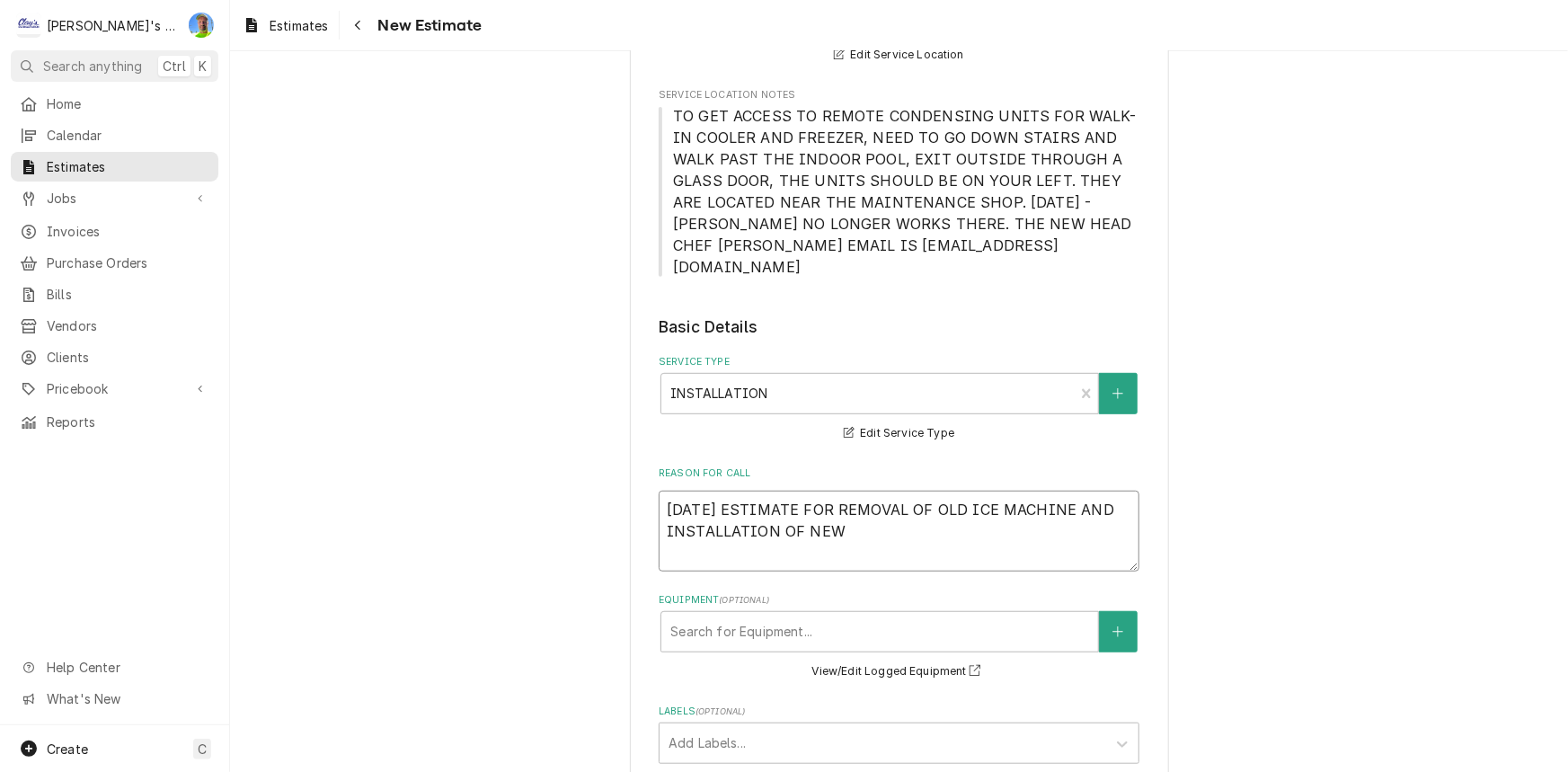
type textarea "x"
type textarea "9/23/2025 ESTIMATE FOR REMOVAL OF OLD ICE MACHINE AND INSTALLATION OF NE"
type textarea "x"
type textarea "9/23/2025 ESTIMATE FOR REMOVAL OF OLD ICE MACHINE AND INSTALLATION OF N"
type textarea "x"
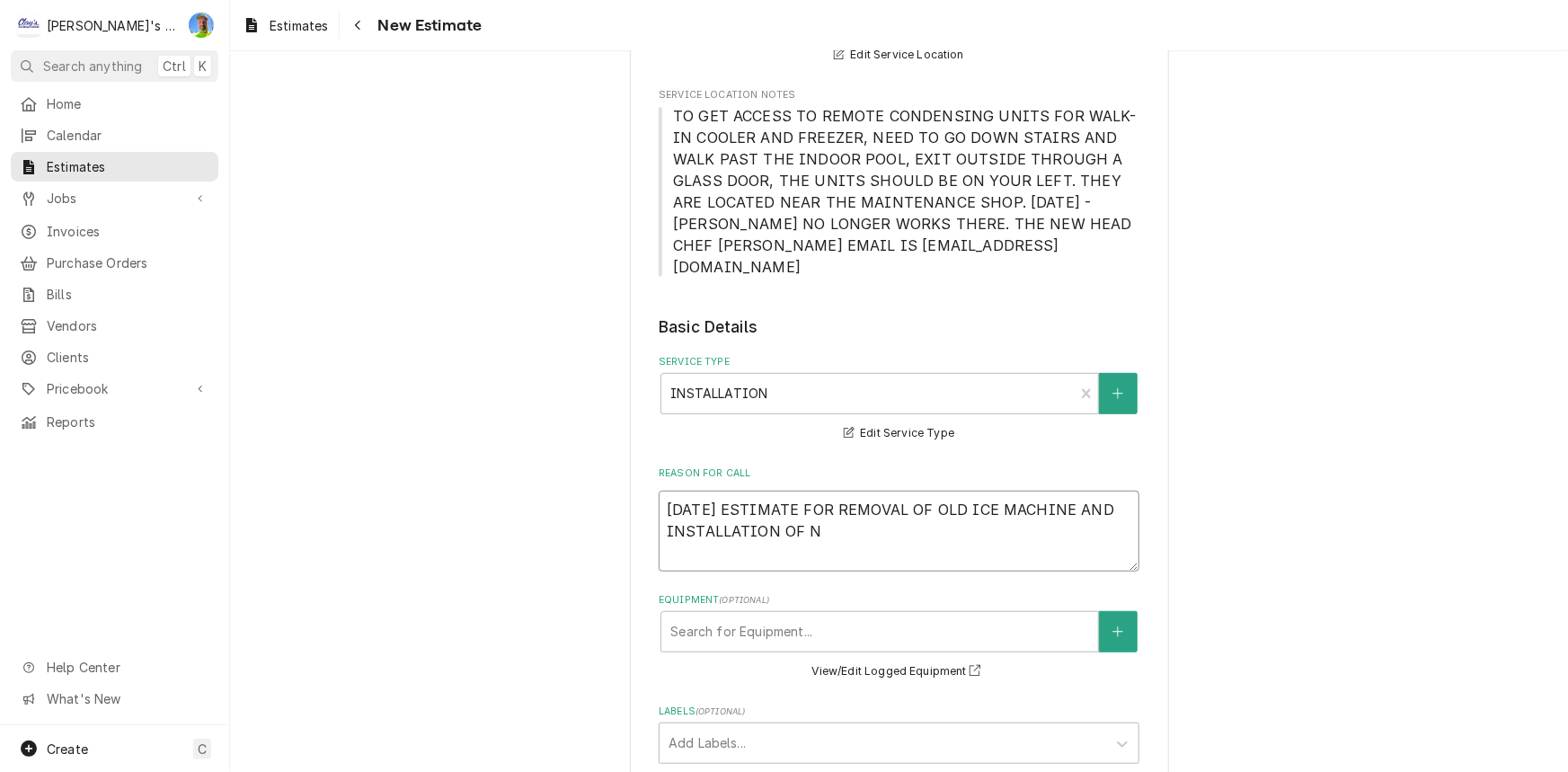
type textarea "9/23/2025 ESTIMATE FOR REMOVAL OF OLD ICE MACHINE AND INSTALLATION OF"
type textarea "x"
type textarea "9/23/2025 ESTIMATE FOR REMOVAL OF OLD ICE MACHINE AND INSTALLATION OF M"
type textarea "x"
type textarea "9/23/2025 ESTIMATE FOR REMOVAL OF OLD ICE MACHINE AND INSTALLATION OF MA"
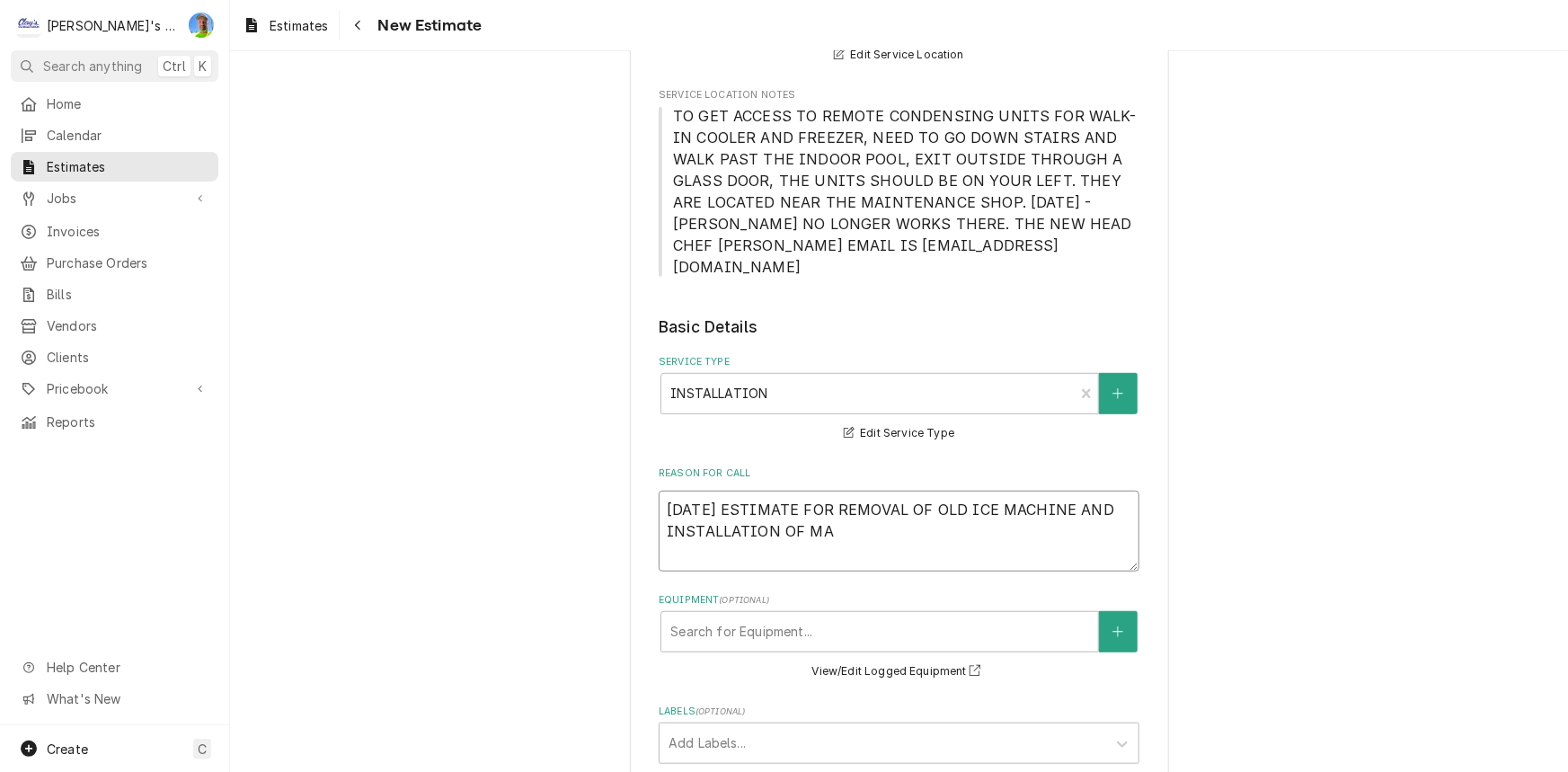
type textarea "x"
type textarea "9/23/2025 ESTIMATE FOR REMOVAL OF OLD ICE MACHINE AND INSTALLATION OF MAN"
type textarea "x"
type textarea "9/23/2025 ESTIMATE FOR REMOVAL OF OLD ICE MACHINE AND INSTALLATION OF MA"
type textarea "x"
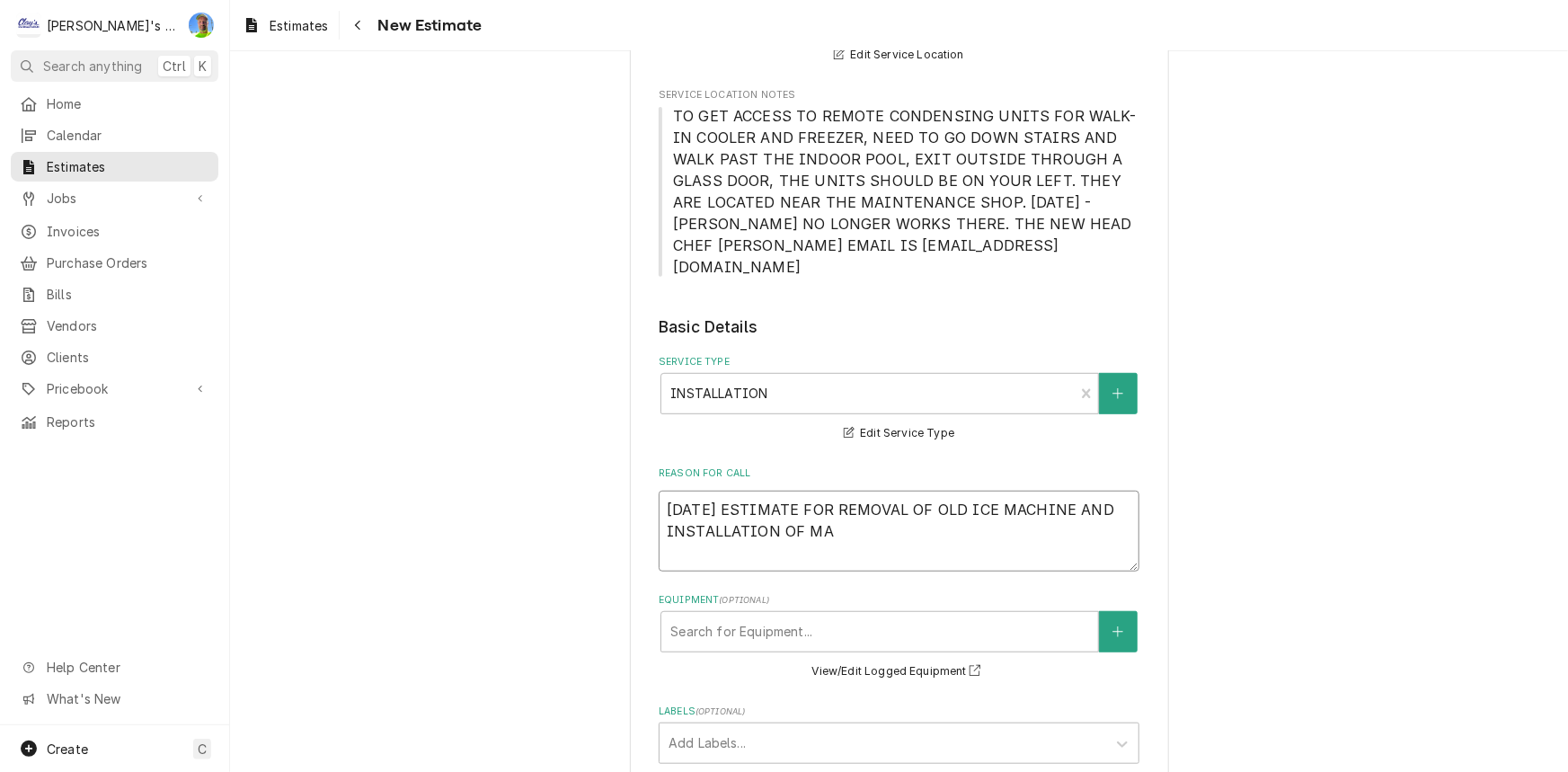
type textarea "9/23/2025 ESTIMATE FOR REMOVAL OF OLD ICE MACHINE AND INSTALLATION OF MAN"
type textarea "x"
type textarea "9/23/2025 ESTIMATE FOR REMOVAL OF OLD ICE MACHINE AND INSTALLATION OF MANI"
type textarea "x"
type textarea "9/23/2025 ESTIMATE FOR REMOVAL OF OLD ICE MACHINE AND INSTALLATION OF MANIT"
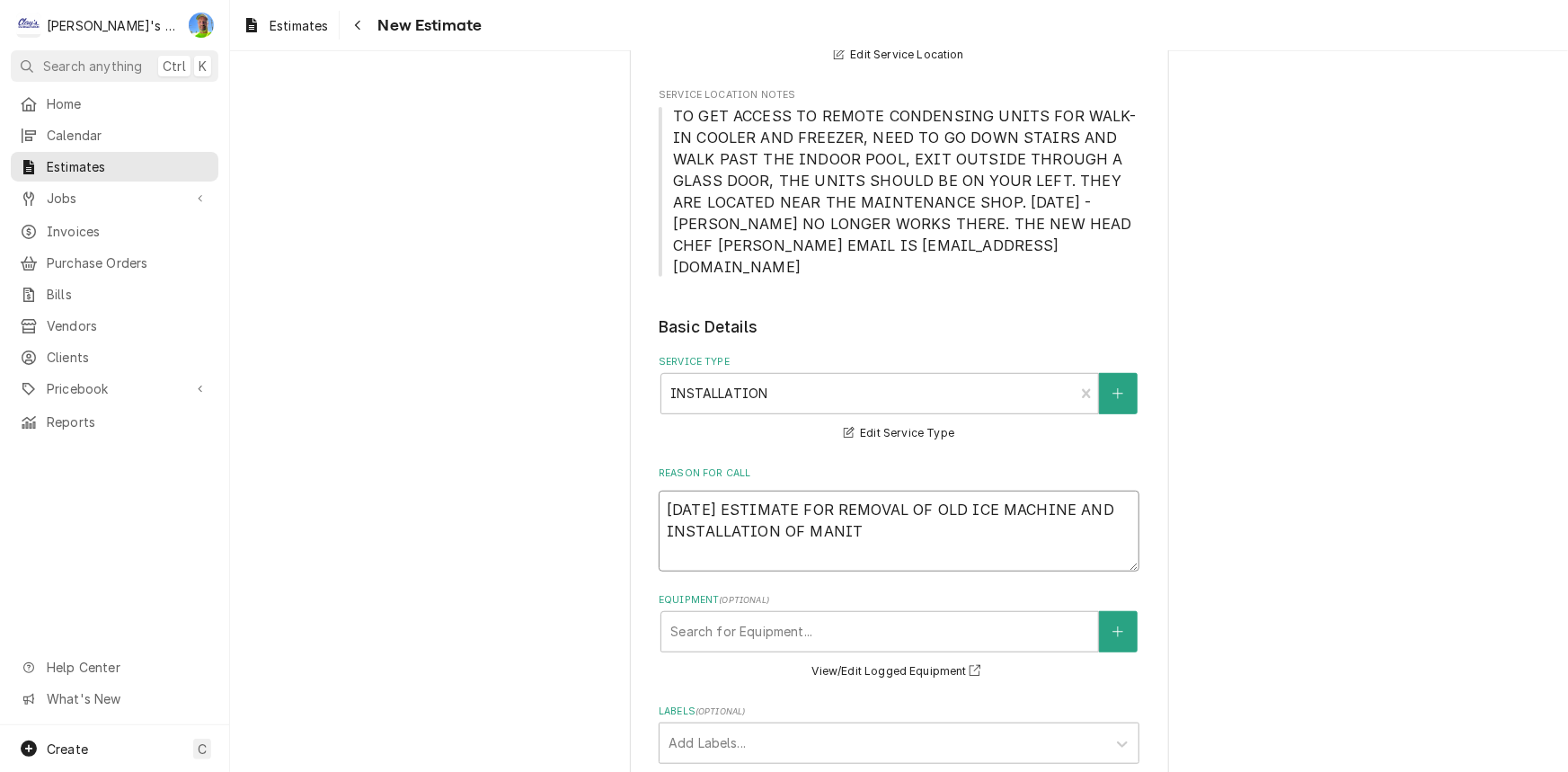
type textarea "x"
type textarea "9/23/2025 ESTIMATE FOR REMOVAL OF OLD ICE MACHINE AND INSTALLATION OF MANITO"
type textarea "x"
type textarea "9/23/2025 ESTIMATE FOR REMOVAL OF OLD ICE MACHINE AND INSTALLATION OF MANITOW"
type textarea "x"
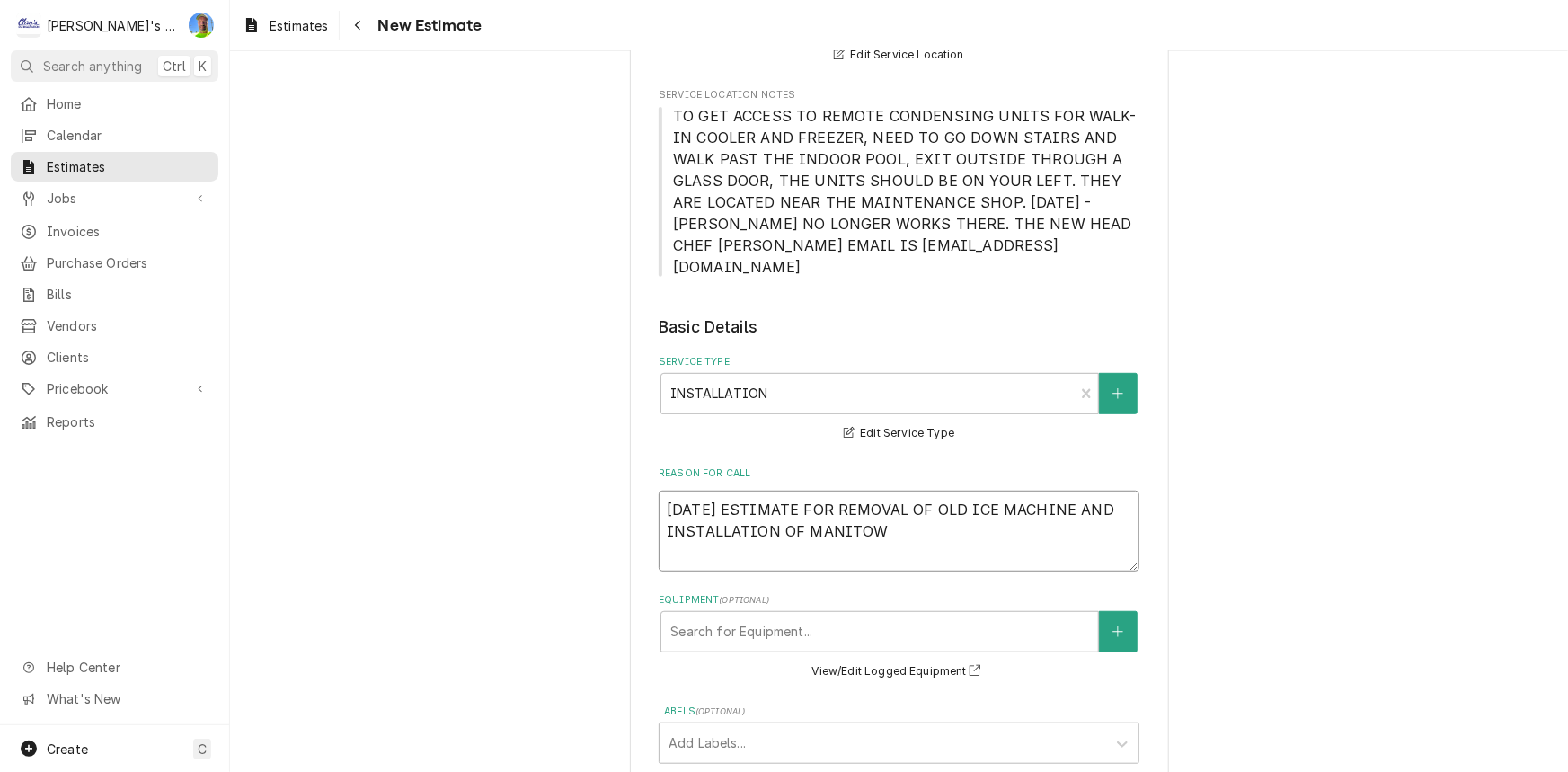
type textarea "9/23/2025 ESTIMATE FOR REMOVAL OF OLD ICE MACHINE AND INSTALLATION OF MANITOWO"
type textarea "x"
type textarea "9/23/2025 ESTIMATE FOR REMOVAL OF OLD ICE MACHINE AND INSTALLATION OF MANITOWOC"
type textarea "x"
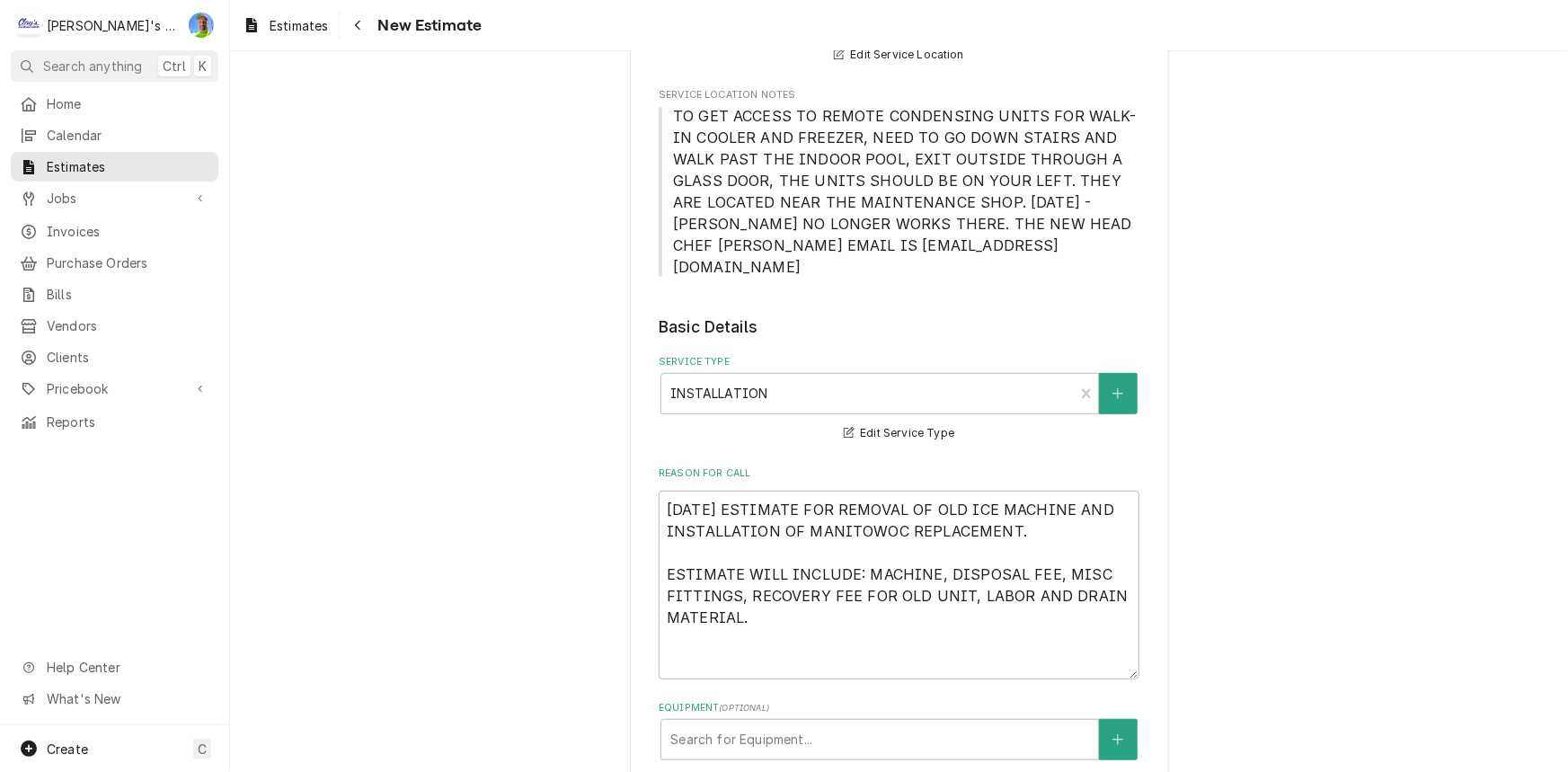
click at [557, 735] on div "Please provide the following information to create your estimate: Client Detail…" at bounding box center [898, 748] width 1338 height 2010
click at [750, 617] on textarea "9/23/2025 ESTIMATE FOR REMOVAL OF OLD ICE MACHINE AND INSTALLATION OF MANITOWOC…" at bounding box center [898, 585] width 481 height 189
click at [753, 638] on textarea "9/23/2025 ESTIMATE FOR REMOVAL OF OLD ICE MACHINE AND INSTALLATION OF MANITOWOC…" at bounding box center [898, 585] width 481 height 189
paste textarea "ESTIMATE DOES NOT INCLUDE ANY PREVIOUS SERVICE CALLS OR DIAGNOSING TRIPS, OR PA…"
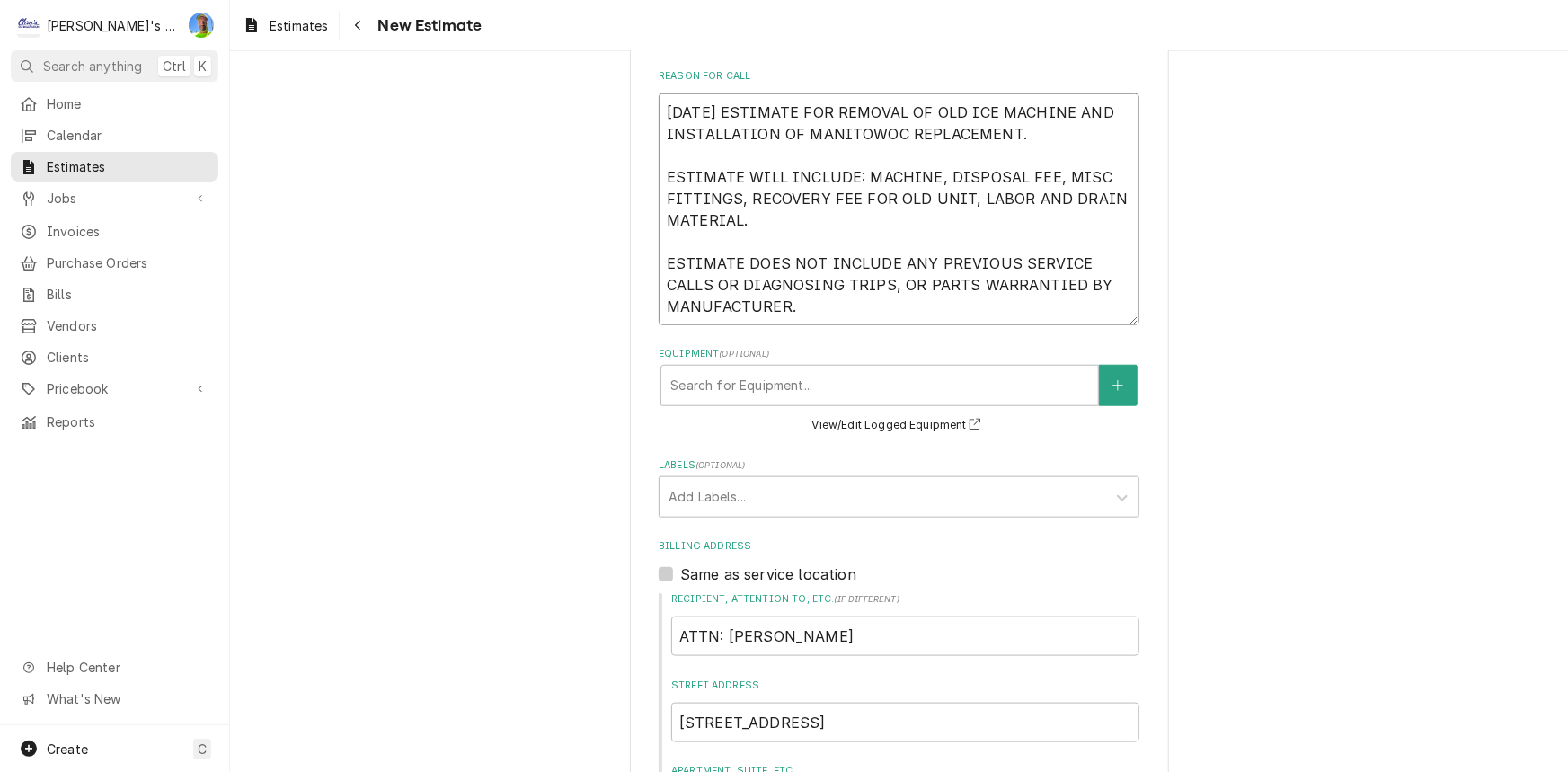
scroll to position [735, 0]
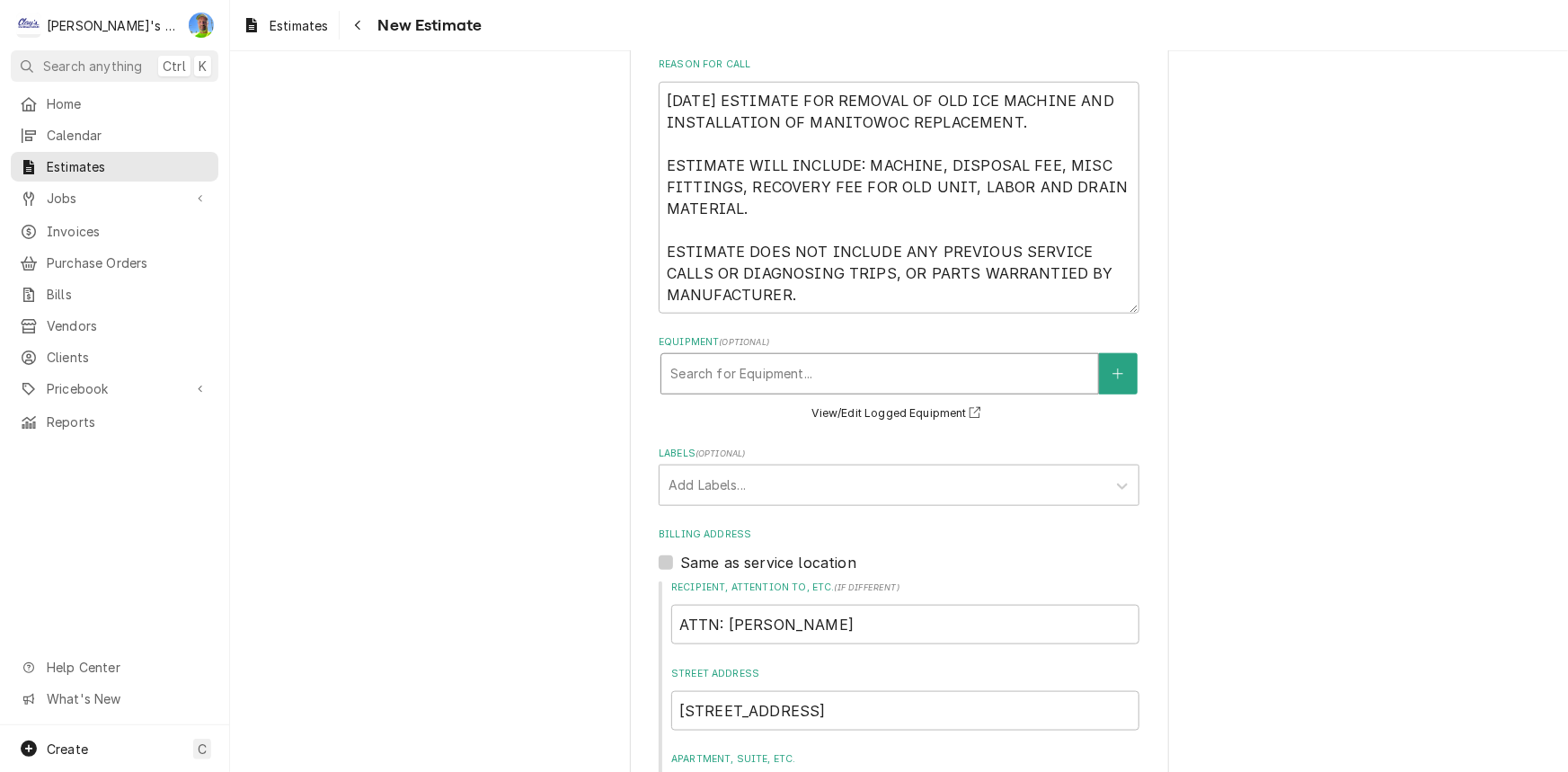
click at [809, 370] on div "Search for Equipment..." at bounding box center [879, 373] width 437 height 39
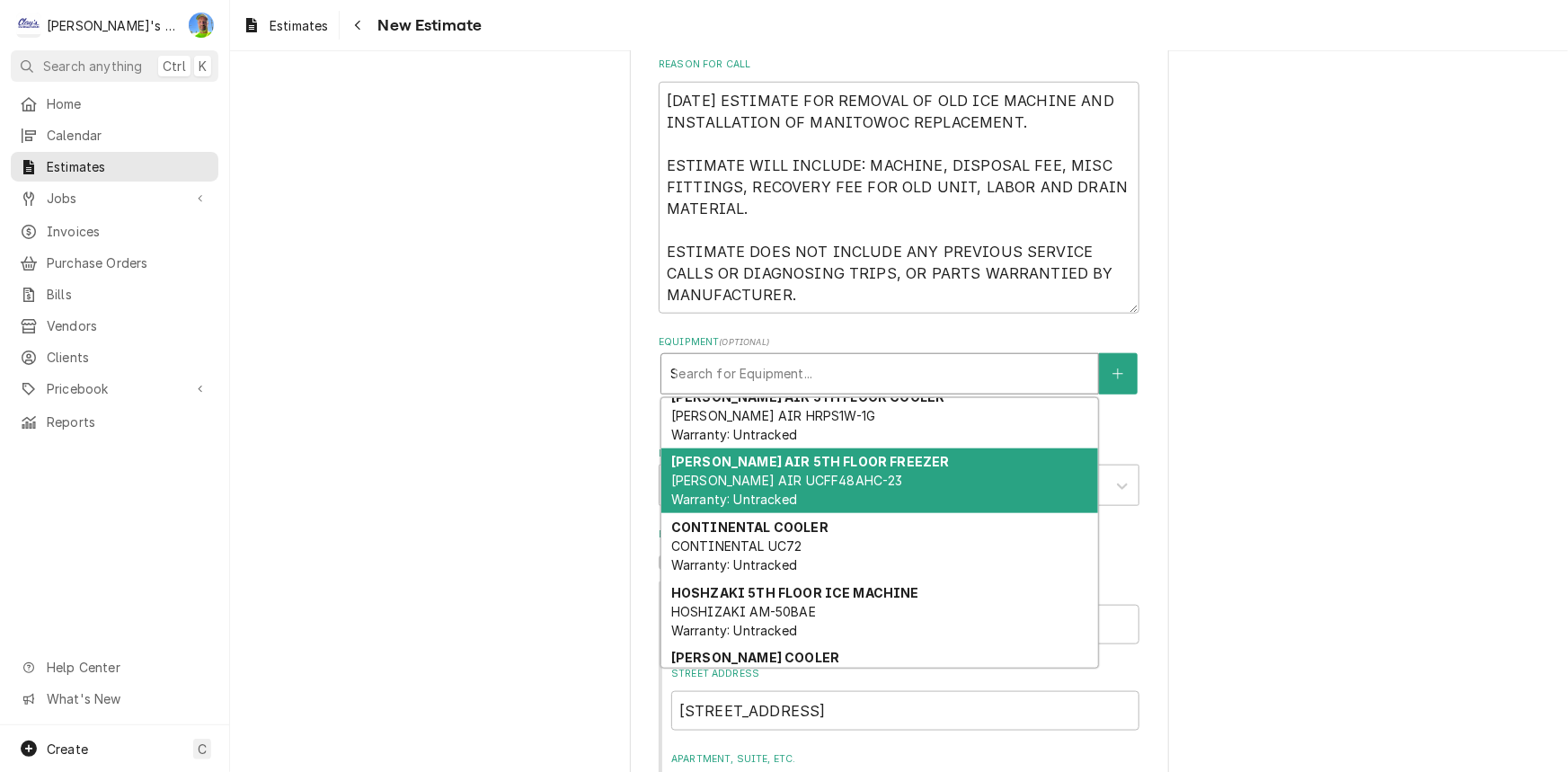
scroll to position [0, 0]
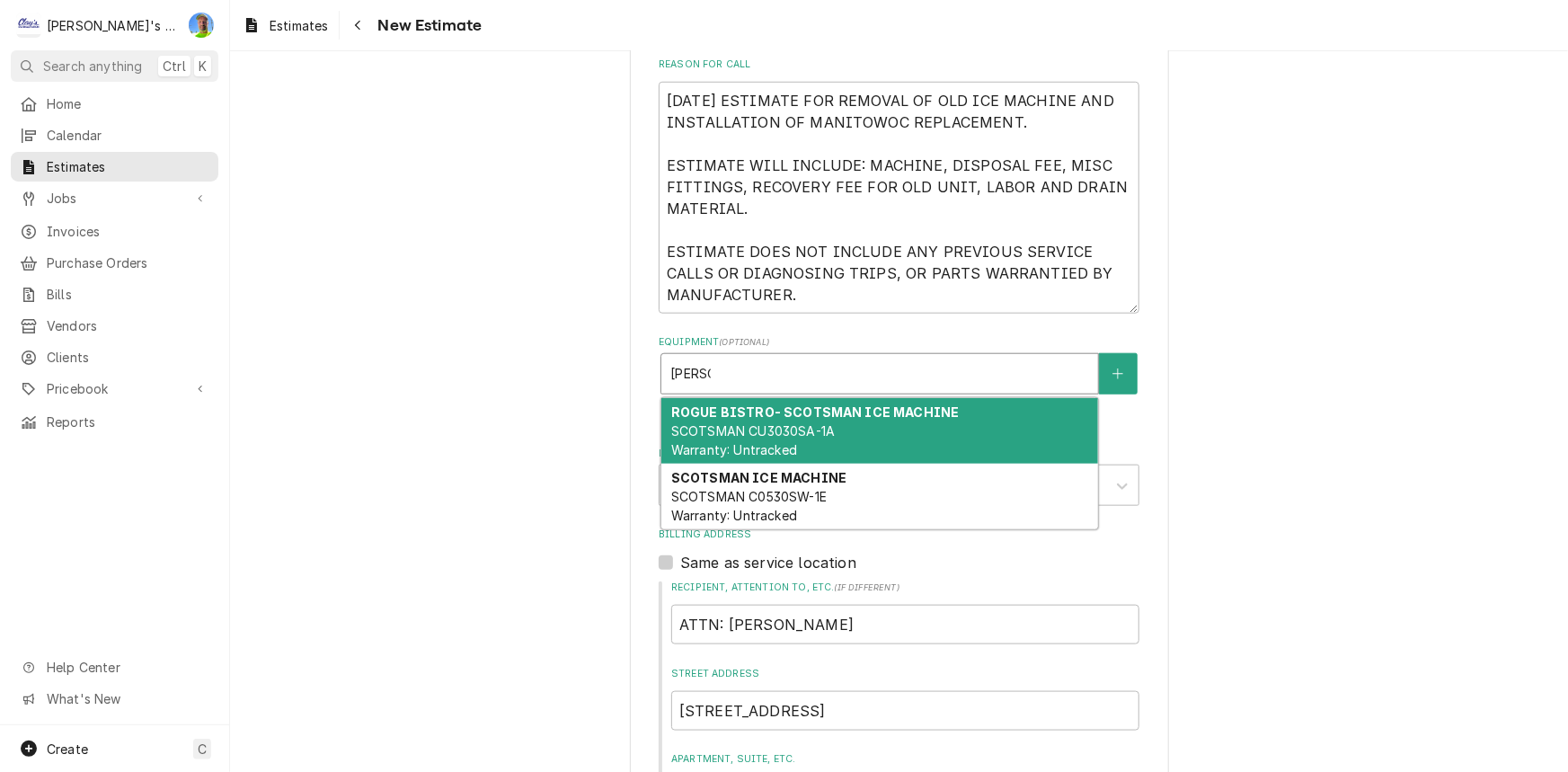
click at [882, 412] on div "ROGUE BISTRO- SCOTSMAN ICE MACHINE SCOTSMAN CU3030SA-1A Warranty: Untracked" at bounding box center [879, 431] width 437 height 66
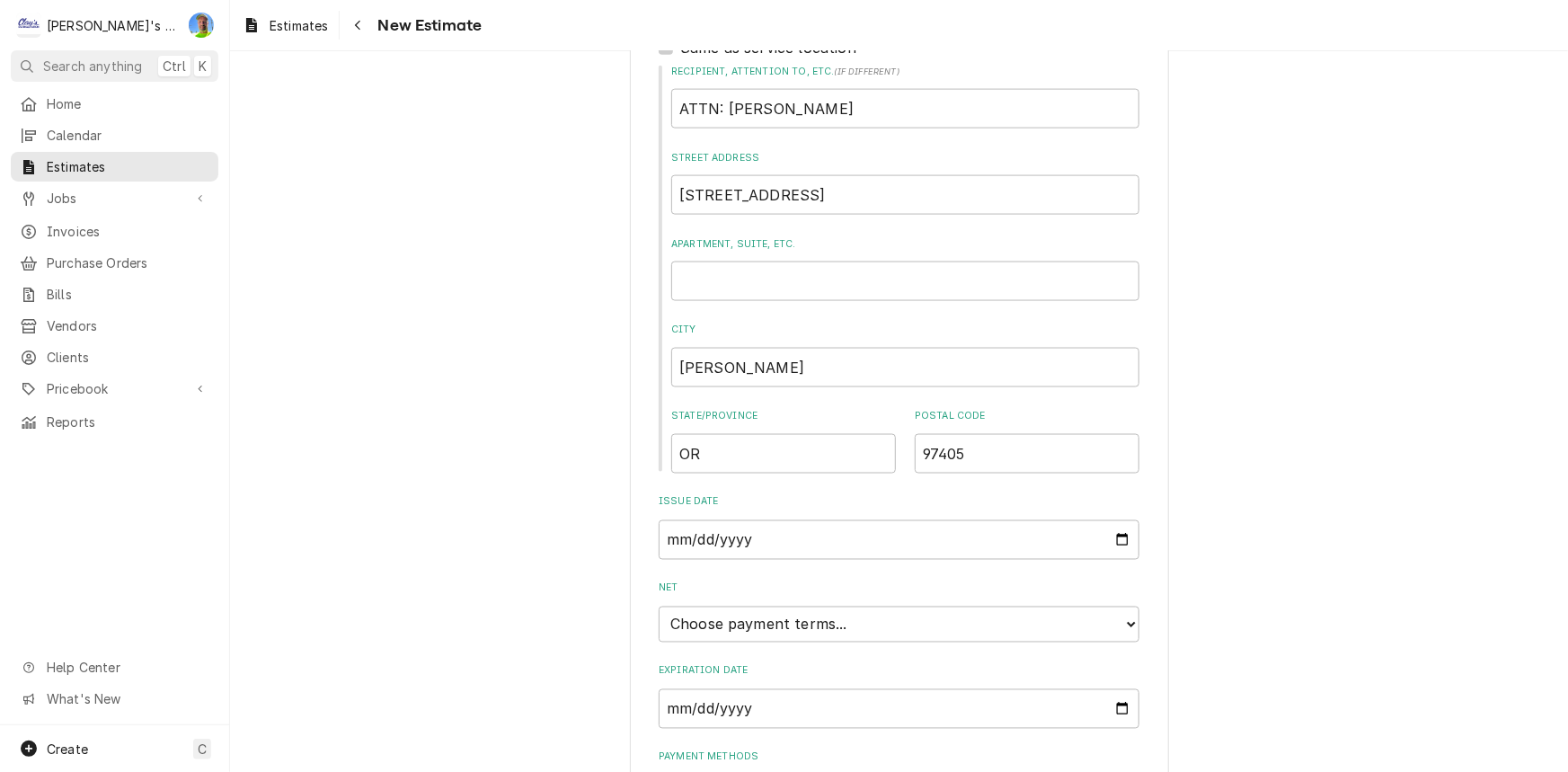
scroll to position [1350, 0]
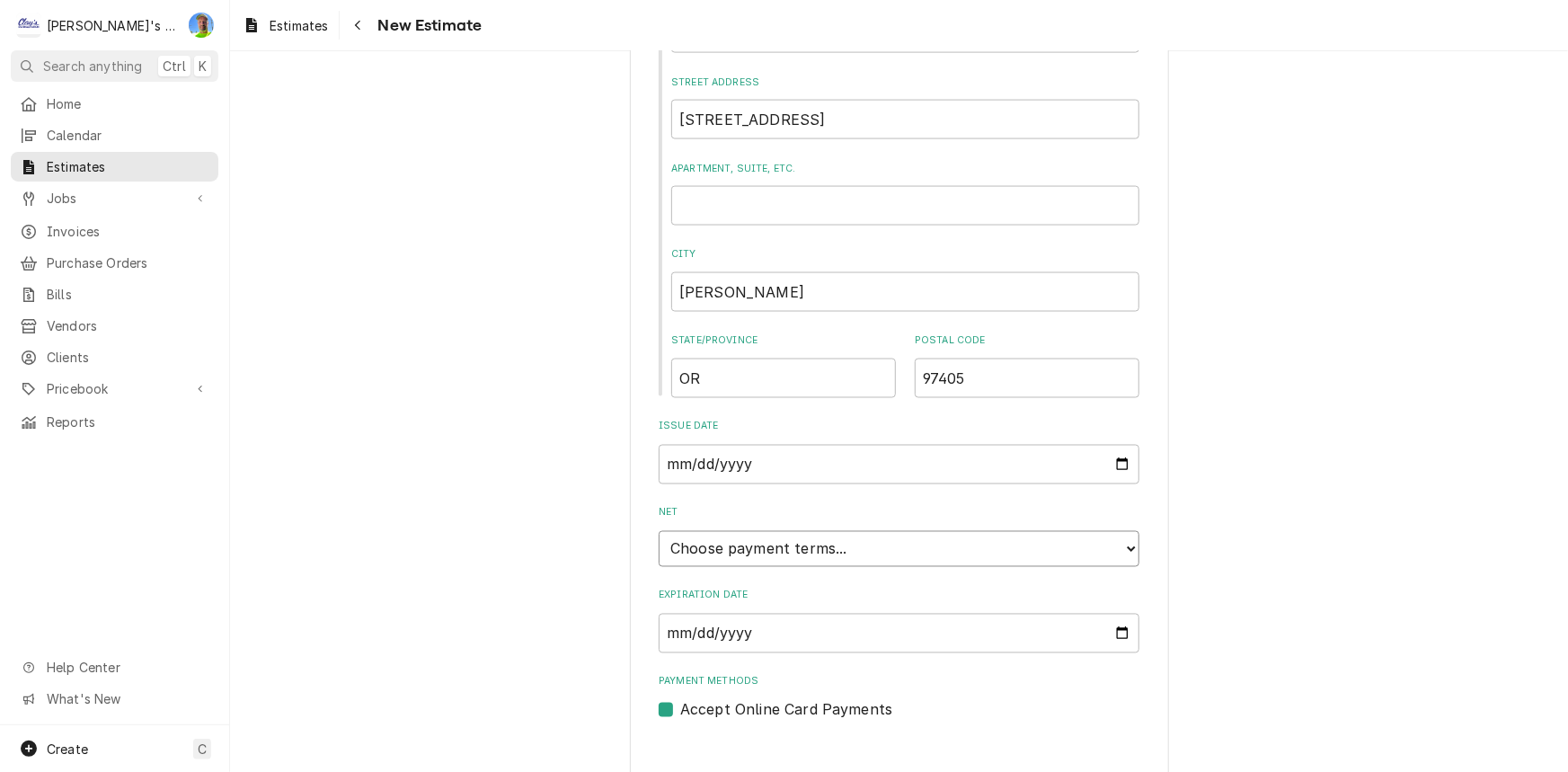
click at [875, 531] on select "Choose payment terms... Same Day Net 7 Net 14 Net 21 Net 30 Net 45 Net 60 Net 90" at bounding box center [898, 548] width 481 height 36
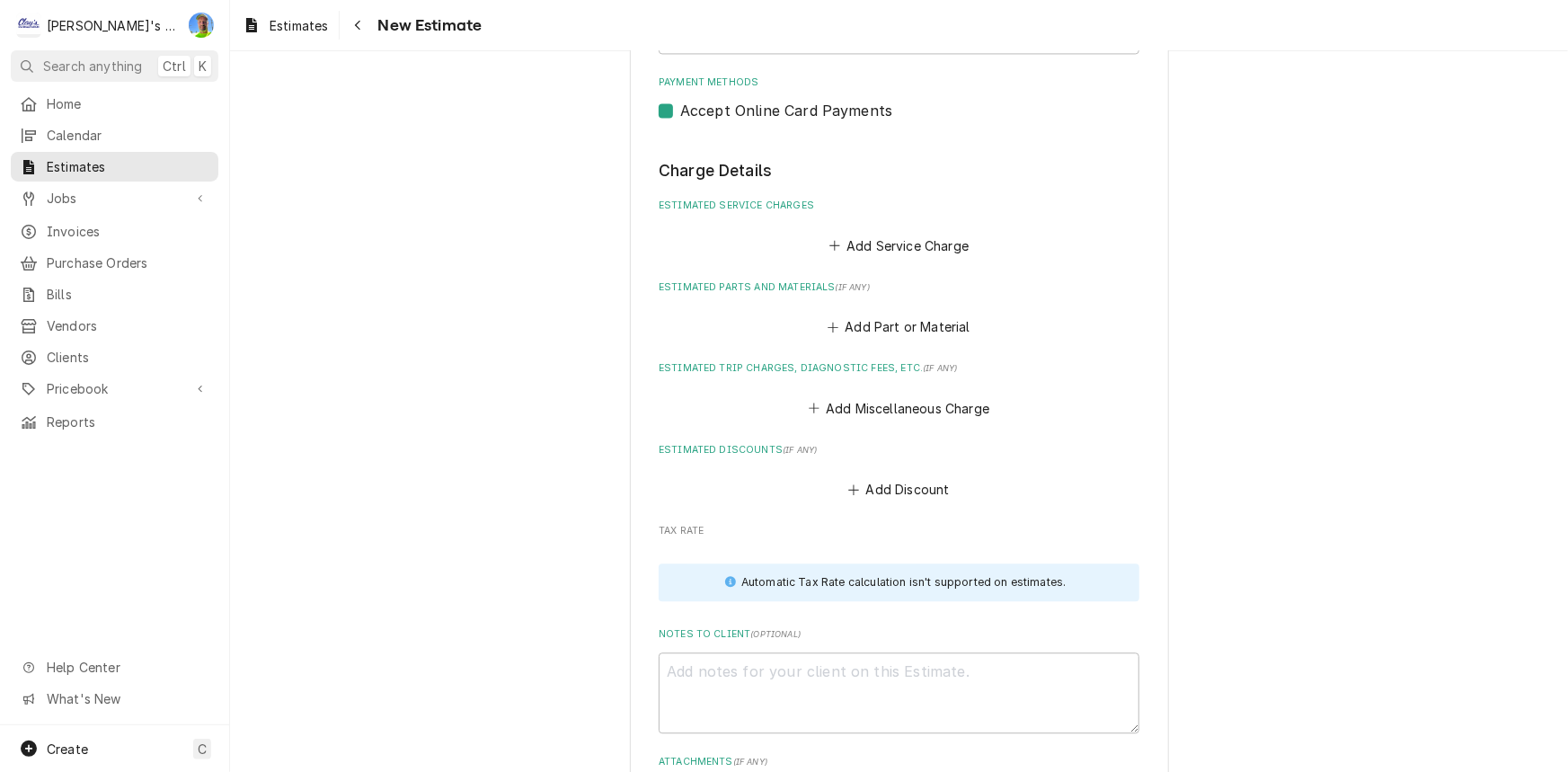
scroll to position [1922, 0]
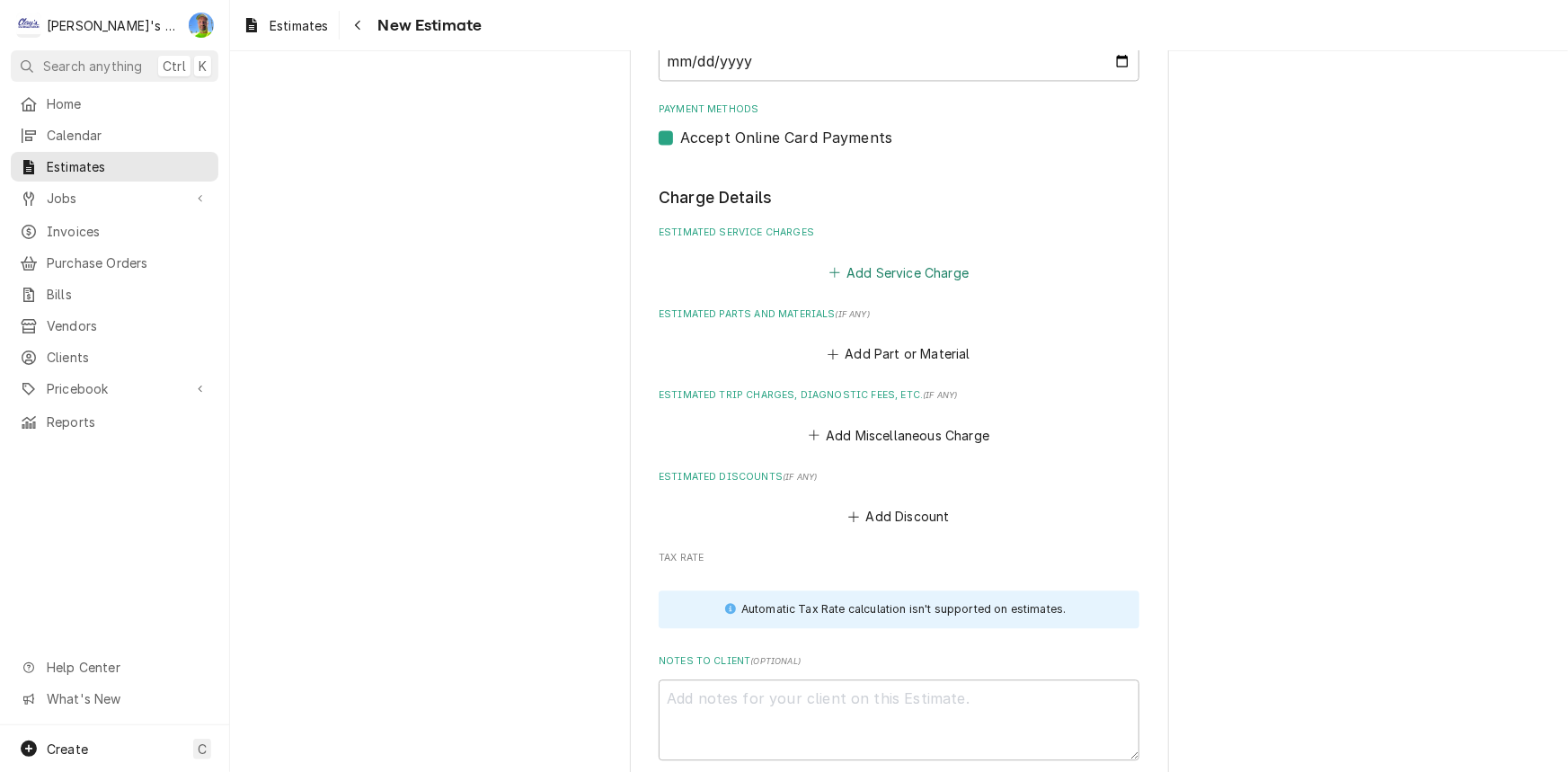
click at [925, 260] on button "Add Service Charge" at bounding box center [898, 273] width 146 height 26
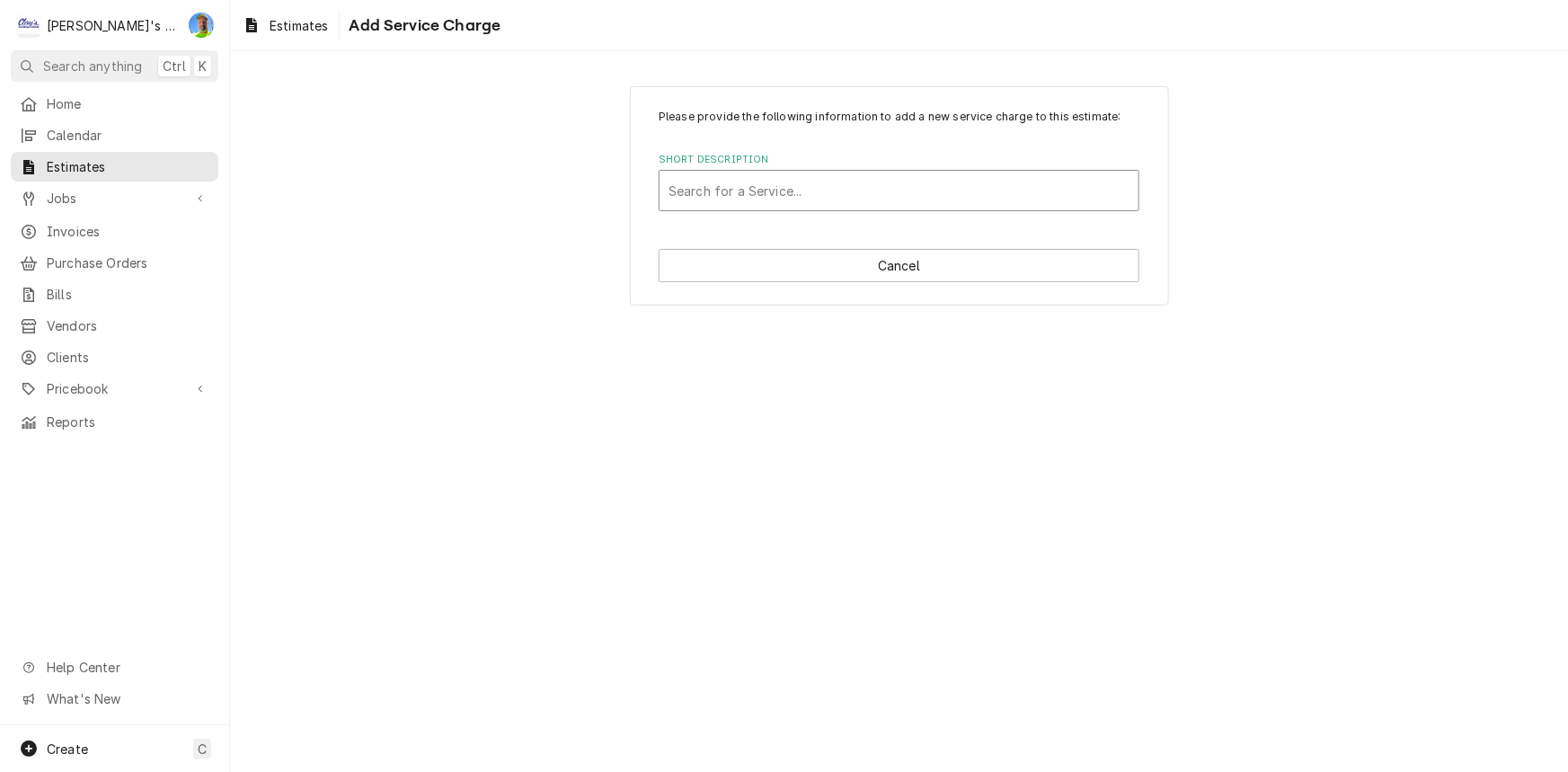
click at [903, 189] on div "Short Description" at bounding box center [898, 190] width 461 height 32
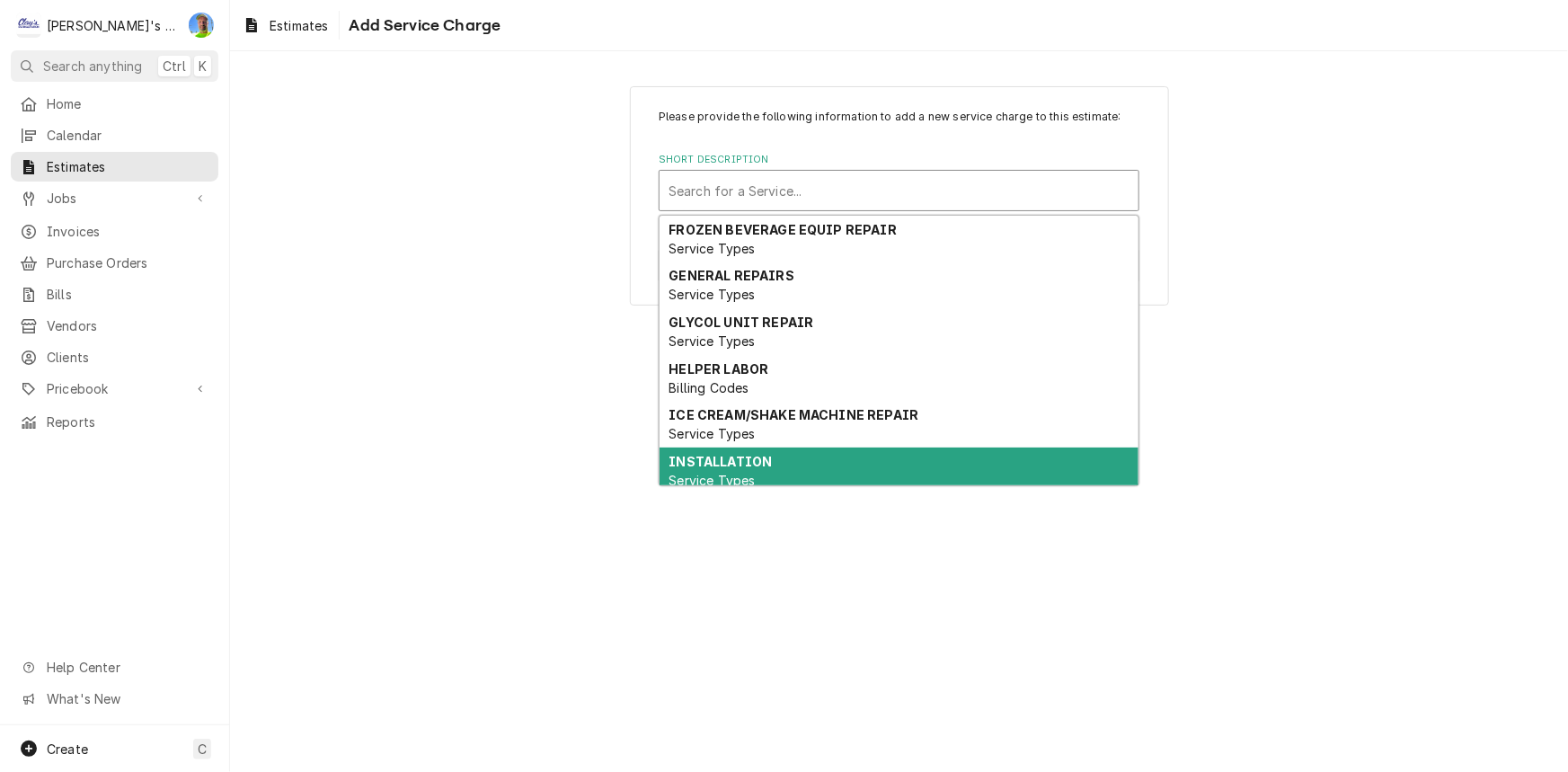
click at [819, 464] on div "INSTALLATION Service Types" at bounding box center [898, 471] width 479 height 47
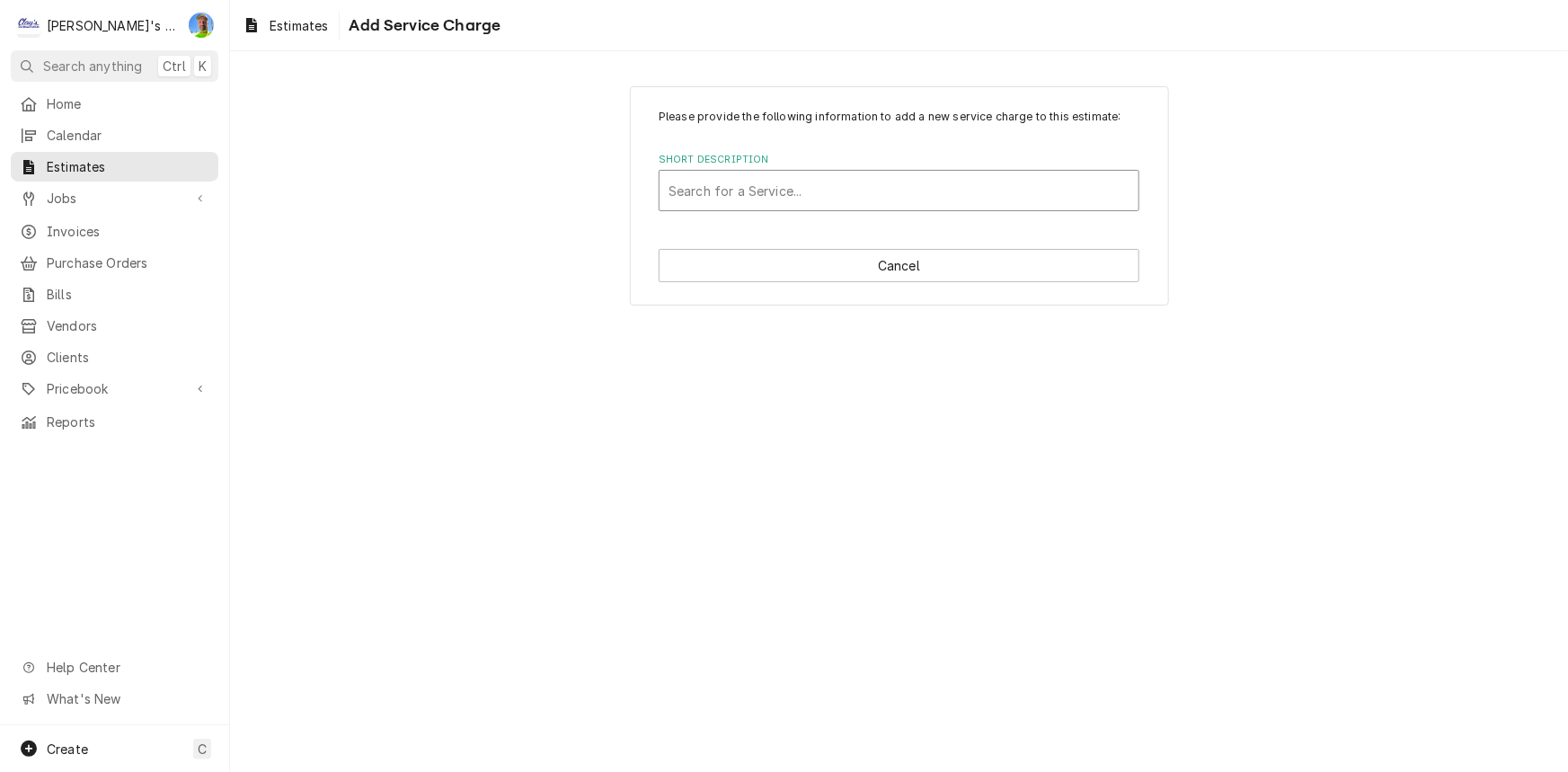
click at [871, 193] on div "Short Description" at bounding box center [898, 190] width 461 height 32
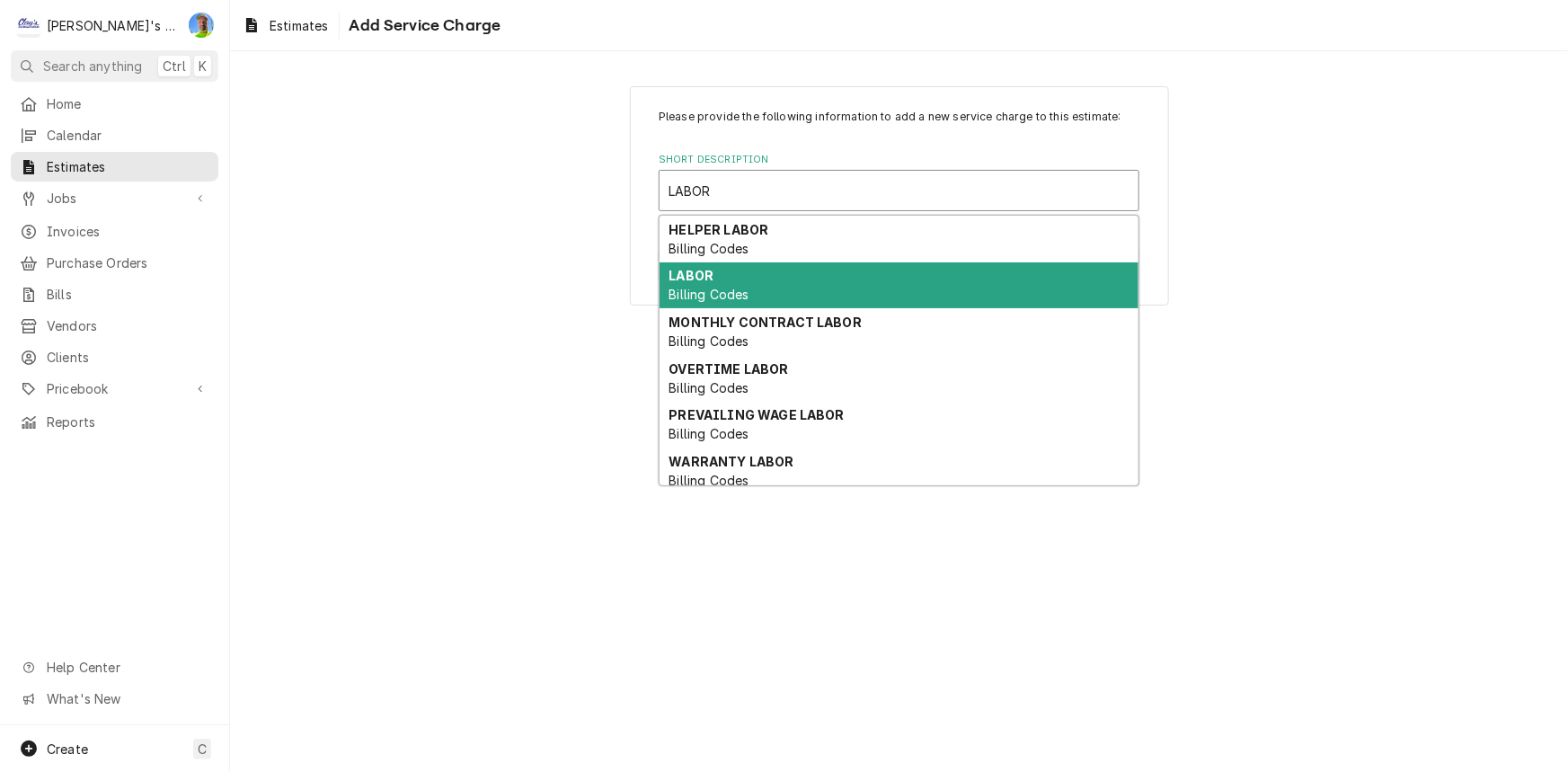
click at [772, 292] on div "LABOR Billing Codes" at bounding box center [898, 286] width 479 height 47
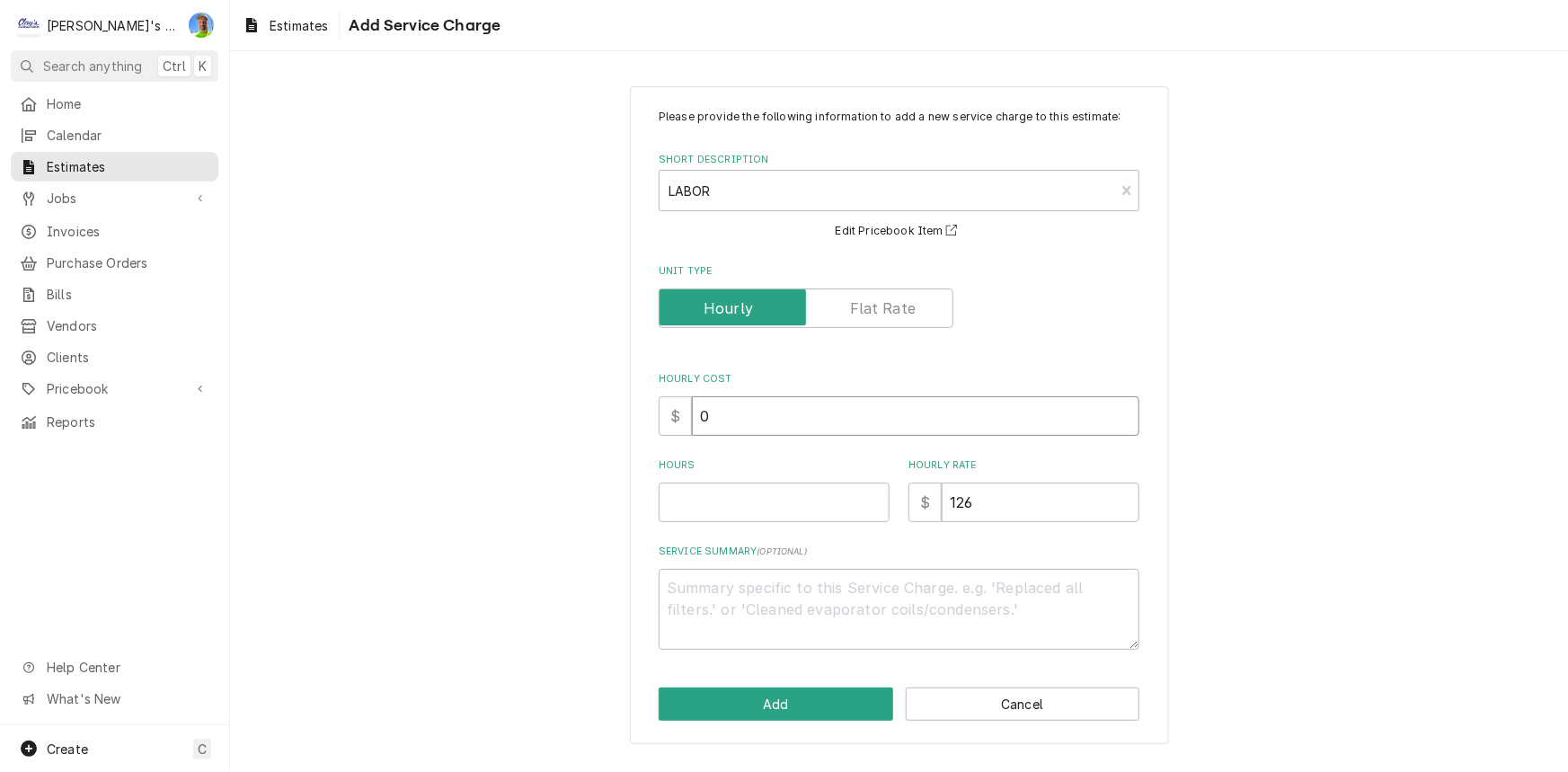
click at [757, 423] on input "0" at bounding box center [915, 415] width 448 height 39
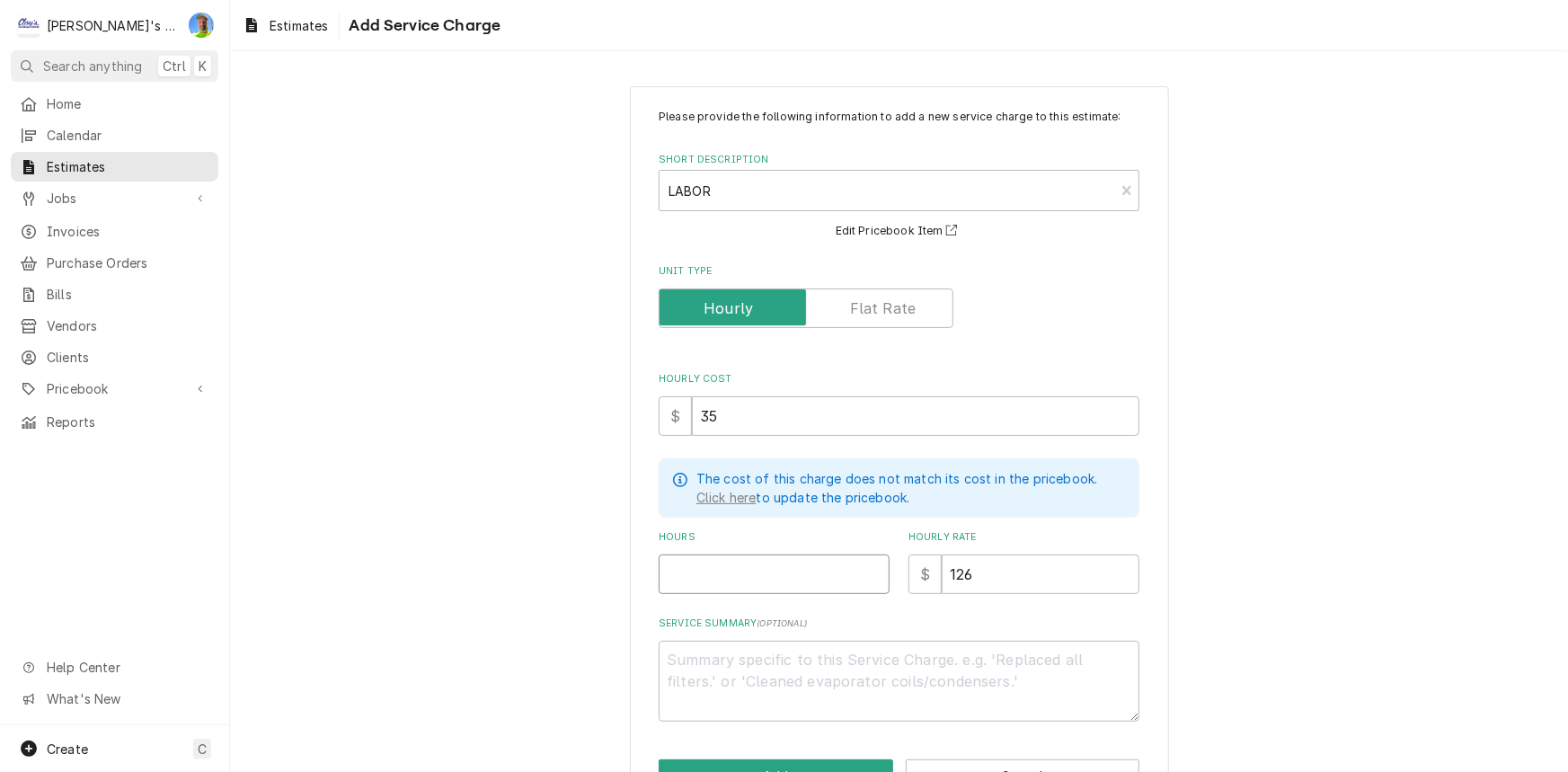
click at [760, 567] on input "Hours" at bounding box center [774, 574] width 231 height 39
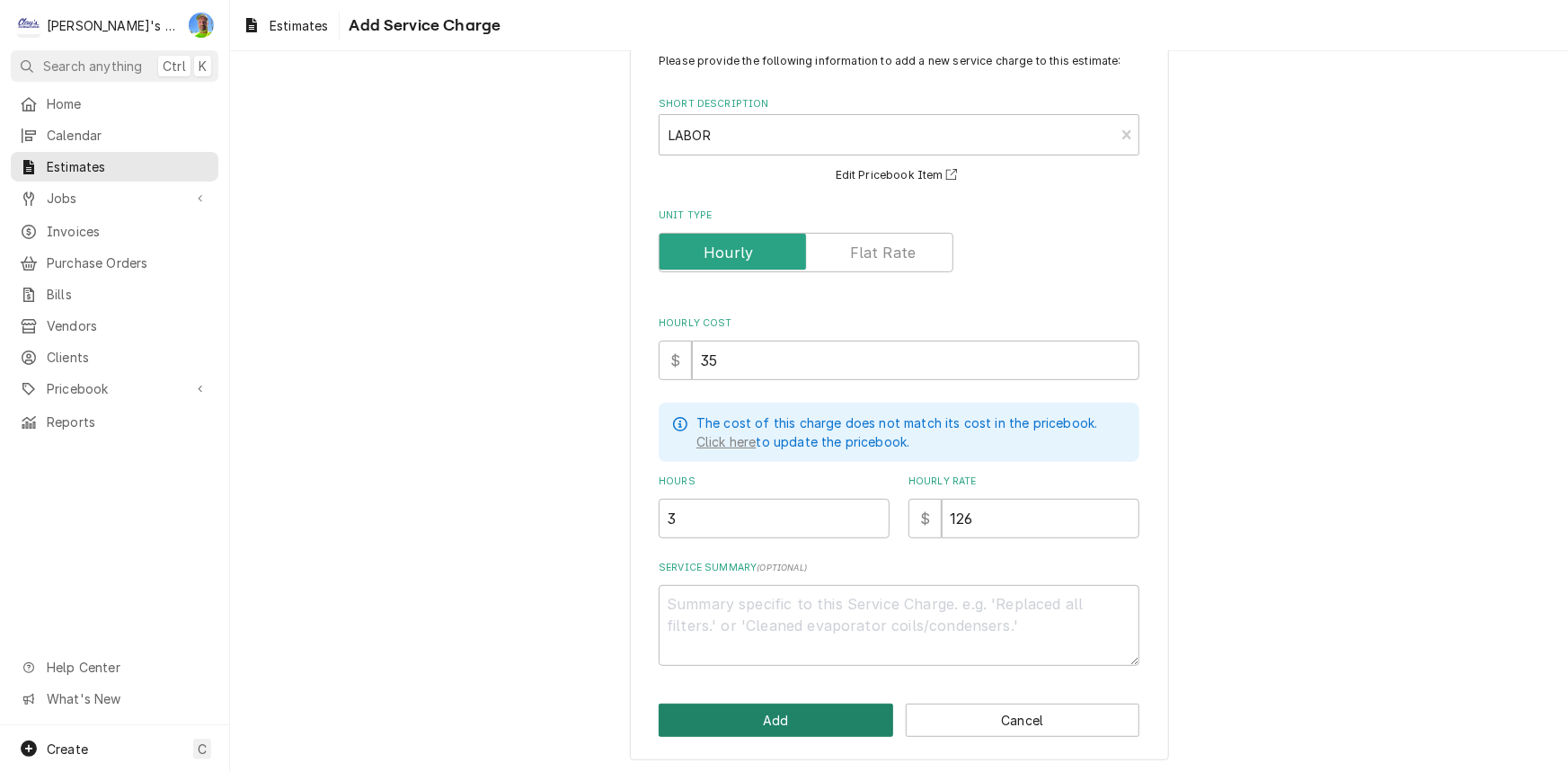
click at [751, 723] on button "Add" at bounding box center [775, 720] width 234 height 33
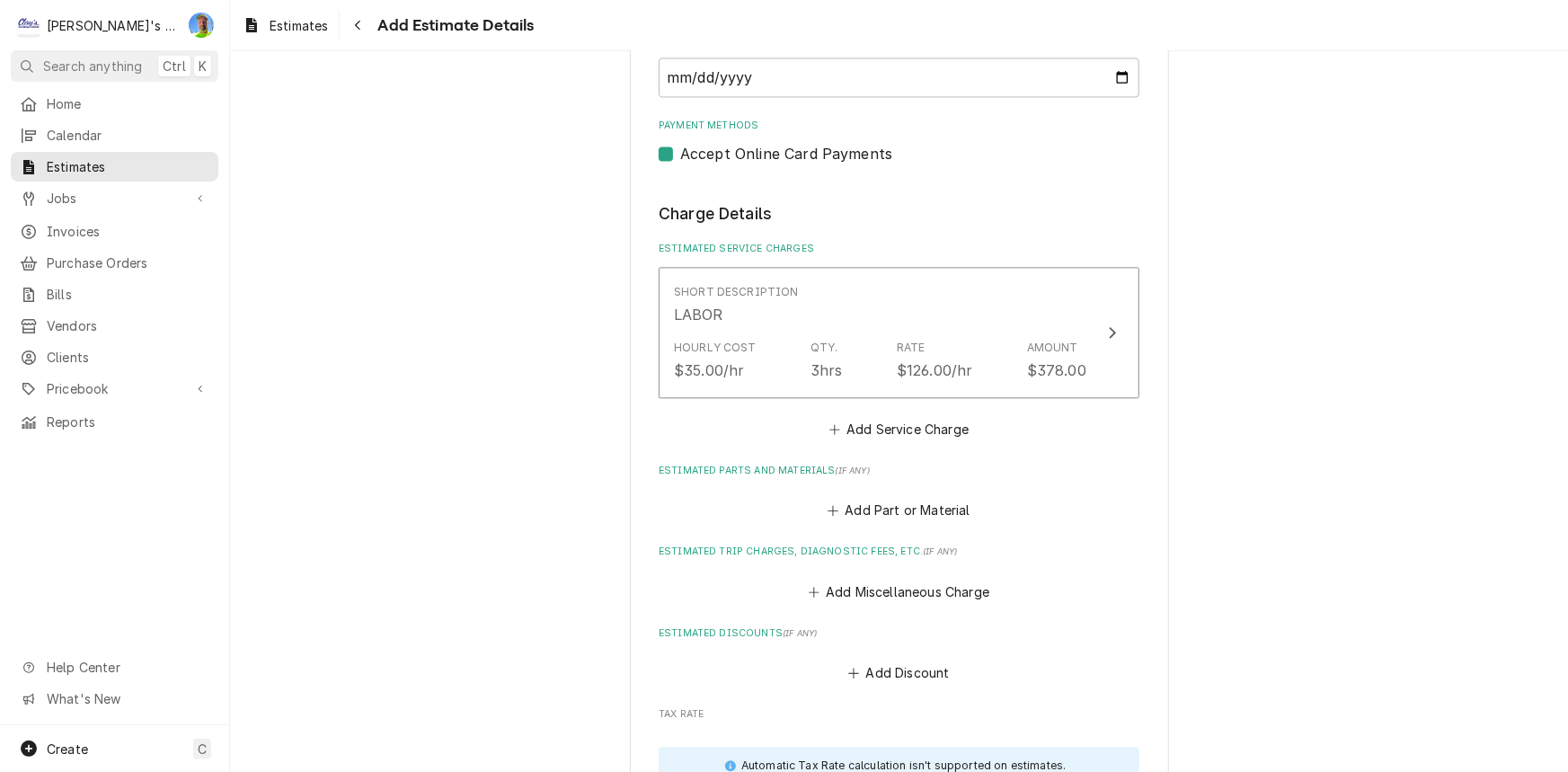
scroll to position [1899, 0]
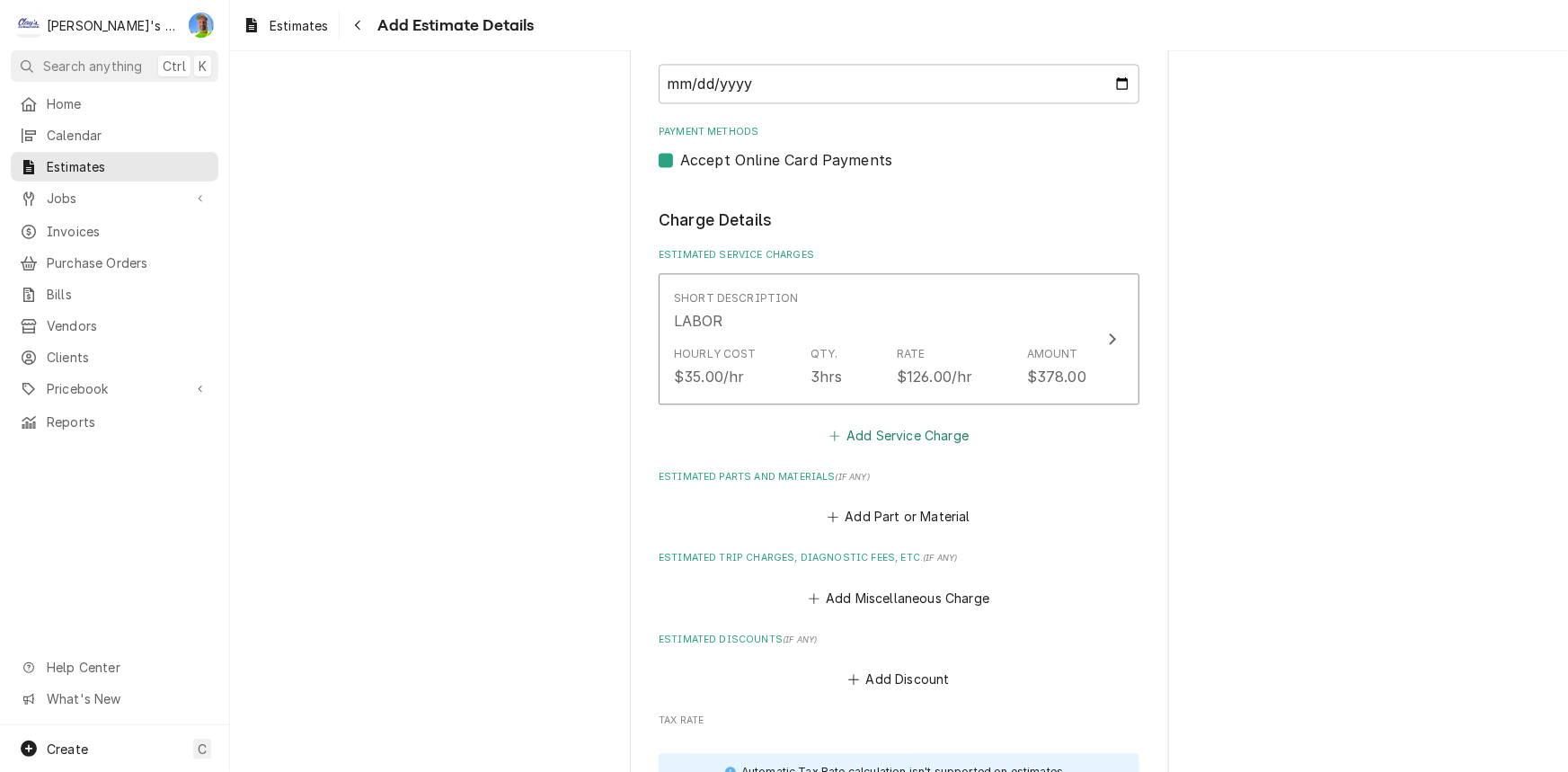
click at [914, 423] on button "Add Service Charge" at bounding box center [898, 436] width 146 height 26
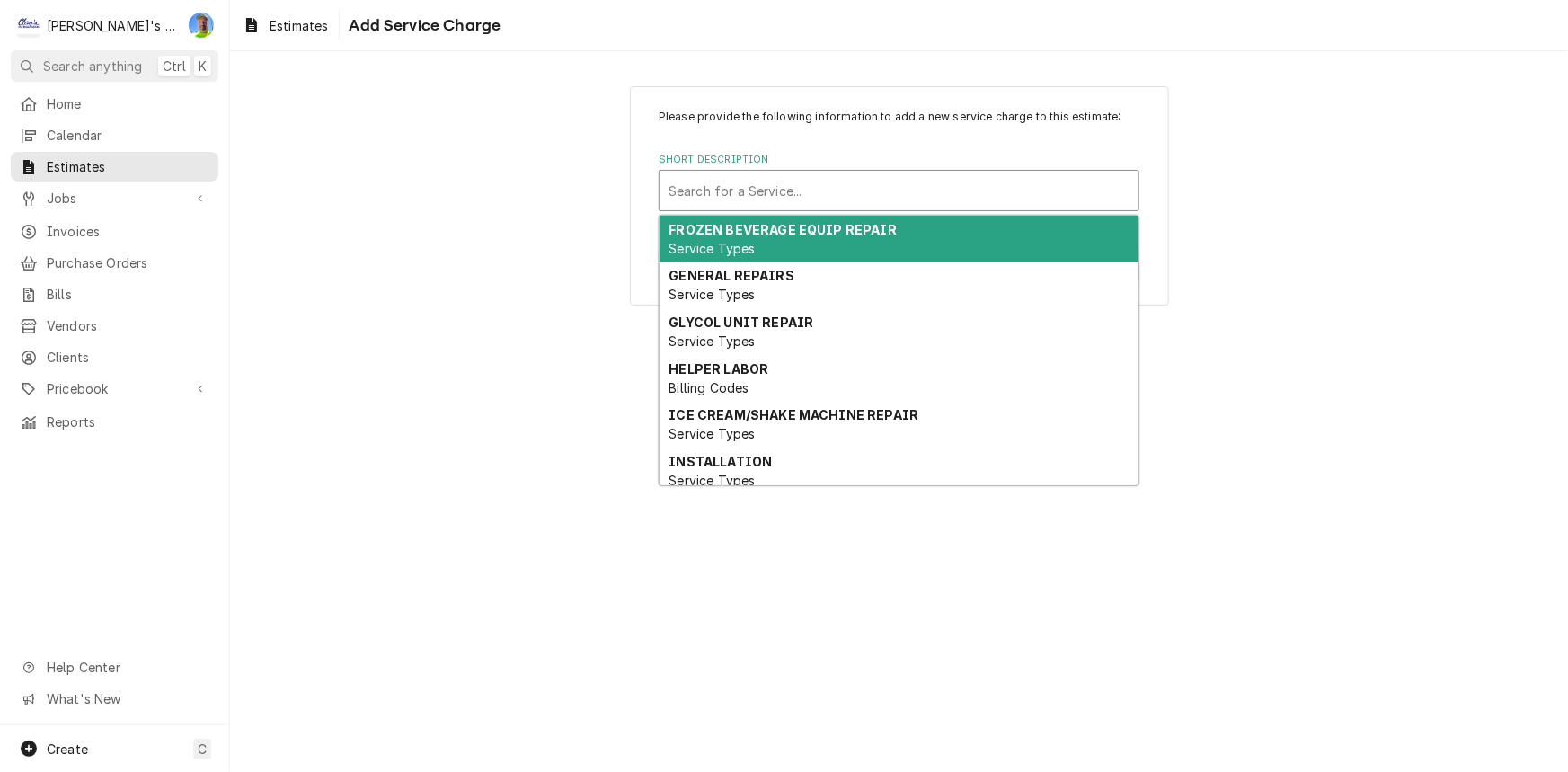
click at [888, 194] on div "Short Description" at bounding box center [898, 190] width 461 height 32
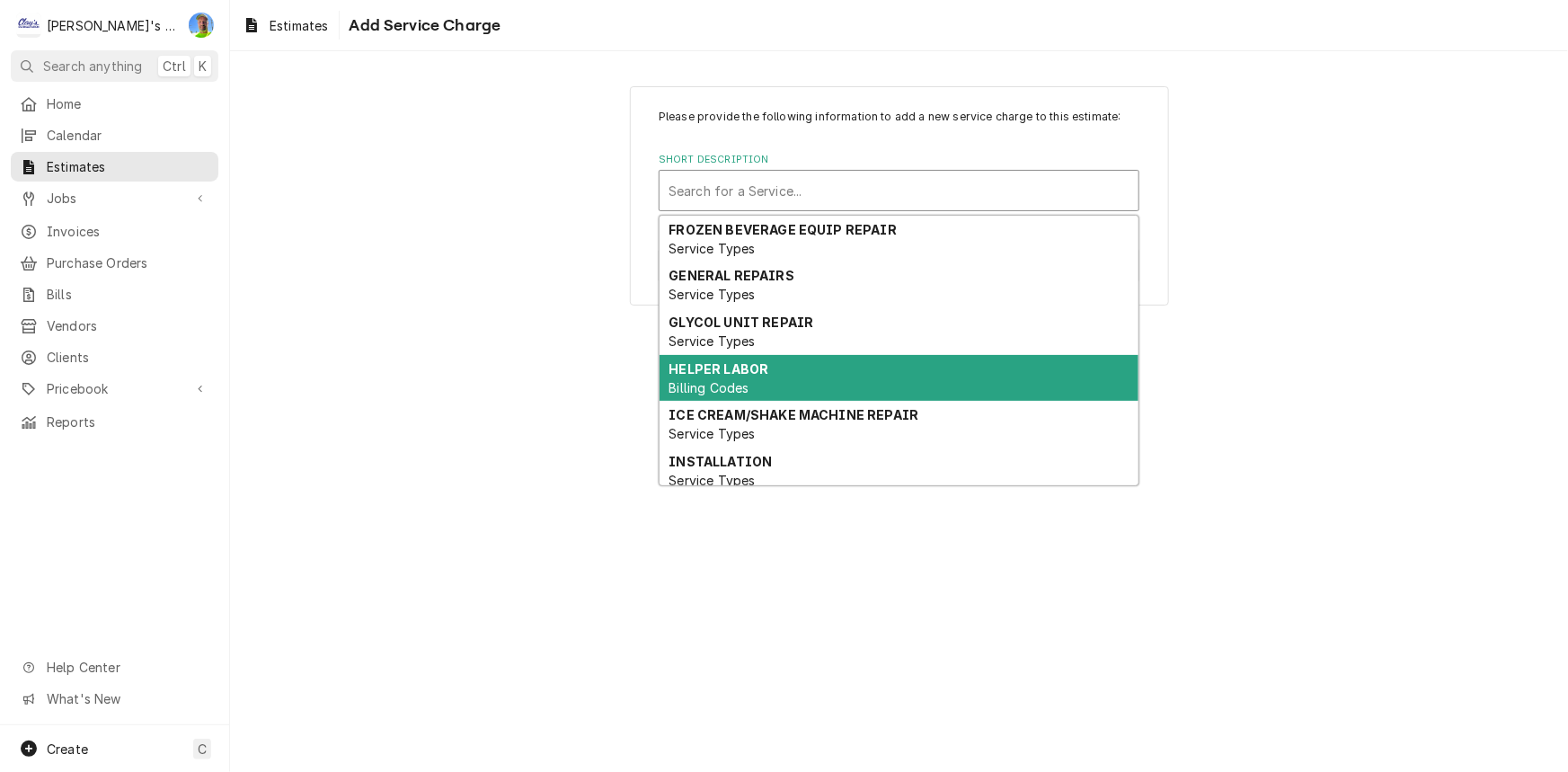
click at [772, 378] on div "HELPER LABOR Billing Codes" at bounding box center [898, 378] width 479 height 47
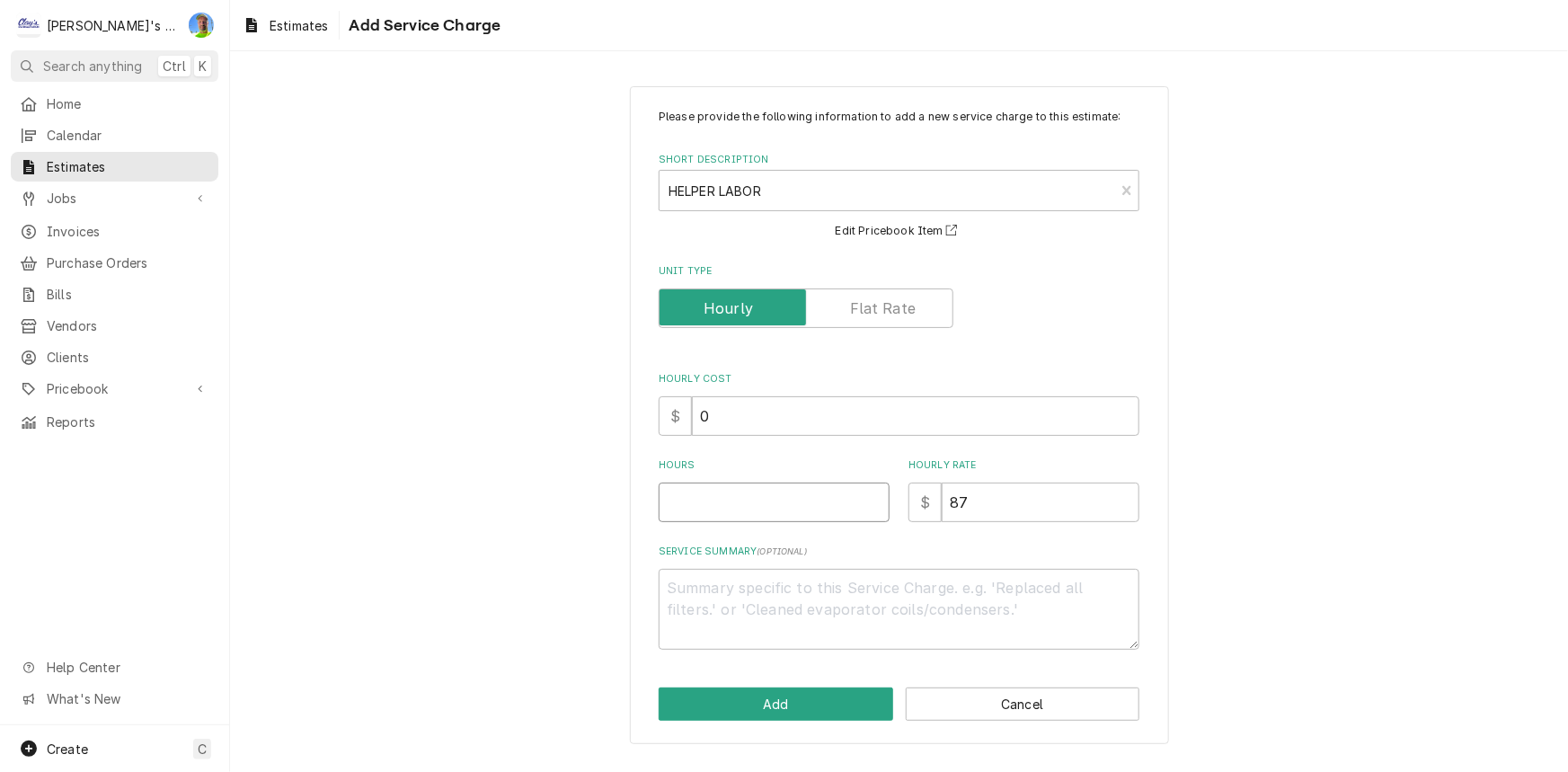
click at [809, 501] on input "Hours" at bounding box center [774, 502] width 231 height 39
click at [816, 689] on button "Add" at bounding box center [775, 704] width 234 height 33
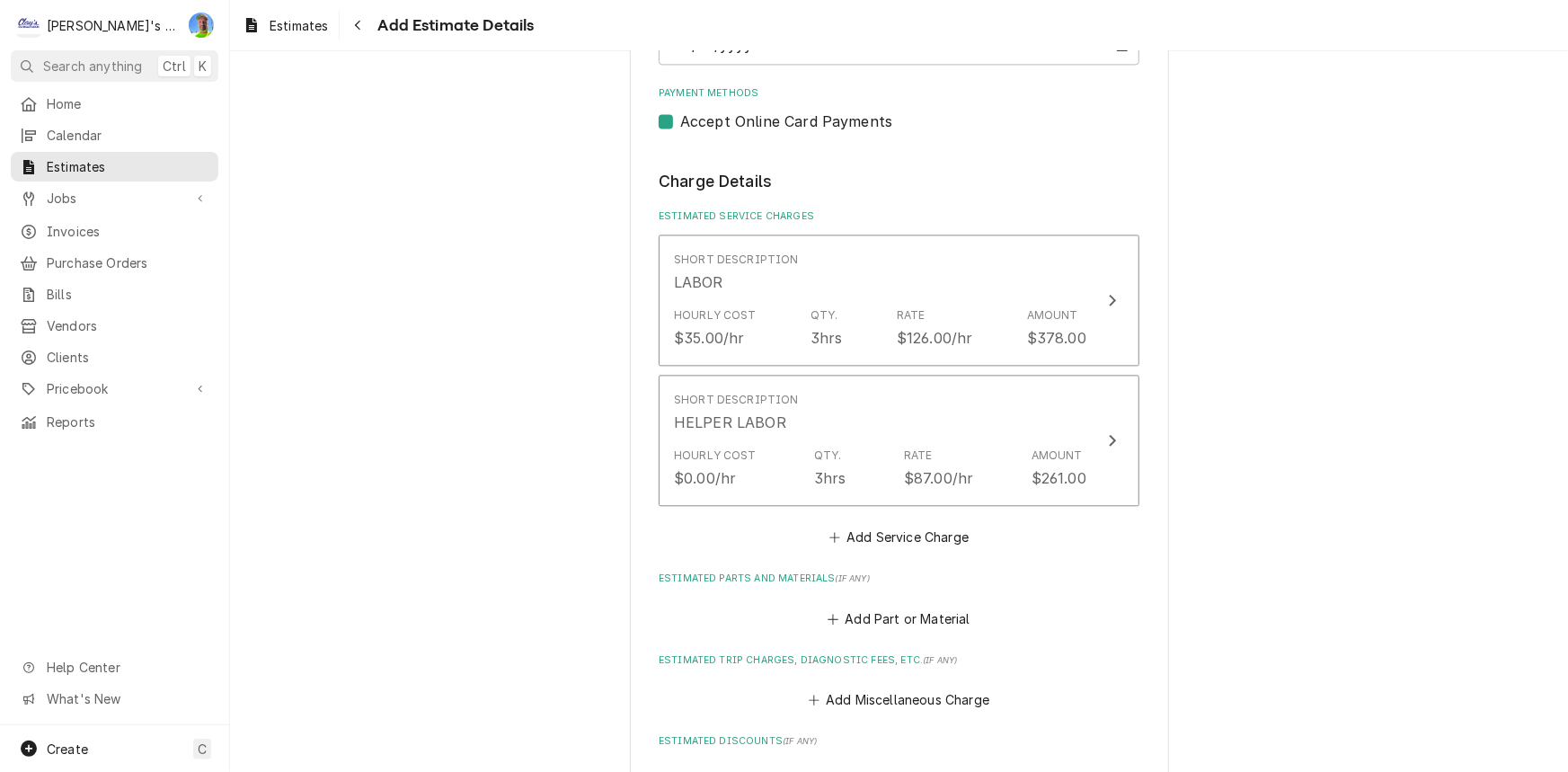
scroll to position [1910, 0]
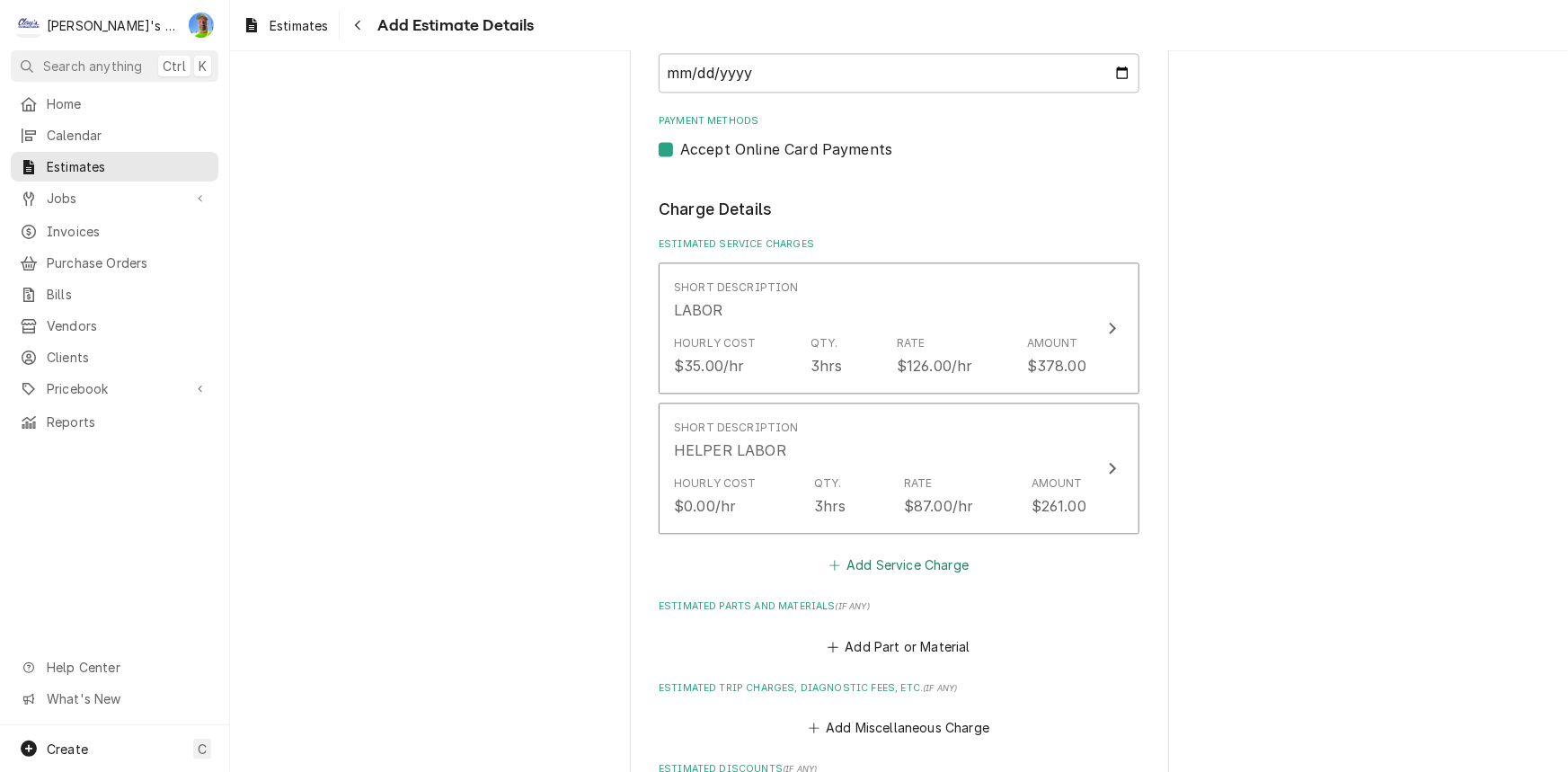
click at [909, 553] on button "Add Service Charge" at bounding box center [898, 566] width 146 height 26
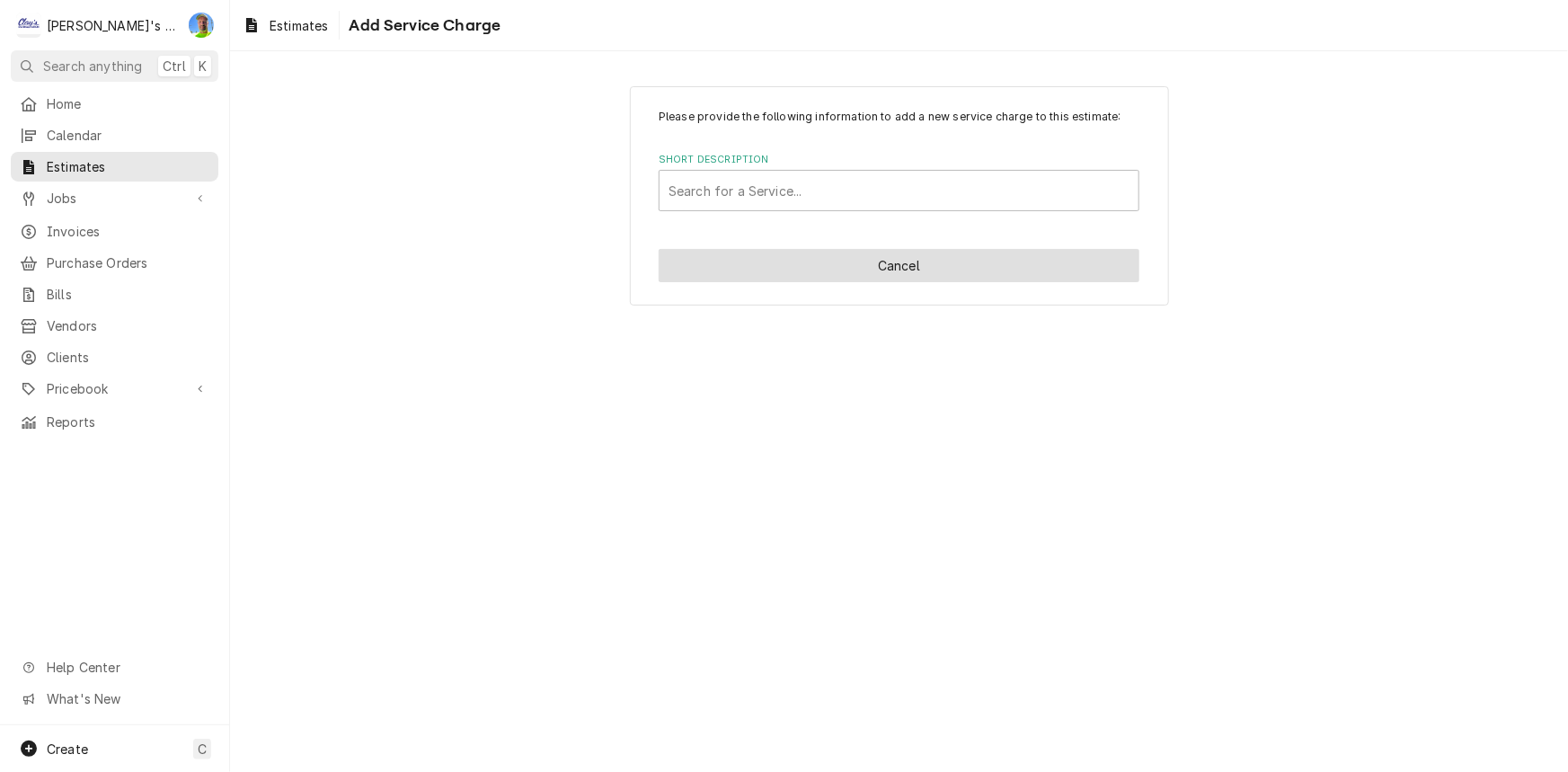
click at [938, 266] on button "Cancel" at bounding box center [898, 266] width 481 height 33
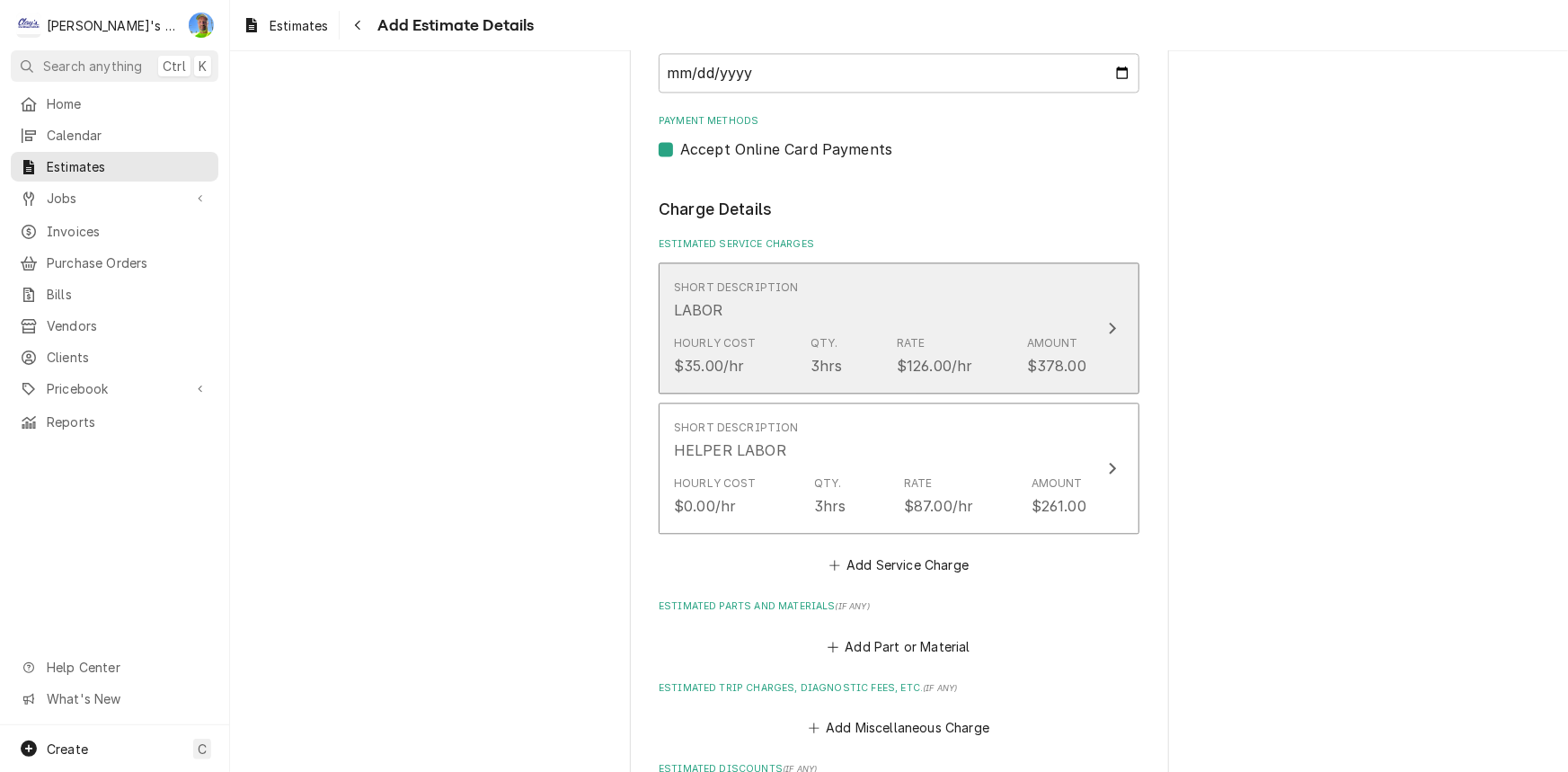
scroll to position [1888, 0]
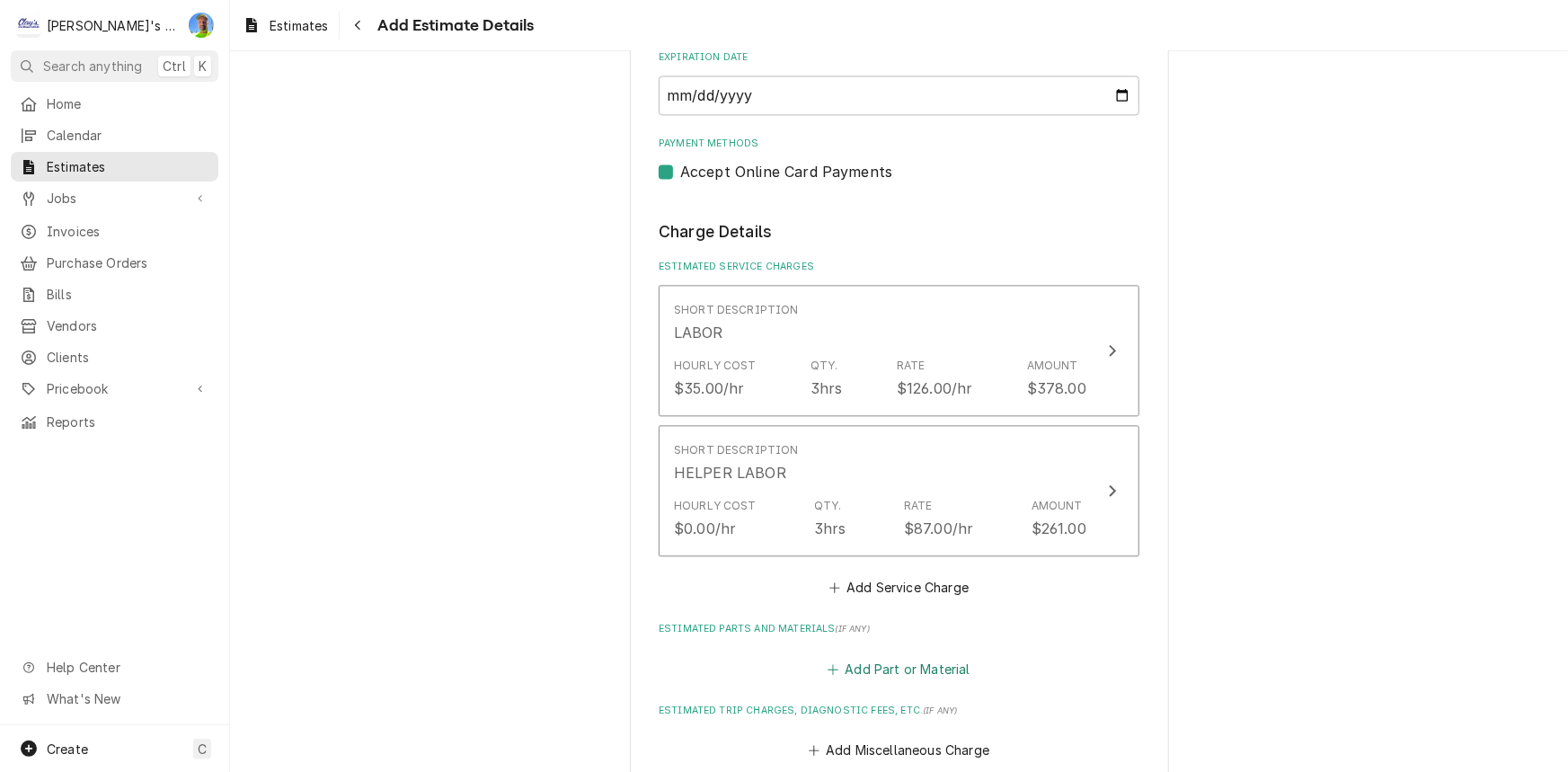
click at [935, 656] on button "Add Part or Material" at bounding box center [898, 669] width 149 height 26
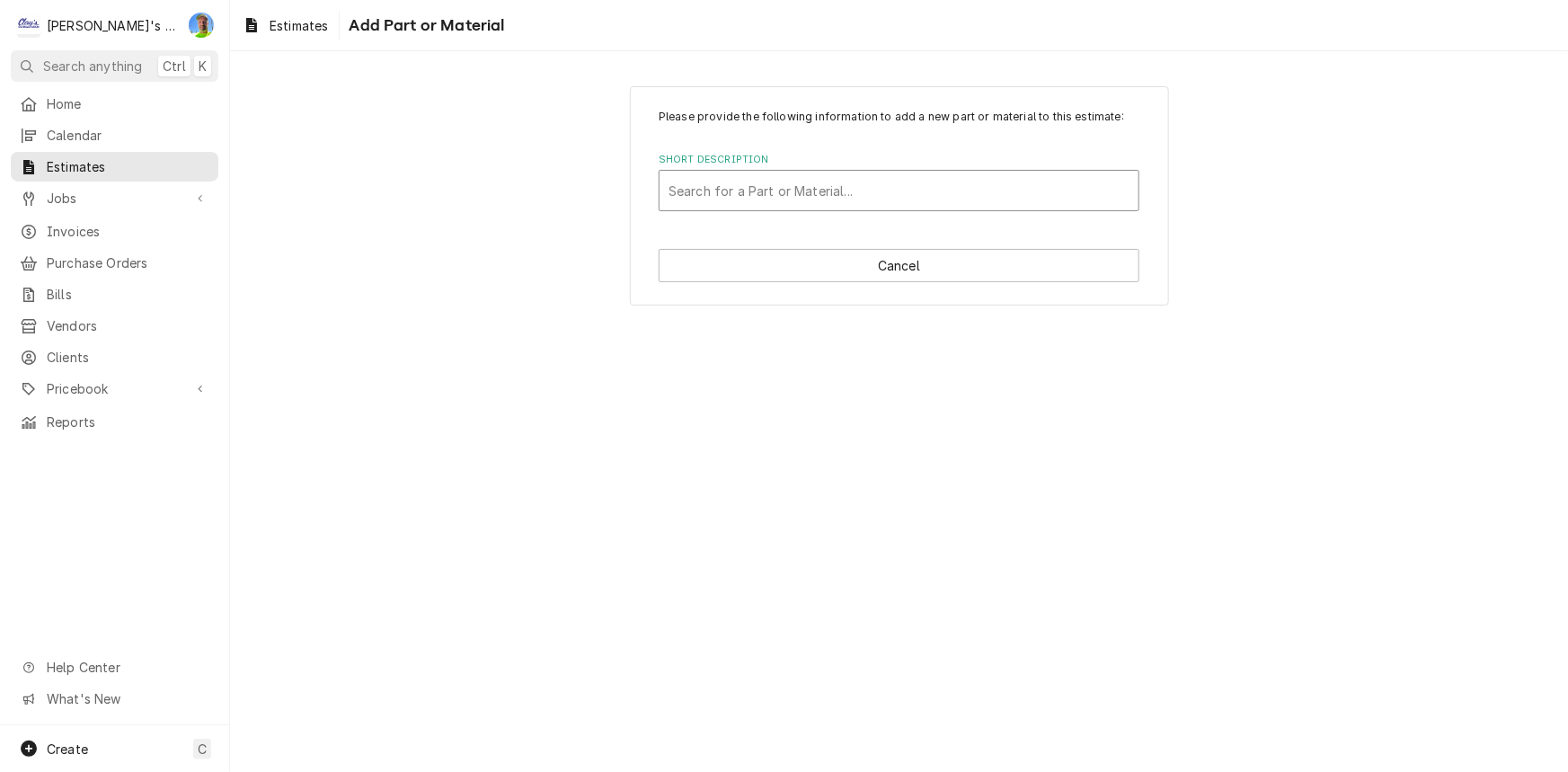
click at [820, 185] on div "Short Description" at bounding box center [898, 190] width 461 height 32
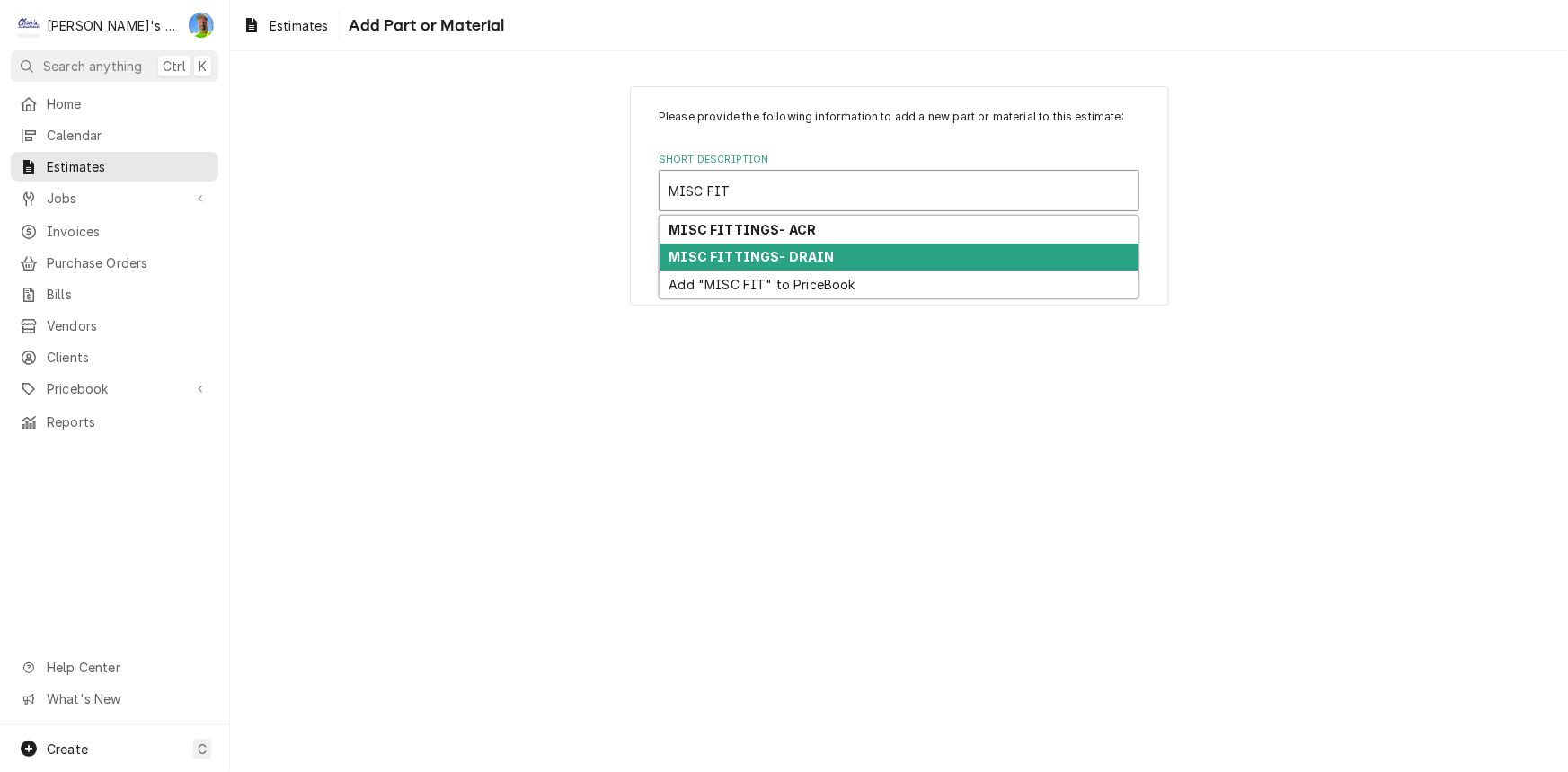
click at [753, 257] on strong "MISC FITTINGS- DRAIN" at bounding box center [752, 256] width 165 height 16
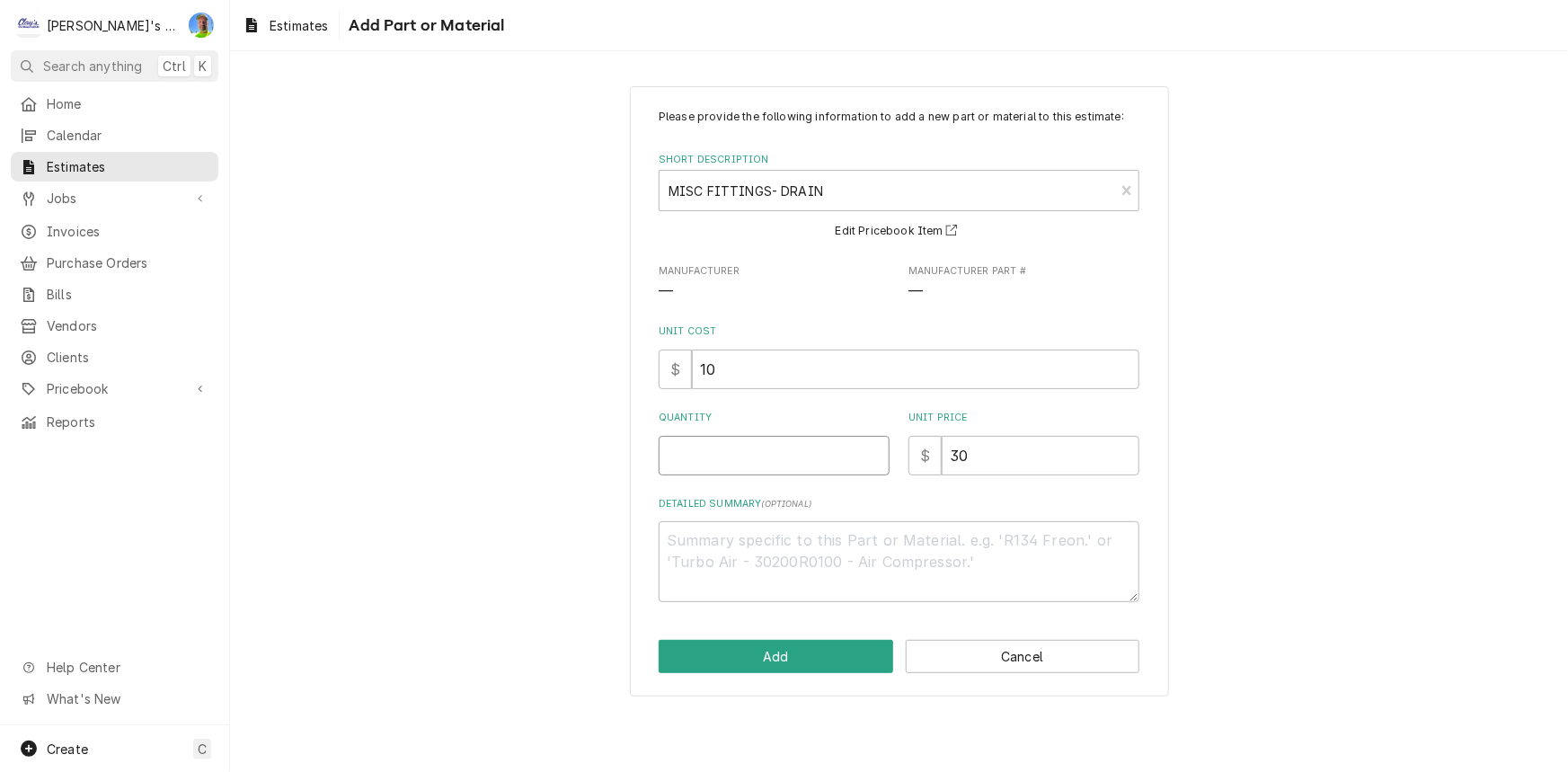
click at [749, 457] on input "Quantity" at bounding box center [774, 455] width 231 height 39
click at [830, 656] on button "Add" at bounding box center [775, 656] width 234 height 33
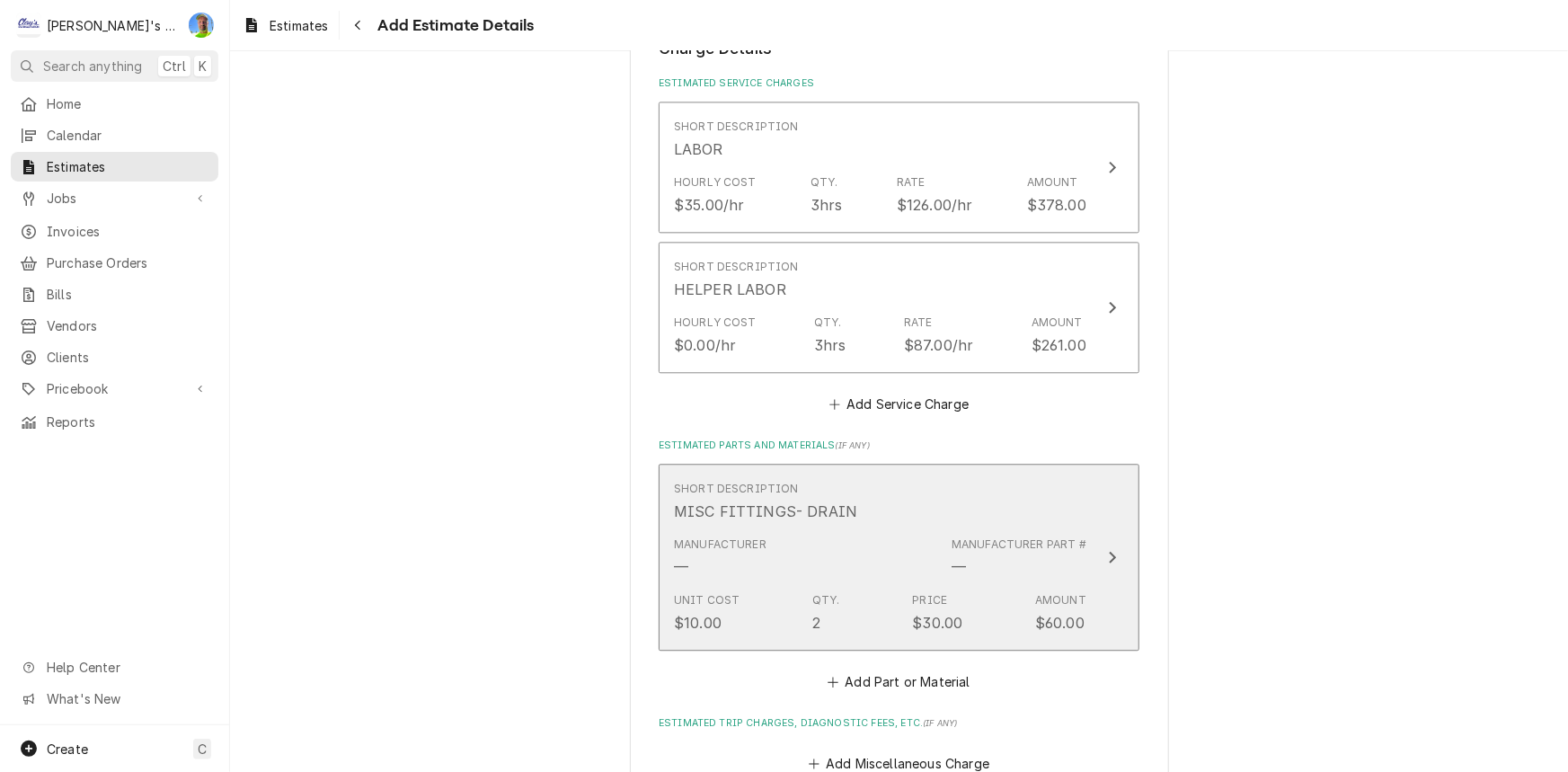
scroll to position [2112, 0]
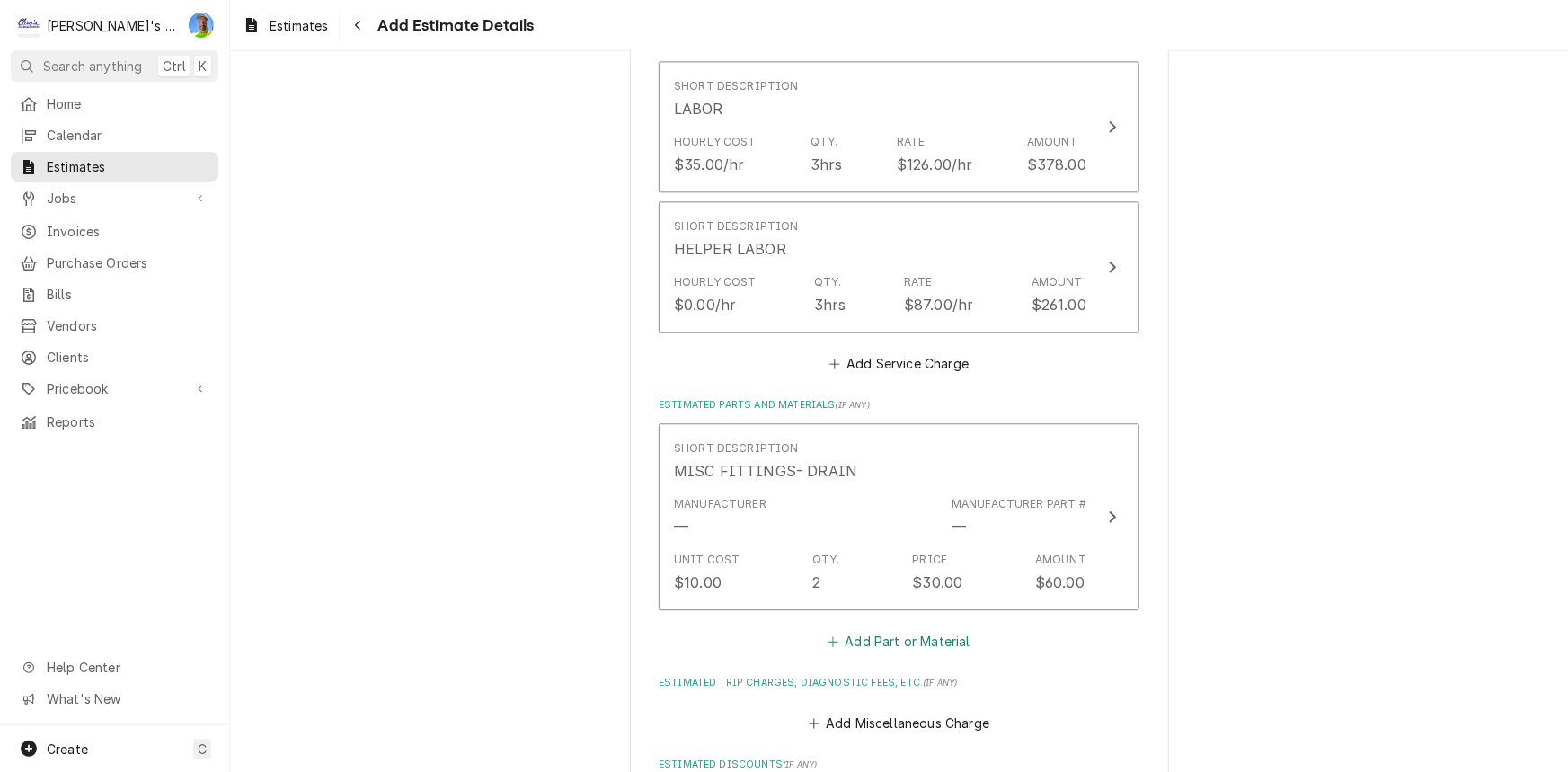
click at [925, 630] on button "Add Part or Material" at bounding box center [898, 642] width 149 height 26
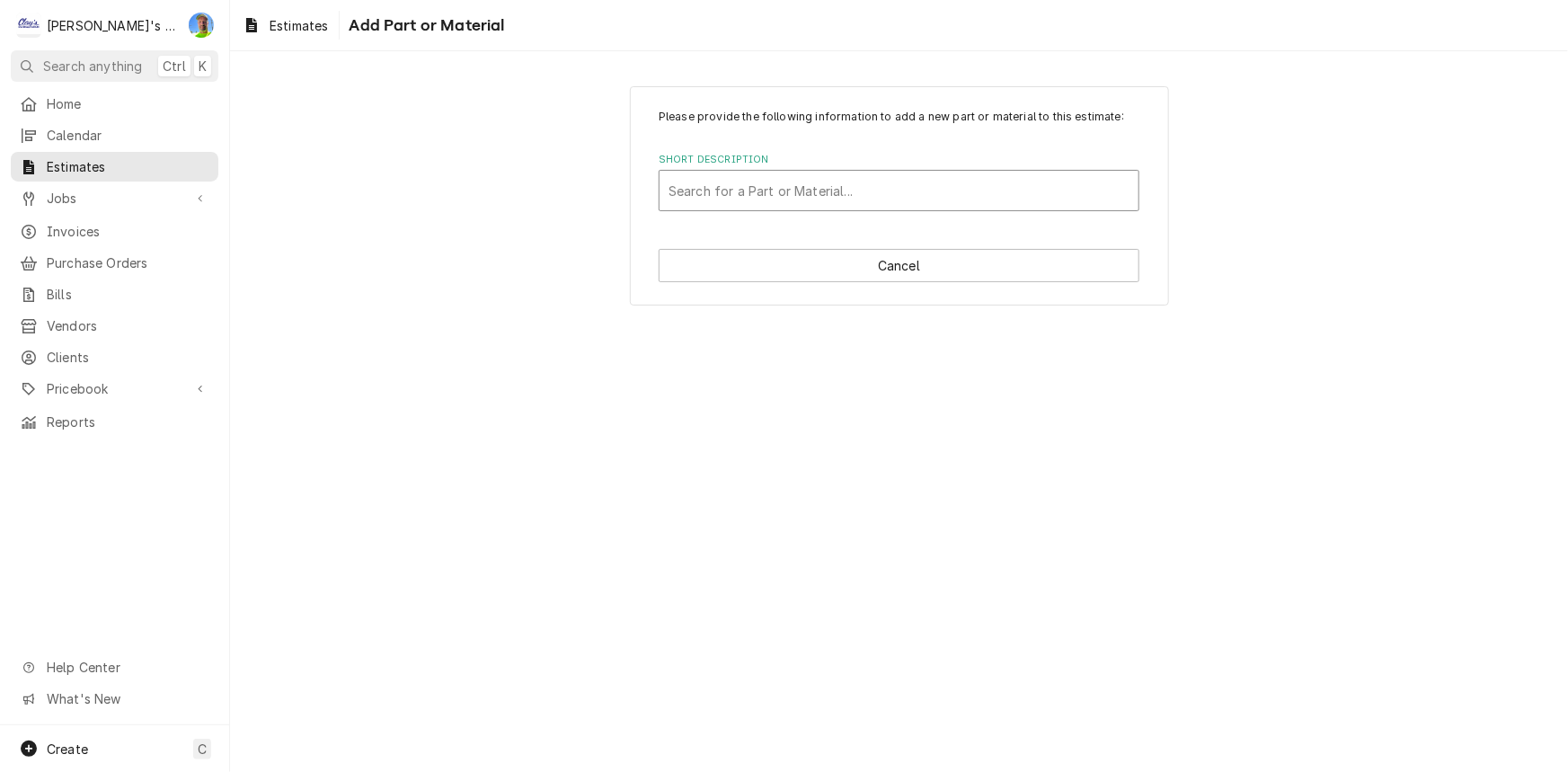
click at [846, 176] on div "Short Description" at bounding box center [898, 190] width 461 height 32
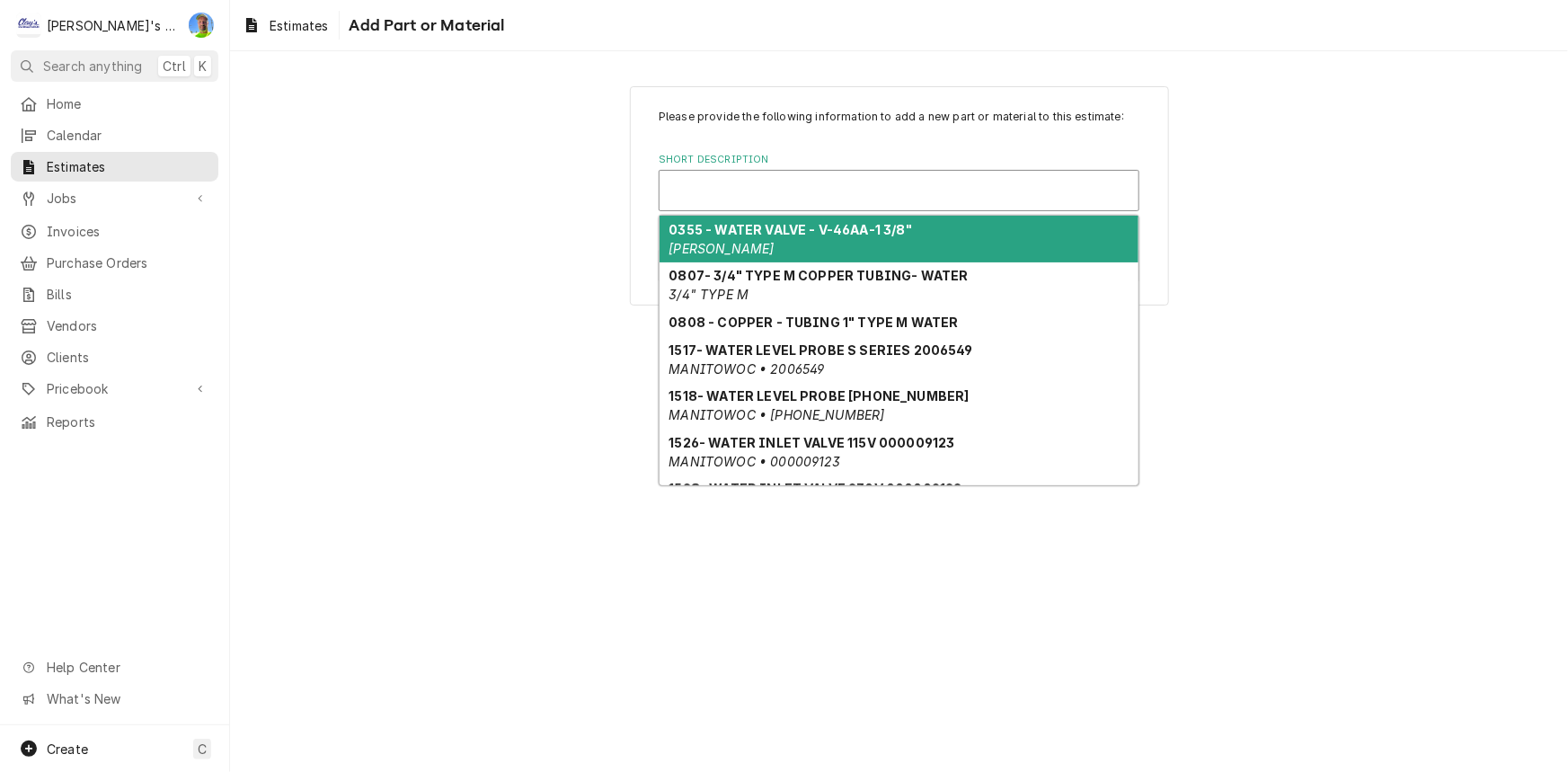
click at [864, 183] on div "Short Description" at bounding box center [898, 190] width 461 height 32
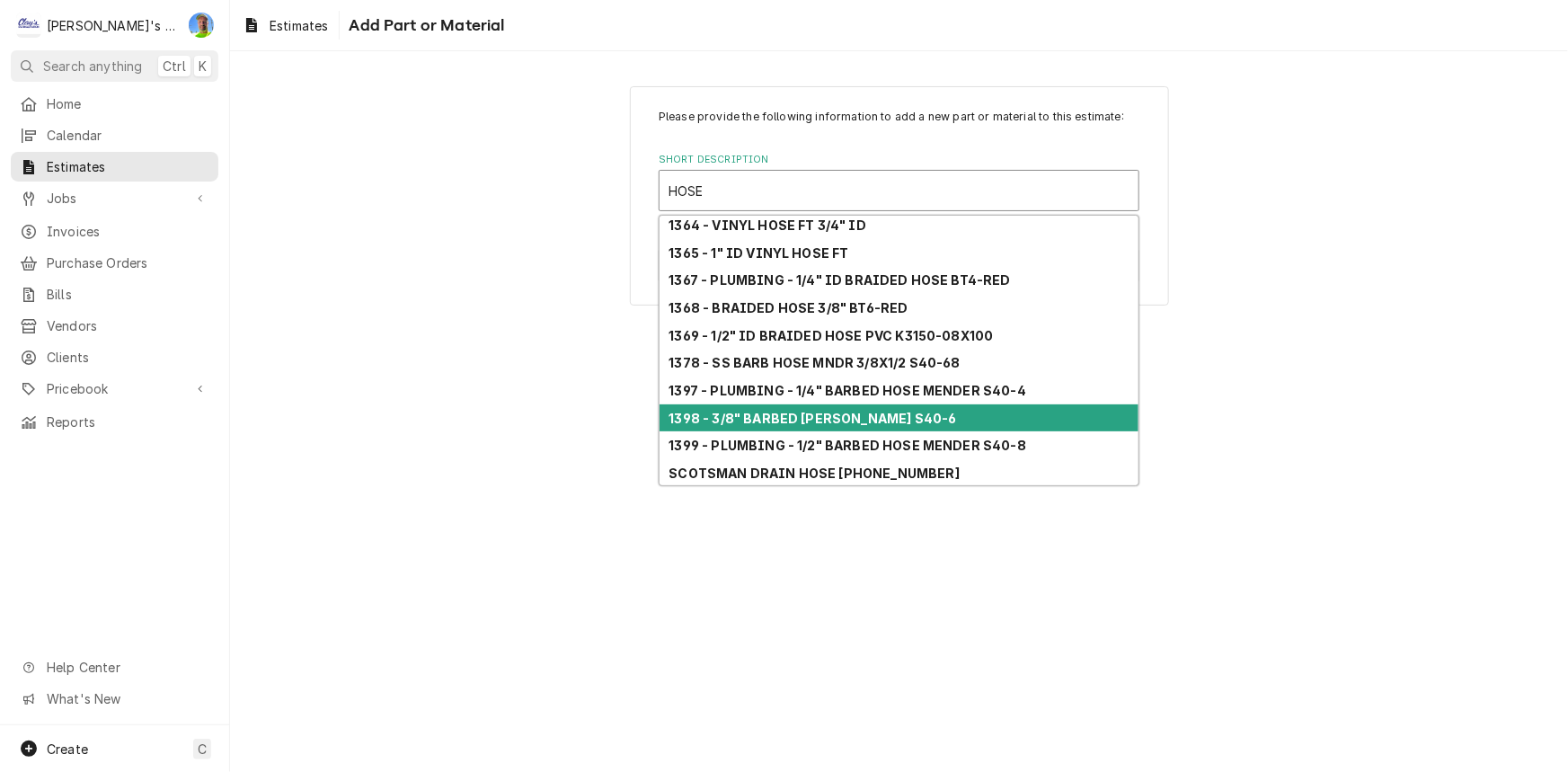
scroll to position [196, 0]
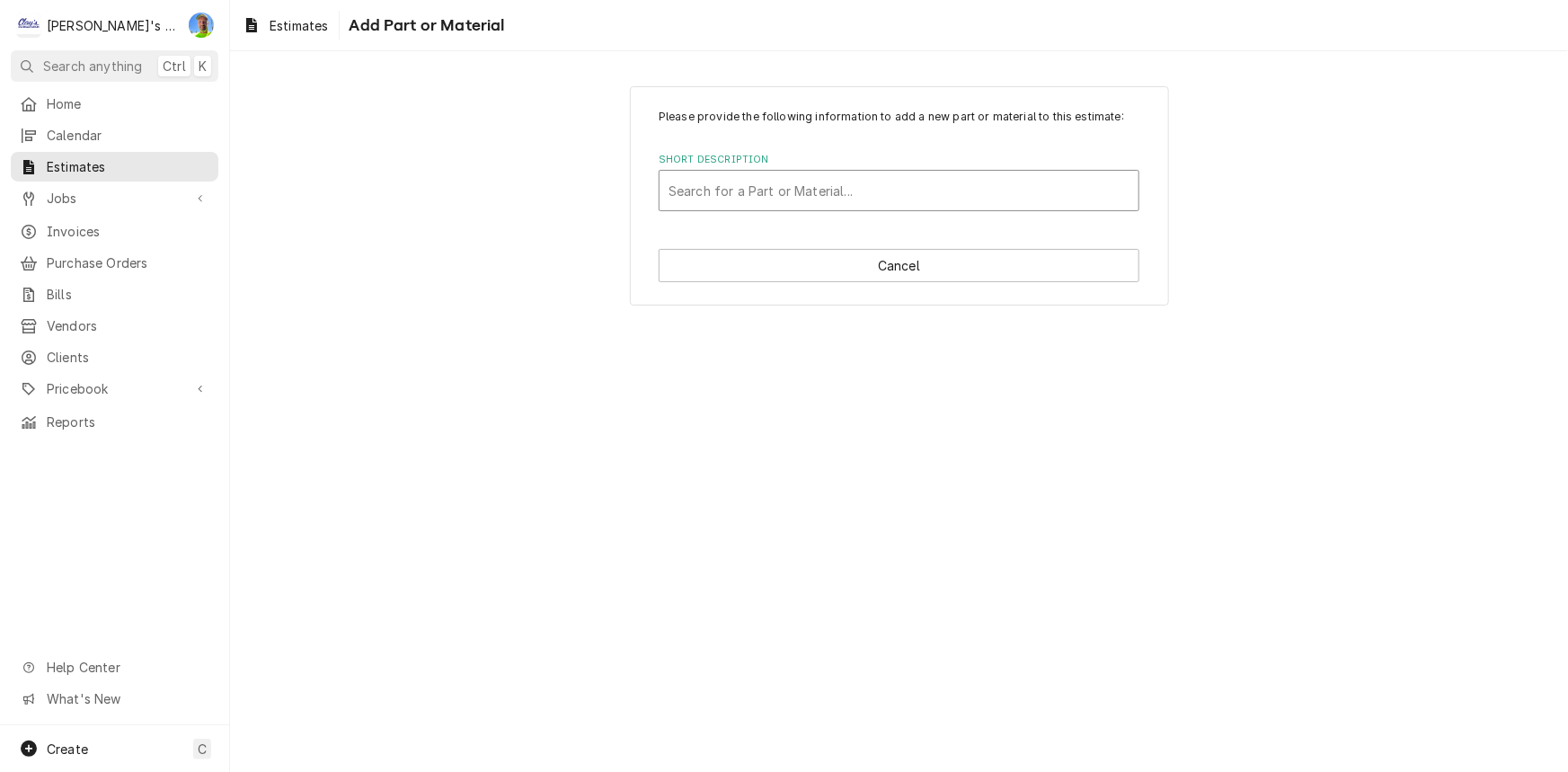
click at [848, 185] on div "Short Description" at bounding box center [898, 190] width 461 height 32
click at [848, 183] on div "Short Description" at bounding box center [898, 190] width 461 height 32
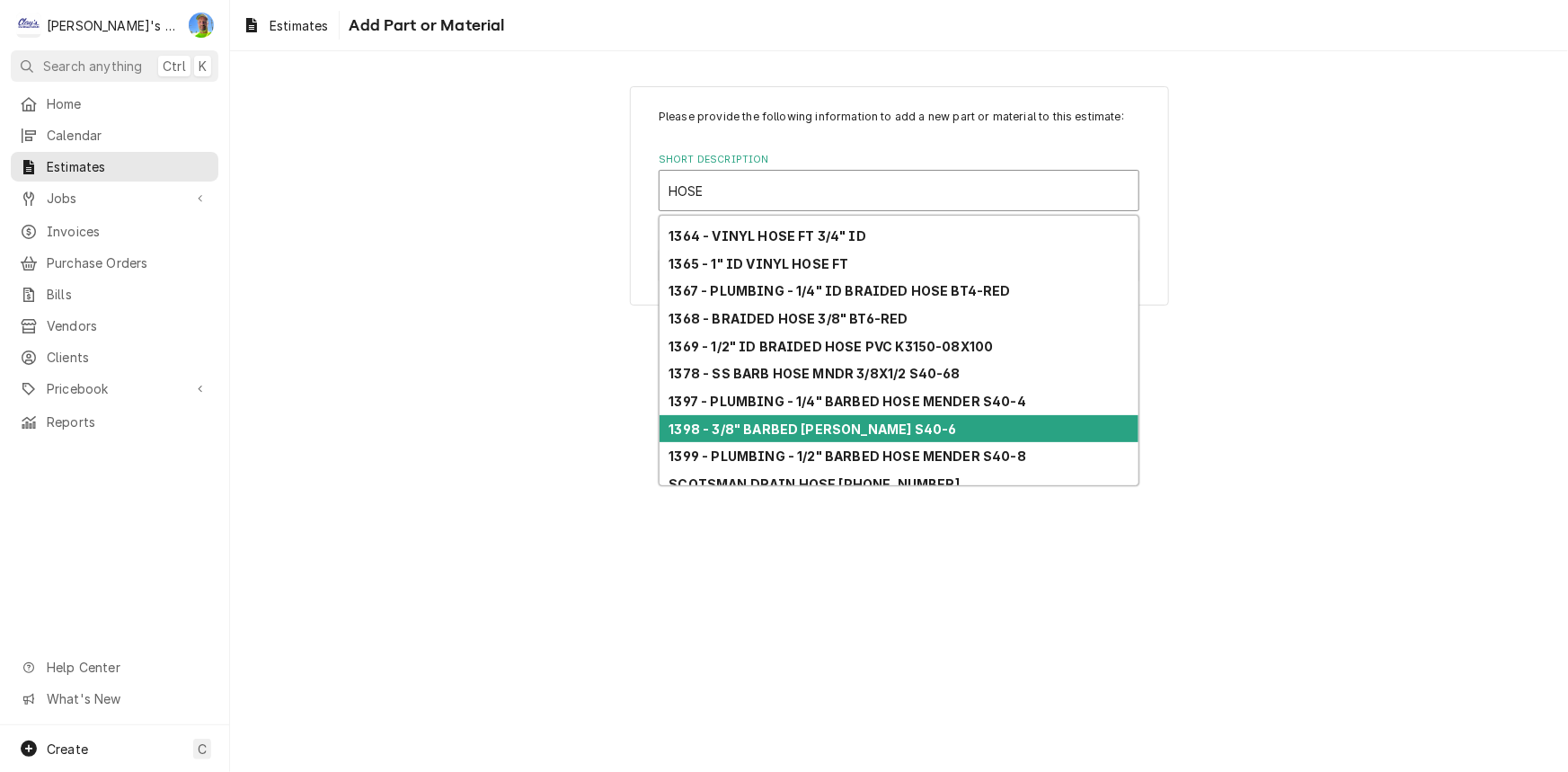
scroll to position [81, 0]
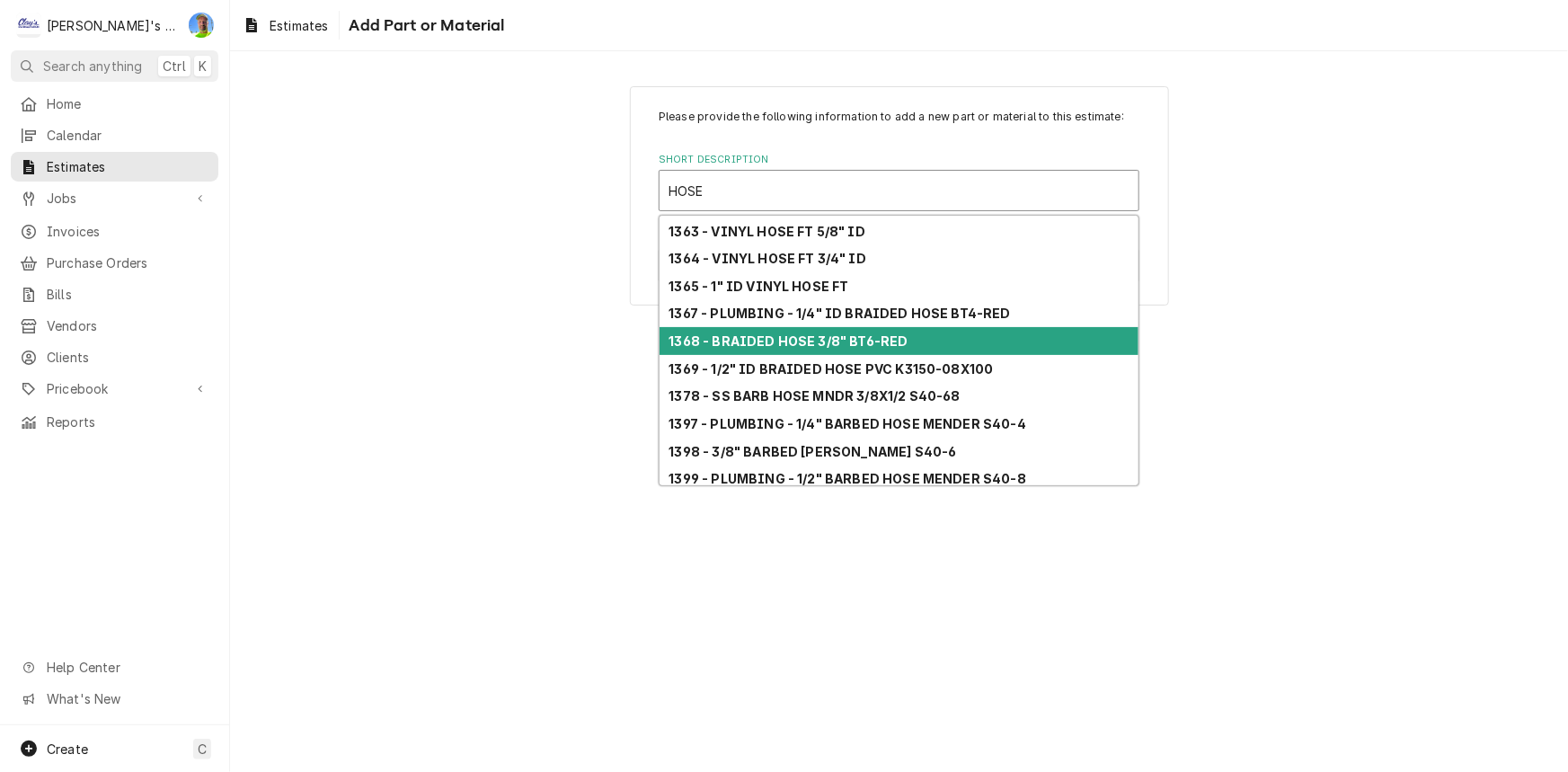
click at [905, 338] on div "1368 - BRAIDED HOSE 3/8" BT6-RED" at bounding box center [898, 341] width 479 height 28
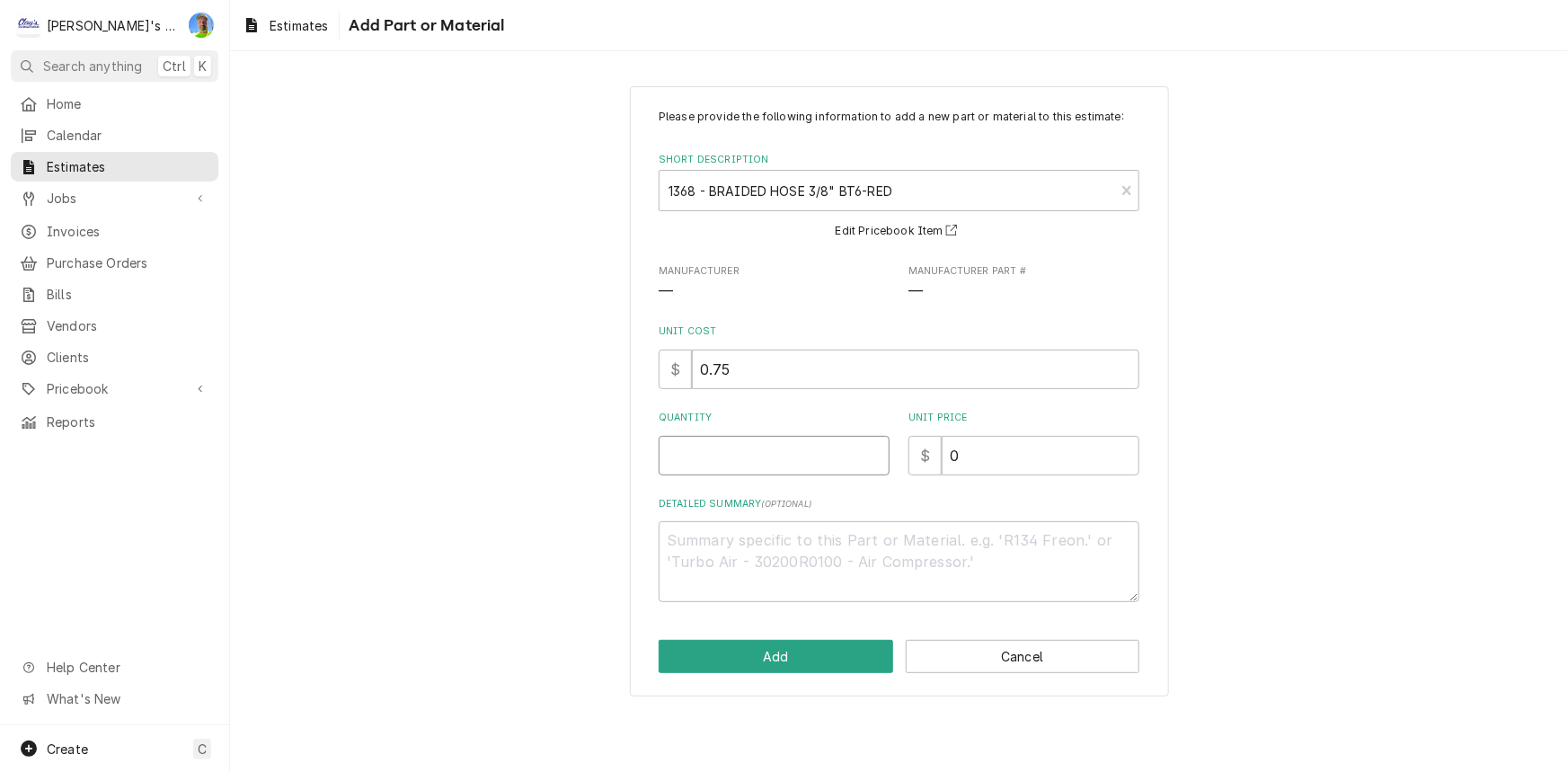
click at [815, 458] on input "Quantity" at bounding box center [774, 455] width 231 height 39
drag, startPoint x: 1004, startPoint y: 463, endPoint x: 916, endPoint y: 469, distance: 88.2
click at [916, 469] on div "$ 0" at bounding box center [1023, 455] width 231 height 39
click at [952, 450] on input "0" at bounding box center [1040, 455] width 198 height 39
click at [961, 450] on input "0" at bounding box center [1040, 455] width 198 height 39
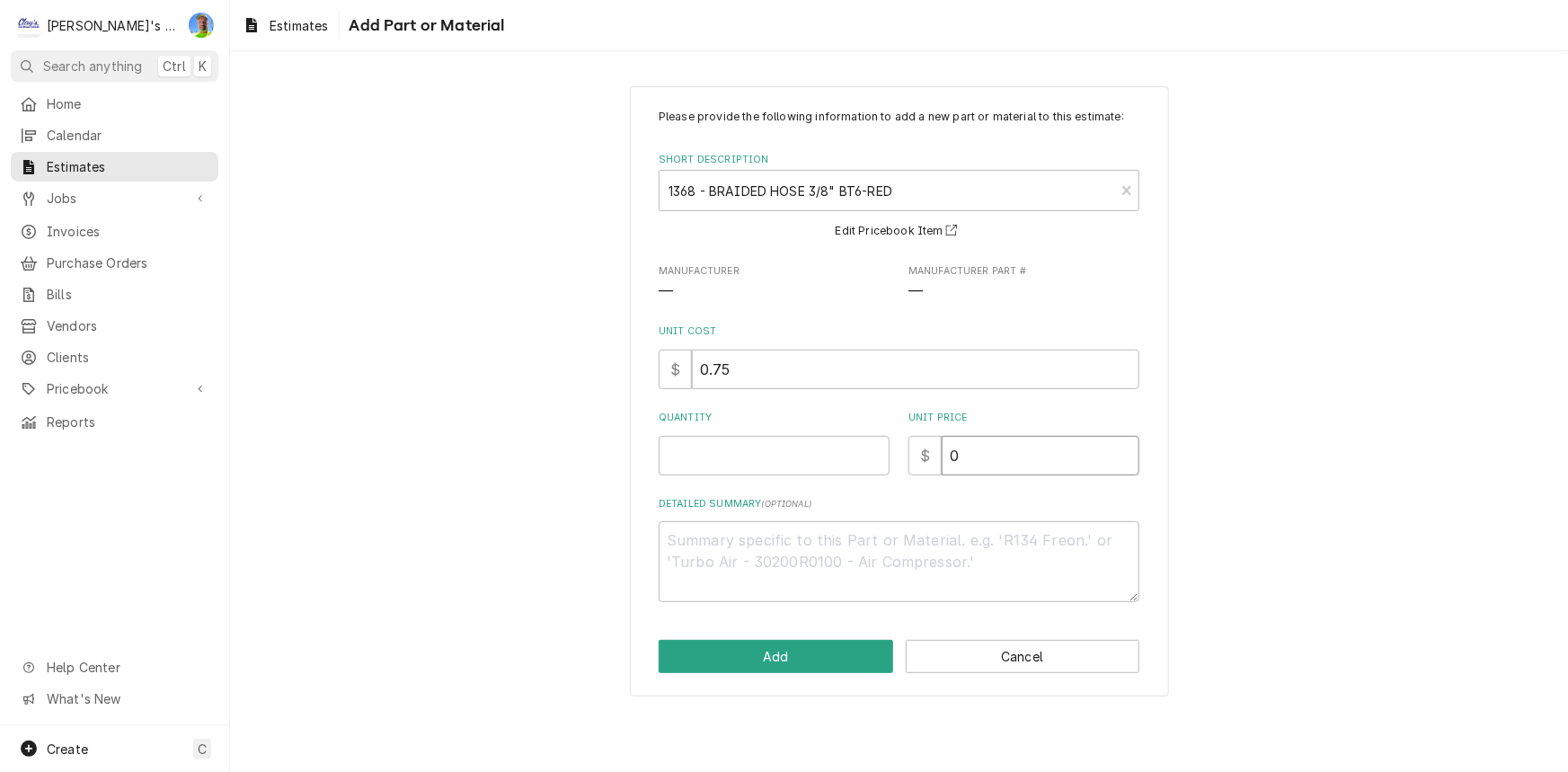
drag, startPoint x: 961, startPoint y: 450, endPoint x: 937, endPoint y: 448, distance: 24.1
click at [937, 448] on div "$ 0" at bounding box center [1023, 455] width 231 height 39
click at [716, 450] on input "Quantity" at bounding box center [774, 455] width 231 height 39
click at [754, 658] on button "Add" at bounding box center [775, 656] width 234 height 33
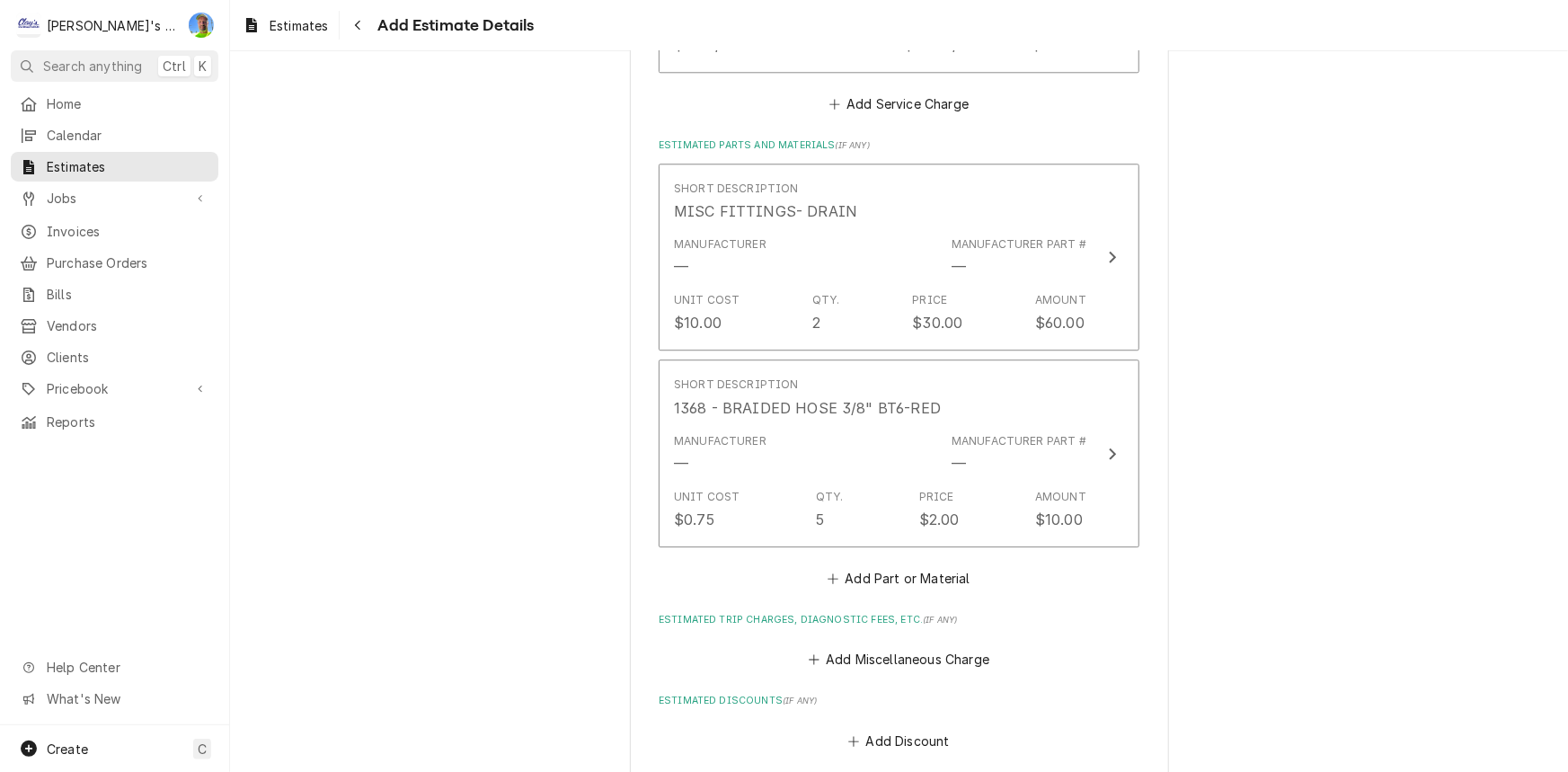
scroll to position [2334, 0]
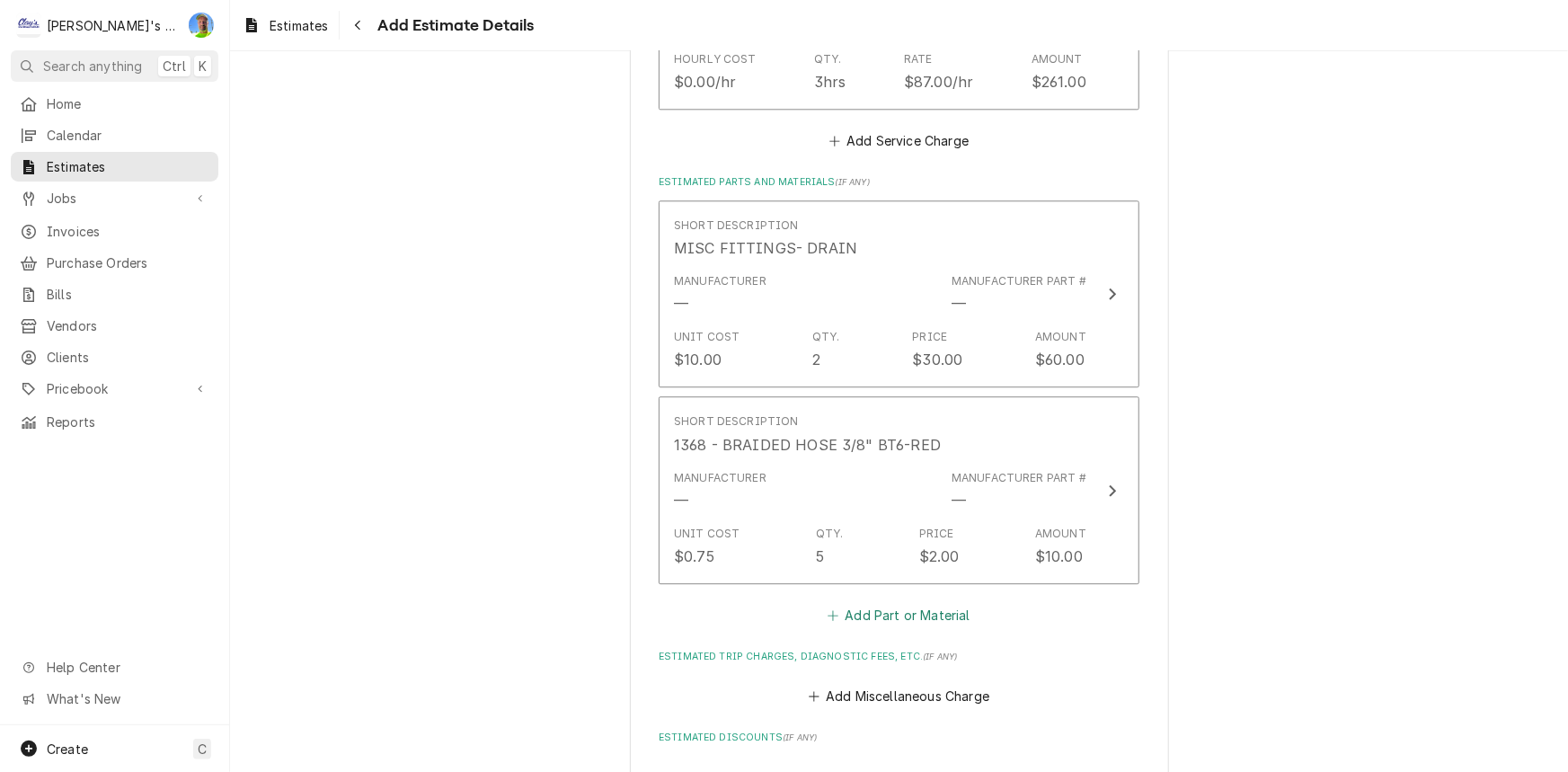
click at [894, 602] on button "Add Part or Material" at bounding box center [898, 615] width 149 height 26
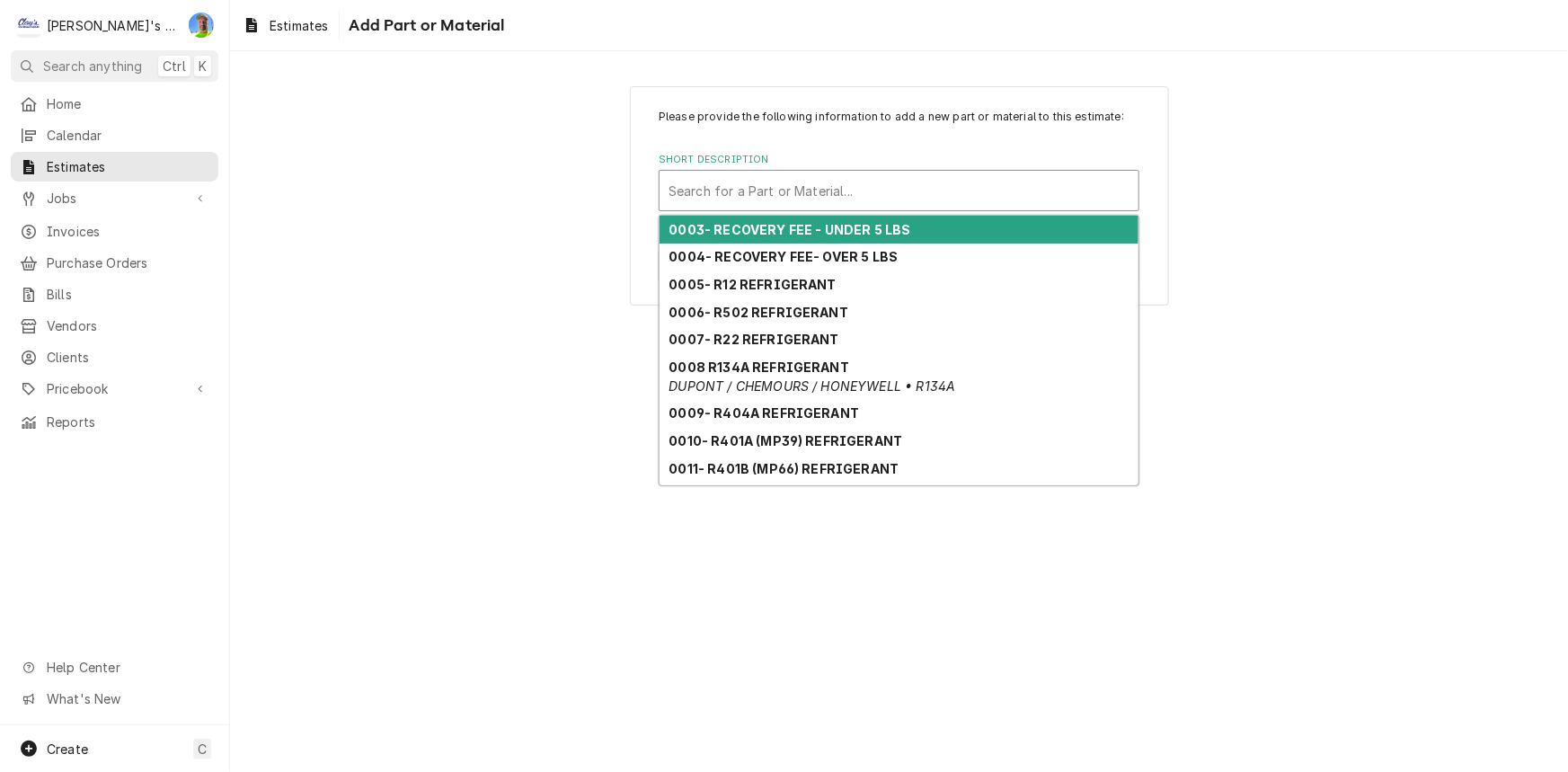
click at [707, 200] on div "Short Description" at bounding box center [898, 190] width 461 height 32
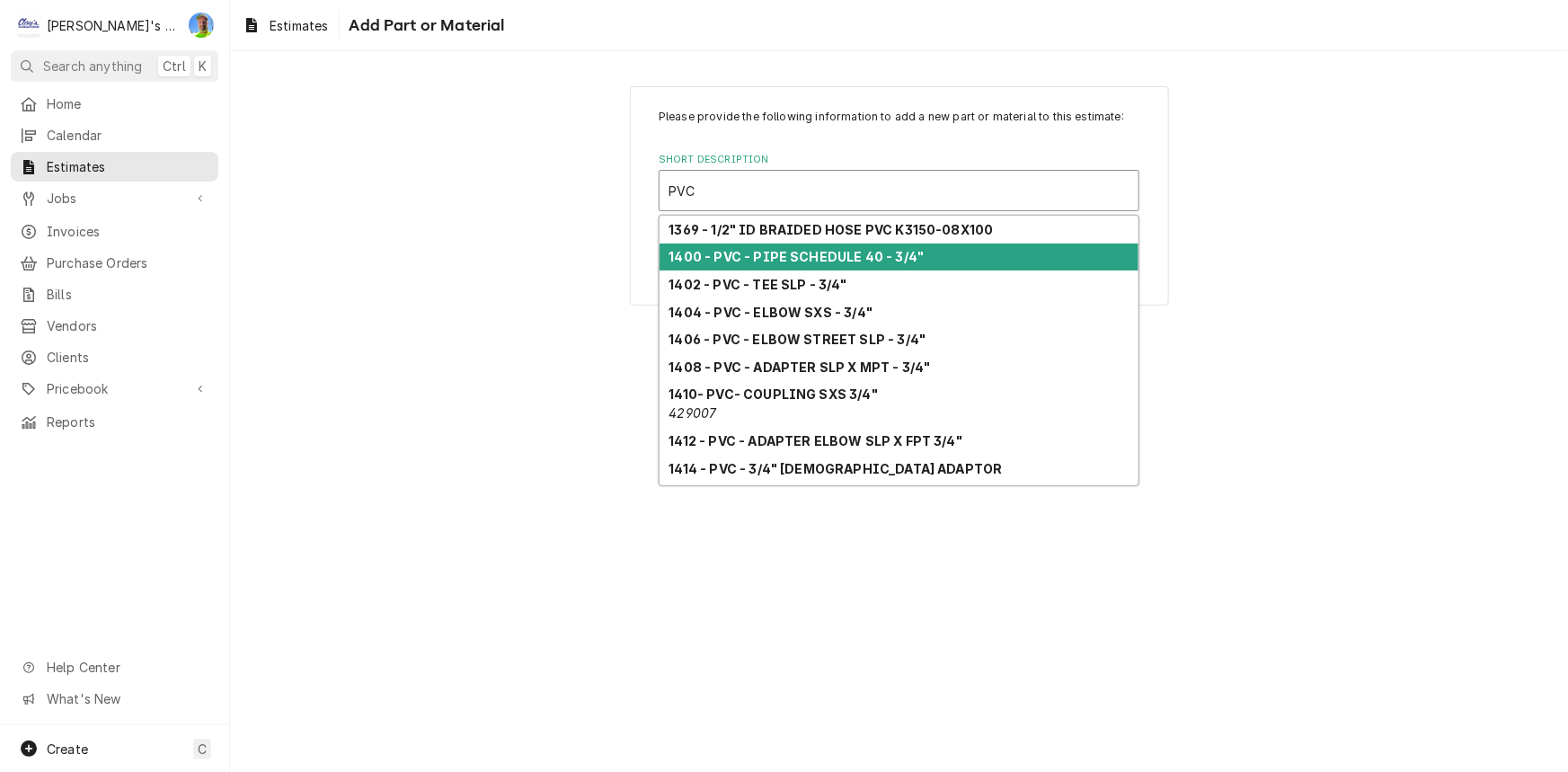
click at [860, 256] on strong "1400 - PVC - PIPE SCHEDULE 40 - 3/4"" at bounding box center [797, 256] width 255 height 16
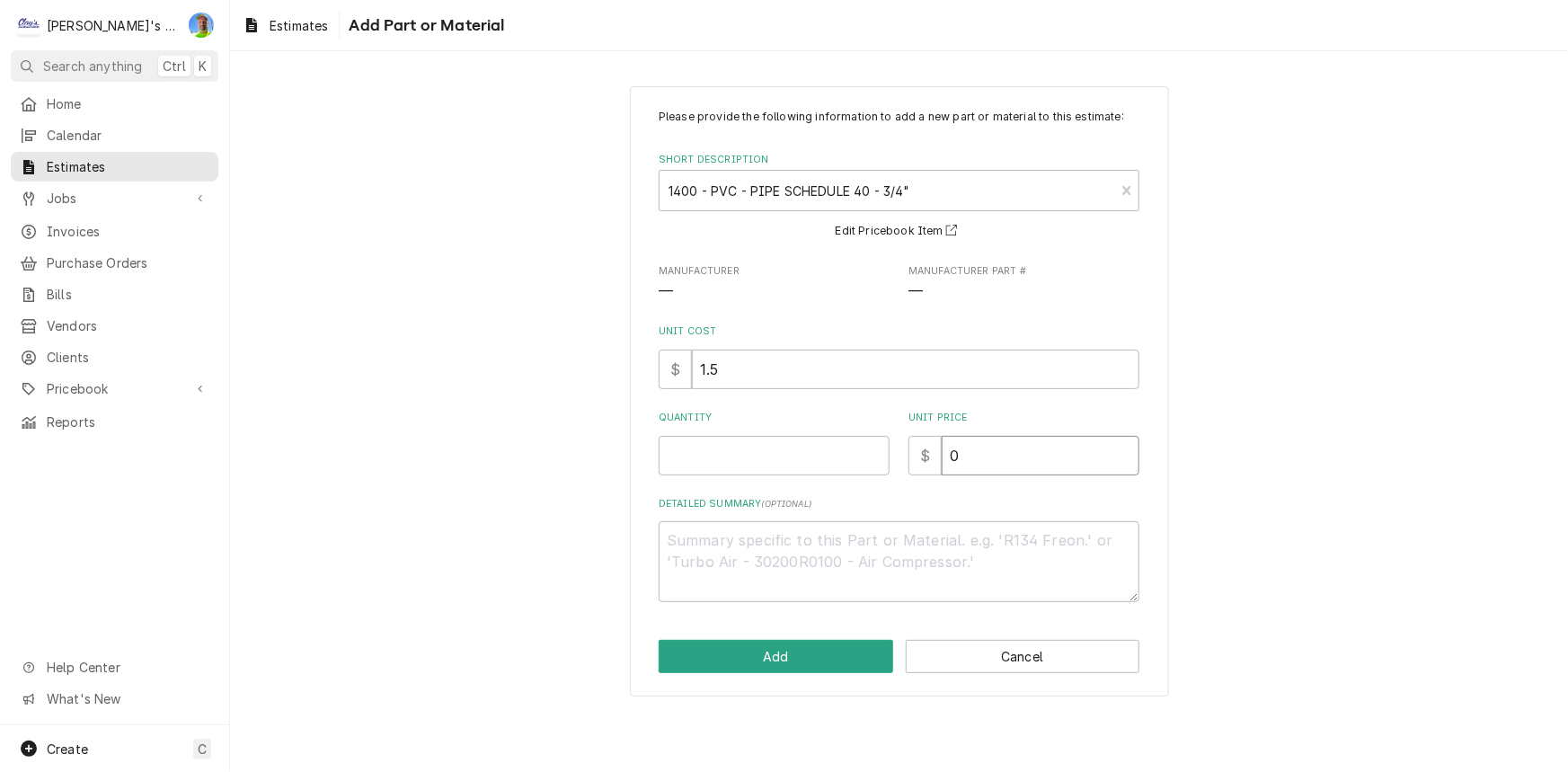
drag, startPoint x: 1041, startPoint y: 466, endPoint x: 898, endPoint y: 473, distance: 143.2
click at [898, 473] on div "Quantity Unit Price $ 0" at bounding box center [898, 443] width 481 height 64
click at [1059, 447] on input "0" at bounding box center [1040, 455] width 198 height 39
click at [1023, 462] on input "0" at bounding box center [1040, 455] width 198 height 39
drag, startPoint x: 974, startPoint y: 457, endPoint x: 946, endPoint y: 457, distance: 28.0
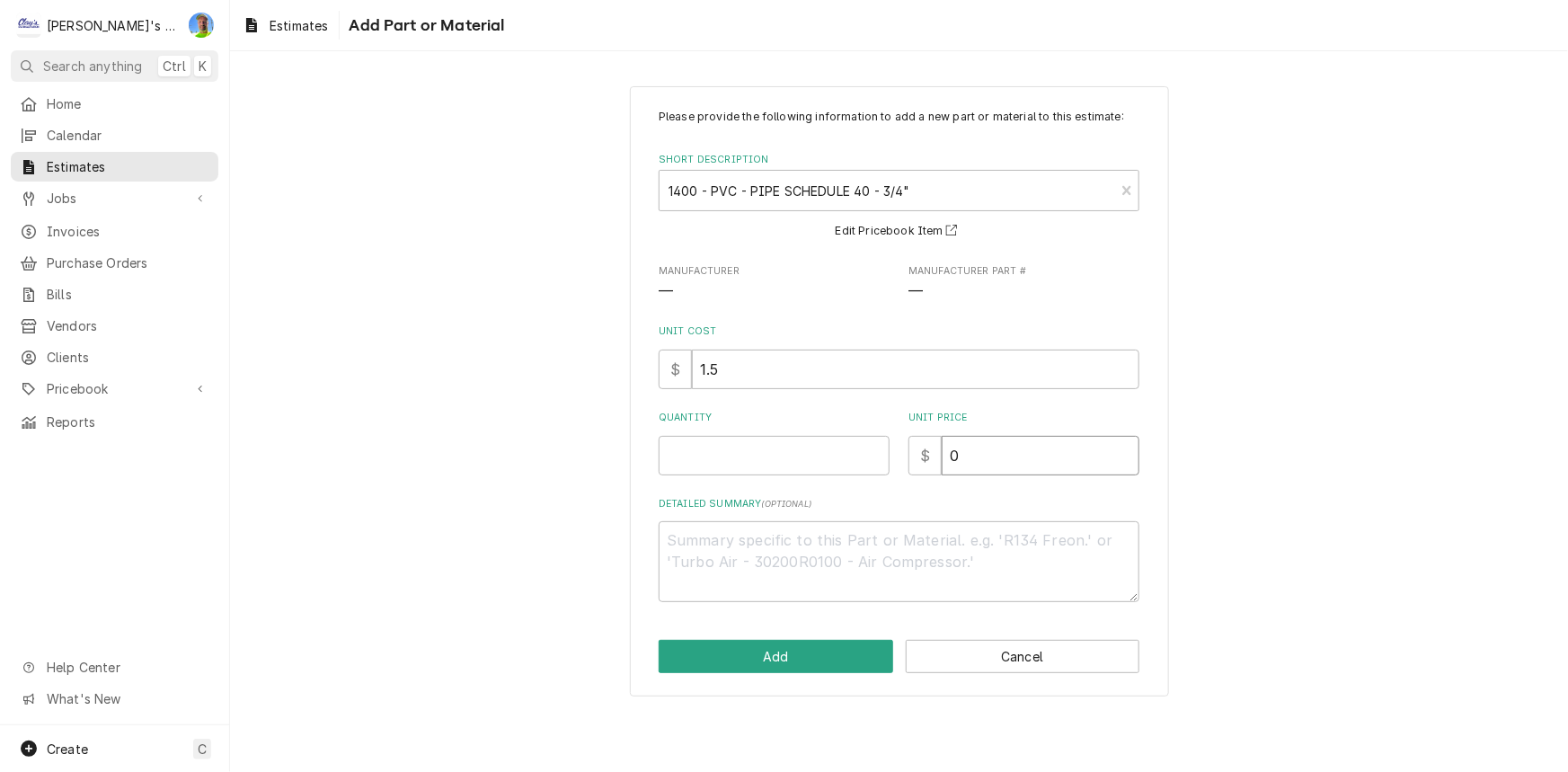
click at [946, 457] on input "0" at bounding box center [1040, 455] width 198 height 39
click at [765, 449] on input "Quantity" at bounding box center [774, 455] width 231 height 39
click at [738, 658] on button "Add" at bounding box center [775, 656] width 234 height 33
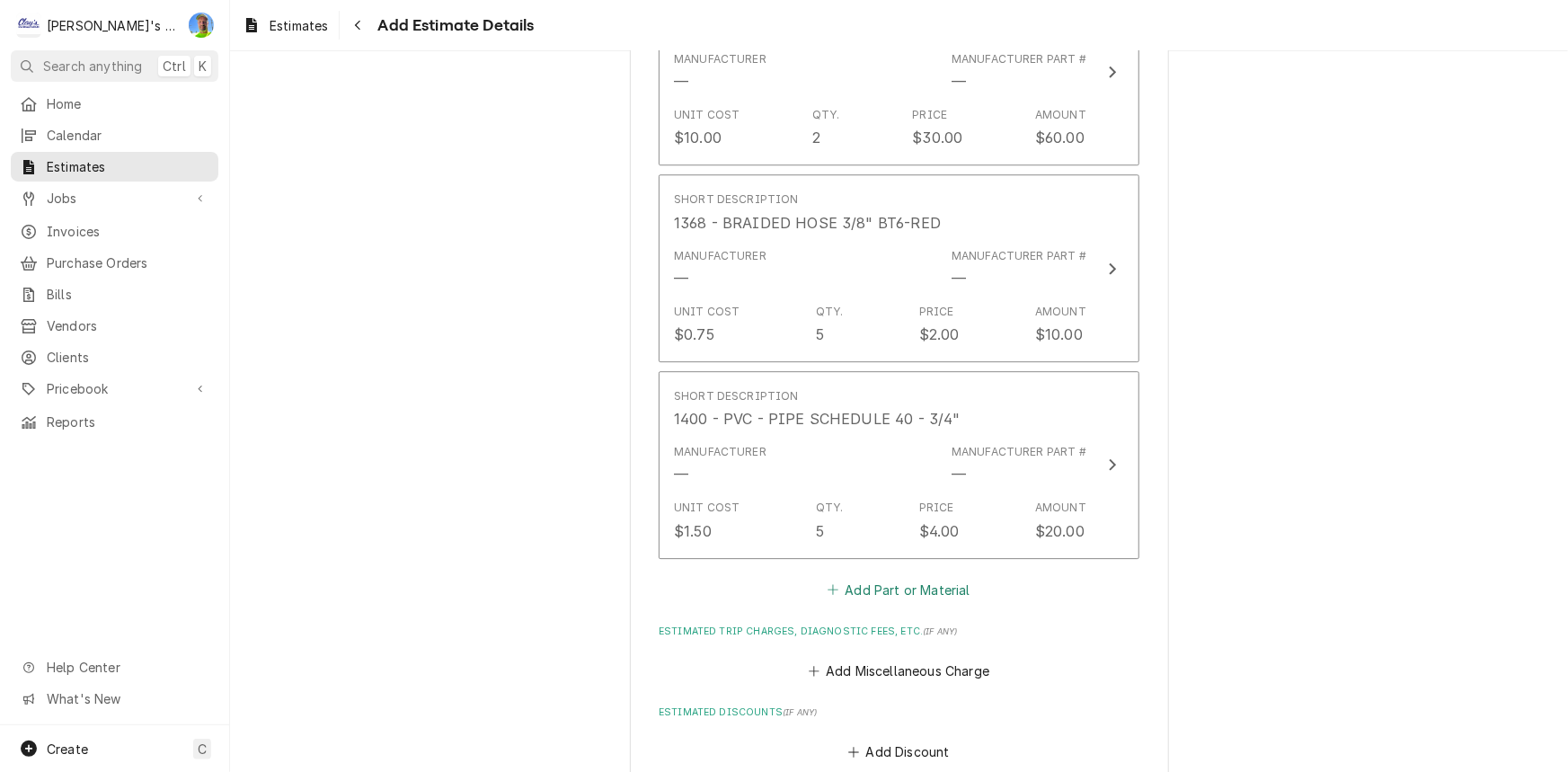
scroll to position [2663, 0]
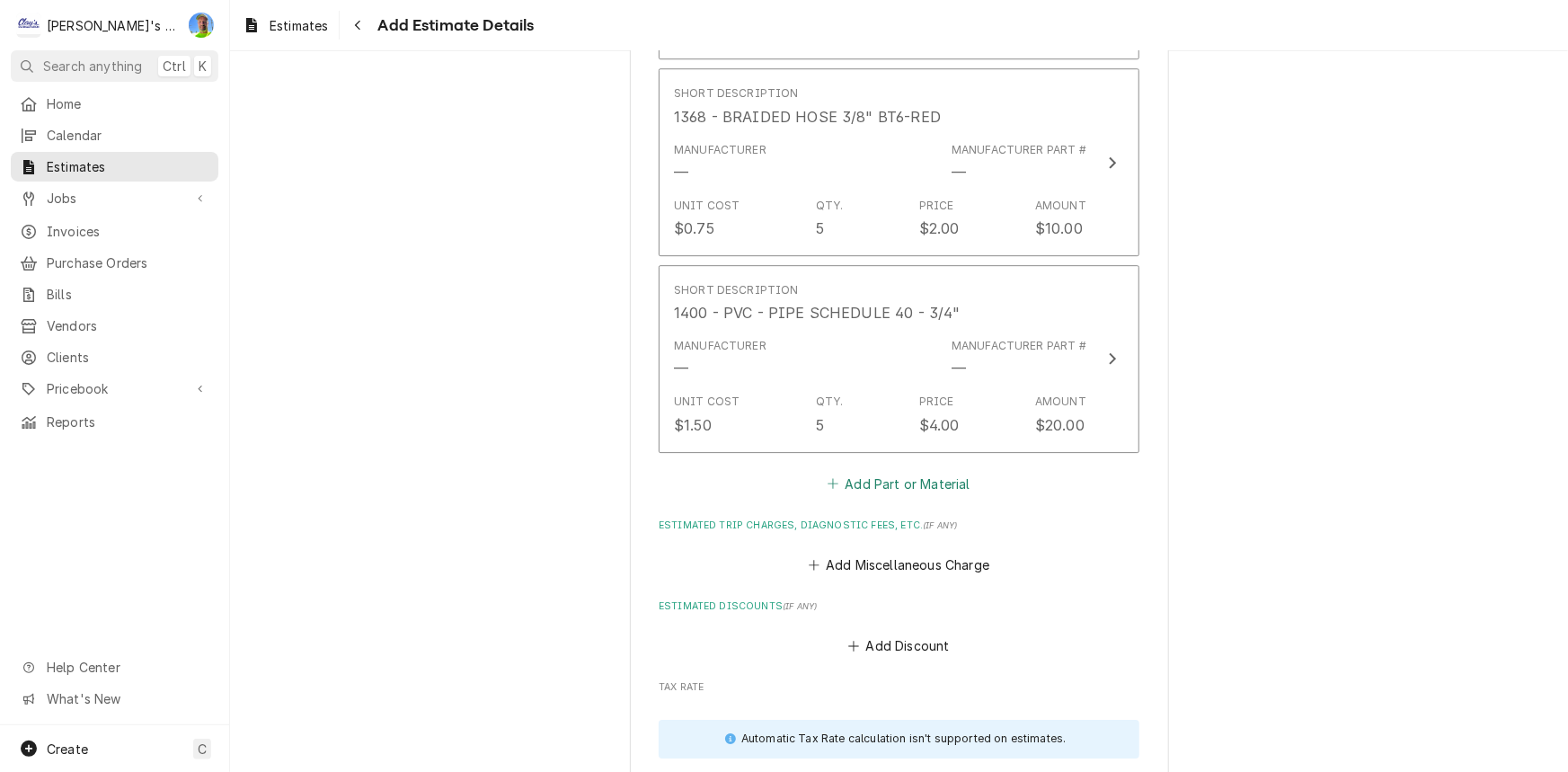
click at [866, 471] on button "Add Part or Material" at bounding box center [898, 484] width 149 height 26
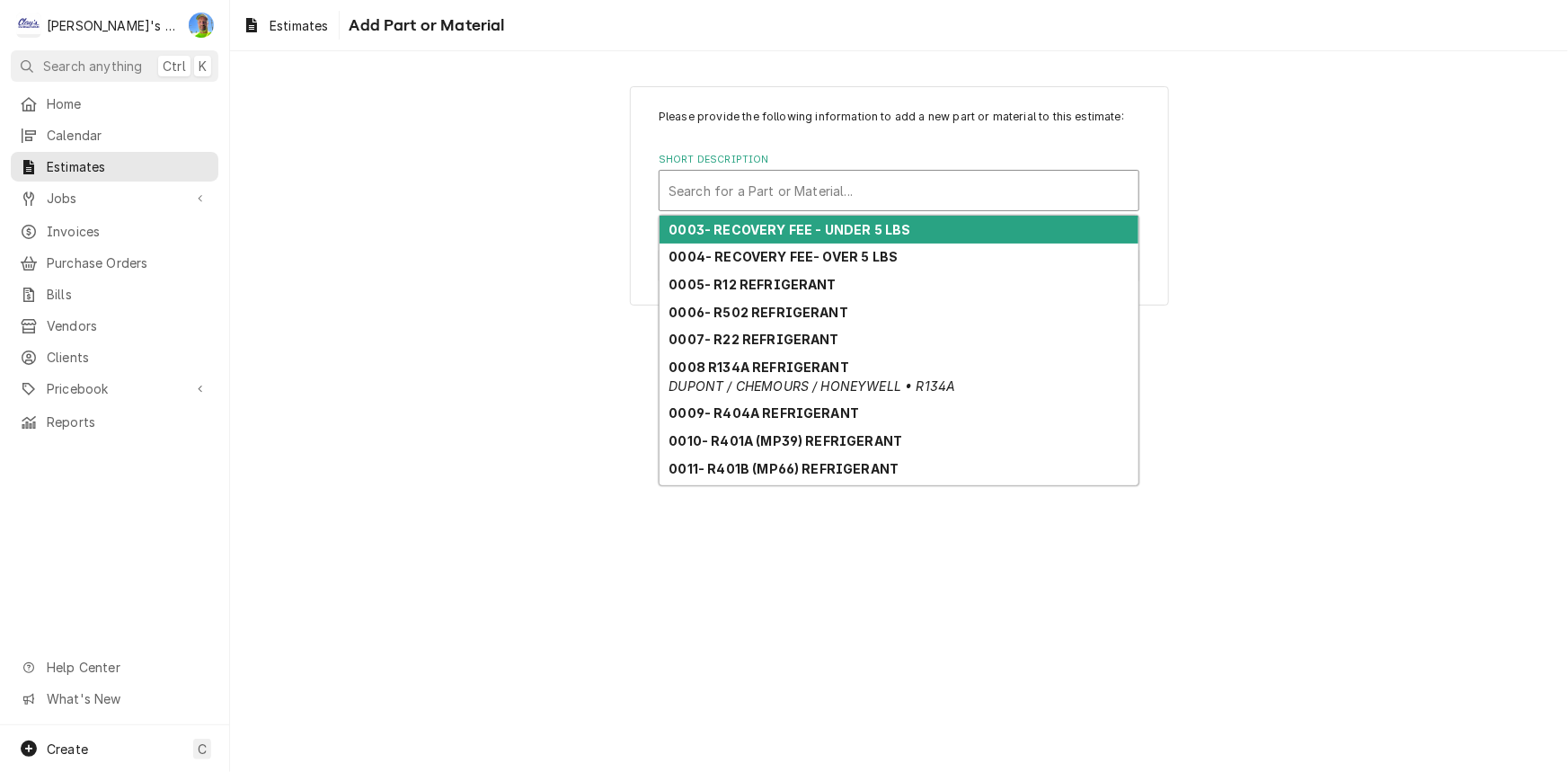
click at [877, 205] on div "Short Description" at bounding box center [898, 190] width 461 height 32
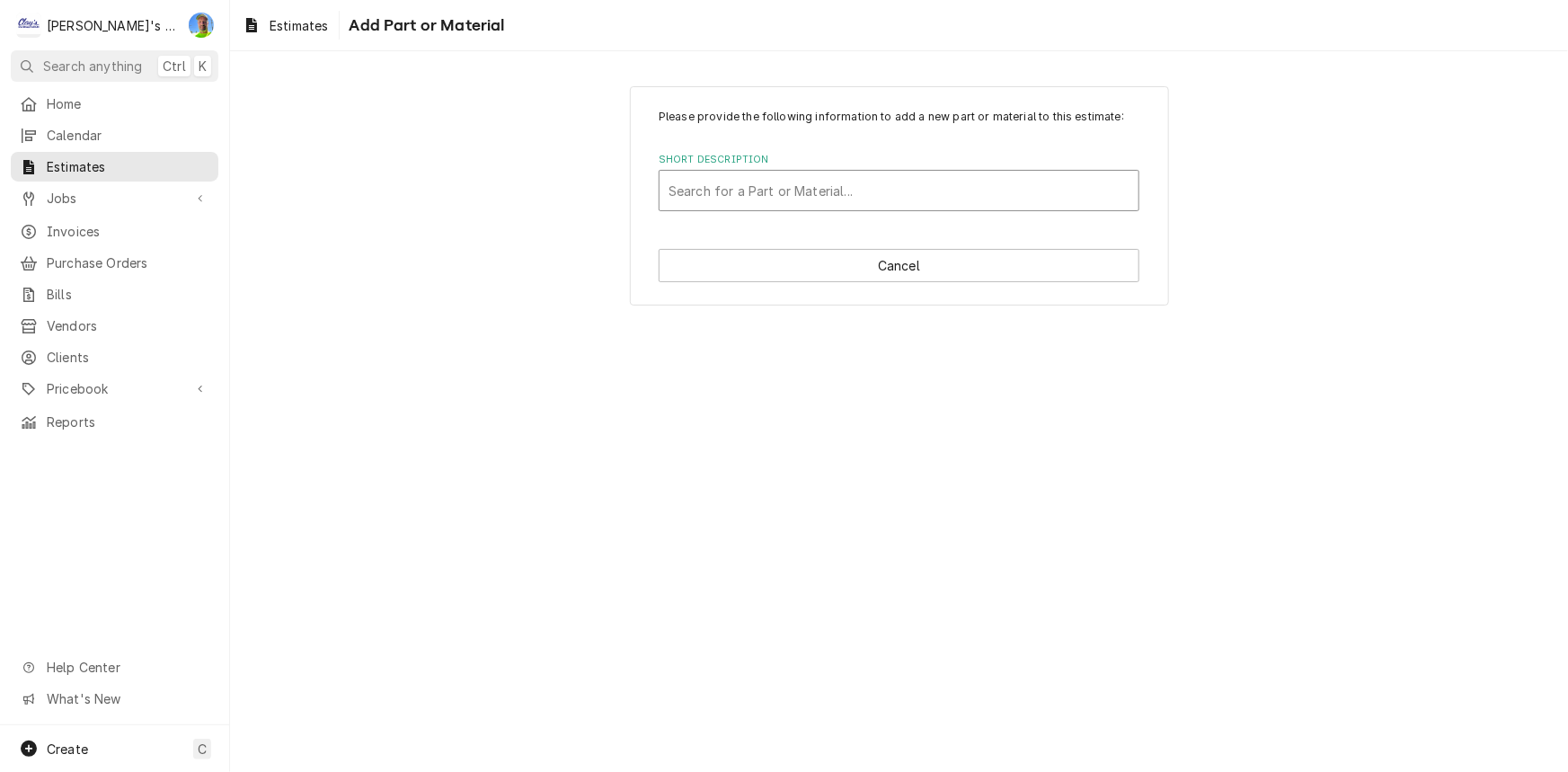
click at [830, 189] on div "Short Description" at bounding box center [898, 190] width 461 height 32
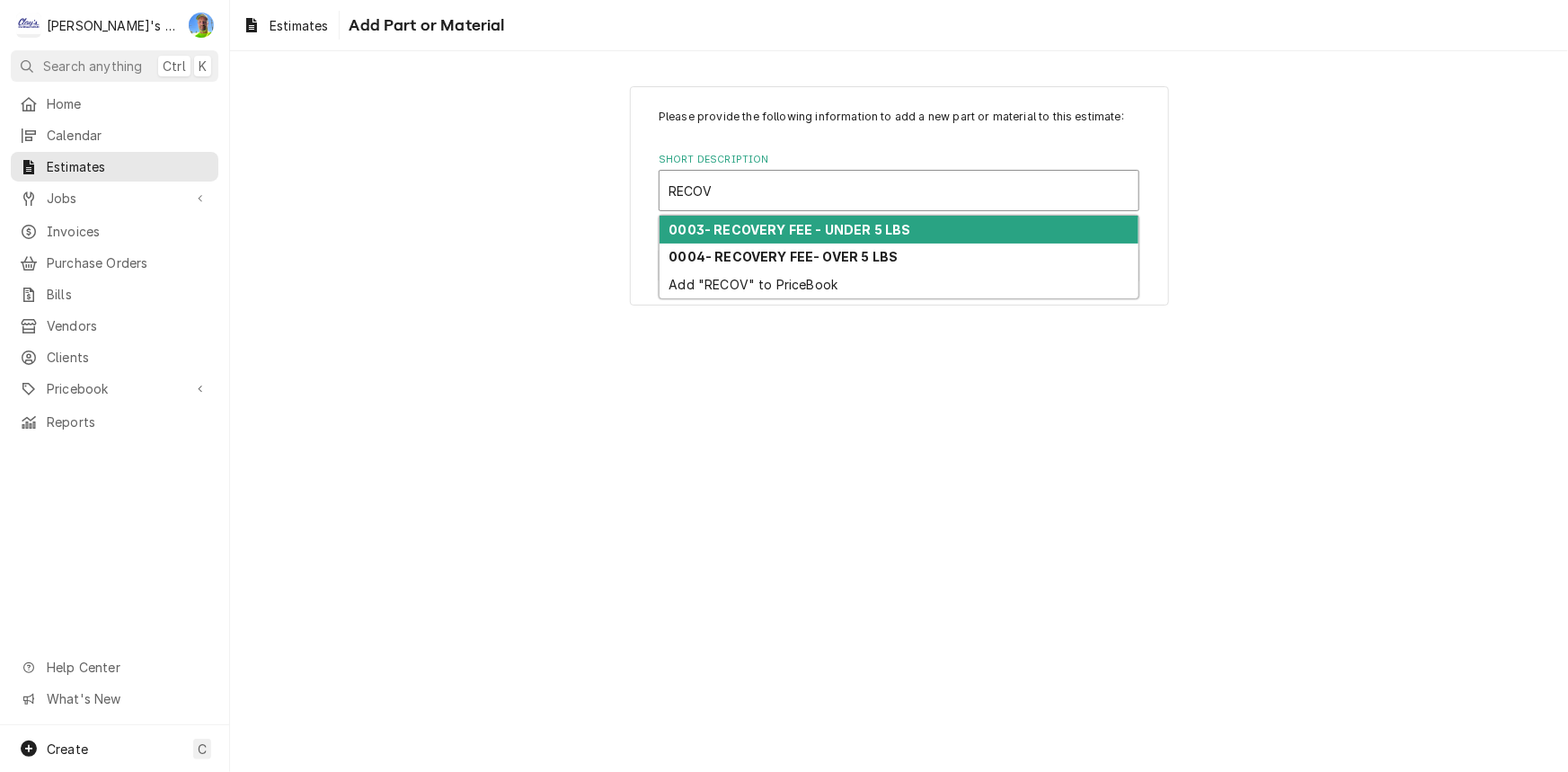
click at [826, 235] on strong "0003- RECOVERY FEE - UNDER 5 LBS" at bounding box center [790, 229] width 242 height 16
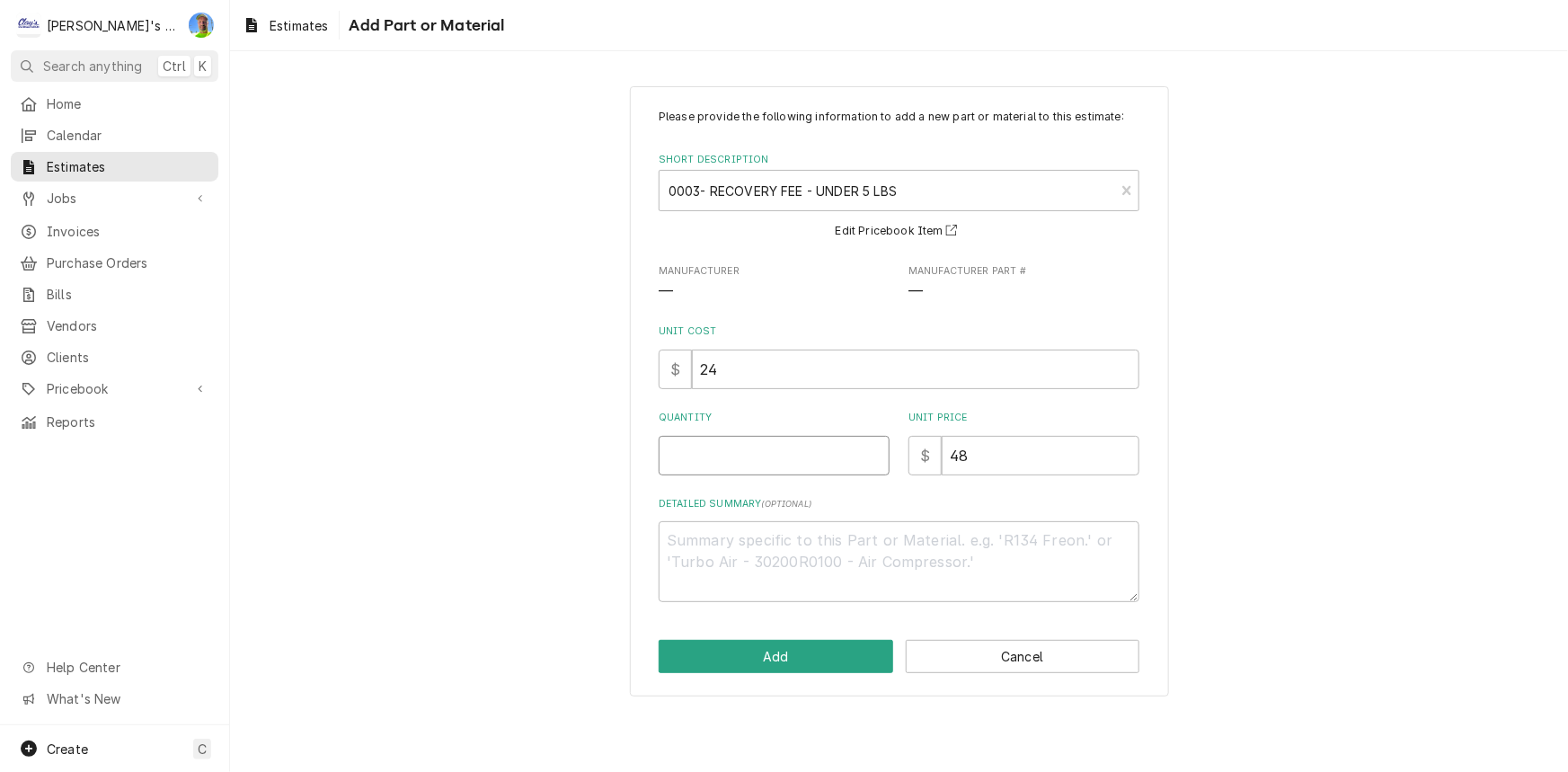
click at [768, 449] on input "Quantity" at bounding box center [774, 455] width 231 height 39
click at [755, 655] on button "Add" at bounding box center [775, 656] width 234 height 33
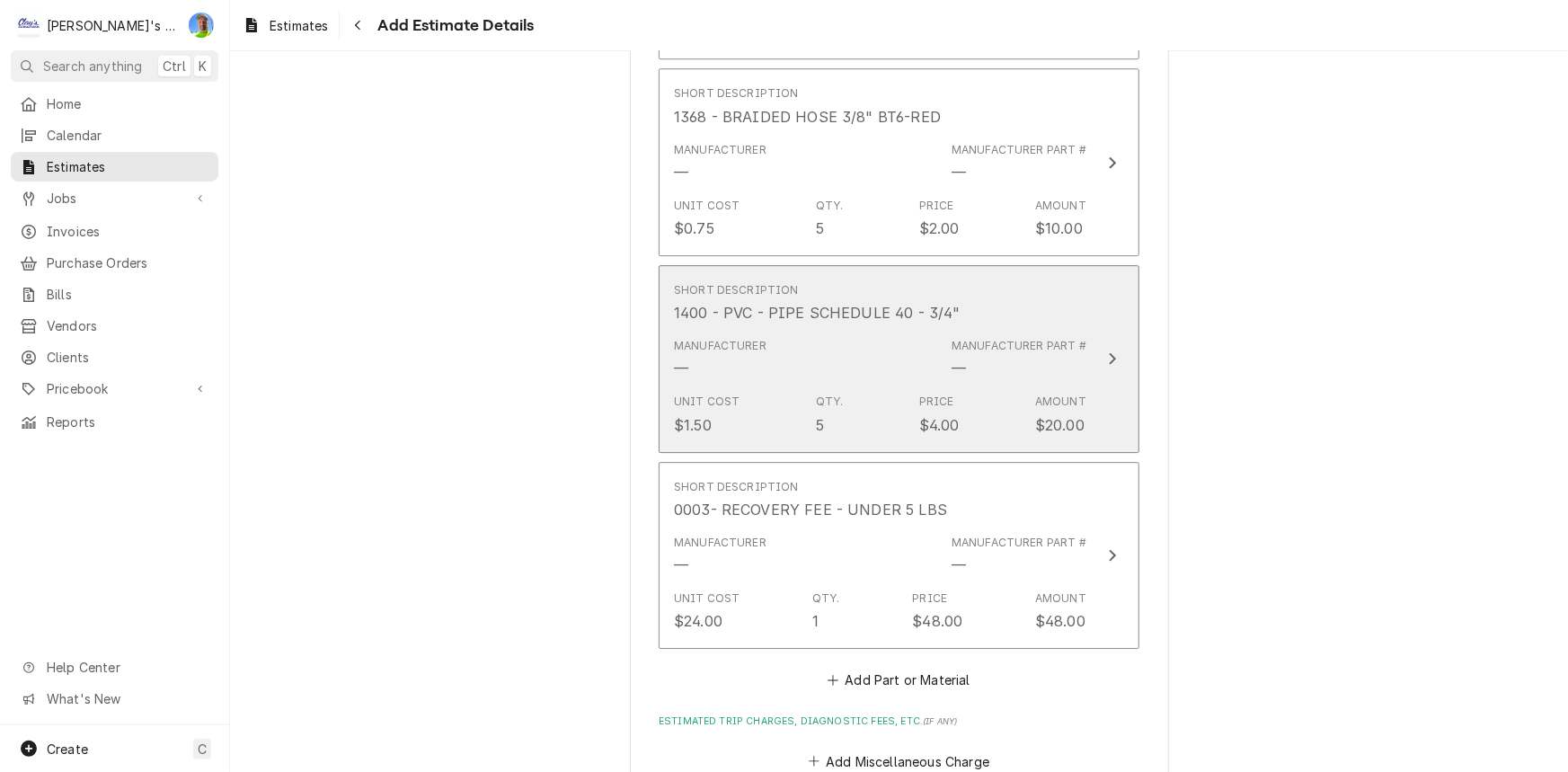
scroll to position [2641, 0]
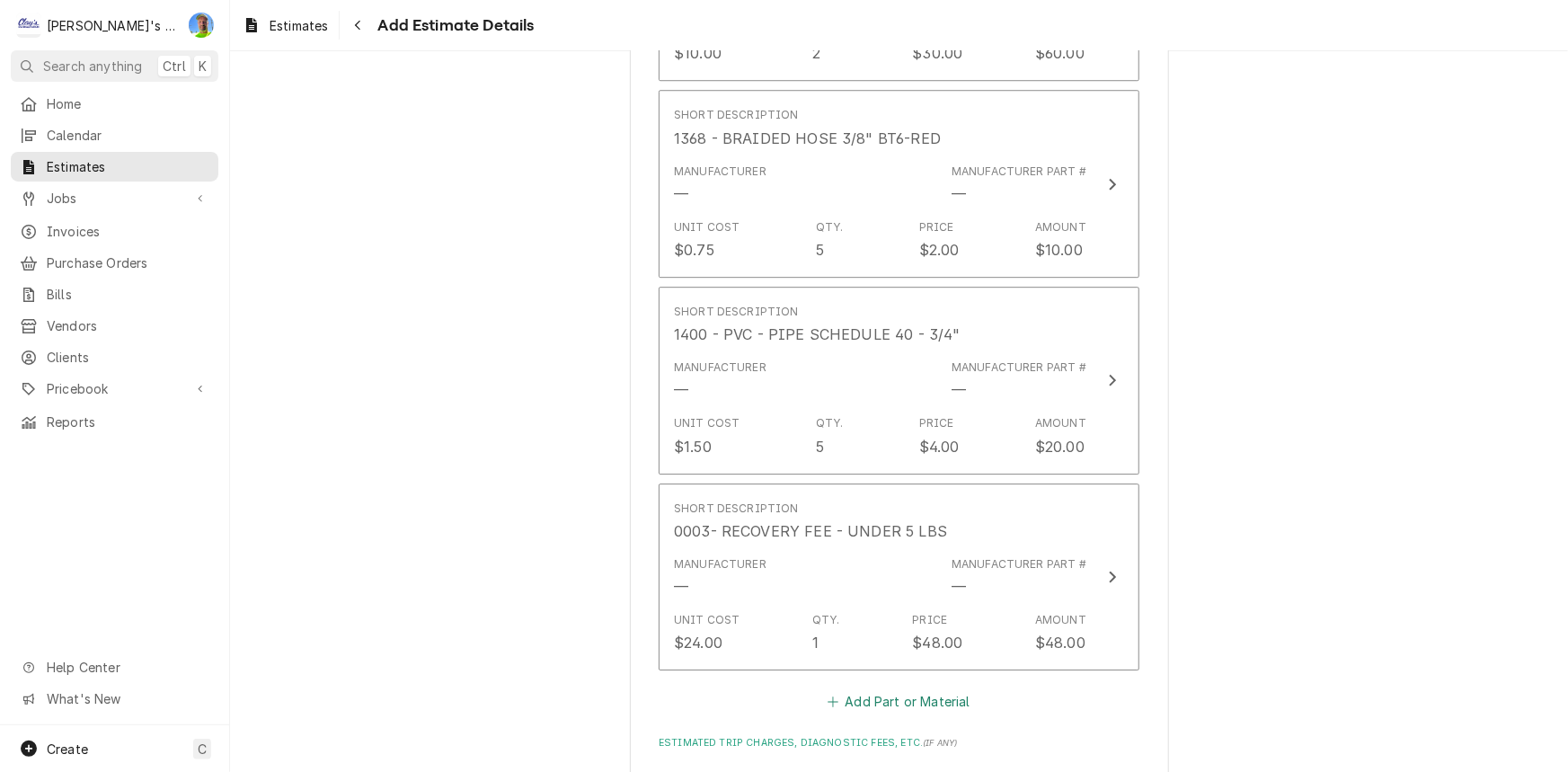
click at [857, 690] on button "Add Part or Material" at bounding box center [898, 703] width 149 height 26
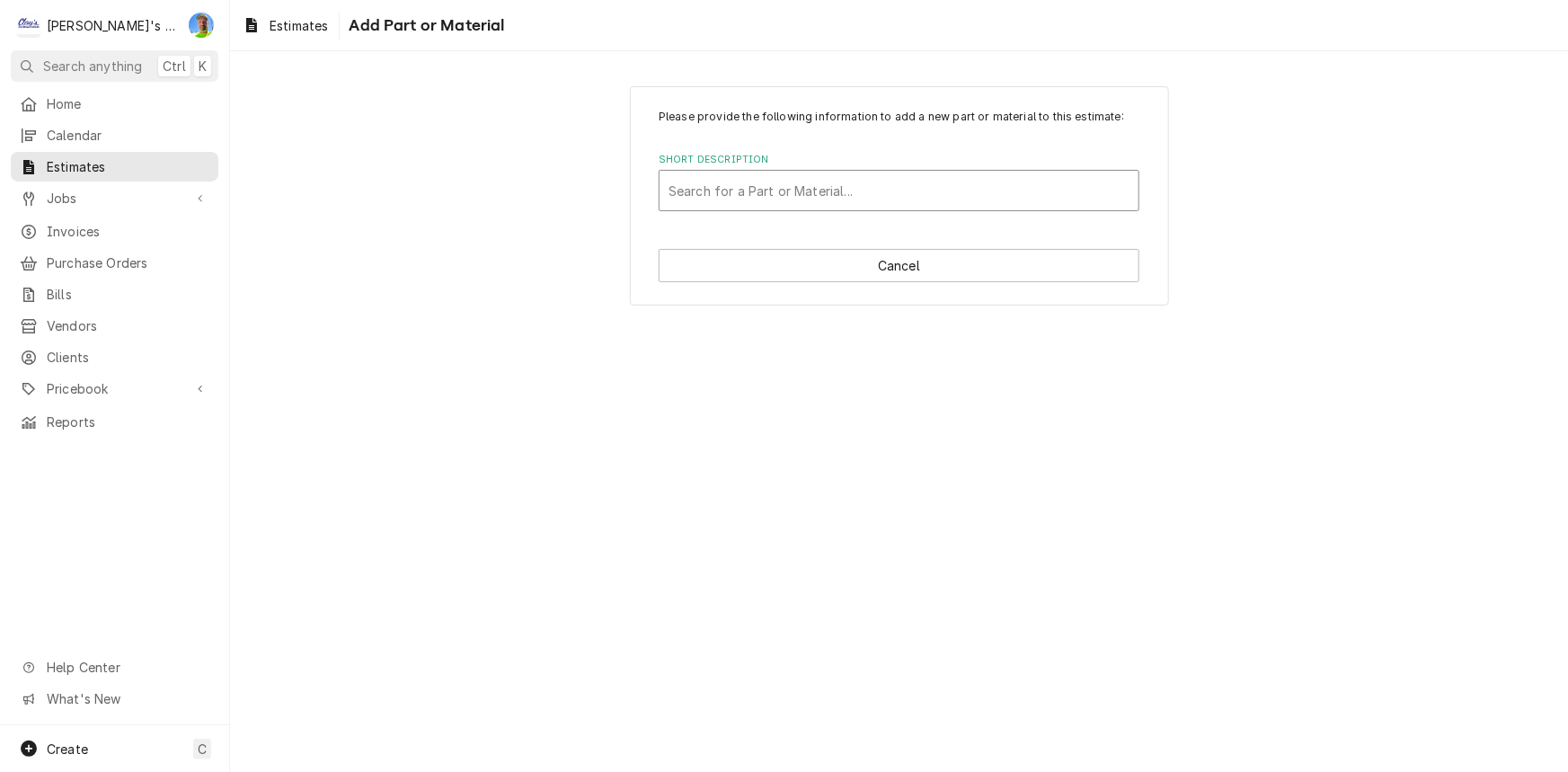
click at [844, 181] on div "Short Description" at bounding box center [898, 190] width 461 height 32
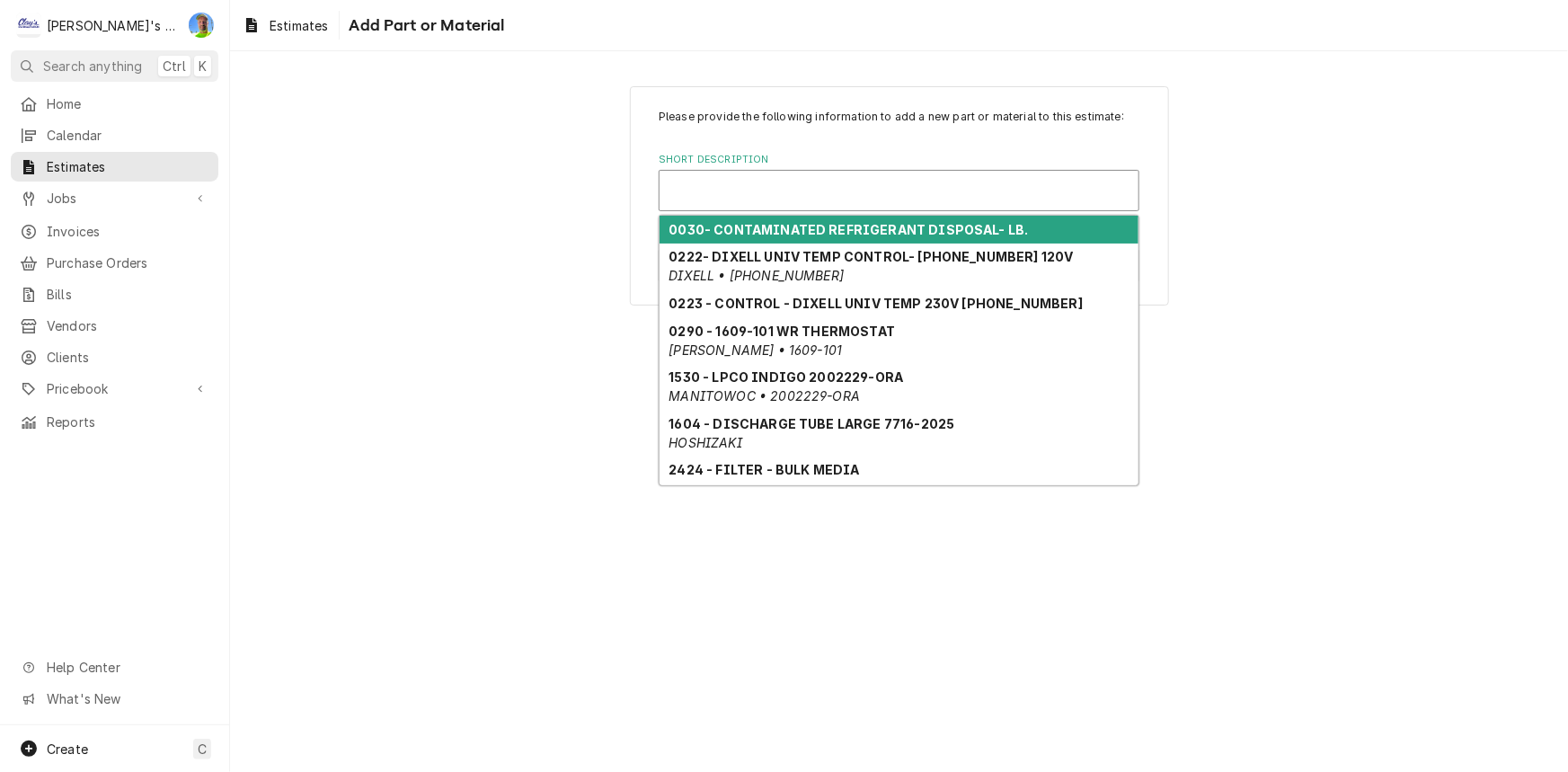
drag, startPoint x: 1126, startPoint y: 81, endPoint x: 1127, endPoint y: 94, distance: 13.0
click at [1127, 82] on div "Please provide the following information to add a new part or material to this …" at bounding box center [898, 195] width 1338 height 251
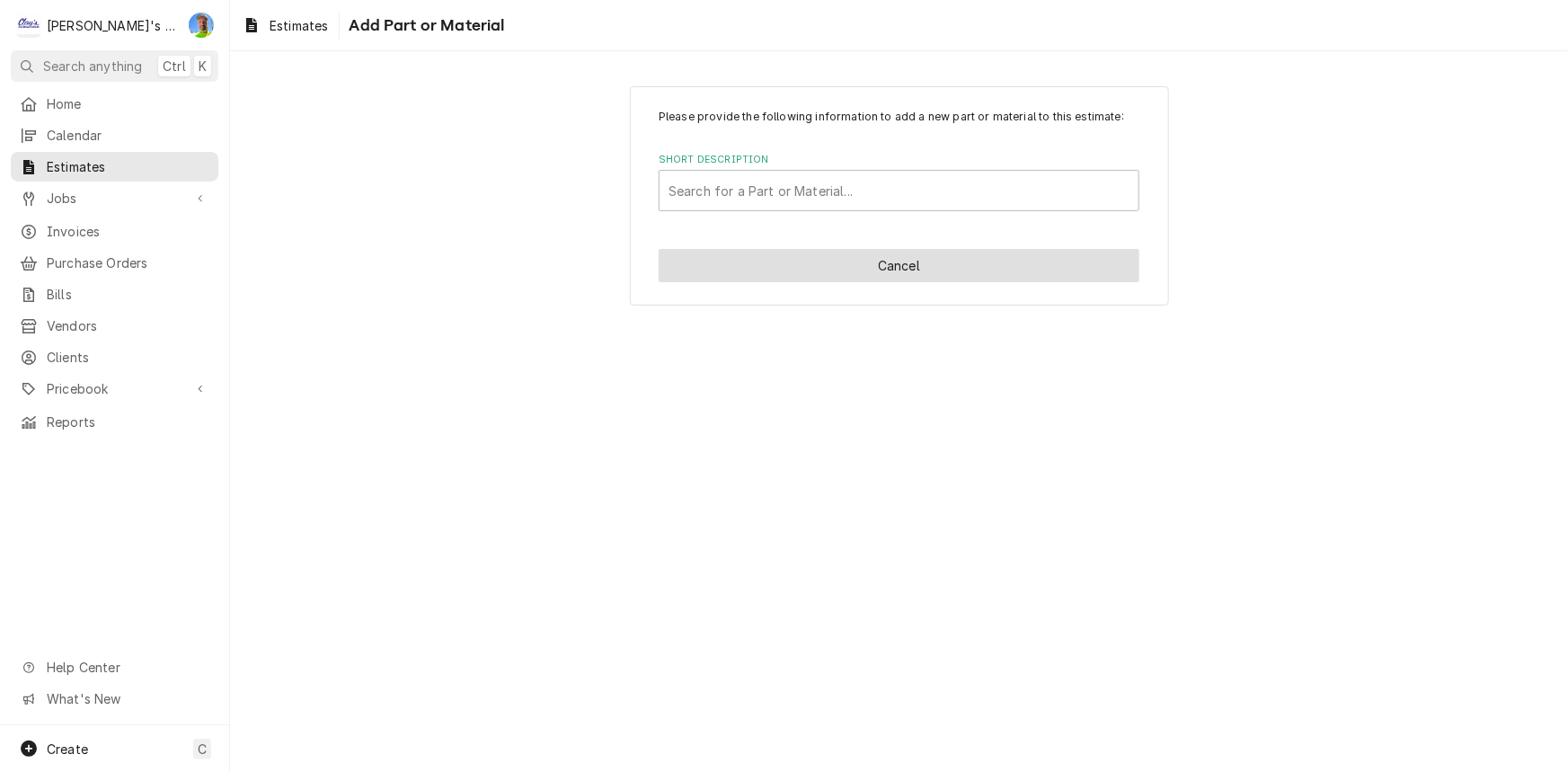
click at [891, 266] on button "Cancel" at bounding box center [898, 266] width 481 height 33
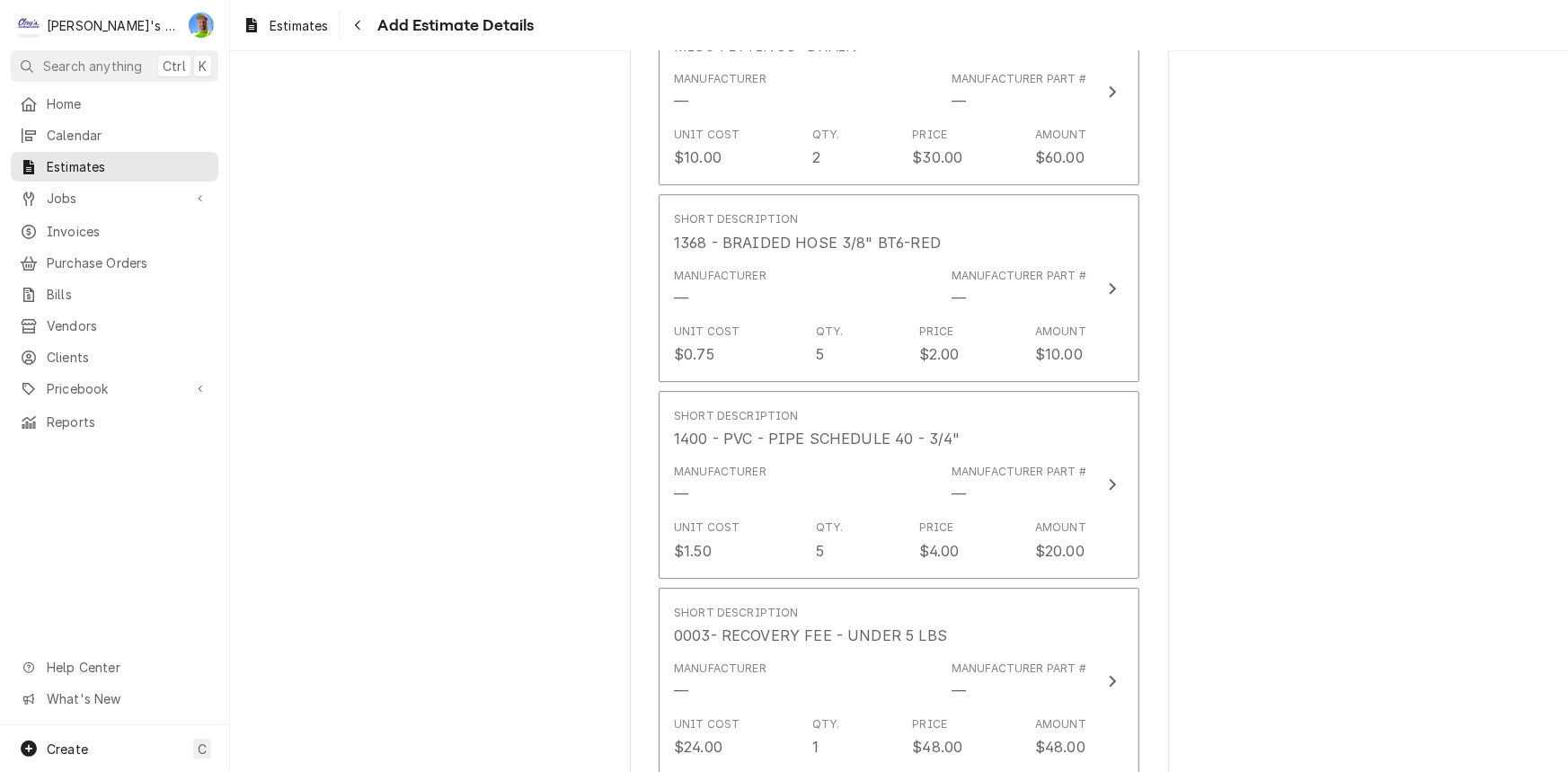
scroll to position [2864, 0]
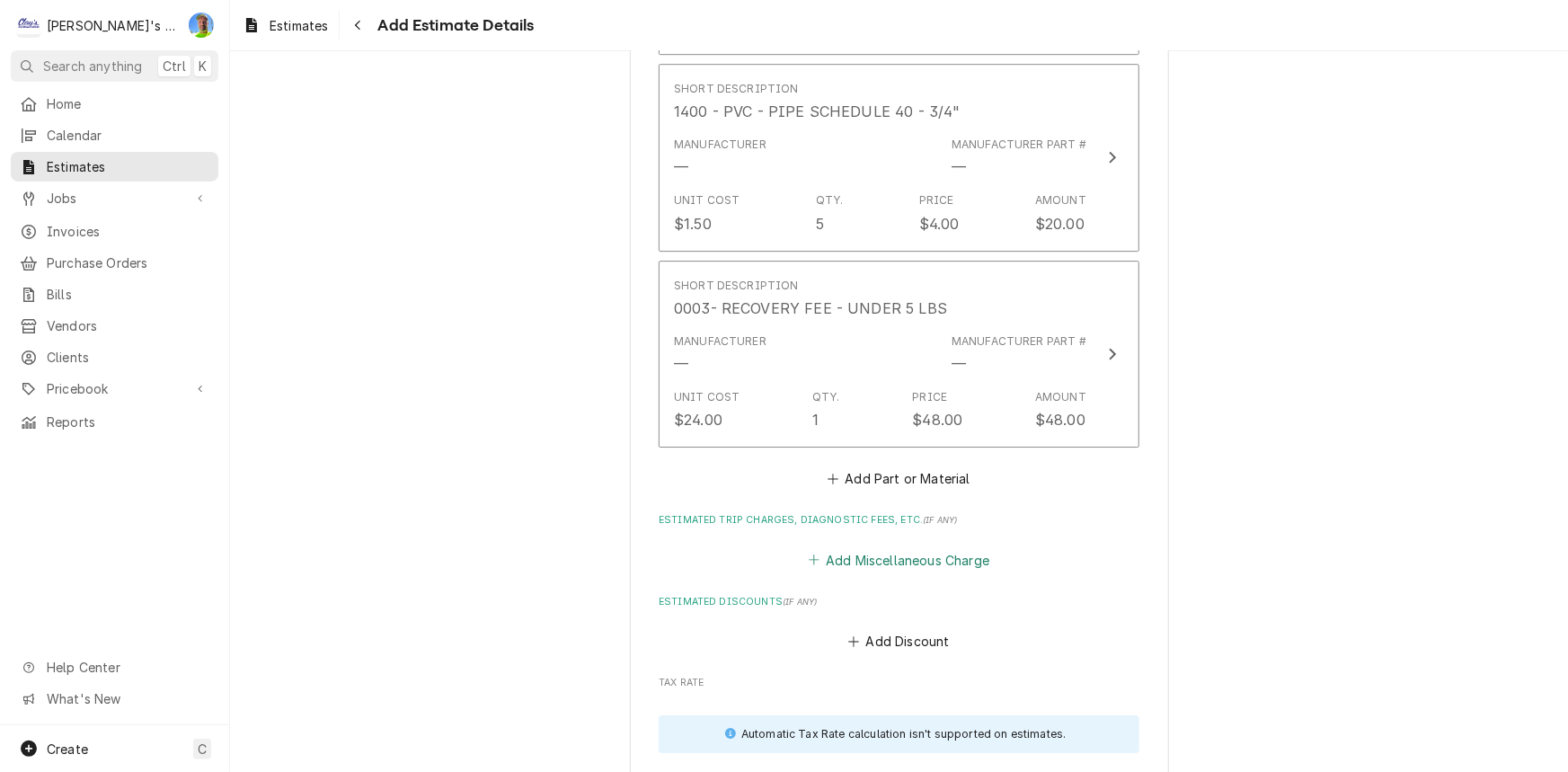
click at [906, 548] on button "Add Miscellaneous Charge" at bounding box center [898, 560] width 187 height 26
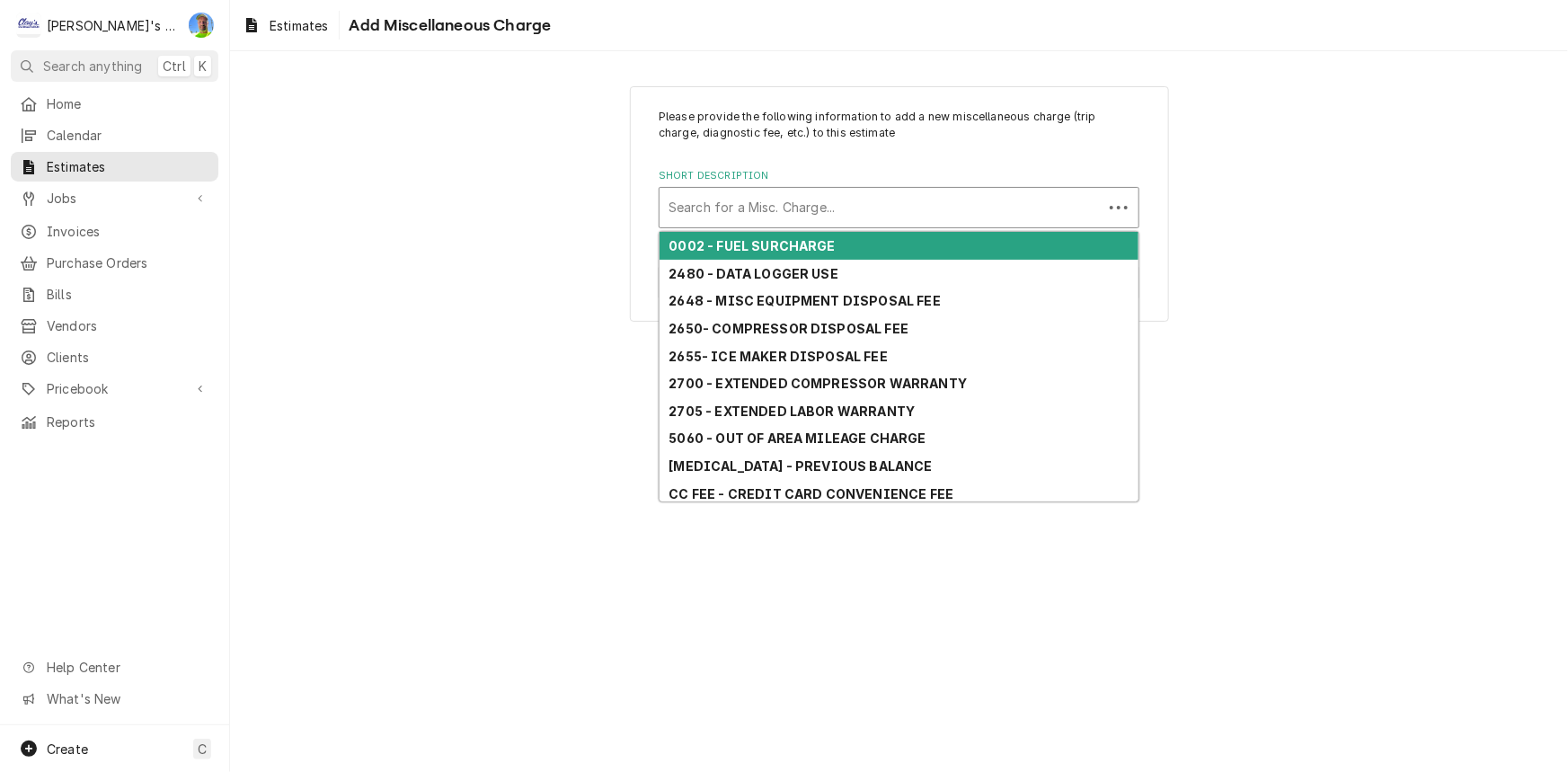
click at [879, 222] on div "Short Description" at bounding box center [881, 207] width 425 height 32
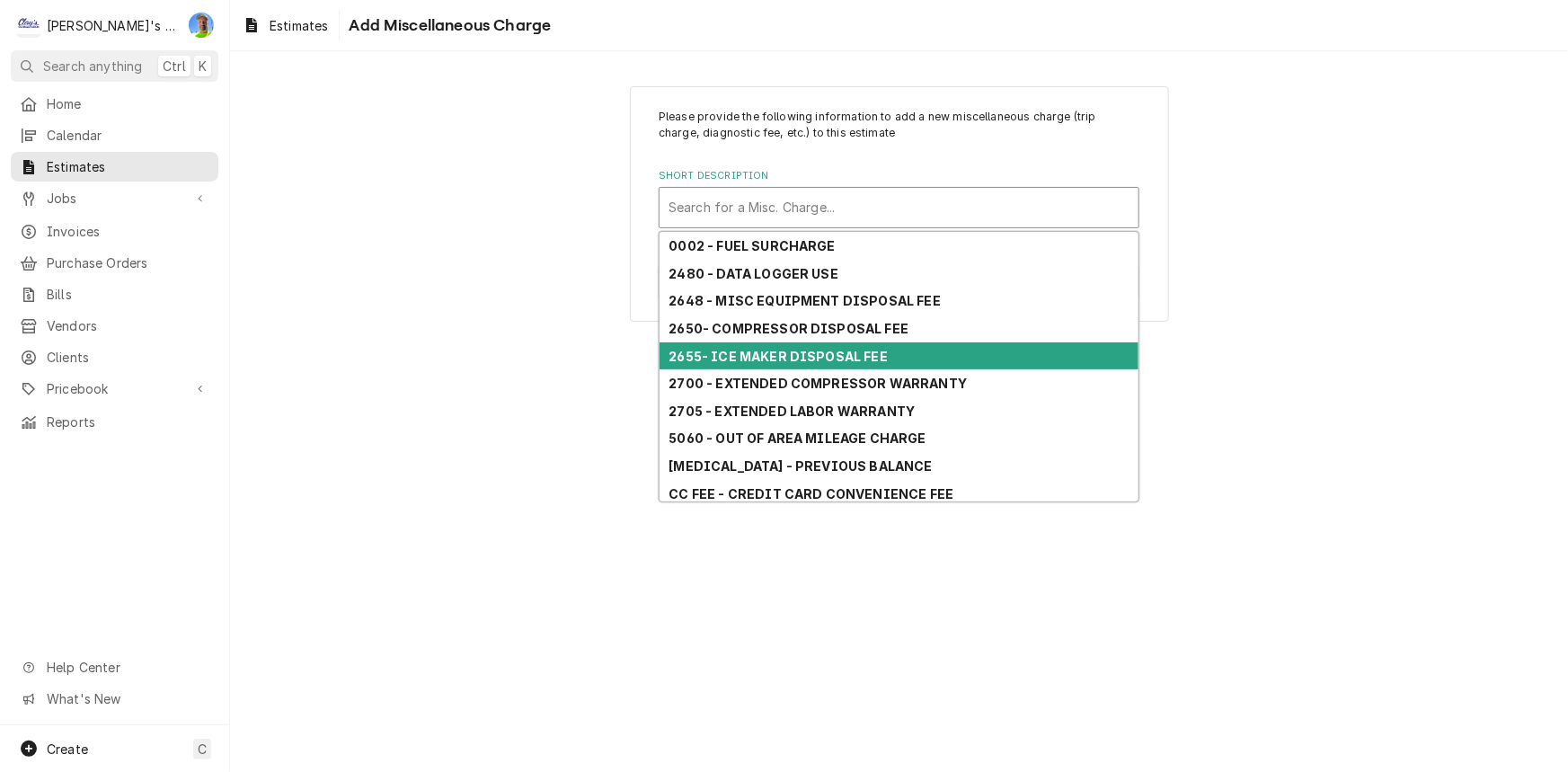
click at [858, 360] on strong "2655- ICE MAKER DISPOSAL FEE" at bounding box center [778, 356] width 218 height 16
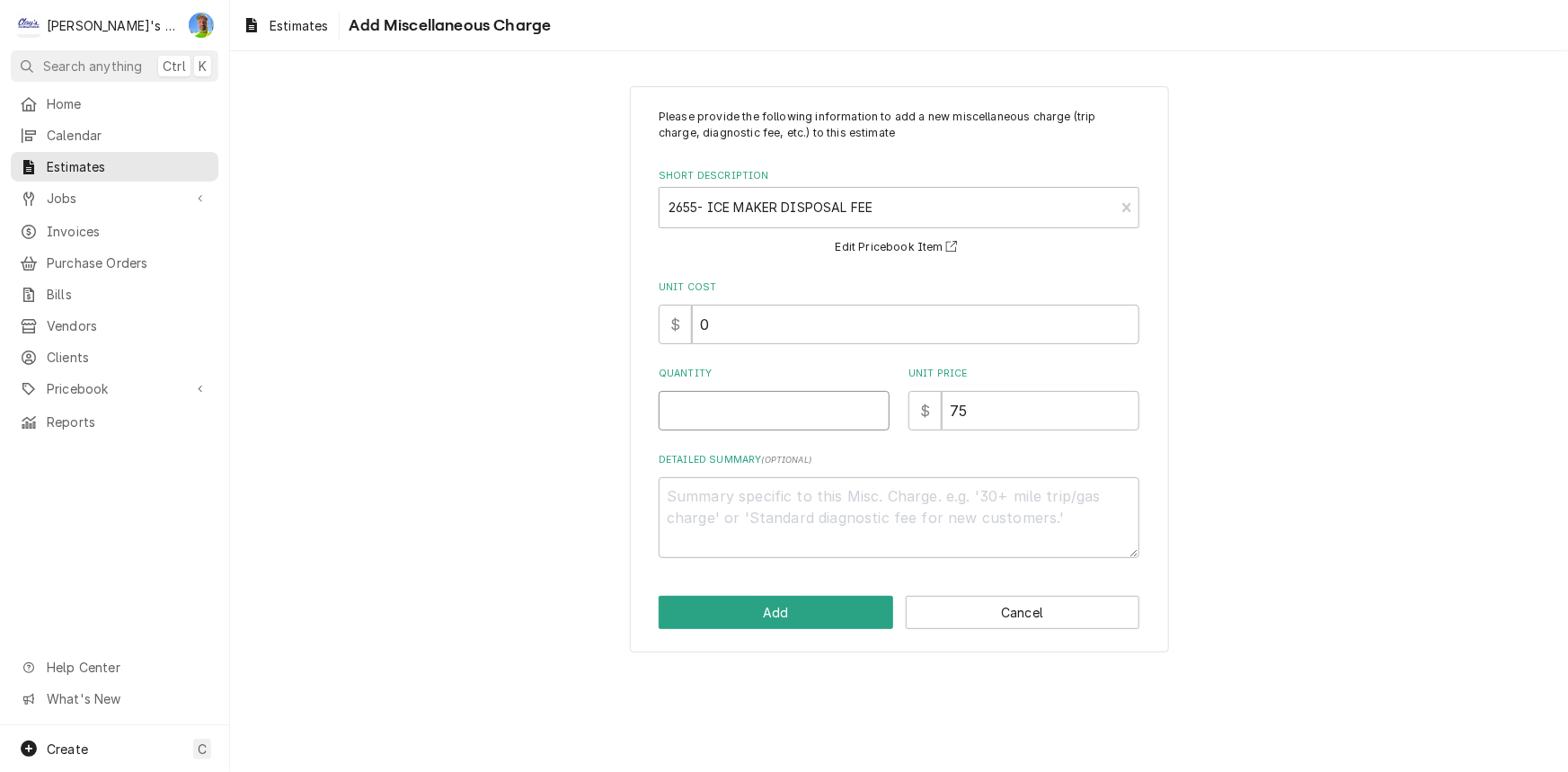
click at [680, 406] on input "Quantity" at bounding box center [774, 410] width 231 height 39
click at [736, 623] on button "Add" at bounding box center [775, 612] width 234 height 33
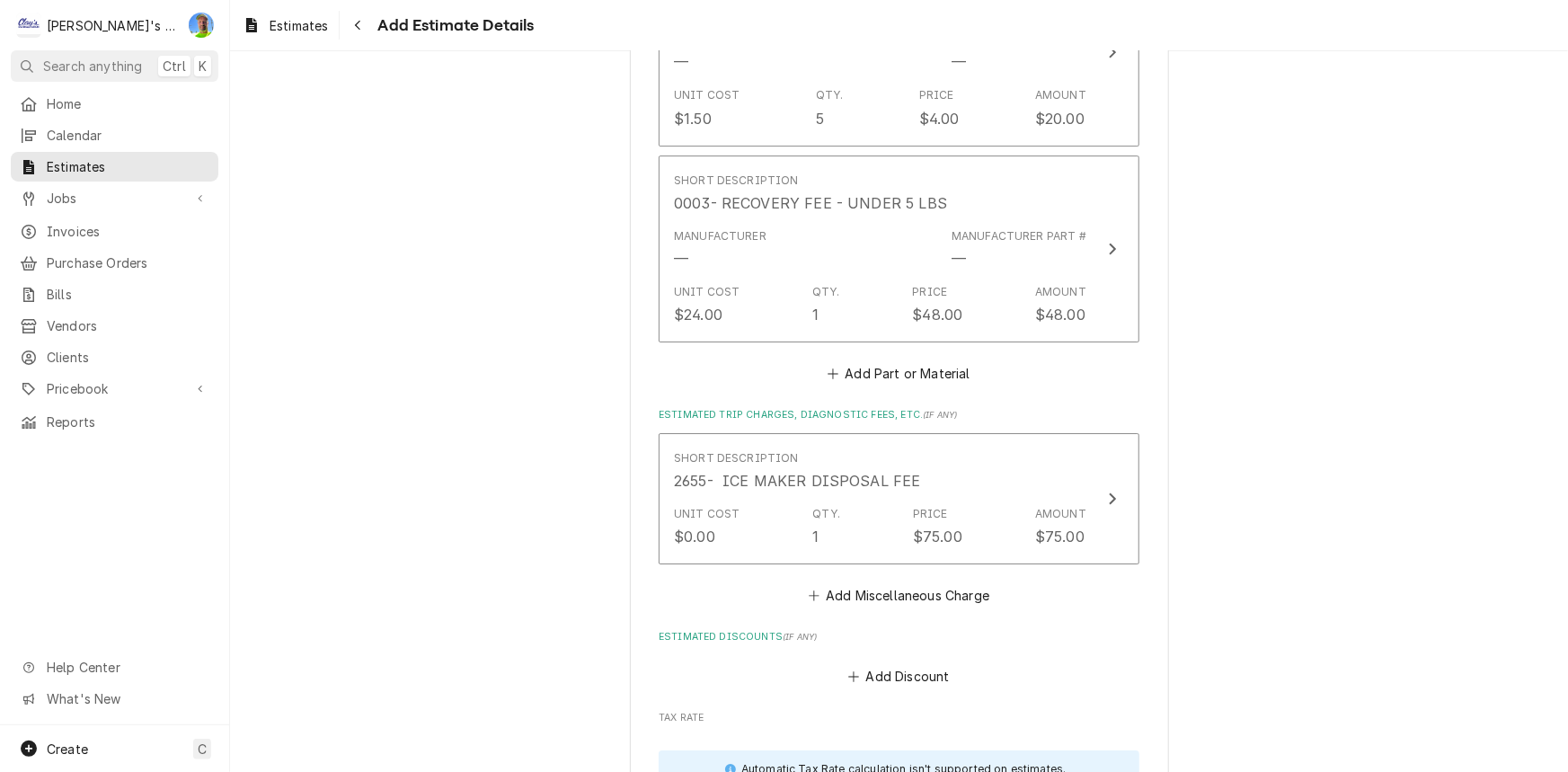
scroll to position [3006, 0]
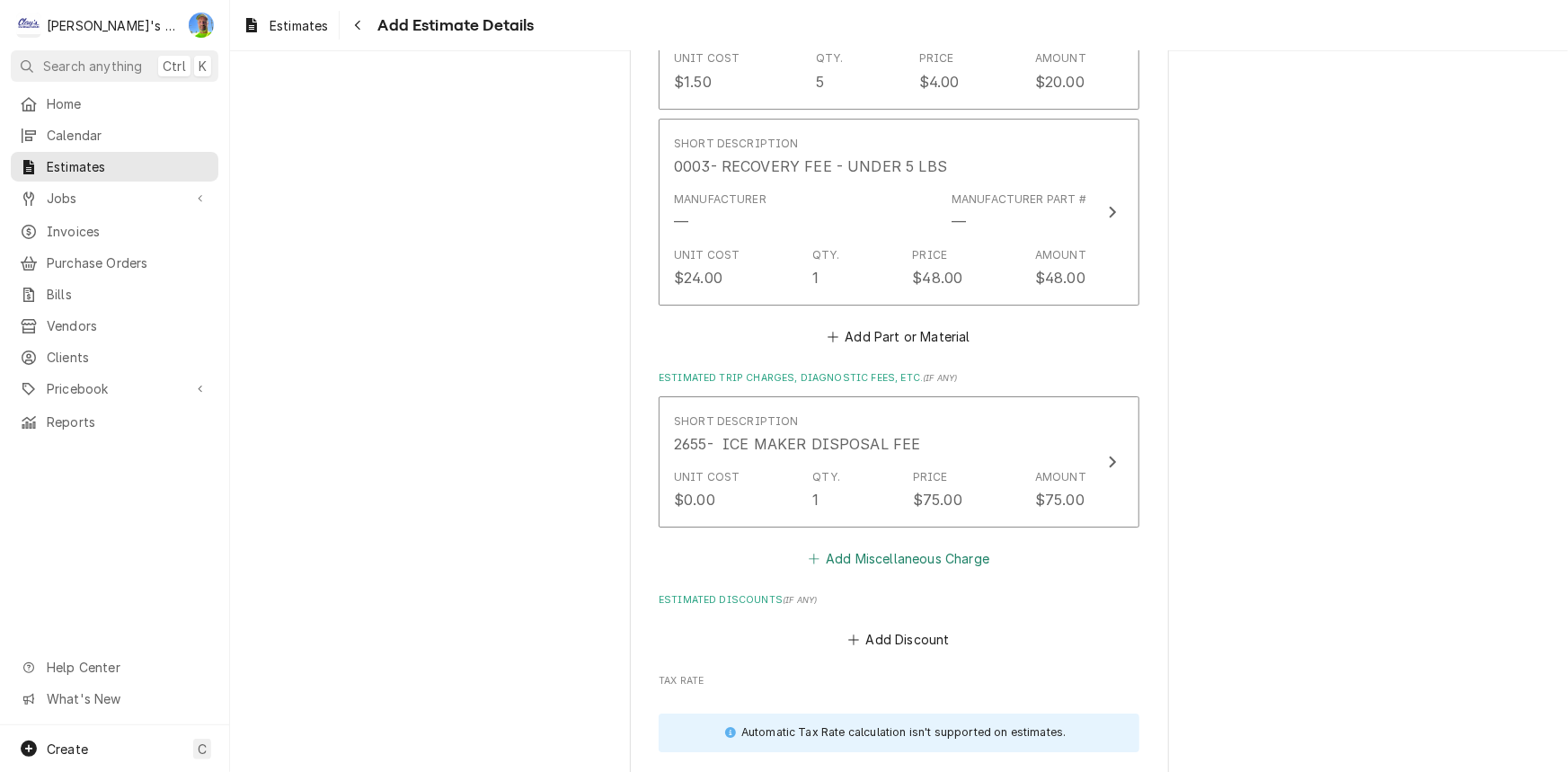
click at [833, 546] on button "Add Miscellaneous Charge" at bounding box center [898, 558] width 187 height 26
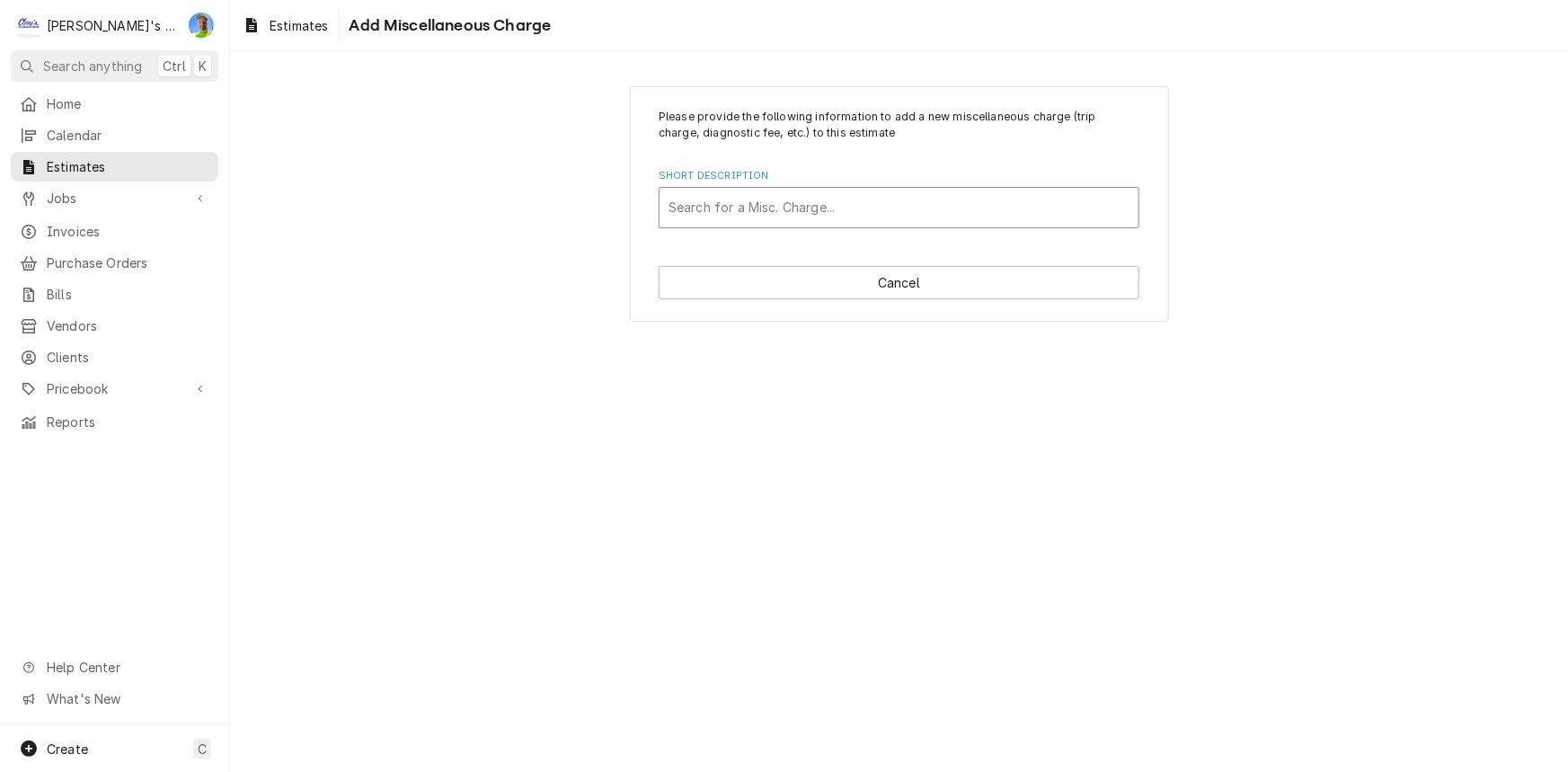
click at [867, 208] on div "Short Description" at bounding box center [898, 207] width 461 height 32
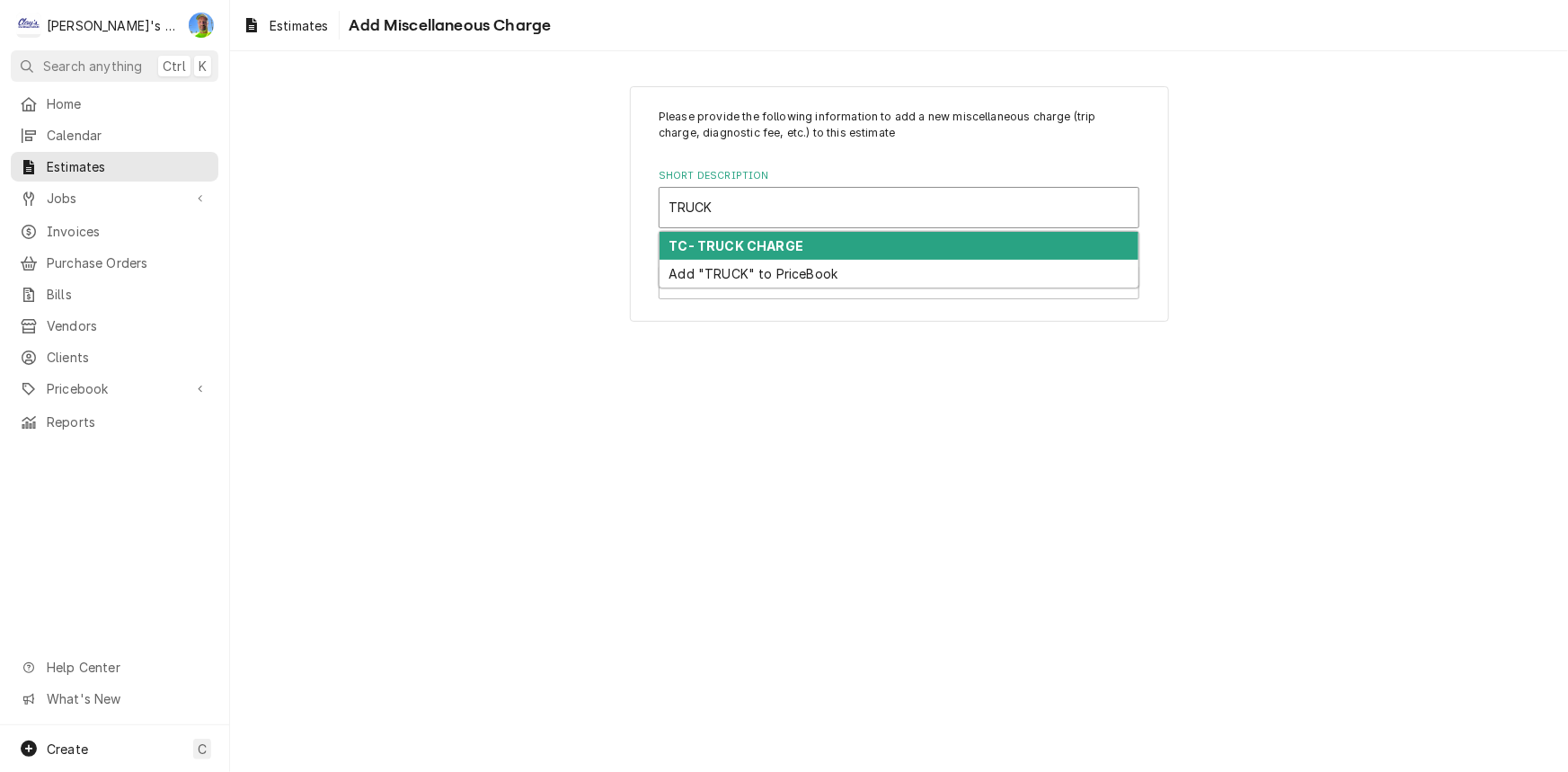
click at [830, 248] on div "TC- TRUCK CHARGE" at bounding box center [898, 245] width 479 height 28
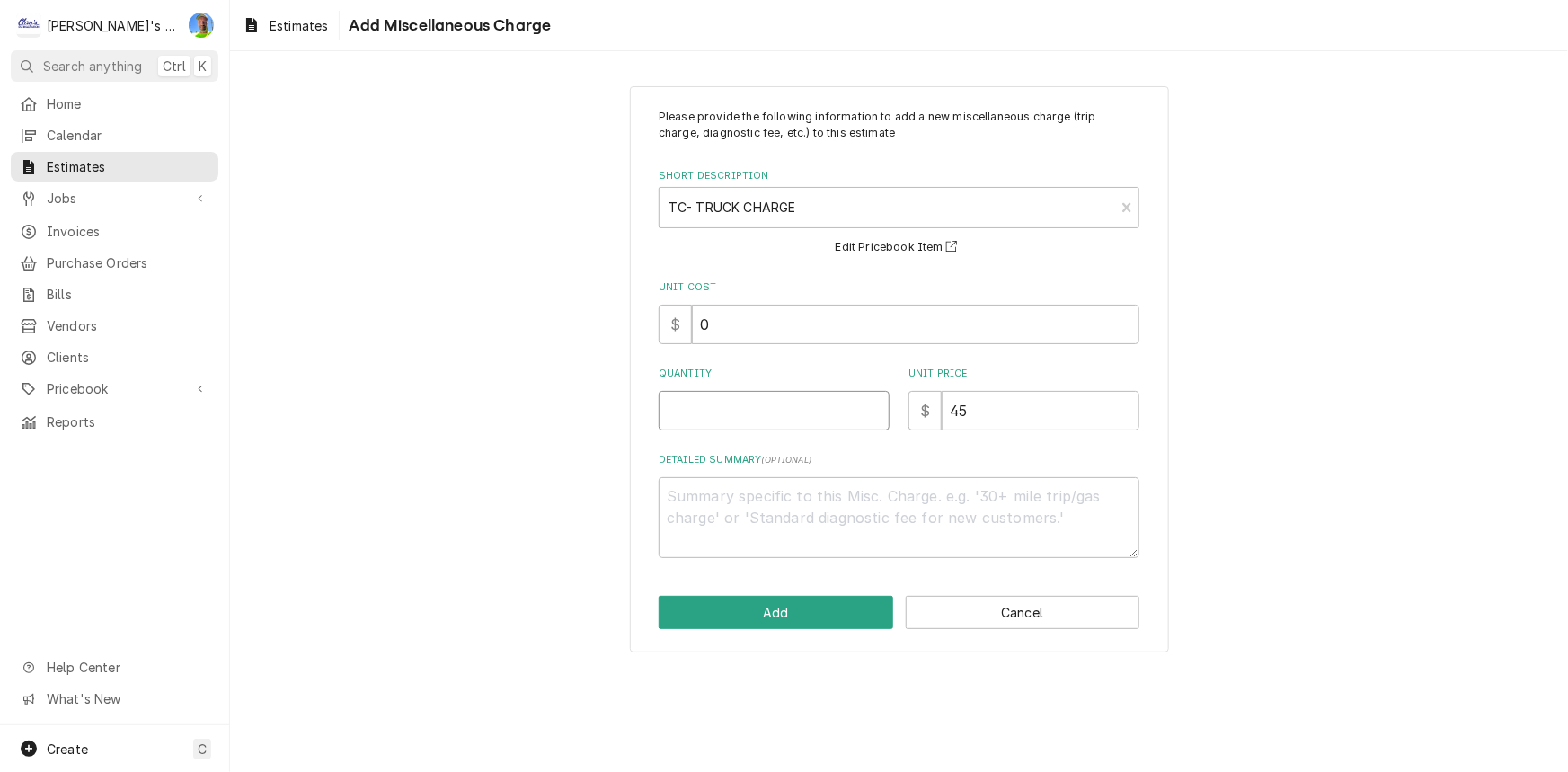
click at [805, 414] on input "Quantity" at bounding box center [774, 410] width 231 height 39
click at [763, 617] on button "Add" at bounding box center [775, 612] width 234 height 33
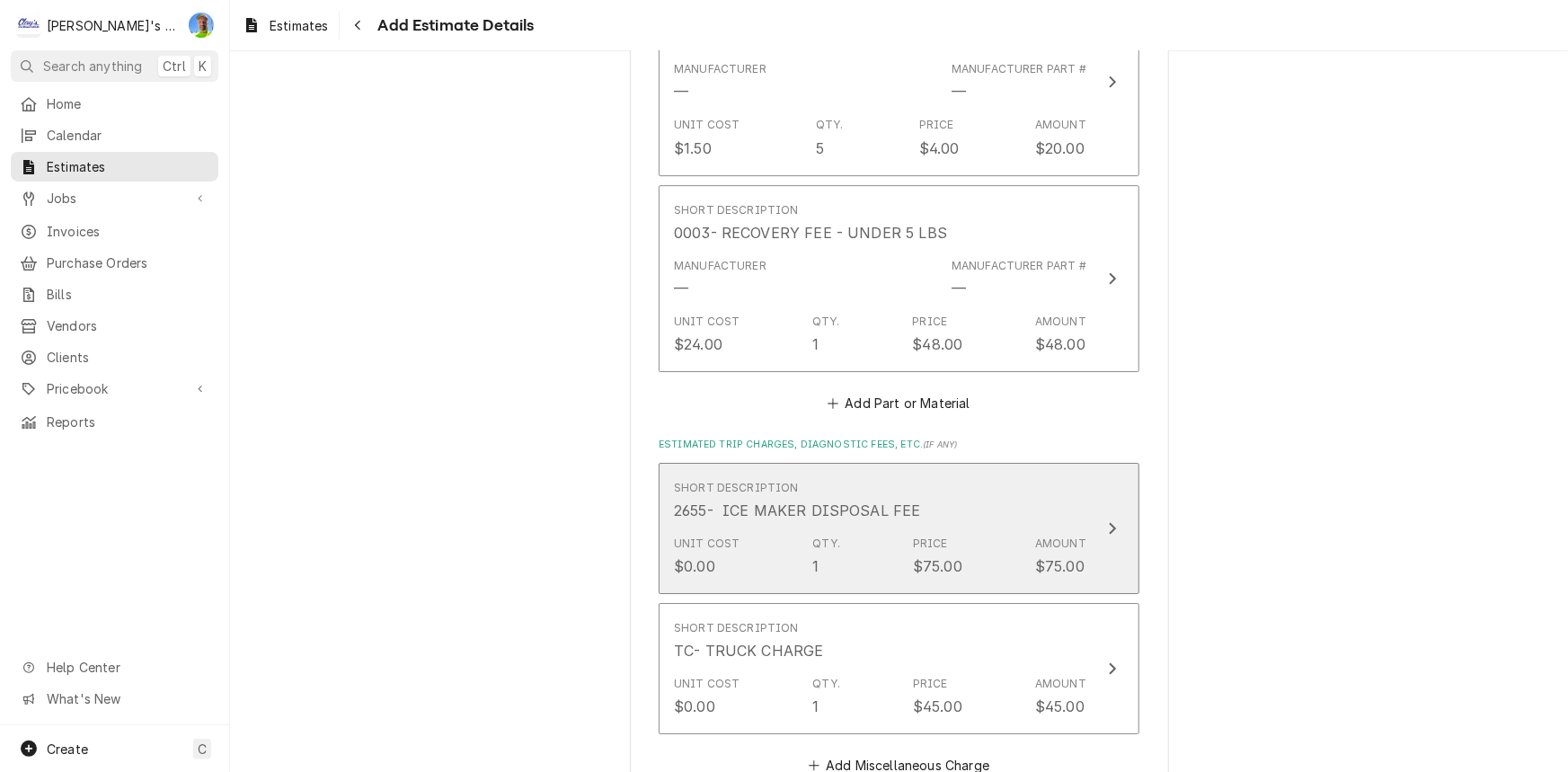
scroll to position [2903, 0]
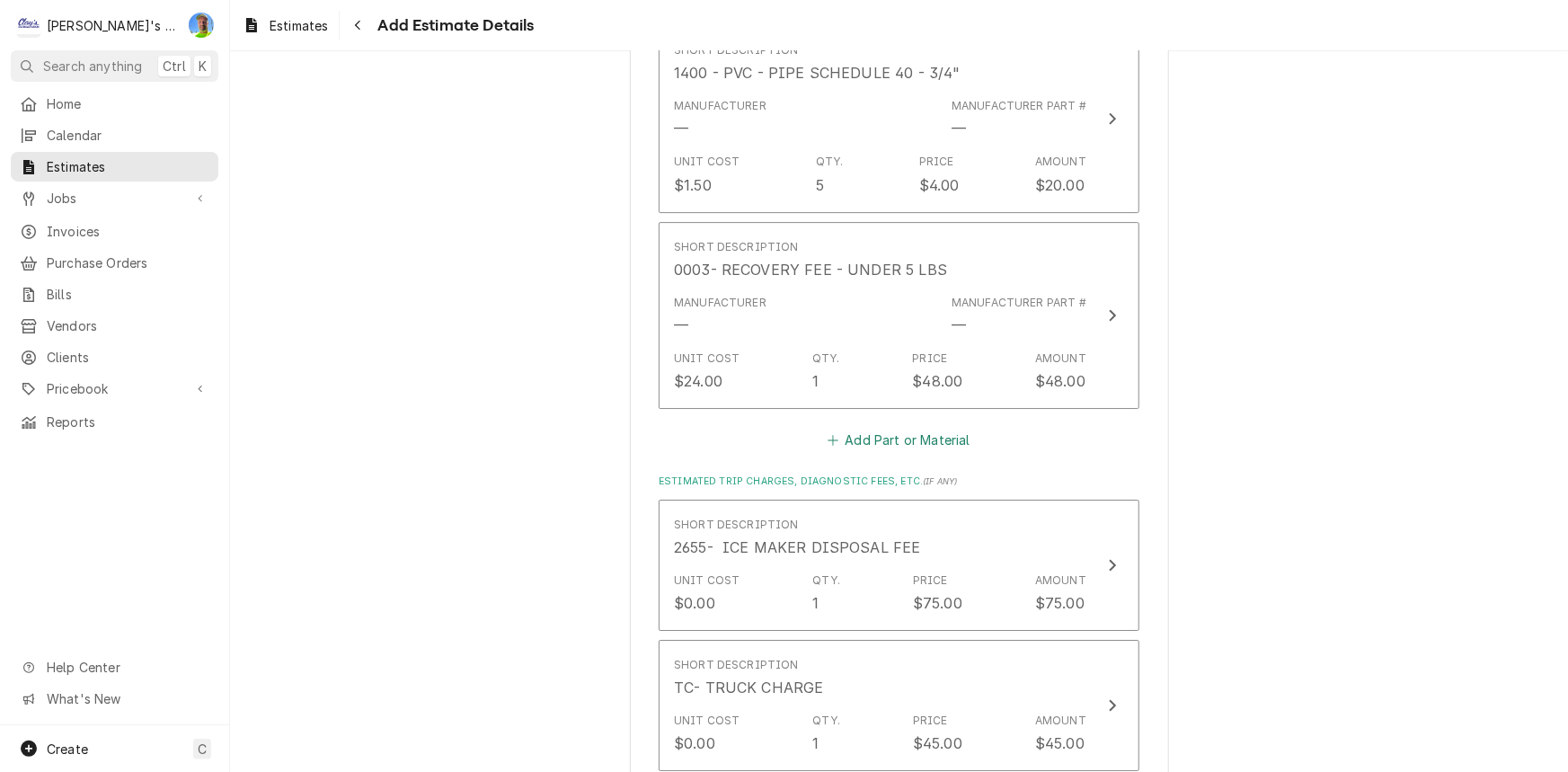
click at [919, 428] on button "Add Part or Material" at bounding box center [898, 441] width 149 height 26
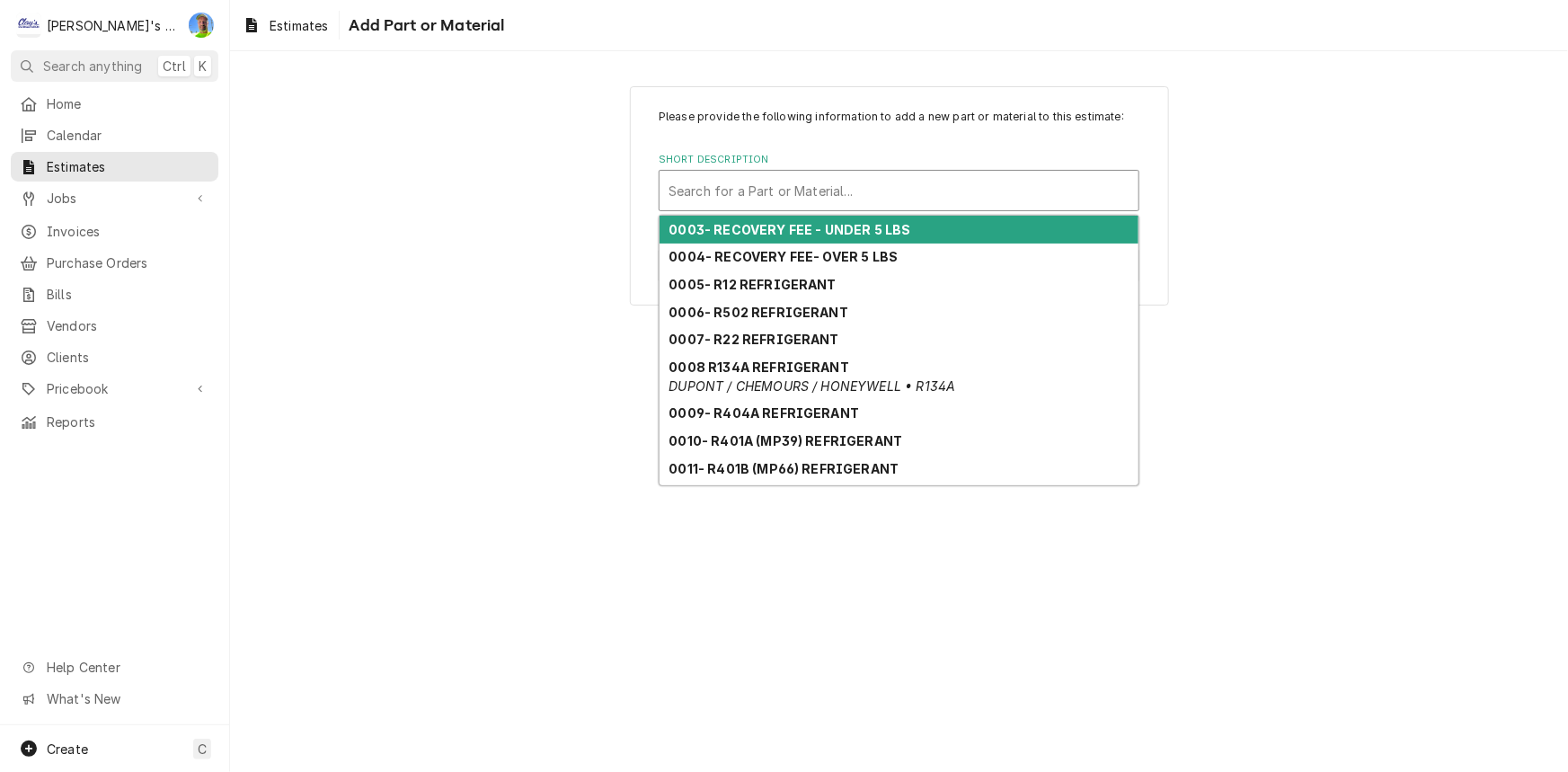
click at [788, 197] on div "Short Description" at bounding box center [898, 190] width 461 height 32
paste input "310 SERIES AIR HALF-DICE R290"
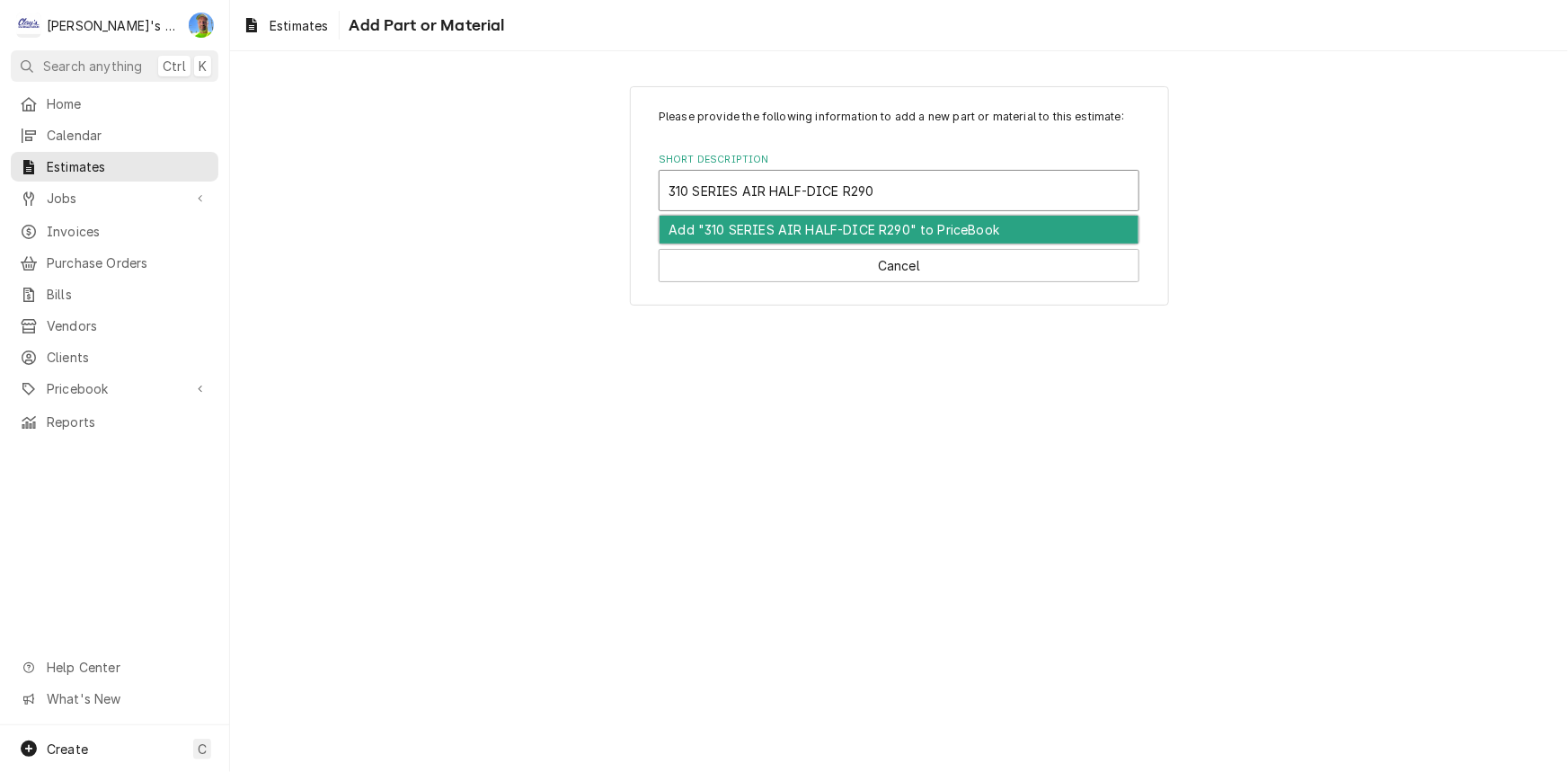
click at [919, 225] on div "Add "310 SERIES AIR HALF-DICE R290" to PriceBook" at bounding box center [898, 229] width 479 height 28
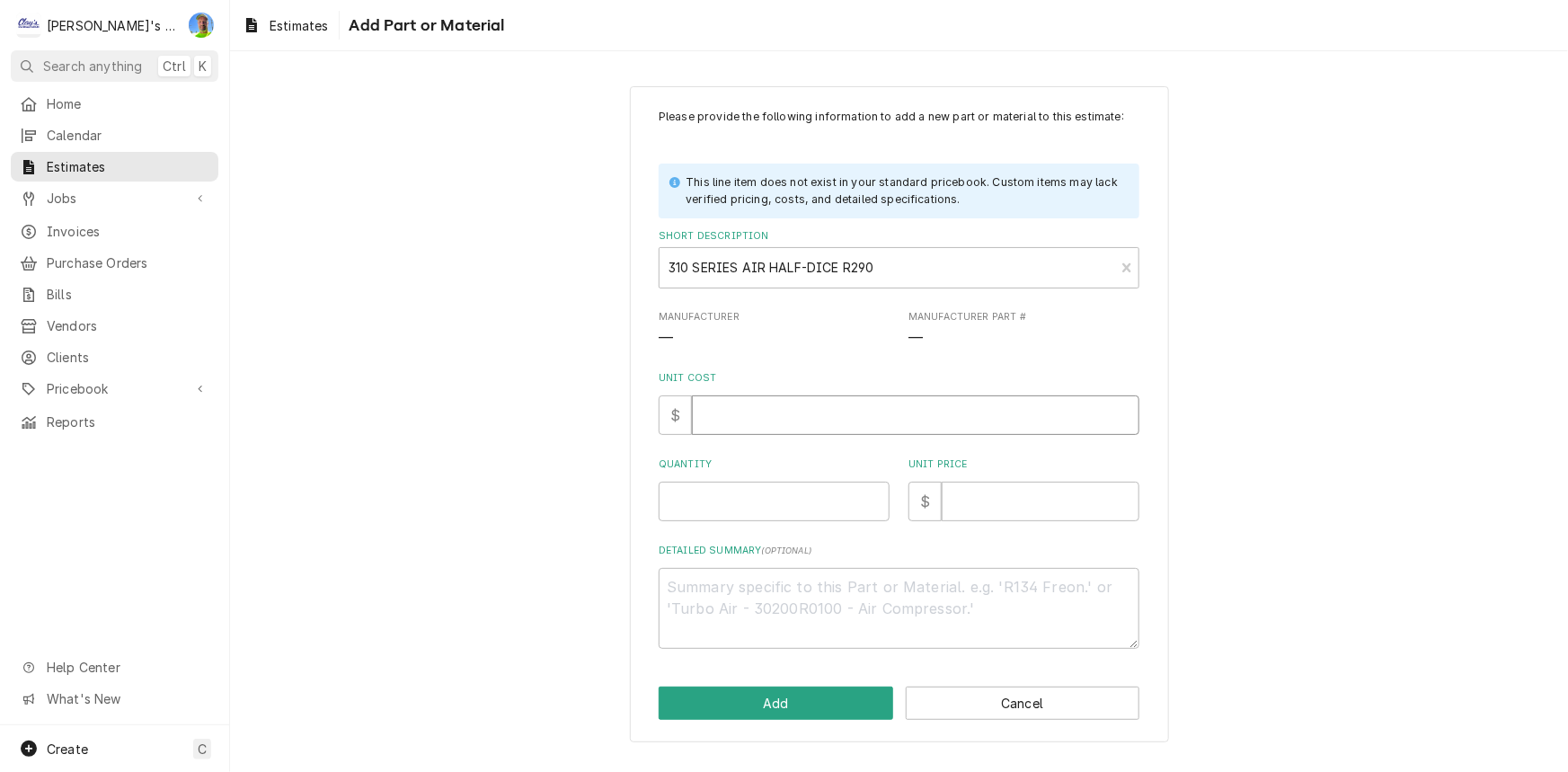
click at [788, 416] on input "Unit Cost" at bounding box center [915, 414] width 448 height 39
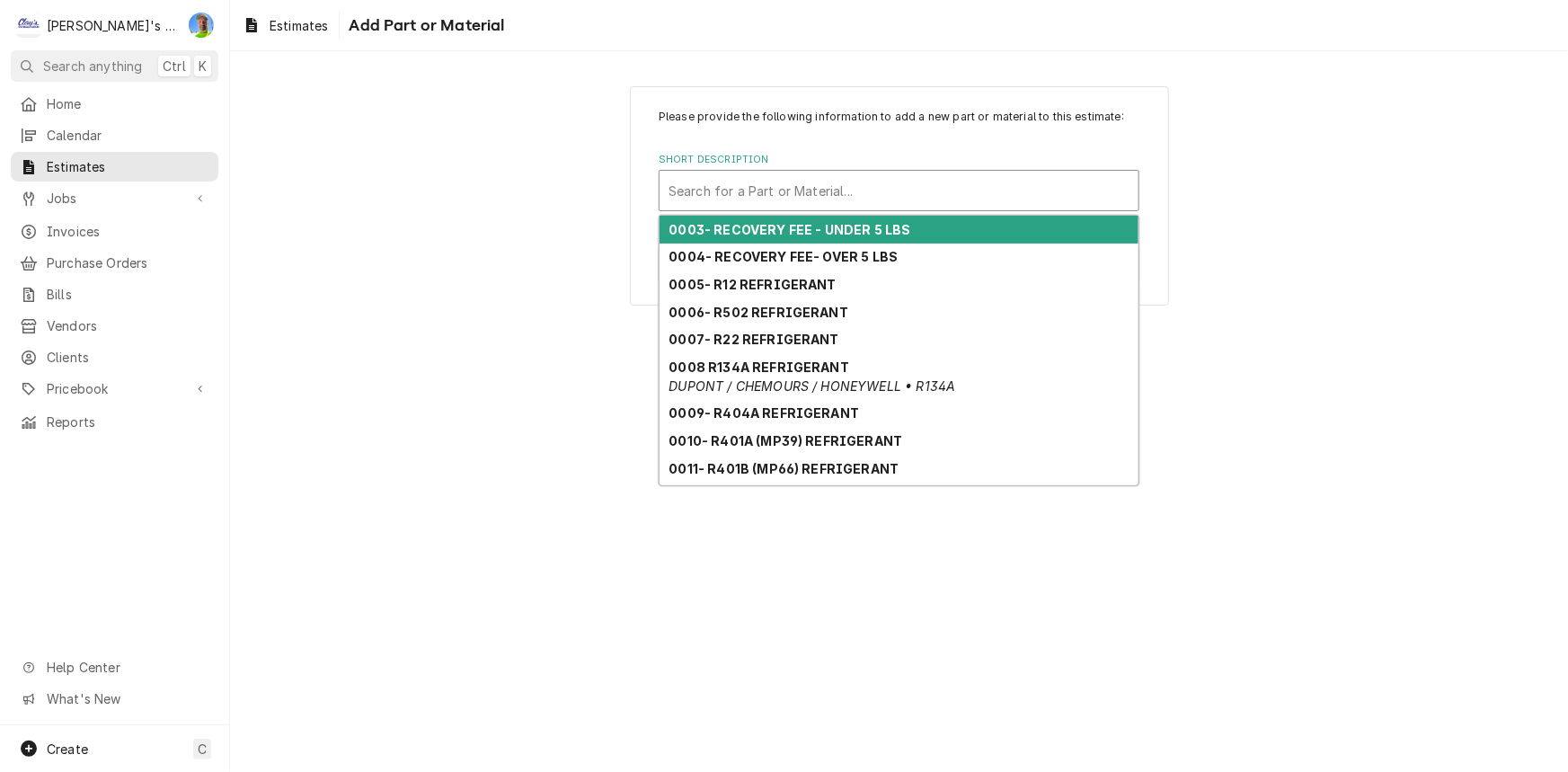
click at [880, 189] on div "Short Description" at bounding box center [898, 190] width 461 height 32
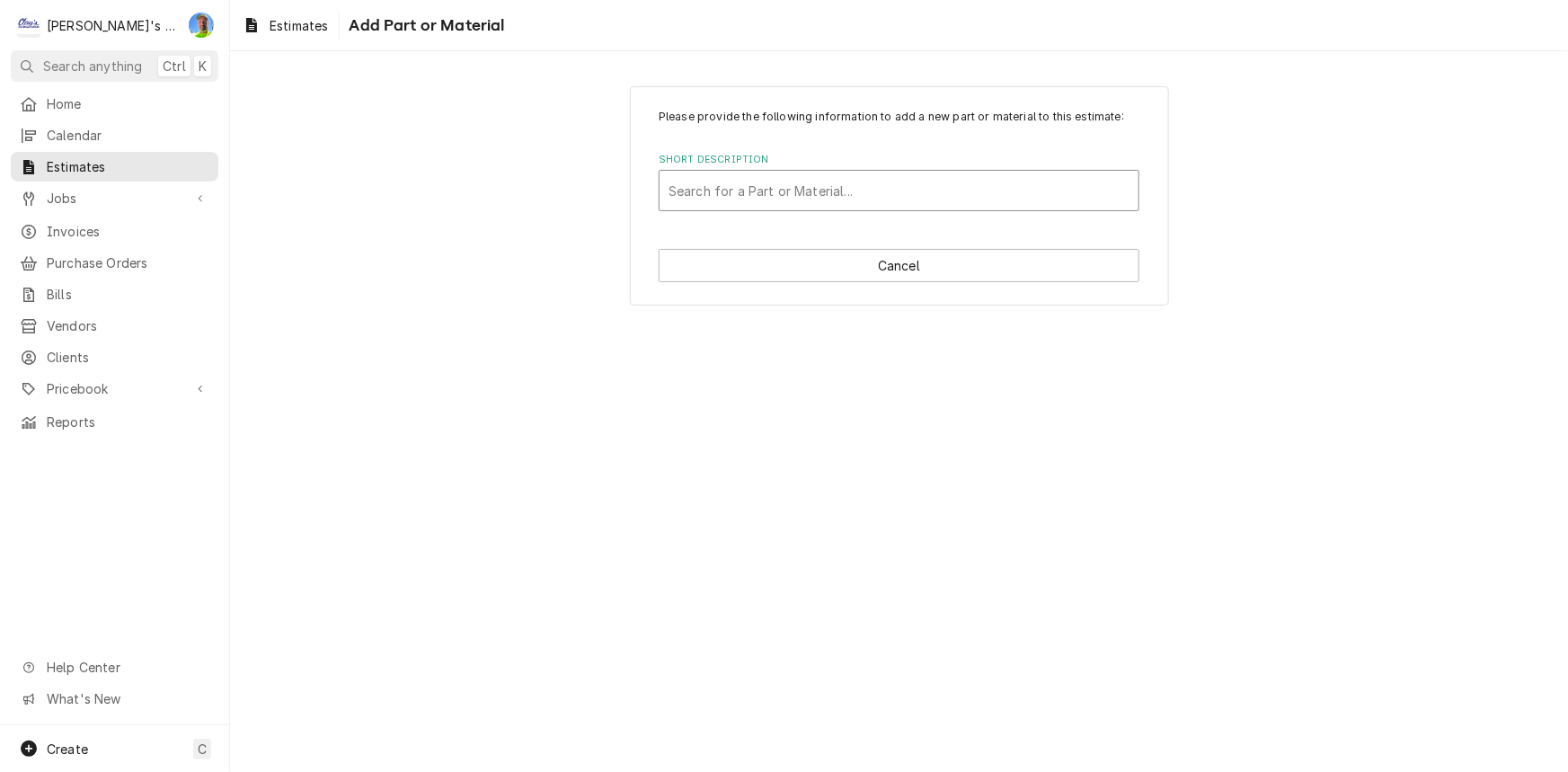
paste input "MANITOWOC UYP0310A-161B 310 SERIES R290"
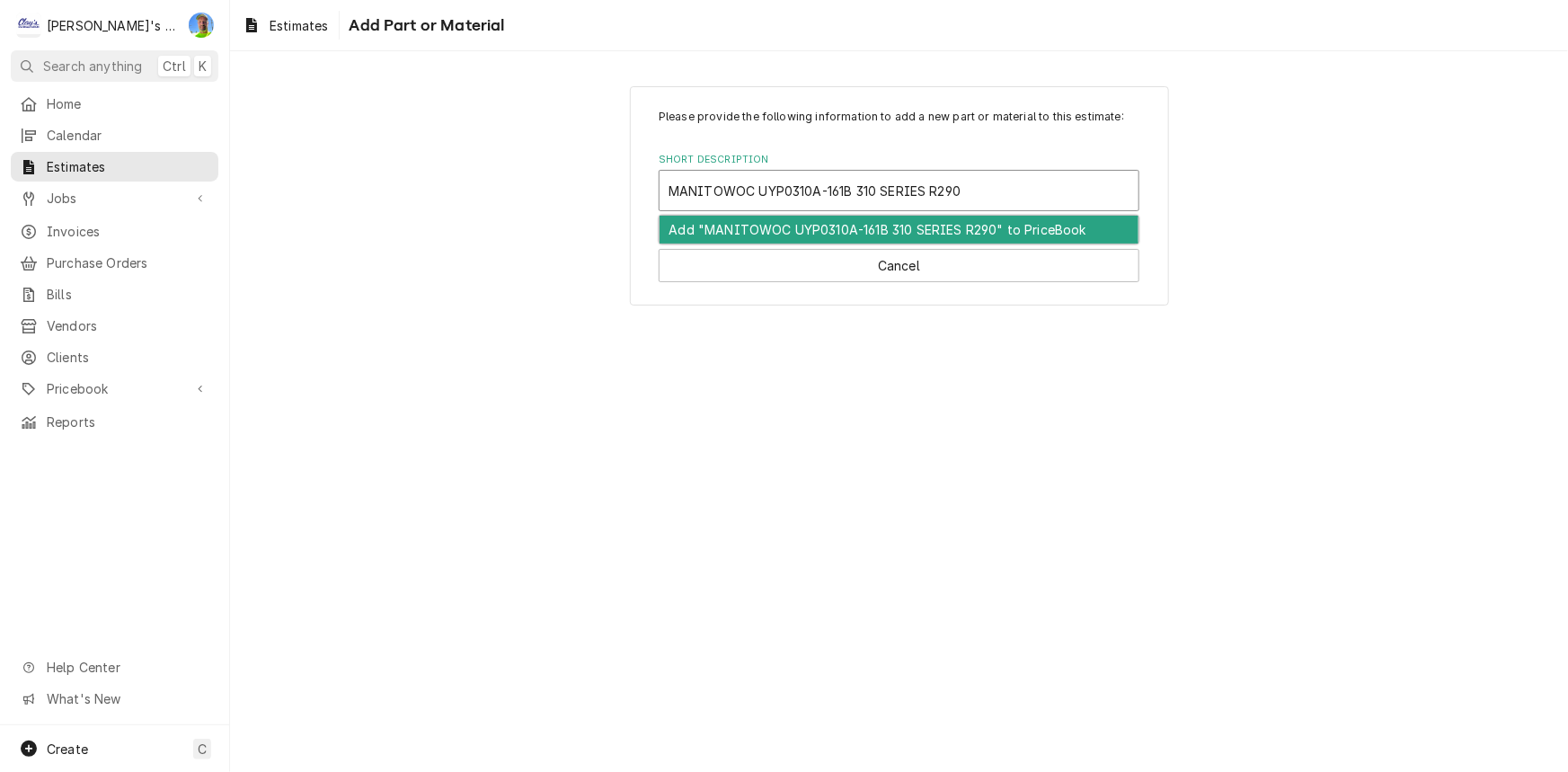
click at [912, 234] on div "Add "MANITOWOC UYP0310A-161B 310 SERIES R290" to PriceBook" at bounding box center [898, 229] width 479 height 28
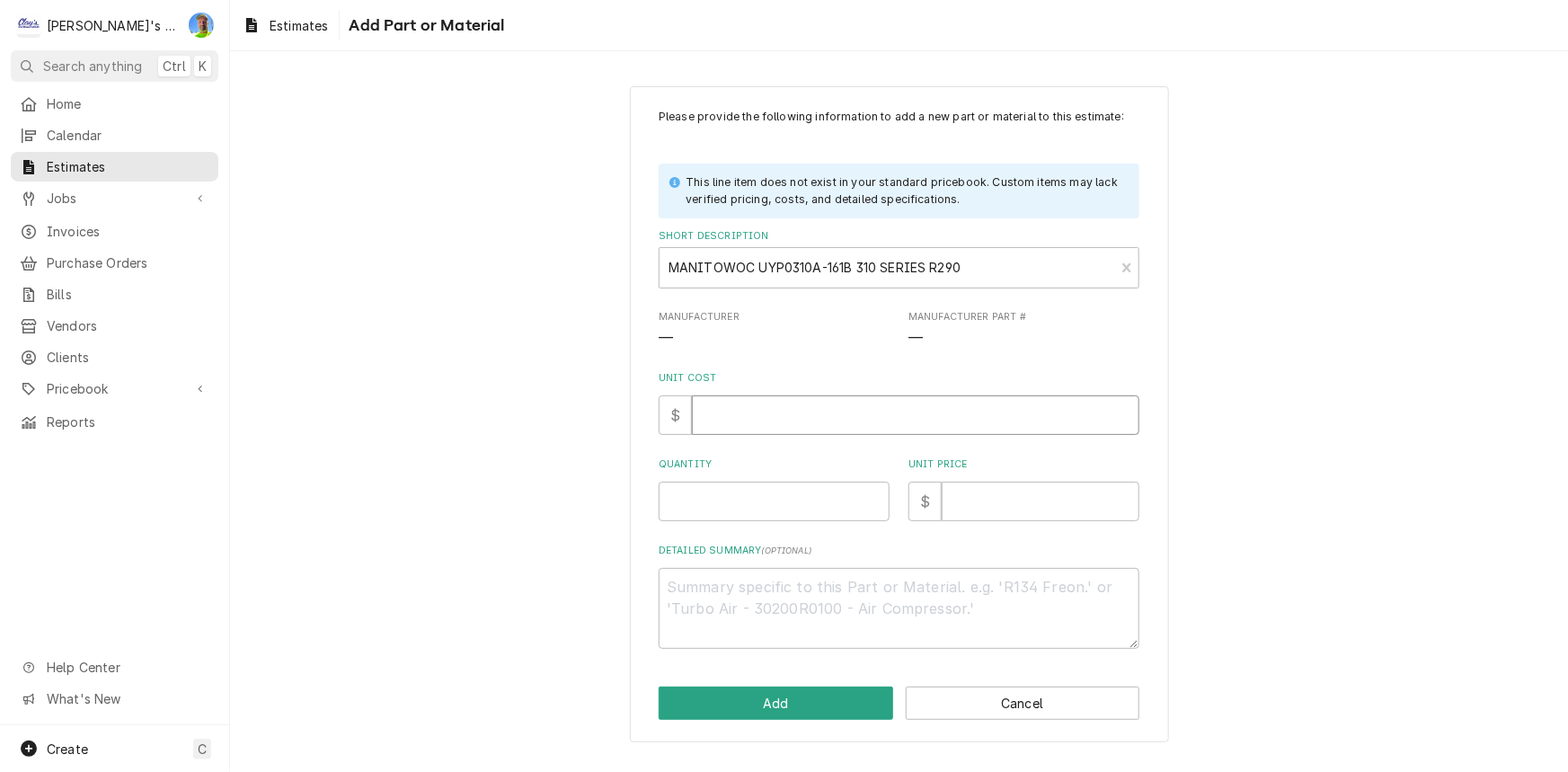
click at [728, 417] on input "Unit Cost" at bounding box center [915, 414] width 448 height 39
paste input "3646.19"
click at [791, 493] on input "Quantity" at bounding box center [774, 501] width 231 height 39
click at [1030, 512] on input "Unit Price" at bounding box center [1040, 501] width 198 height 39
click at [1033, 501] on input "Unit Price" at bounding box center [1040, 501] width 198 height 39
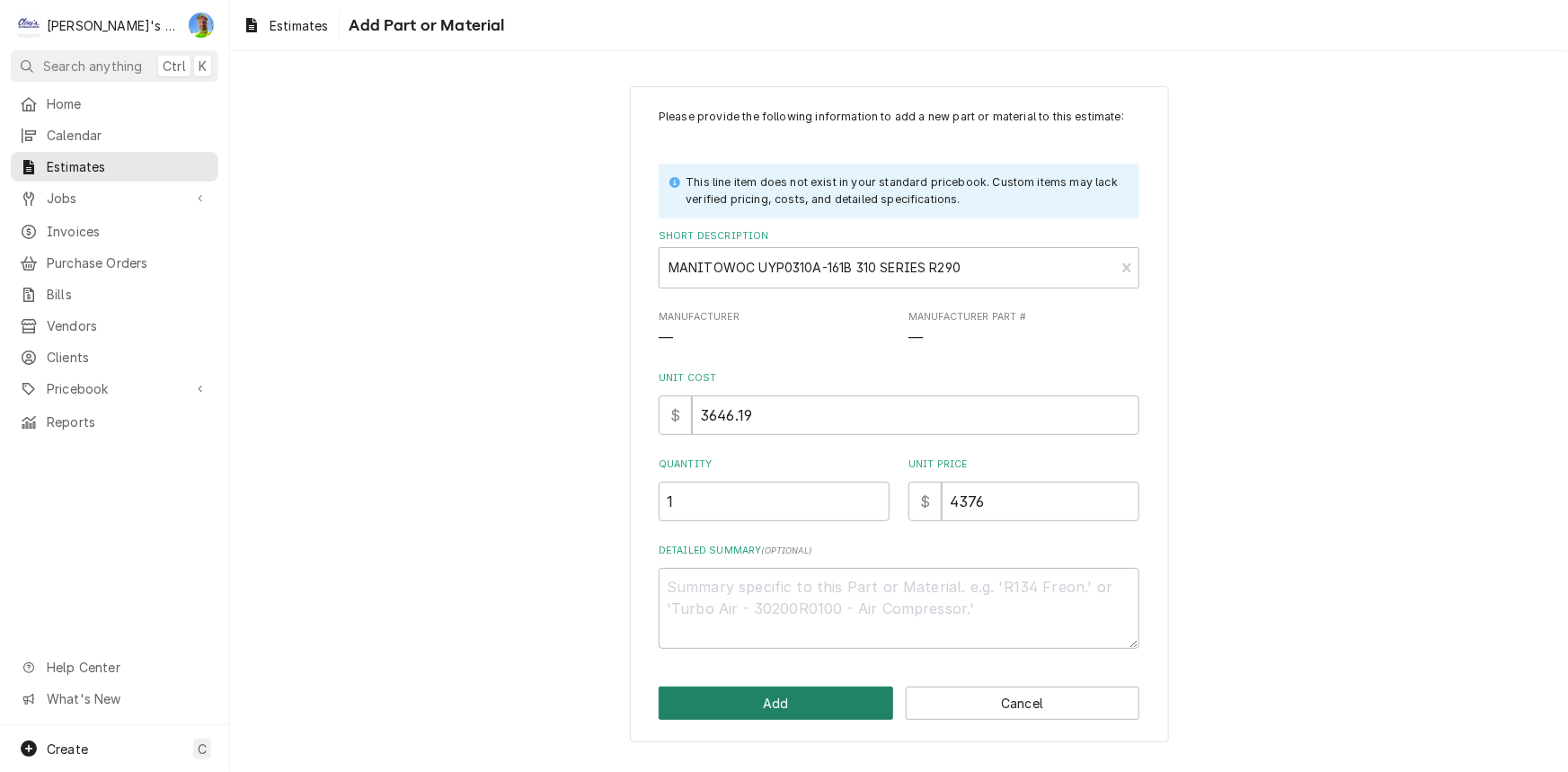
click at [857, 705] on button "Add" at bounding box center [775, 704] width 234 height 33
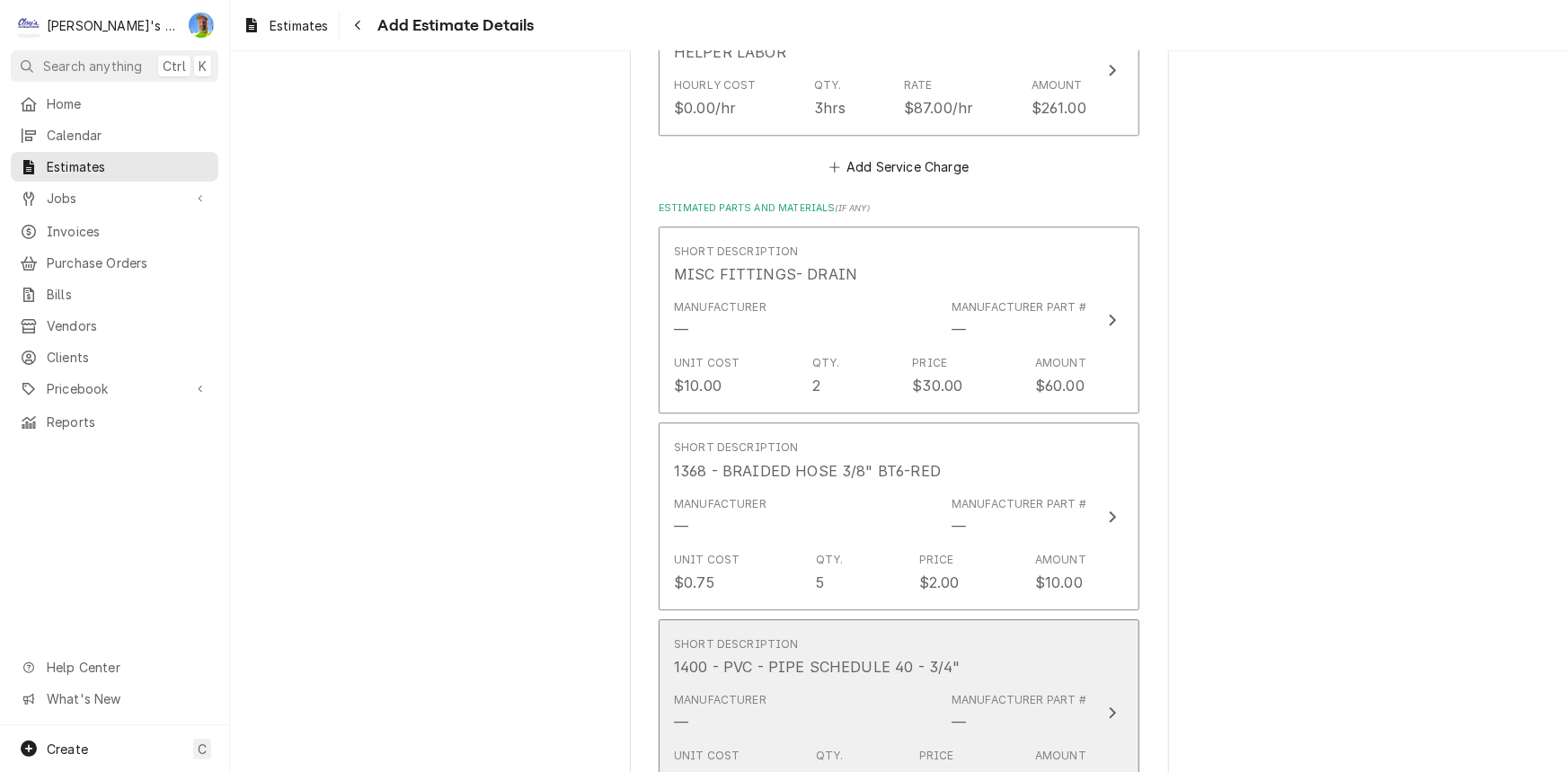
scroll to position [2227, 0]
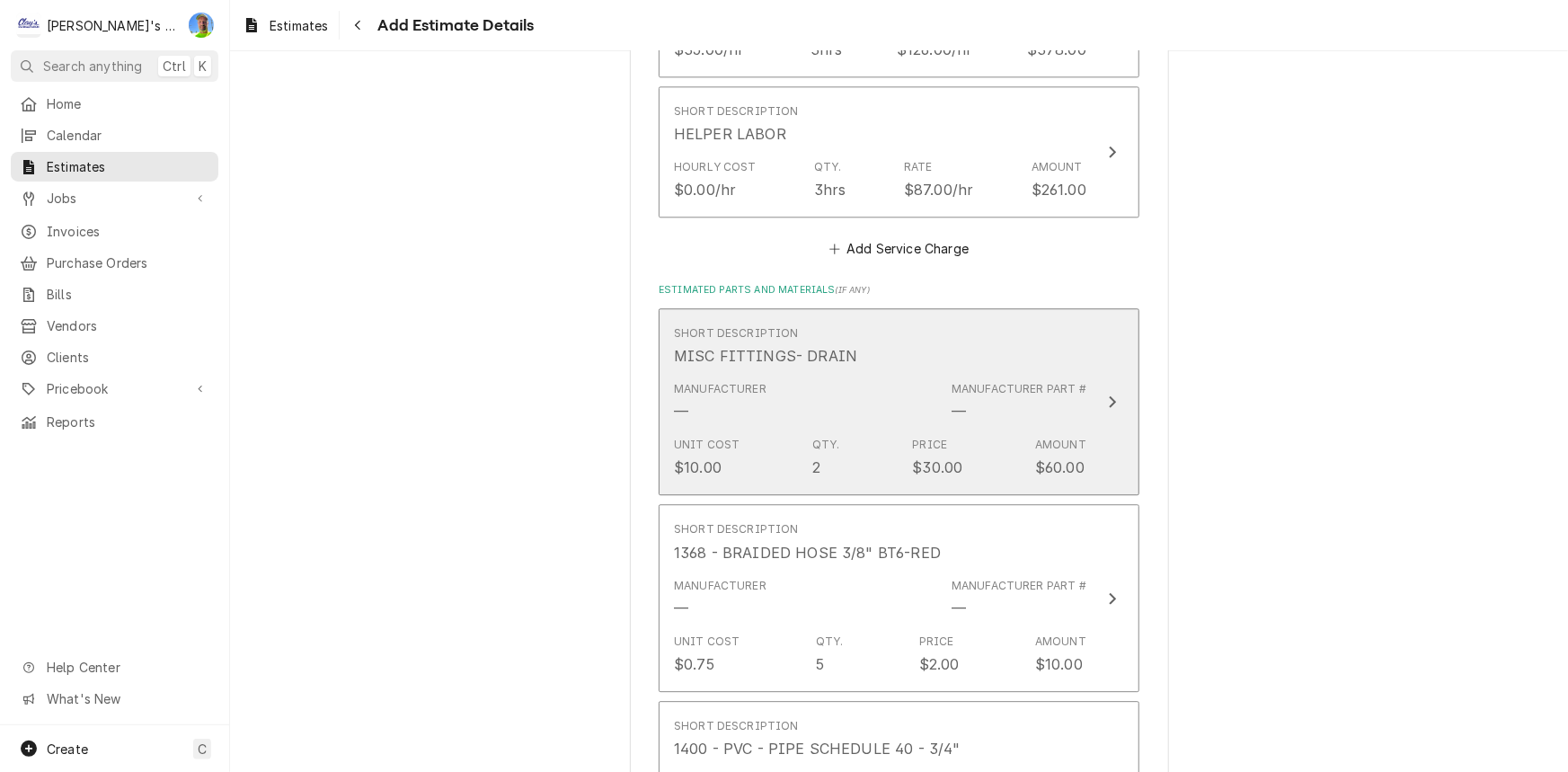
click at [911, 430] on div "Unit Cost $10.00 Qty. 2 Price $30.00 Amount $60.00" at bounding box center [880, 457] width 412 height 56
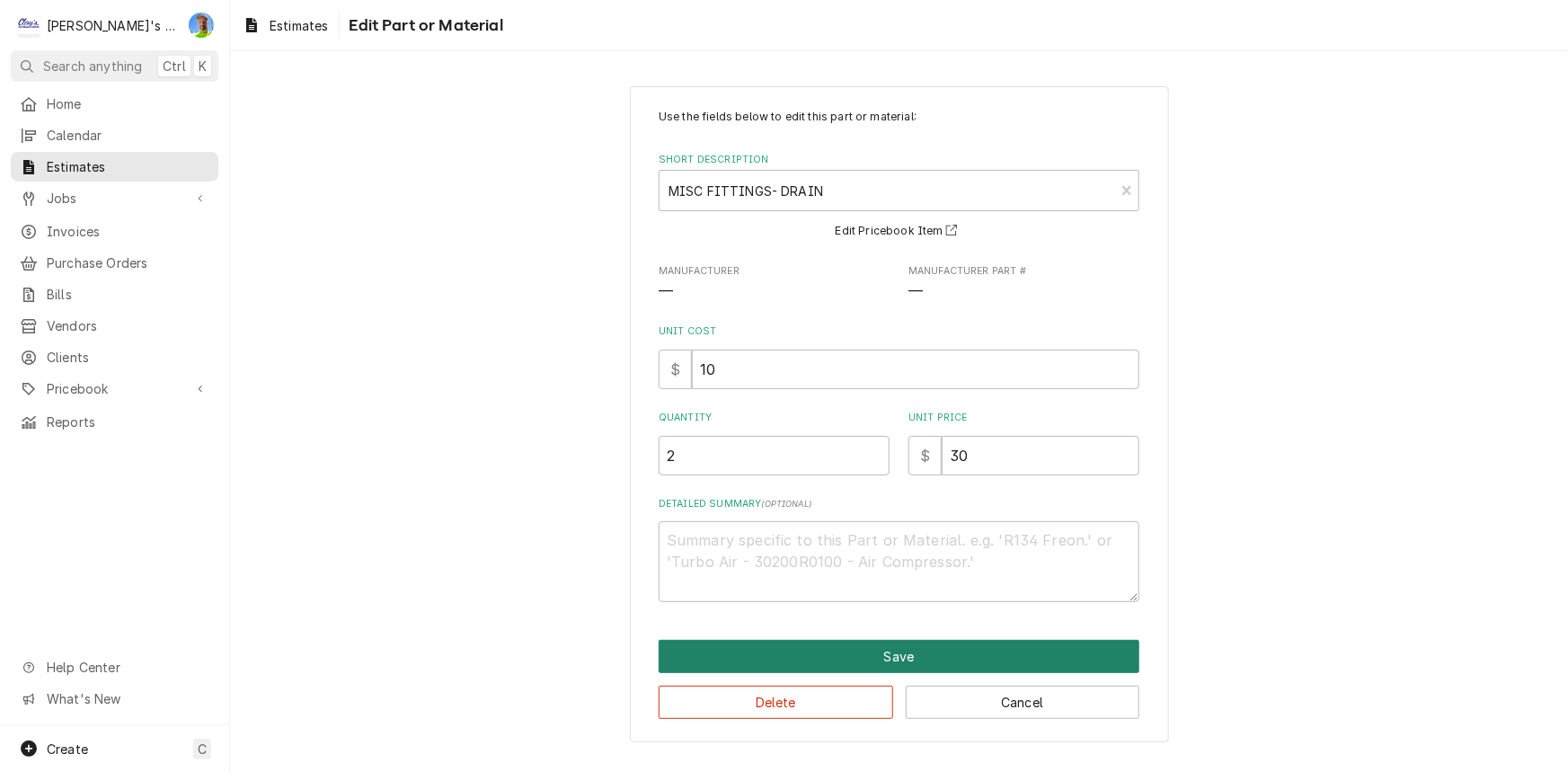
click at [815, 653] on button "Save" at bounding box center [898, 656] width 481 height 33
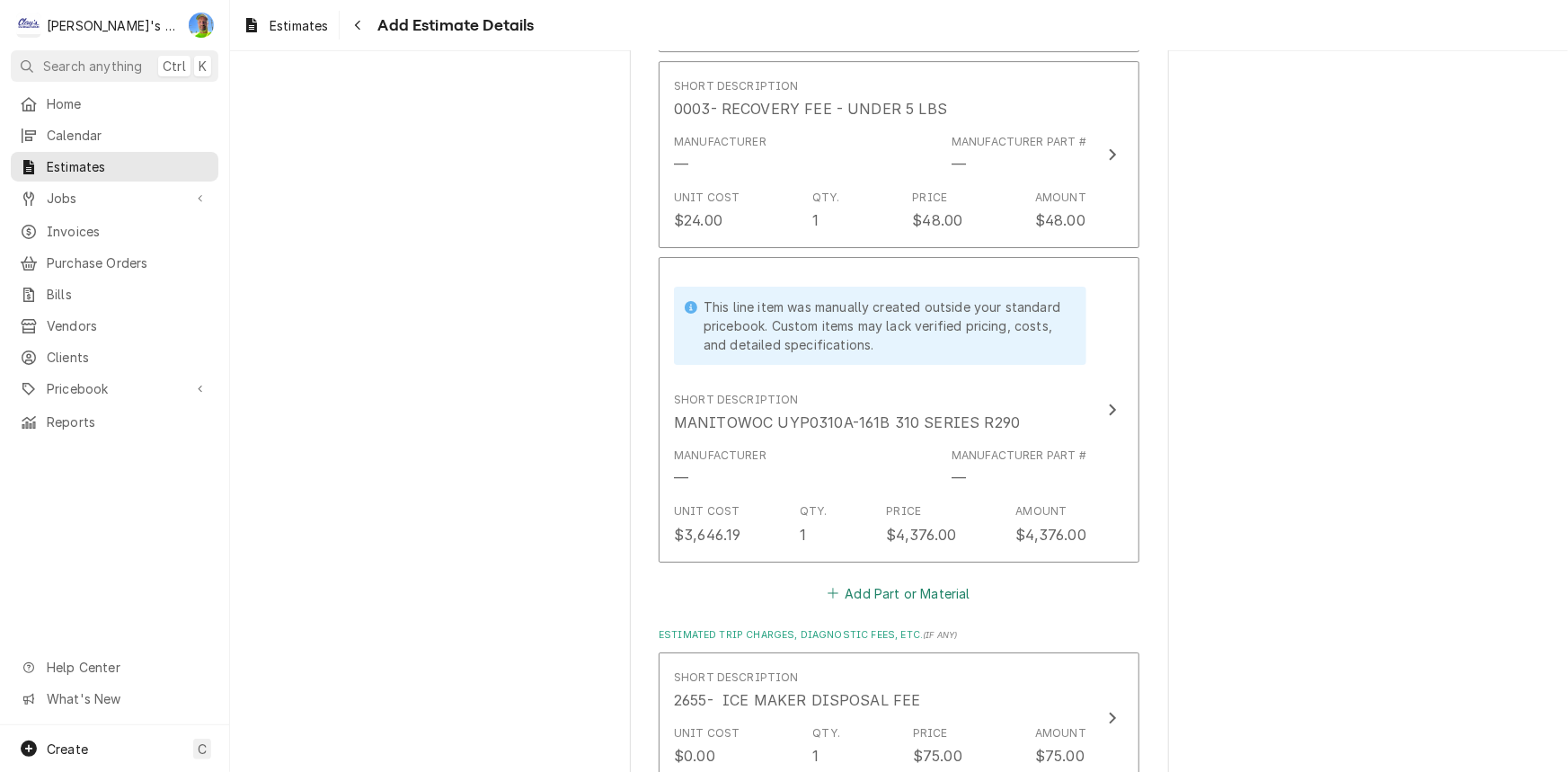
scroll to position [3103, 0]
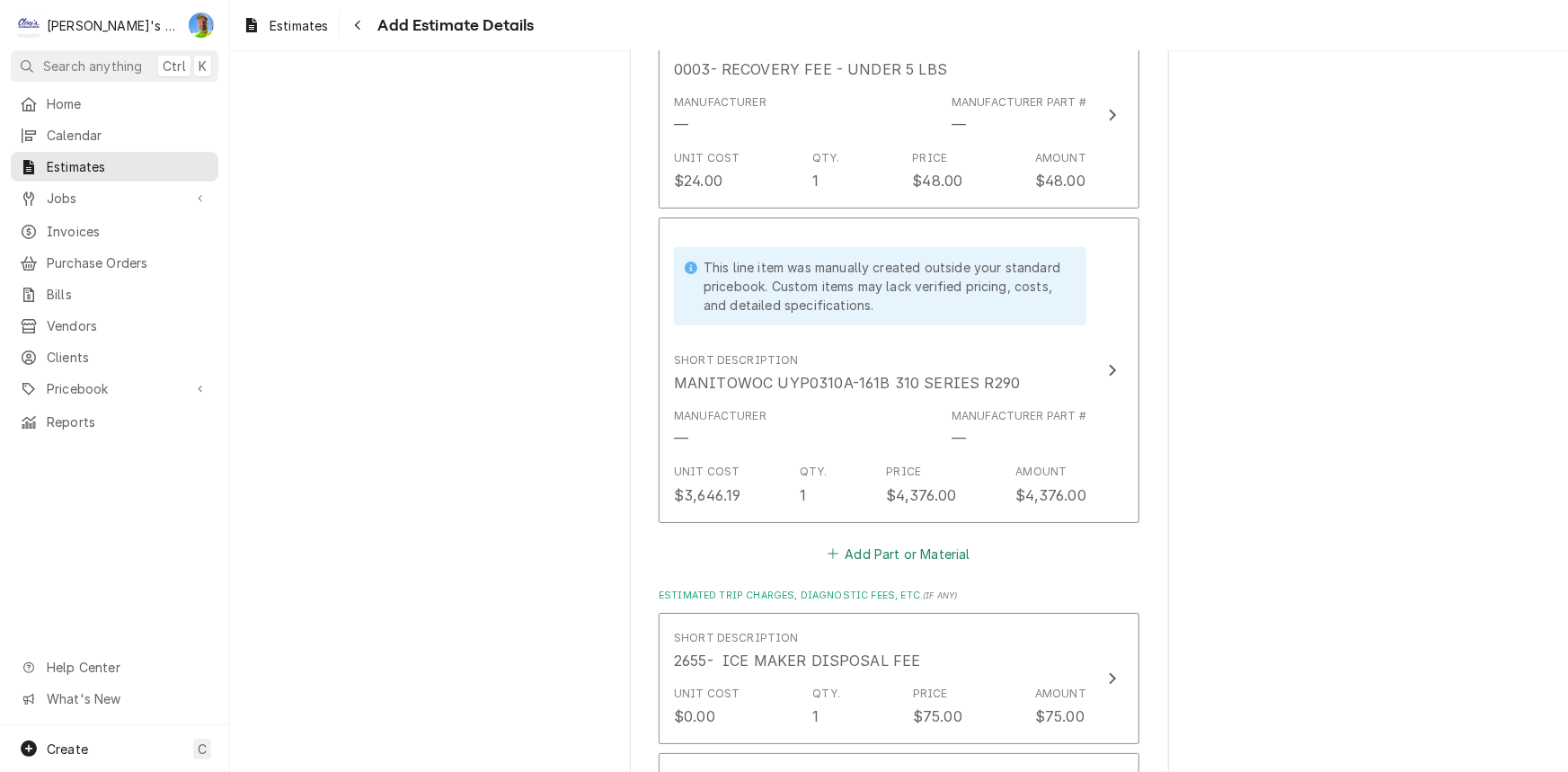
click at [946, 541] on button "Add Part or Material" at bounding box center [898, 554] width 149 height 26
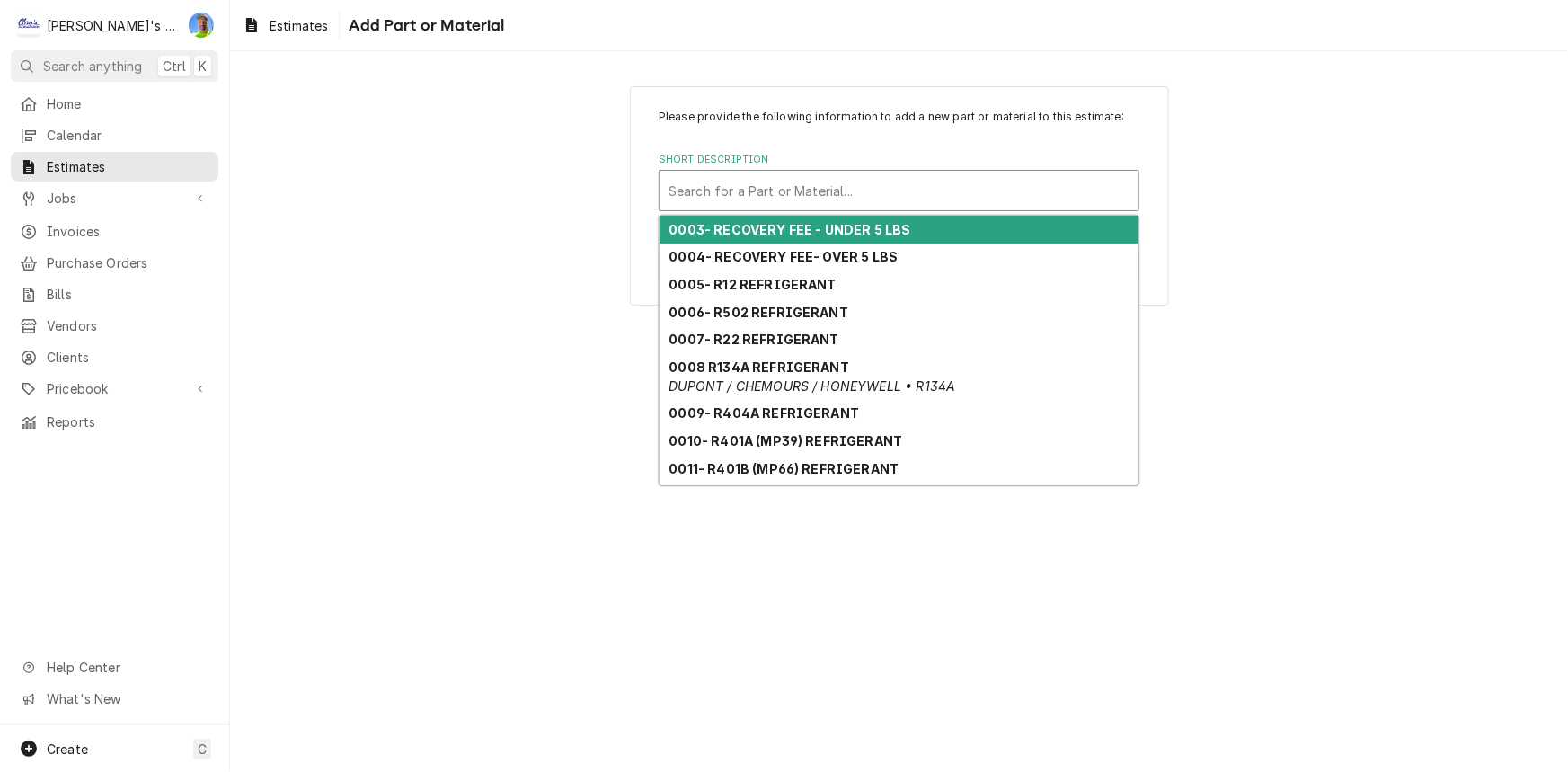
drag, startPoint x: 793, startPoint y: 200, endPoint x: 790, endPoint y: 185, distance: 15.3
click at [790, 188] on div "Search for a Part or Material..." at bounding box center [898, 190] width 479 height 39
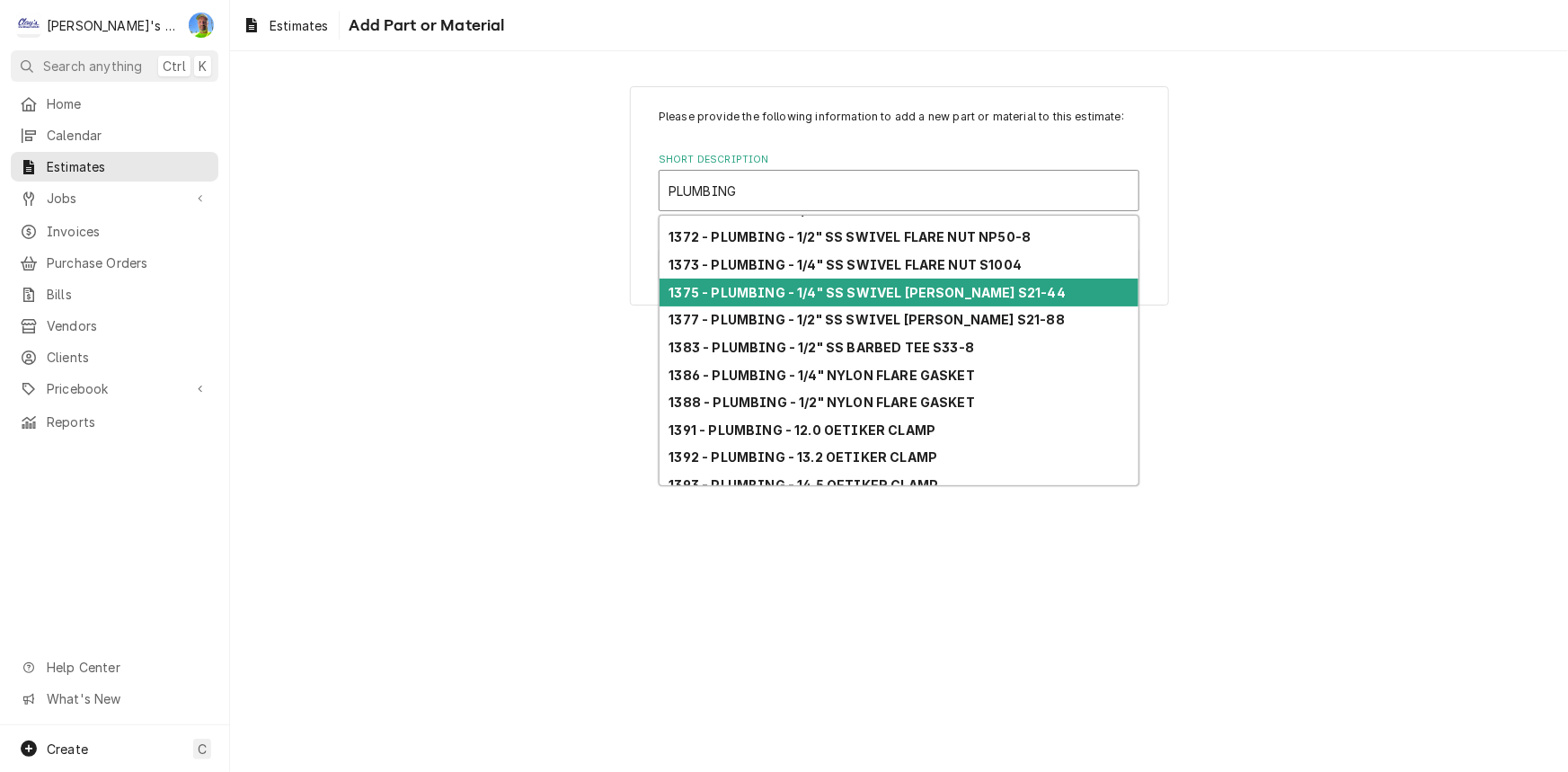
scroll to position [196, 0]
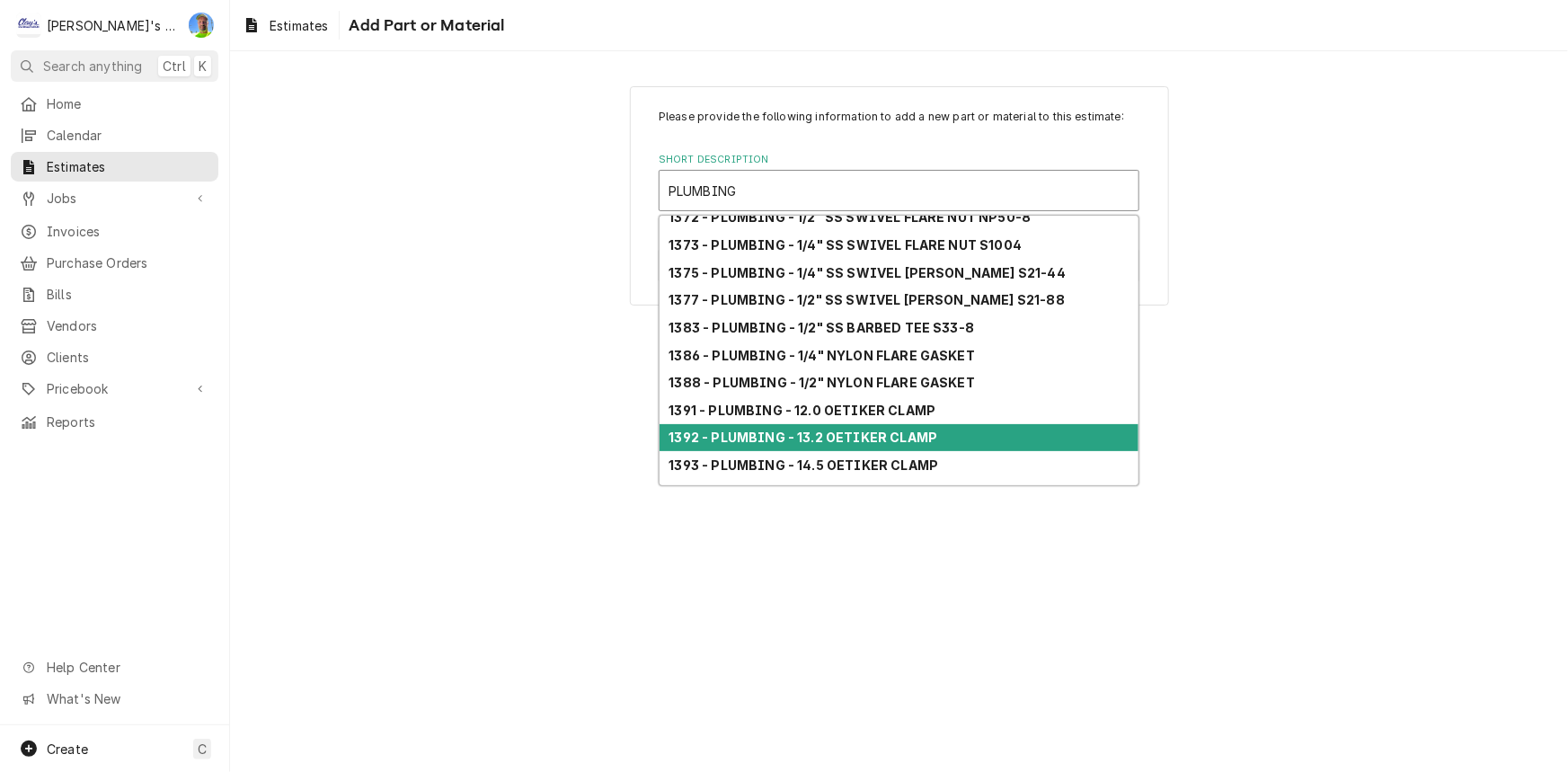
click at [952, 424] on div "1392 - PLUMBING - 13.2 OETIKER CLAMP" at bounding box center [898, 438] width 479 height 28
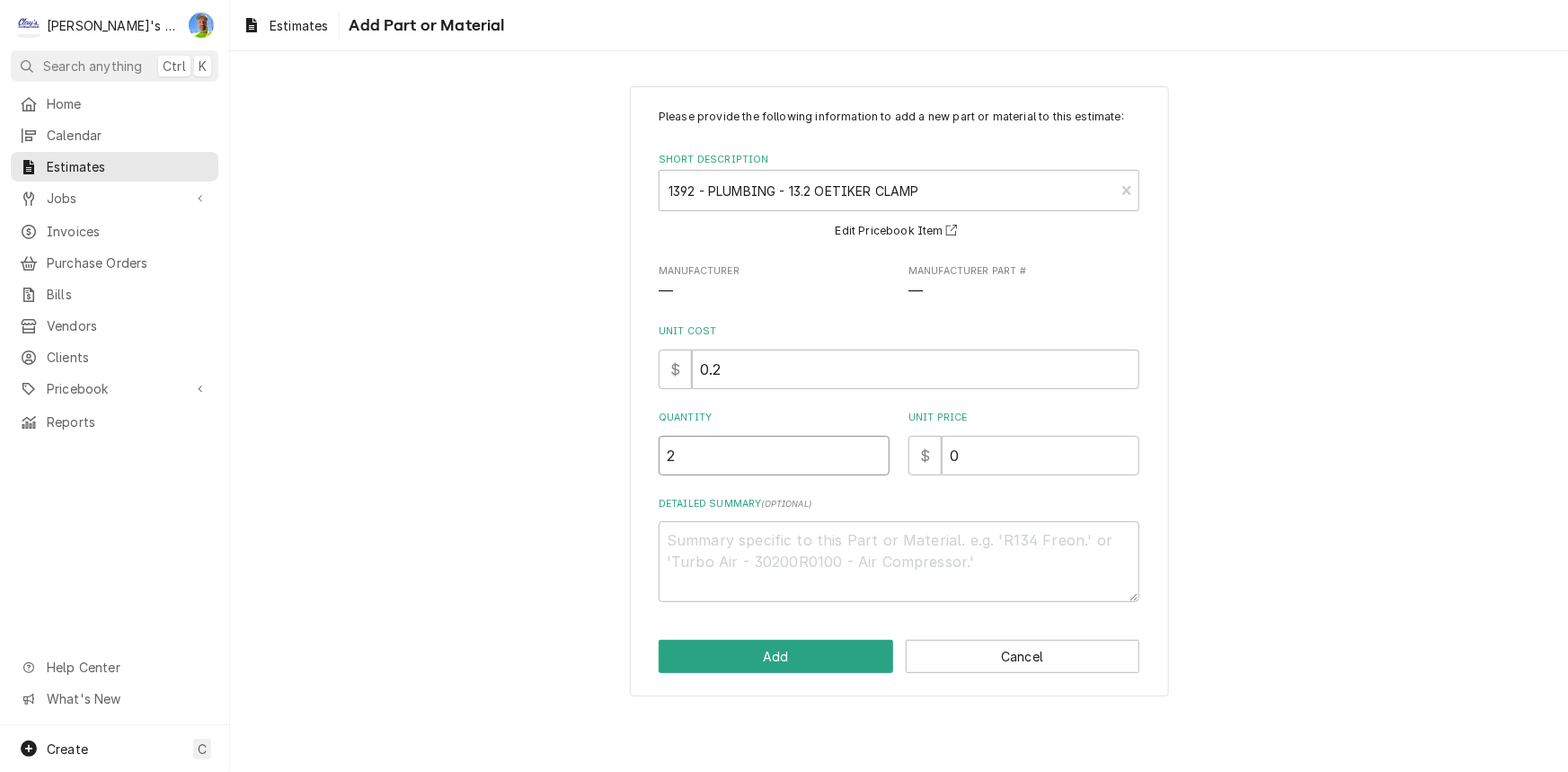
click at [704, 443] on input "2" at bounding box center [774, 455] width 231 height 39
click at [786, 642] on button "Add" at bounding box center [775, 656] width 234 height 33
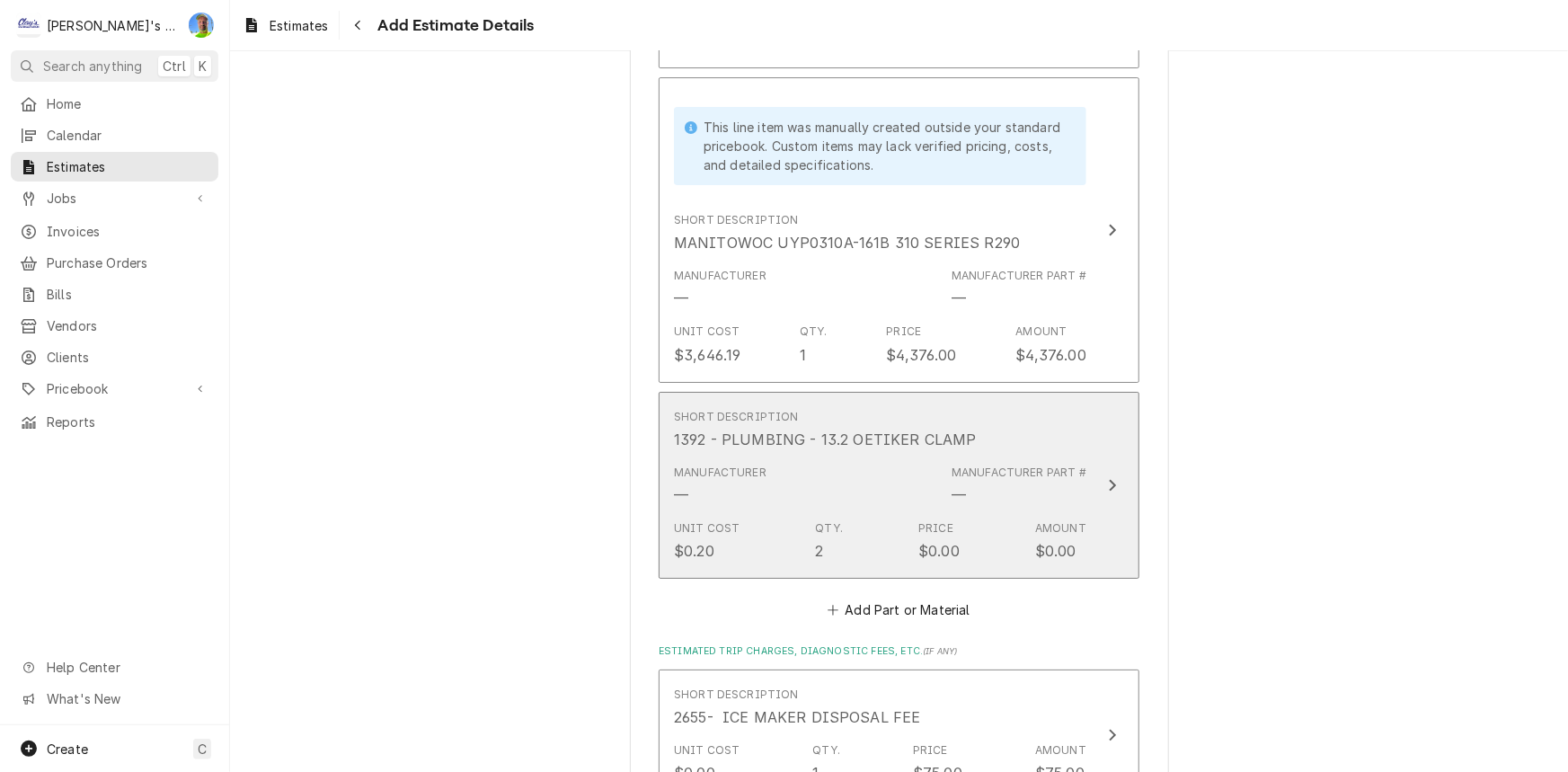
scroll to position [3245, 0]
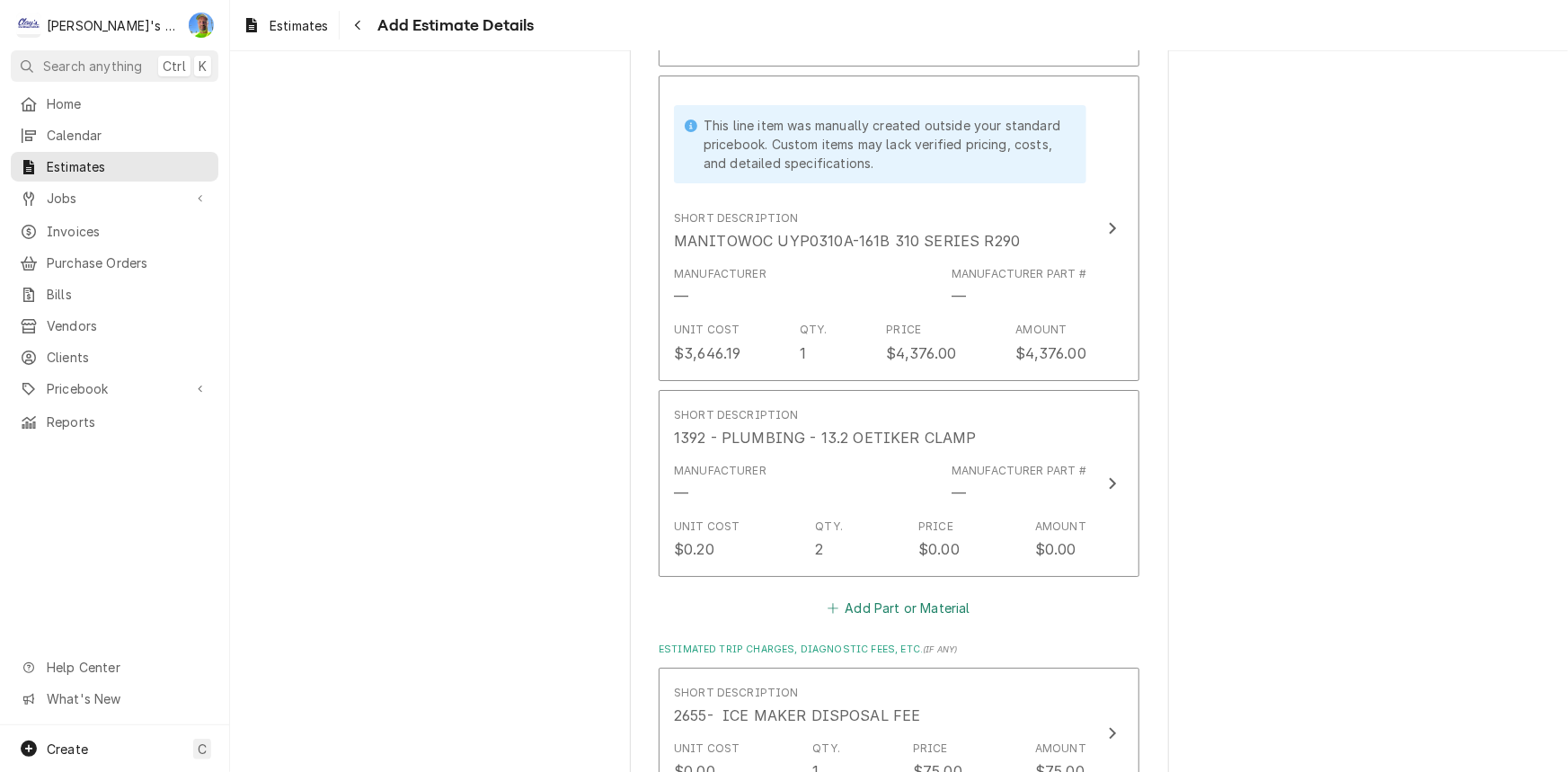
click at [859, 596] on button "Add Part or Material" at bounding box center [898, 609] width 149 height 26
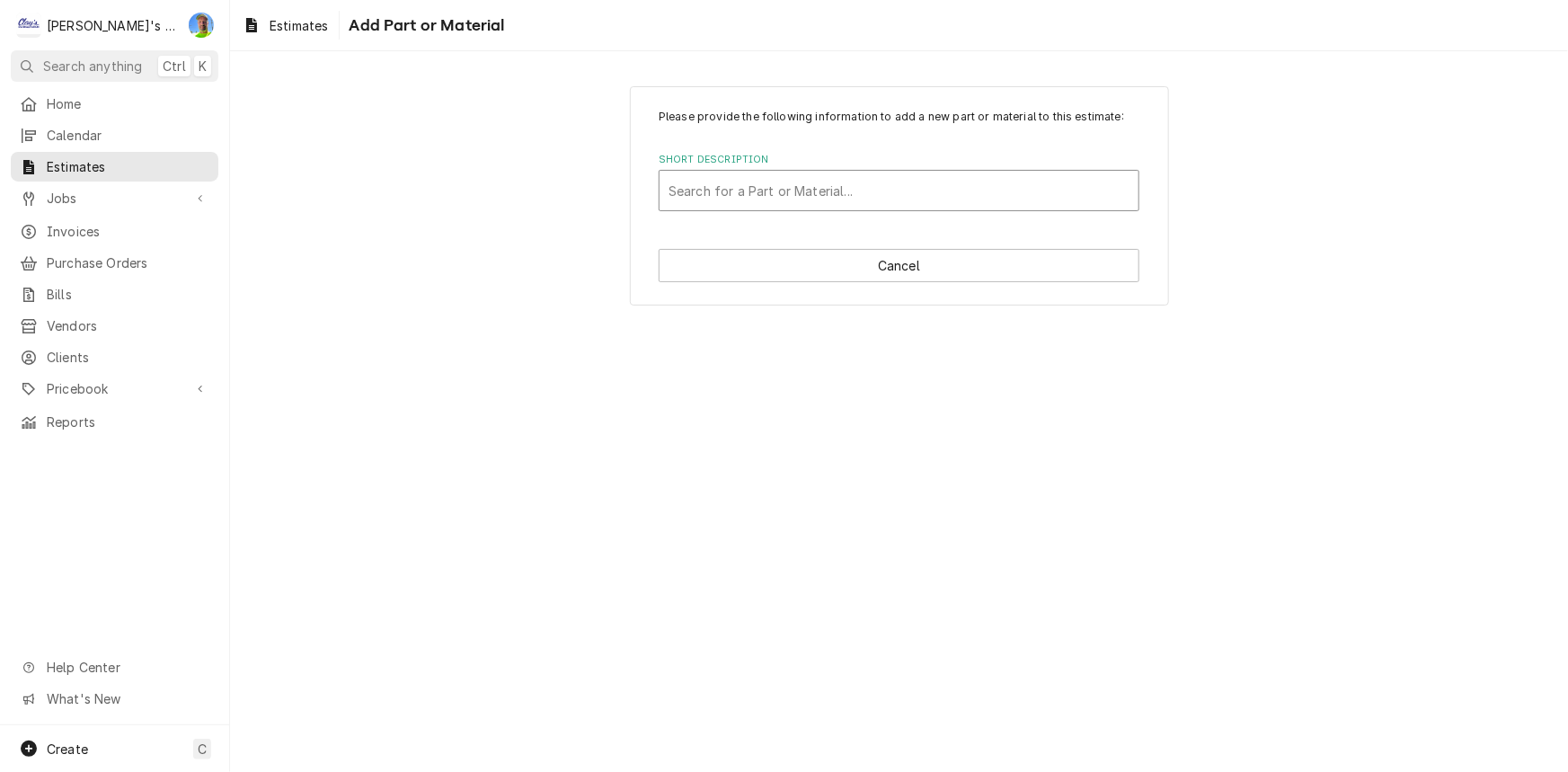
click at [912, 180] on div "Short Description" at bounding box center [898, 190] width 461 height 32
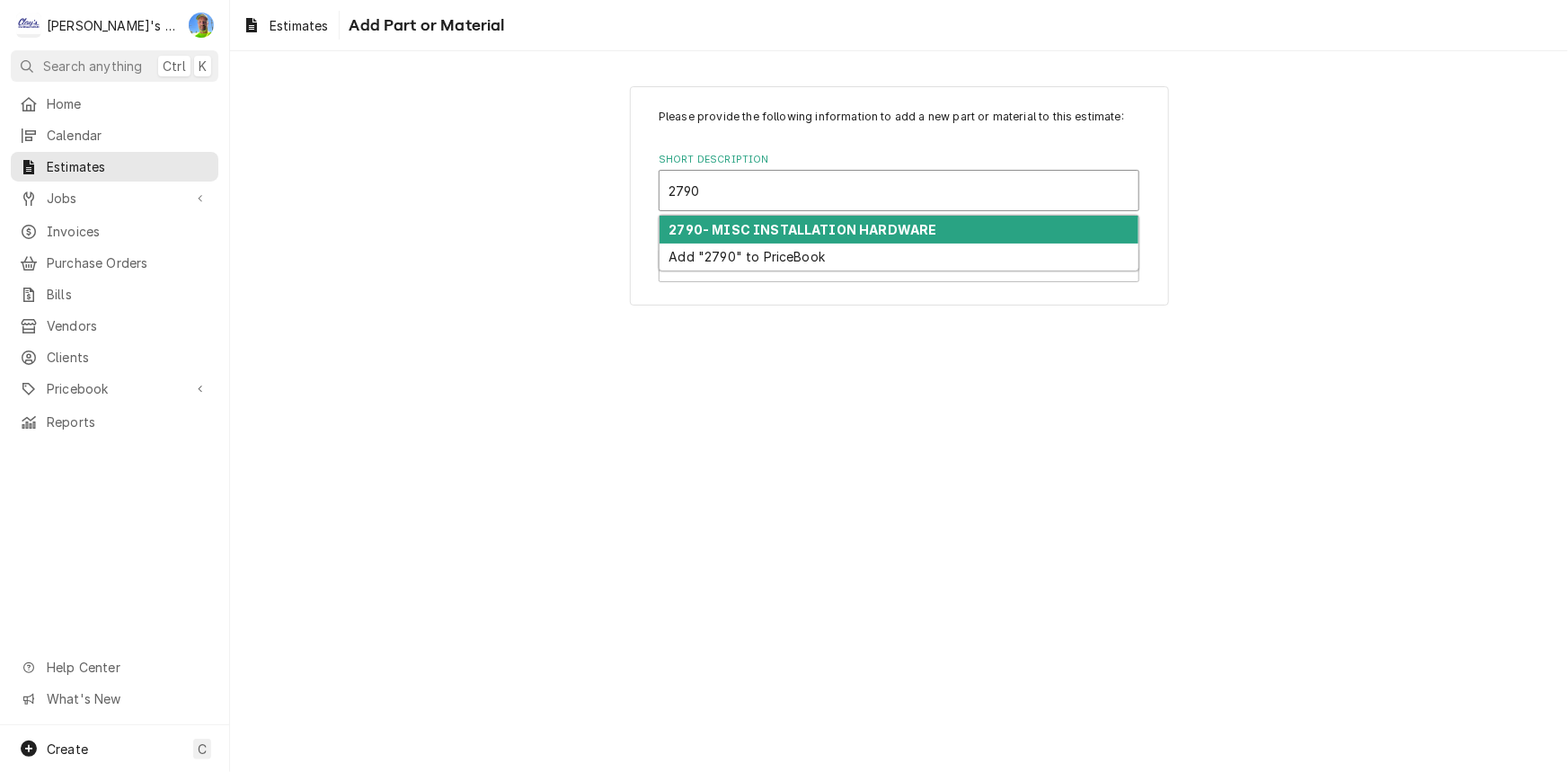
click at [916, 235] on strong "2790- MISC INSTALLATION HARDWARE" at bounding box center [804, 229] width 268 height 16
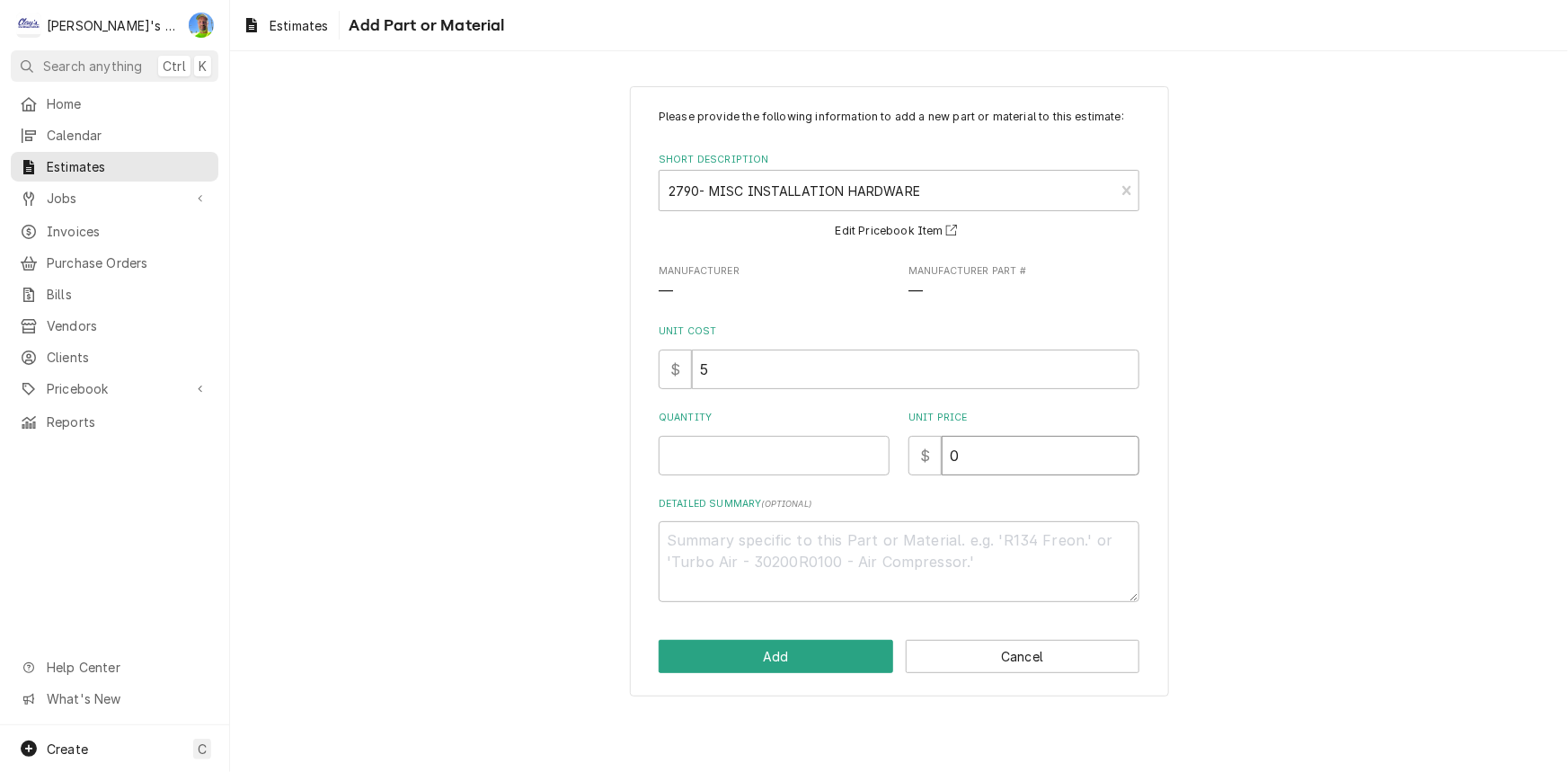
drag, startPoint x: 1019, startPoint y: 461, endPoint x: 786, endPoint y: 474, distance: 233.4
click at [786, 474] on div "Quantity Unit Price $ 0" at bounding box center [898, 443] width 481 height 64
click at [785, 465] on input "Quantity" at bounding box center [774, 455] width 231 height 39
click at [693, 668] on button "Add" at bounding box center [775, 656] width 234 height 33
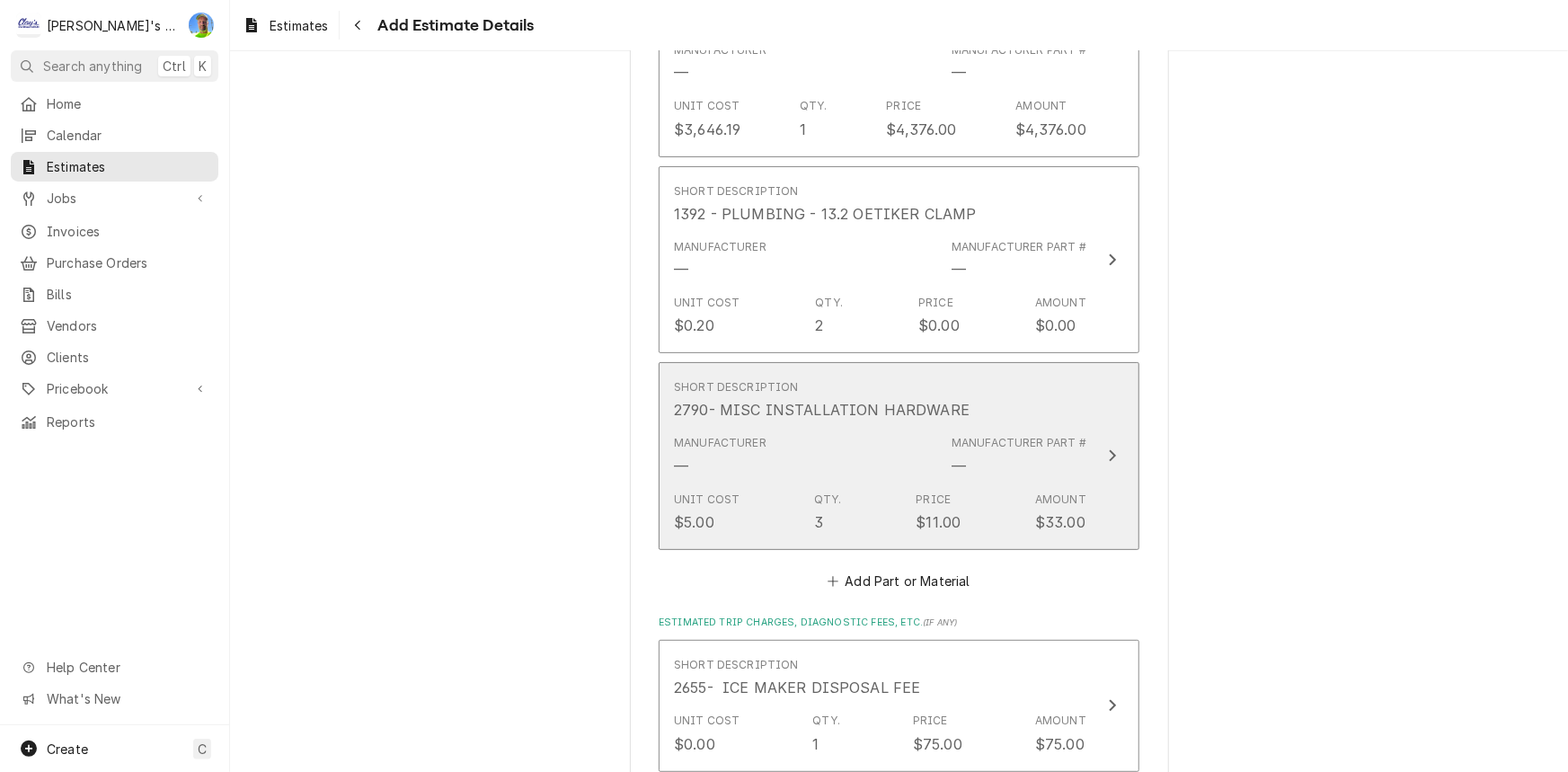
scroll to position [3387, 0]
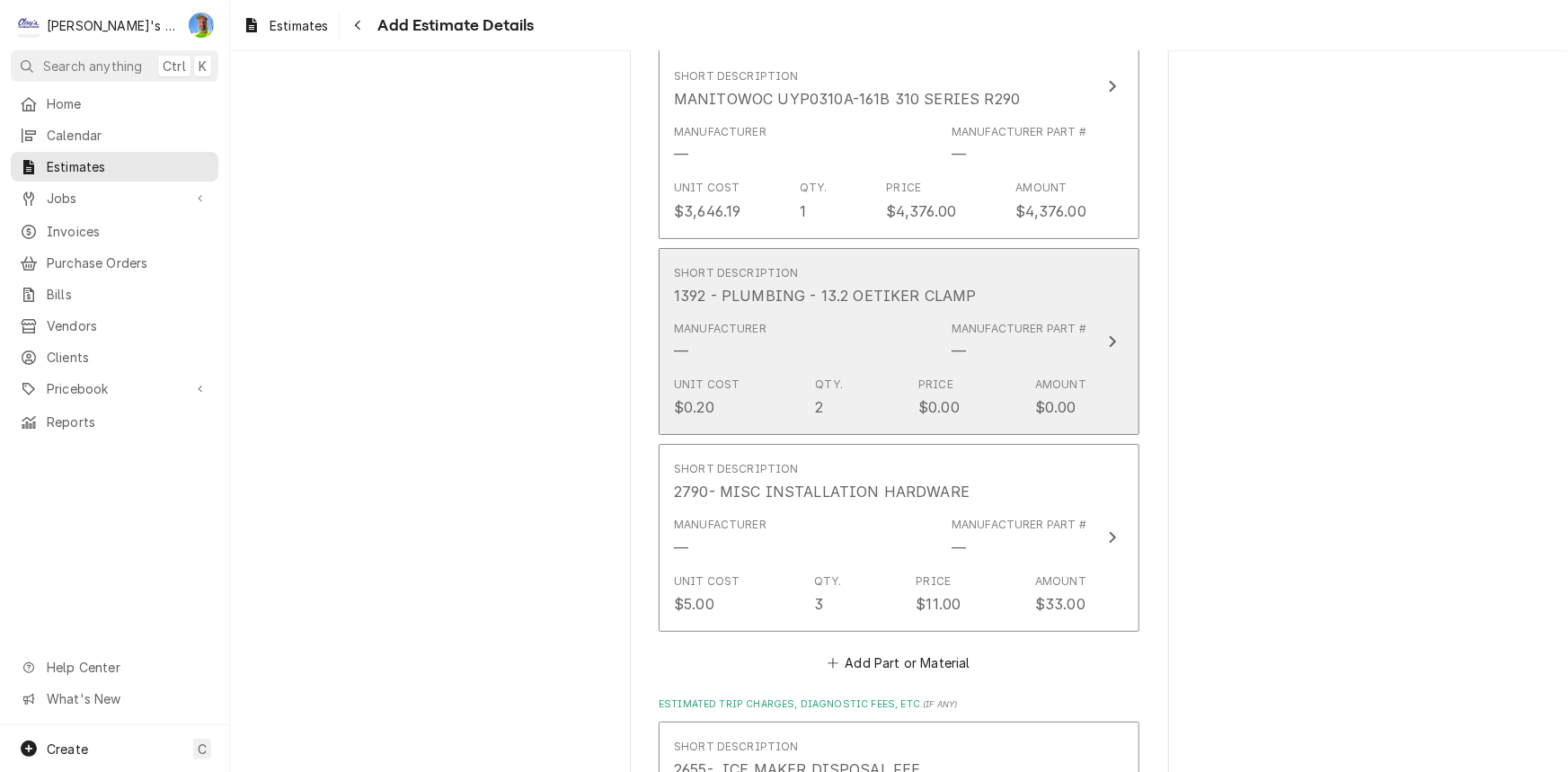
click at [1012, 341] on div "Manufacturer — Manufacturer Part # —" at bounding box center [880, 341] width 412 height 56
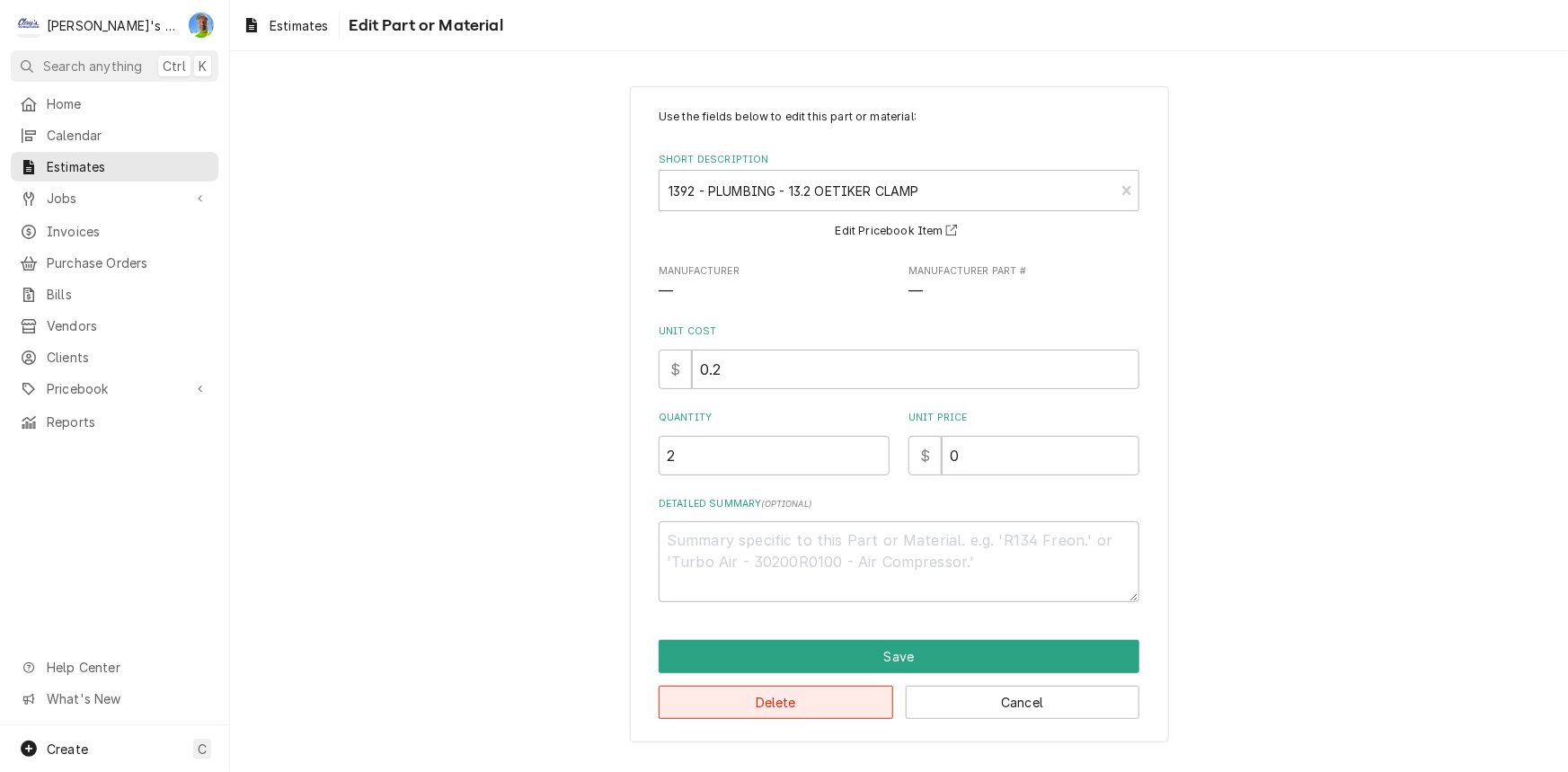
click at [855, 697] on button "Delete" at bounding box center [775, 703] width 234 height 33
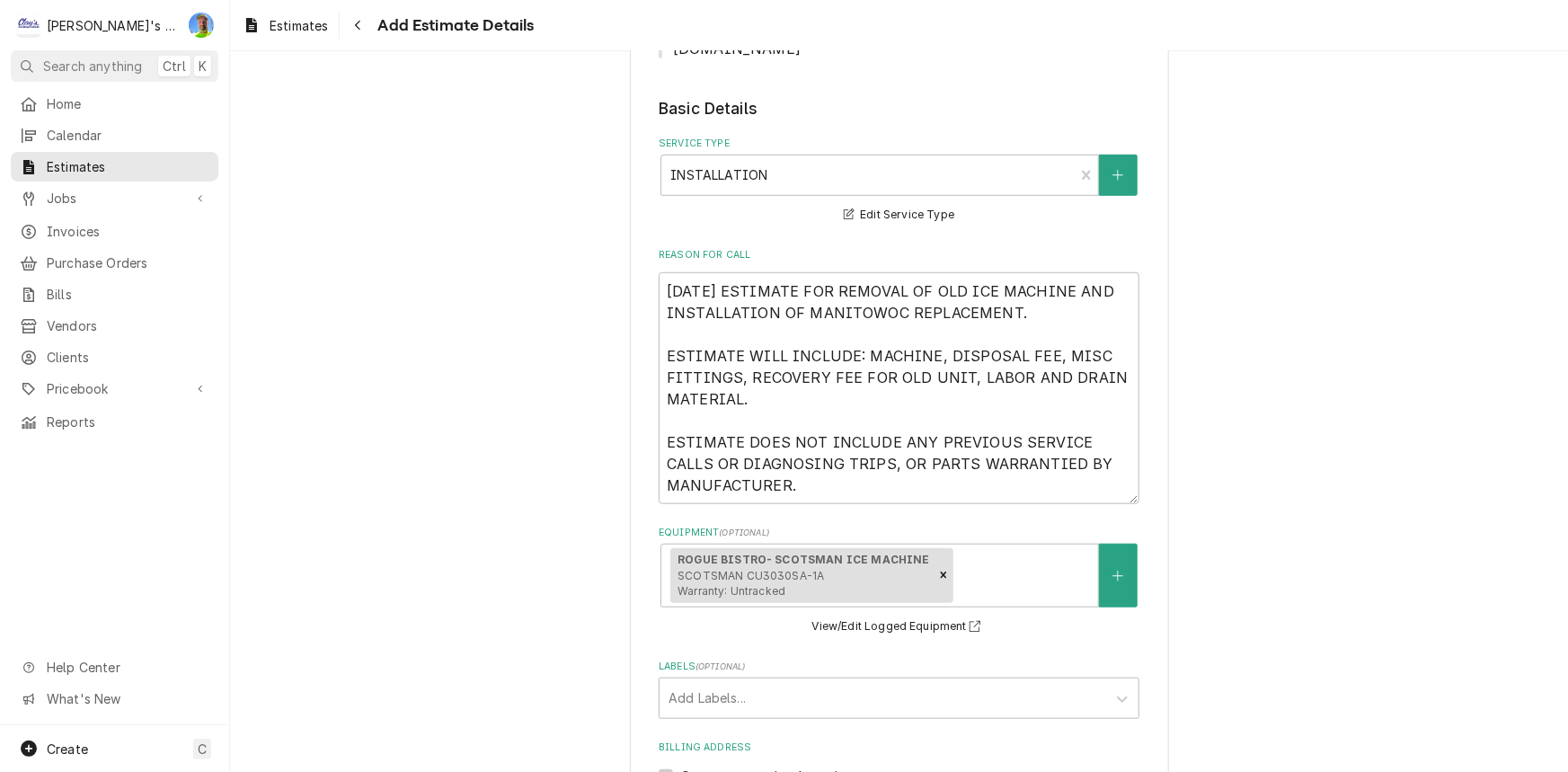
scroll to position [505, 0]
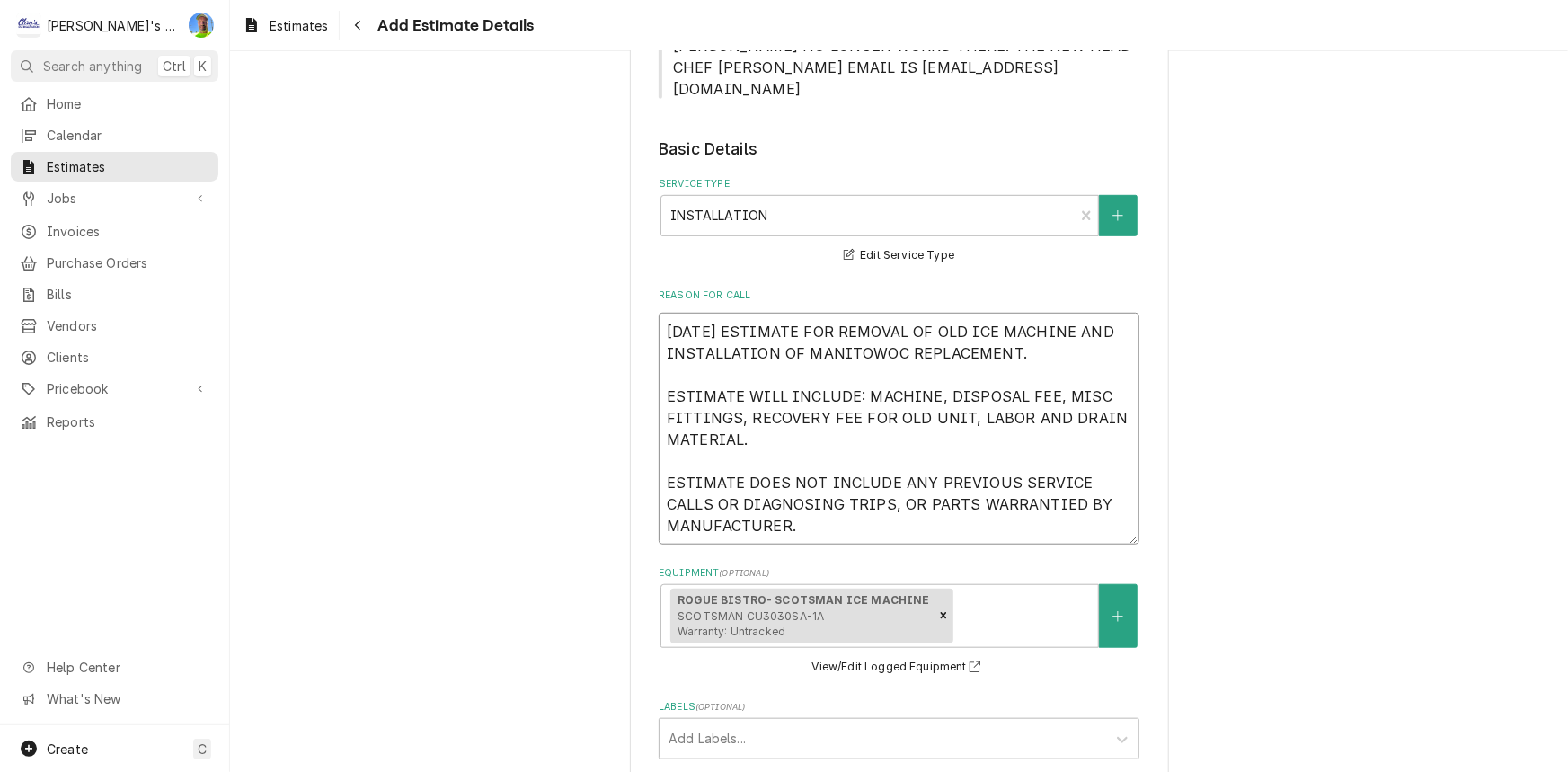
drag, startPoint x: 790, startPoint y: 506, endPoint x: 651, endPoint y: 308, distance: 241.9
click at [659, 313] on textarea "9/23/2025 ESTIMATE FOR REMOVAL OF OLD ICE MACHINE AND INSTALLATION OF MANITOWOC…" at bounding box center [898, 429] width 481 height 232
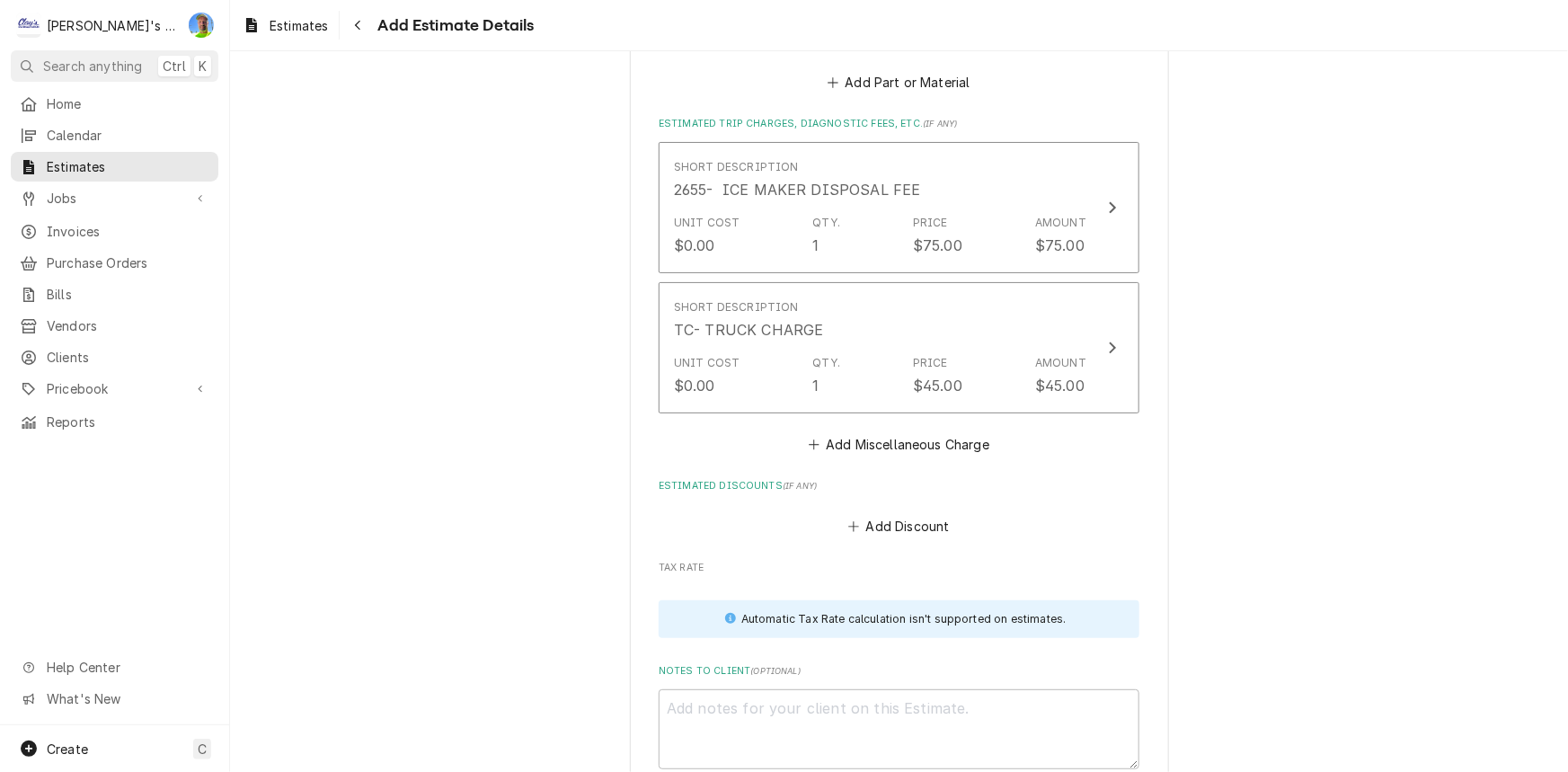
scroll to position [3937, 0]
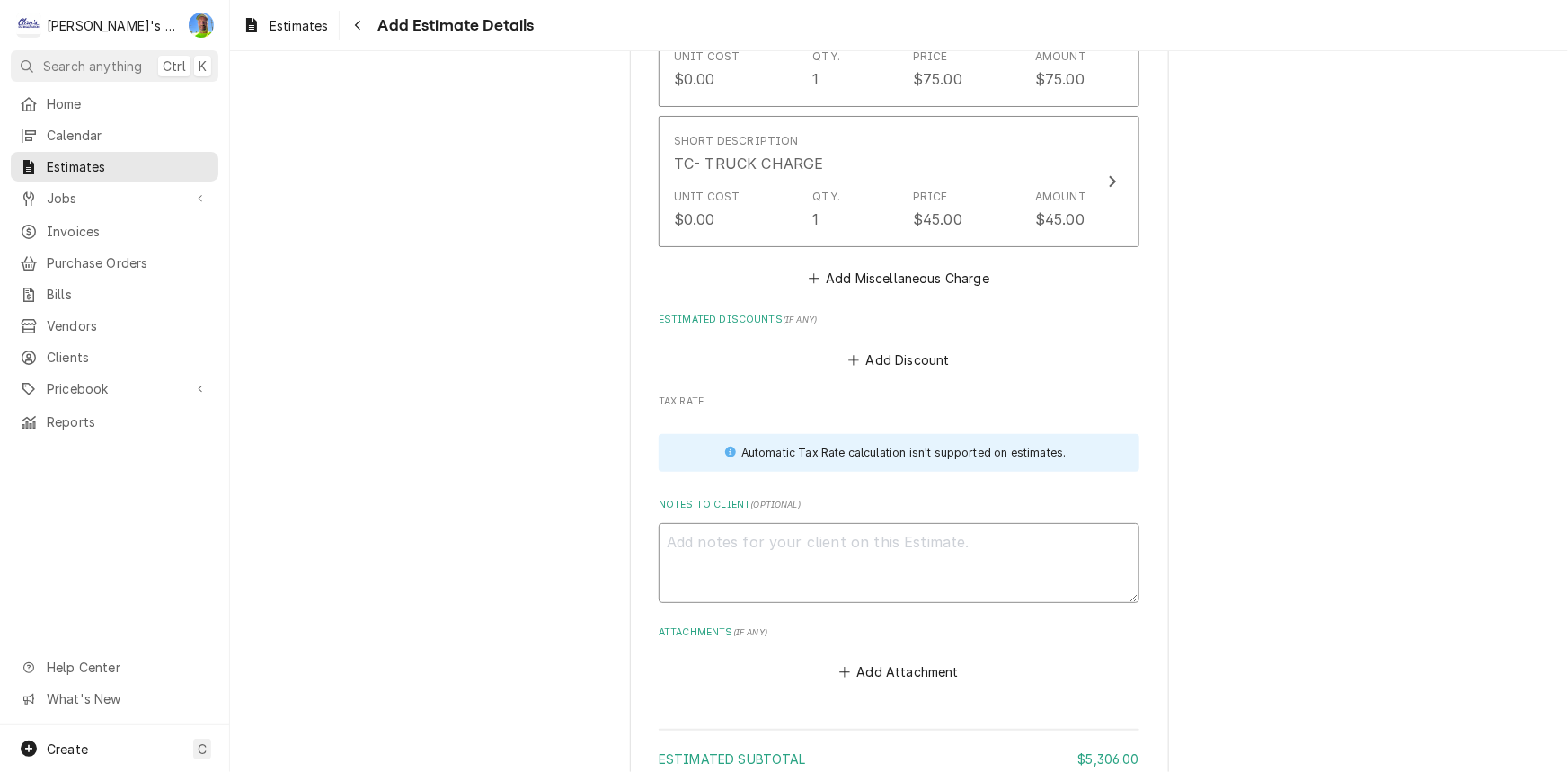
click at [790, 541] on textarea "Notes to Client ( optional )" at bounding box center [898, 563] width 481 height 81
paste textarea "9/23/2025 ESTIMATE FOR REMOVAL OF OLD ICE MACHINE AND INSTALLATION OF MANITOWOC…"
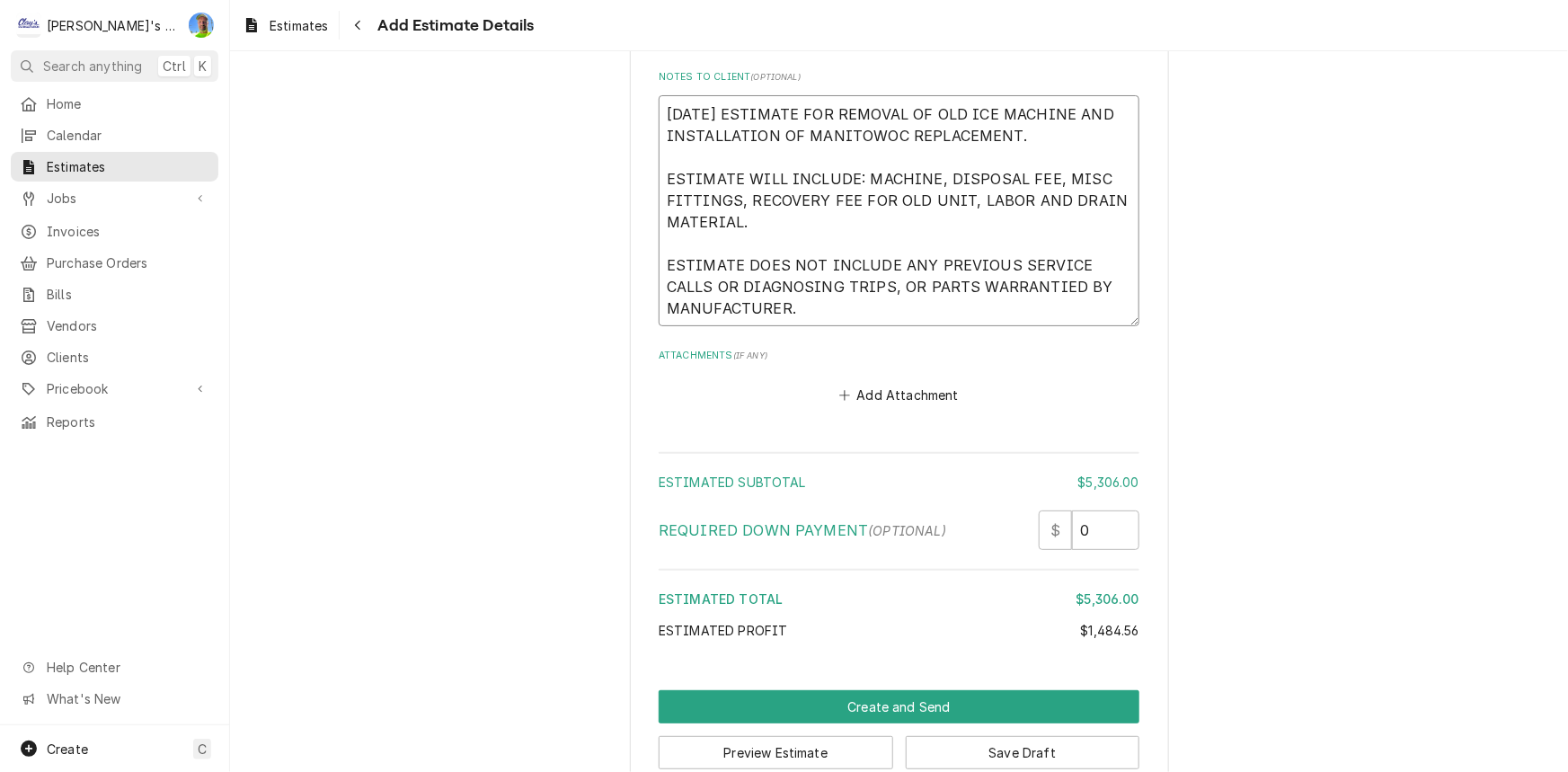
scroll to position [4373, 0]
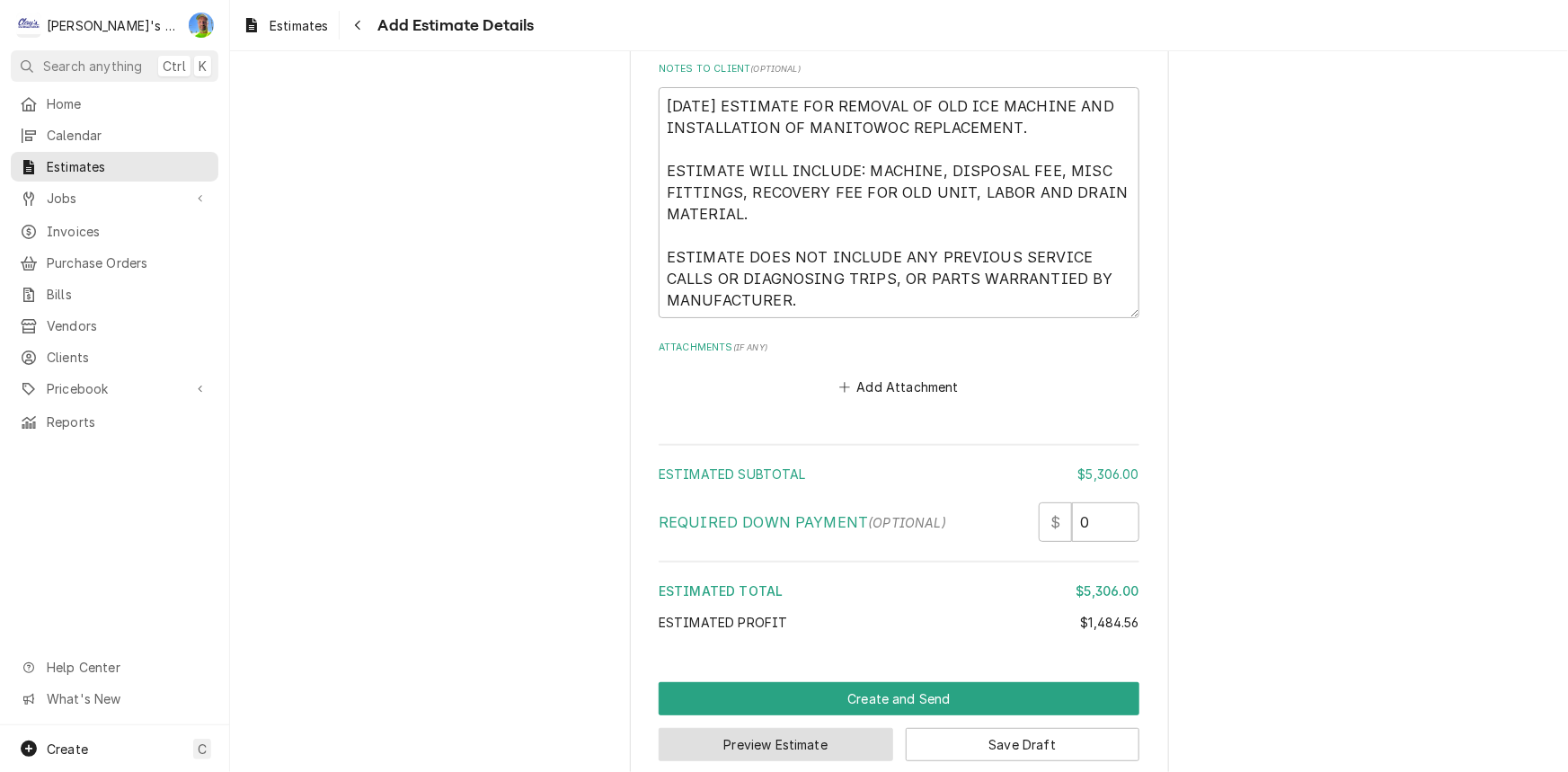
click at [778, 728] on button "Preview Estimate" at bounding box center [775, 745] width 234 height 33
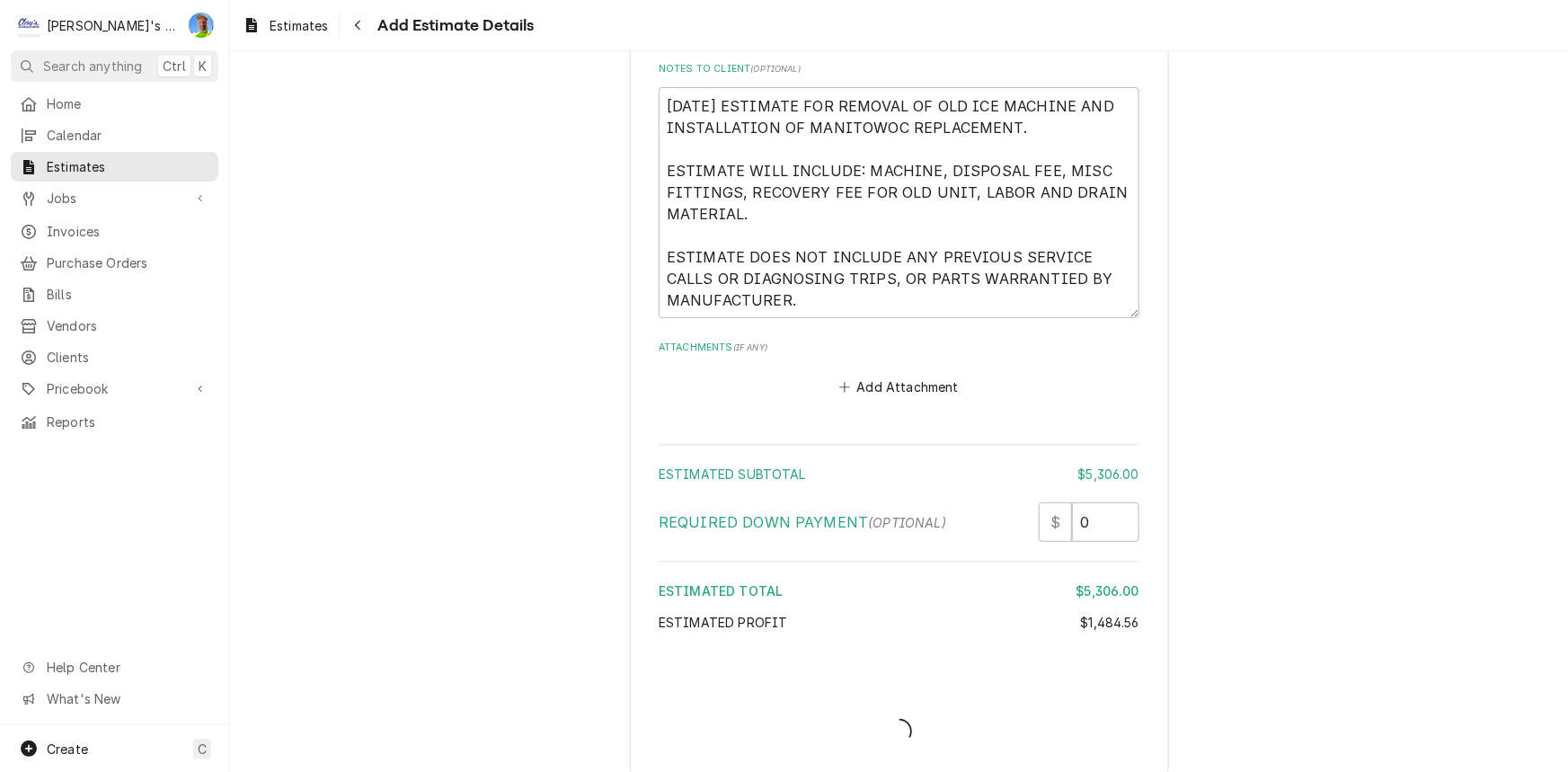
scroll to position [4363, 0]
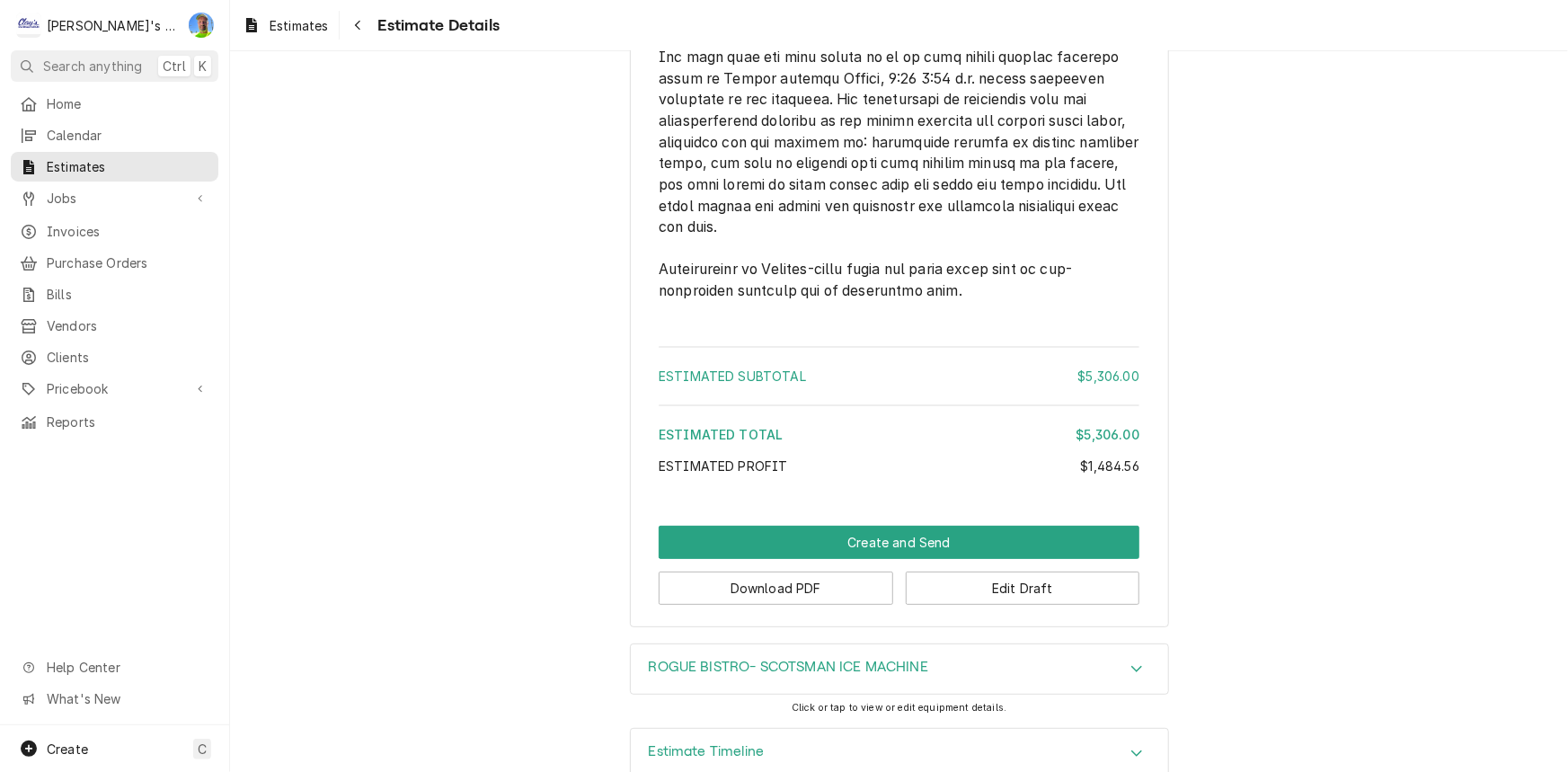
scroll to position [3469, 0]
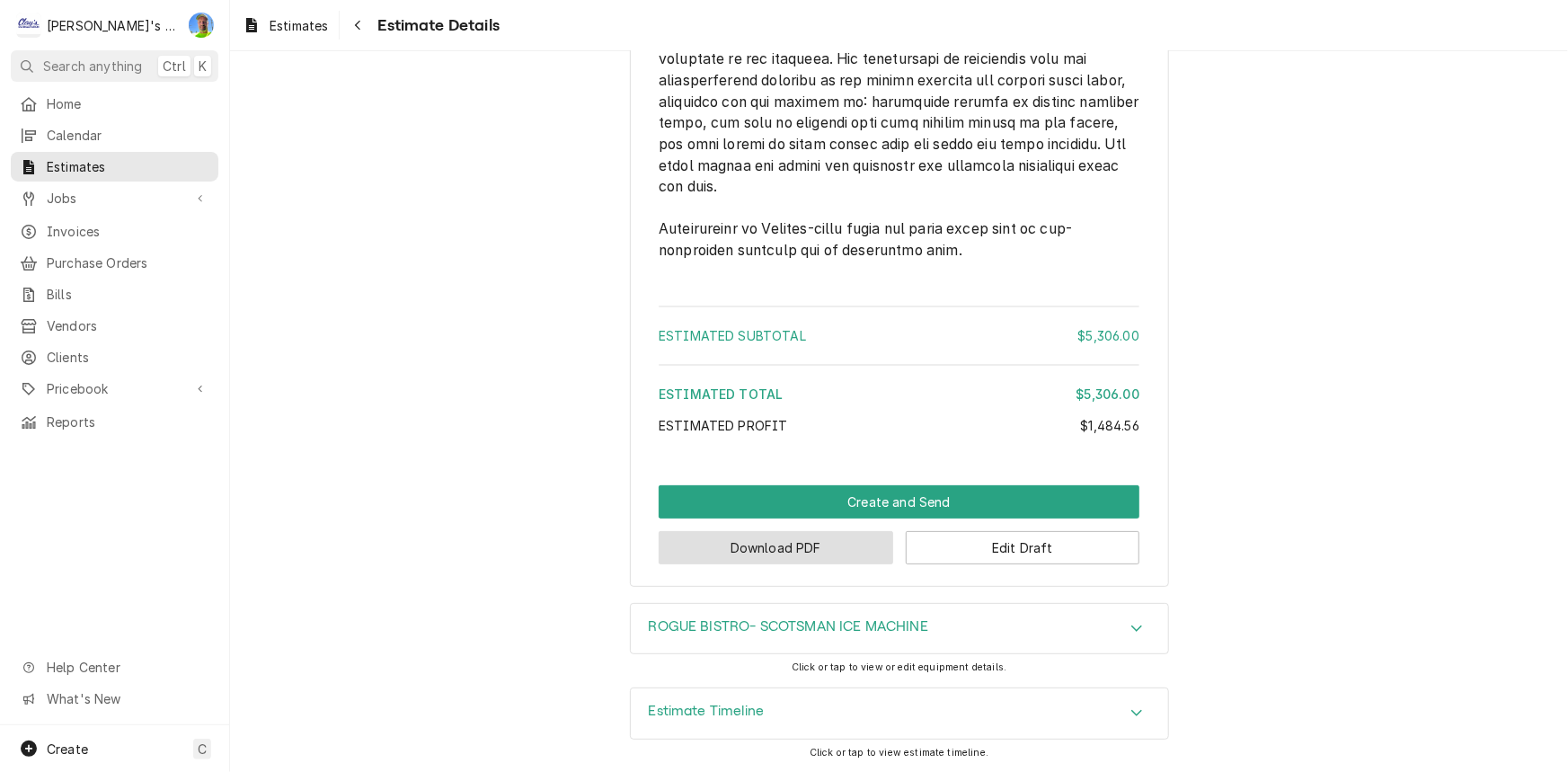
click at [820, 539] on button "Download PDF" at bounding box center [775, 548] width 234 height 33
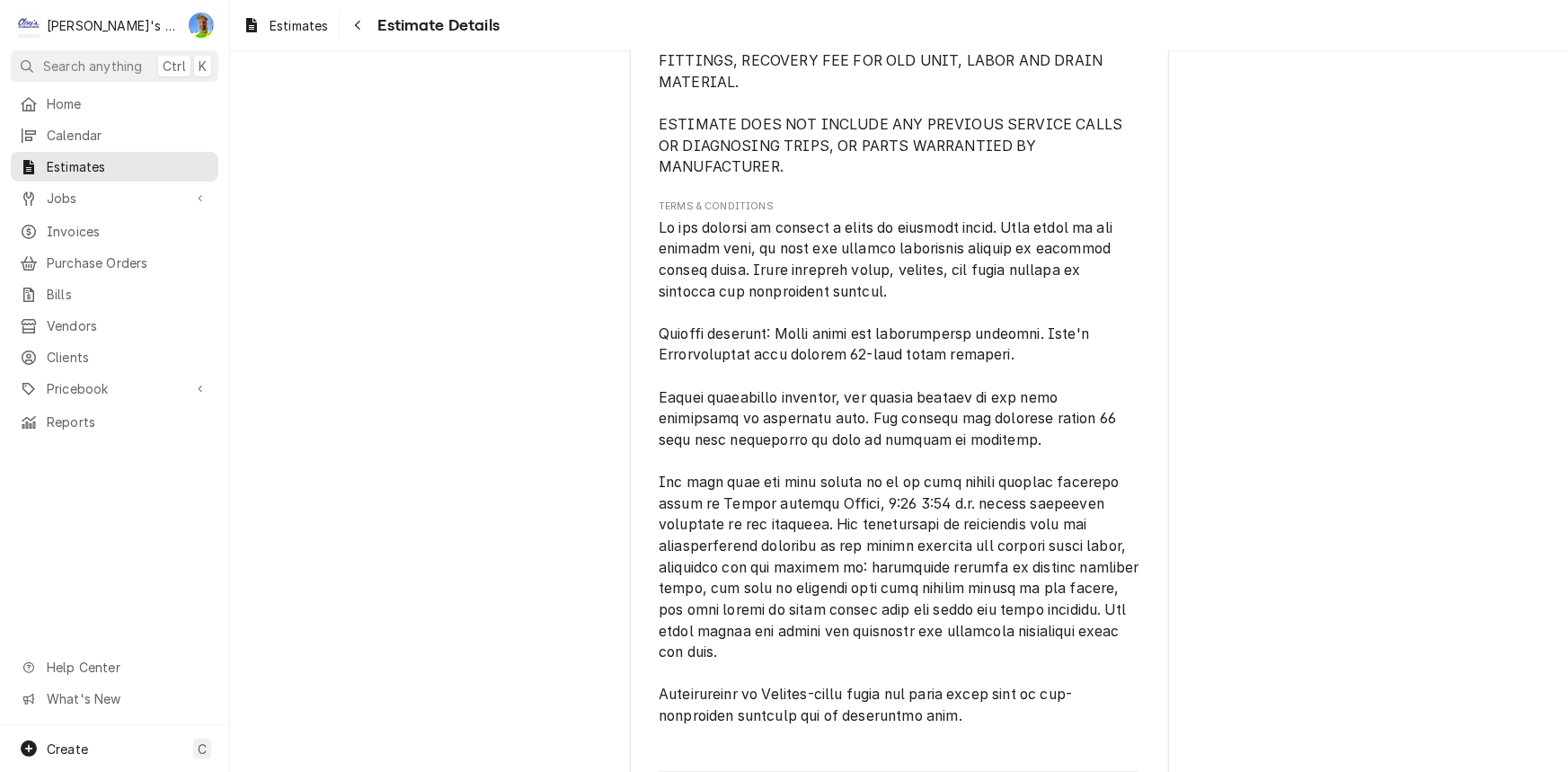
scroll to position [2571, 0]
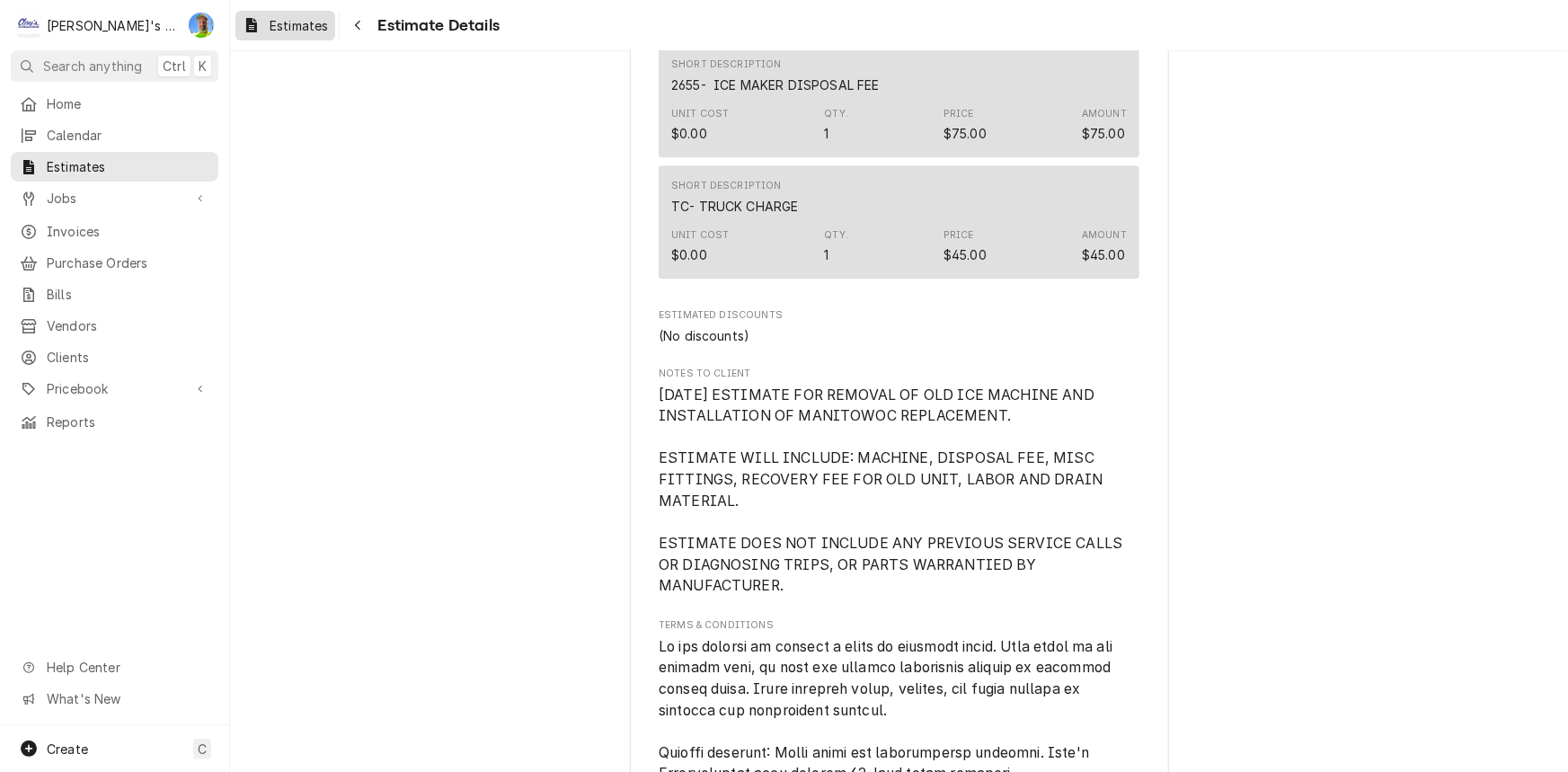
click at [283, 29] on span "Estimates" at bounding box center [299, 26] width 58 height 19
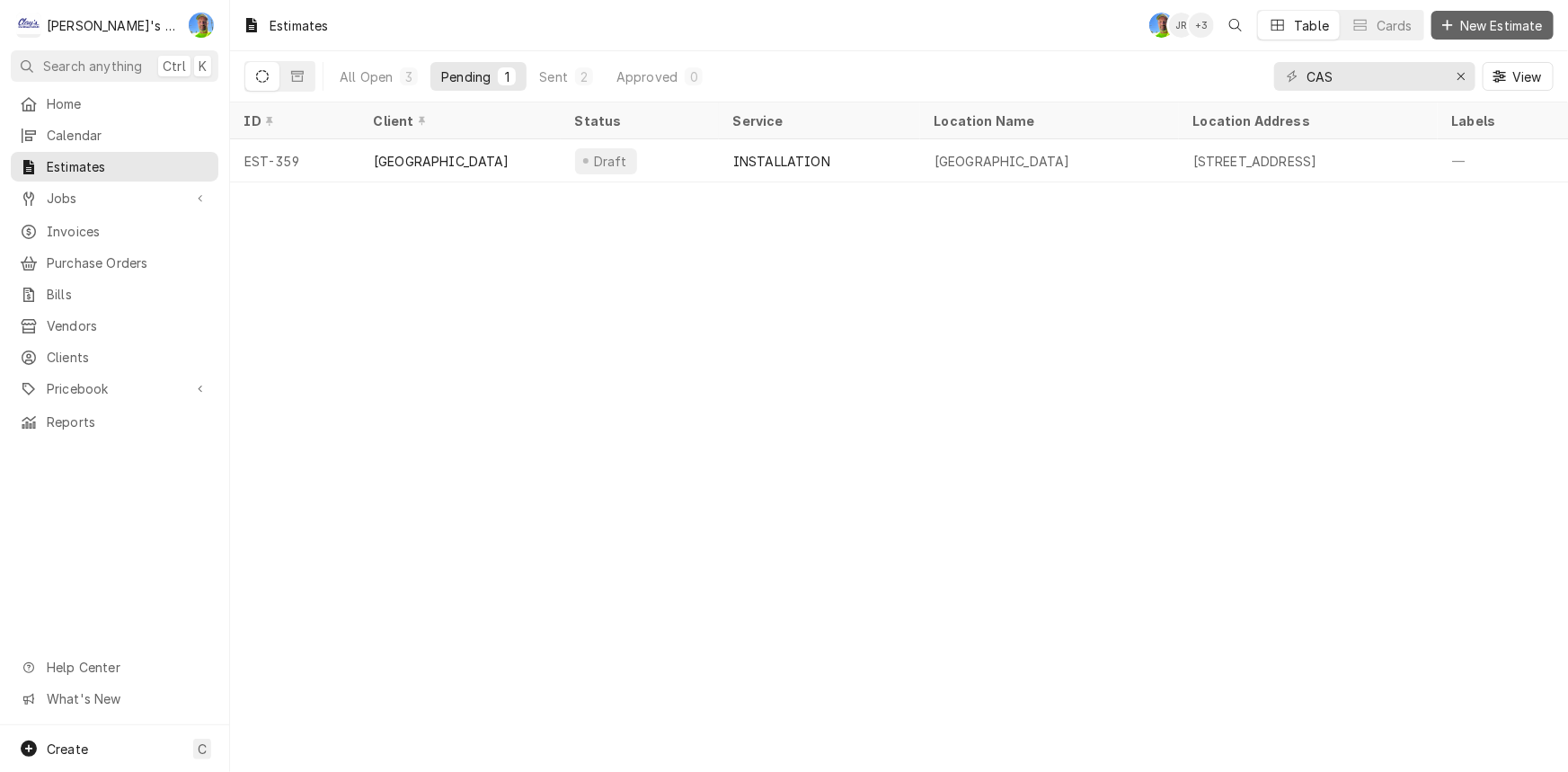
click at [1469, 30] on span "New Estimate" at bounding box center [1501, 26] width 90 height 19
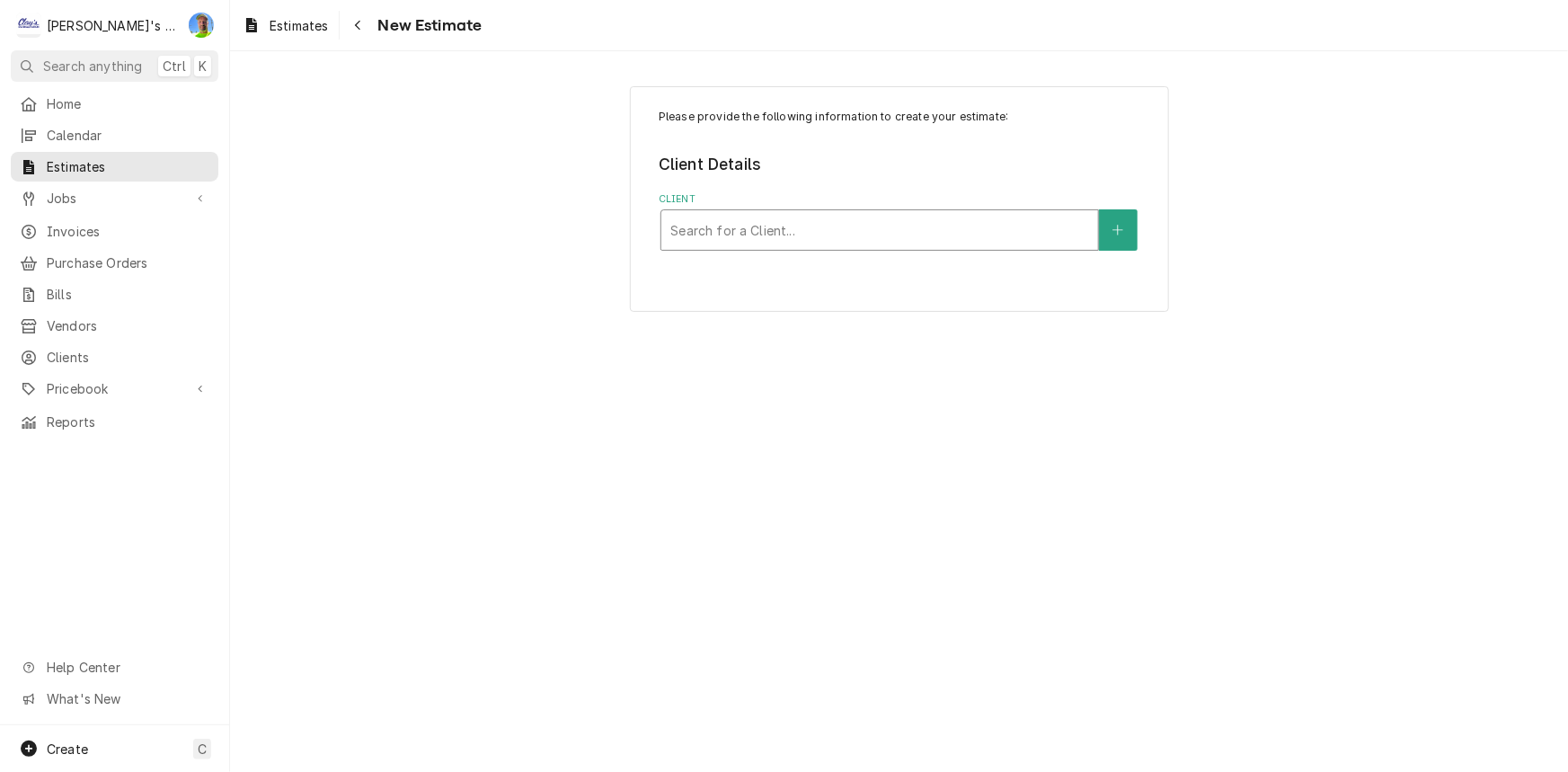
click at [905, 244] on div "Client" at bounding box center [879, 229] width 419 height 32
type input "KFC"
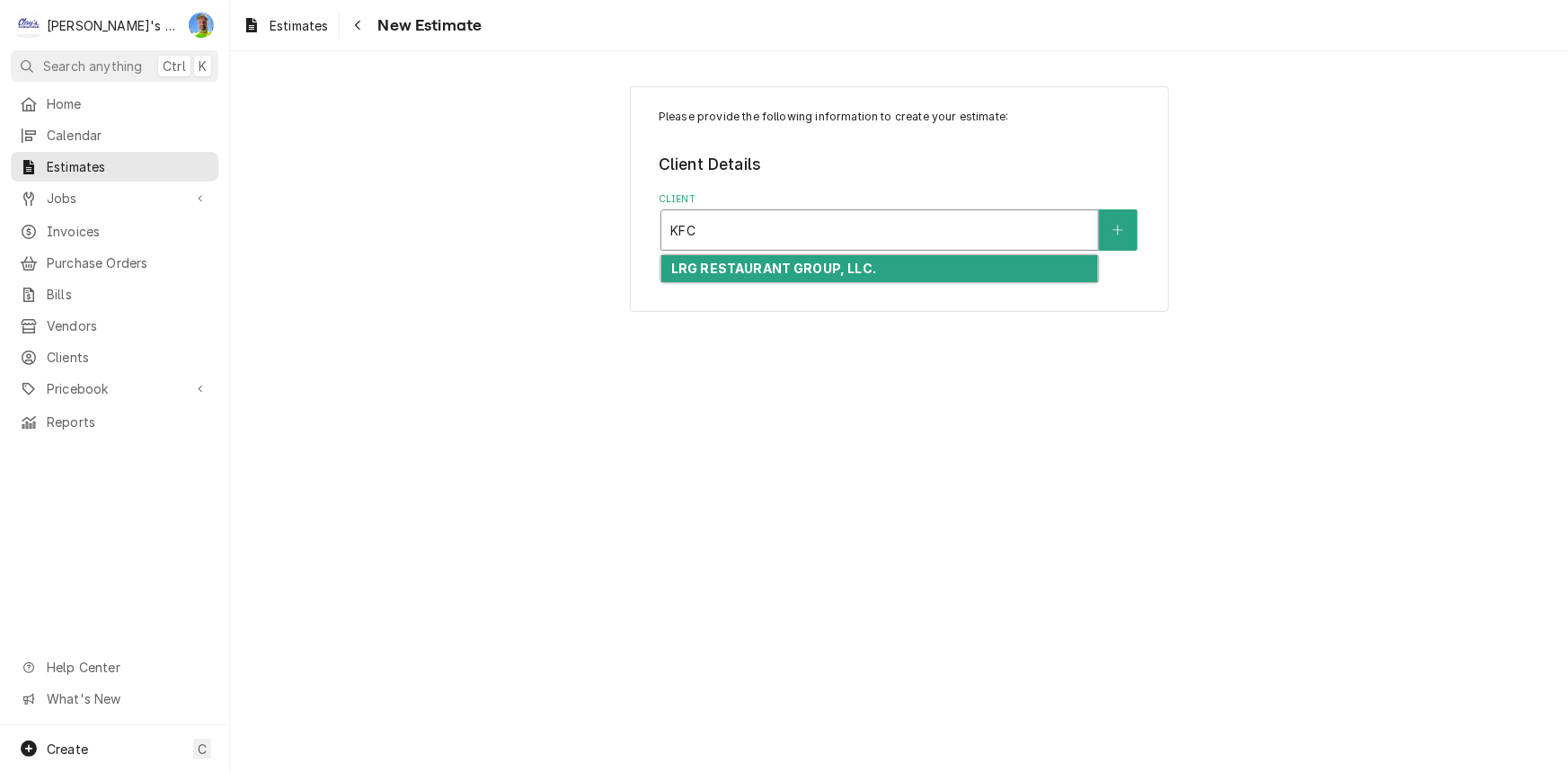
click at [922, 261] on div "LRG RESTAURANT GROUP, LLC." at bounding box center [879, 269] width 437 height 28
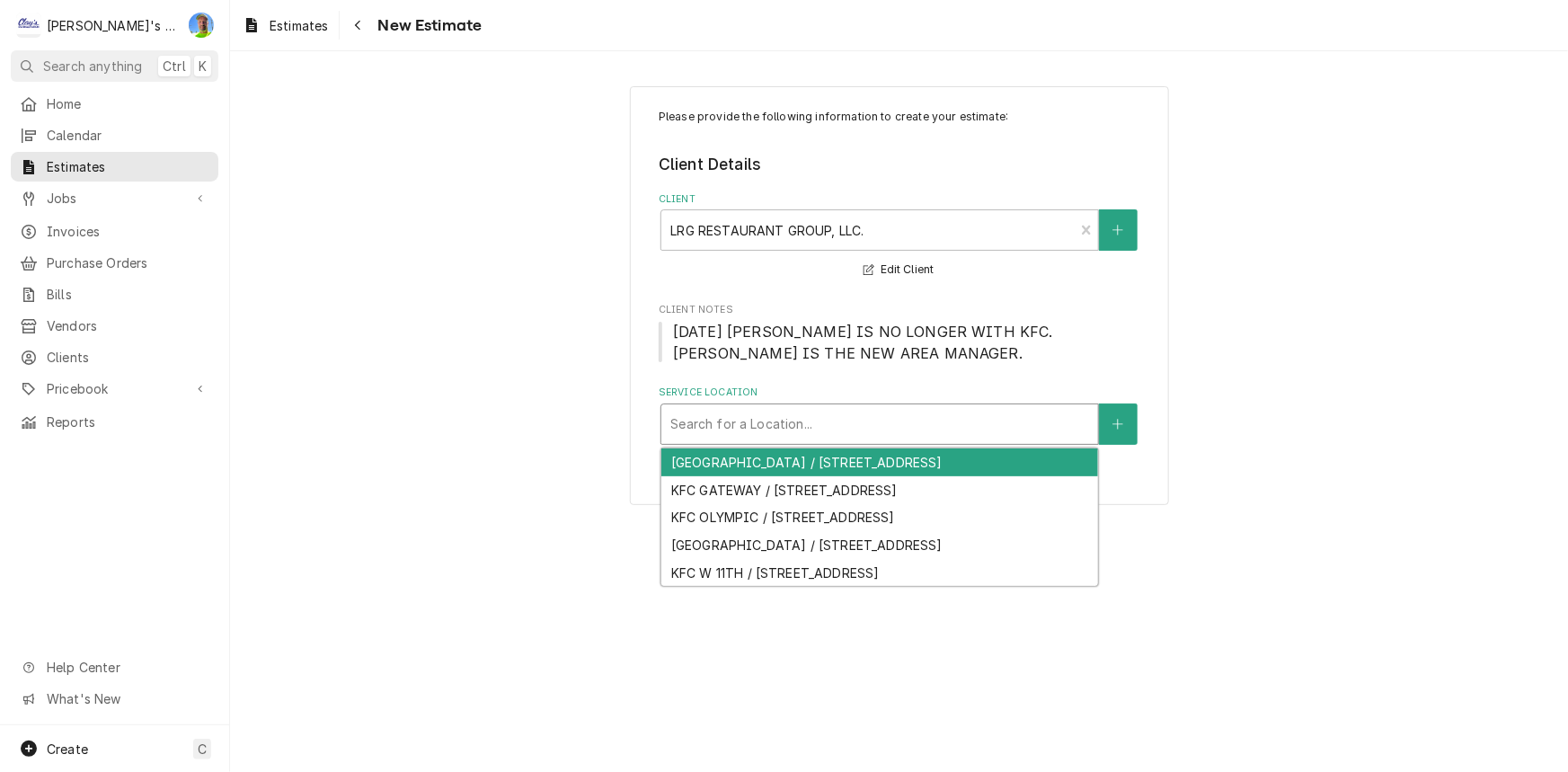
click at [772, 440] on div "Search for a Location..." at bounding box center [879, 423] width 437 height 39
type input "RI"
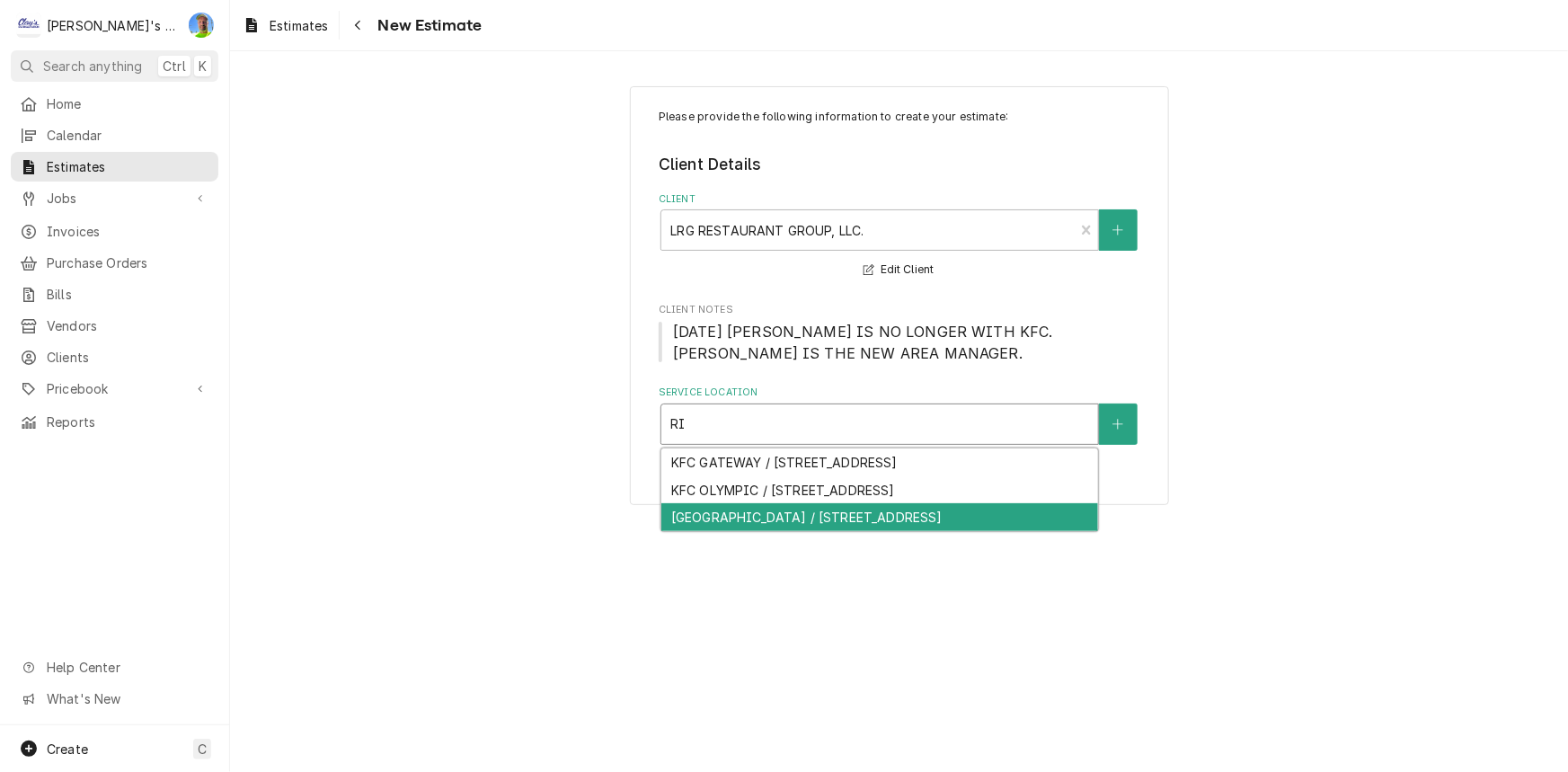
click at [837, 517] on div "[GEOGRAPHIC_DATA] / [STREET_ADDRESS]" at bounding box center [879, 517] width 437 height 28
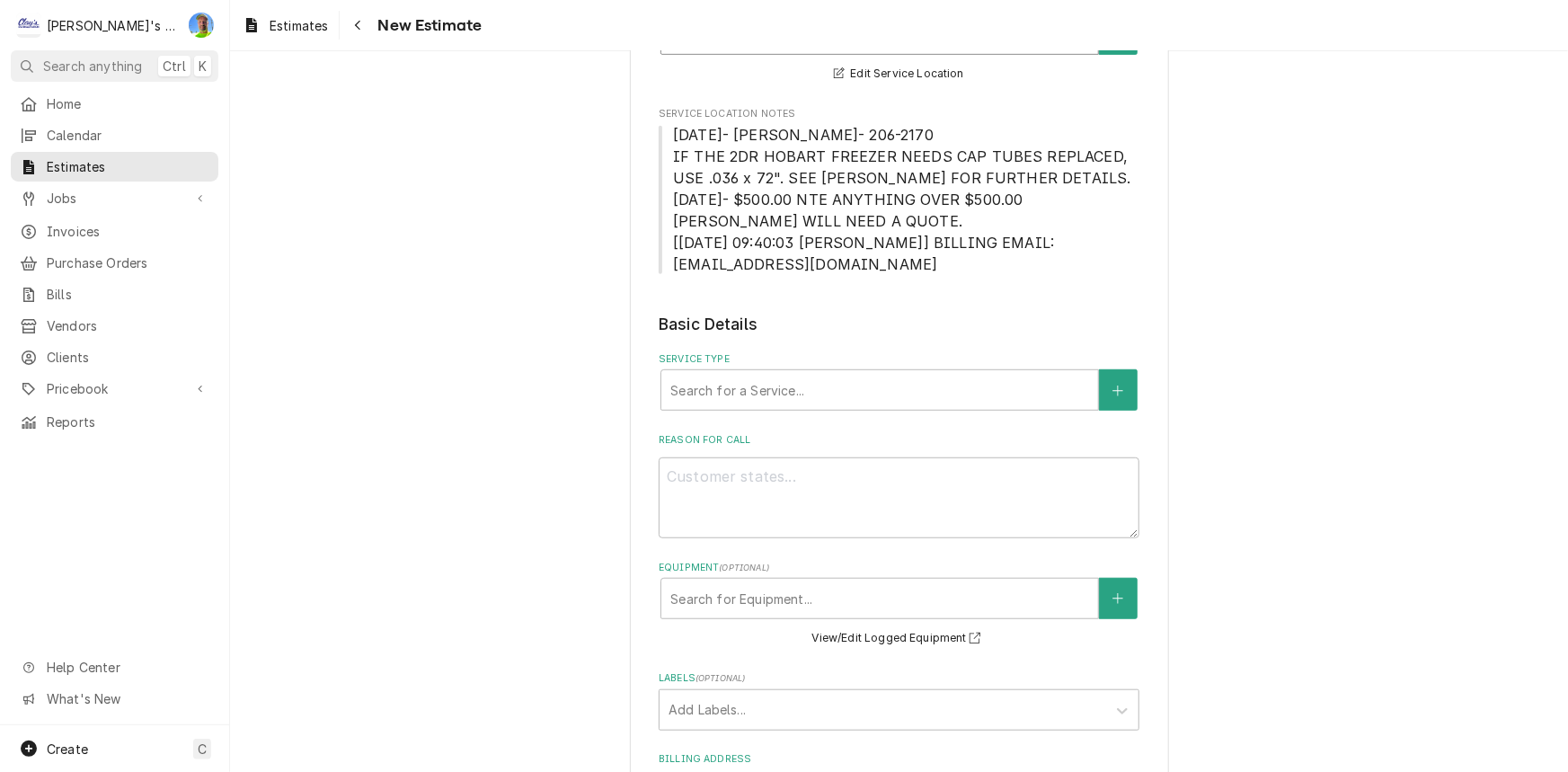
scroll to position [408, 0]
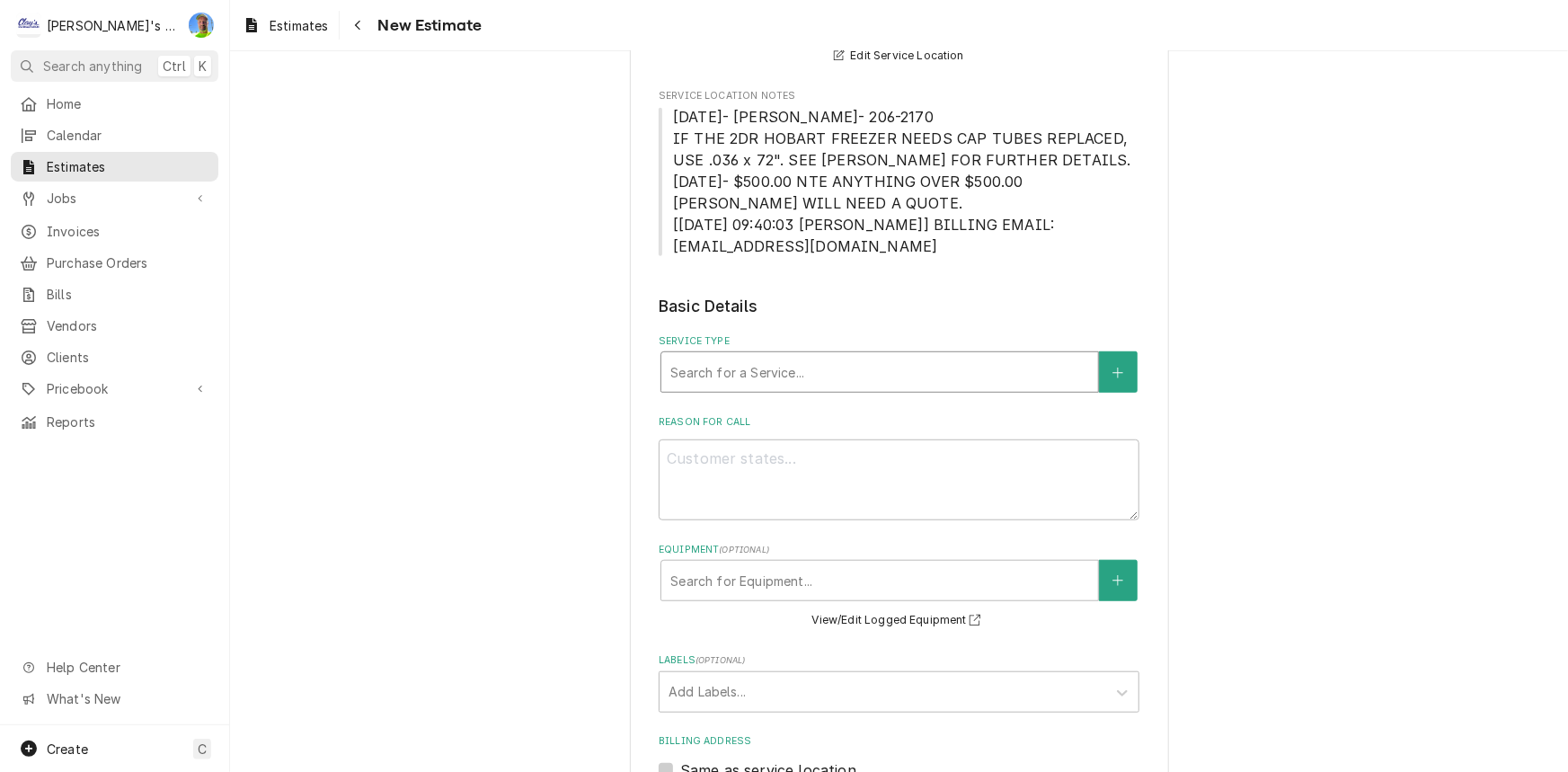
click at [818, 374] on div "Service Type" at bounding box center [879, 371] width 419 height 32
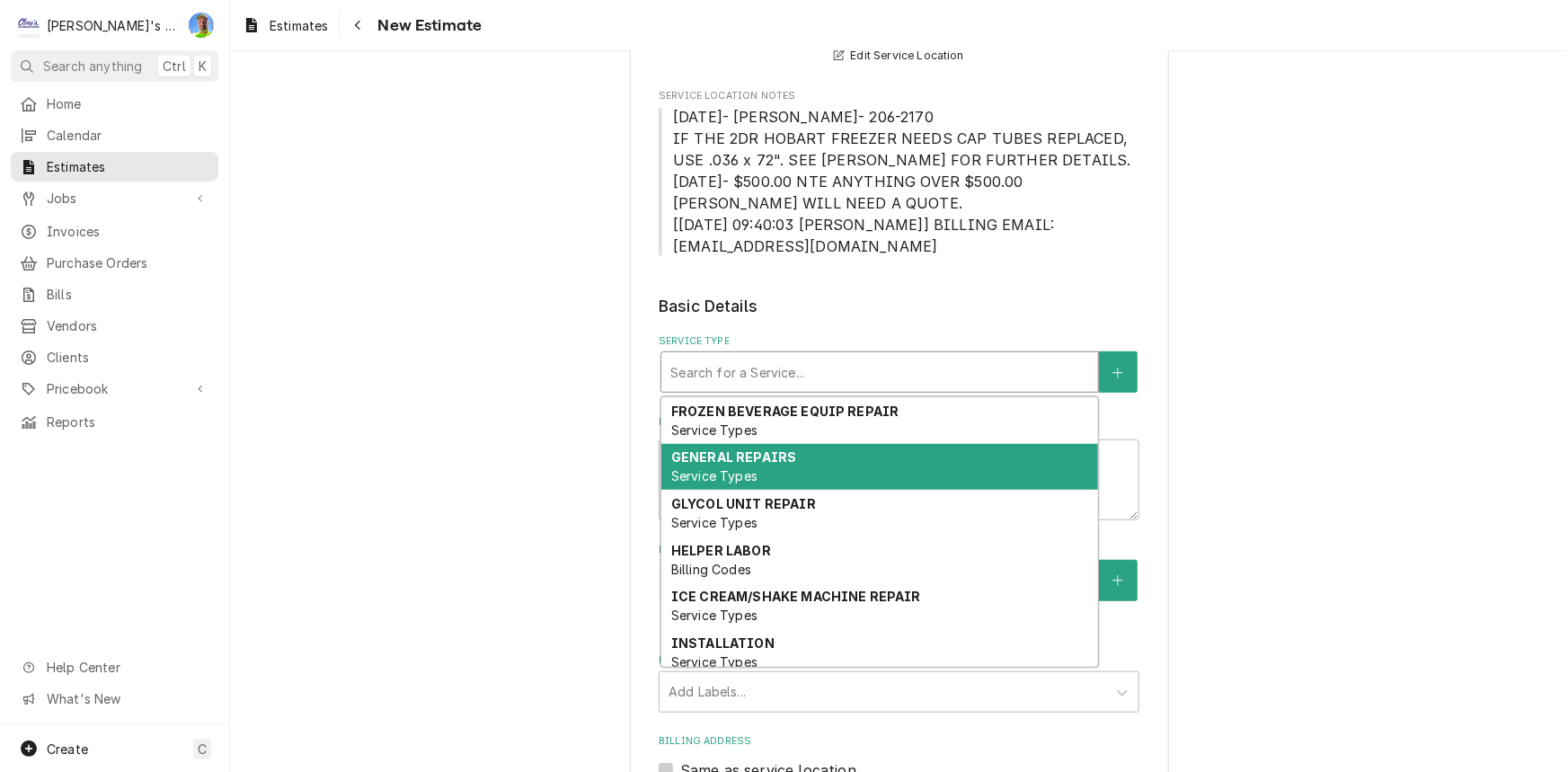
click at [769, 450] on strong "GENERAL REPAIRS" at bounding box center [733, 457] width 125 height 16
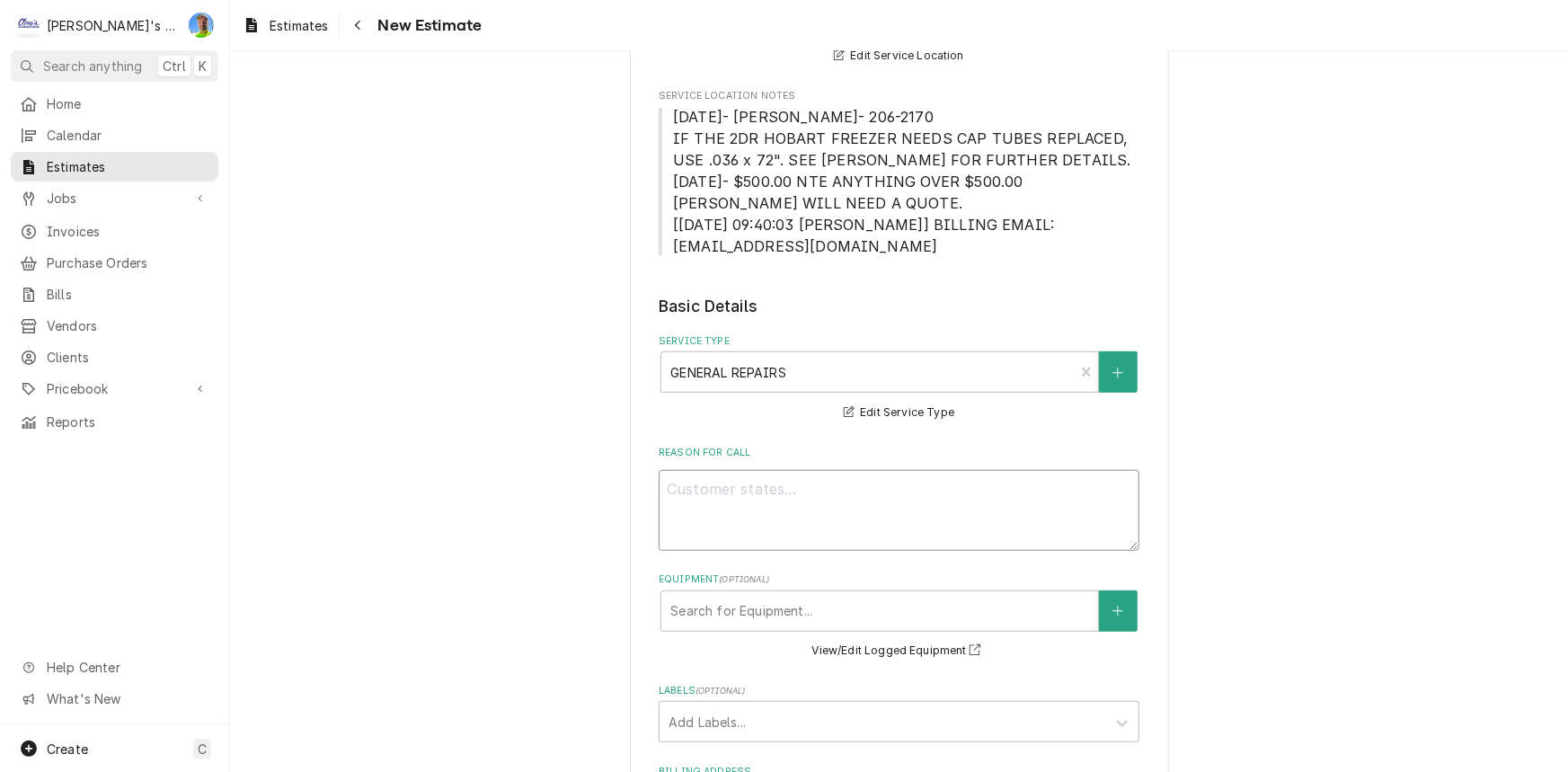
click at [770, 487] on textarea "Reason For Call" at bounding box center [898, 510] width 481 height 81
type textarea "x"
type textarea "."
type textarea "x"
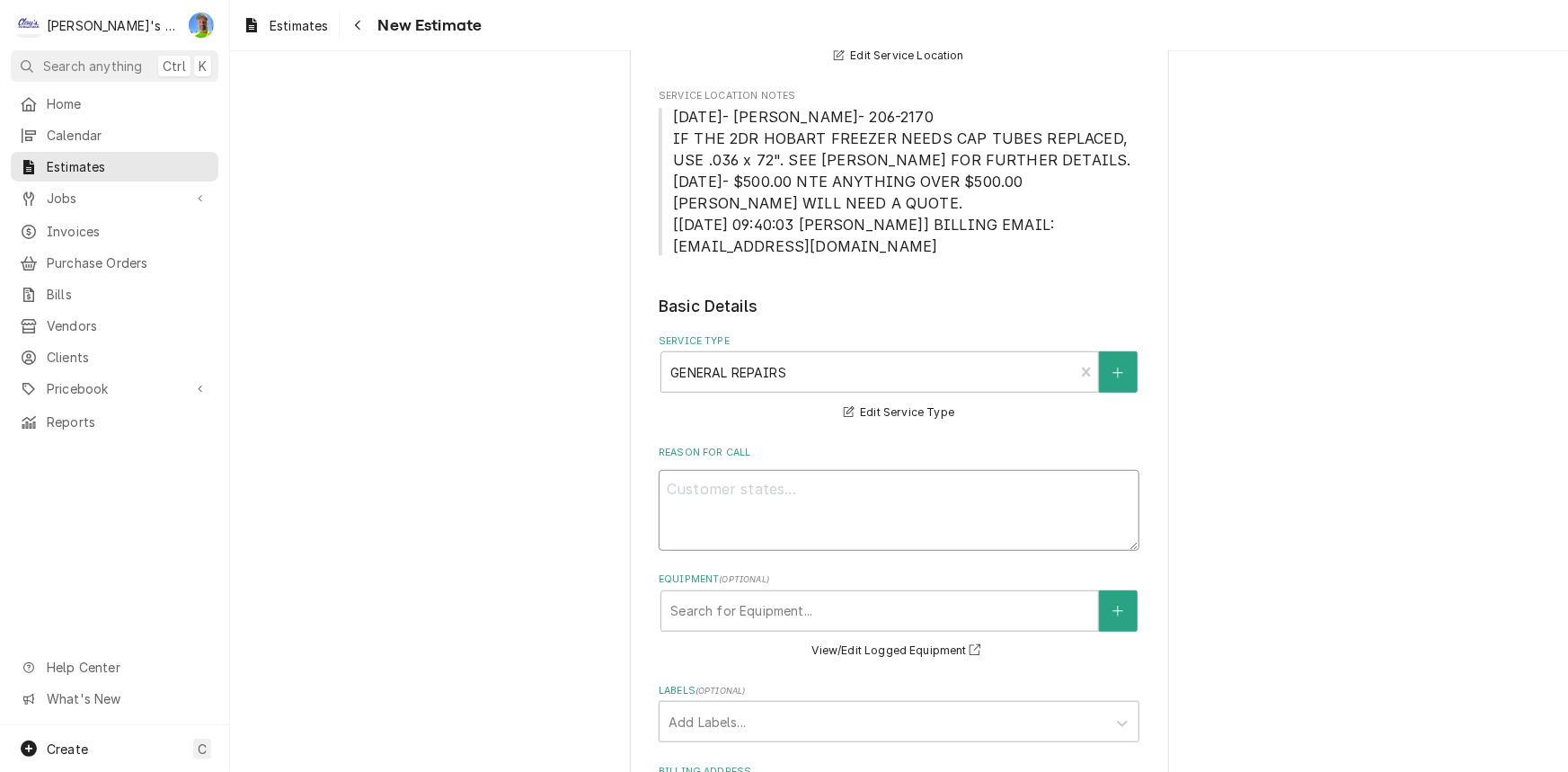
type textarea "/"
type textarea "x"
type textarea "/"
type textarea "x"
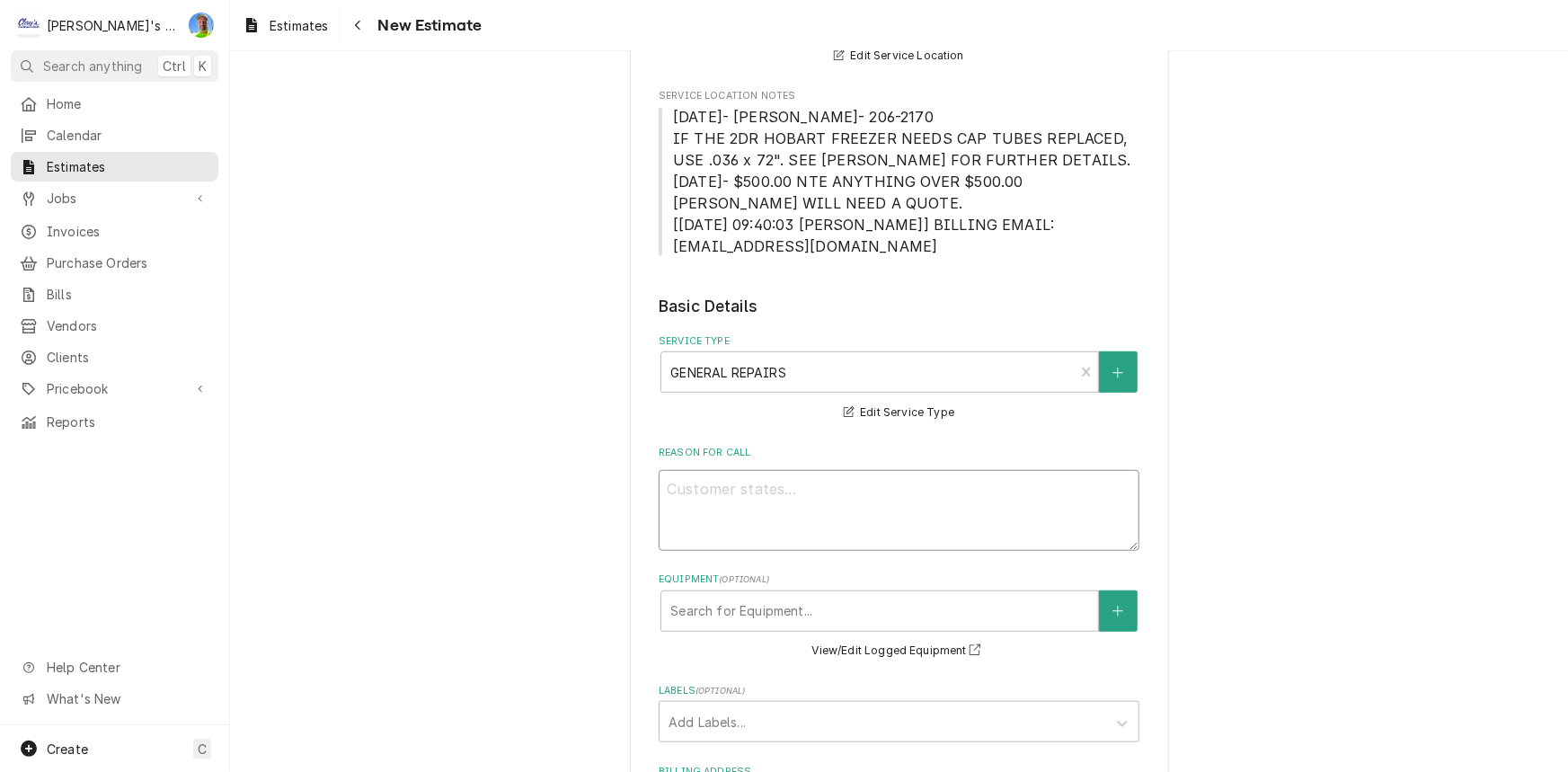
type textarea "x"
type textarea "9"
type textarea "x"
type textarea "9/"
type textarea "x"
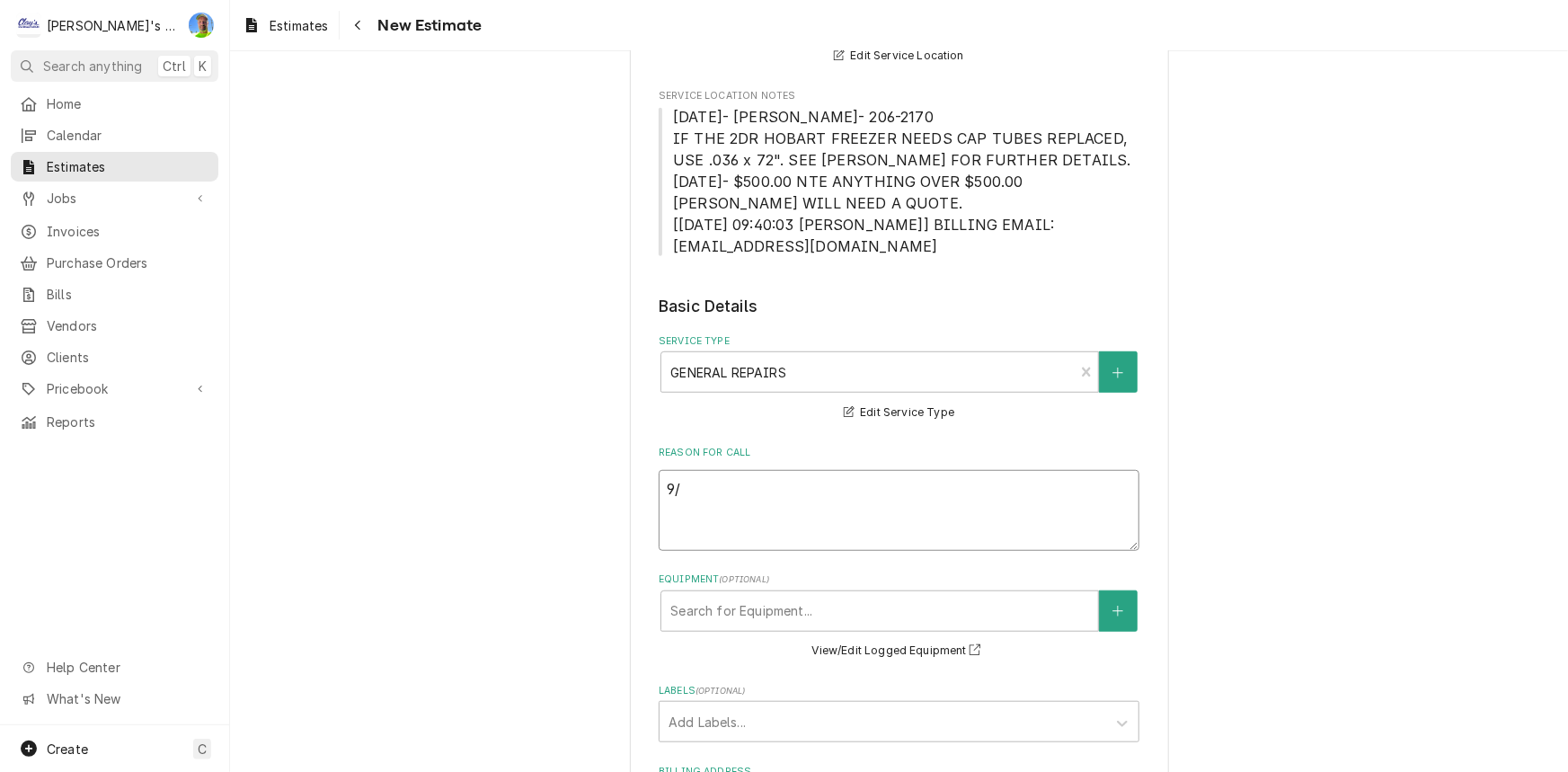
type textarea "9/2"
type textarea "x"
type textarea "9/23"
type textarea "x"
type textarea "9/23/"
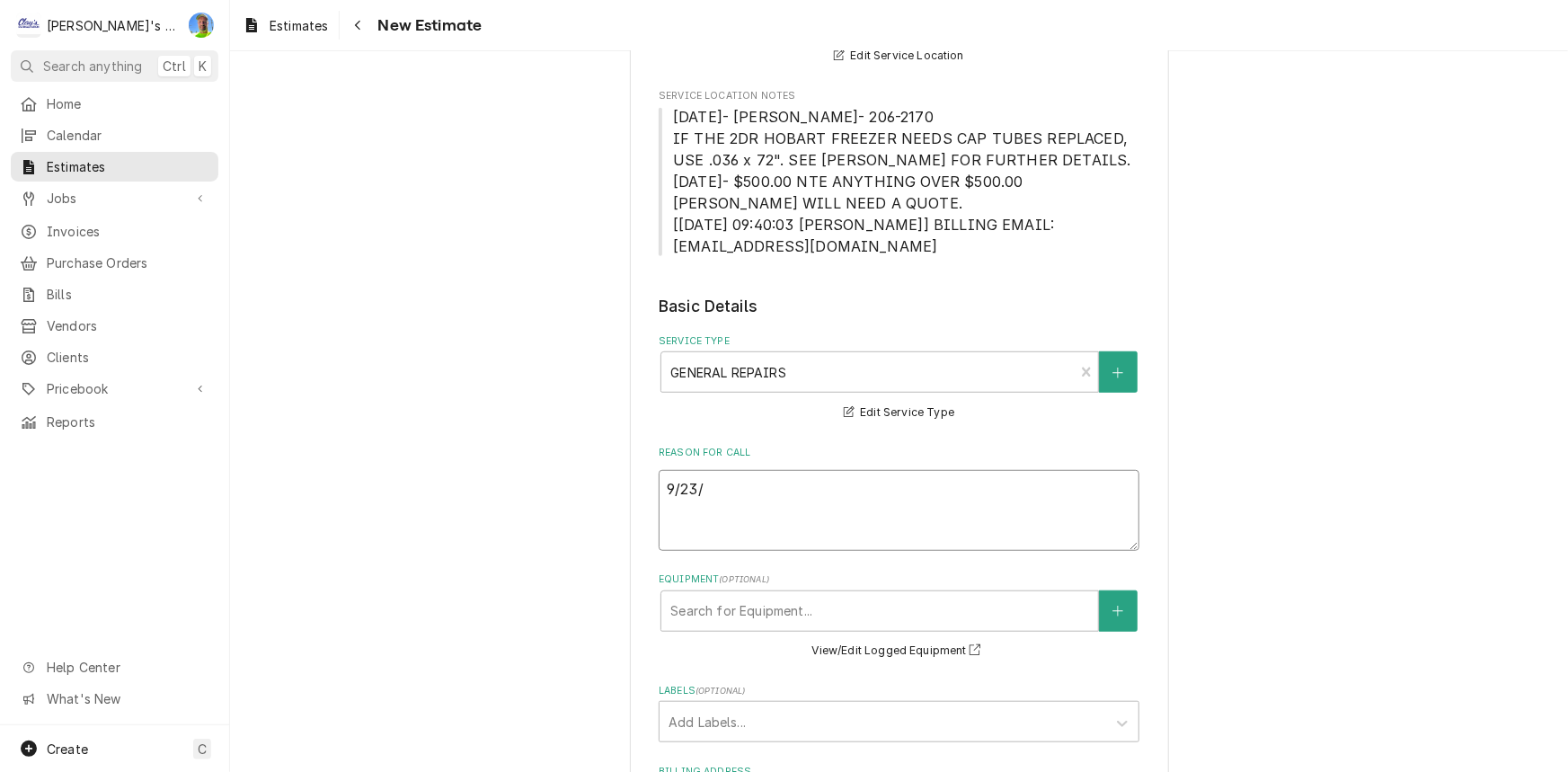
type textarea "x"
type textarea "9/23/2"
type textarea "x"
type textarea "[DATE]"
type textarea "x"
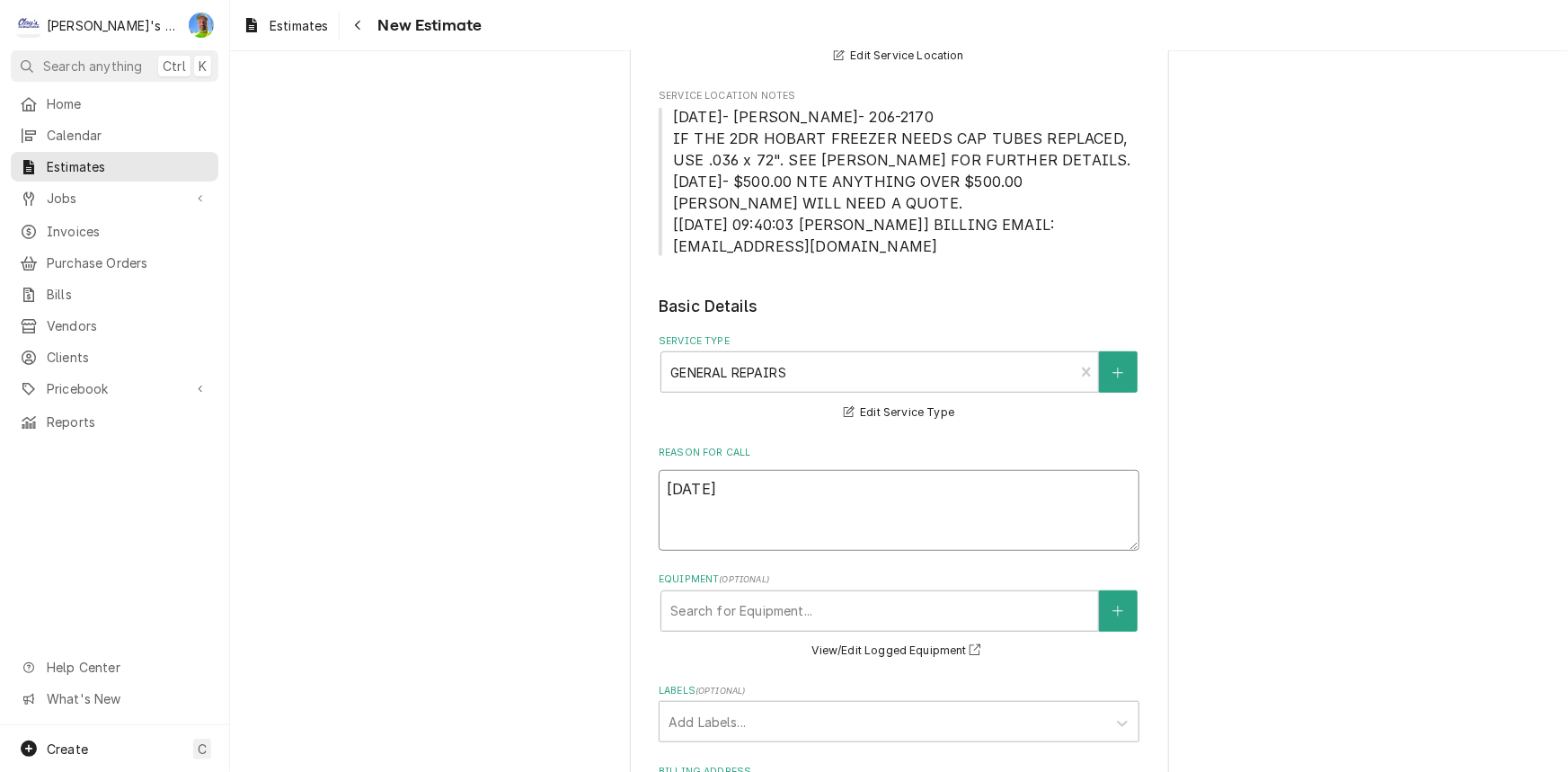
type textarea "9/23/202"
type textarea "x"
type textarea "[DATE]"
type textarea "x"
type textarea "9/23/202"
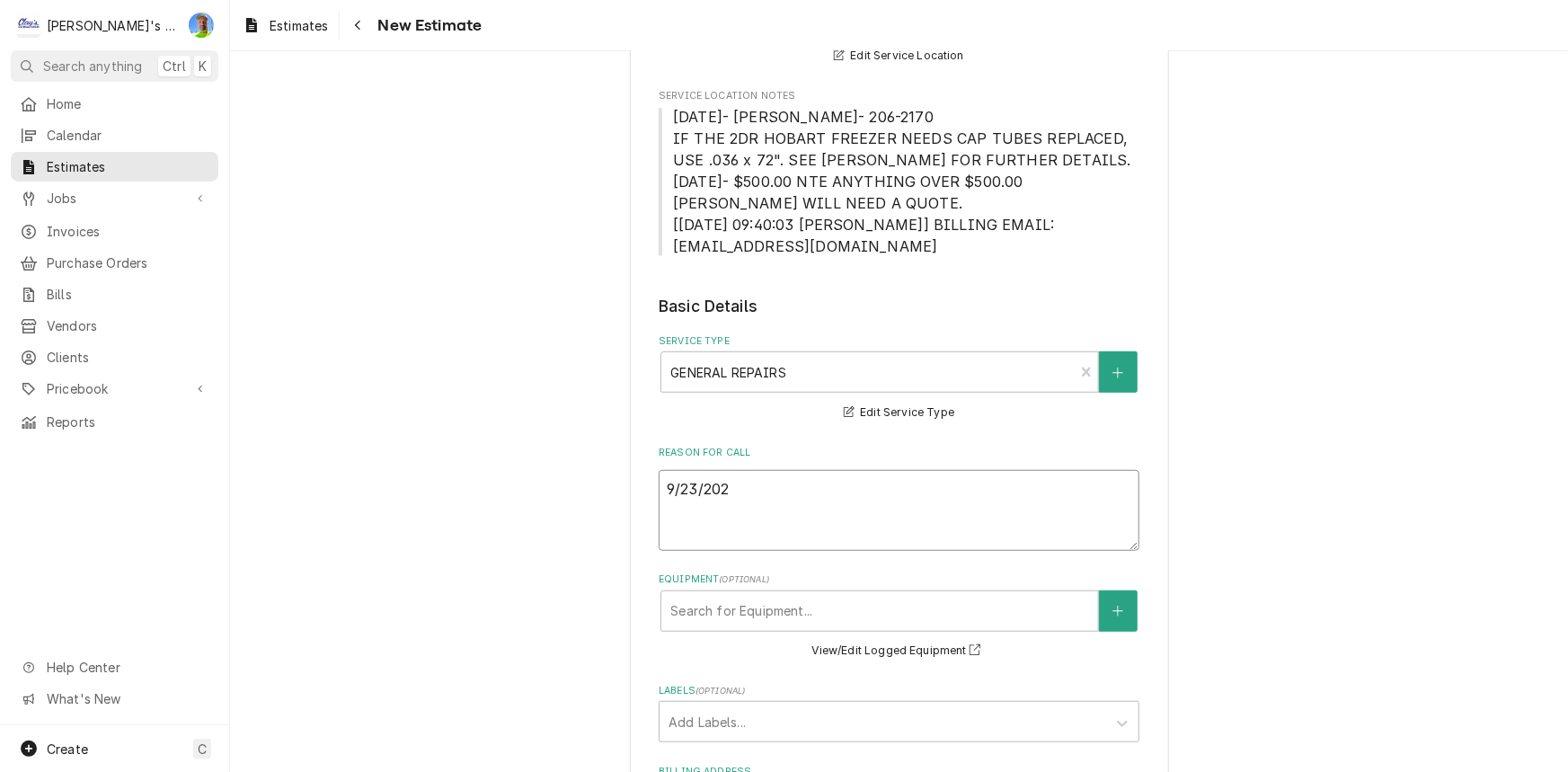
type textarea "x"
type textarea "[DATE]"
type textarea "x"
type textarea "[DATE]"
type textarea "x"
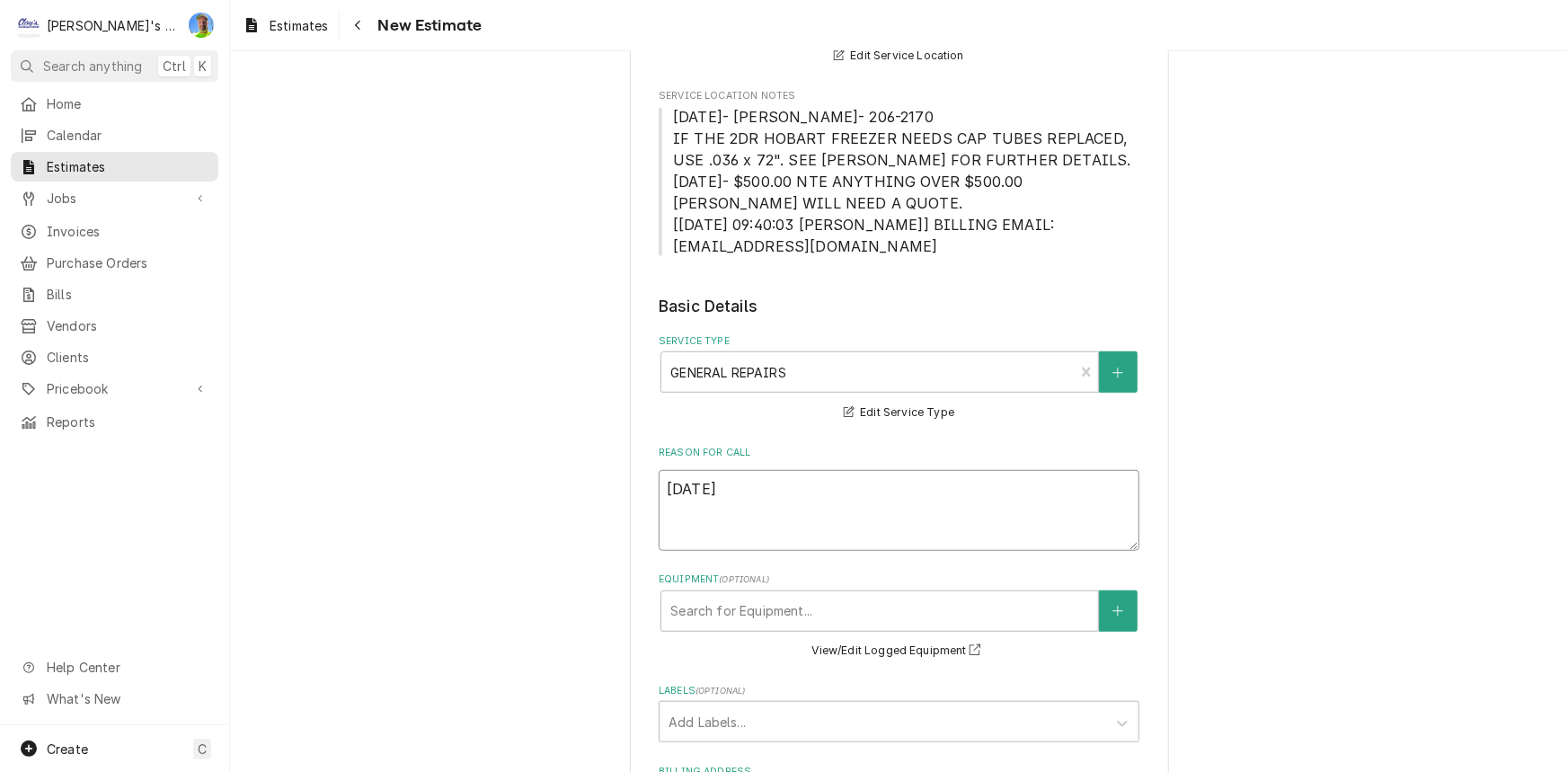
type textarea "[DATE] E"
type textarea "x"
type textarea "[DATE] ES"
type textarea "x"
type textarea "[DATE] EST"
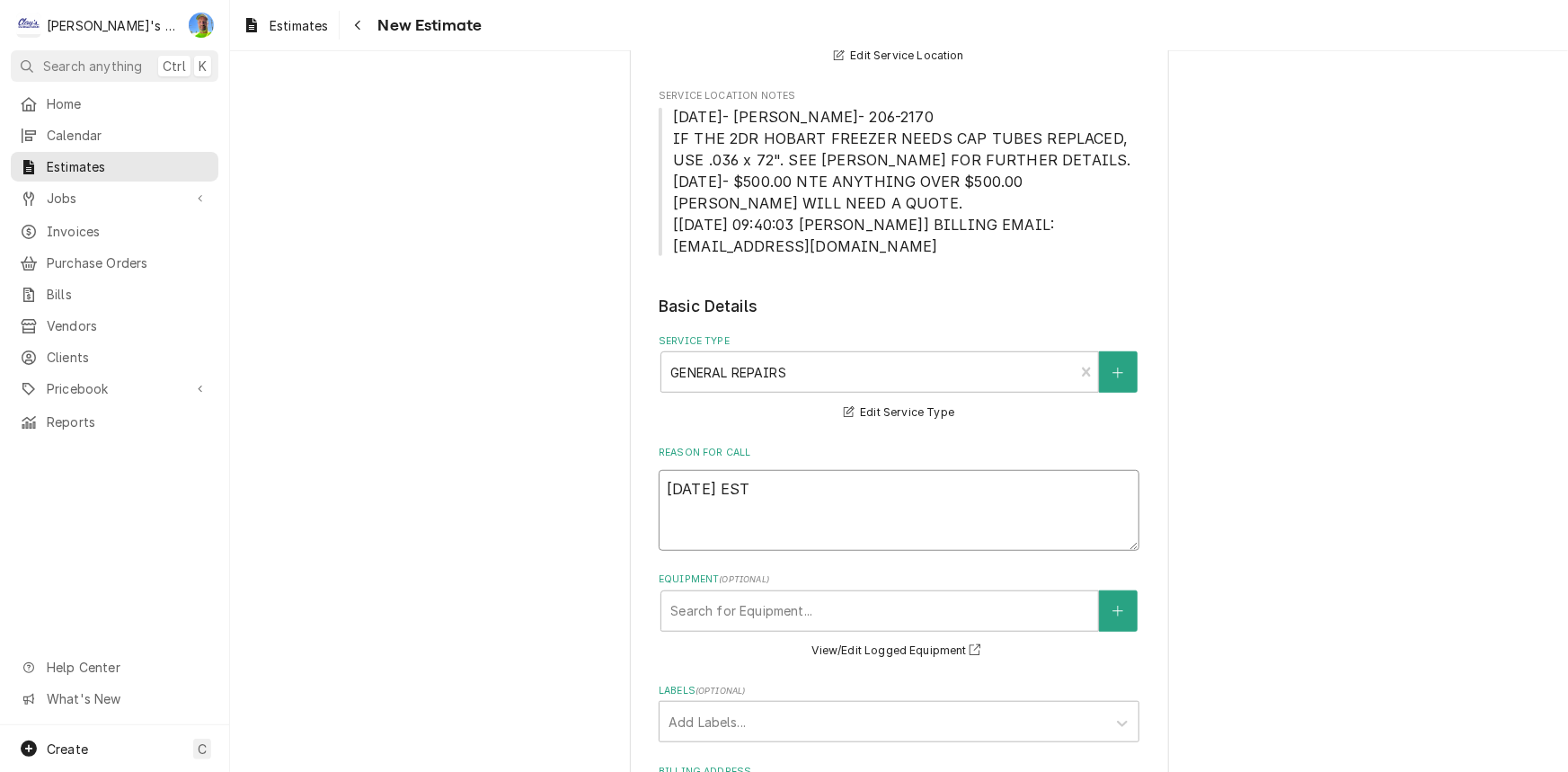
type textarea "x"
type textarea "[DATE] ESTI"
type textarea "x"
type textarea "[DATE] ESTIM"
type textarea "x"
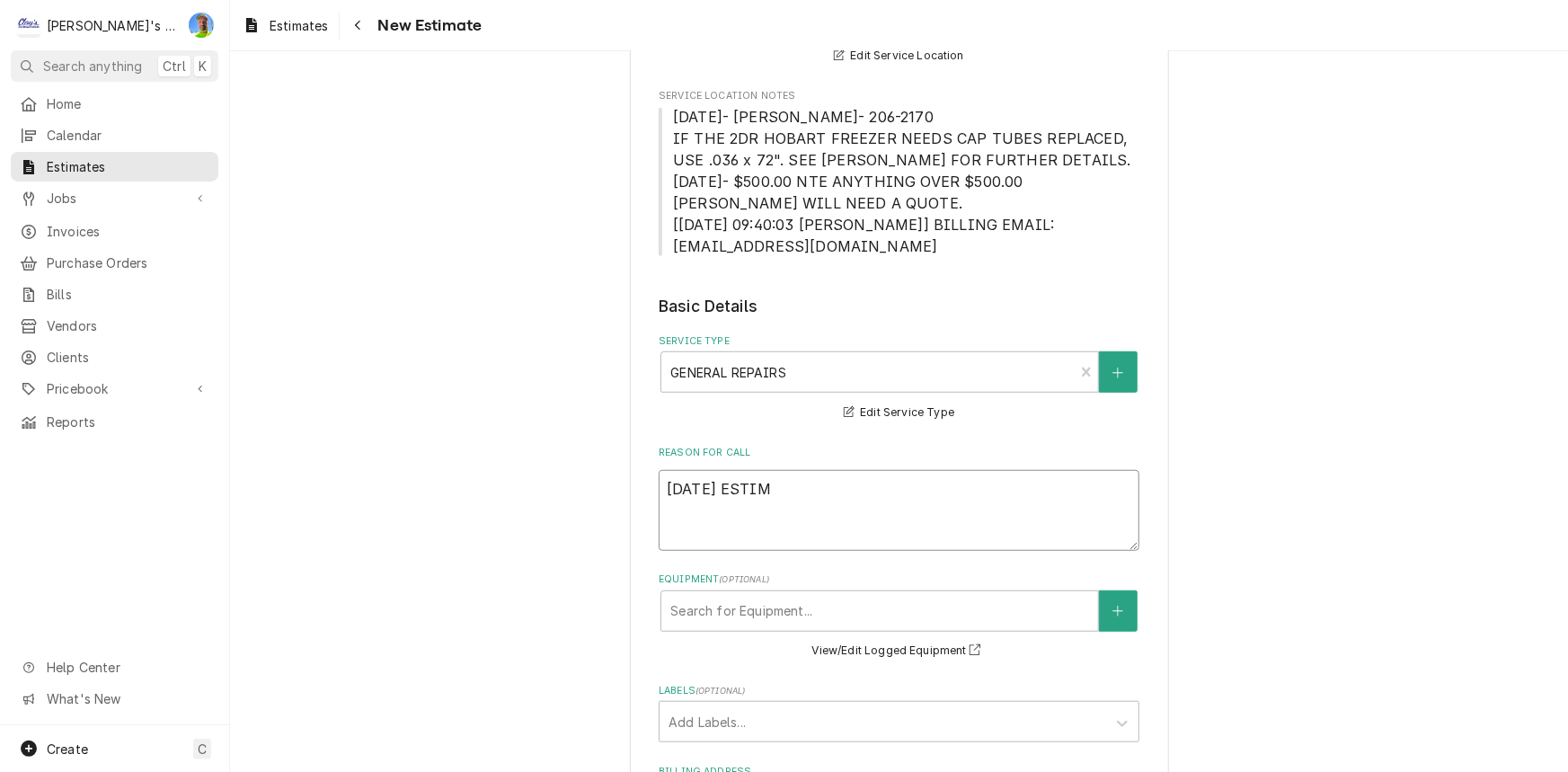
type textarea "[DATE] ESTIMA"
type textarea "x"
type textarea "[DATE] ESTIMAT"
type textarea "x"
type textarea "[DATE] ESTIMATE"
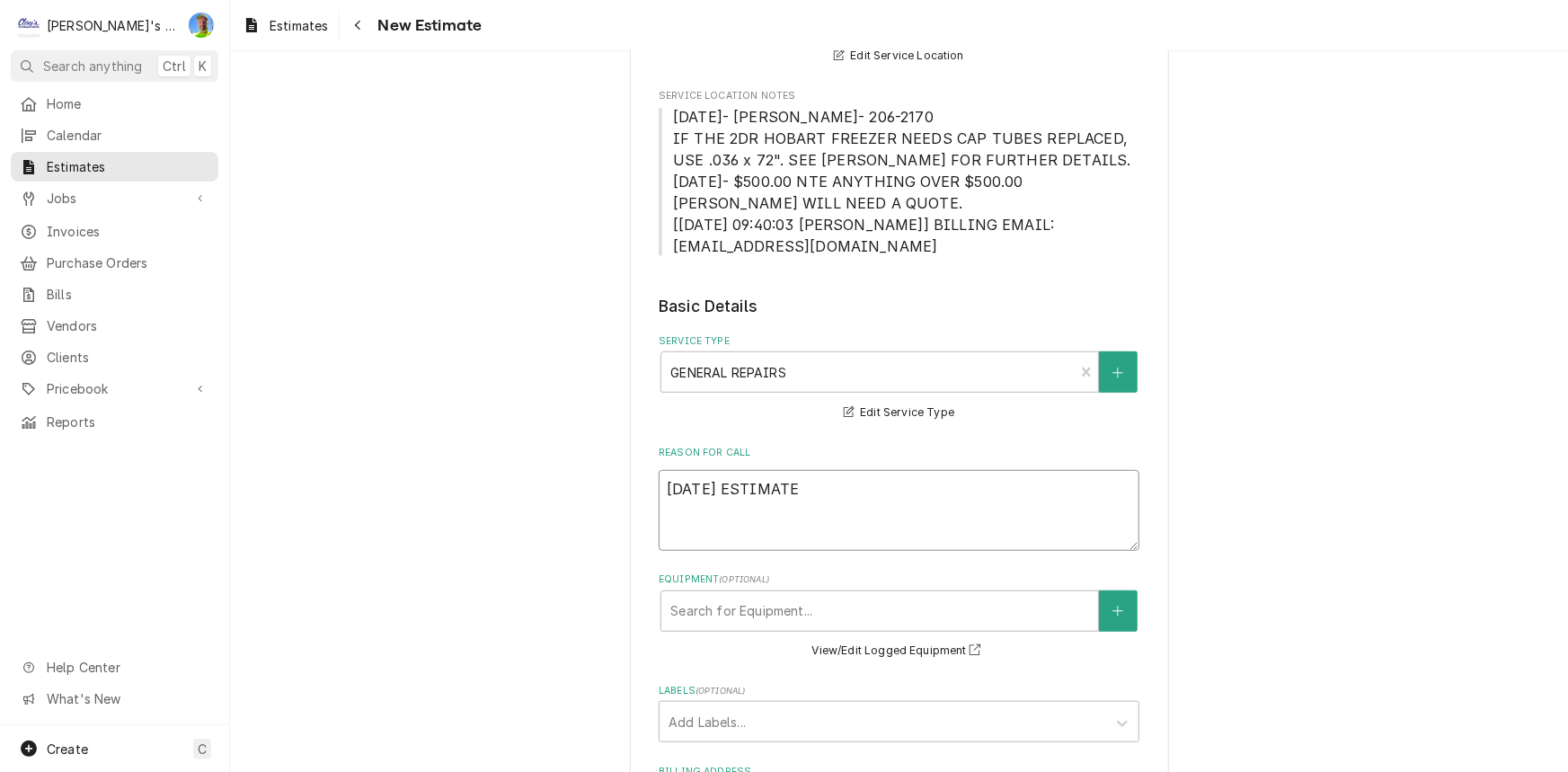
type textarea "x"
type textarea "[DATE] ESTIMATE"
type textarea "x"
type textarea "[DATE] ESTIMATE F"
type textarea "x"
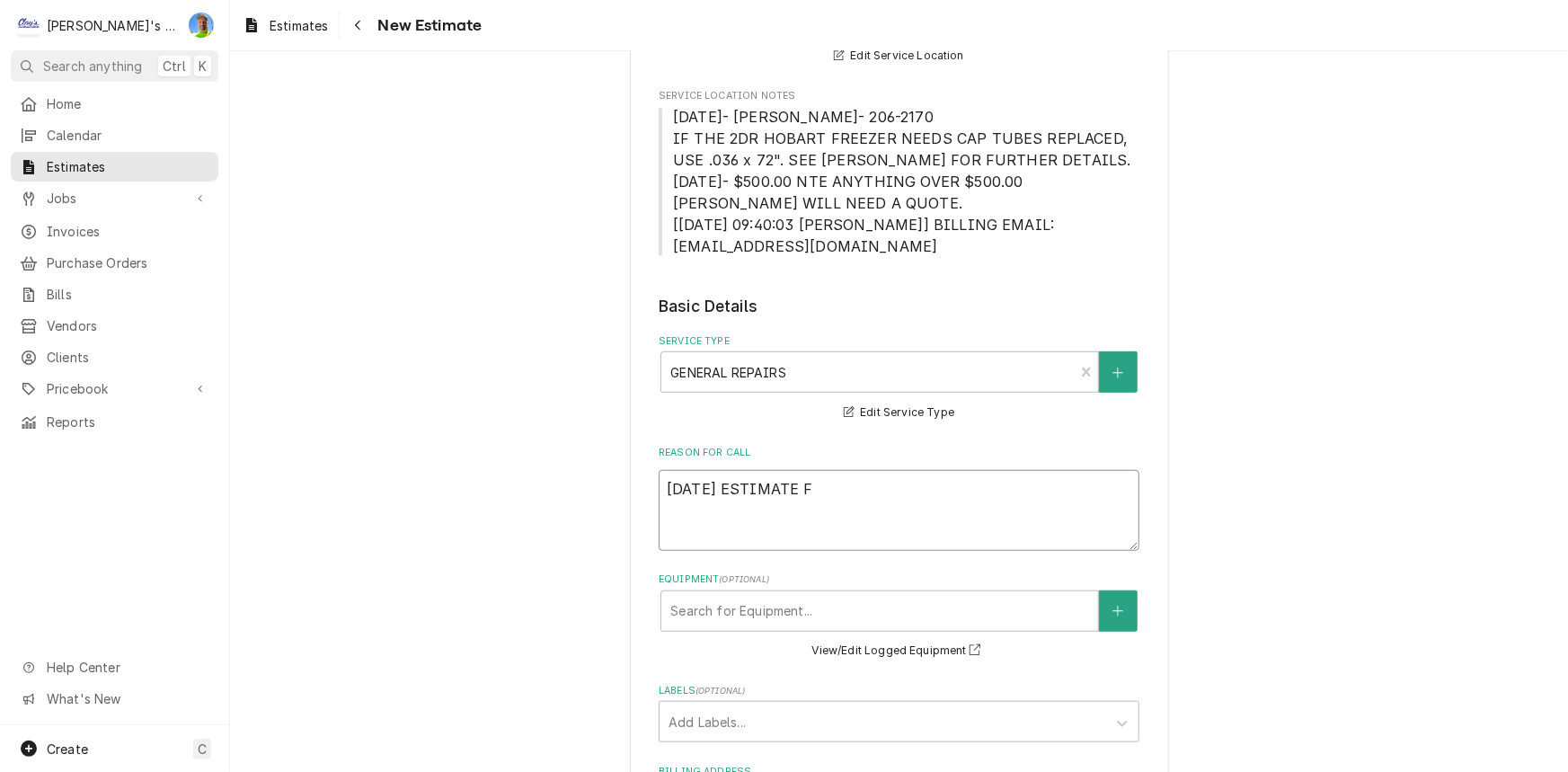
type textarea "[DATE] ESTIMATE FO"
type textarea "x"
type textarea "[DATE] ESTIMATE FOR"
type textarea "x"
type textarea "[DATE] ESTIMATE FOR"
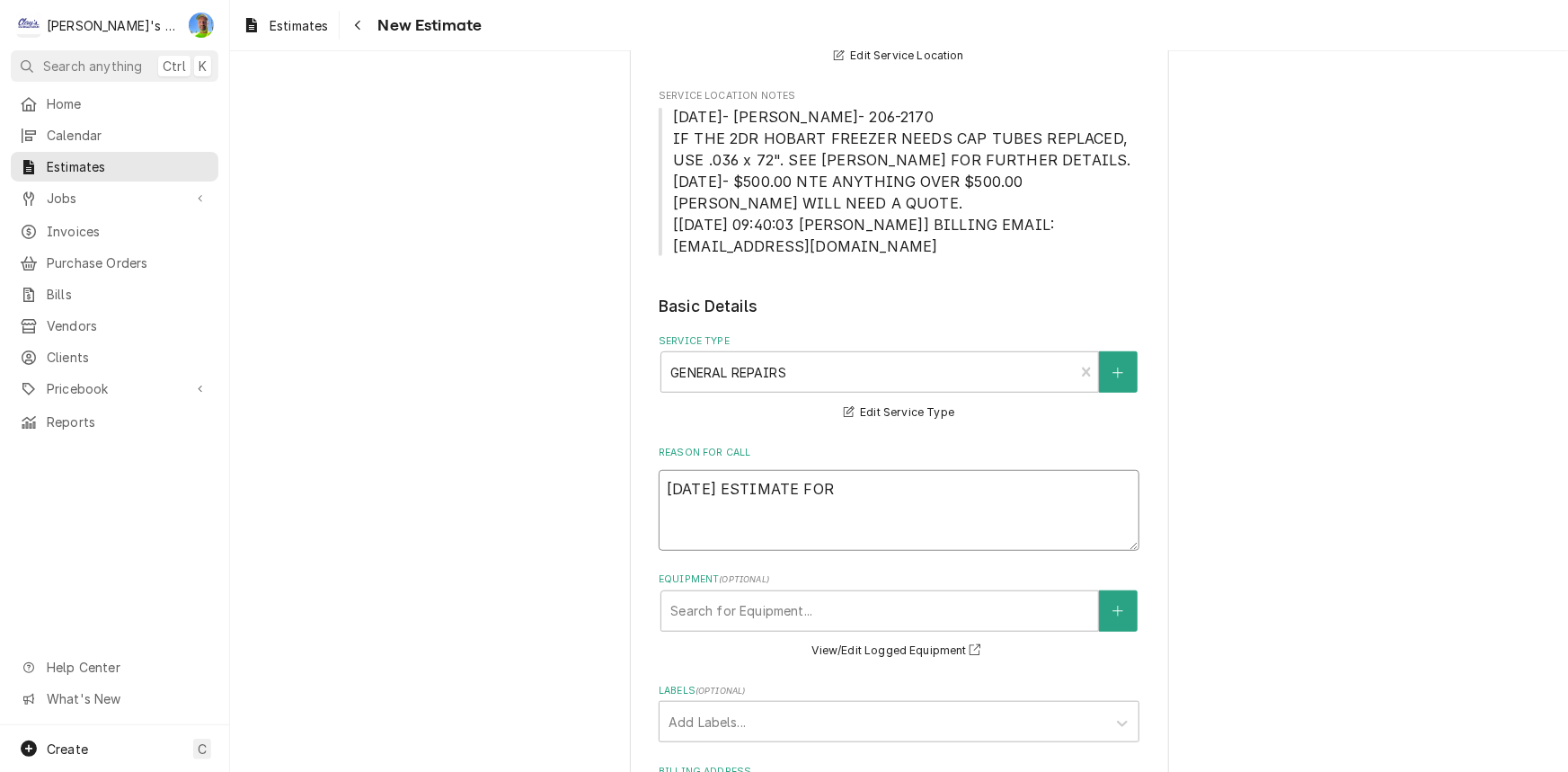
type textarea "x"
type textarea "[DATE] ESTIMATE FOR I"
type textarea "x"
type textarea "[DATE] ESTIMATE FOR"
type textarea "x"
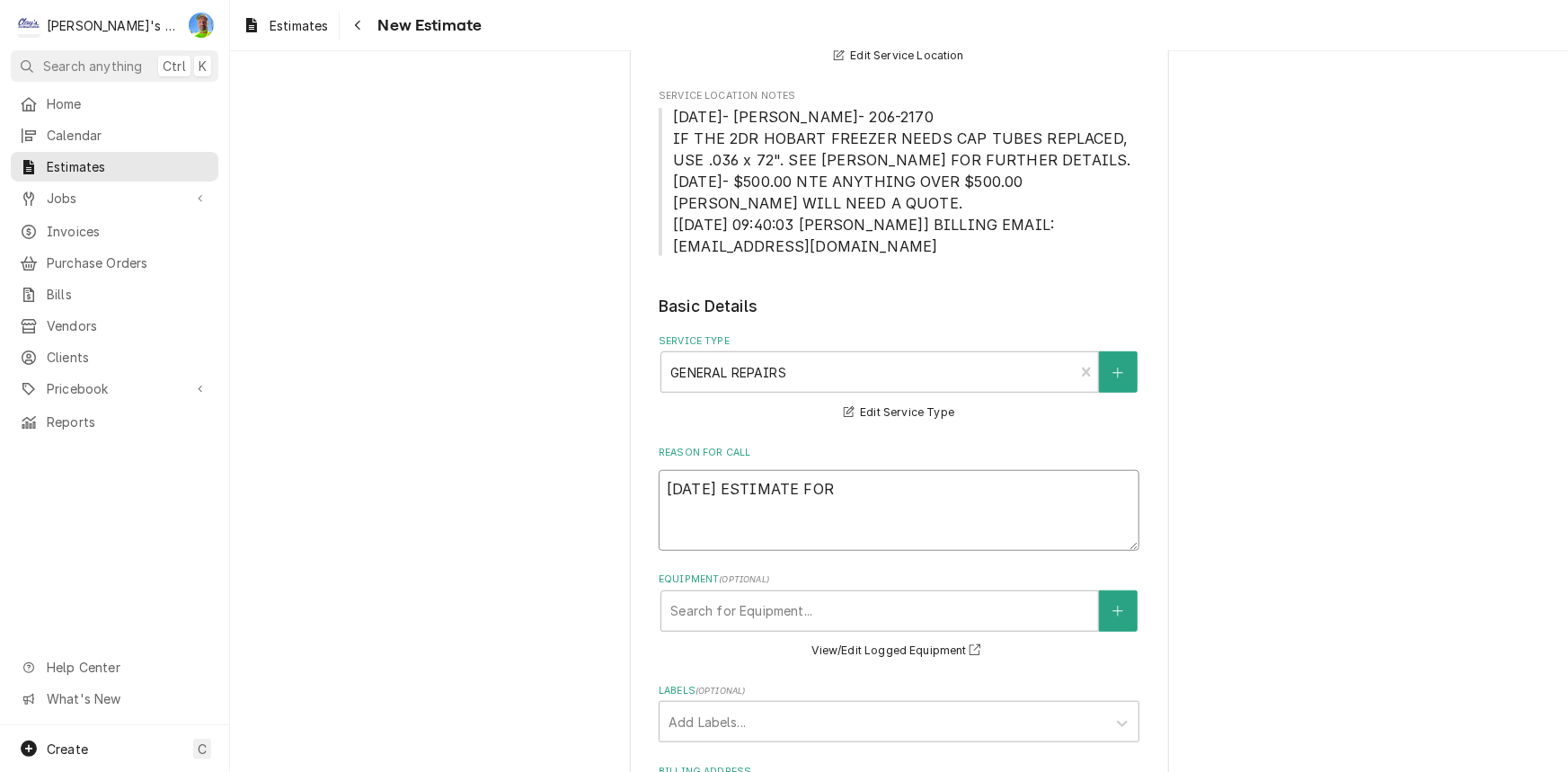
type textarea "[DATE] ESTIMATE FOR R"
type textarea "x"
type textarea "[DATE] ESTIMATE FOR RE"
type textarea "x"
type textarea "[DATE] ESTIMATE FOR R"
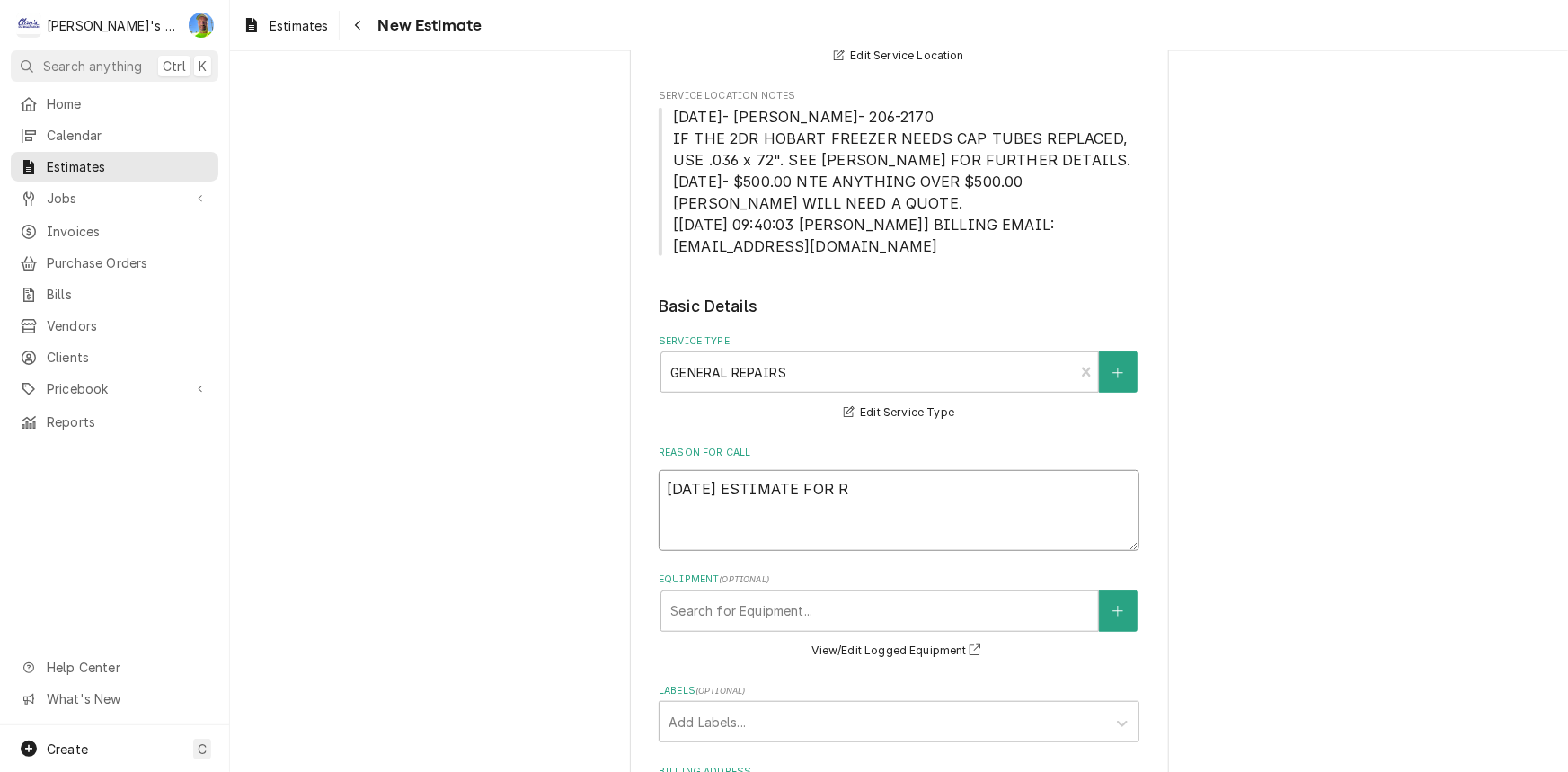
type textarea "x"
type textarea "[DATE] ESTIMATE FOR"
type textarea "x"
type textarea "[DATE] ESTIMATE FOR RE"
type textarea "x"
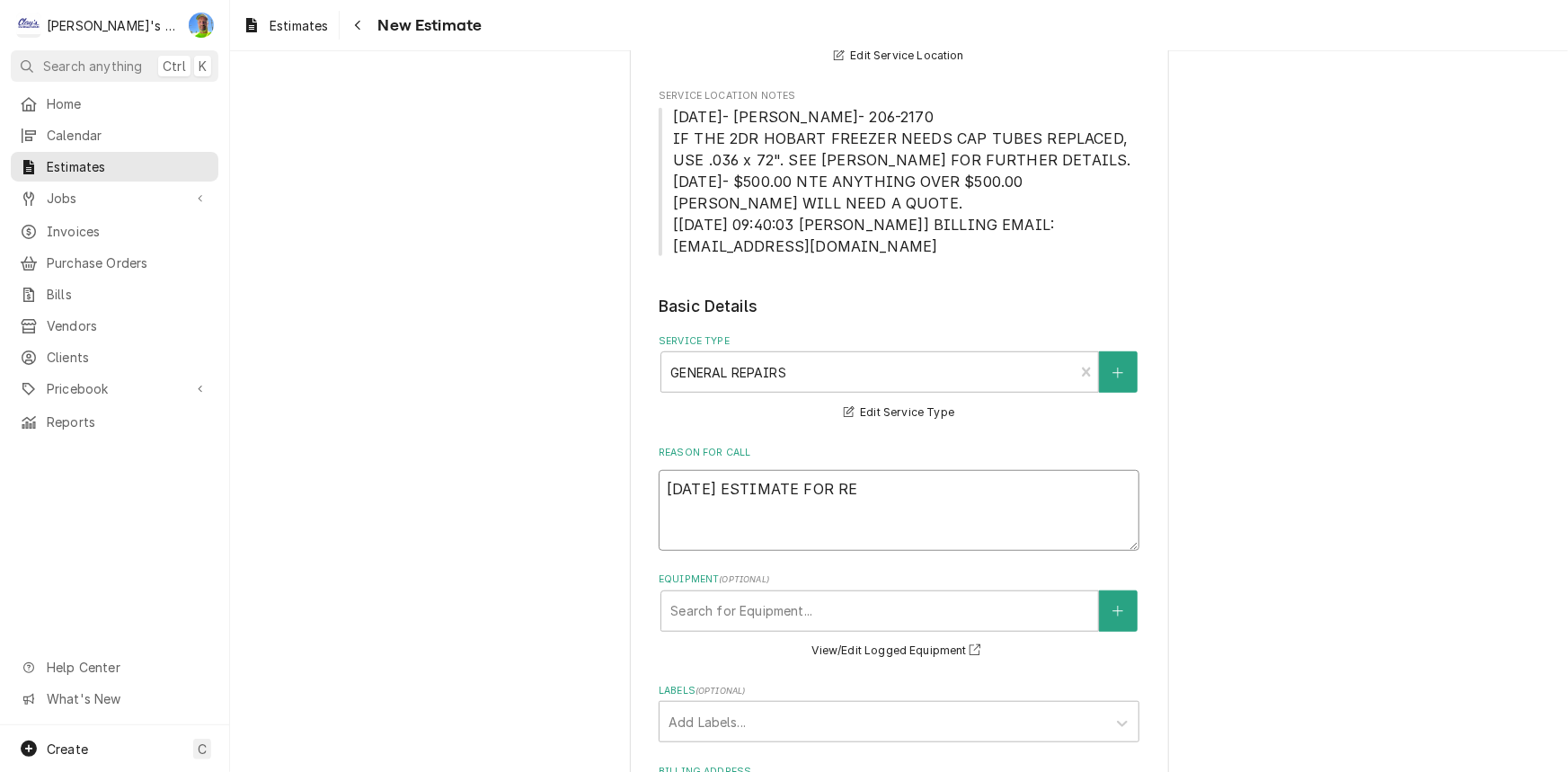
type textarea "[DATE] ESTIMATE FOR REP"
type textarea "x"
type textarea "[DATE] ESTIMATE FOR REPL"
type textarea "x"
type textarea "[DATE] ESTIMATE FOR REPLA"
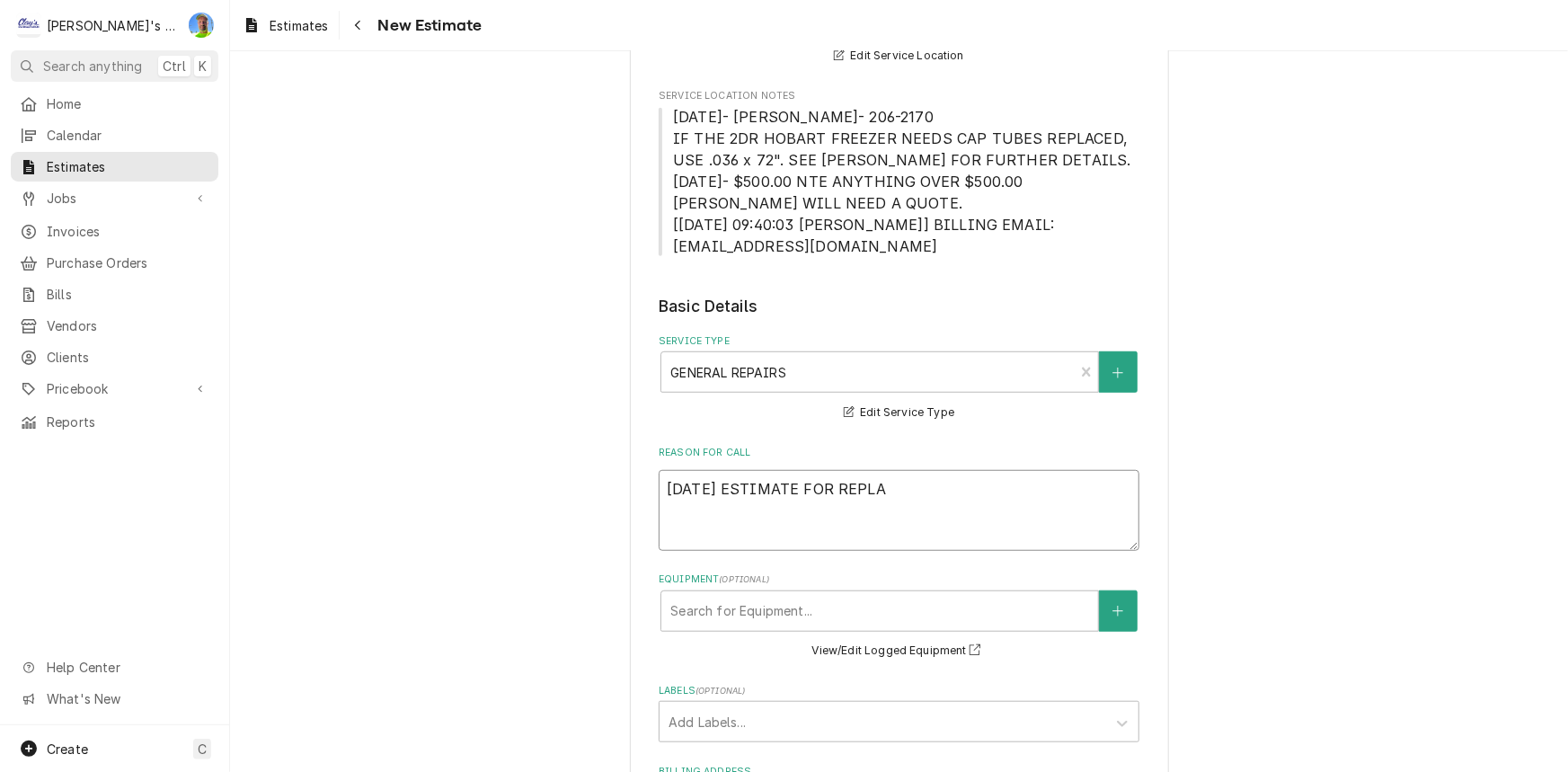
type textarea "x"
type textarea "[DATE] ESTIMATE FOR REPLAC"
type textarea "x"
type textarea "[DATE] ESTIMATE FOR REPLACI"
type textarea "x"
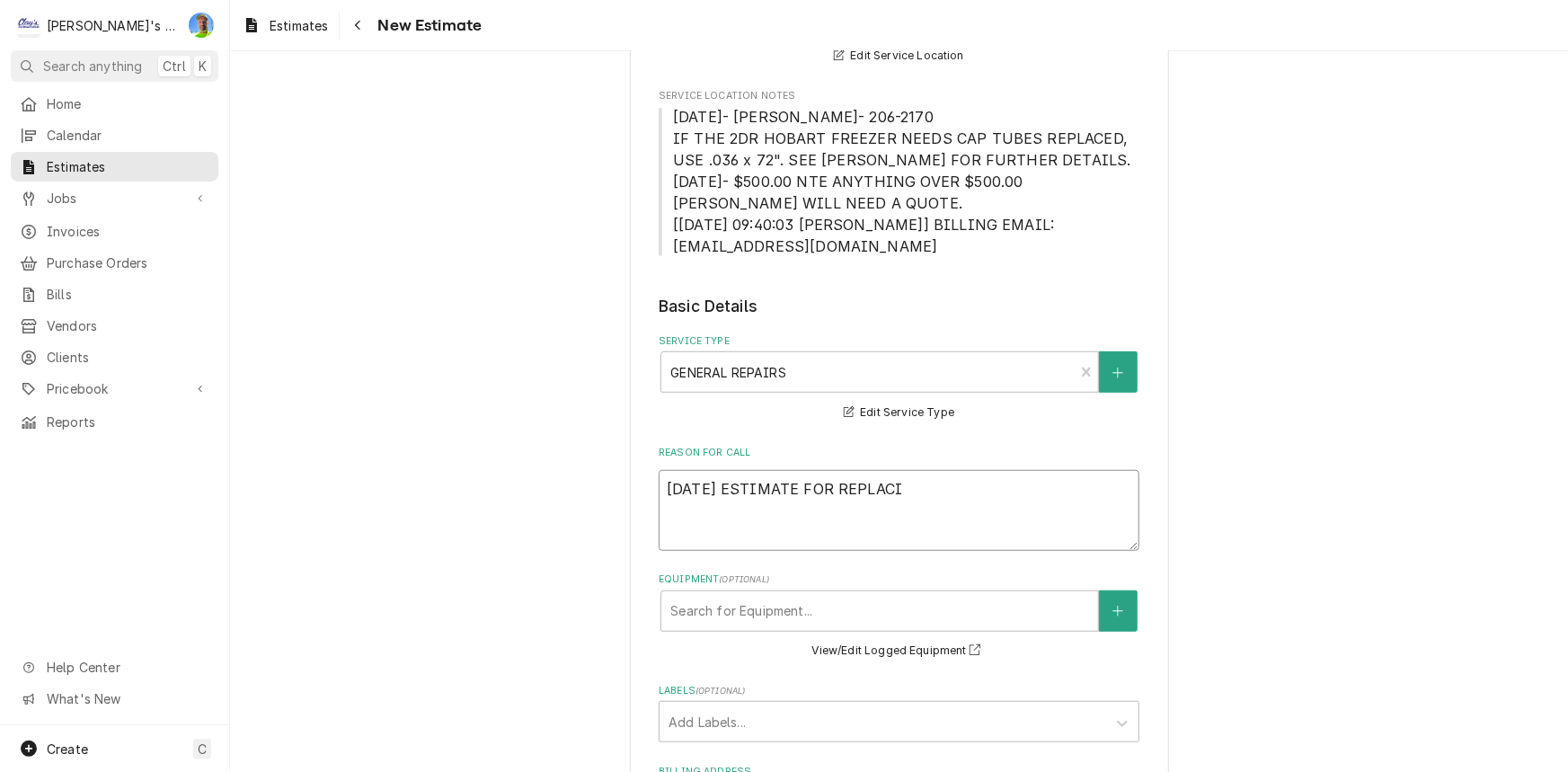
type textarea "[DATE] ESTIMATE FOR REPLACIN"
type textarea "x"
type textarea "[DATE] ESTIMATE FOR REPLACING"
type textarea "x"
type textarea "[DATE] ESTIMATE FOR REPLACING"
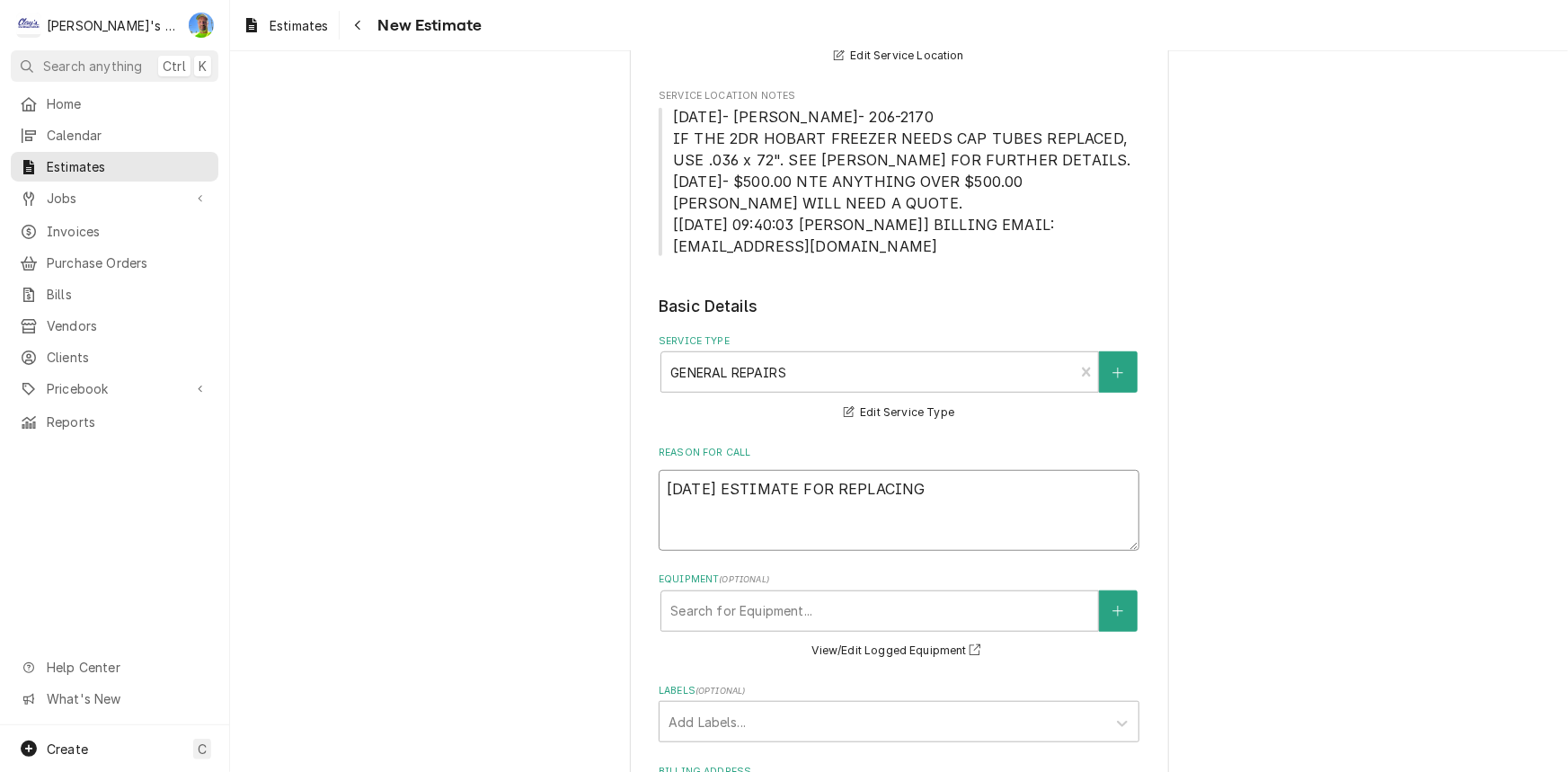
type textarea "x"
type textarea "[DATE] ESTIMATE FOR REPLACING D"
type textarea "x"
type textarea "[DATE] ESTIMATE FOR REPLACING DO"
type textarea "x"
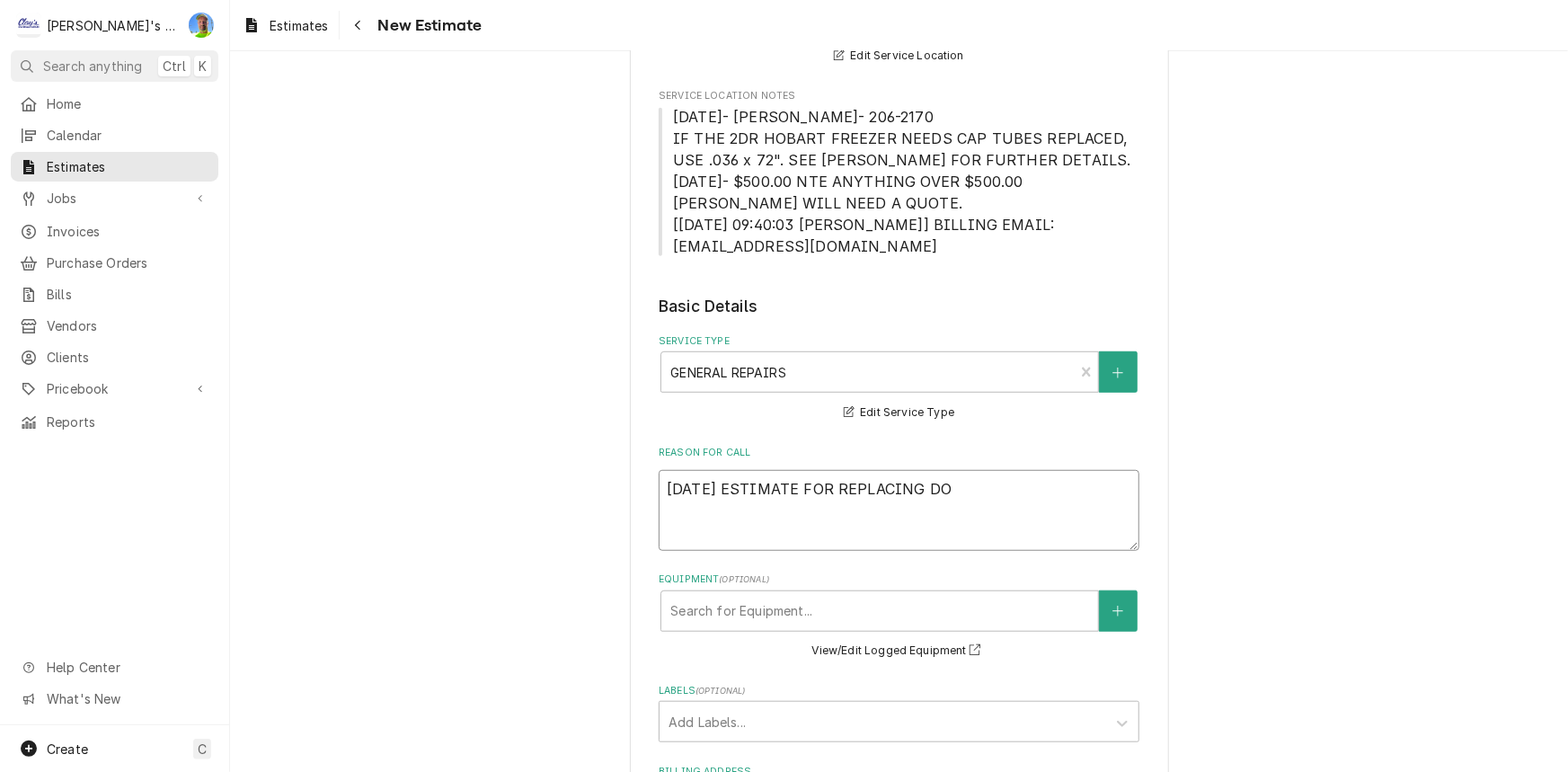
type textarea "[DATE] ESTIMATE FOR REPLACING DOO"
type textarea "x"
type textarea "[DATE] ESTIMATE FOR REPLACING DOOR"
type textarea "x"
type textarea "[DATE] ESTIMATE FOR REPLACING DOOR"
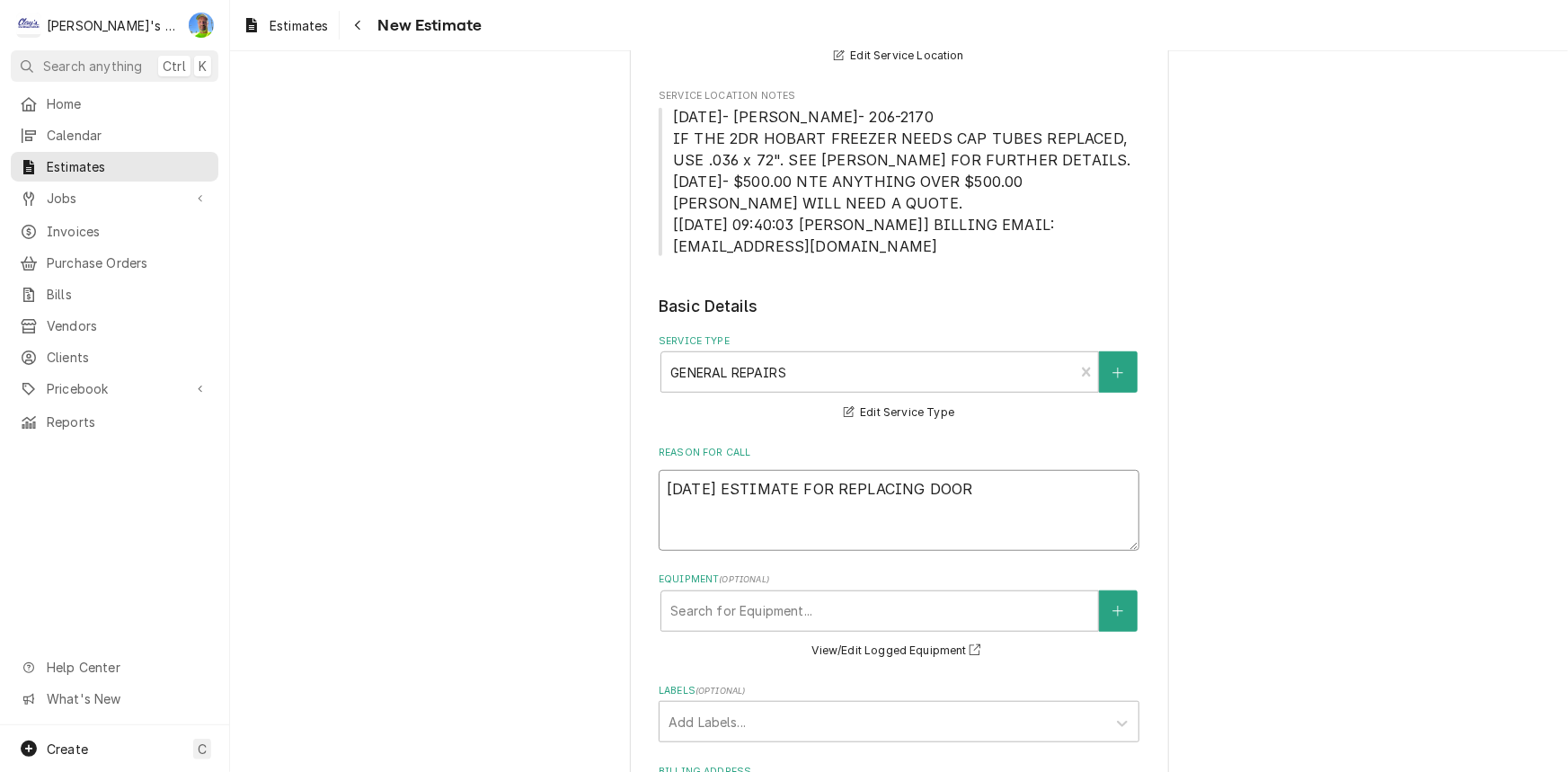
type textarea "x"
type textarea "[DATE] ESTIMATE FOR REPLACING DOOR F"
type textarea "x"
type textarea "[DATE] ESTIMATE FOR REPLACING DOOR FR"
type textarea "x"
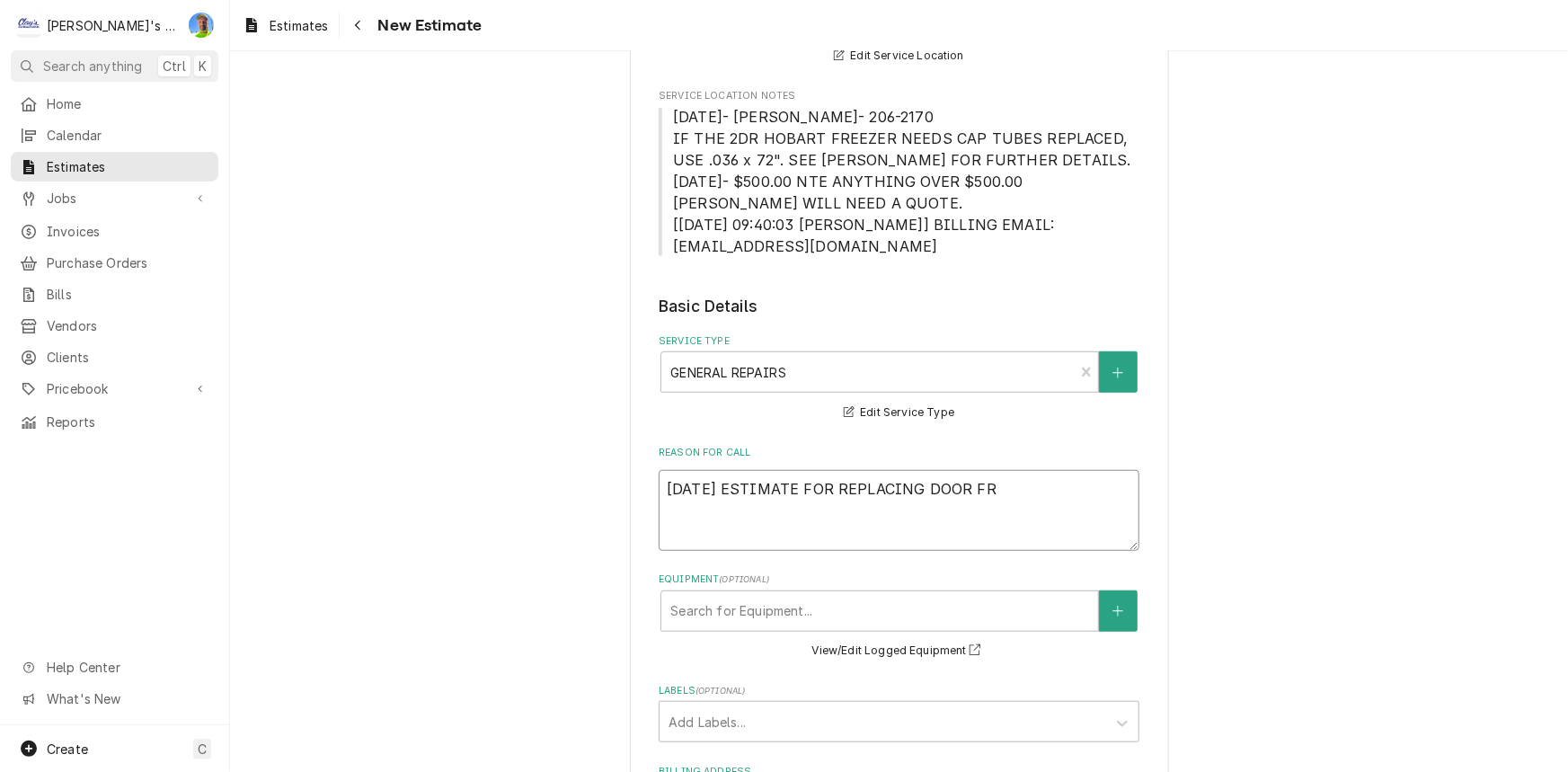
type textarea "[DATE] ESTIMATE FOR REPLACING DOOR [PERSON_NAME]"
type textarea "x"
type textarea "[DATE] ESTIMATE FOR REPLACING DOOR FRAM"
type textarea "x"
type textarea "[DATE] ESTIMATE FOR REPLACING DOOR FRAME"
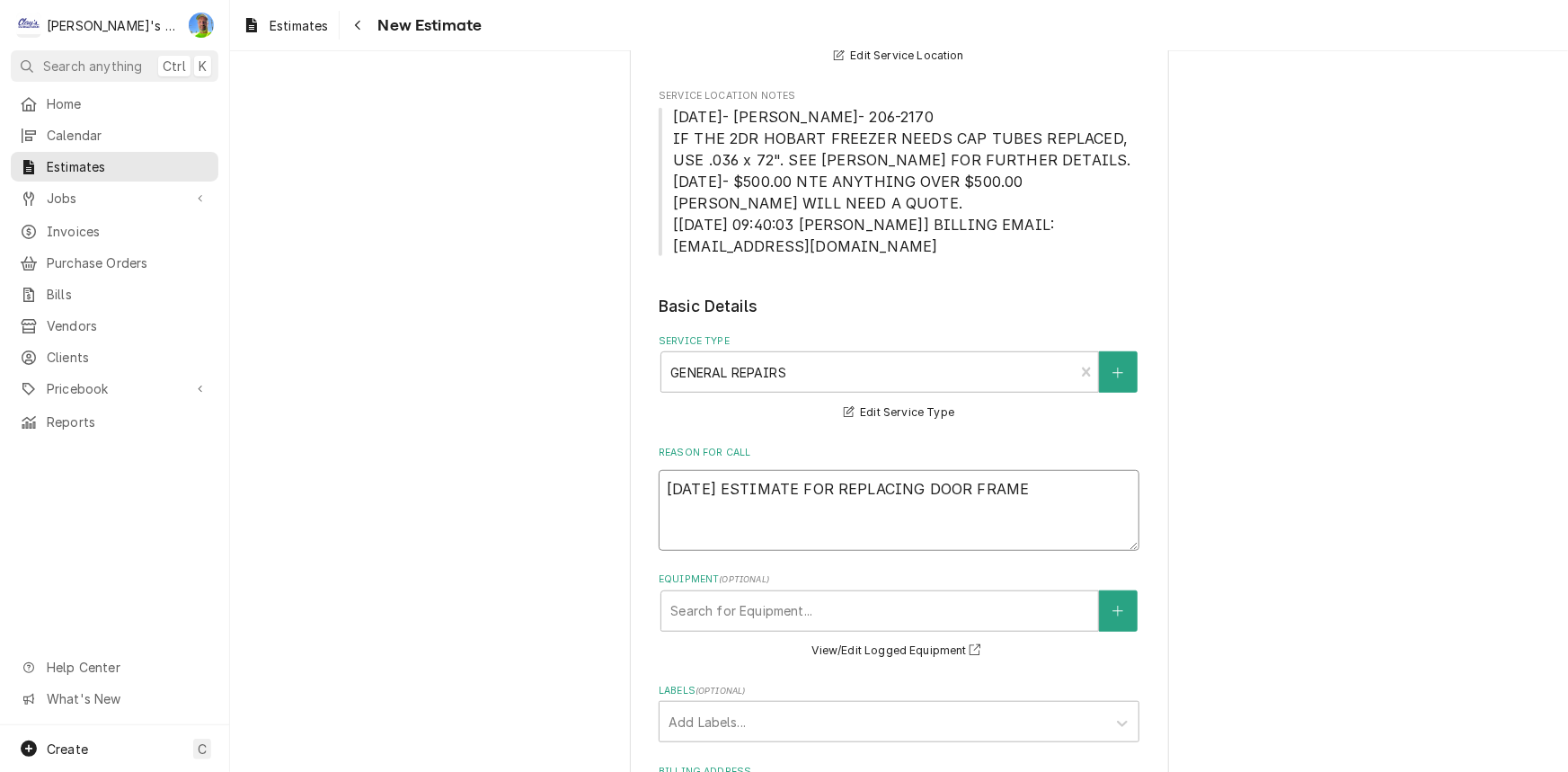
type textarea "x"
type textarea "[DATE] ESTIMATE FOR REPLACING DOOR FRAME"
type textarea "x"
type textarea "[DATE] ESTIMATE FOR REPLACING DOOR FRAME H"
type textarea "x"
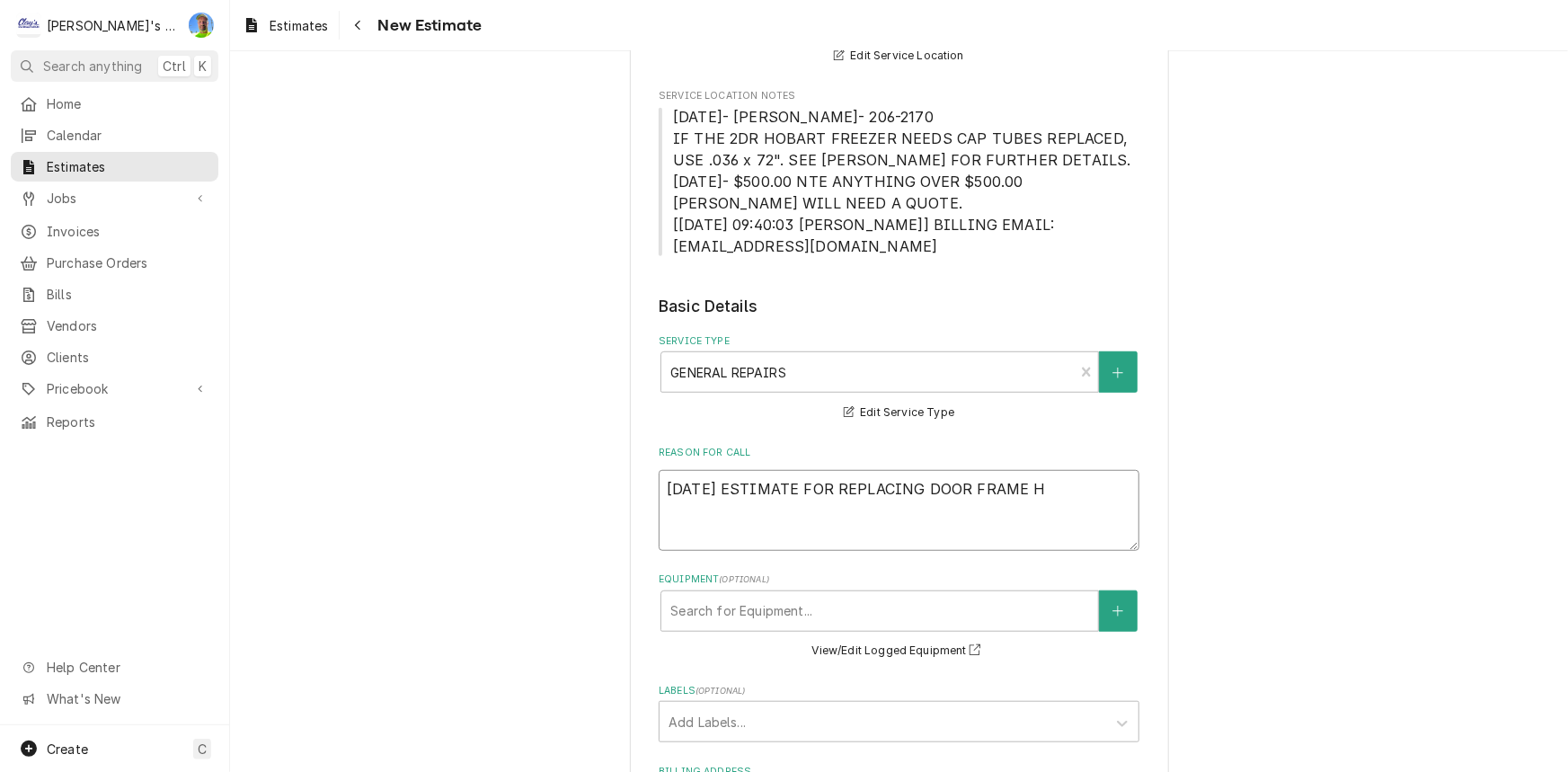
type textarea "[DATE] ESTIMATE FOR REPLACING DOOR FRAME HE"
type textarea "x"
type textarea "[DATE] ESTIMATE FOR REPLACING DOOR FRAME HEAT"
type textarea "x"
type textarea "[DATE] ESTIMATE FOR REPLACING DOOR FRAME HEATE"
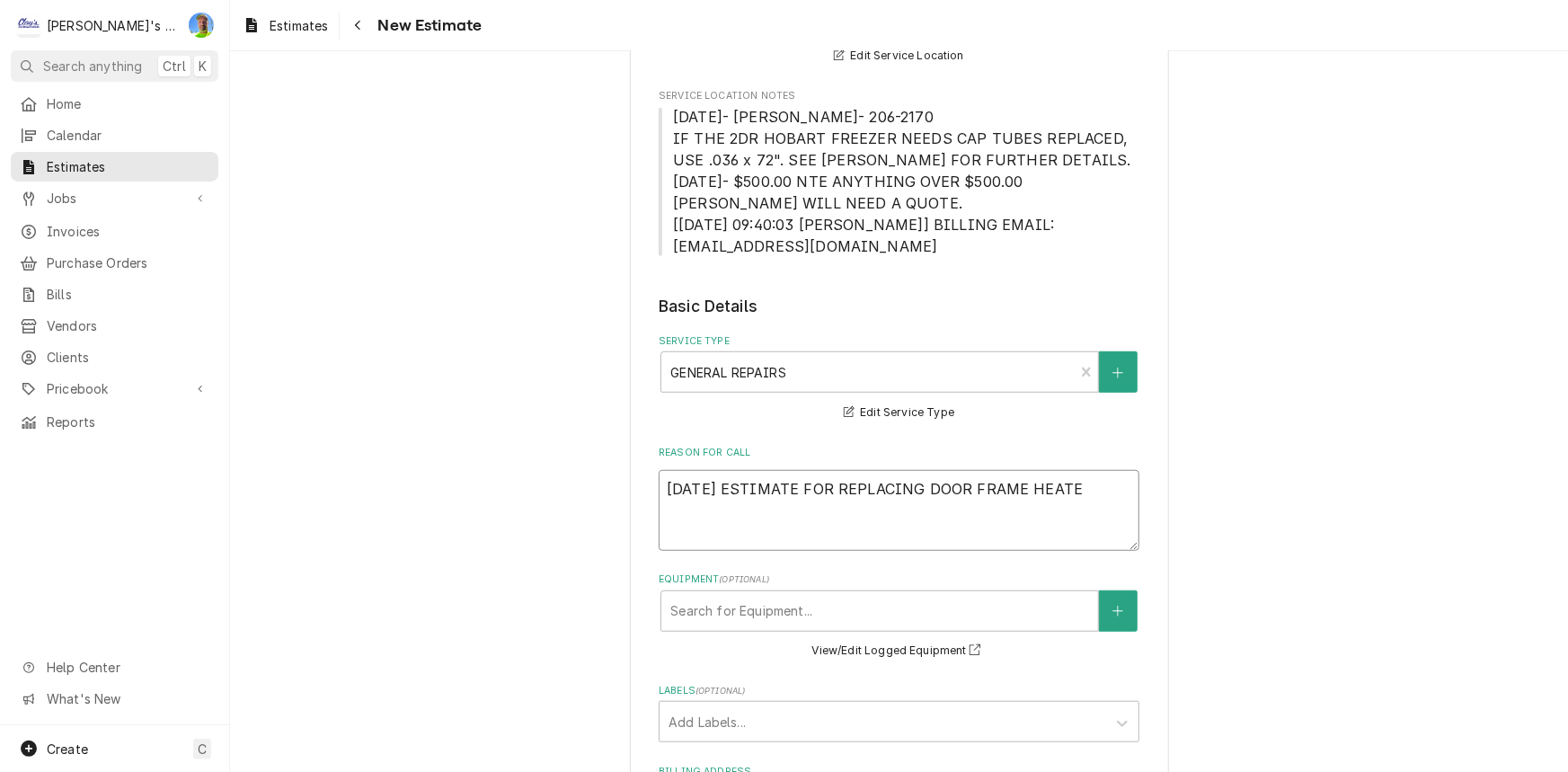
type textarea "x"
type textarea "[DATE] ESTIMATE FOR REPLACING DOOR FRAME HEATER"
type textarea "x"
type textarea "[DATE] ESTIMATE FOR REPLACING DOOR FRAME HEATER"
type textarea "x"
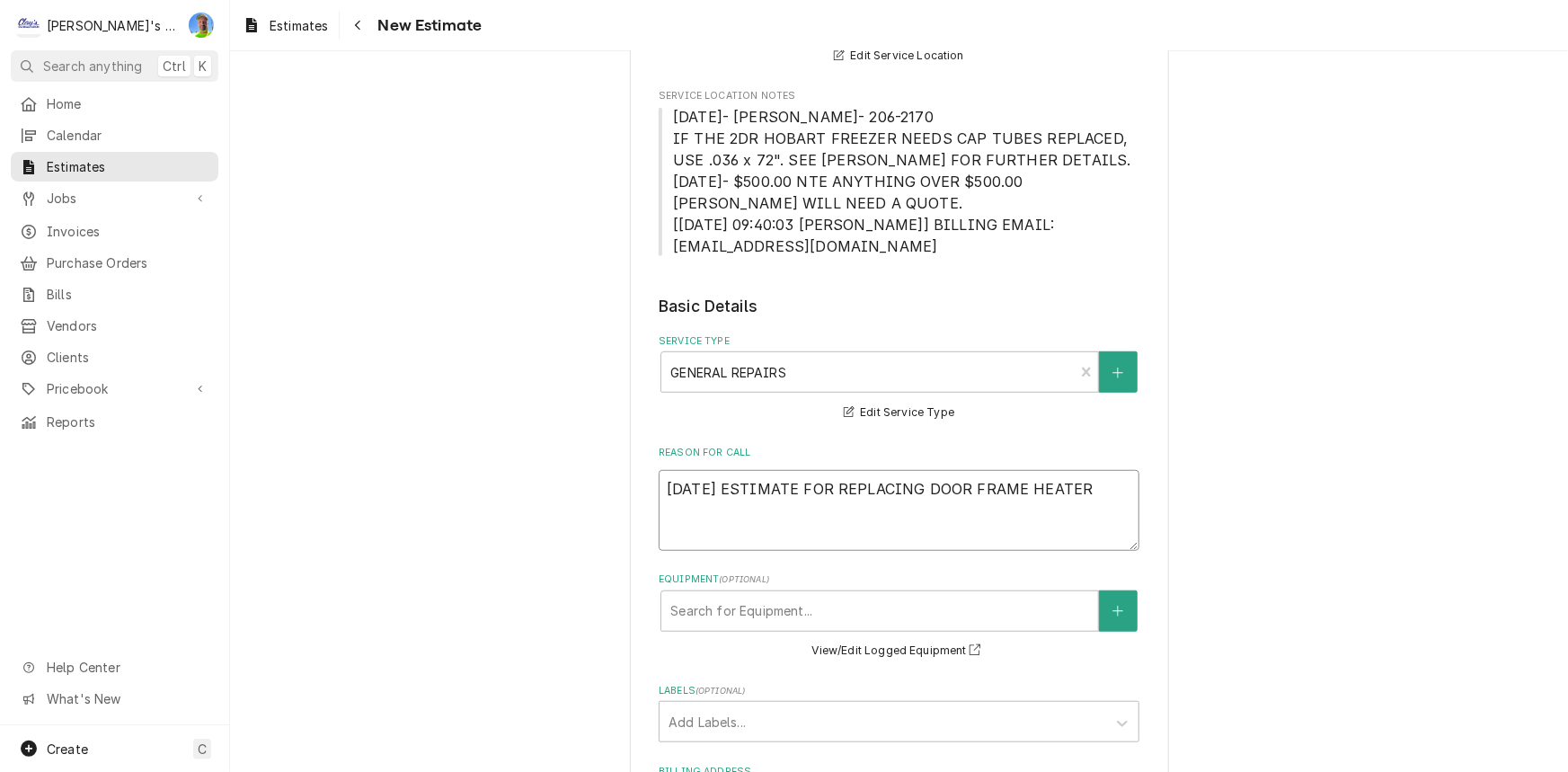
type textarea "[DATE] ESTIMATE FOR REPLACING DOOR FRAME HEATER O"
type textarea "x"
type textarea "[DATE] ESTIMATE FOR REPLACING DOOR FRAME HEATER ON"
type textarea "x"
type textarea "[DATE] ESTIMATE FOR REPLACING DOOR FRAME HEATER ON A"
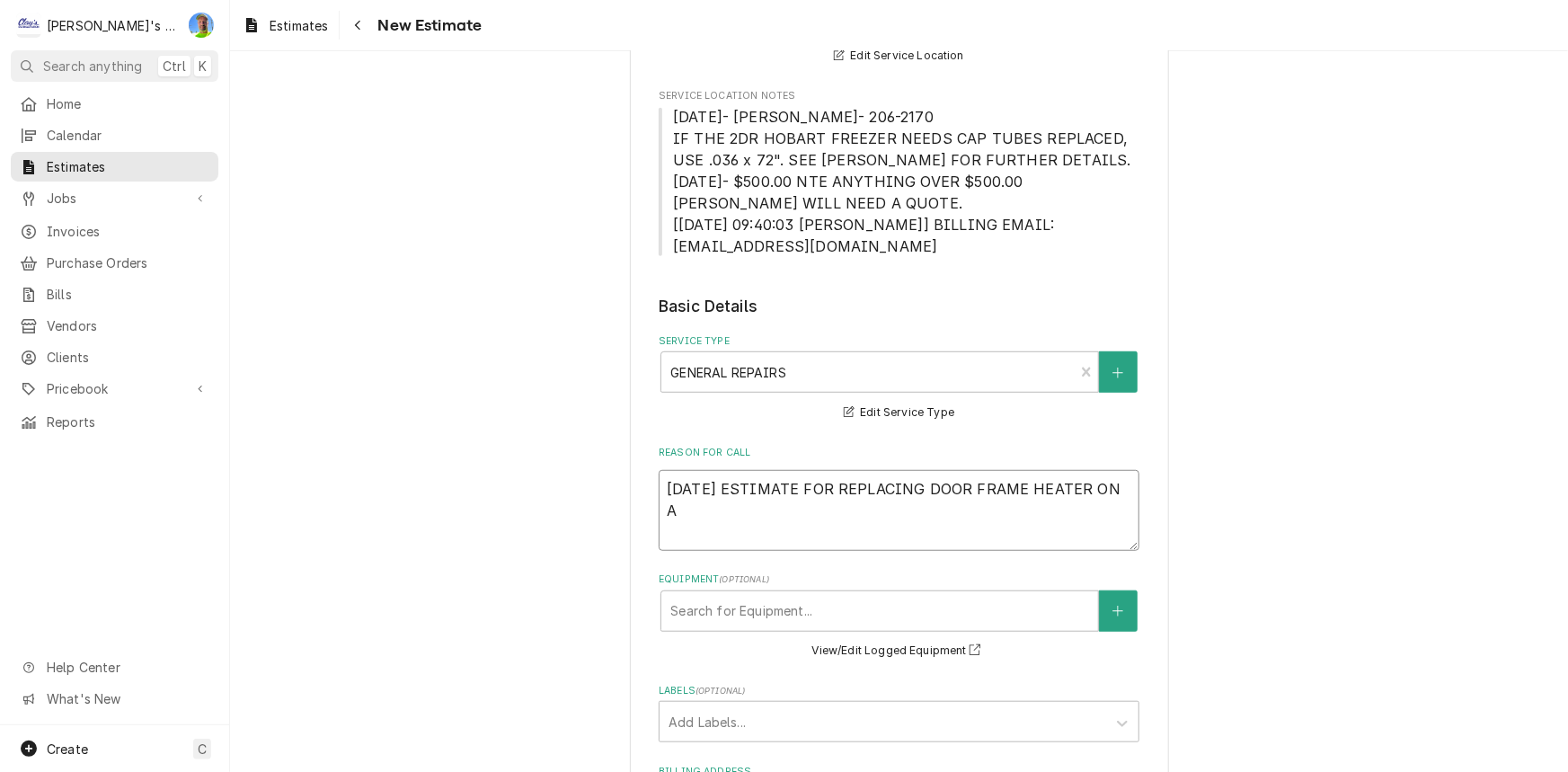
type textarea "x"
type textarea "[DATE] ESTIMATE FOR REPLACING DOOR FRAME HEATER ON AL"
type textarea "x"
type textarea "[DATE] ESTIMATE FOR REPLACING DOOR FRAME HEATER ON ALK"
type textarea "x"
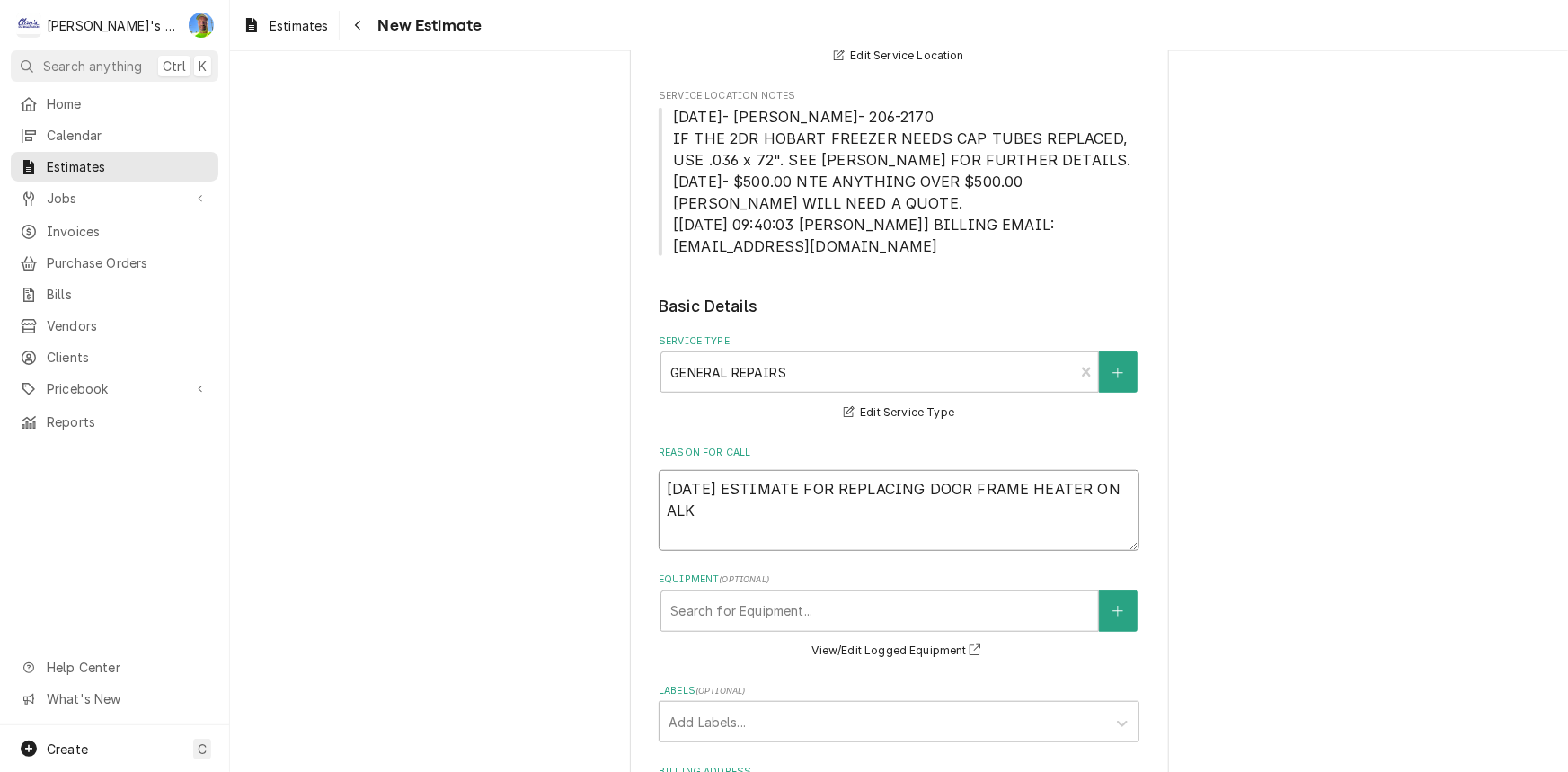
type textarea "[DATE] ESTIMATE FOR REPLACING DOOR FRAME HEATER ON AL"
type textarea "x"
type textarea "[DATE] ESTIMATE FOR REPLACING DOOR FRAME HEATER ON A"
type textarea "x"
type textarea "[DATE] ESTIMATE FOR REPLACING DOOR FRAME HEATER ON"
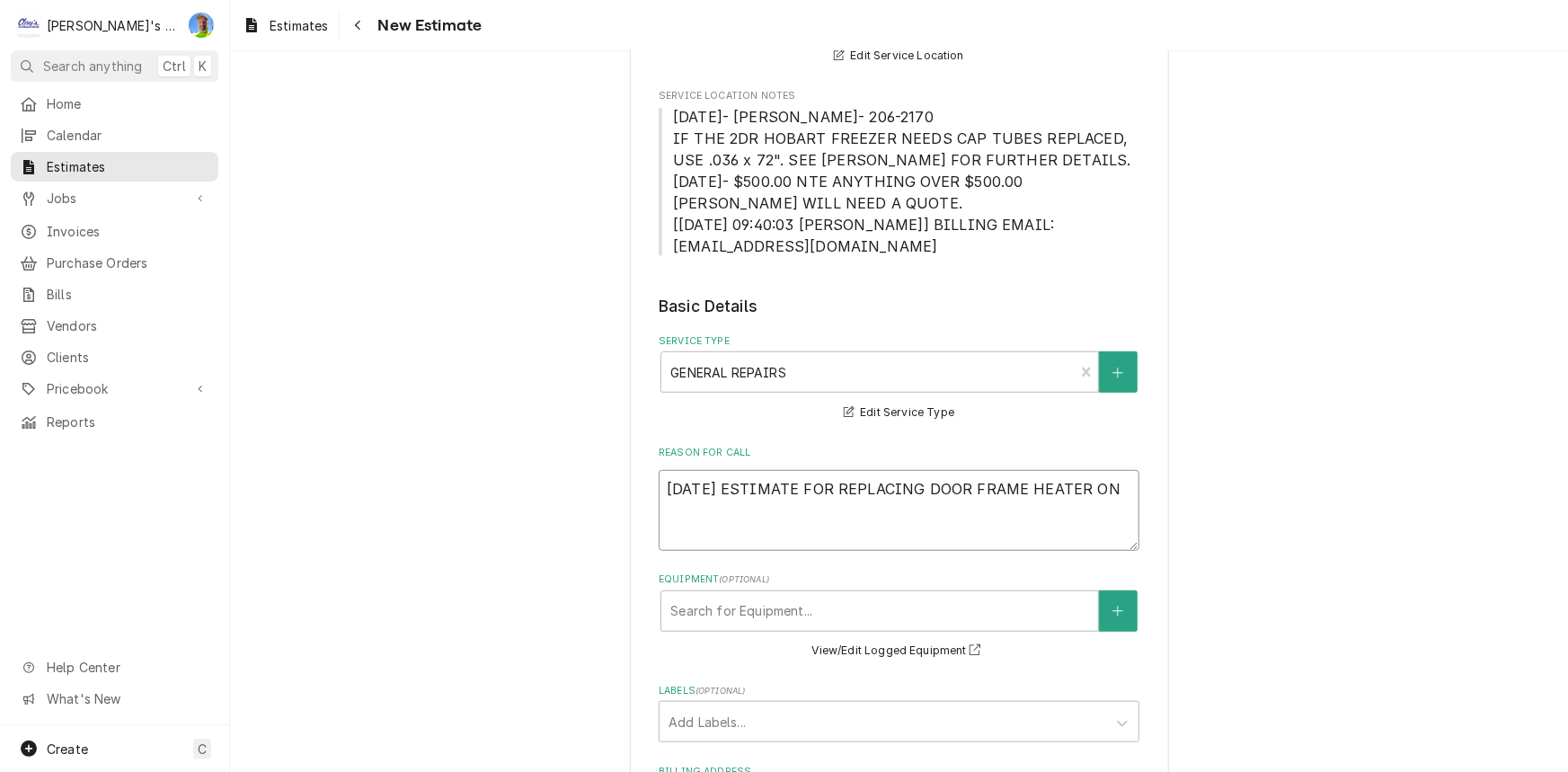
type textarea "x"
type textarea "[DATE] ESTIMATE FOR REPLACING DOOR FRAME HEATER ON W"
type textarea "x"
type textarea "[DATE] ESTIMATE FOR REPLACING DOOR FRAME HEATER ON [GEOGRAPHIC_DATA]"
type textarea "x"
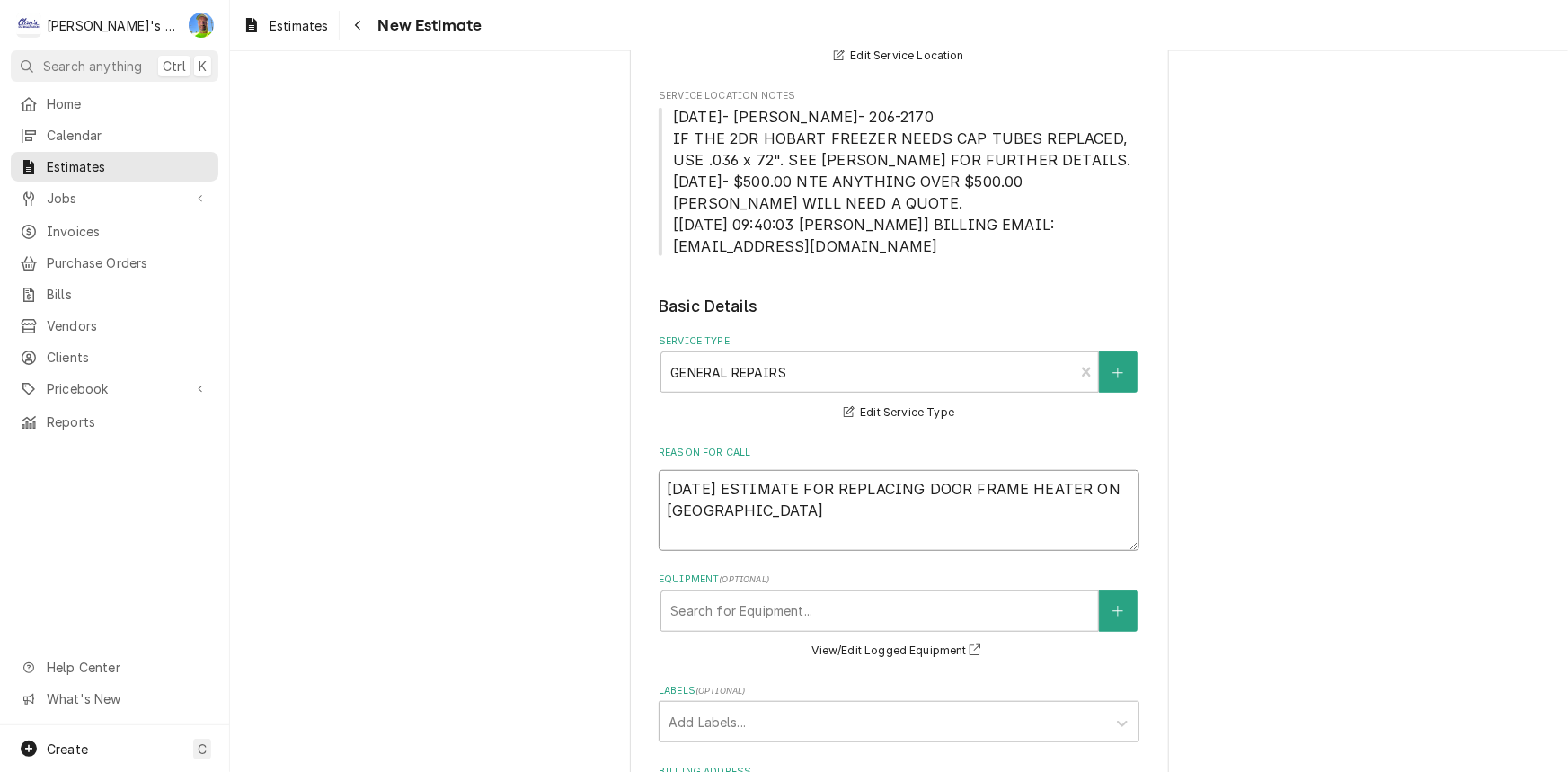
type textarea "[DATE] ESTIMATE FOR REPLACING DOOR FRAME HEATER ON WAL"
type textarea "x"
type textarea "[DATE] ESTIMATE FOR REPLACING DOOR FRAME HEATER ON WALK"
type textarea "x"
type textarea "[DATE] ESTIMATE FOR REPLACING DOOR FRAME HEATER ON WALK"
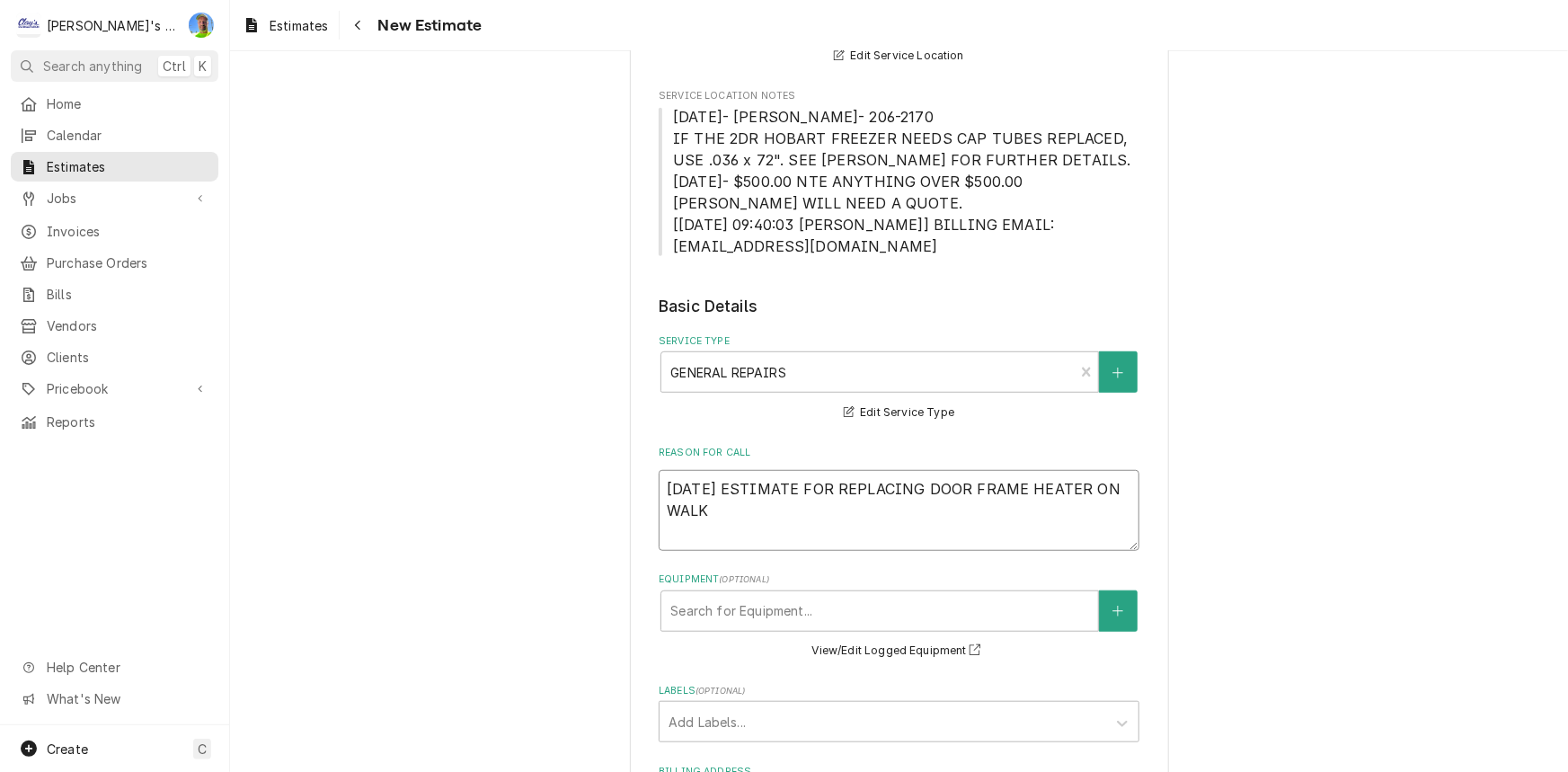
type textarea "x"
type textarea "[DATE] ESTIMATE FOR REPLACING DOOR FRAME HEATER ON WALK I"
type textarea "x"
type textarea "[DATE] ESTIMATE FOR REPLACING DOOR FRAME HEATER ON WALK IN"
type textarea "x"
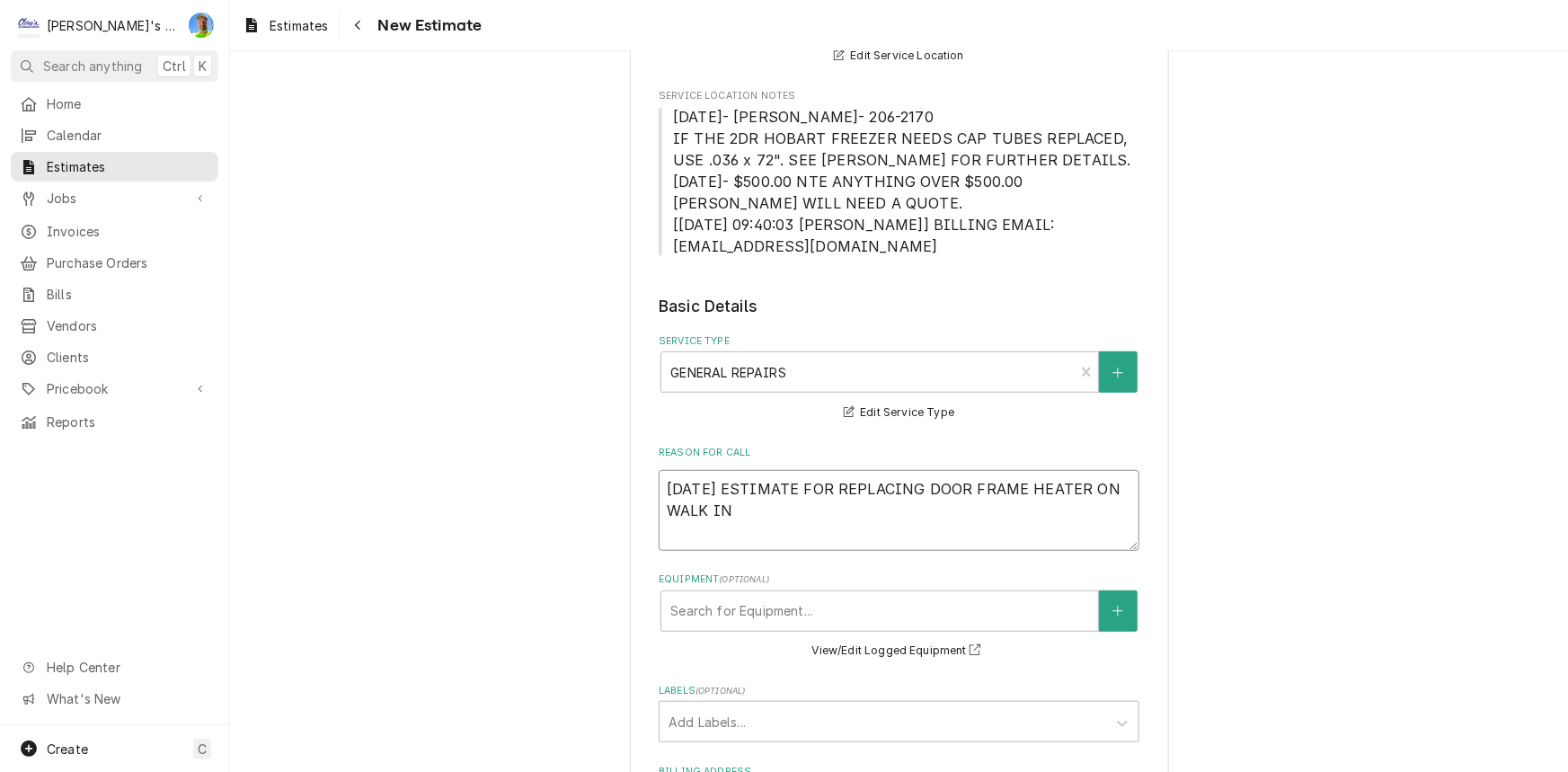
type textarea "[DATE] ESTIMATE FOR REPLACING DOOR FRAME HEATER ON WALK IN"
type textarea "x"
type textarea "[DATE] ESTIMATE FOR REPLACING DOOR FRAME HEATER ON WALK IN F"
type textarea "x"
type textarea "[DATE] ESTIMATE FOR REPLACING DOOR FRAME HEATER ON WALK IN FR"
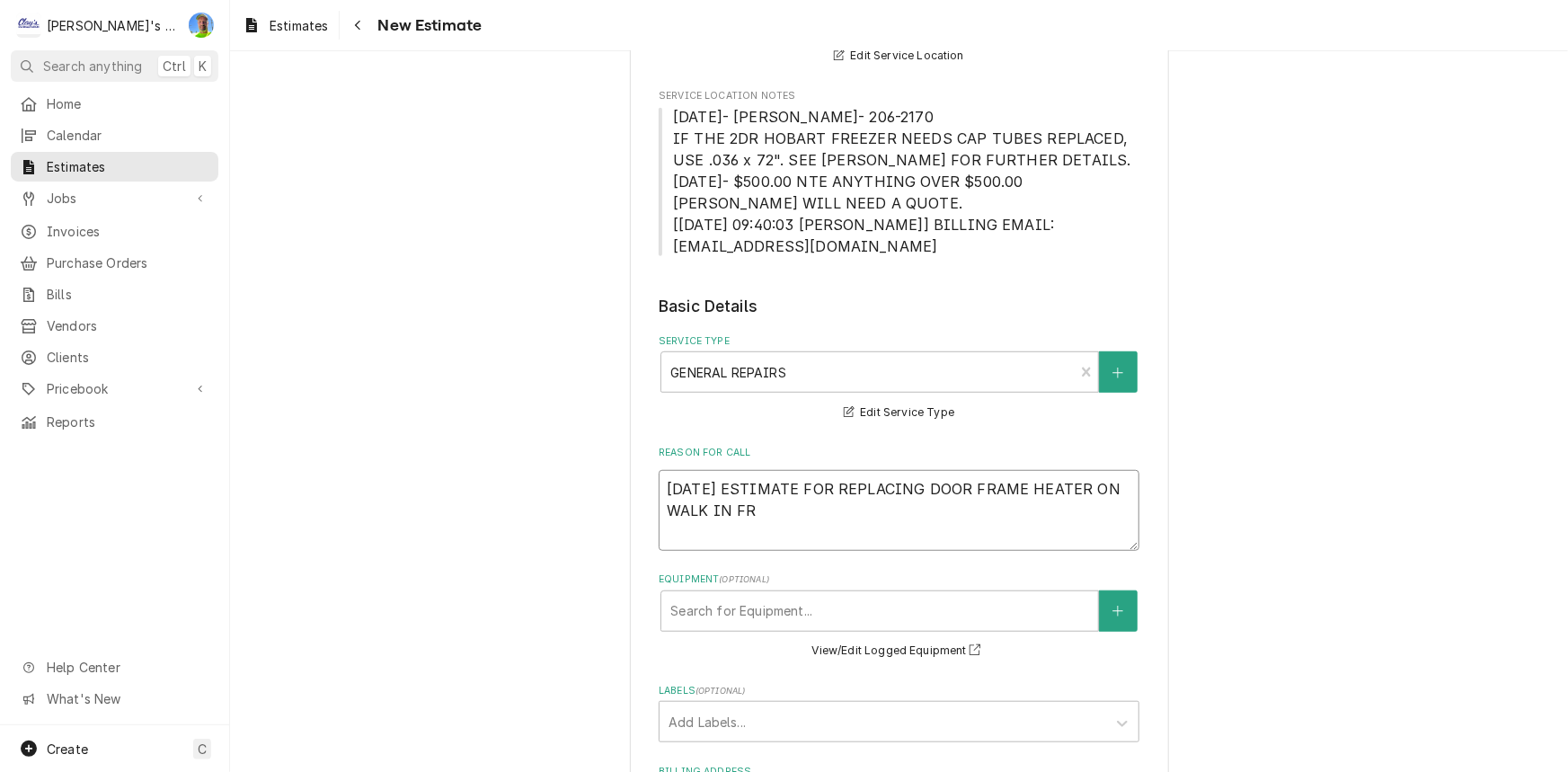
type textarea "x"
type textarea "[DATE] ESTIMATE FOR REPLACING DOOR FRAME HEATER ON WALK IN FRE"
type textarea "x"
type textarea "[DATE] ESTIMATE FOR REPLACING DOOR FRAME HEATER ON WALK IN FREE"
type textarea "x"
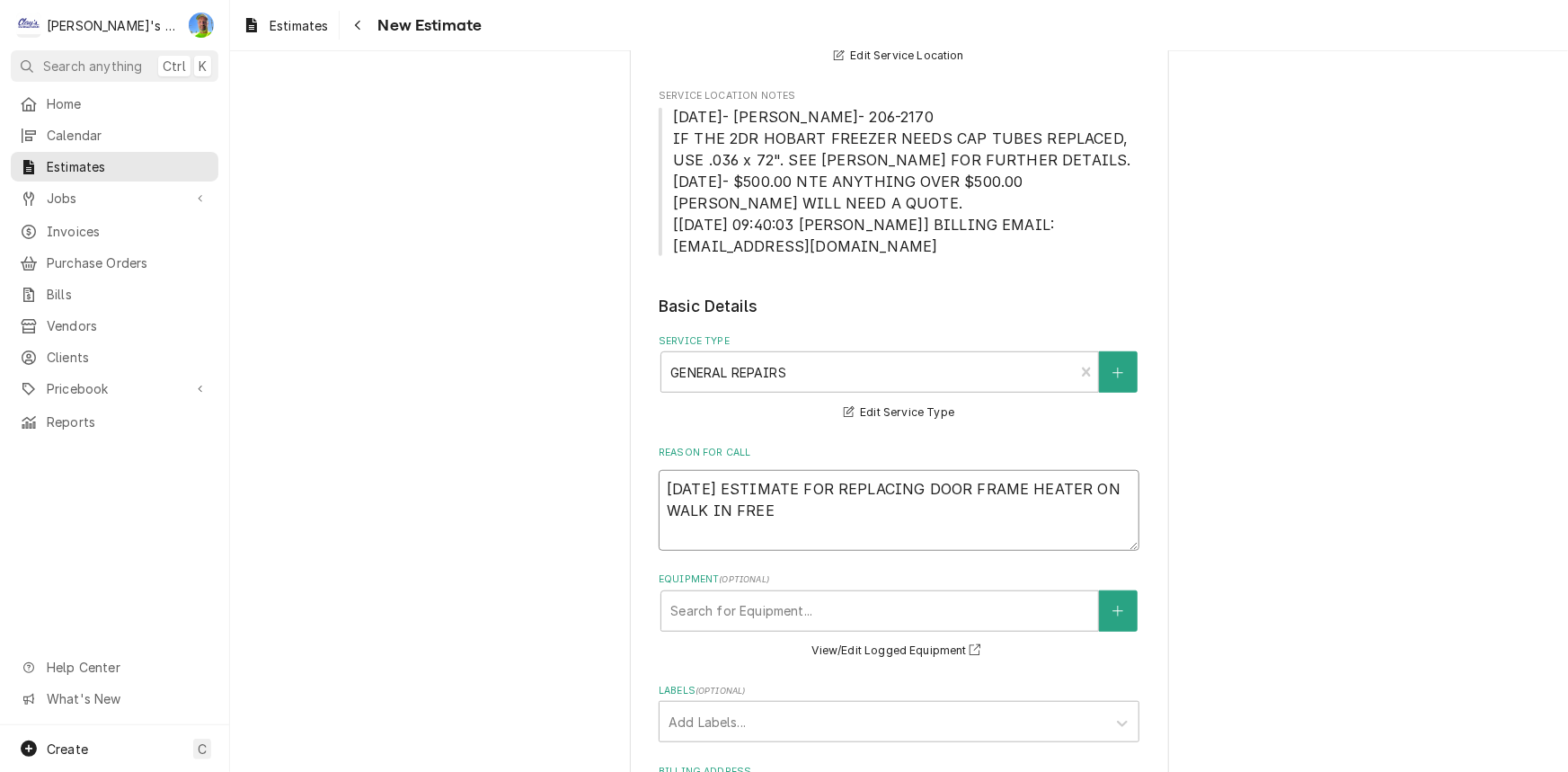
type textarea "[DATE] ESTIMATE FOR REPLACING DOOR FRAME HEATER ON WALK IN FREEZ"
type textarea "x"
type textarea "[DATE] ESTIMATE FOR REPLACING DOOR FRAME HEATER ON WALK IN FREEZE"
type textarea "x"
type textarea "[DATE] ESTIMATE FOR REPLACING DOOR FRAME HEATER ON WALK IN FREEZER"
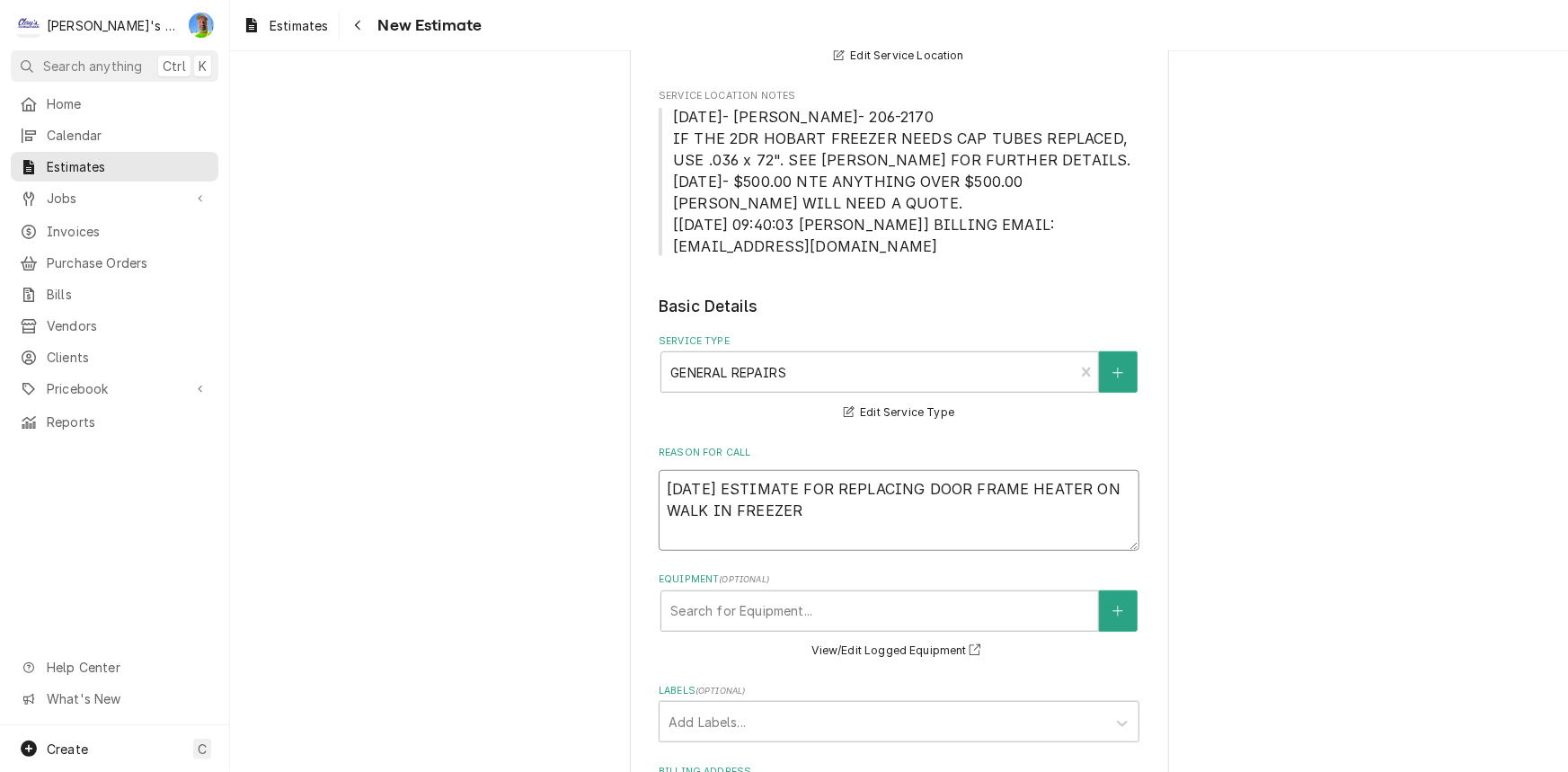
type textarea "x"
type textarea "[DATE] ESTIMATE FOR REPLACING DOOR FRAME HEATER ON WALK IN FREEZER/"
type textarea "x"
type textarea "[DATE] ESTIMATE FOR REPLACING DOOR FRAME HEATER ON WALK IN FREEZER"
type textarea "x"
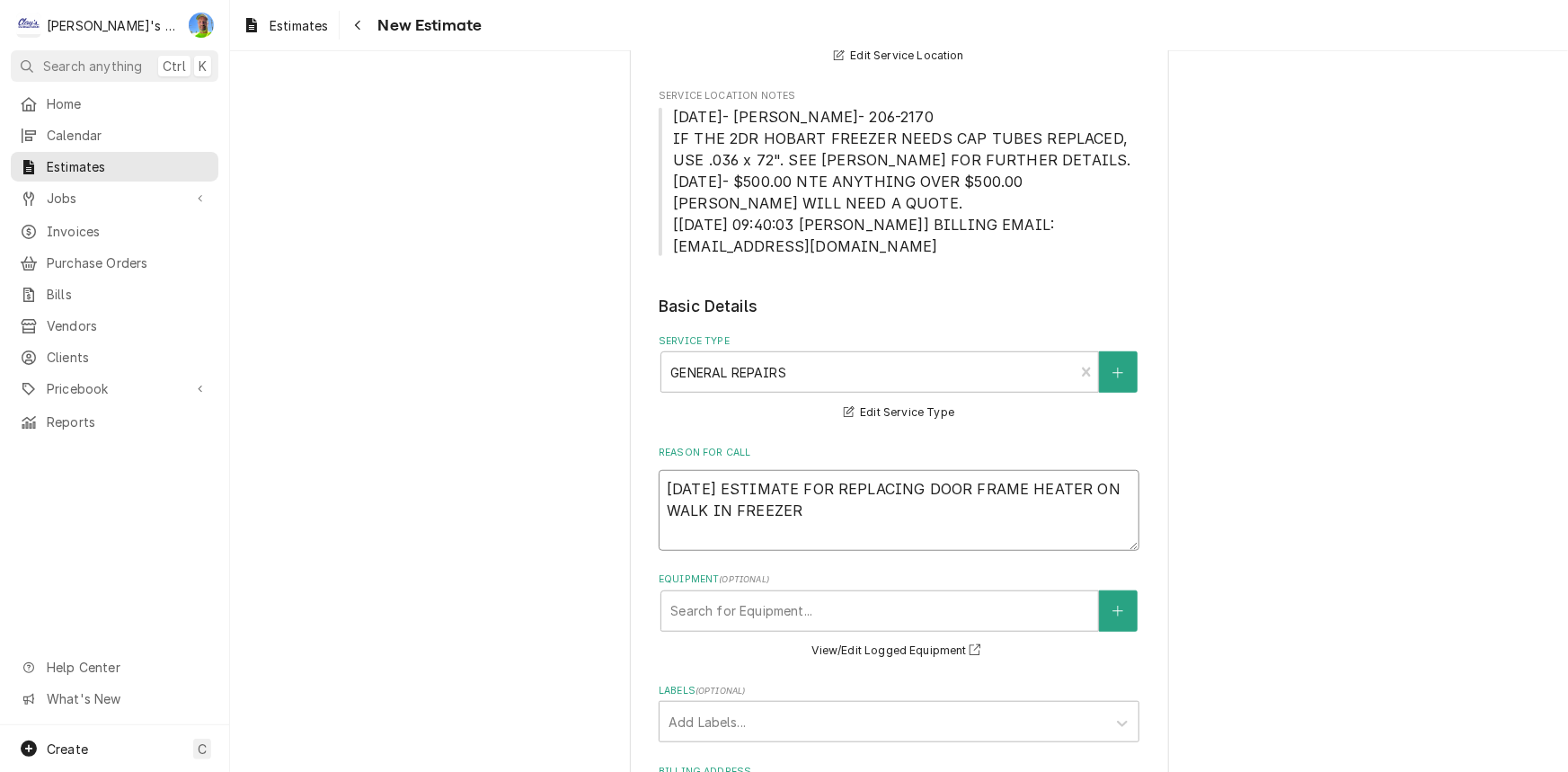
type textarea "[DATE] ESTIMATE FOR REPLACING DOOR FRAME HEATER ON WALK IN FREEZER/"
type textarea "x"
type textarea "[DATE] ESTIMATE FOR REPLACING DOOR FRAME HEATER ON WALK IN FREEZER"
type textarea "x"
type textarea "[DATE] ESTIMATE FOR REPLACING DOOR FRAME HEATER ON WALK IN FREEZER."
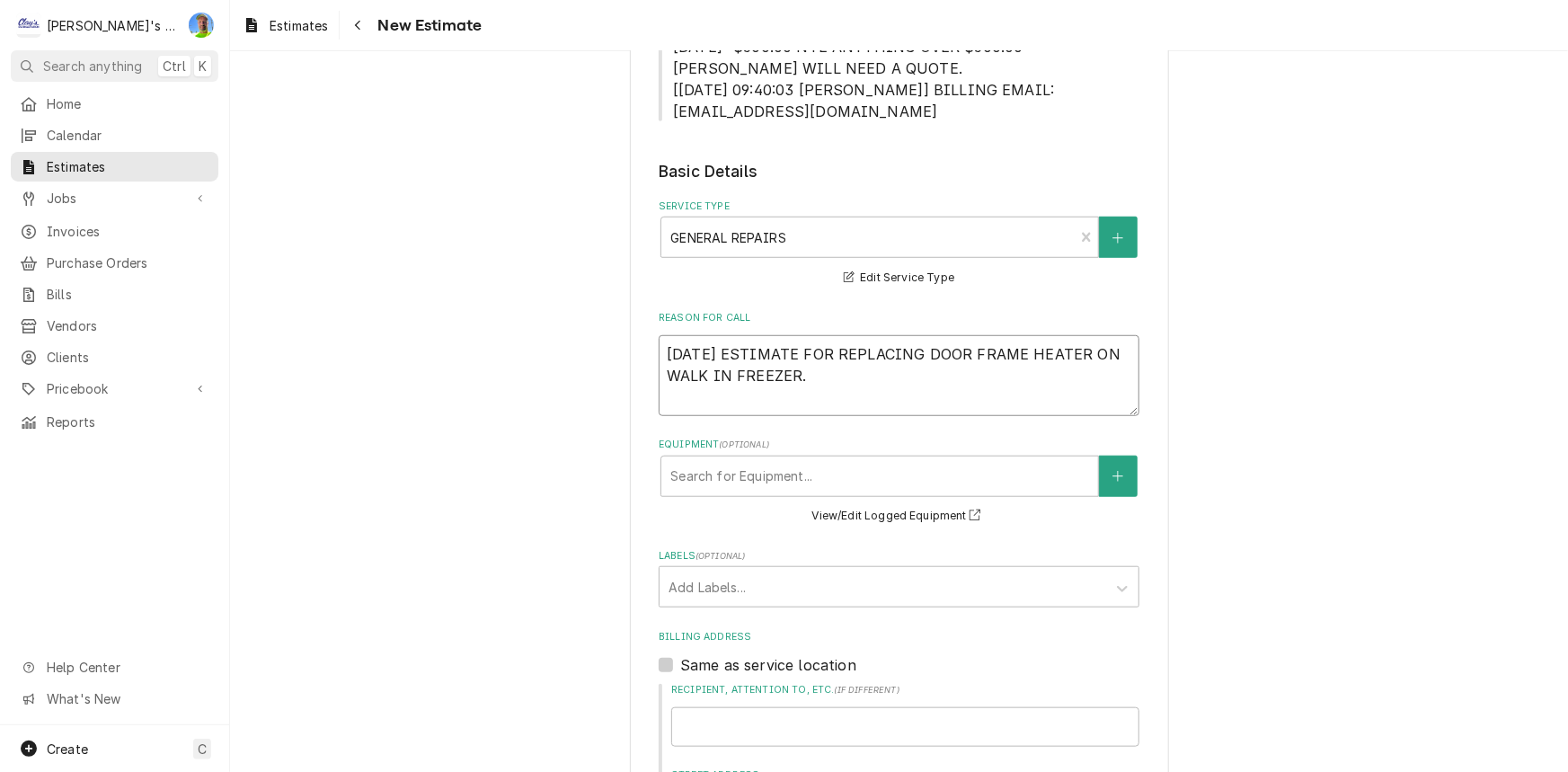
scroll to position [571, 0]
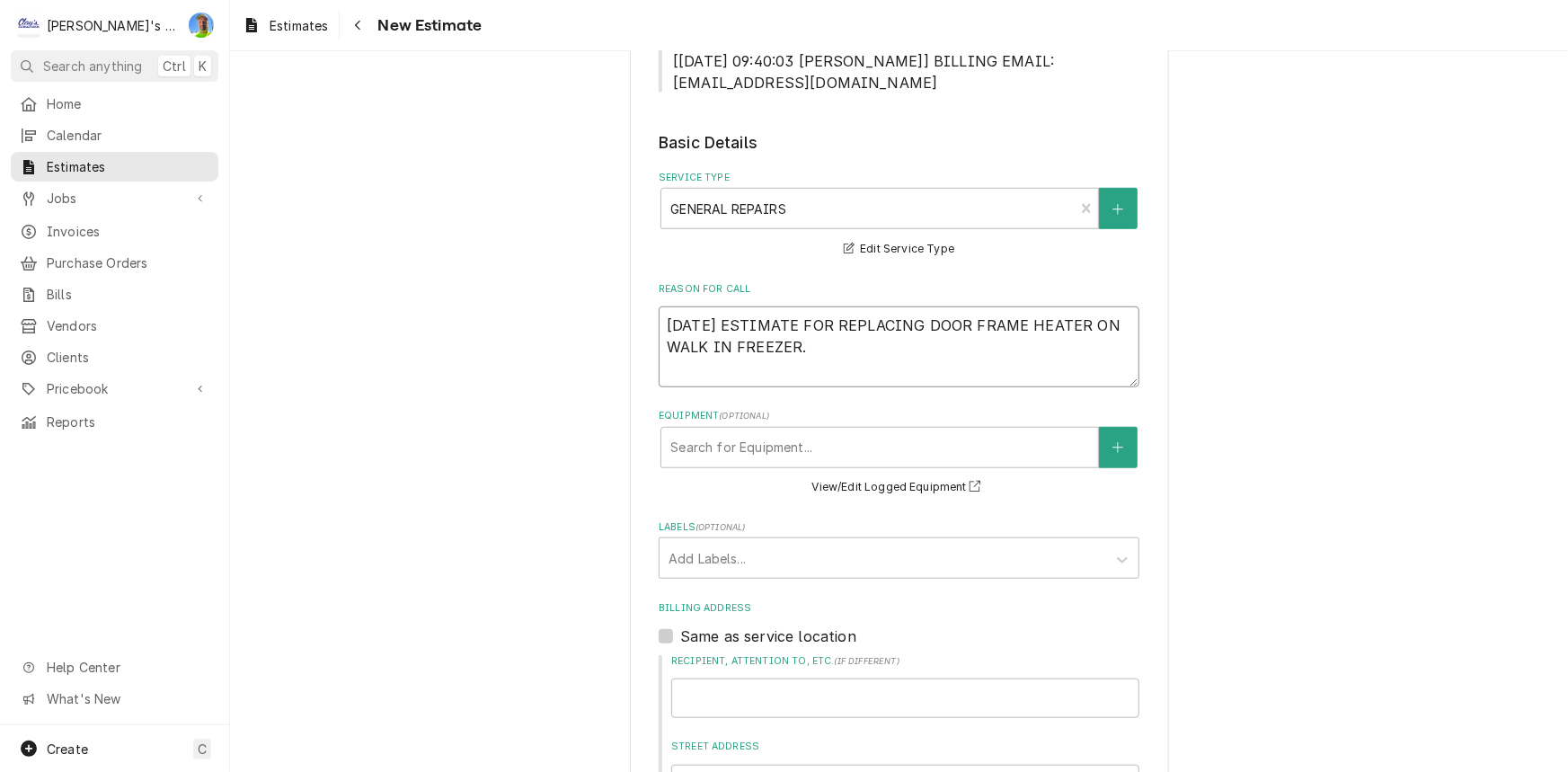
type textarea "x"
type textarea "[DATE] ESTIMATE FOR REPLACING DOOR FRAME HEATER ON WALK IN FREEZER."
type textarea "x"
type textarea "[DATE] ESTIMATE FOR REPLACING DOOR FRAME HEATER ON WALK IN FREEZER."
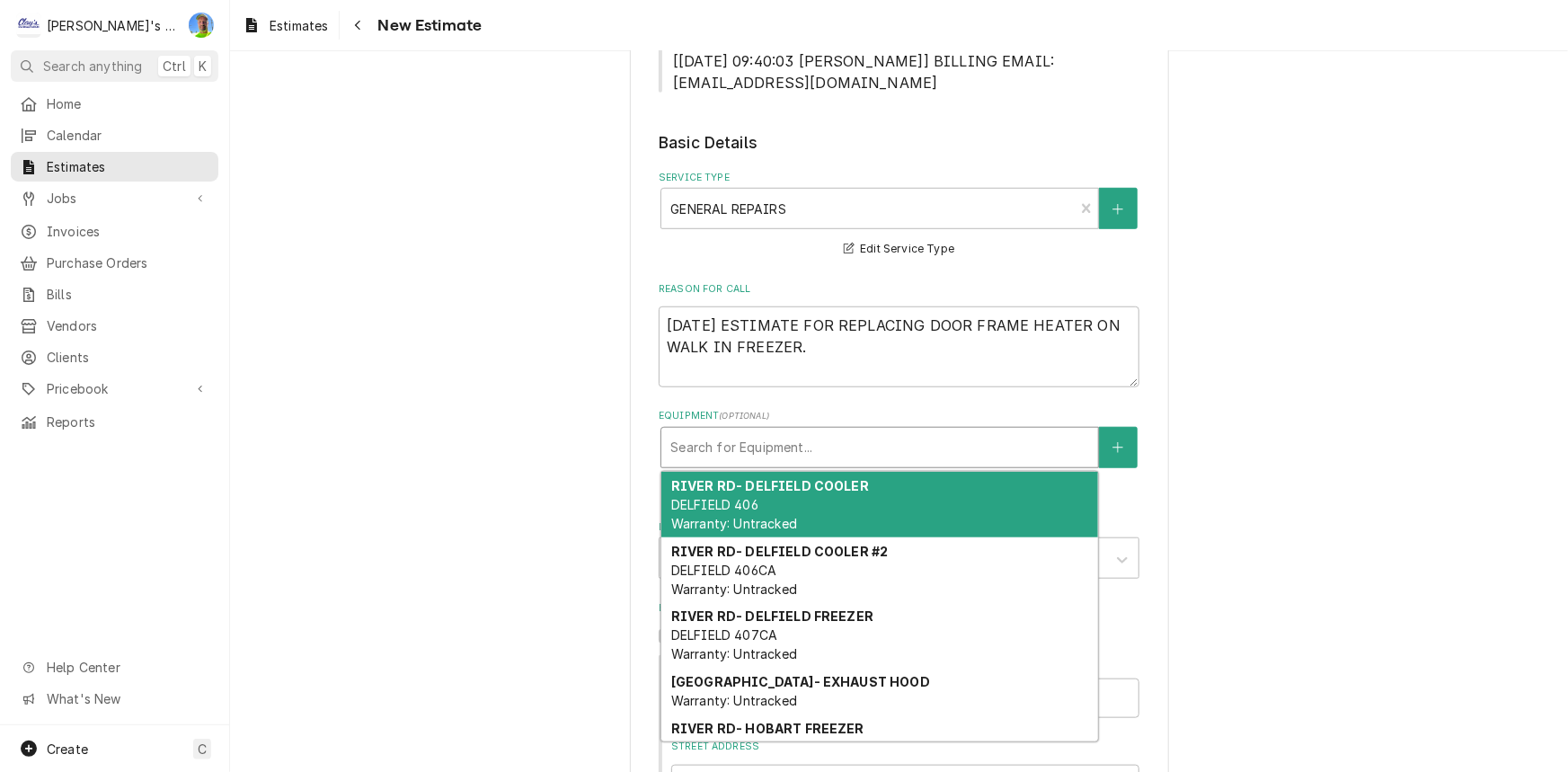
click at [827, 446] on div "Equipment" at bounding box center [879, 447] width 419 height 32
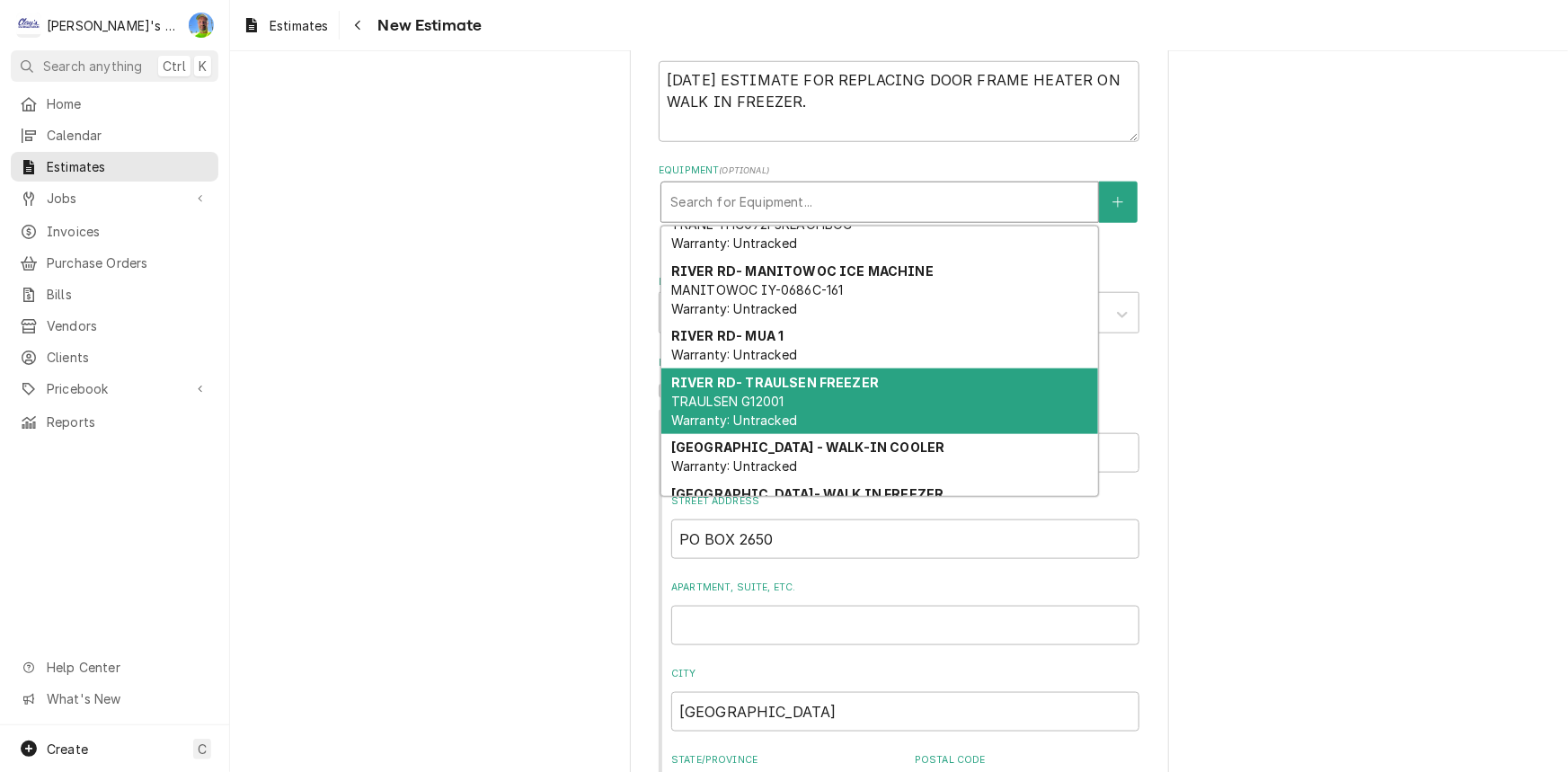
scroll to position [456, 0]
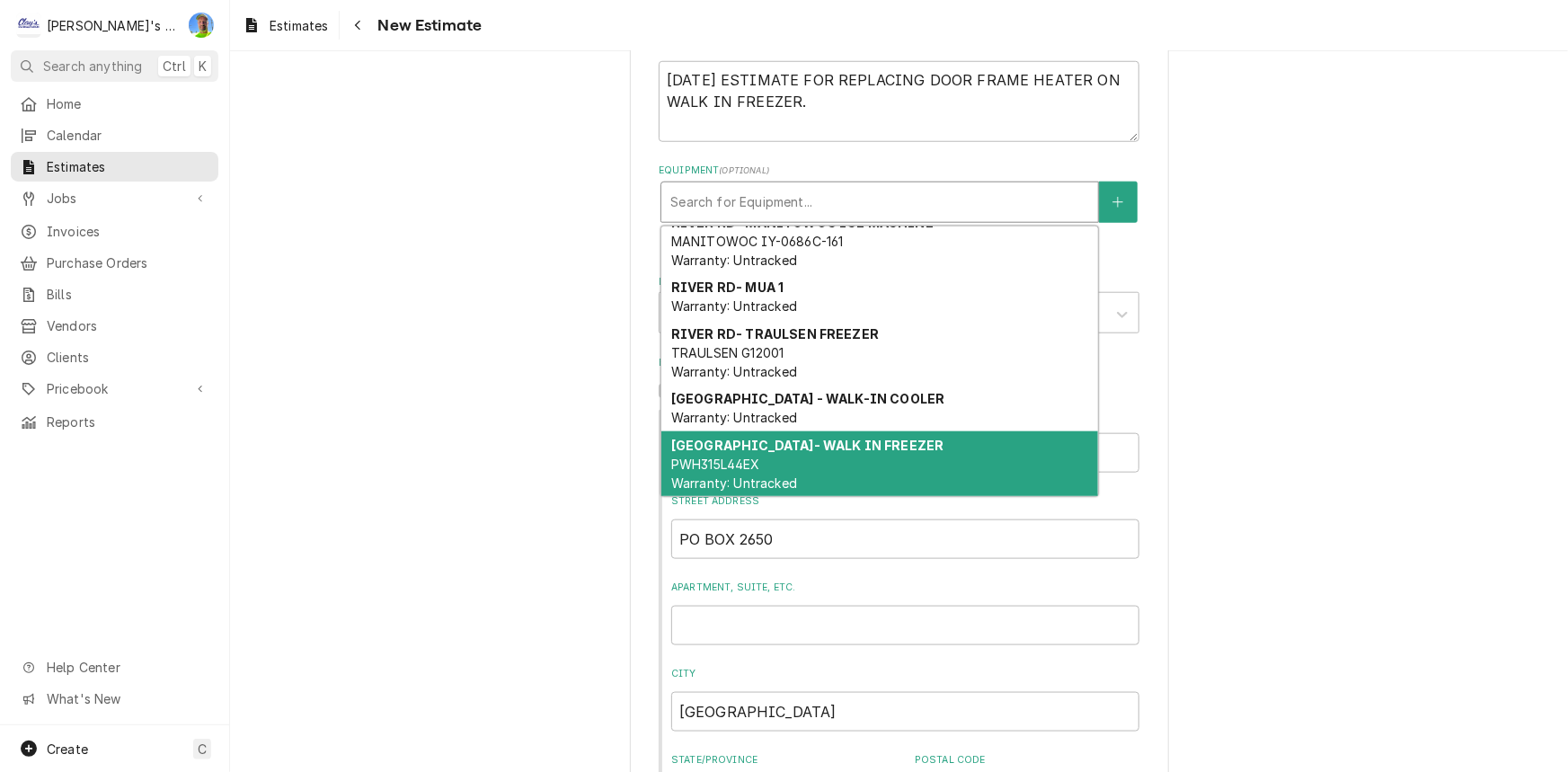
click at [919, 457] on div "[GEOGRAPHIC_DATA]- WALK IN FREEZER PWH315L44EX Warranty: Untracked" at bounding box center [879, 464] width 437 height 66
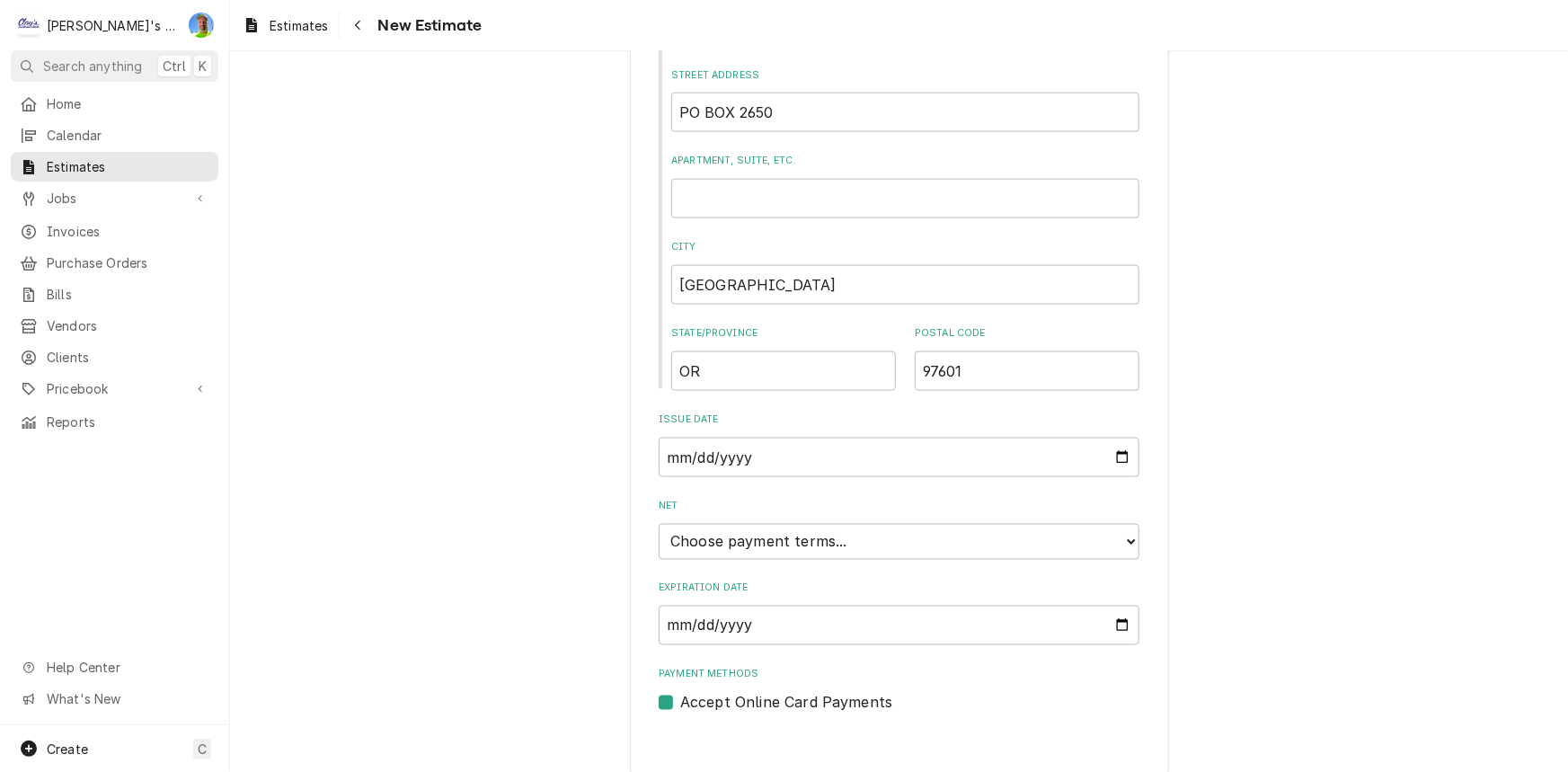
scroll to position [1281, 0]
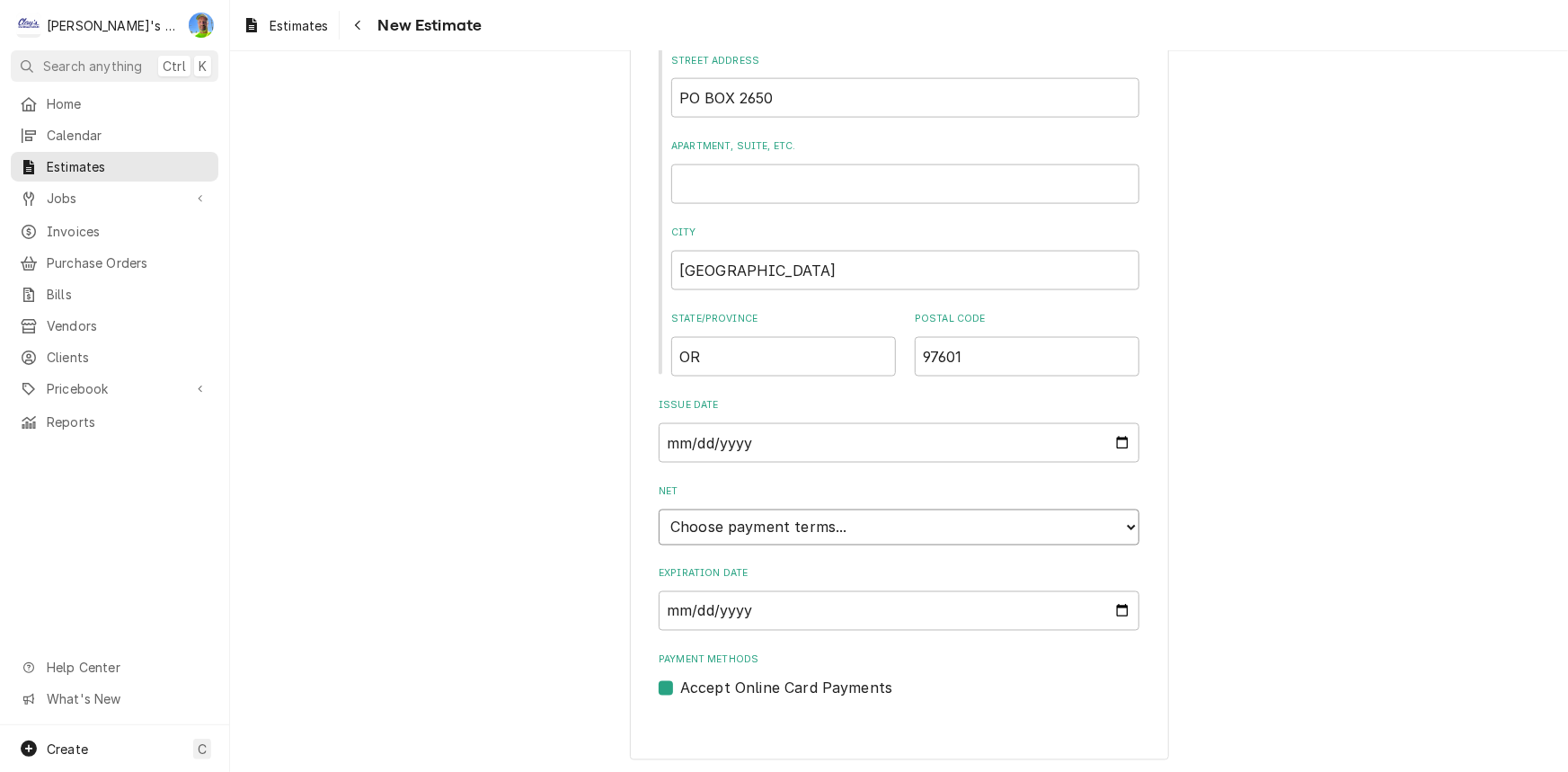
click at [814, 523] on select "Choose payment terms... Same Day Net 7 Net 14 Net 21 Net 30 Net 45 Net 60 Net 90" at bounding box center [898, 527] width 481 height 36
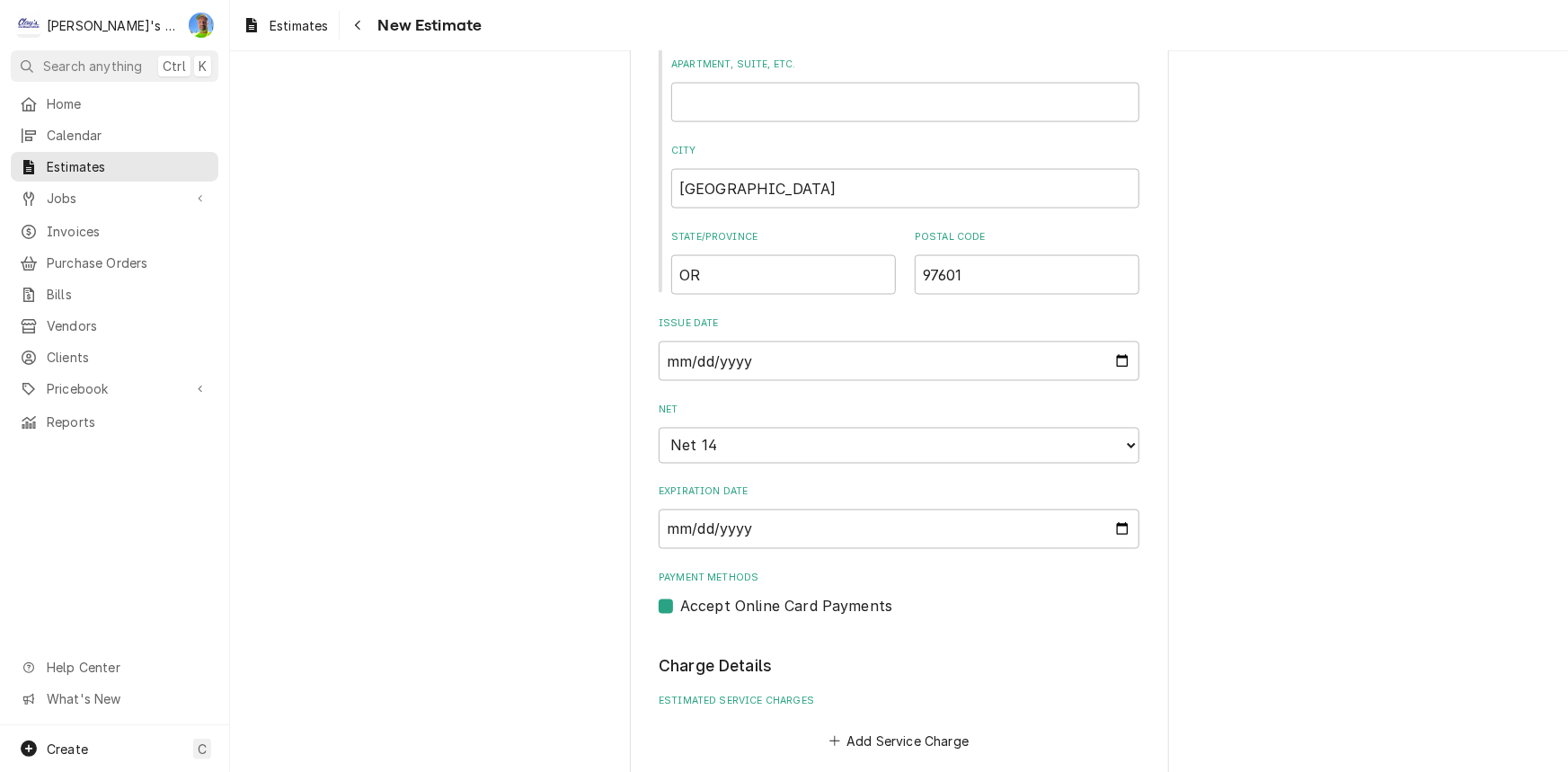
type textarea "x"
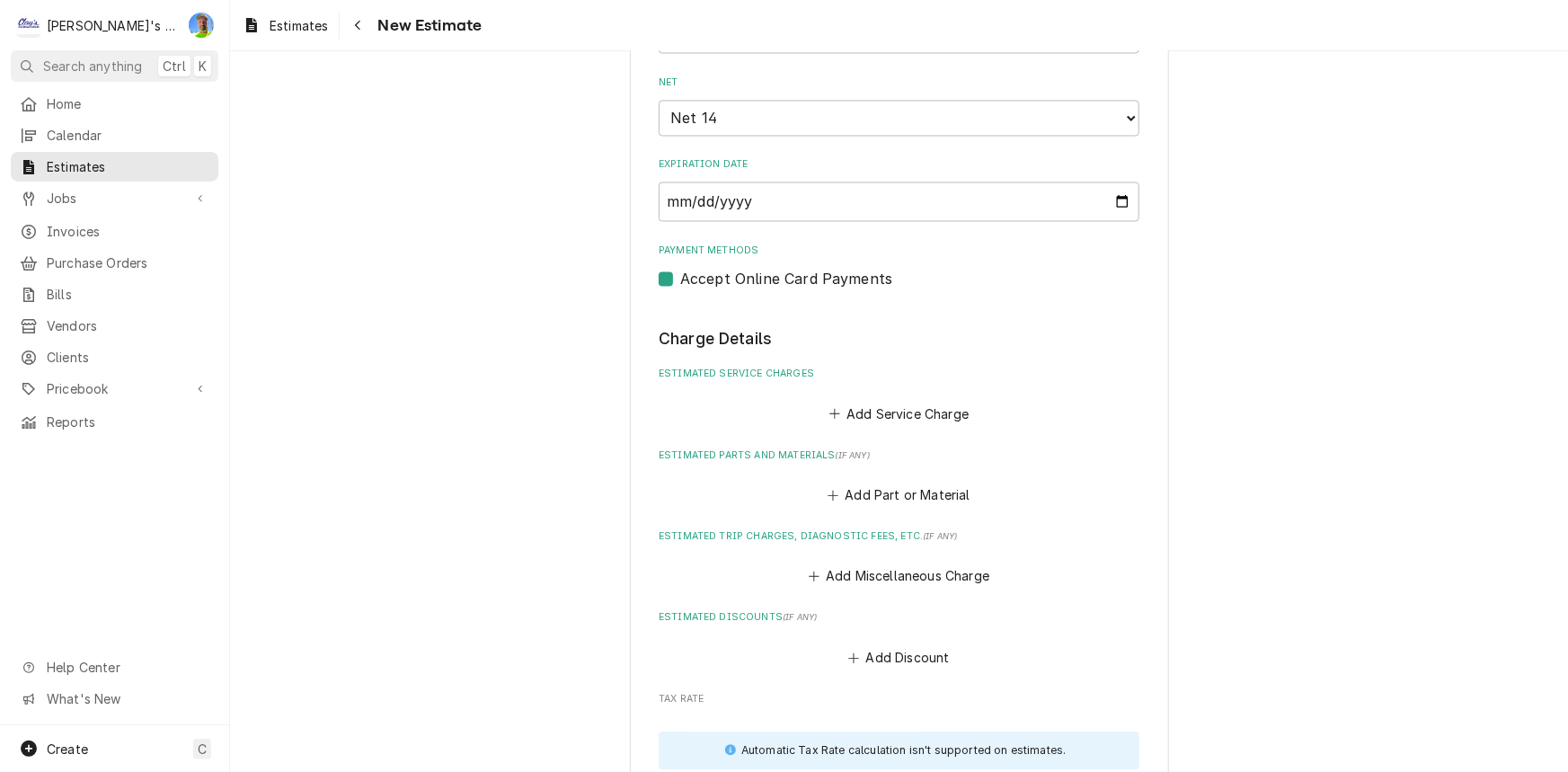
scroll to position [1935, 0]
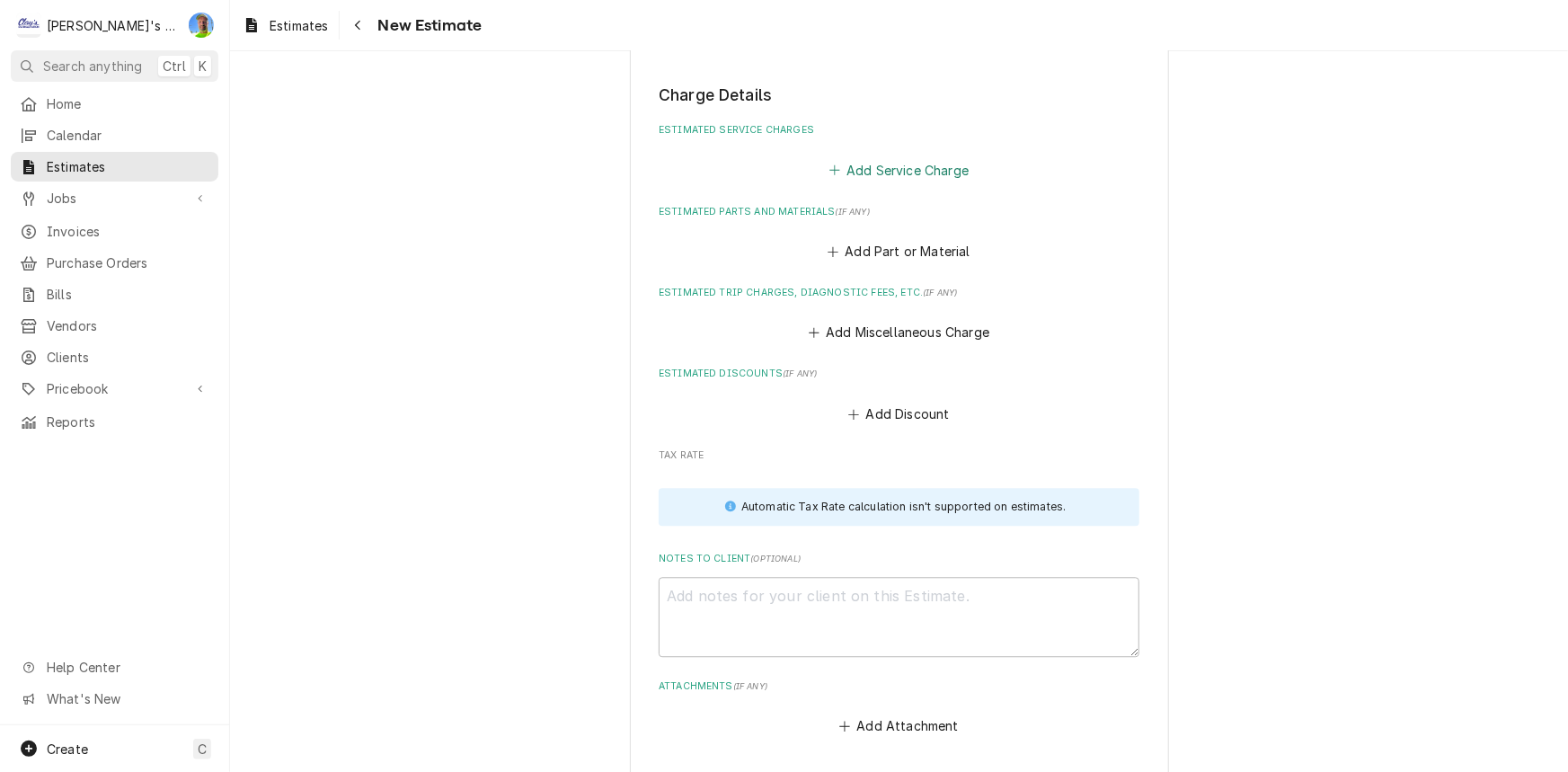
click at [907, 168] on button "Add Service Charge" at bounding box center [898, 170] width 146 height 26
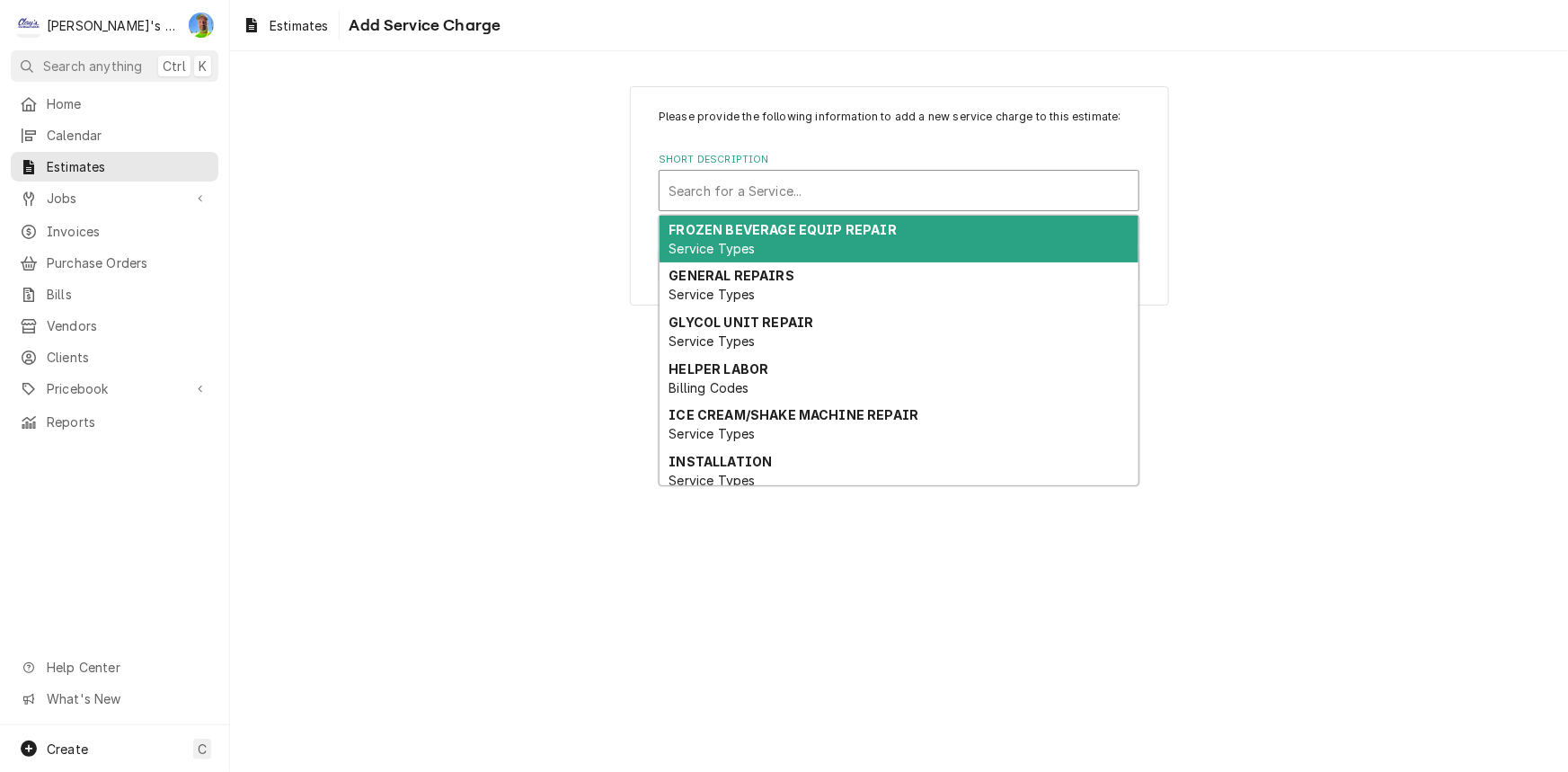
click at [885, 207] on div "Search for a Service..." at bounding box center [898, 190] width 479 height 39
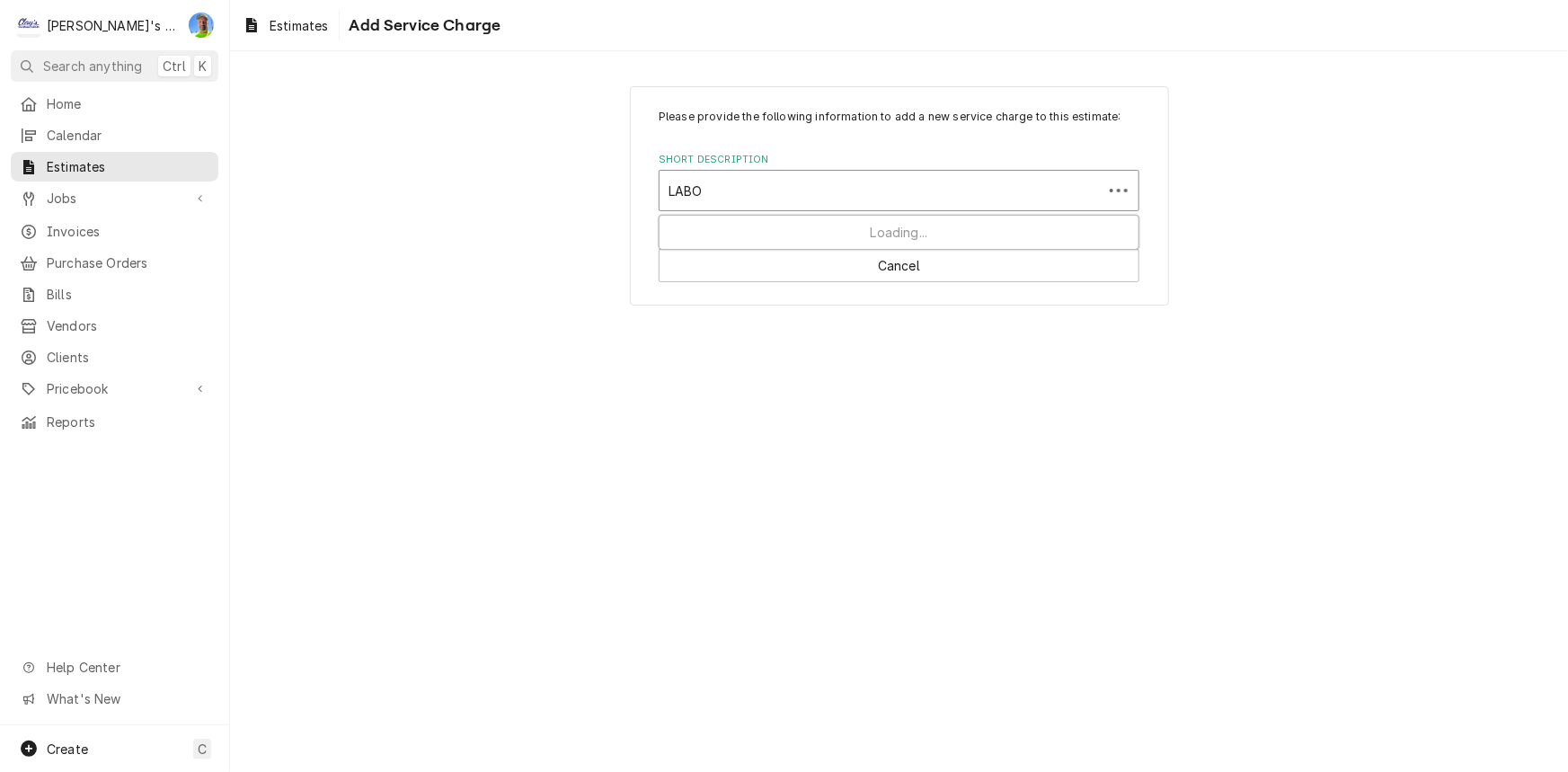
type input "LABOR"
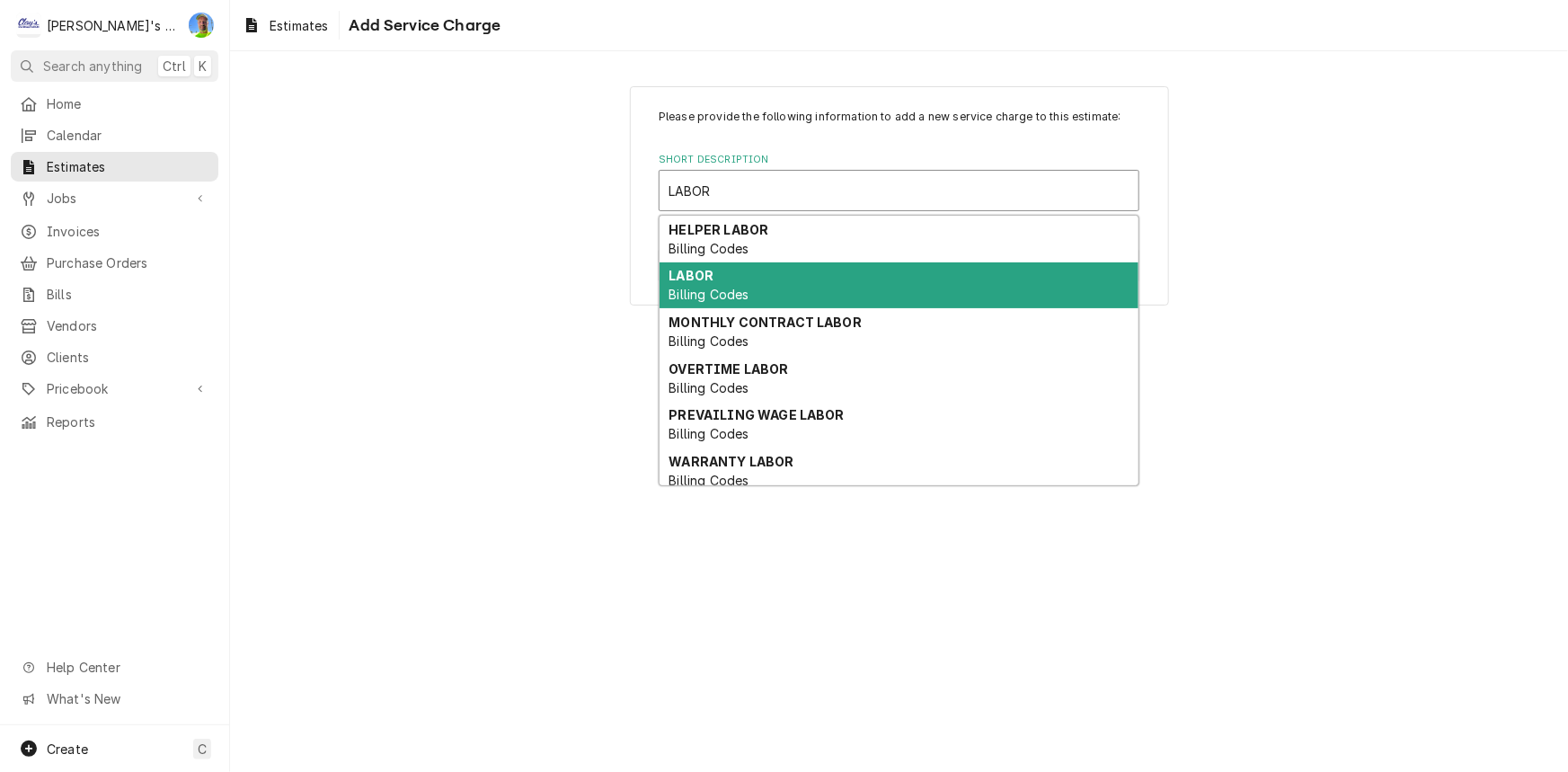
click at [831, 292] on div "LABOR Billing Codes" at bounding box center [898, 286] width 479 height 47
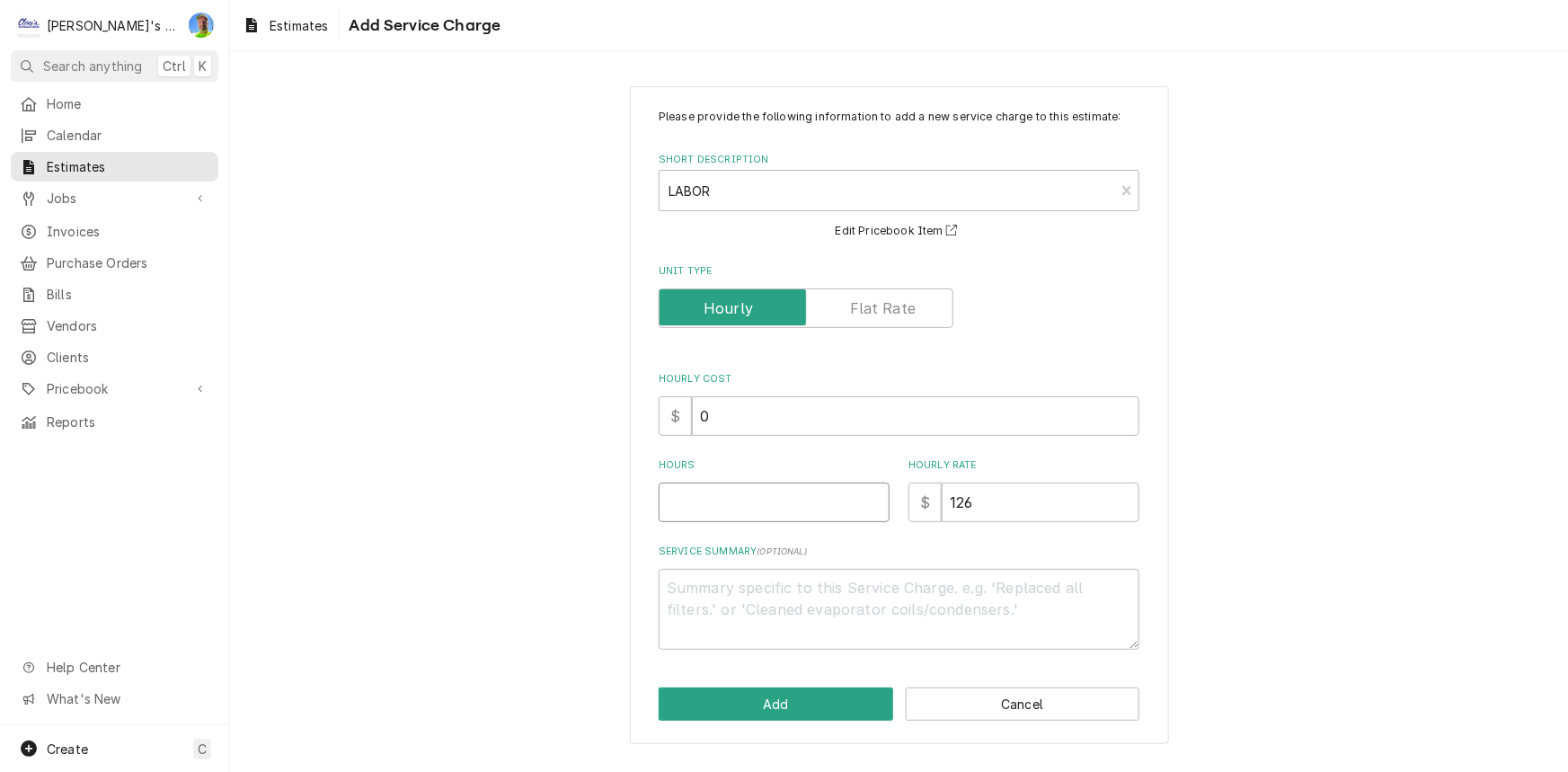
click at [726, 502] on input "Hours" at bounding box center [774, 502] width 231 height 39
type textarea "x"
type input "3"
type textarea "x"
type input "3"
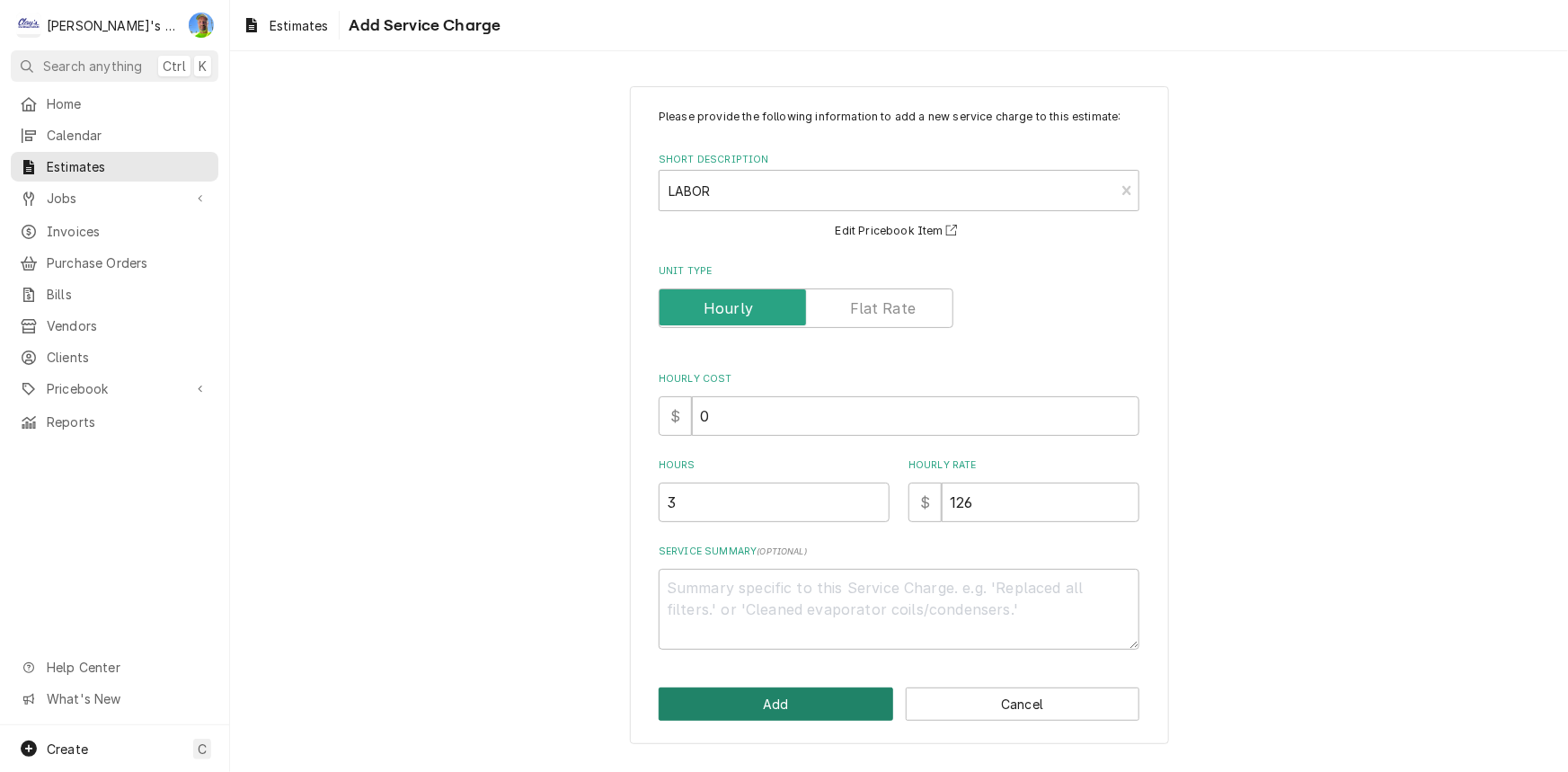
click at [800, 704] on button "Add" at bounding box center [775, 704] width 234 height 33
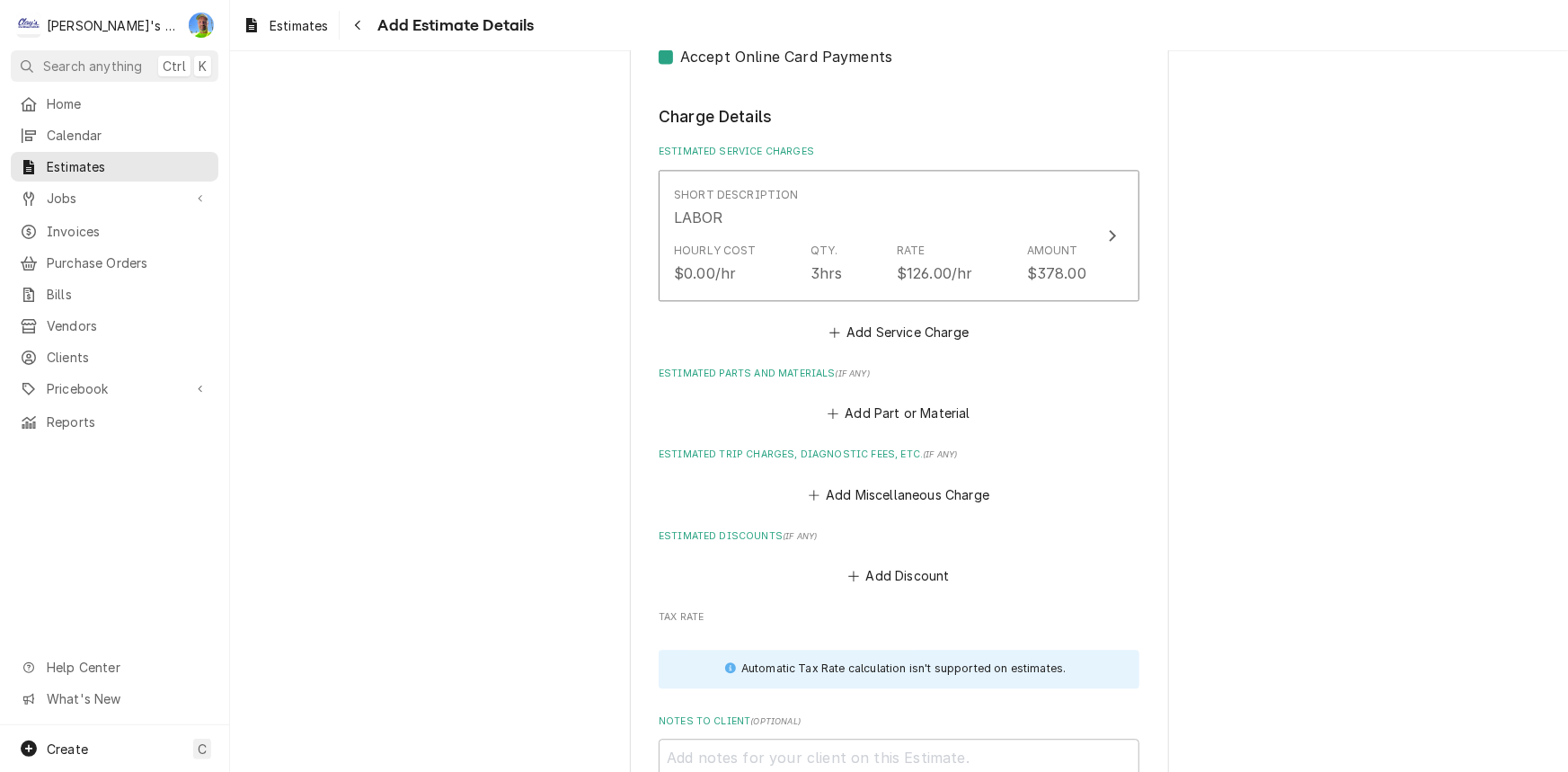
scroll to position [1914, 0]
type textarea "x"
click at [847, 403] on button "Add Part or Material" at bounding box center [898, 412] width 149 height 26
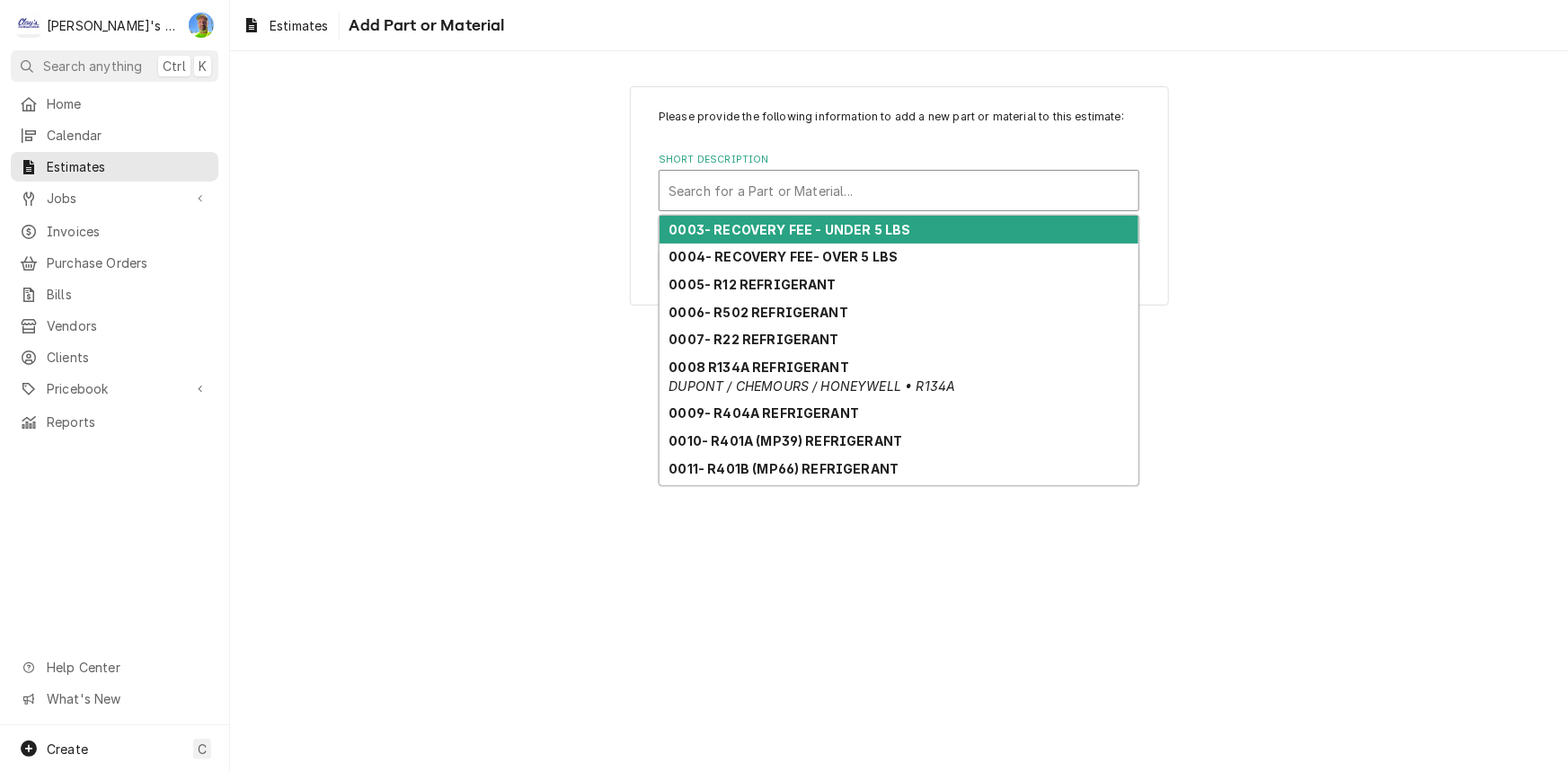
click at [838, 185] on div "Short Description" at bounding box center [898, 190] width 461 height 32
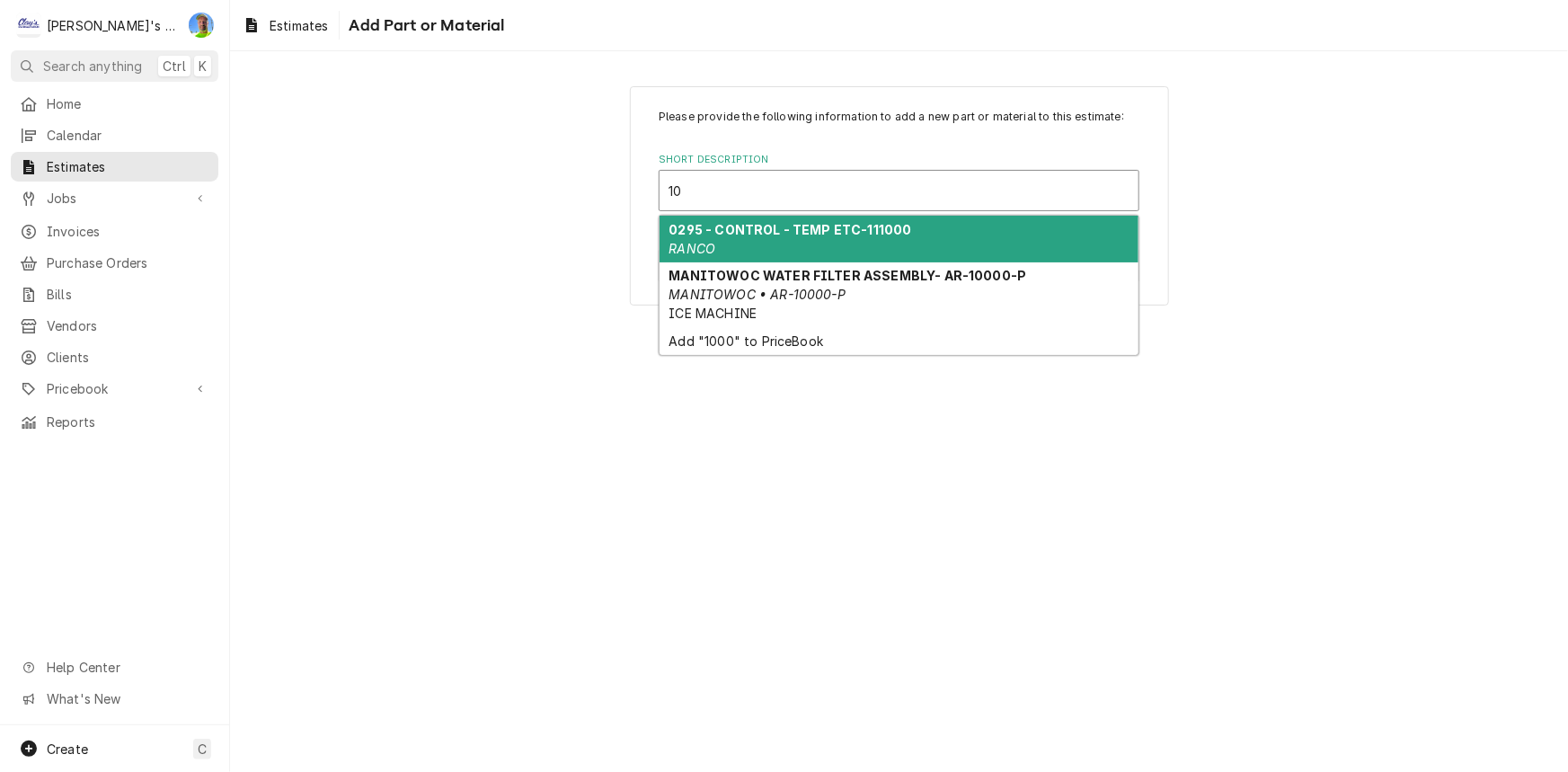
type input "1"
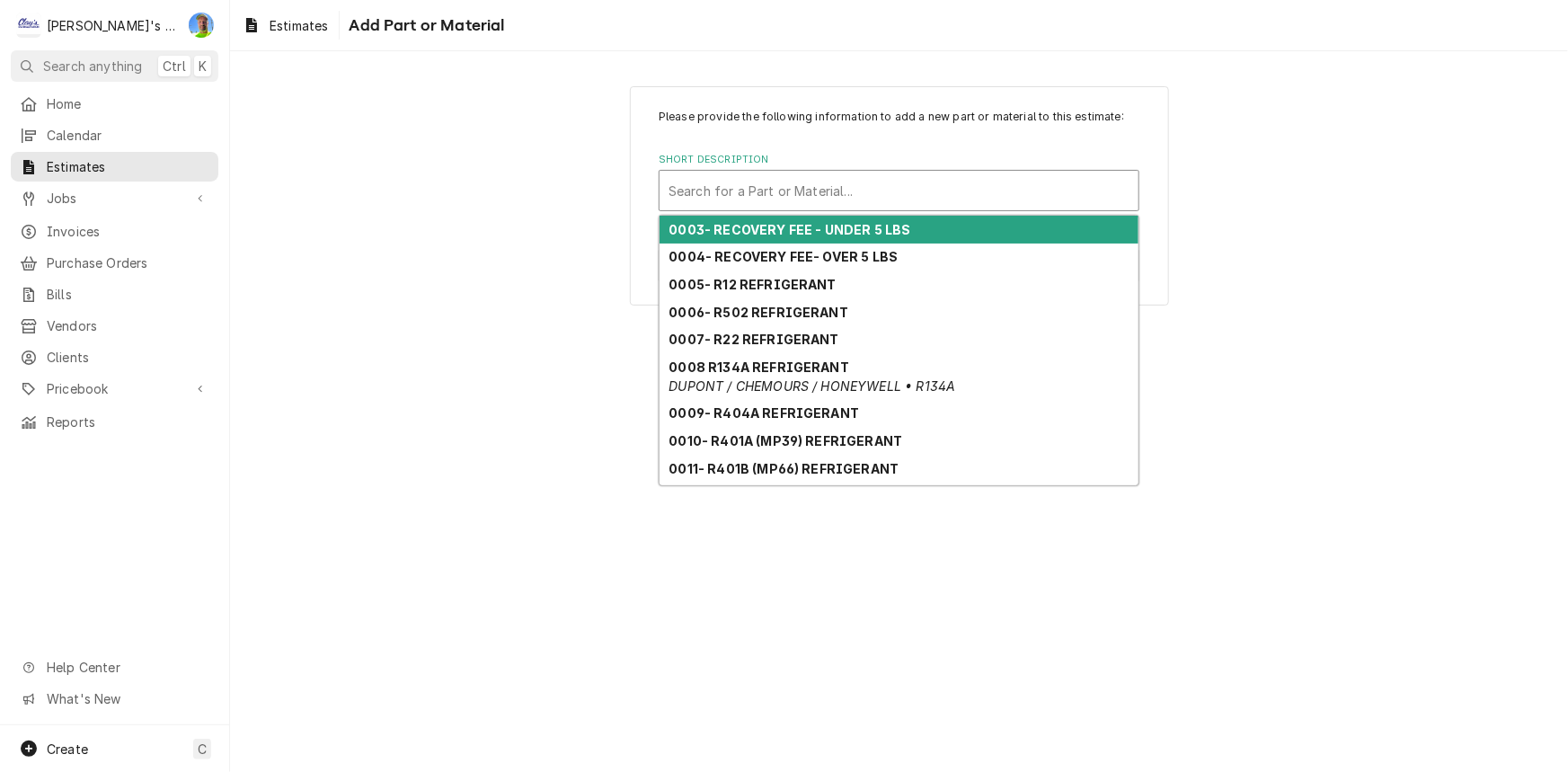
click at [776, 176] on div "Short Description" at bounding box center [898, 190] width 461 height 32
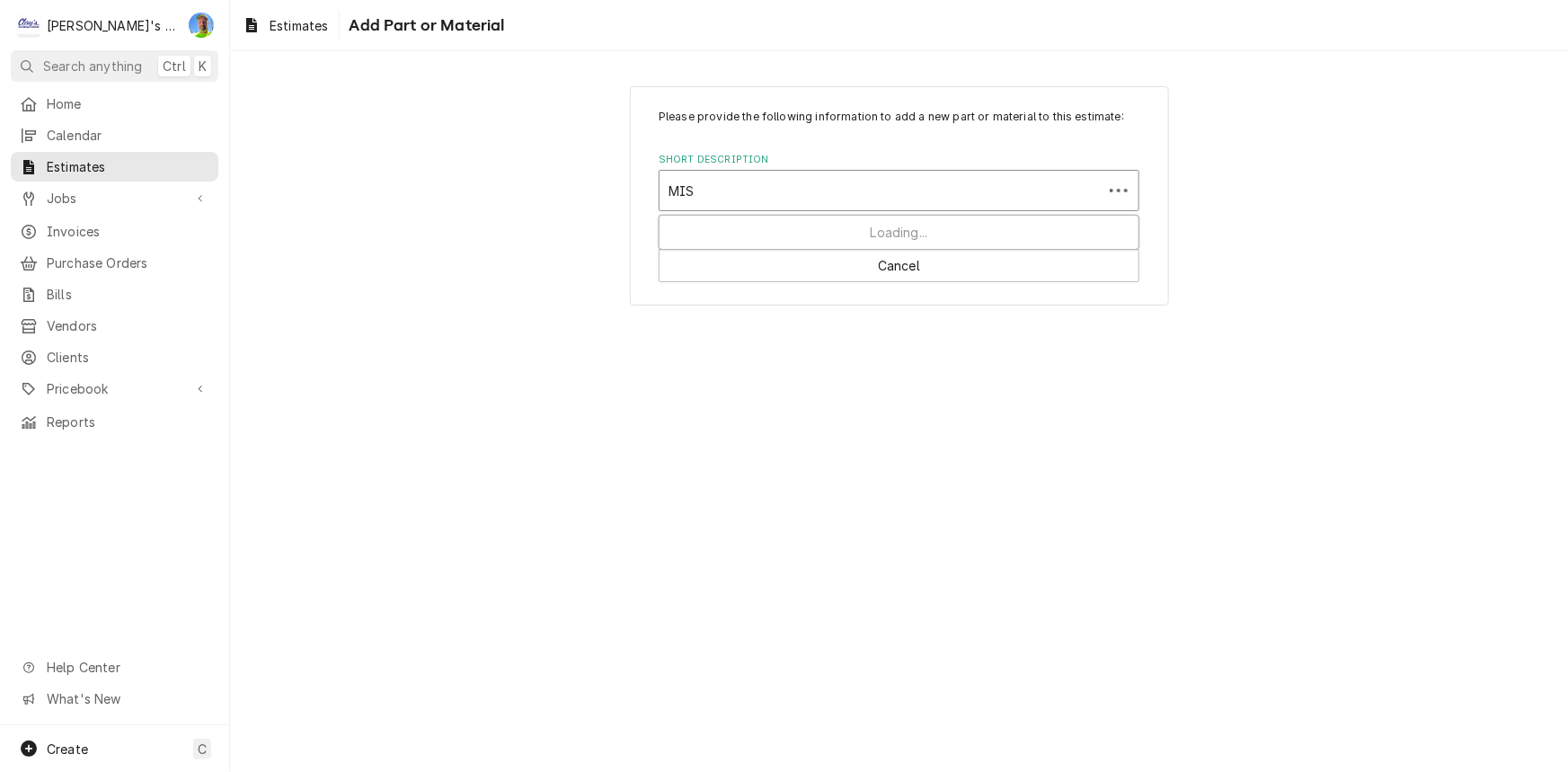
type input "MISC"
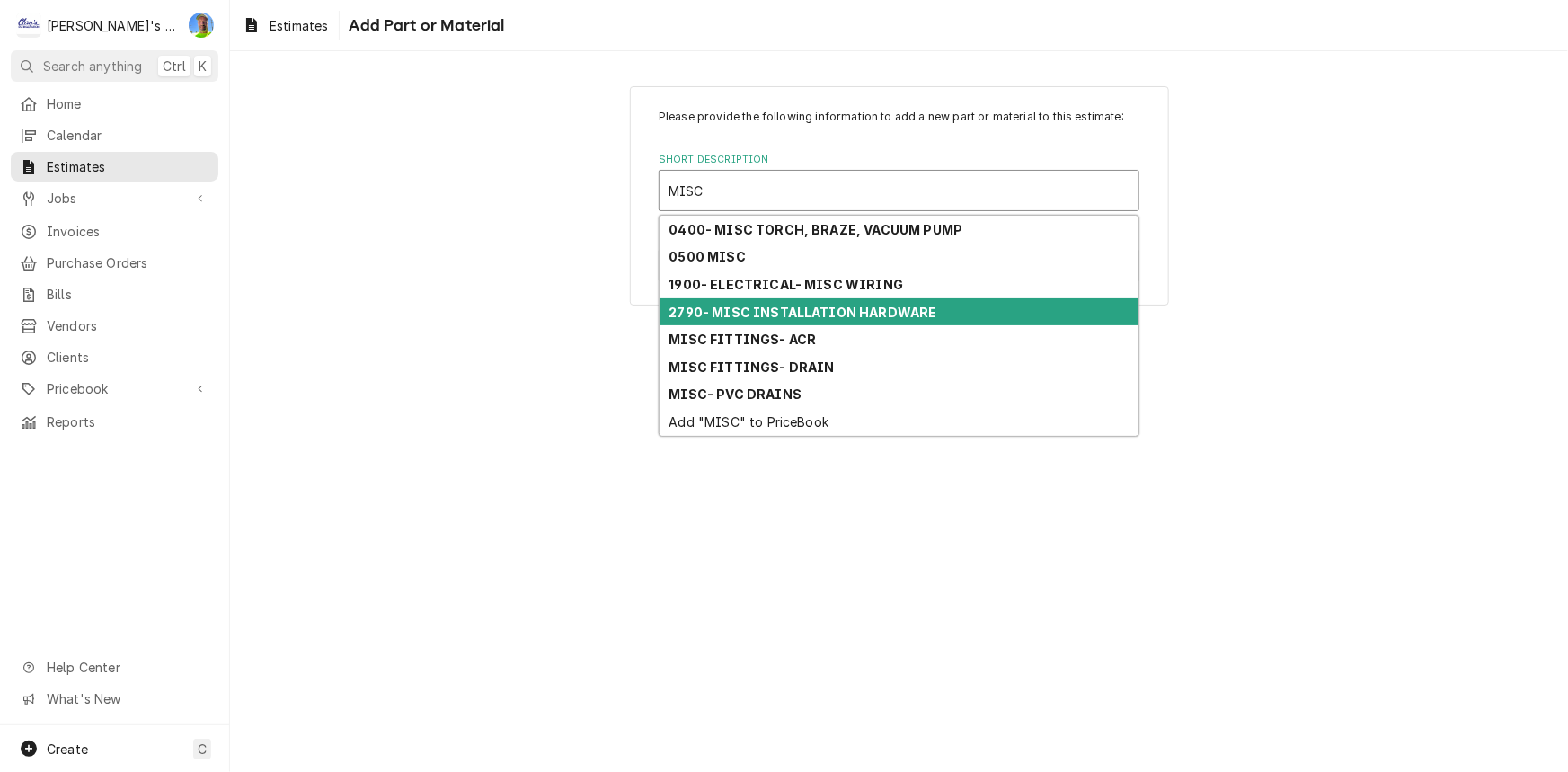
click at [915, 315] on strong "2790- MISC INSTALLATION HARDWARE" at bounding box center [804, 312] width 268 height 16
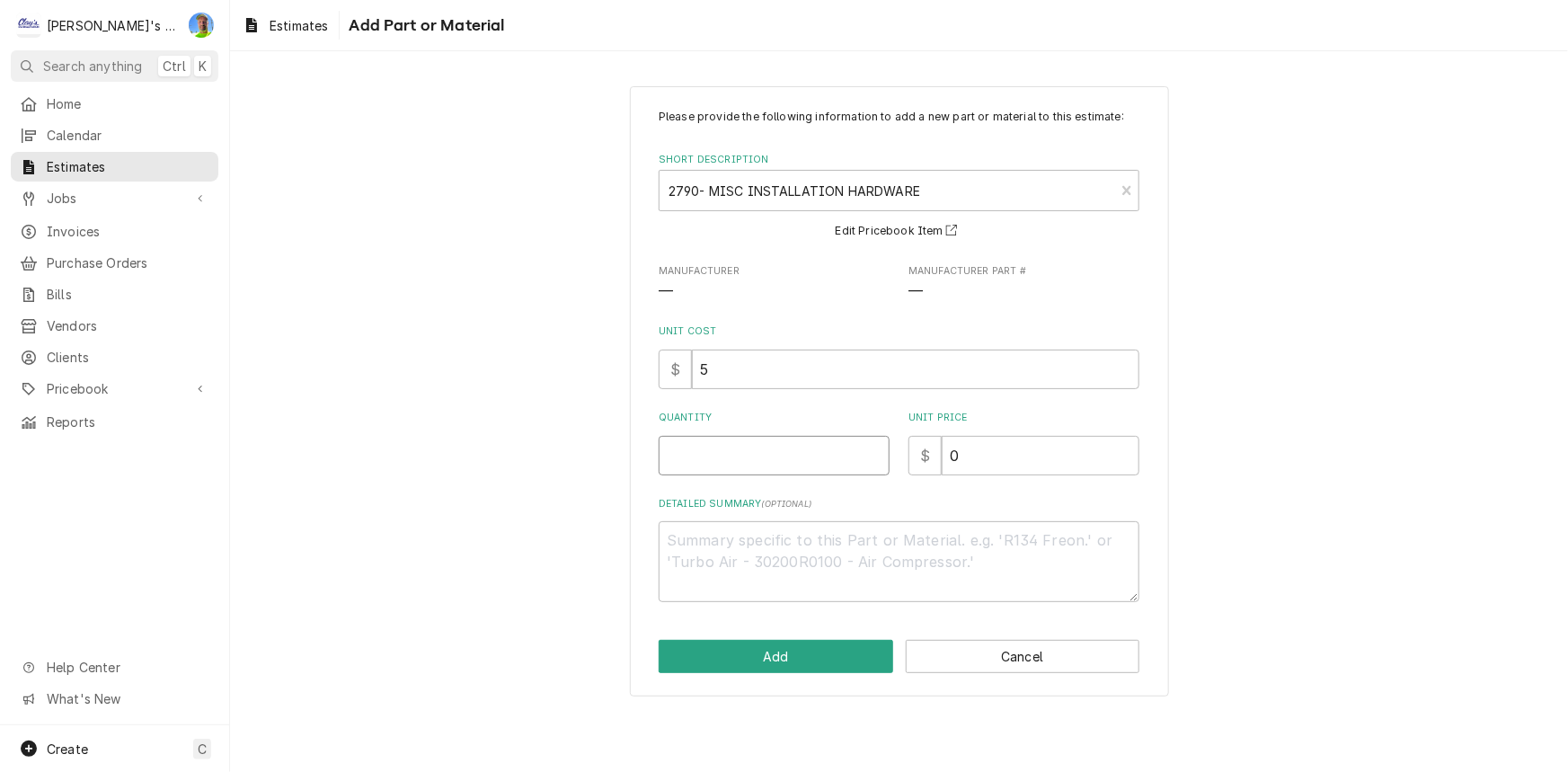
click at [712, 453] on input "Quantity" at bounding box center [774, 455] width 231 height 39
click at [991, 442] on input "0" at bounding box center [1040, 455] width 198 height 39
click at [698, 460] on input "Quantity" at bounding box center [774, 455] width 231 height 39
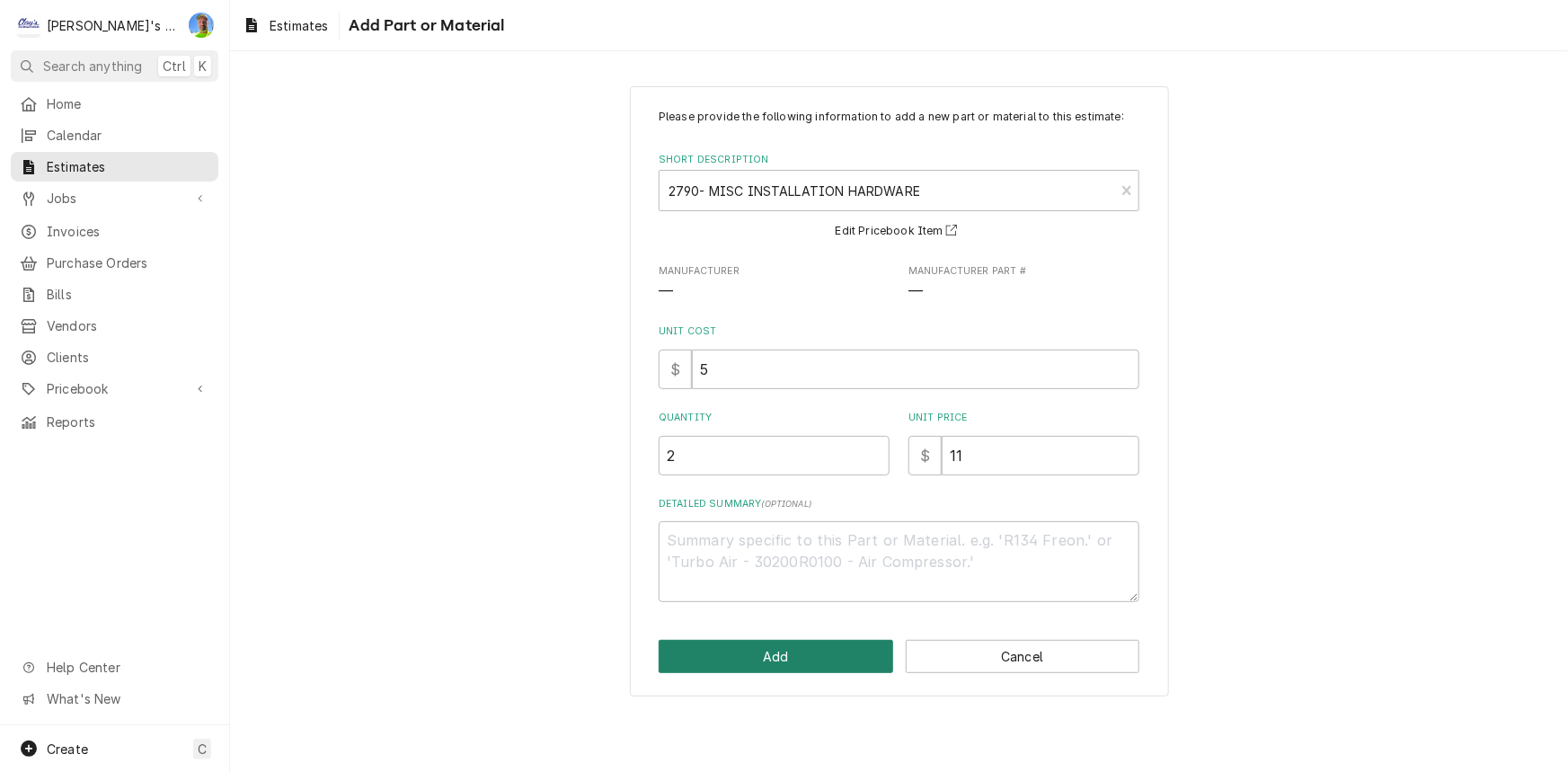
click at [805, 641] on button "Add" at bounding box center [775, 656] width 234 height 33
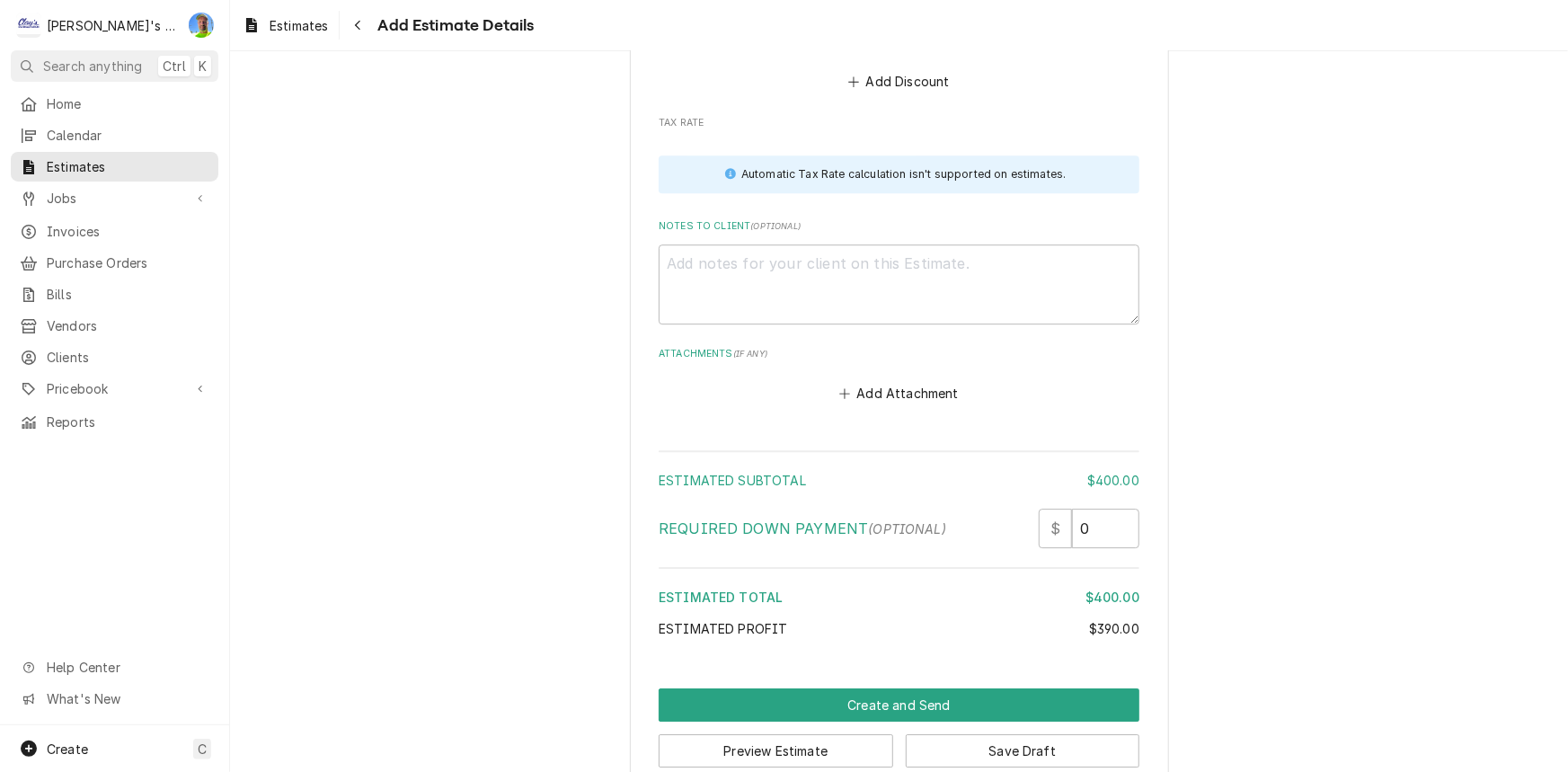
scroll to position [2627, 0]
